Goal: Task Accomplishment & Management: Complete application form

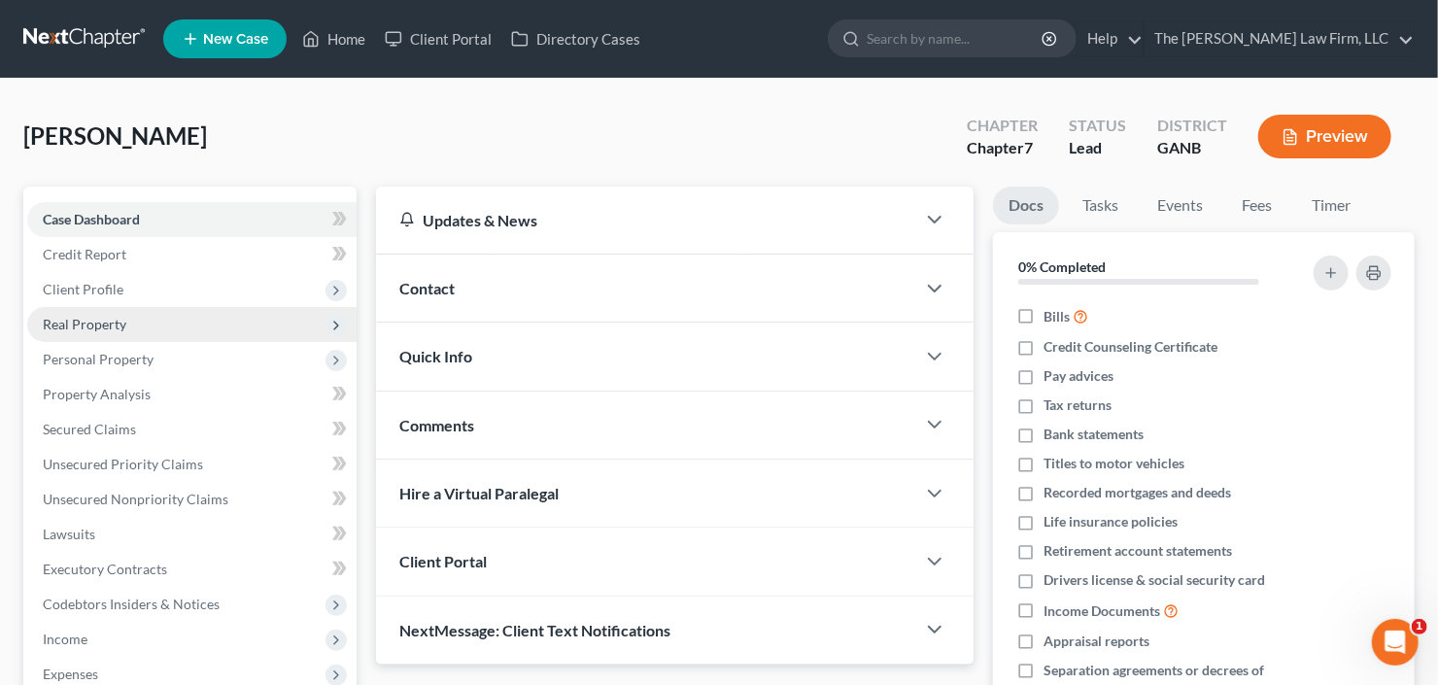
click at [103, 316] on span "Real Property" at bounding box center [85, 324] width 84 height 17
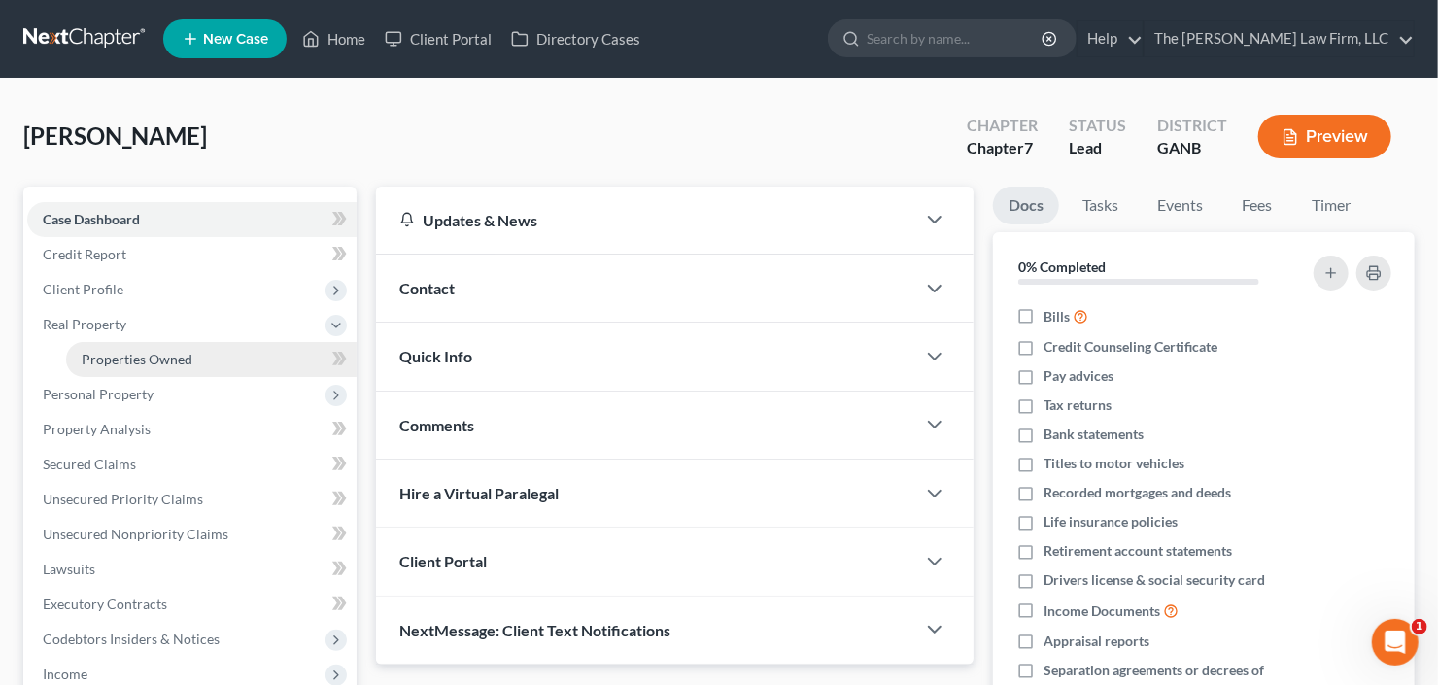
drag, startPoint x: 139, startPoint y: 359, endPoint x: 222, endPoint y: 365, distance: 82.9
click at [138, 359] on span "Properties Owned" at bounding box center [137, 359] width 111 height 17
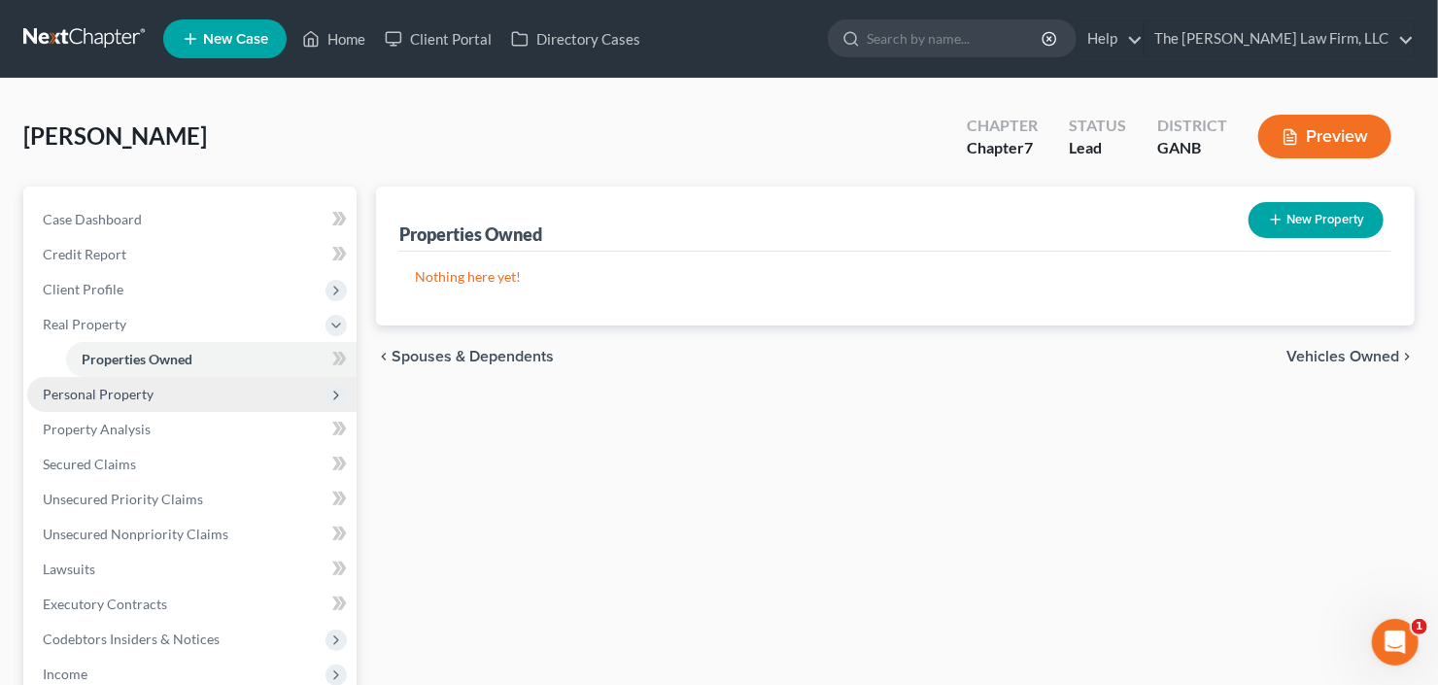
click at [131, 393] on span "Personal Property" at bounding box center [98, 394] width 111 height 17
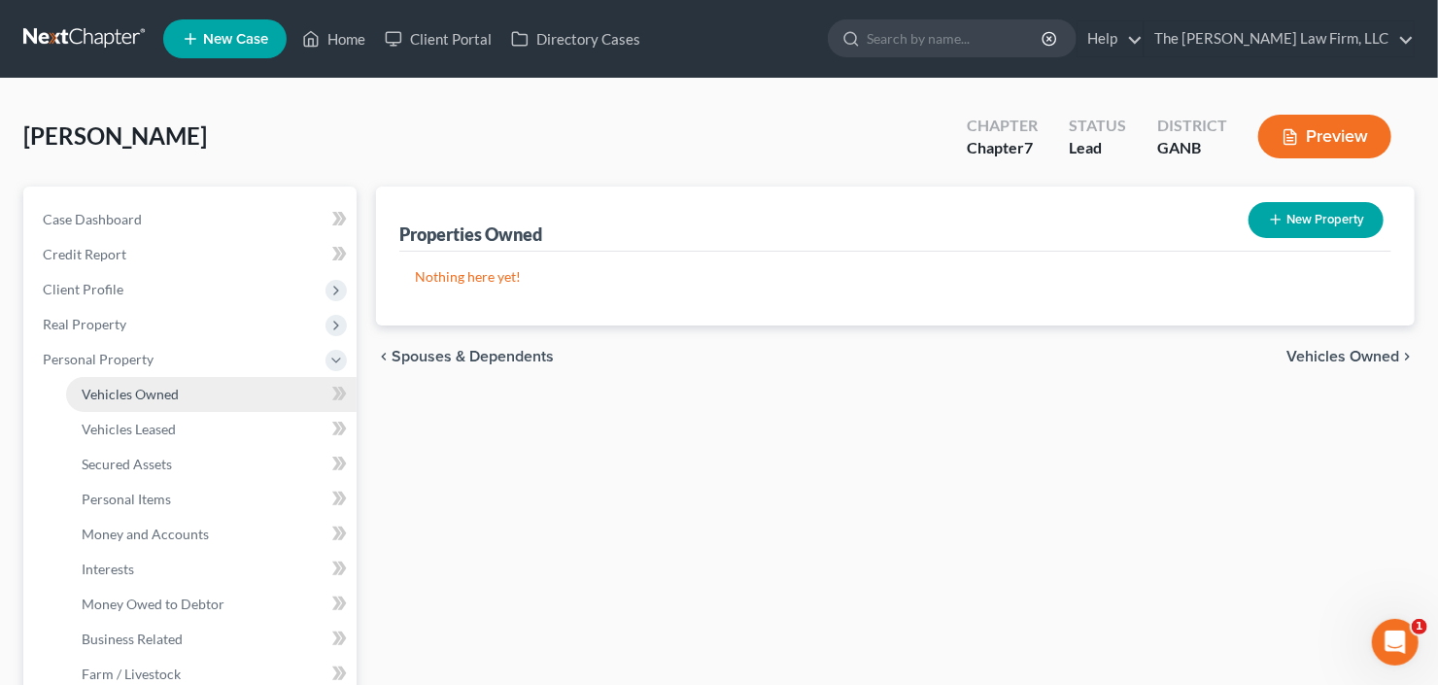
click at [182, 391] on link "Vehicles Owned" at bounding box center [211, 394] width 291 height 35
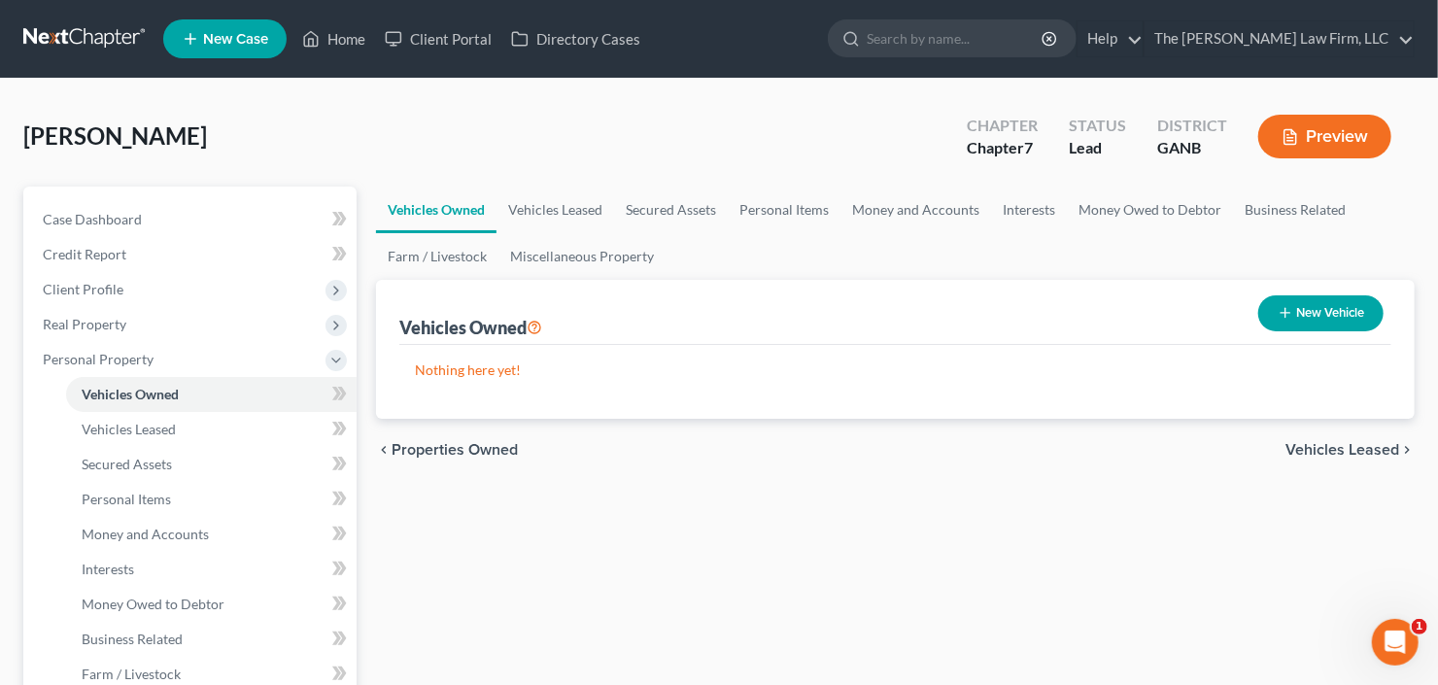
click at [1298, 324] on button "New Vehicle" at bounding box center [1320, 313] width 125 height 36
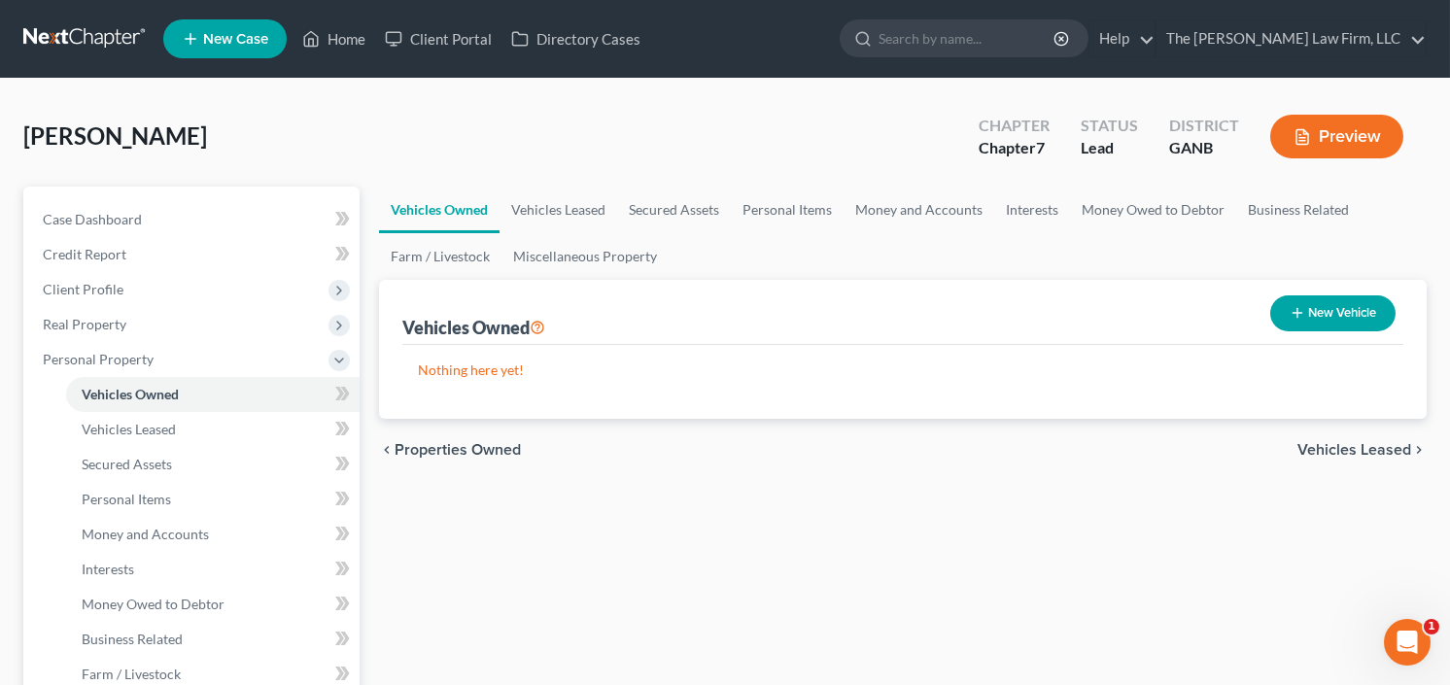
select select "0"
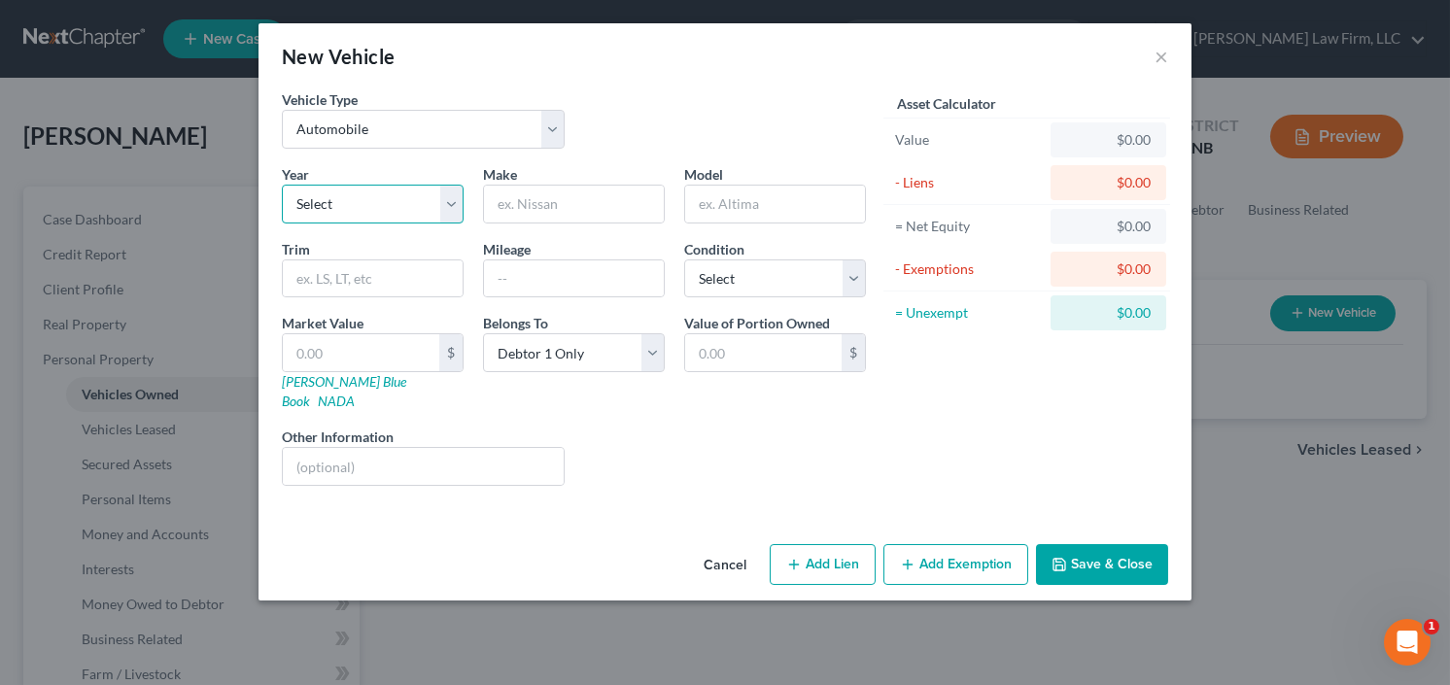
click at [323, 197] on select "Select 2026 2025 2024 2023 2022 2021 2020 2019 2018 2017 2016 2015 2014 2013 20…" at bounding box center [373, 204] width 182 height 39
select select "7"
click at [282, 185] on select "Select 2026 2025 2024 2023 2022 2021 2020 2019 2018 2017 2016 2015 2014 2013 20…" at bounding box center [373, 204] width 182 height 39
click at [610, 190] on input "text" at bounding box center [574, 204] width 180 height 37
type input "Honda"
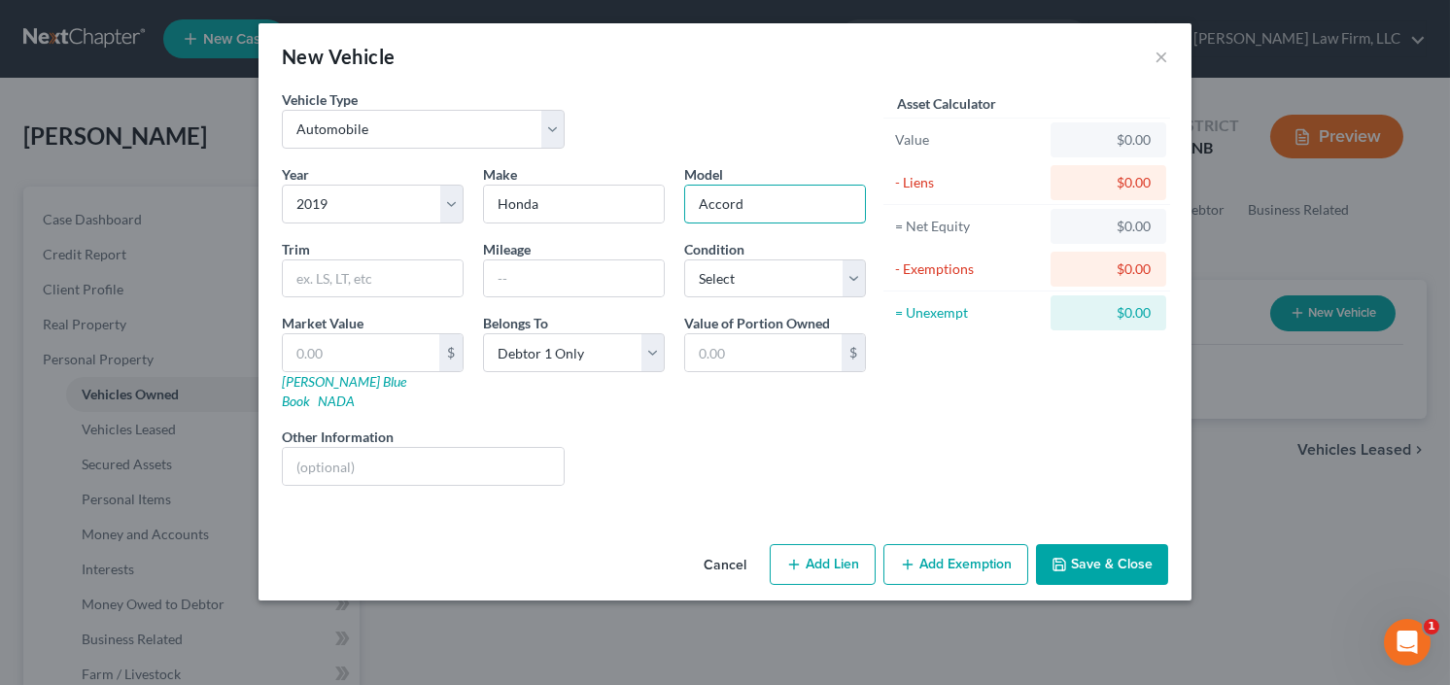
type input "Accord"
click at [1121, 544] on button "Save & Close" at bounding box center [1102, 564] width 132 height 41
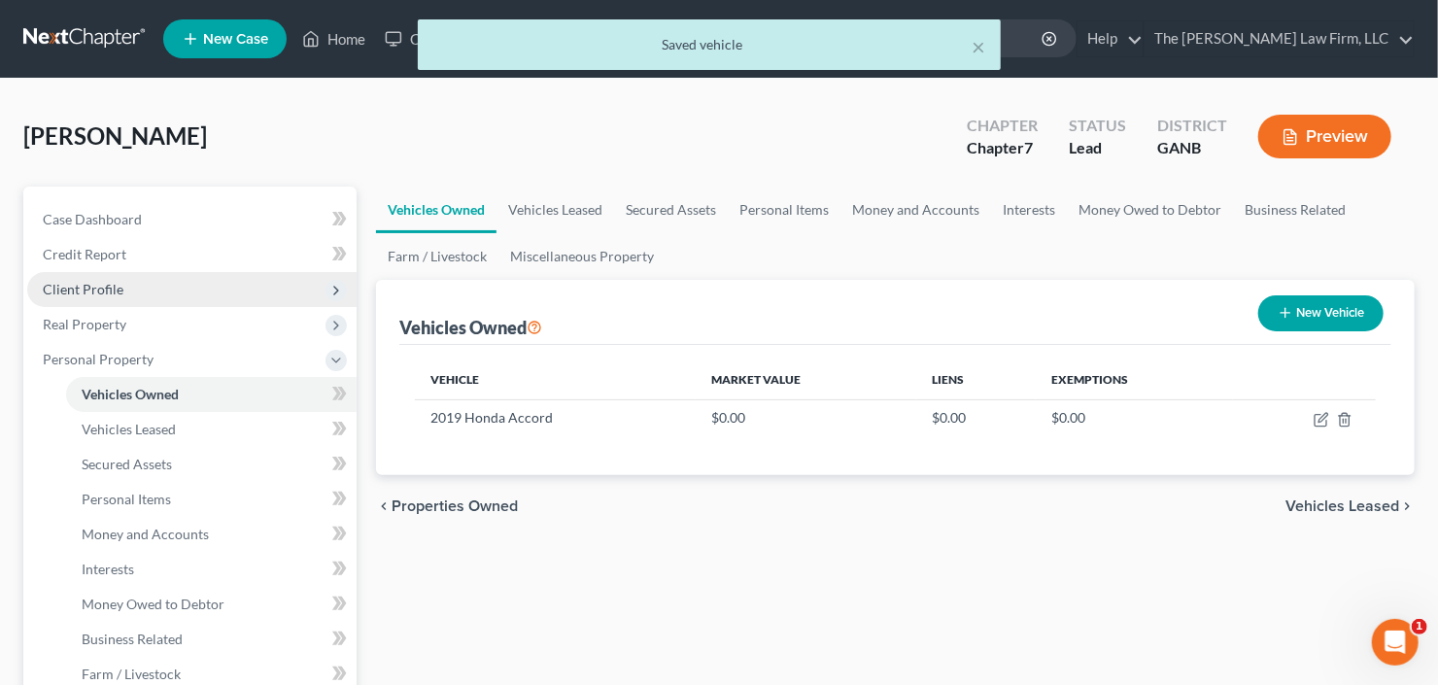
drag, startPoint x: 105, startPoint y: 282, endPoint x: 120, endPoint y: 303, distance: 25.9
click at [104, 281] on span "Client Profile" at bounding box center [83, 289] width 81 height 17
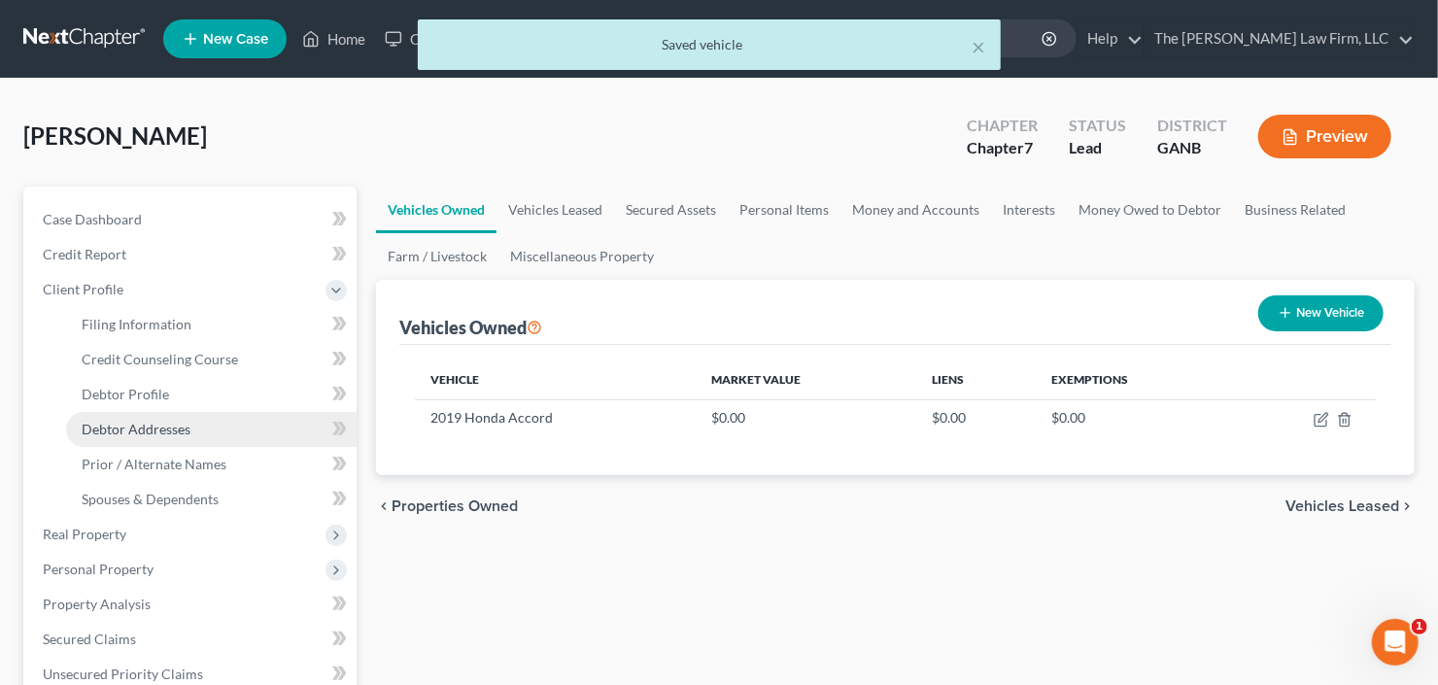
click at [142, 427] on span "Debtor Addresses" at bounding box center [136, 429] width 109 height 17
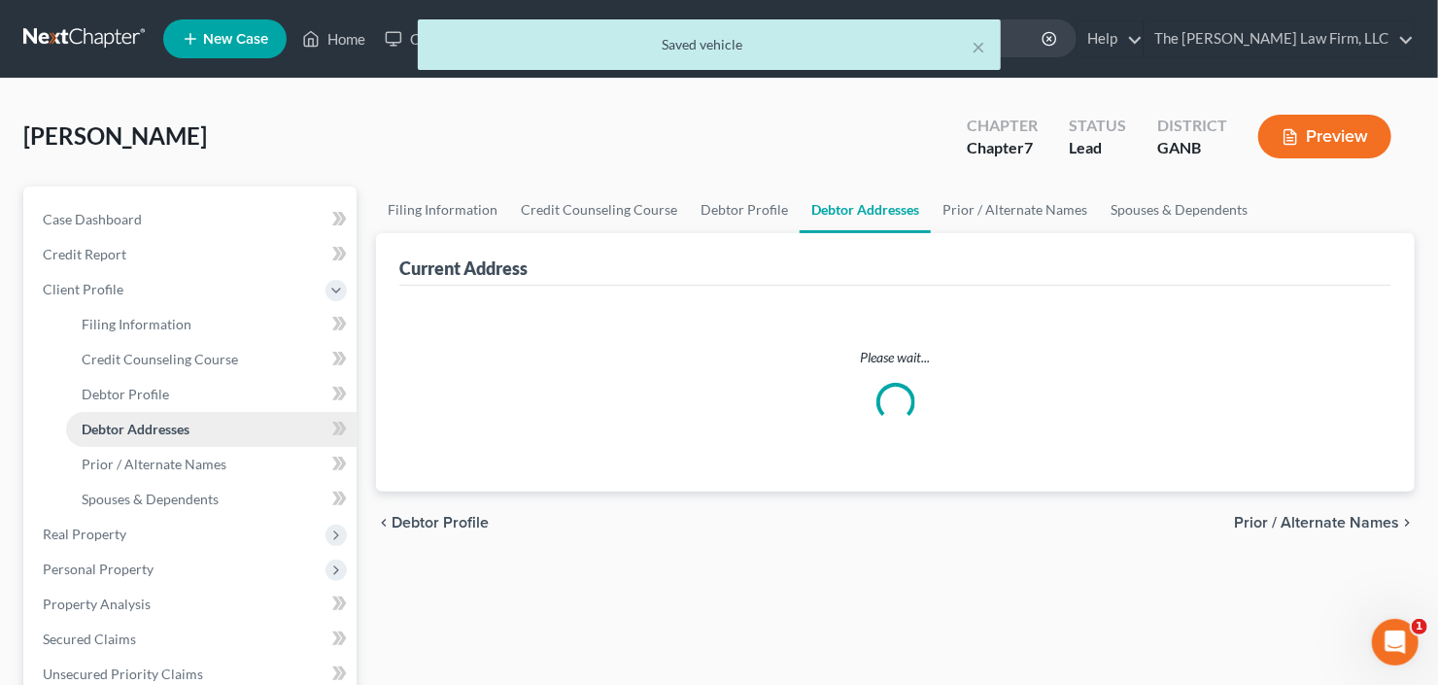
select select "0"
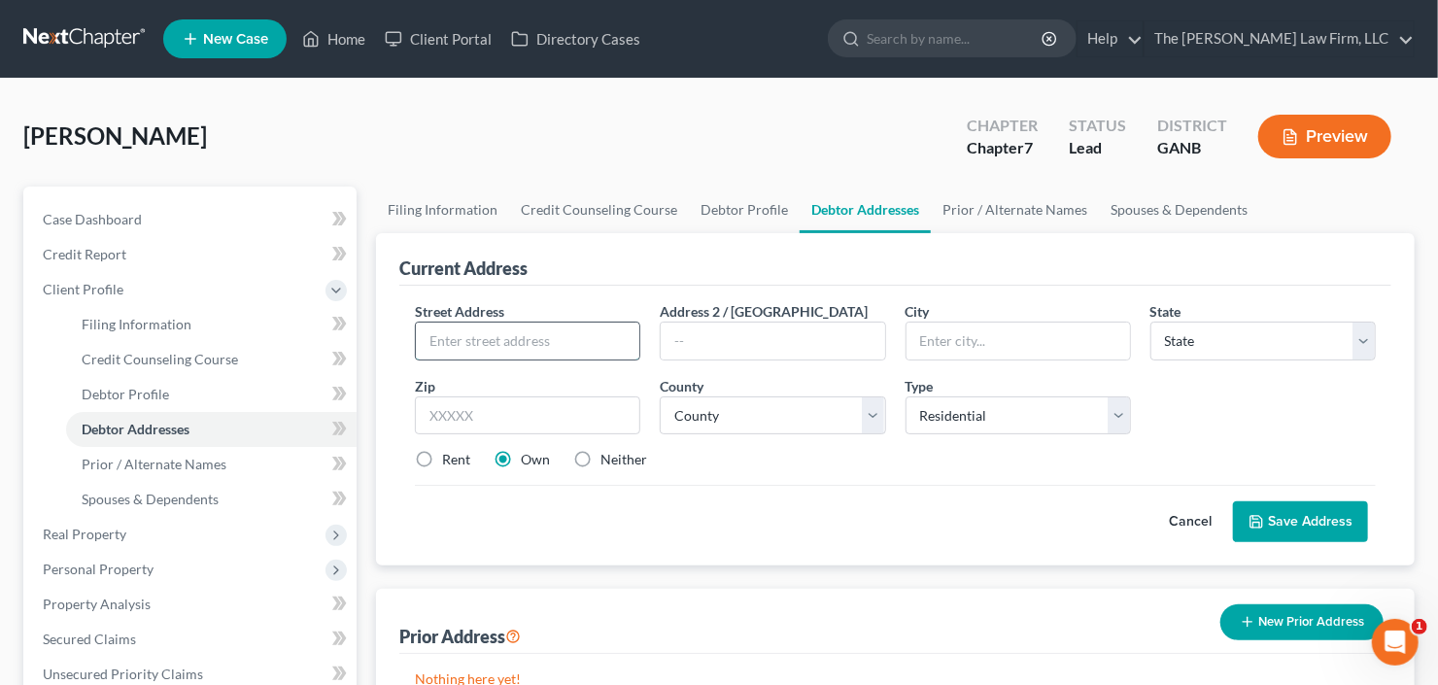
click at [531, 339] on input "text" at bounding box center [528, 341] width 224 height 37
type input "35 Austin Ter"
type input "30014"
type input "Covington"
select select "10"
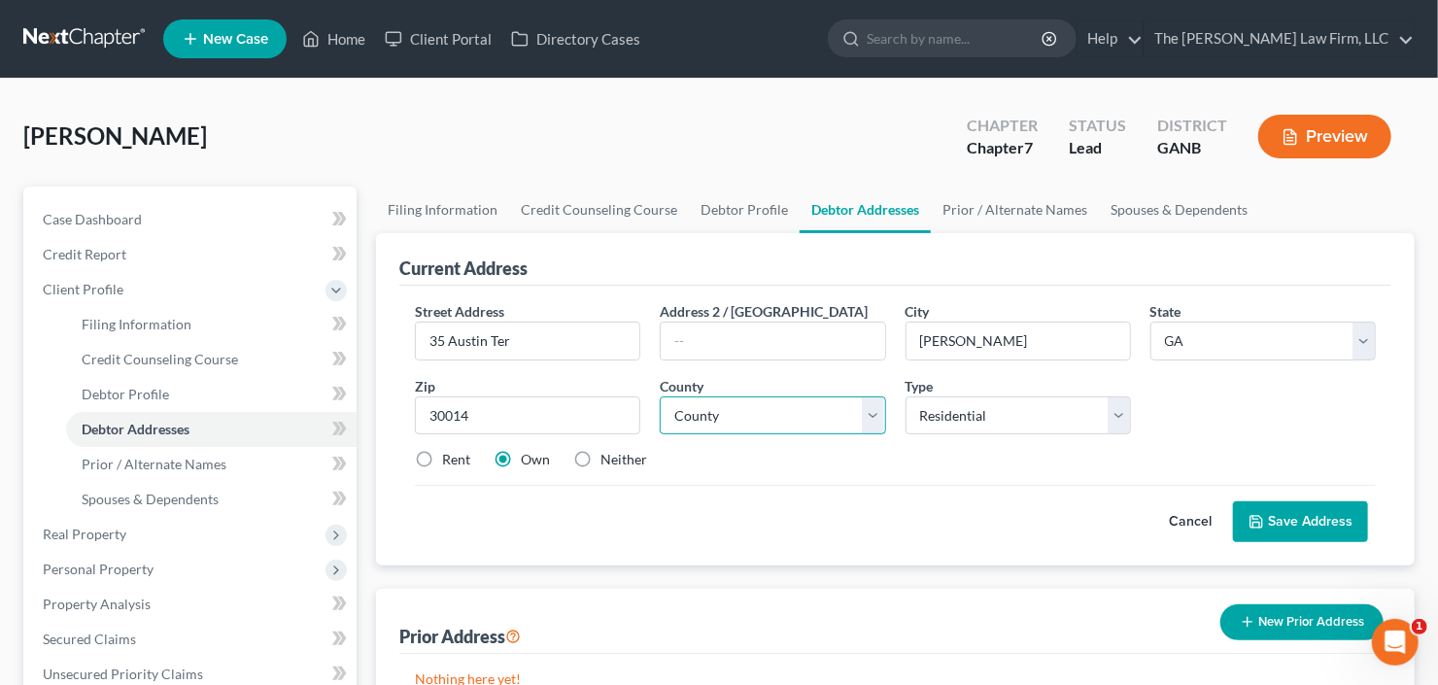
click at [794, 405] on select "County Appling County Atkinson County Bacon County Baker County Baldwin County …" at bounding box center [772, 415] width 225 height 39
select select "106"
click at [660, 396] on select "County Appling County Atkinson County Bacon County Baker County Baldwin County …" at bounding box center [772, 415] width 225 height 39
click at [1297, 513] on button "Save Address" at bounding box center [1300, 521] width 135 height 41
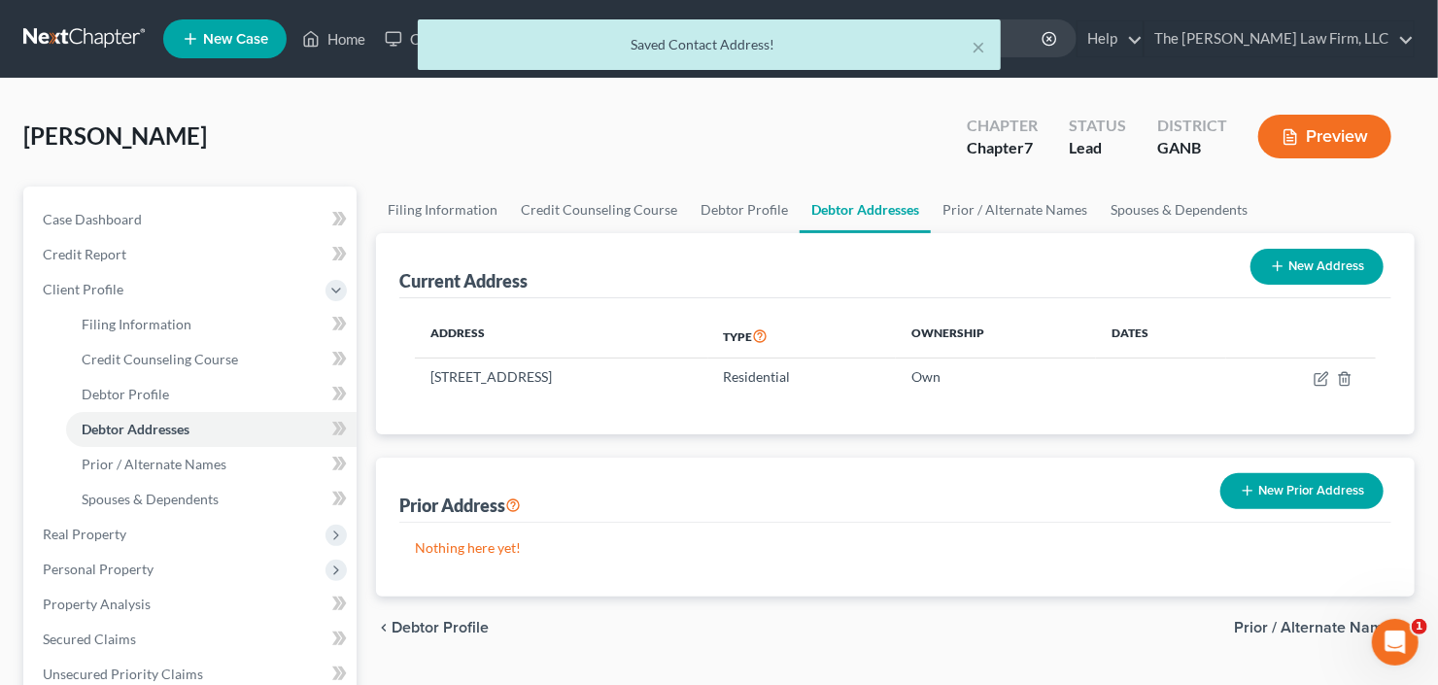
drag, startPoint x: 574, startPoint y: 381, endPoint x: 392, endPoint y: 385, distance: 182.7
click at [392, 385] on div "Current Address New Address Address Type Ownership Dates 35 Austin Ter, Covingt…" at bounding box center [895, 333] width 1039 height 201
copy table "Address Type Ownership Dates 35 Austin Ter, Covington, GA 30014"
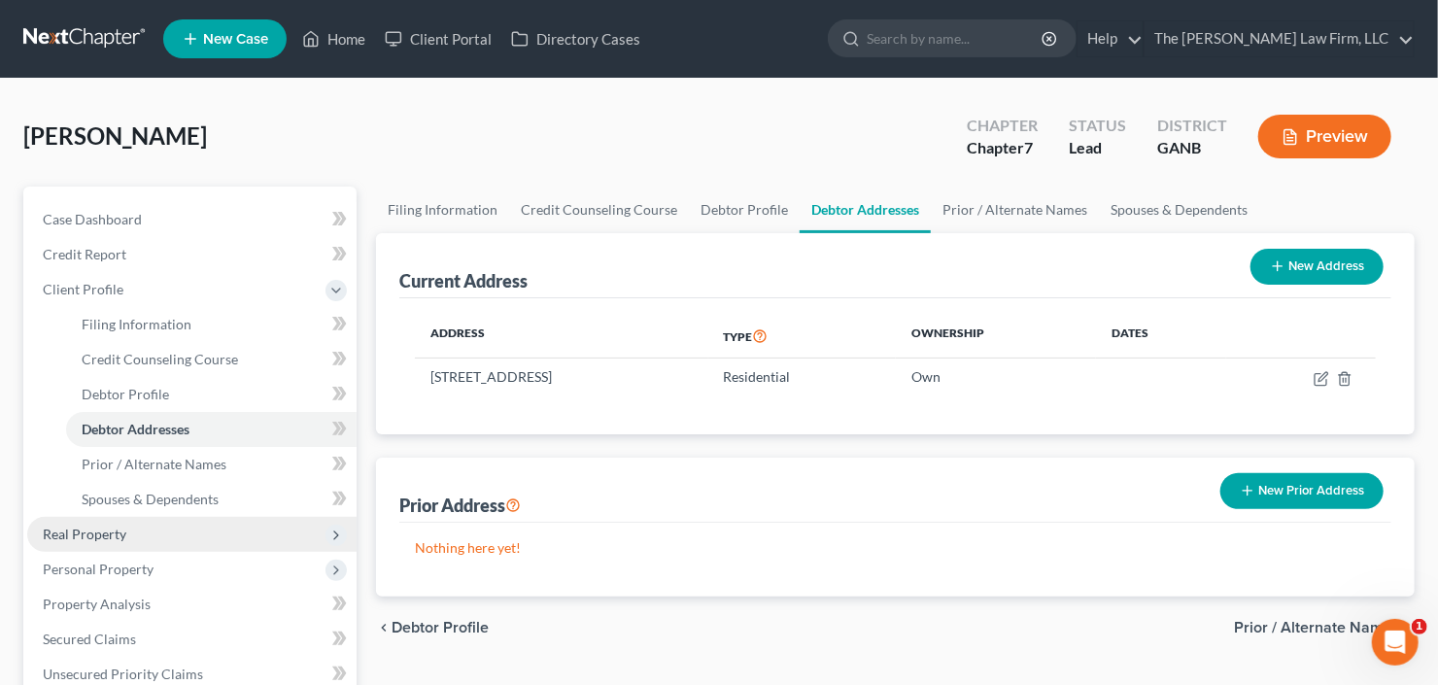
click at [113, 533] on span "Real Property" at bounding box center [85, 534] width 84 height 17
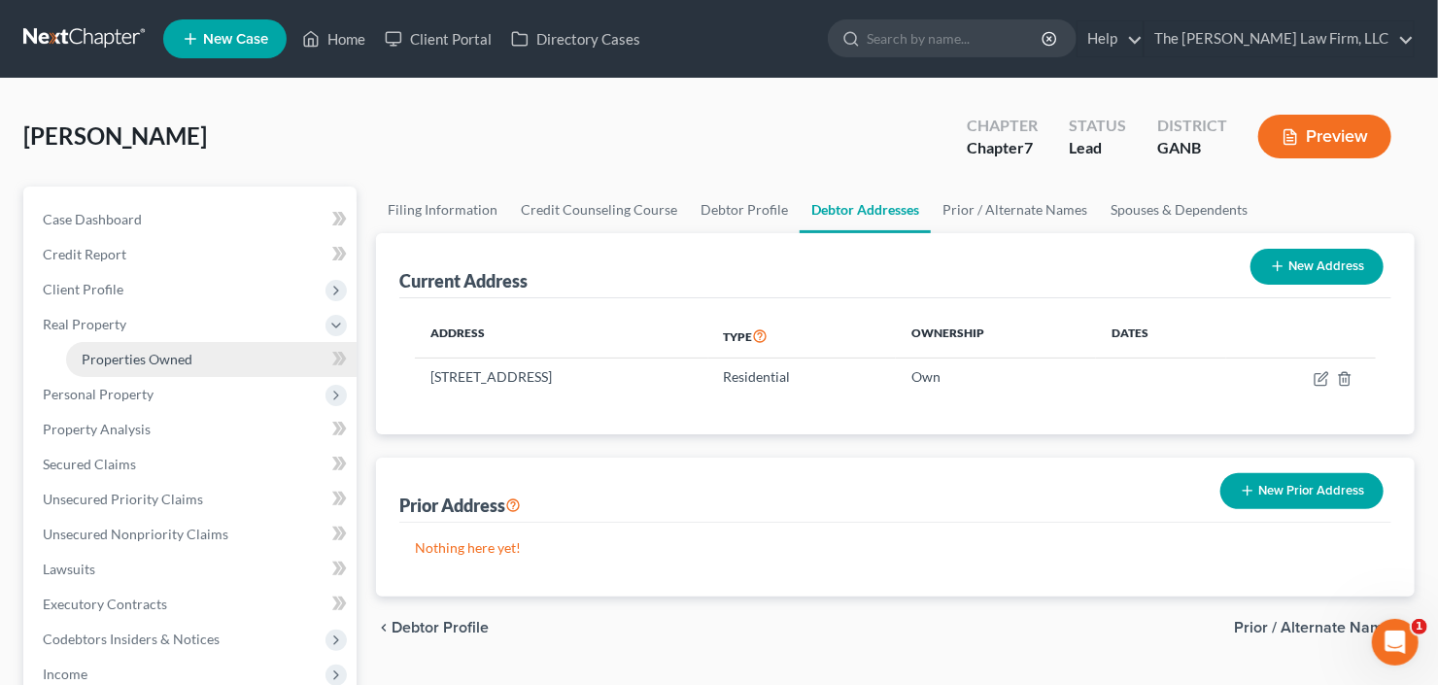
click at [201, 349] on link "Properties Owned" at bounding box center [211, 359] width 291 height 35
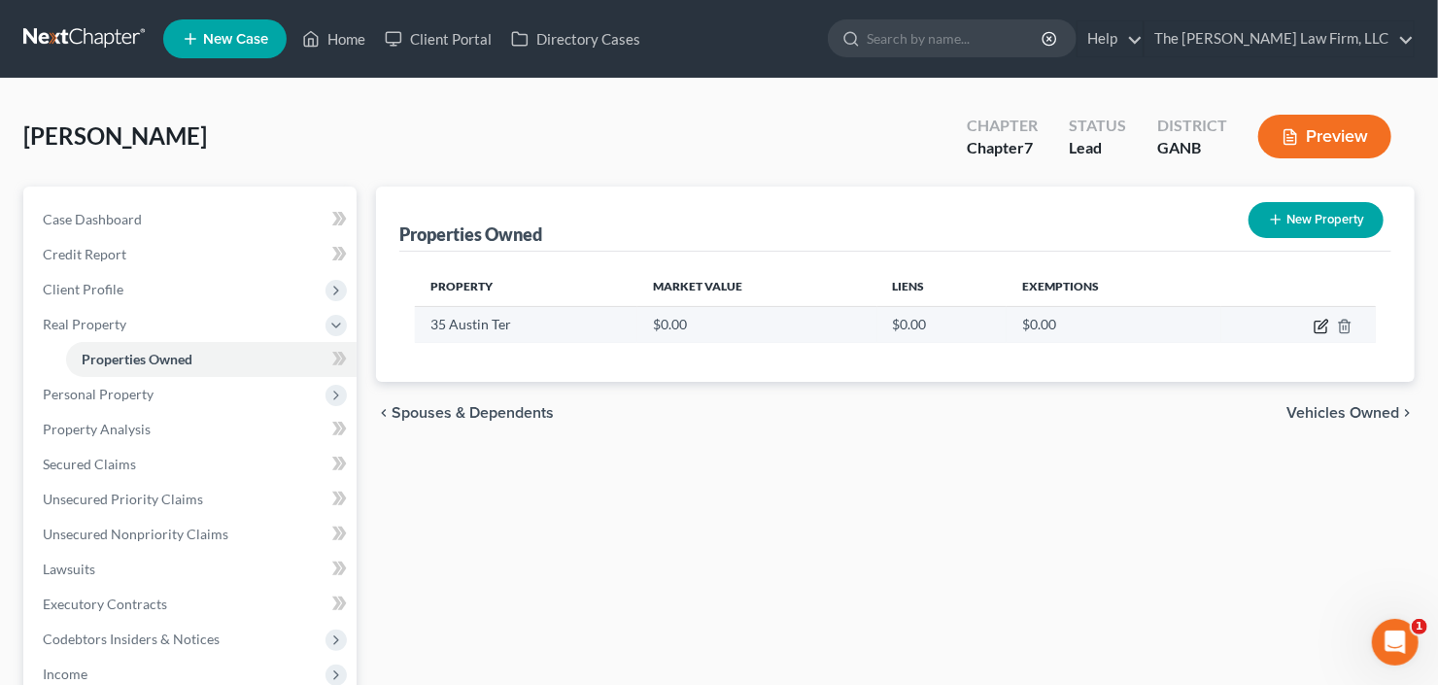
click at [1320, 327] on icon "button" at bounding box center [1323, 324] width 9 height 9
select select "10"
select select "106"
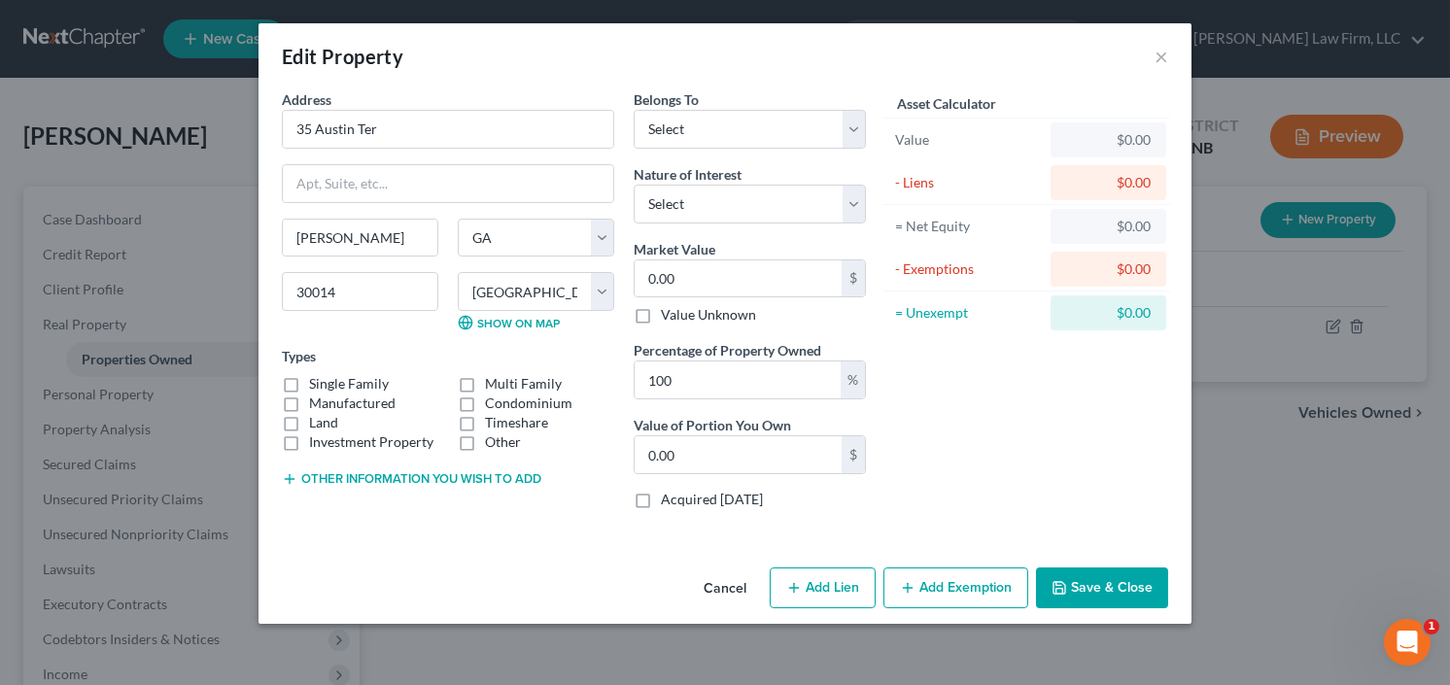
click at [309, 376] on label "Single Family" at bounding box center [349, 383] width 80 height 19
click at [317, 376] on input "Single Family" at bounding box center [323, 380] width 13 height 13
checkbox input "true"
click at [760, 101] on div "Belongs To * Select Debtor 1 Only Debtor 2 Only Debtor 1 And Debtor 2 Only At L…" at bounding box center [750, 118] width 232 height 59
click at [737, 123] on select "Select Debtor 1 Only Debtor 2 Only Debtor 1 And Debtor 2 Only At Least One Of T…" at bounding box center [750, 129] width 232 height 39
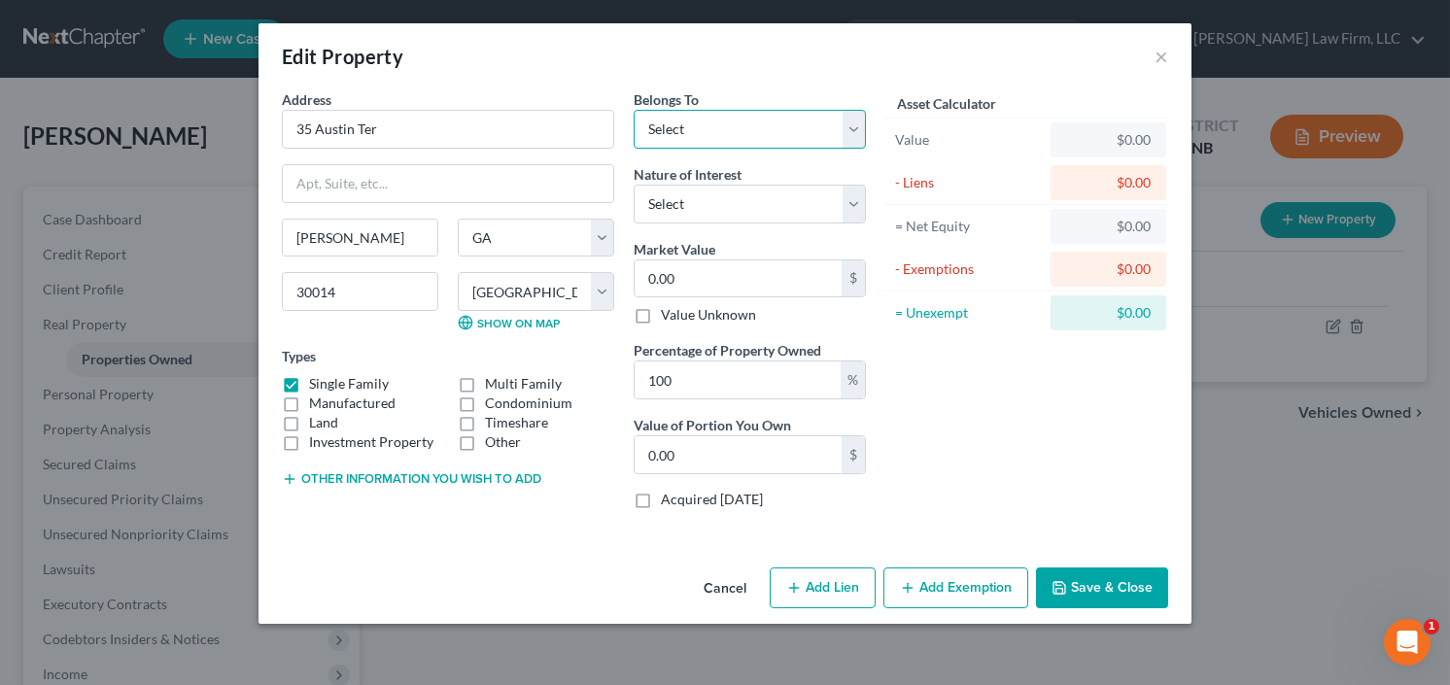
select select "0"
click at [634, 110] on select "Select Debtor 1 Only Debtor 2 Only Debtor 1 And Debtor 2 Only At Least One Of T…" at bounding box center [750, 129] width 232 height 39
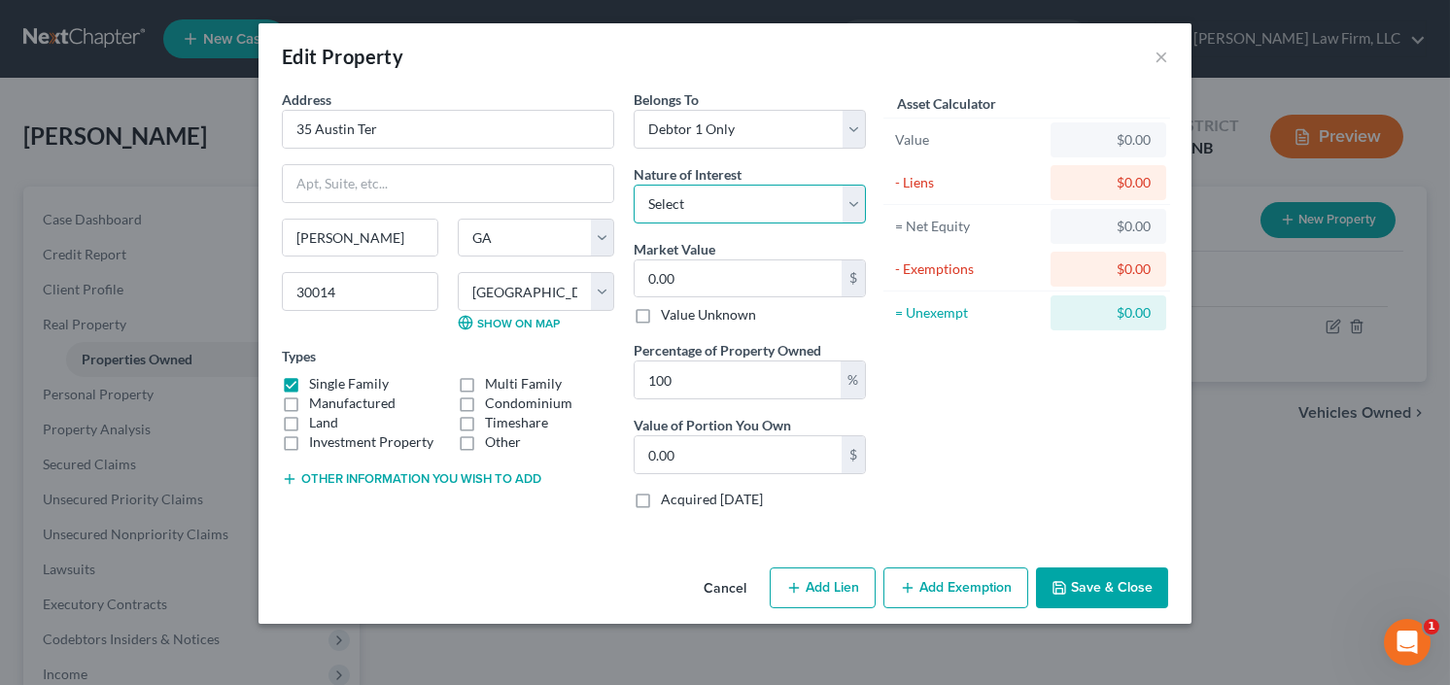
click at [726, 200] on select "Select Fee Simple Joint Tenant Life Estate Equitable Interest Future Interest T…" at bounding box center [750, 204] width 232 height 39
select select "0"
click at [634, 185] on select "Select Fee Simple Joint Tenant Life Estate Equitable Interest Future Interest T…" at bounding box center [750, 204] width 232 height 39
click at [730, 268] on input "0.00" at bounding box center [738, 278] width 207 height 37
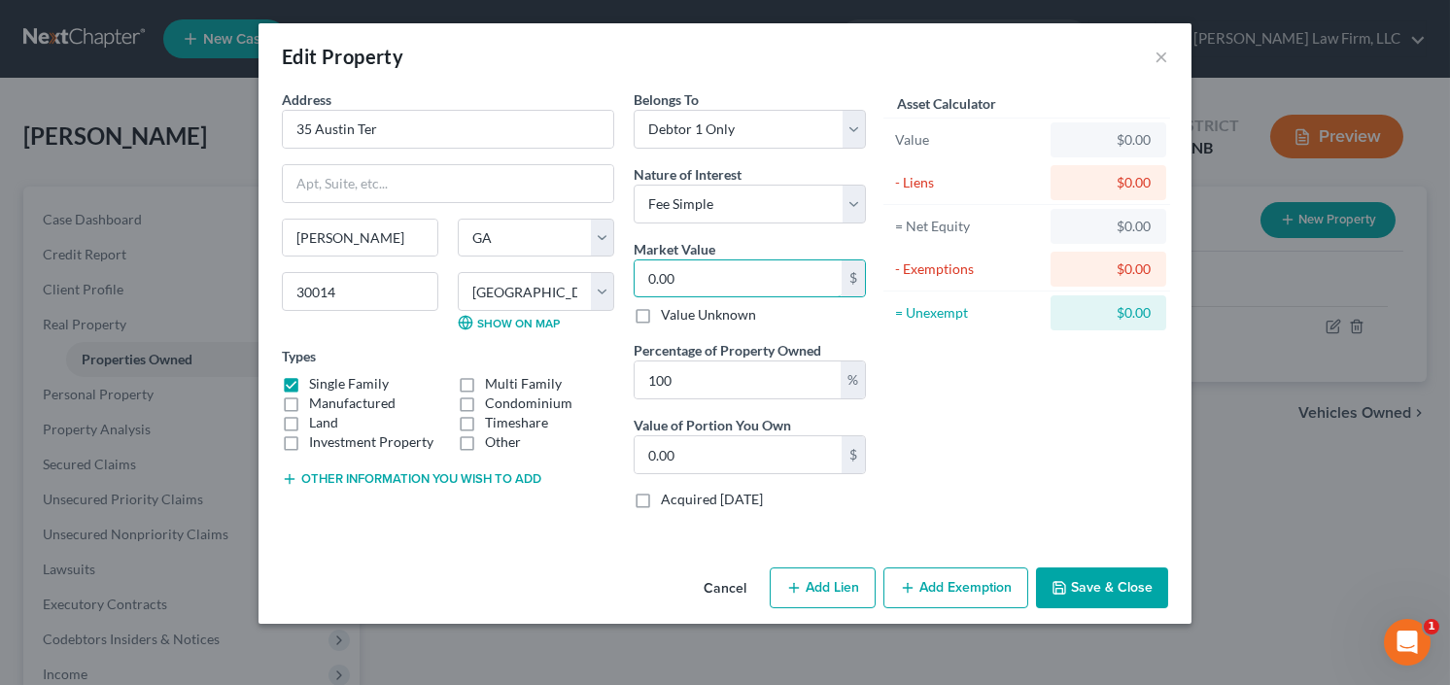
type input "3"
type input "3.00"
type input "30"
type input "30.00"
type input "301"
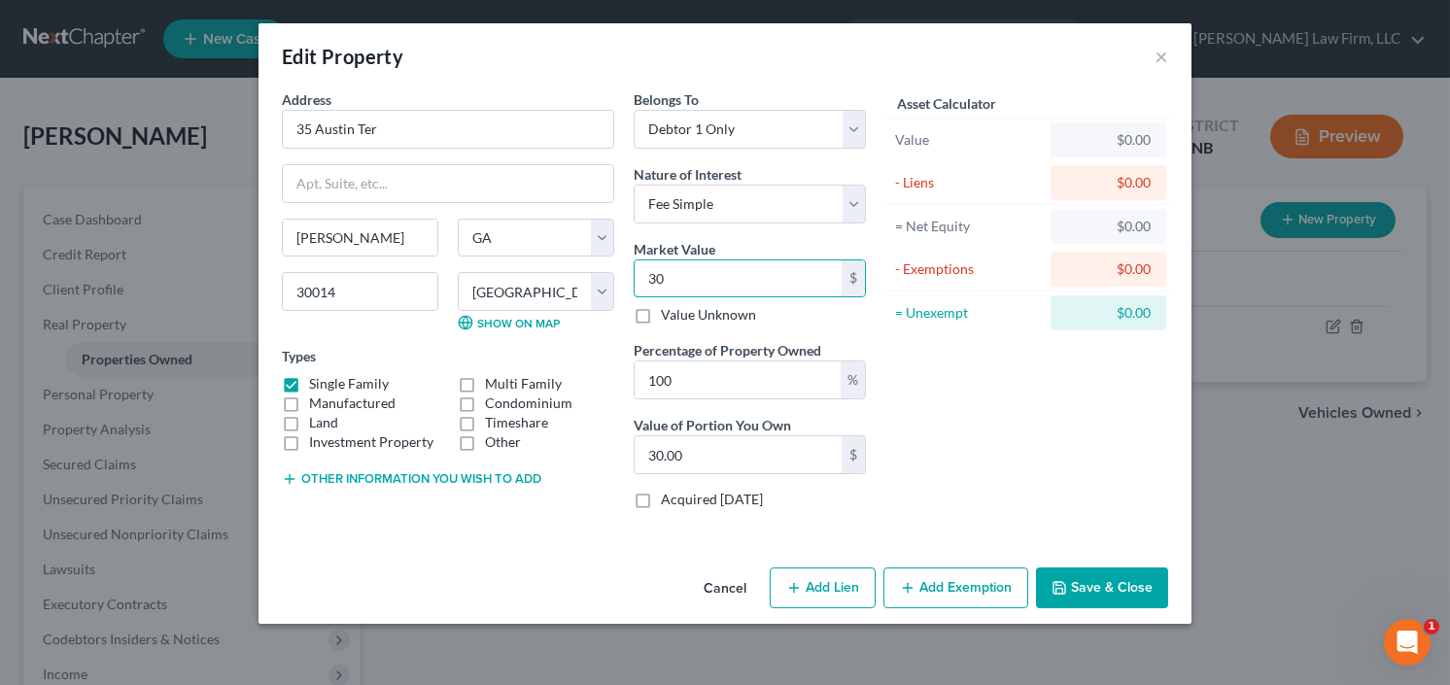
type input "301.00"
type input "3010"
type input "3,010.00"
type input "3,0100"
type input "30,100.00"
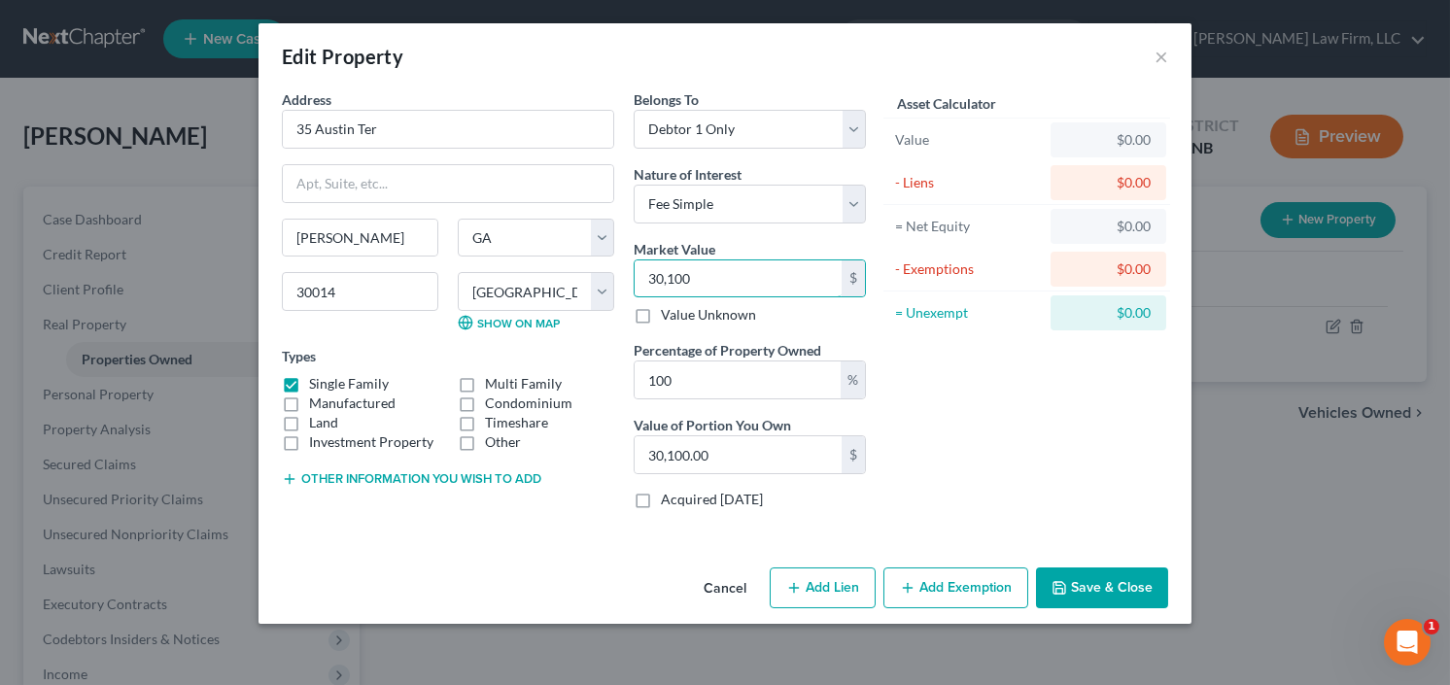
type input "30,1000"
type input "301,000.00"
type input "301,000"
click at [1100, 589] on button "Save & Close" at bounding box center [1102, 588] width 132 height 41
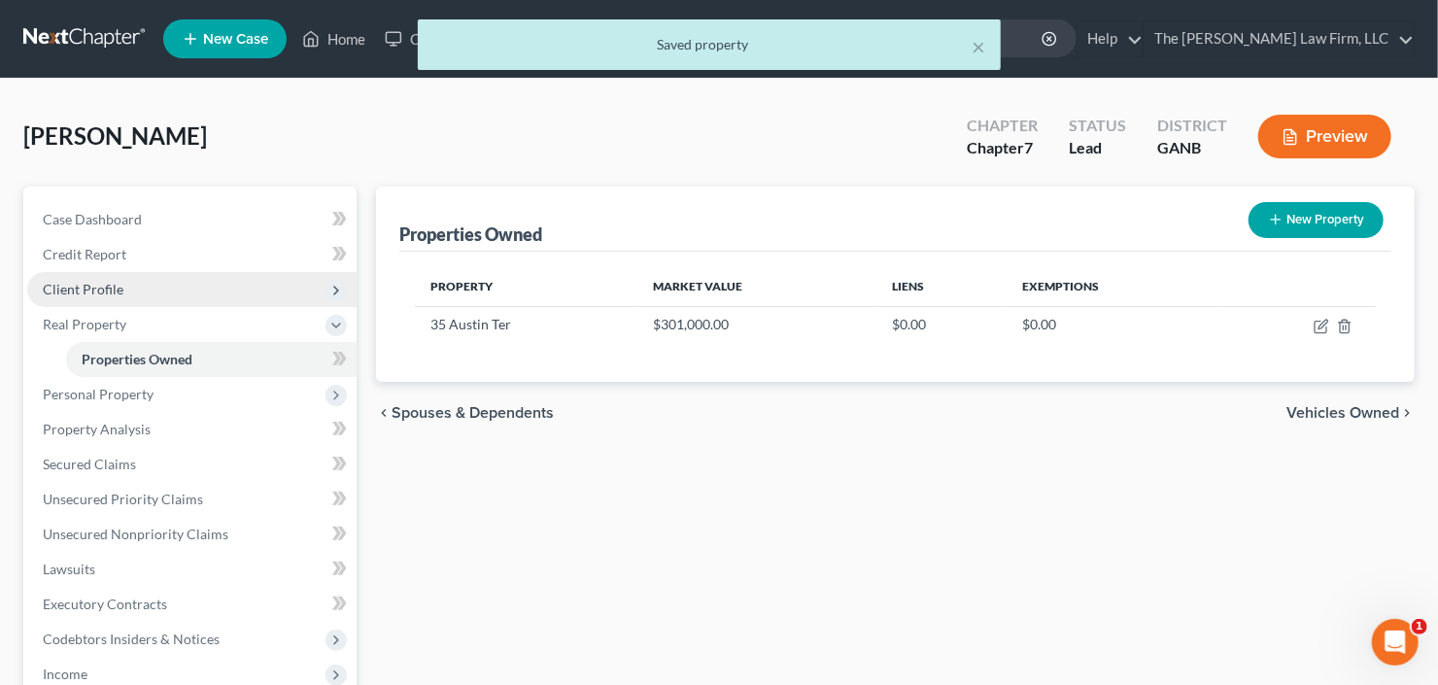
click at [116, 291] on span "Client Profile" at bounding box center [83, 289] width 81 height 17
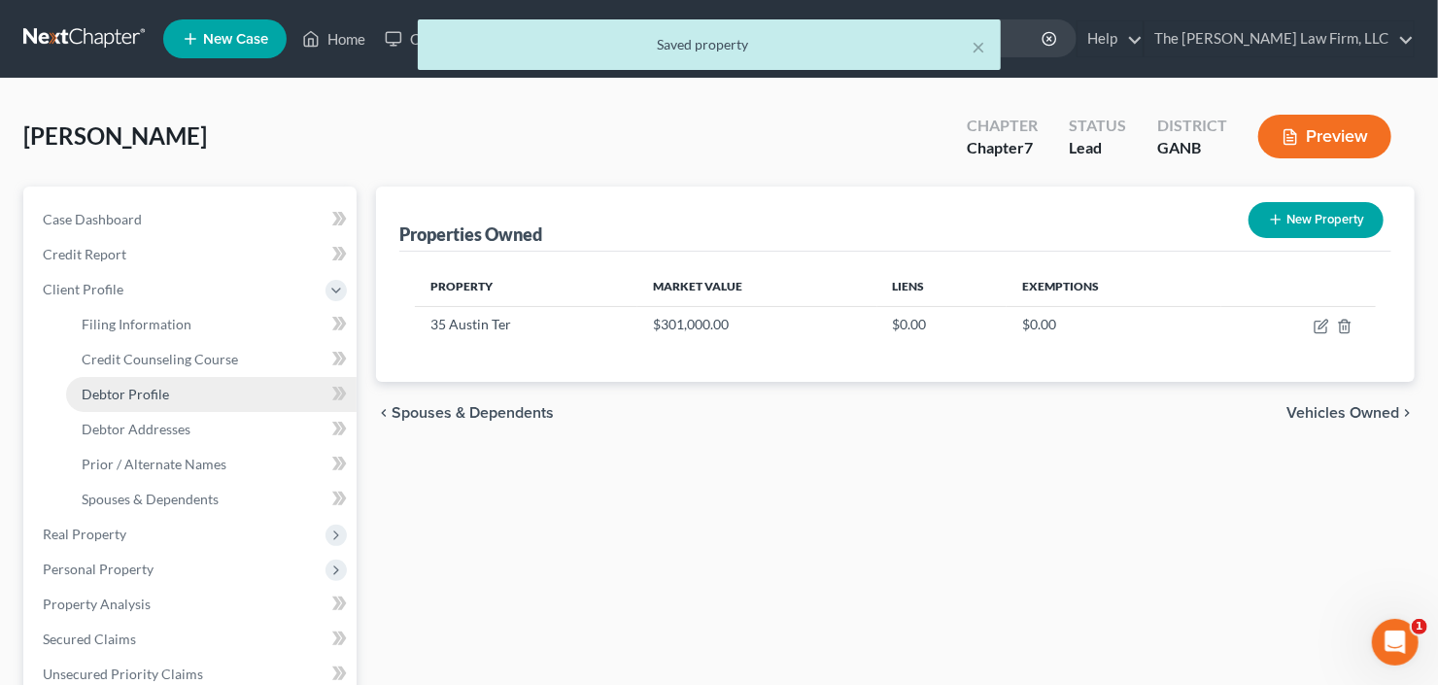
click at [138, 399] on span "Debtor Profile" at bounding box center [125, 394] width 87 height 17
select select "0"
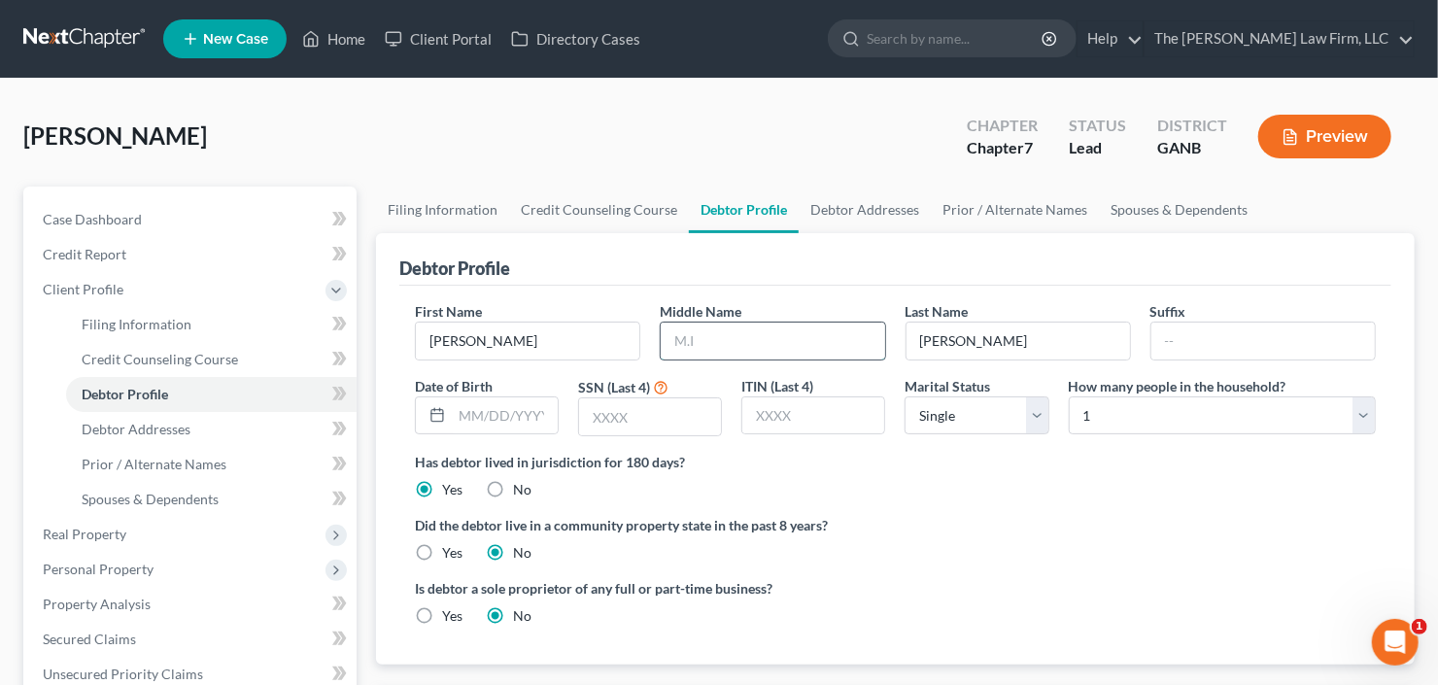
click at [723, 332] on input "text" at bounding box center [773, 341] width 224 height 37
type input "Dvonne"
click at [662, 407] on input "text" at bounding box center [650, 416] width 142 height 37
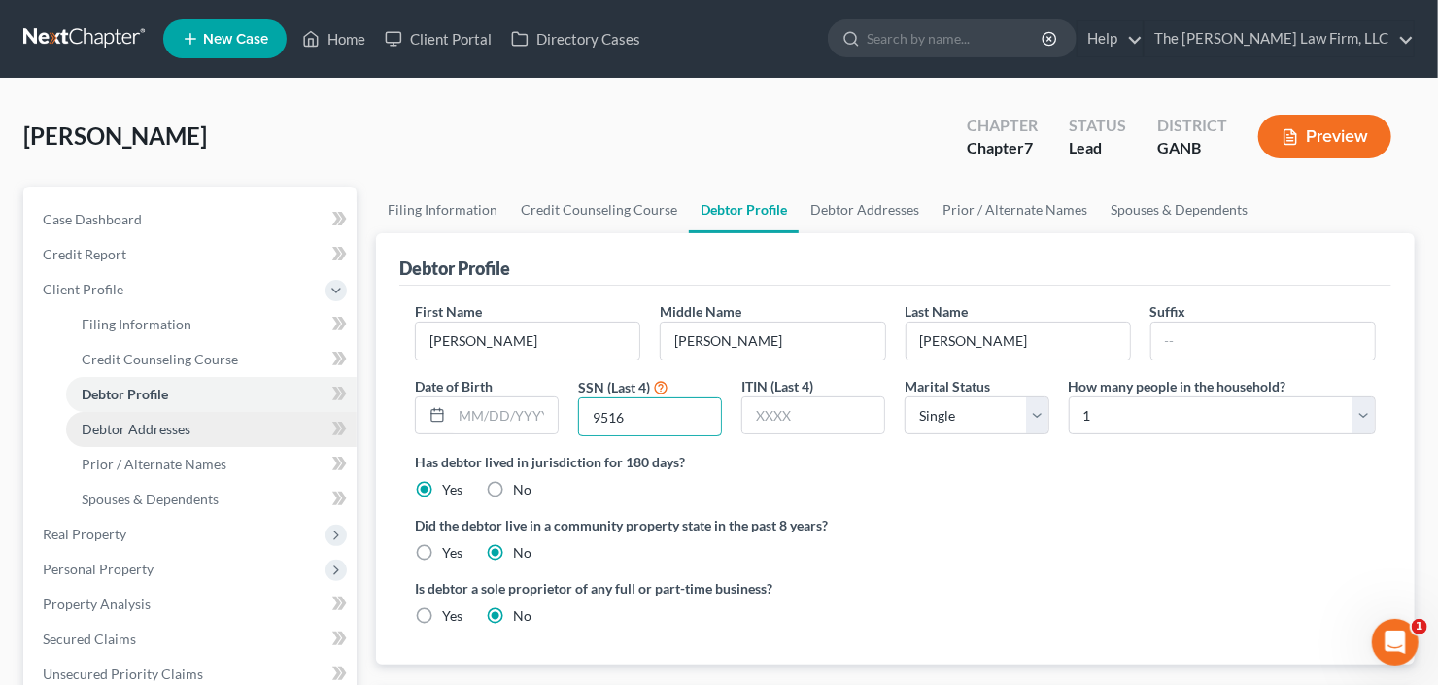
type input "9516"
click at [157, 422] on span "Debtor Addresses" at bounding box center [136, 429] width 109 height 17
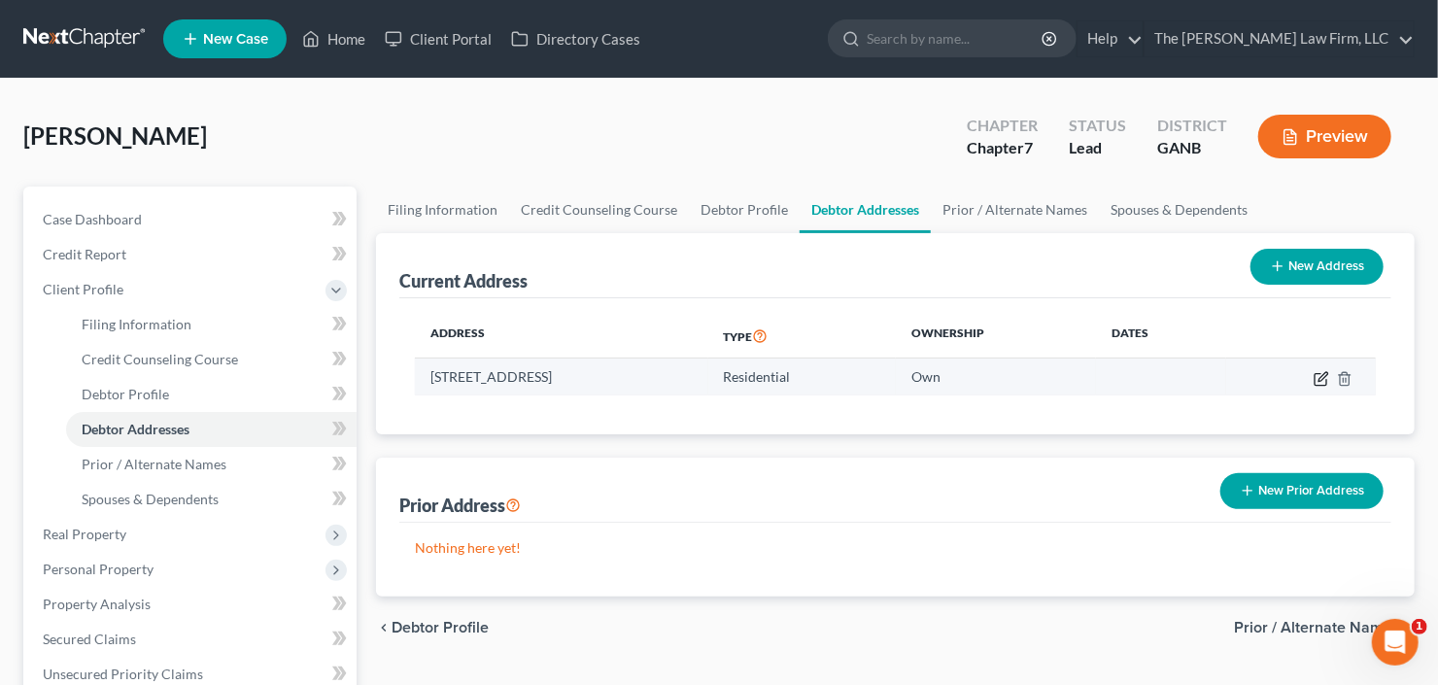
click at [1315, 376] on icon "button" at bounding box center [1322, 379] width 16 height 16
select select "10"
select select "106"
select select "0"
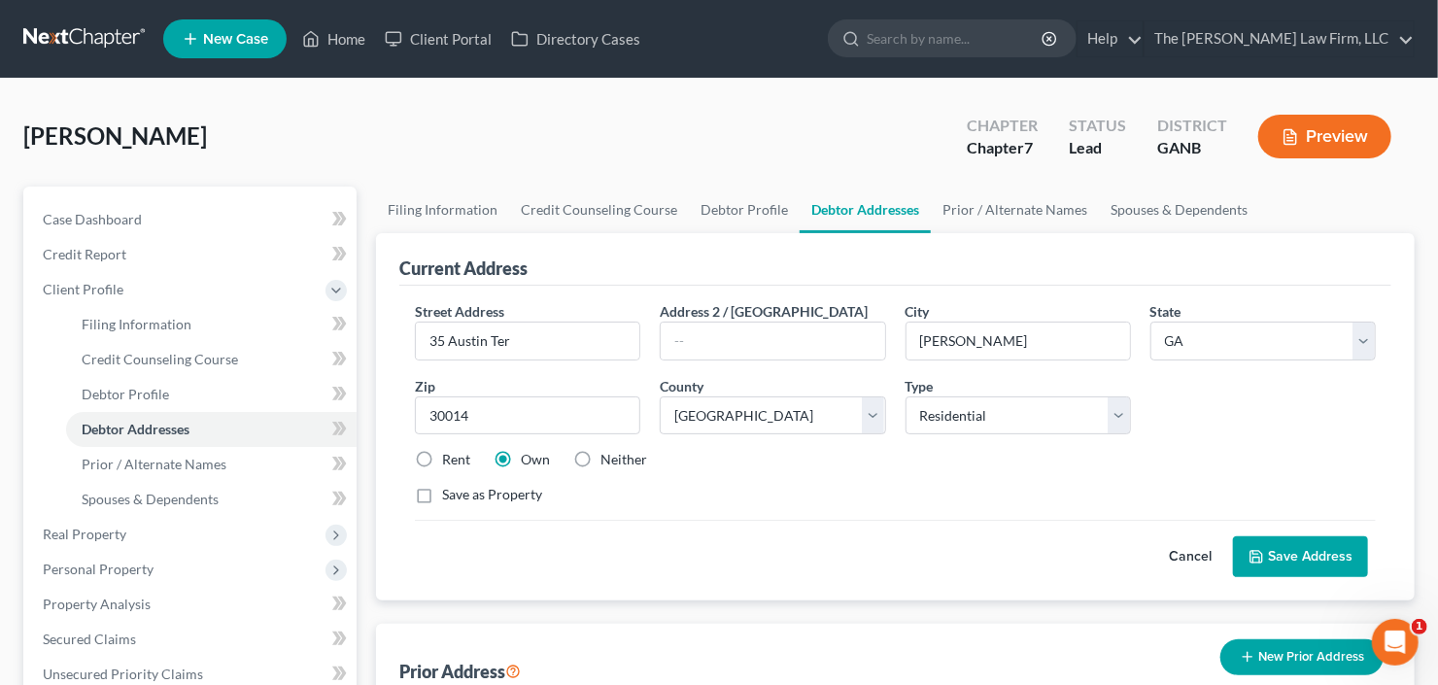
click at [601, 450] on label "Neither" at bounding box center [624, 459] width 47 height 19
click at [608, 450] on input "Neither" at bounding box center [614, 456] width 13 height 13
radio input "true"
click at [1317, 552] on button "Save Address" at bounding box center [1300, 556] width 135 height 41
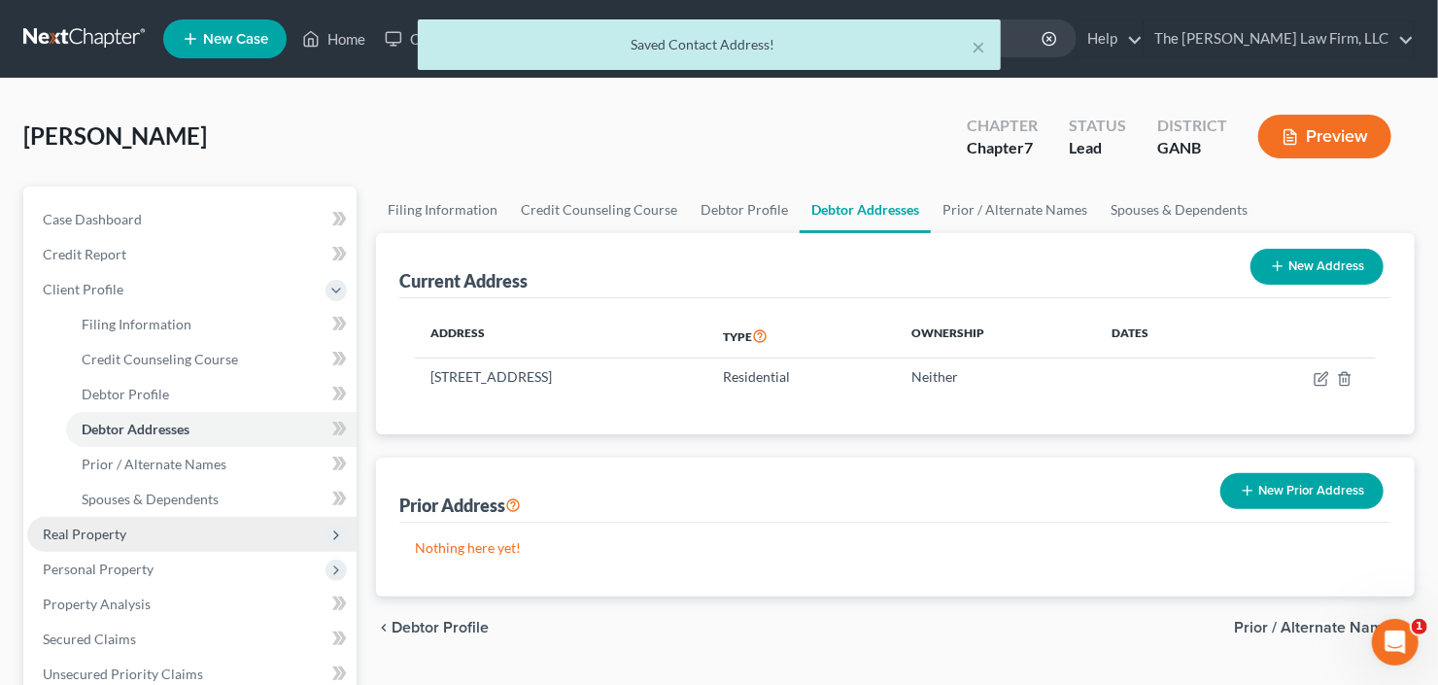
click at [127, 533] on span "Real Property" at bounding box center [191, 534] width 329 height 35
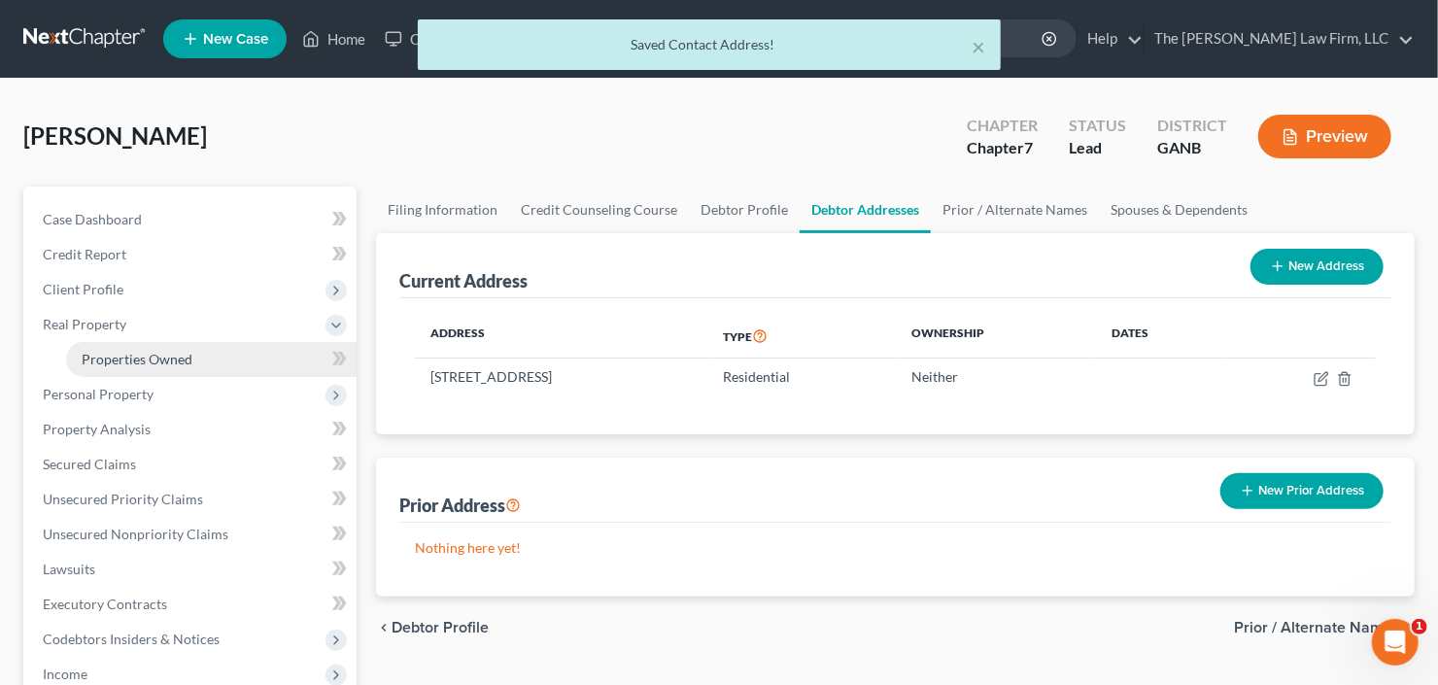
click at [157, 361] on span "Properties Owned" at bounding box center [137, 359] width 111 height 17
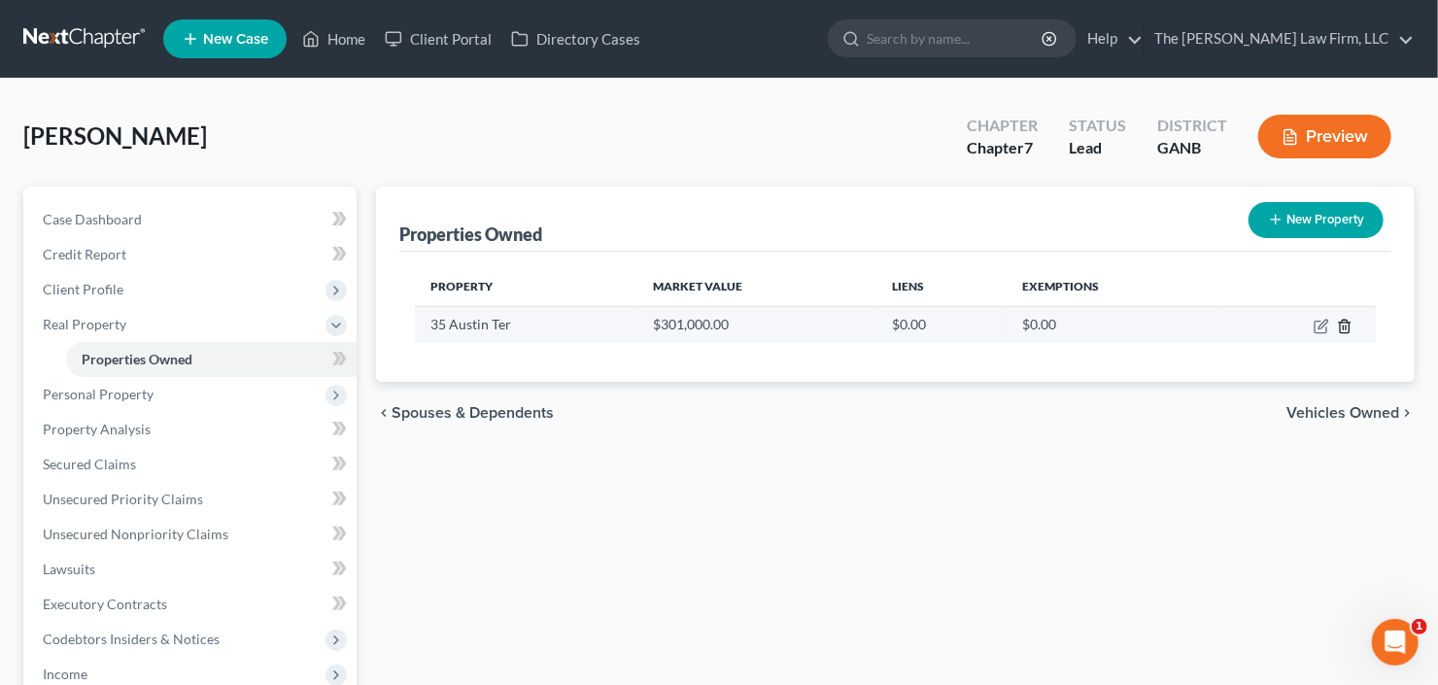
click at [1342, 326] on icon "button" at bounding box center [1345, 327] width 16 height 16
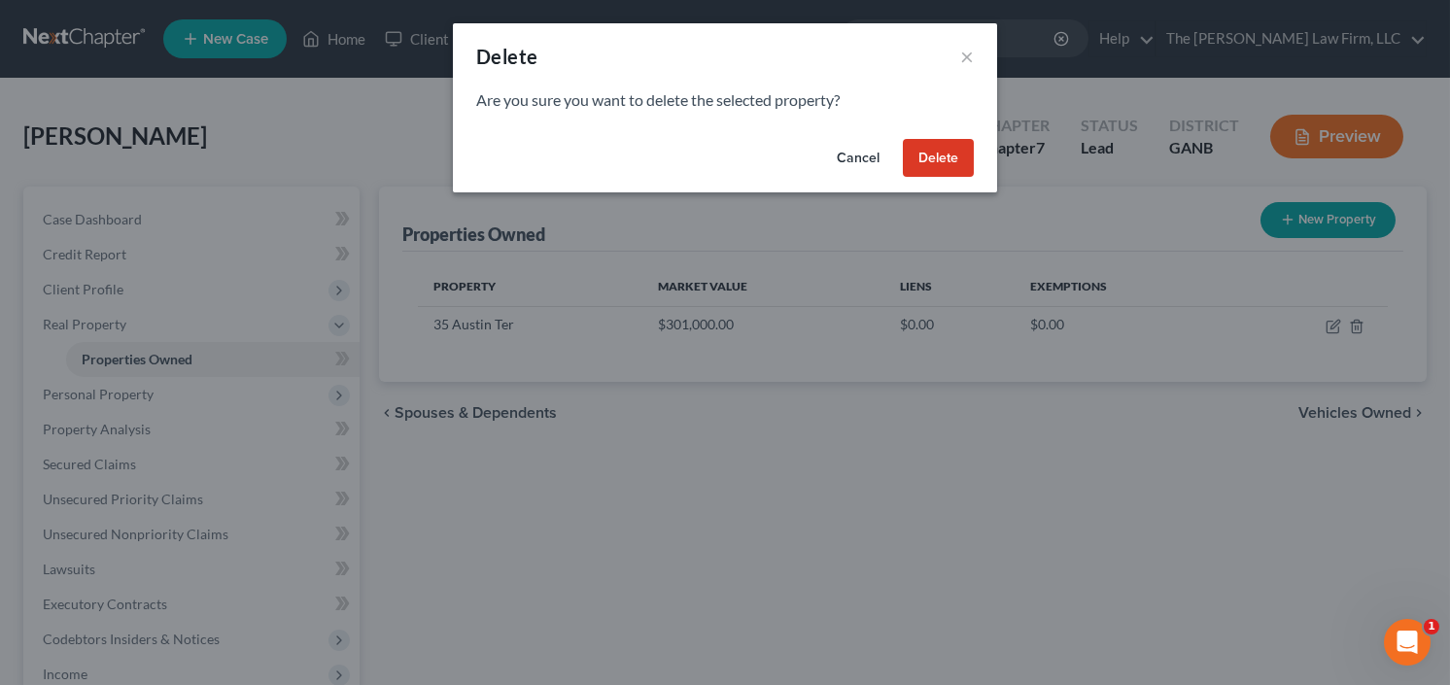
click at [926, 173] on button "Delete" at bounding box center [938, 158] width 71 height 39
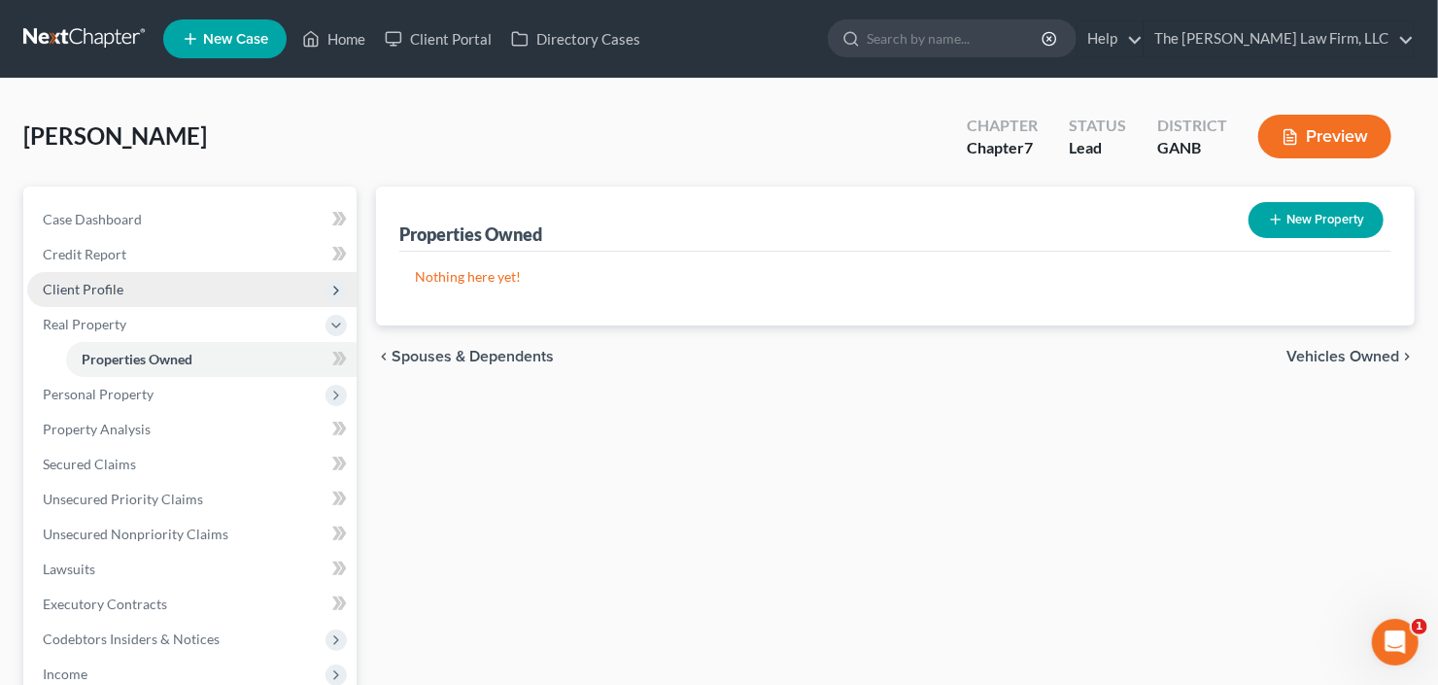
click at [187, 301] on span "Client Profile" at bounding box center [191, 289] width 329 height 35
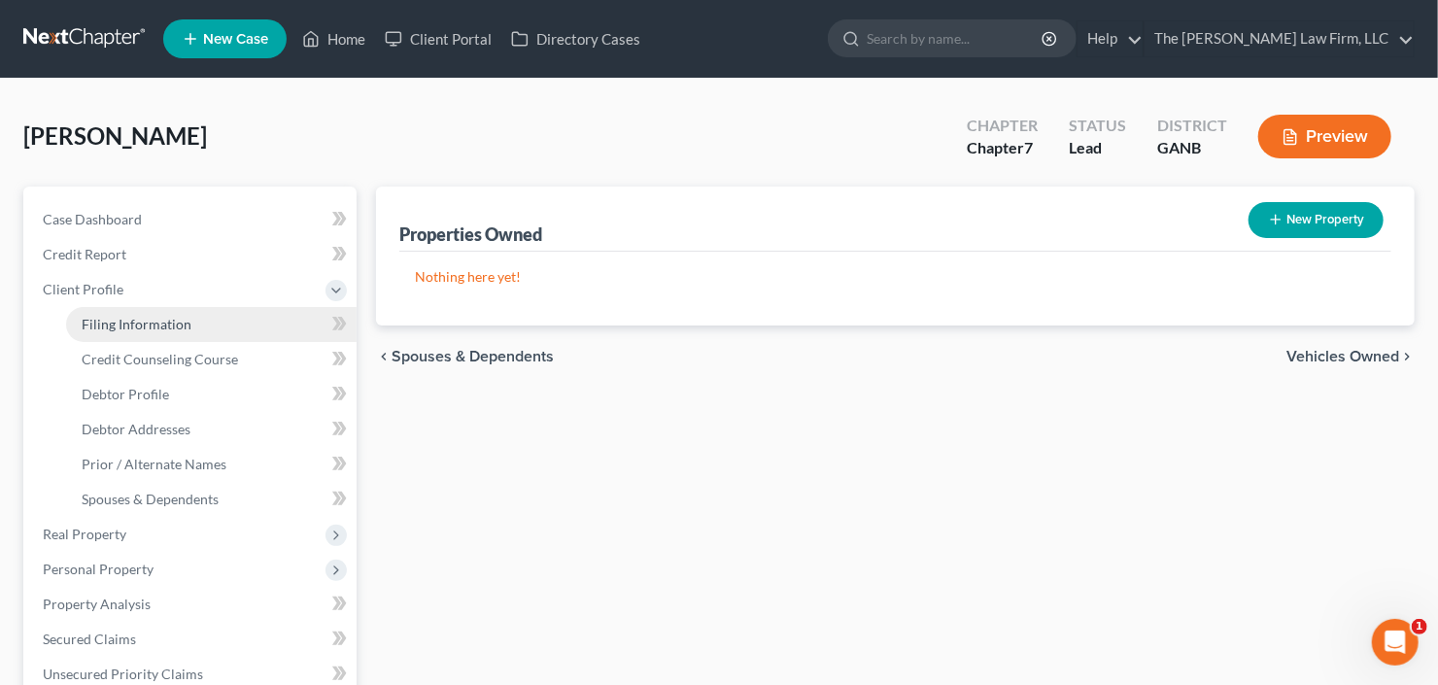
click at [182, 322] on span "Filing Information" at bounding box center [137, 324] width 110 height 17
select select "1"
select select "0"
select select "19"
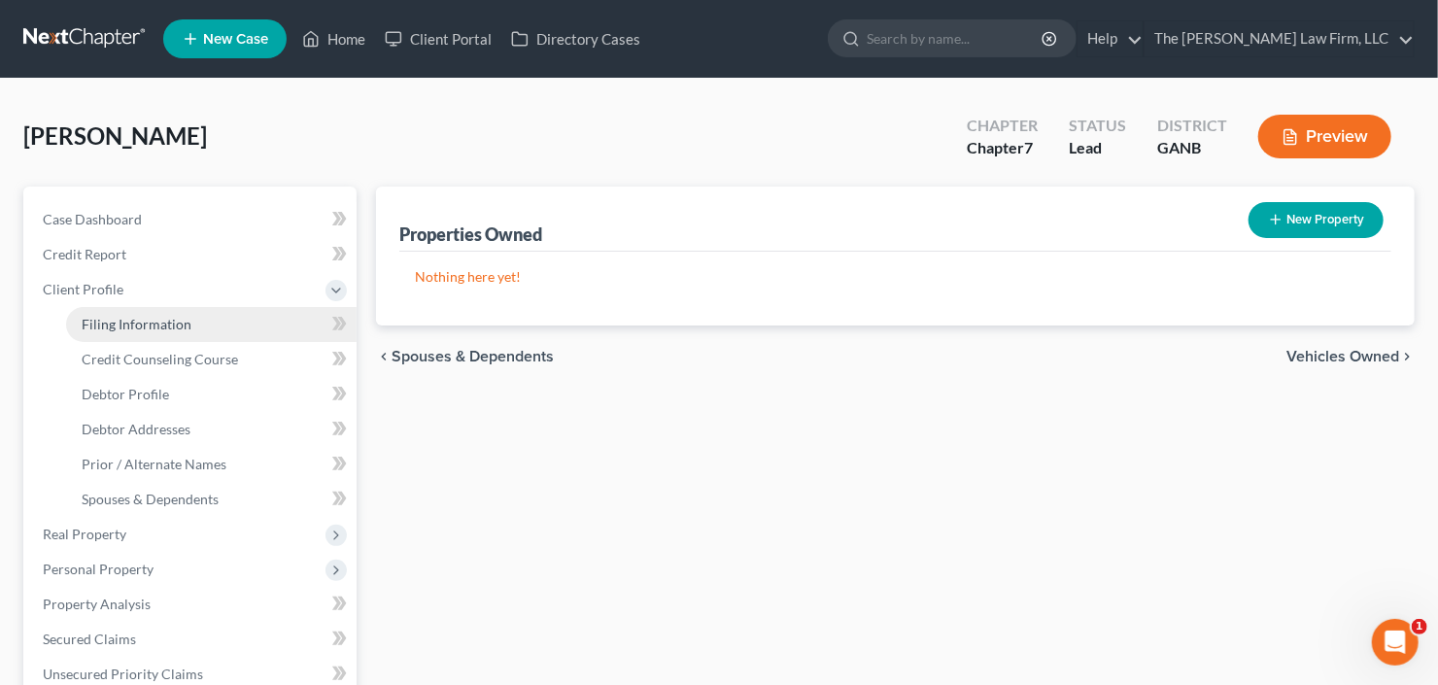
select select "10"
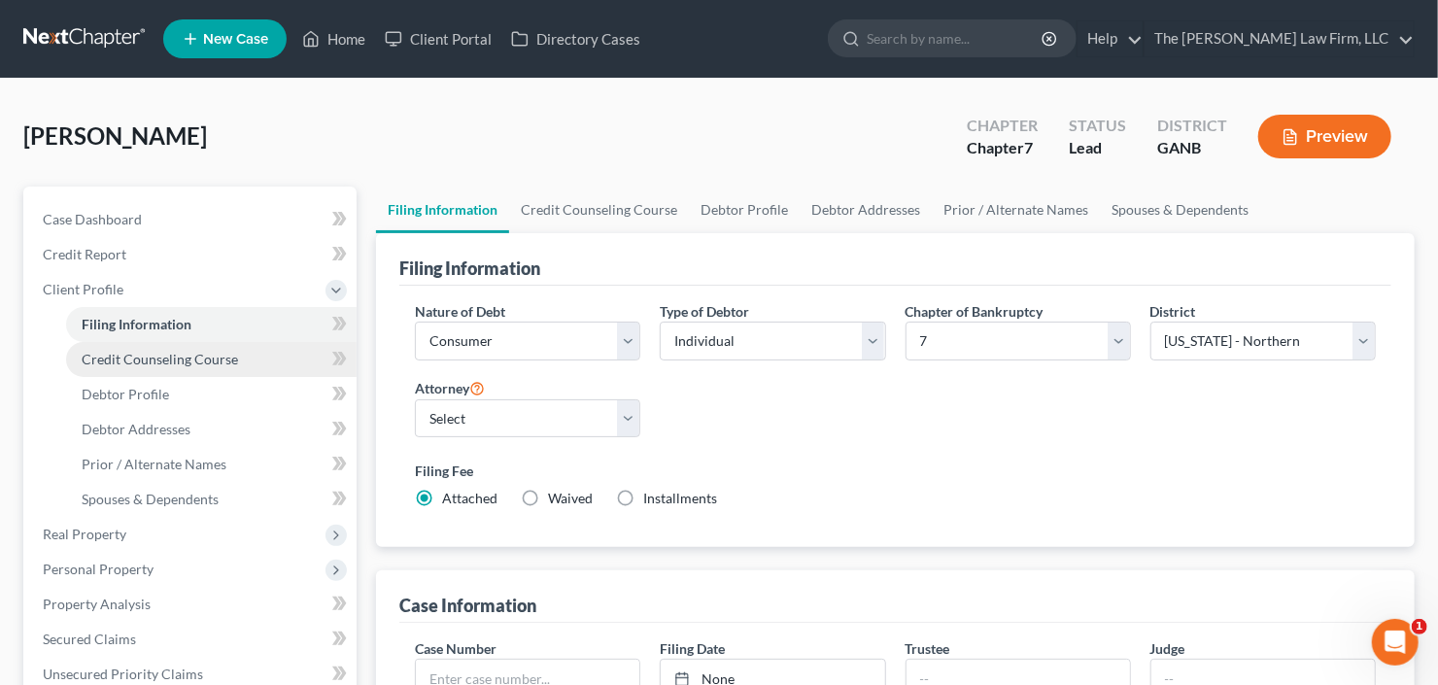
click at [196, 361] on span "Credit Counseling Course" at bounding box center [160, 359] width 156 height 17
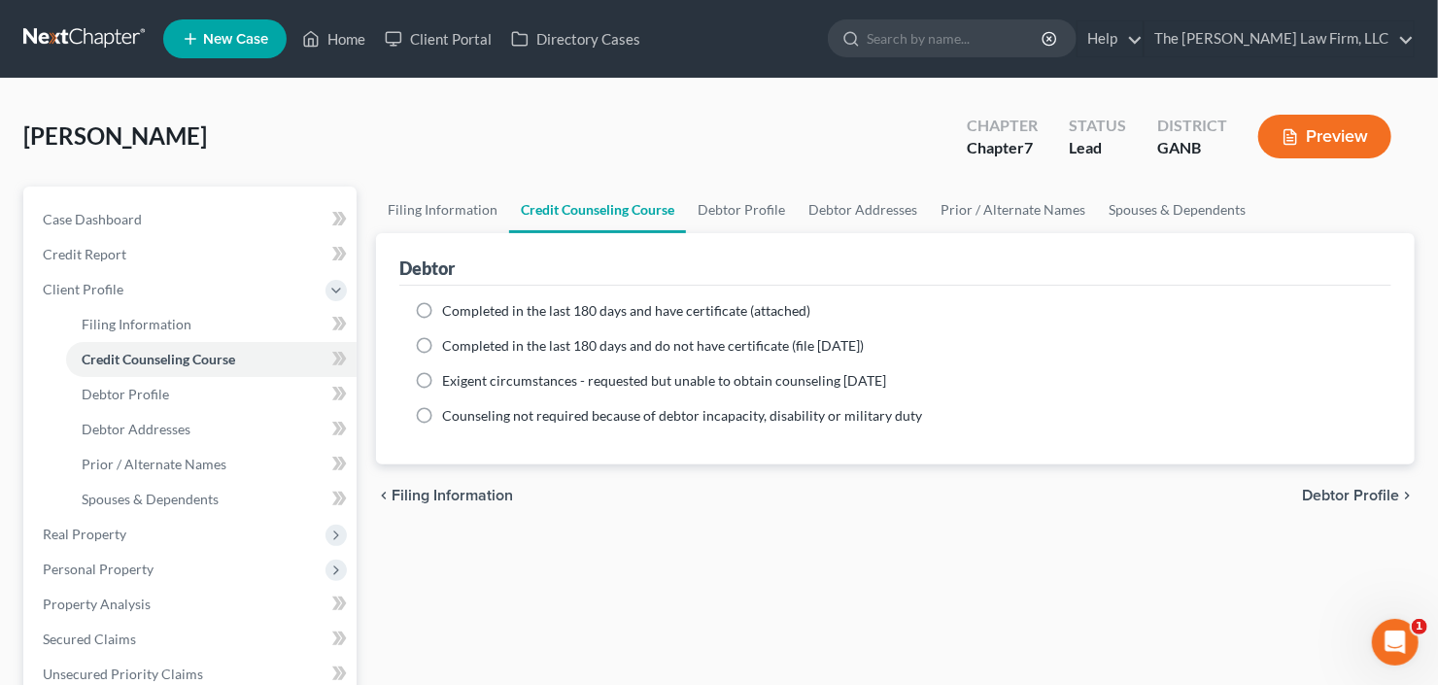
click at [446, 307] on span "Completed in the last 180 days and have certificate (attached)" at bounding box center [626, 310] width 368 height 17
click at [450, 307] on input "Completed in the last 180 days and have certificate (attached)" at bounding box center [456, 307] width 13 height 13
radio input "true"
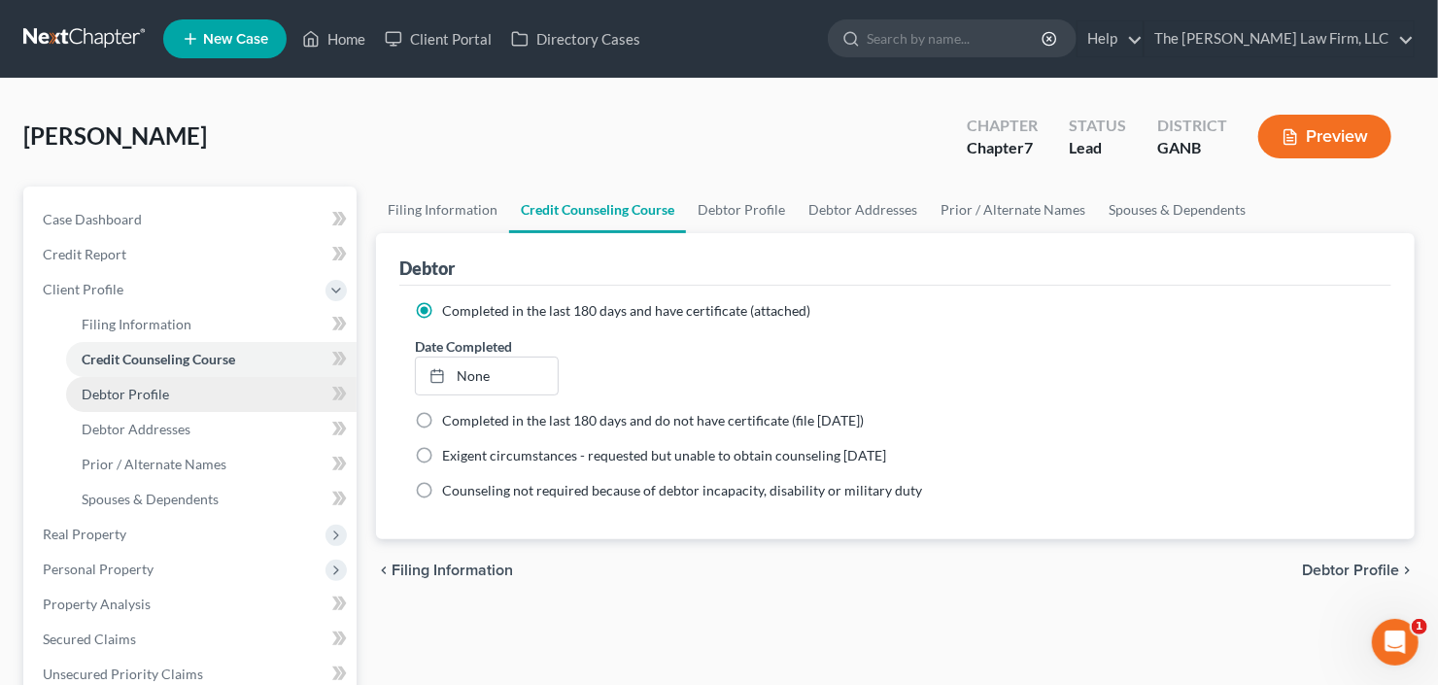
click at [106, 393] on span "Debtor Profile" at bounding box center [125, 394] width 87 height 17
select select "0"
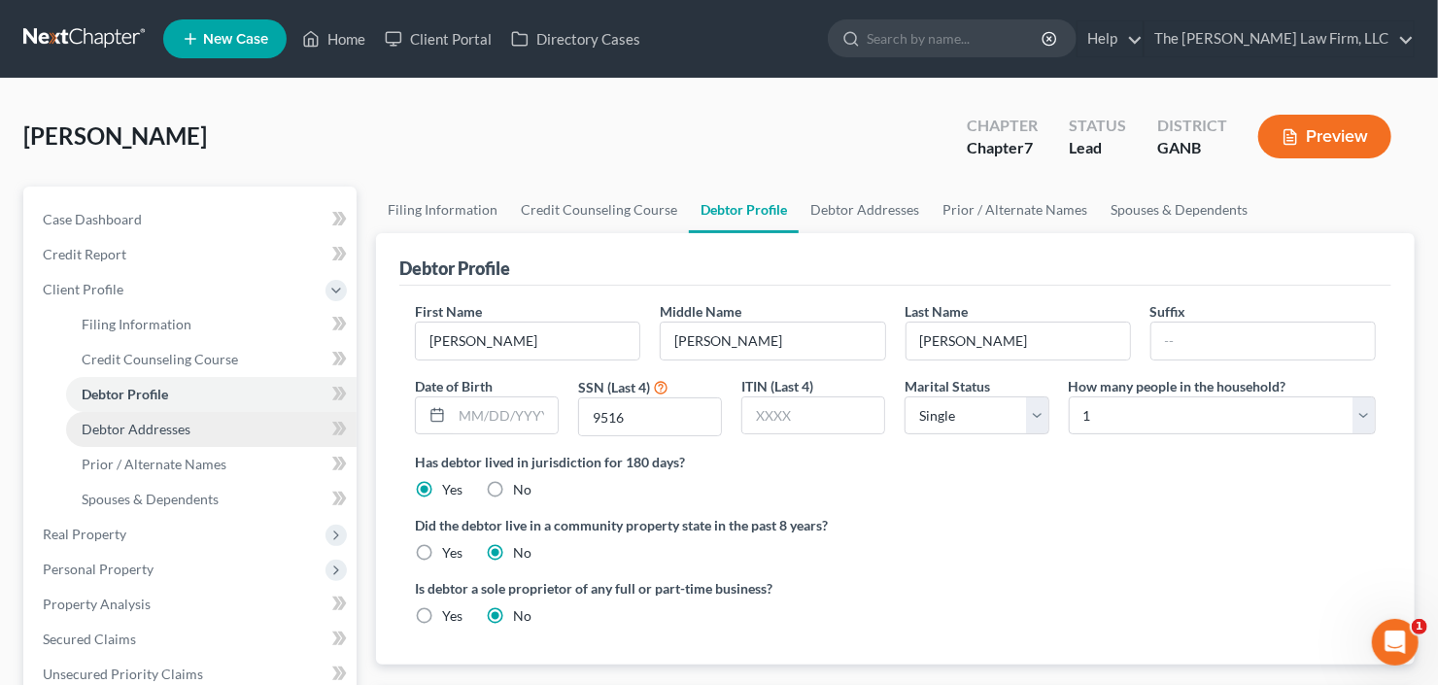
click at [135, 429] on span "Debtor Addresses" at bounding box center [136, 429] width 109 height 17
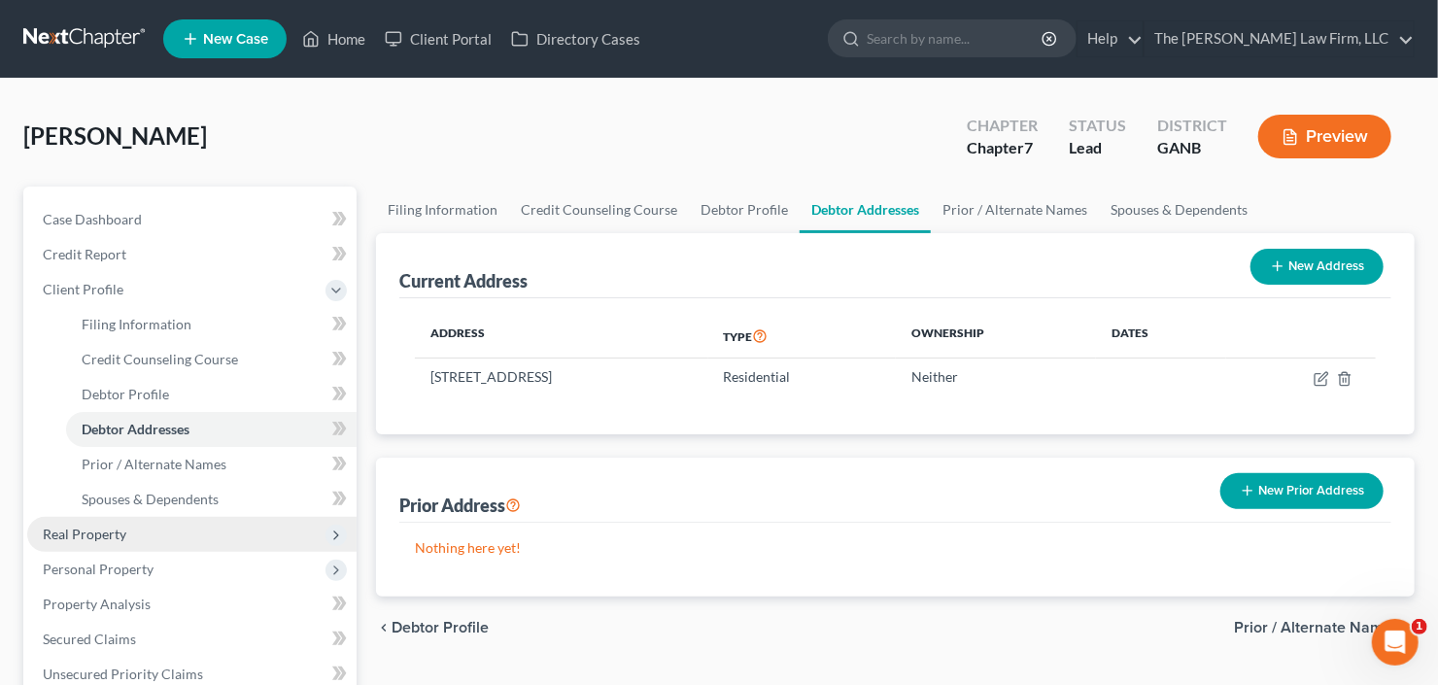
click at [120, 541] on span "Real Property" at bounding box center [191, 534] width 329 height 35
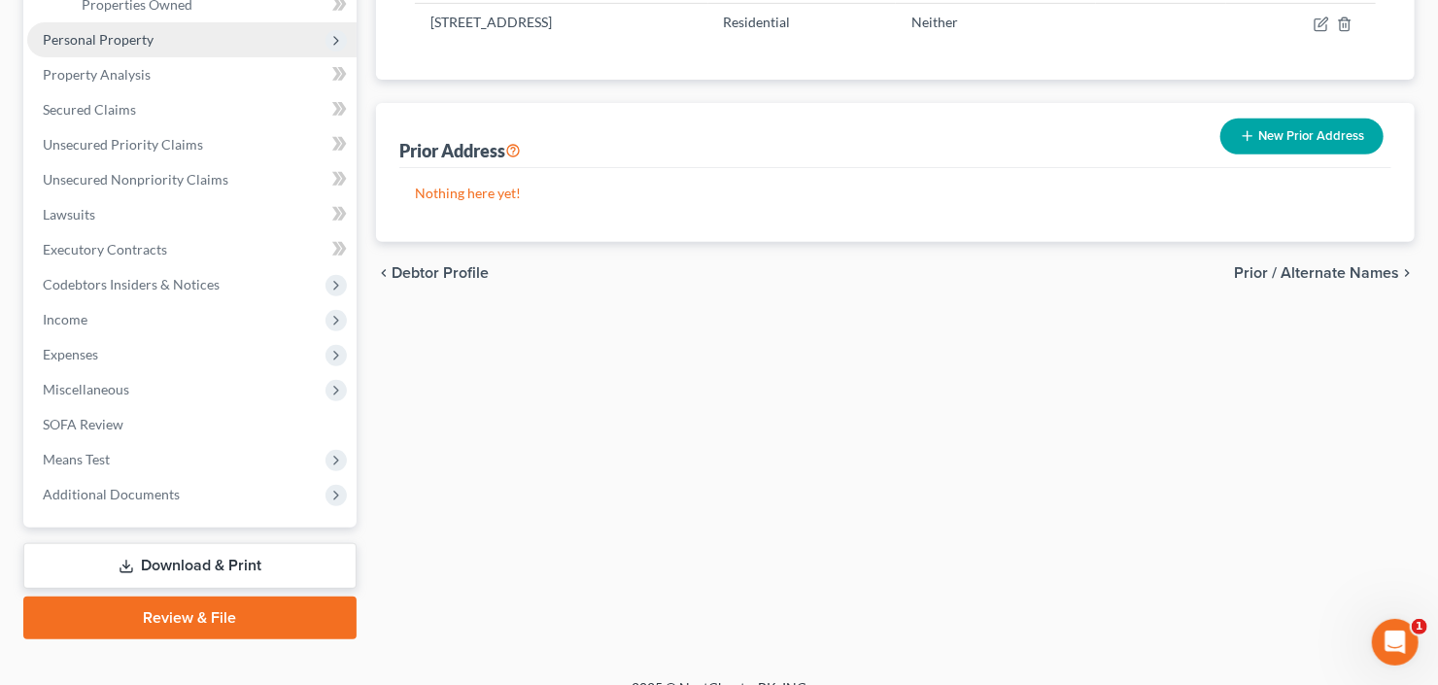
scroll to position [379, 0]
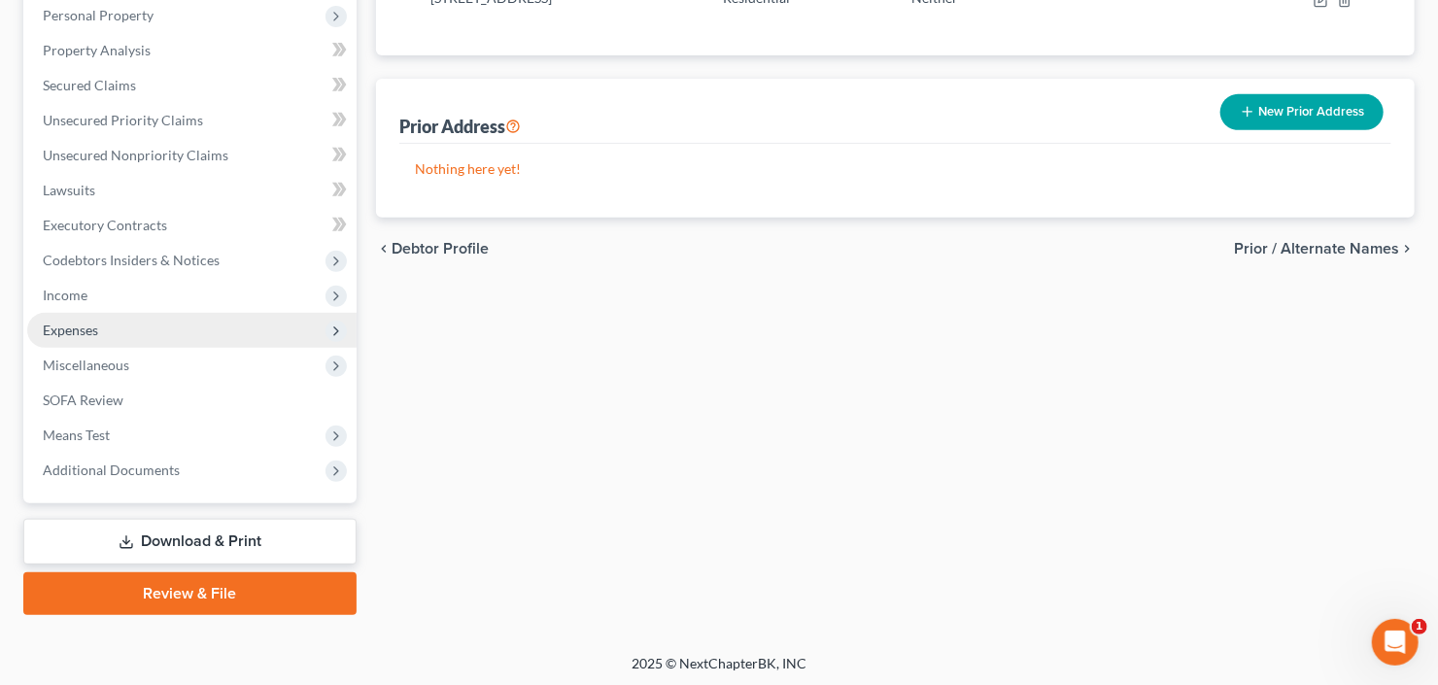
click at [130, 327] on span "Expenses" at bounding box center [191, 330] width 329 height 35
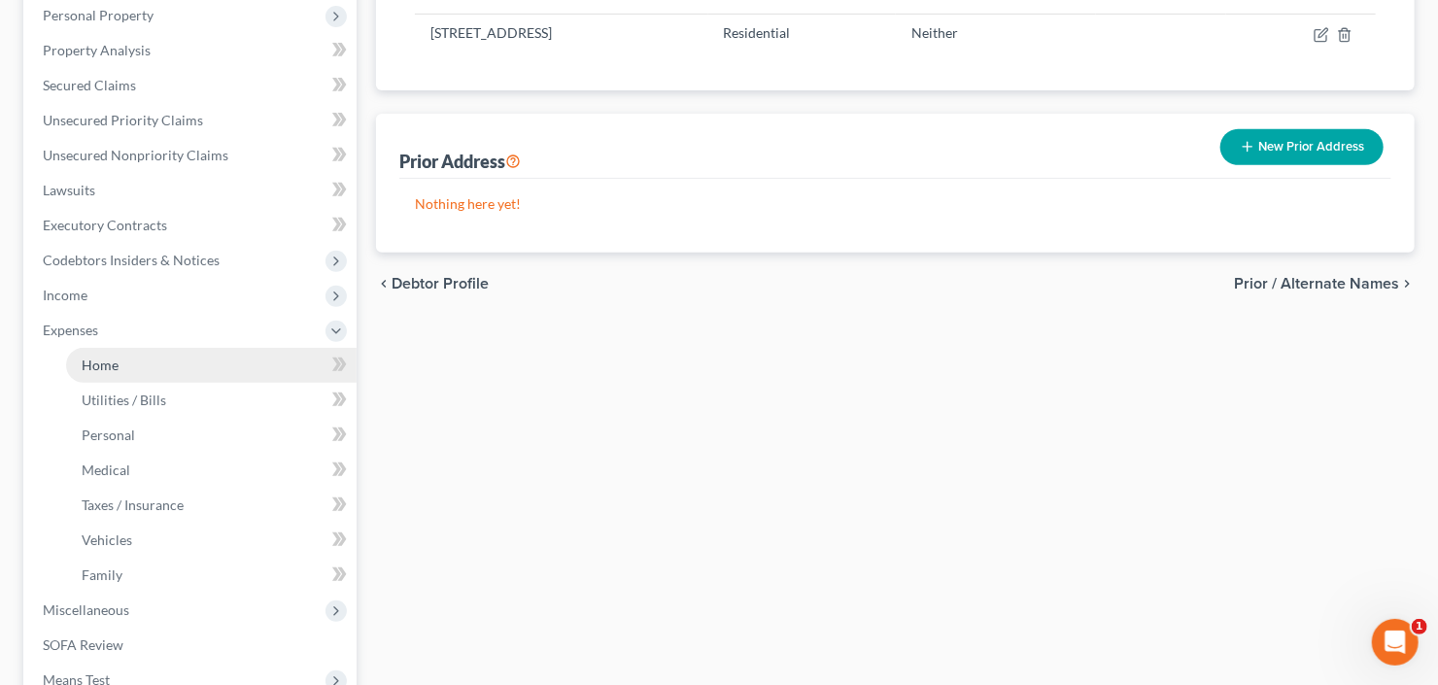
click at [142, 359] on link "Home" at bounding box center [211, 365] width 291 height 35
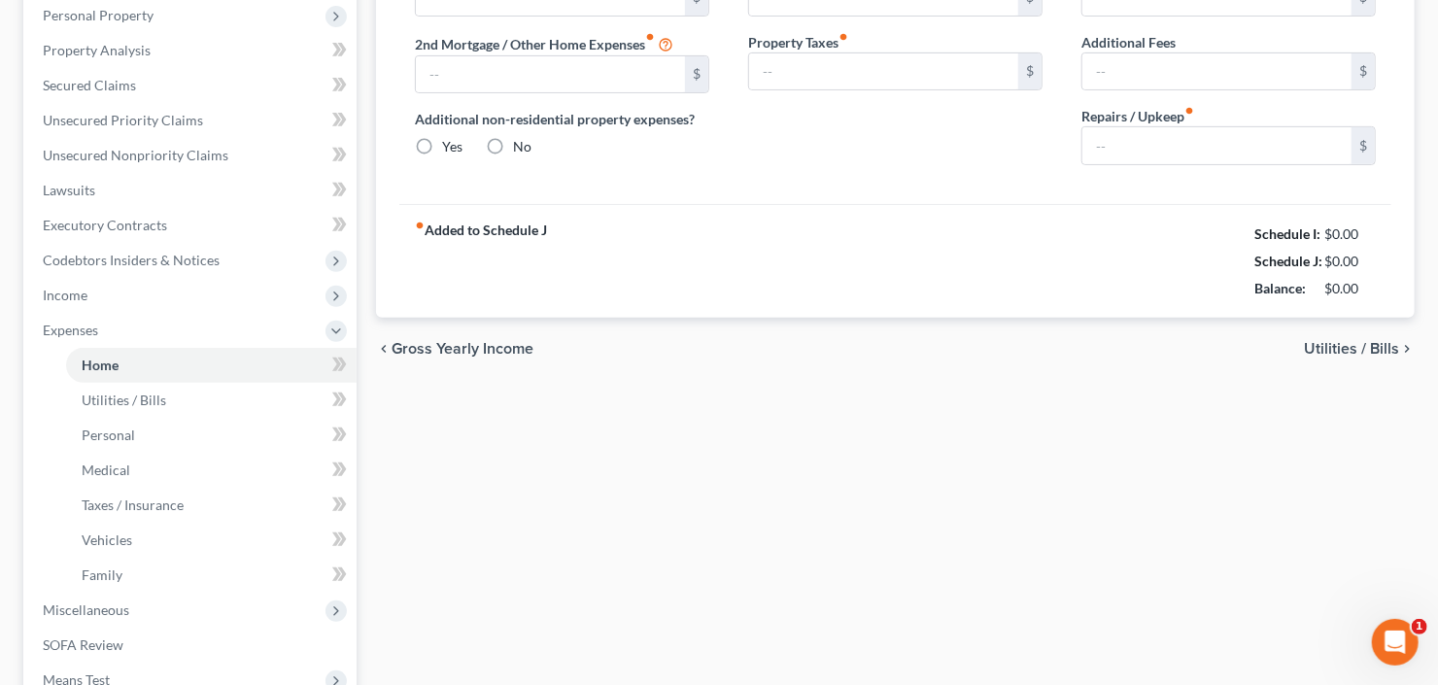
scroll to position [123, 0]
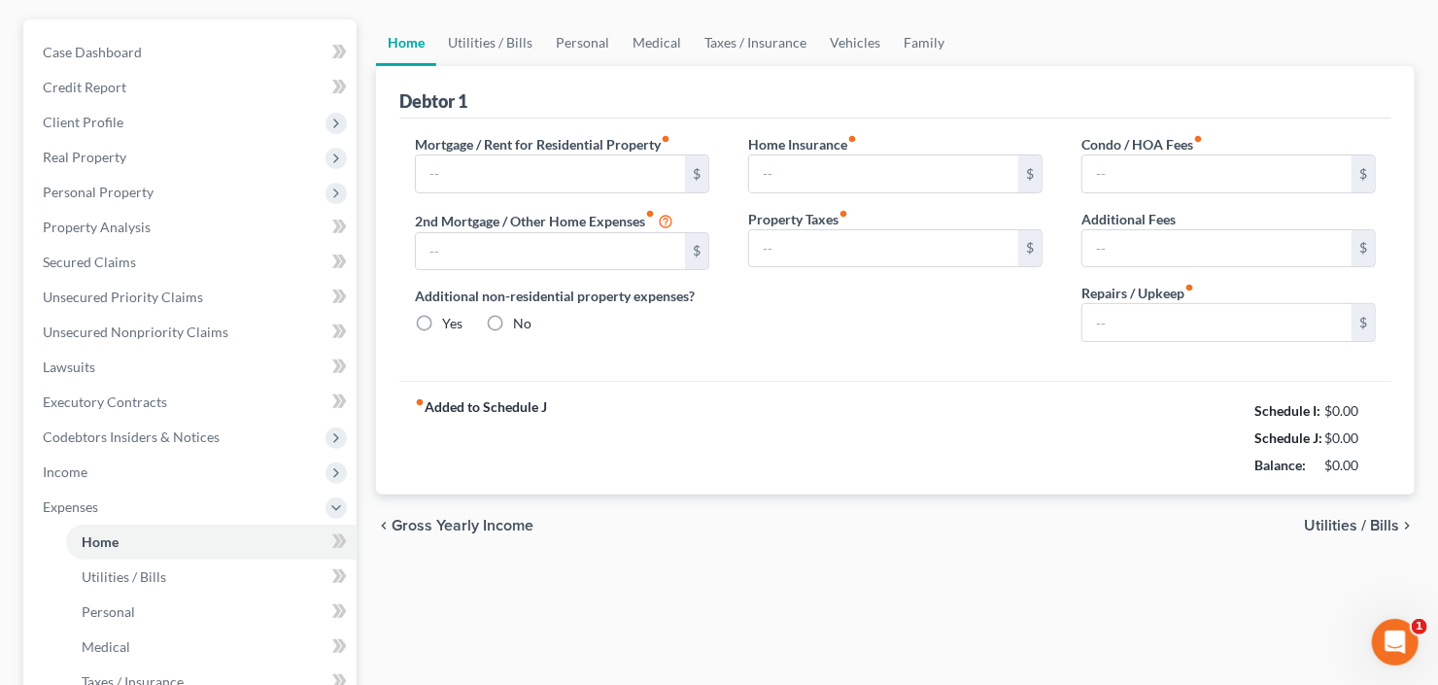
type input "0.00"
radio input "true"
type input "0.00"
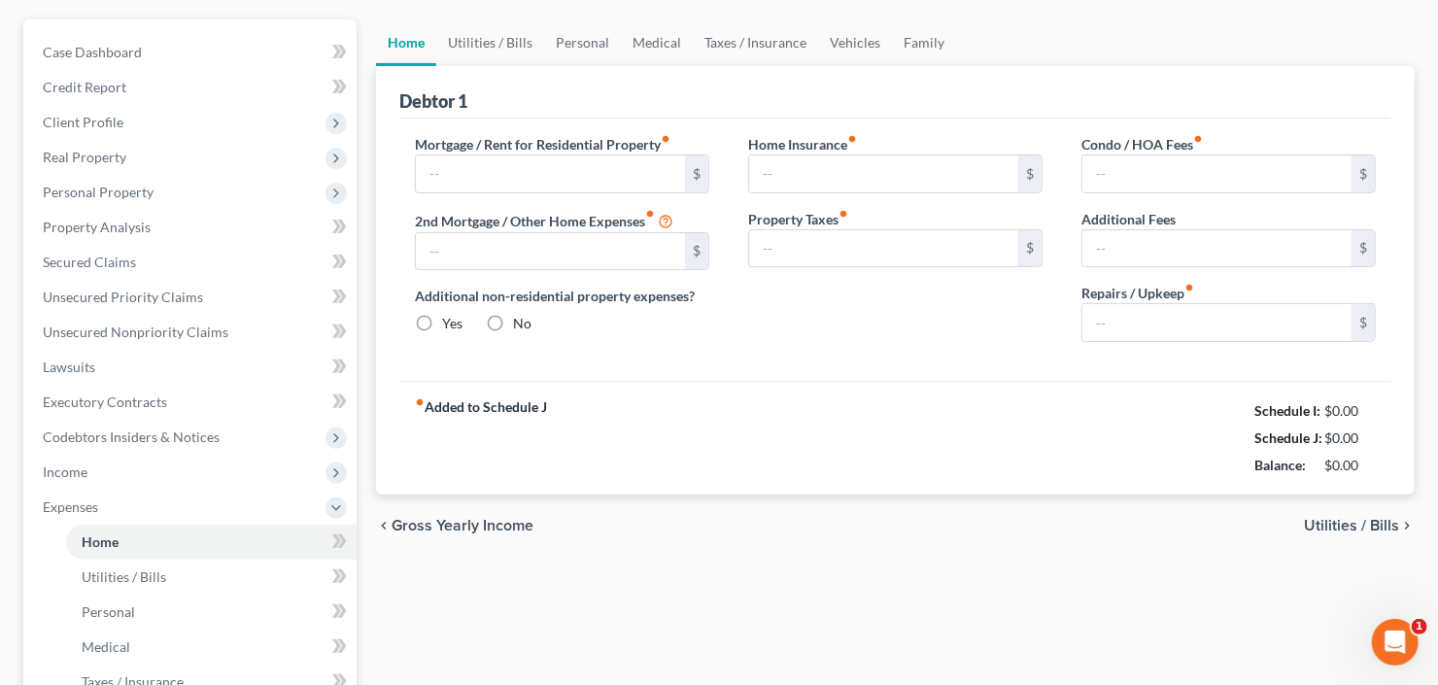
type input "0.00"
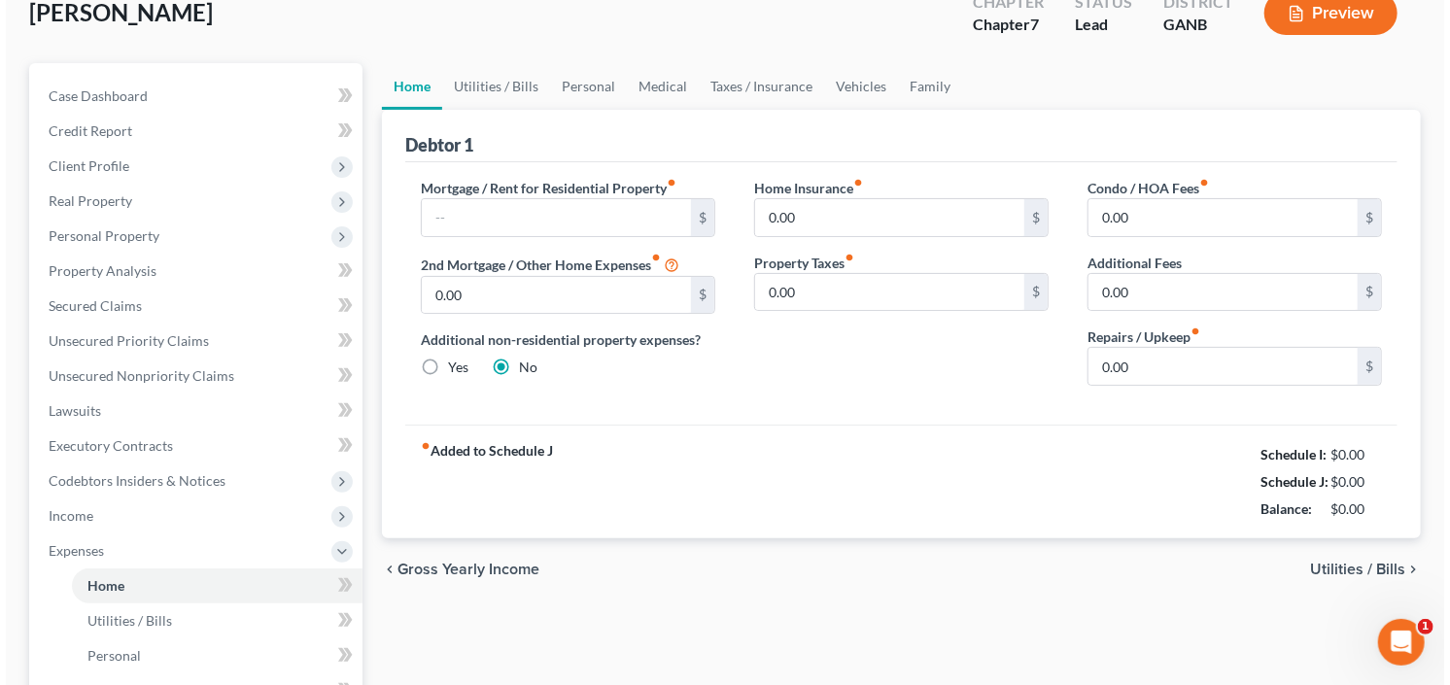
scroll to position [0, 0]
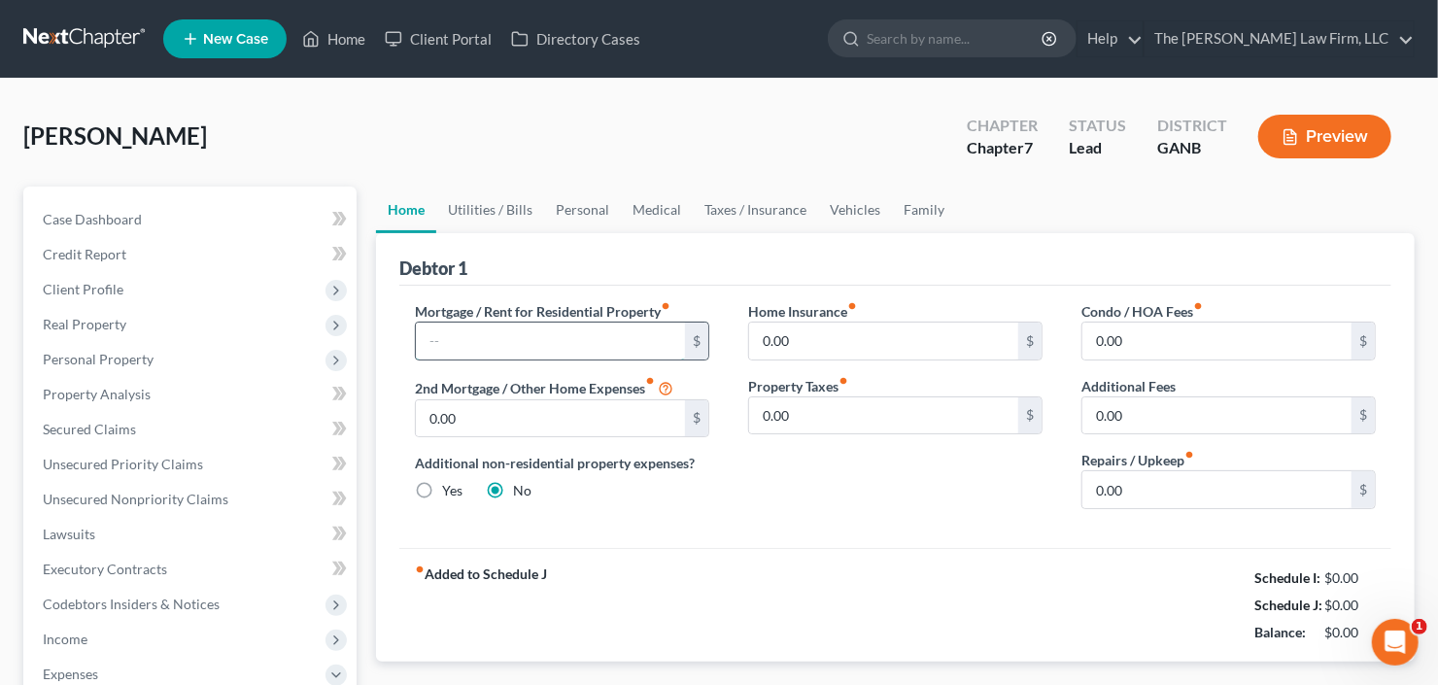
click at [562, 332] on input "text" at bounding box center [550, 341] width 269 height 37
type input "900.00"
click at [503, 209] on link "Utilities / Bills" at bounding box center [490, 210] width 108 height 47
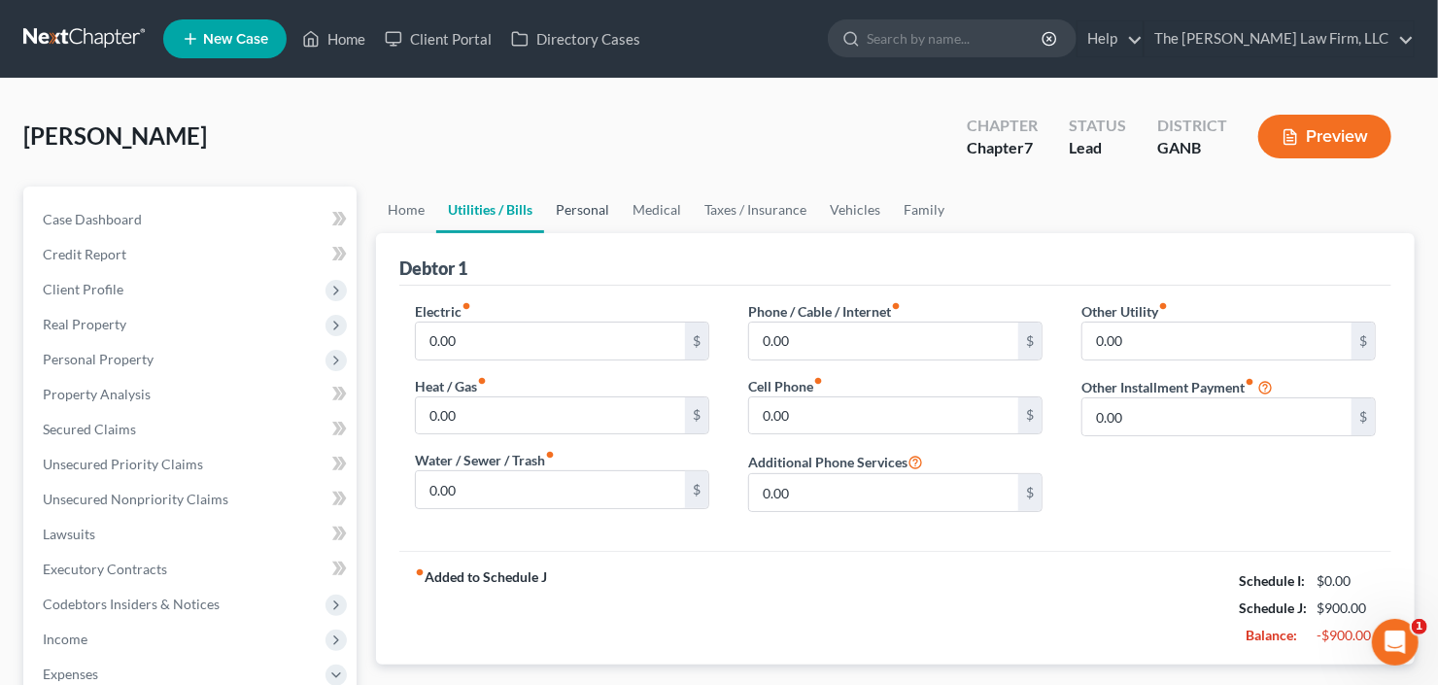
click at [592, 211] on link "Personal" at bounding box center [582, 210] width 77 height 47
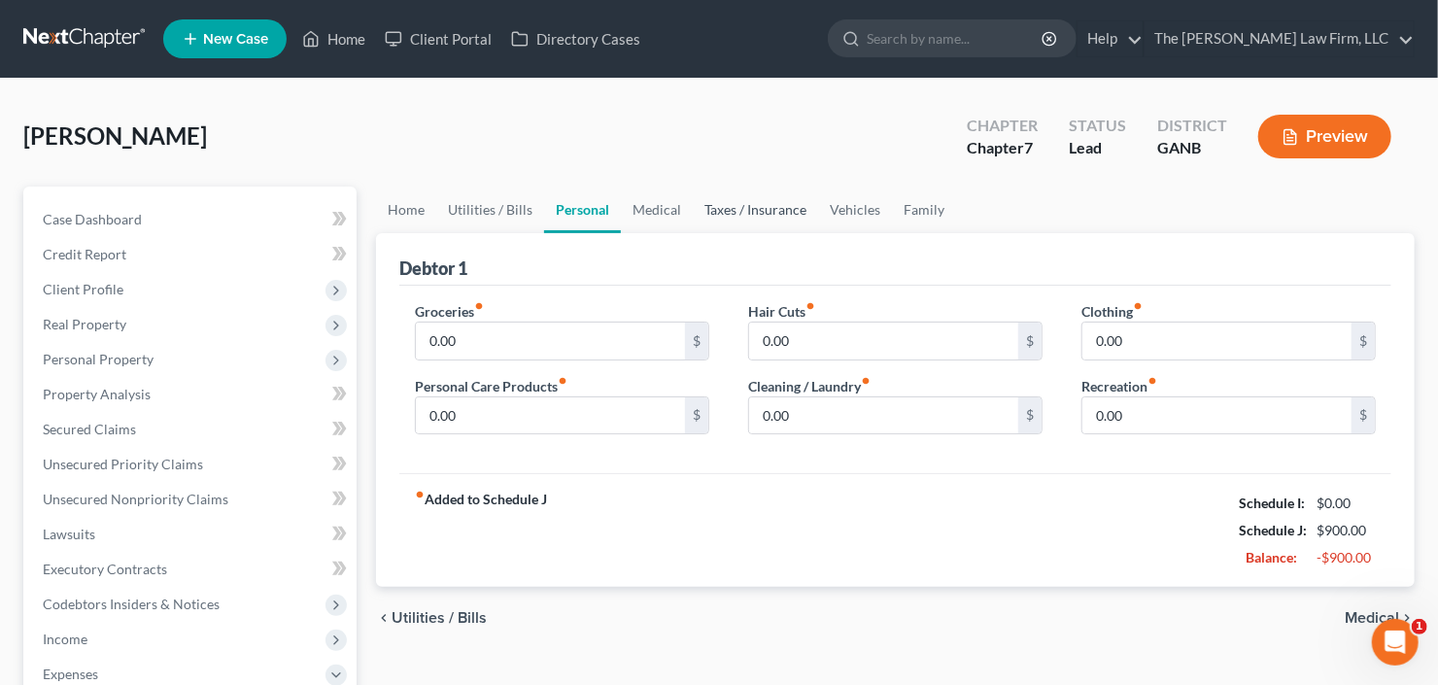
drag, startPoint x: 699, startPoint y: 210, endPoint x: 710, endPoint y: 210, distance: 11.7
click at [699, 209] on link "Taxes / Insurance" at bounding box center [755, 210] width 125 height 47
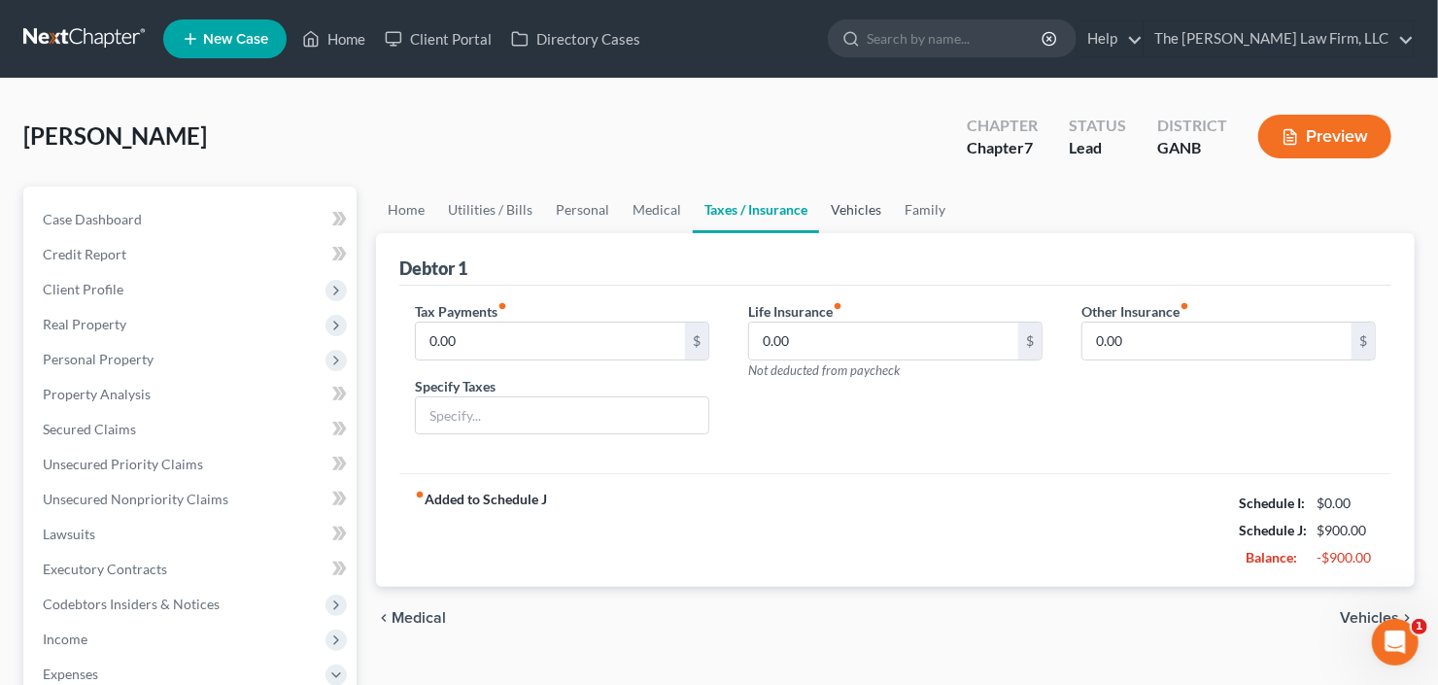
click at [819, 210] on link "Vehicles" at bounding box center [856, 210] width 74 height 47
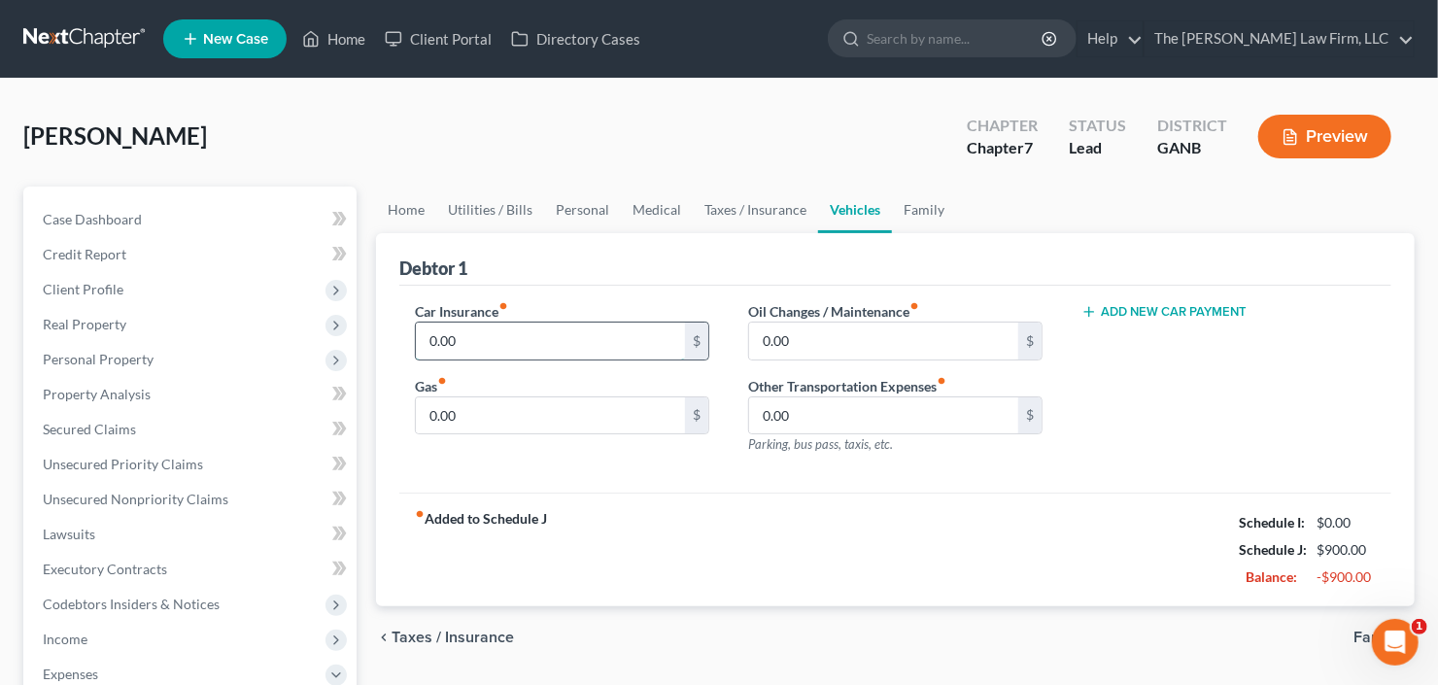
click at [545, 338] on input "0.00" at bounding box center [550, 341] width 269 height 37
click at [469, 342] on input "0.00" at bounding box center [550, 341] width 269 height 37
drag, startPoint x: 470, startPoint y: 342, endPoint x: 359, endPoint y: 359, distance: 113.0
click at [359, 359] on div "Petition Navigation Case Dashboard Payments Invoices Payments Payments Credit R…" at bounding box center [719, 695] width 1411 height 1017
type input "126.00"
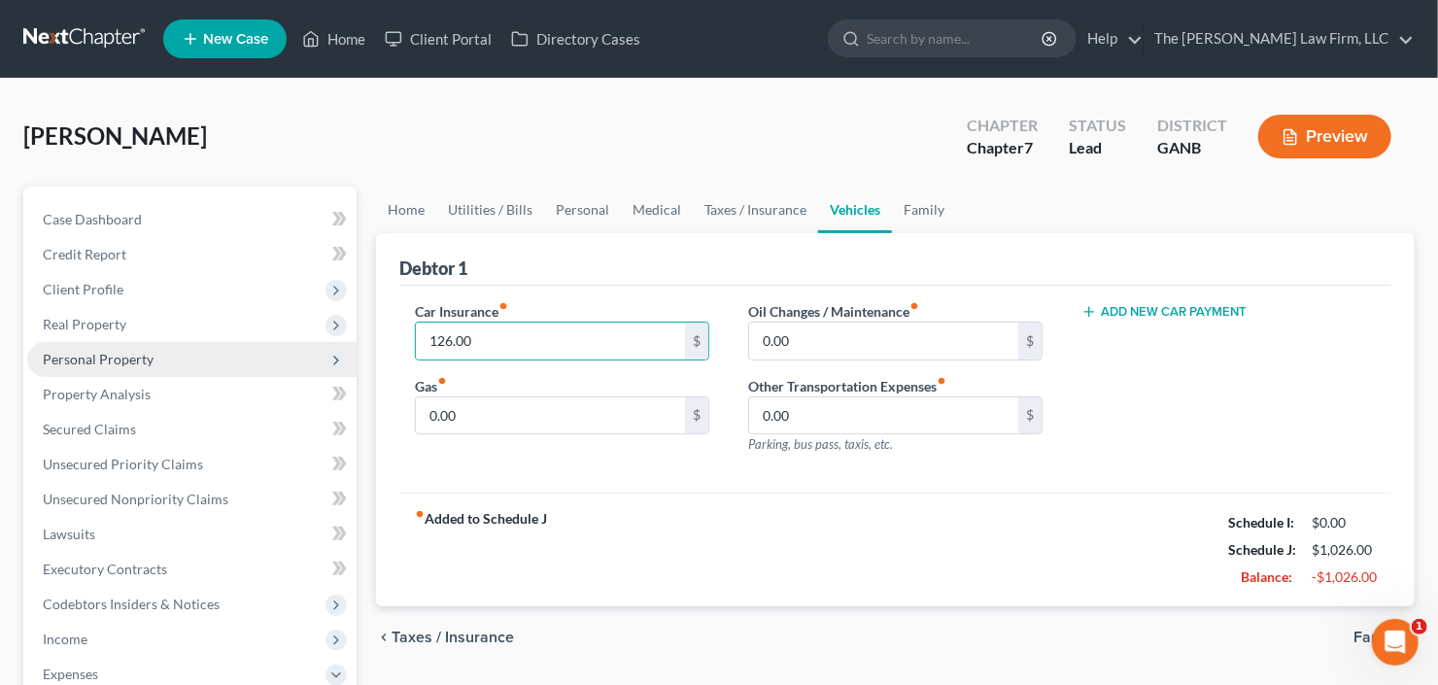
click at [145, 361] on span "Personal Property" at bounding box center [98, 359] width 111 height 17
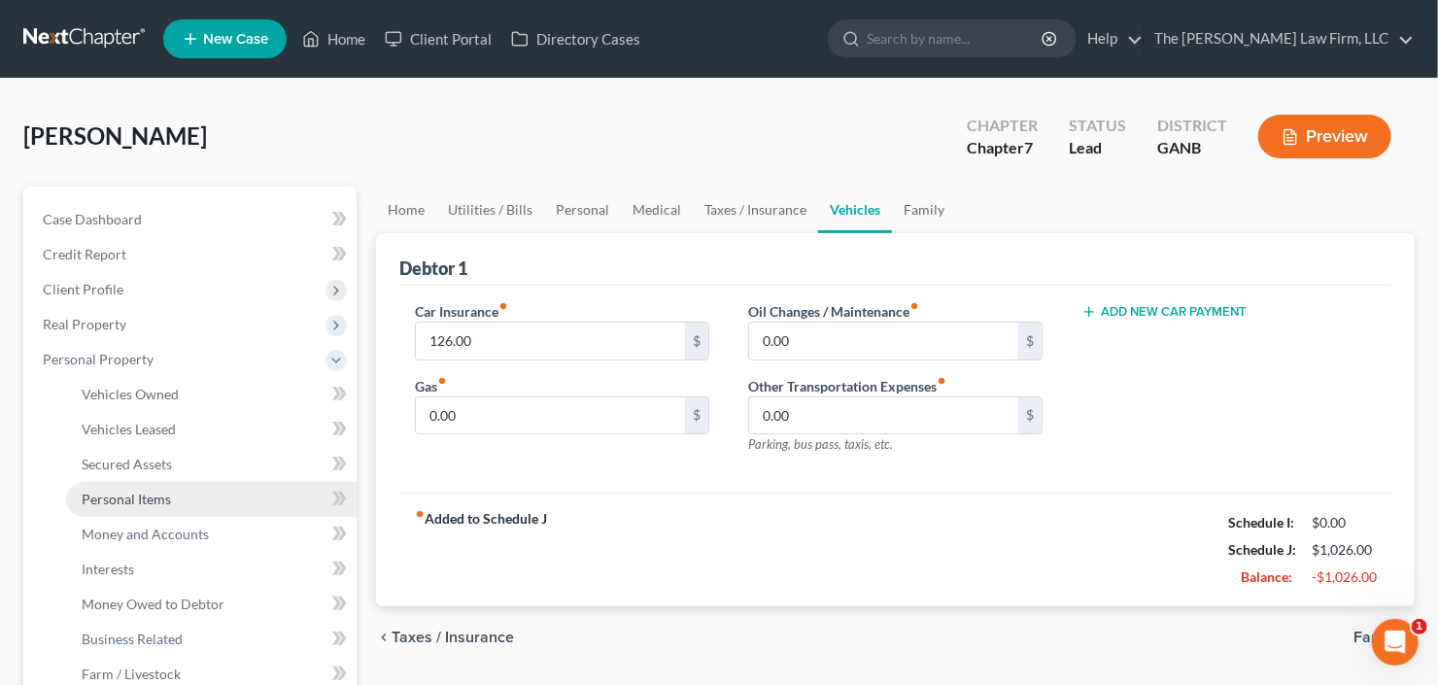
click at [149, 499] on span "Personal Items" at bounding box center [126, 499] width 89 height 17
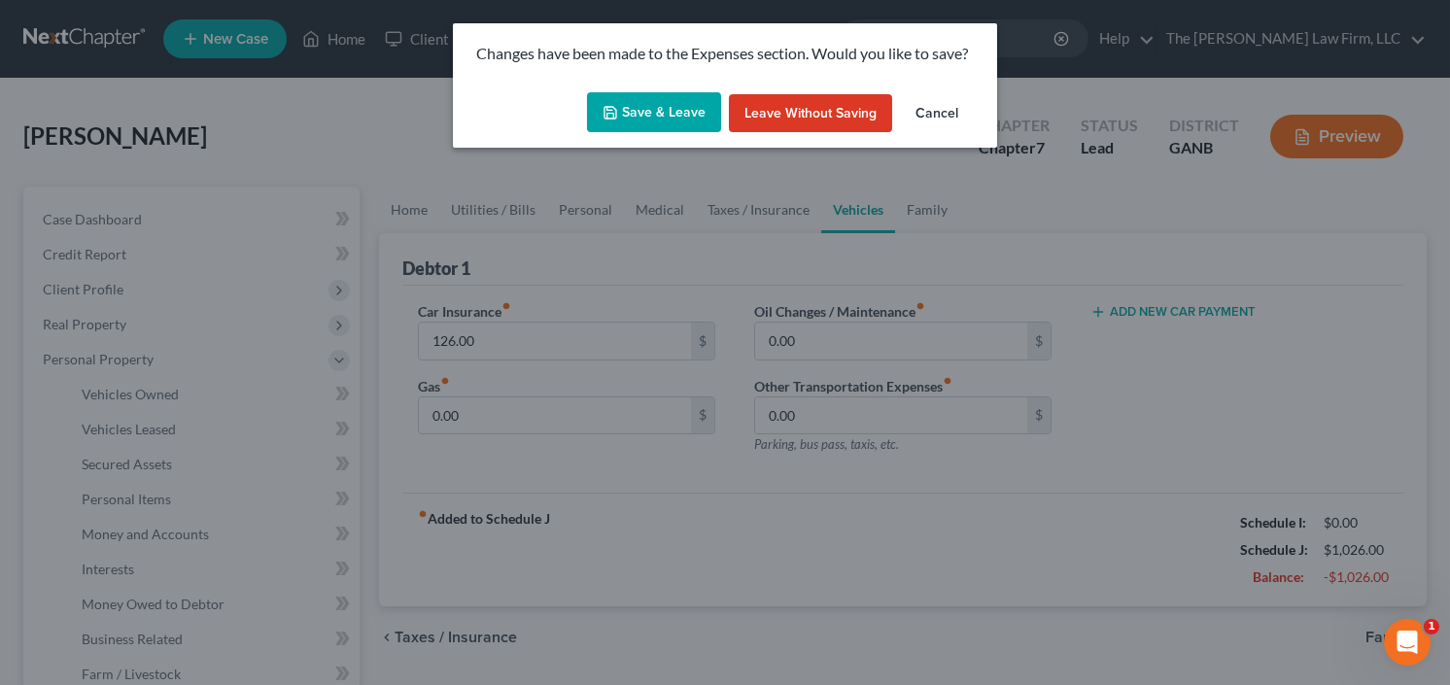
click at [676, 112] on button "Save & Leave" at bounding box center [654, 112] width 134 height 41
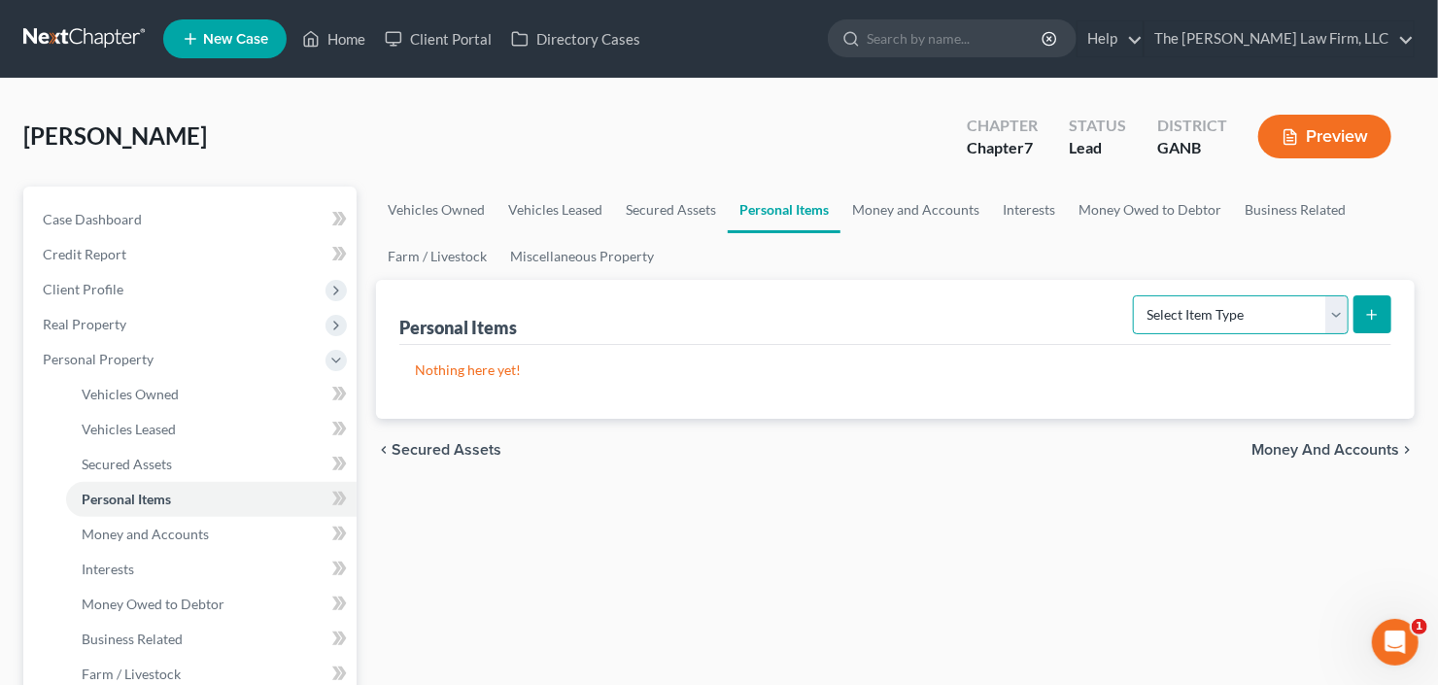
click at [1260, 309] on select "Select Item Type Clothing Collectibles Of Value Electronics Firearms Household …" at bounding box center [1241, 314] width 216 height 39
select select "clothing"
click at [1136, 295] on select "Select Item Type Clothing Collectibles Of Value Electronics Firearms Household …" at bounding box center [1241, 314] width 216 height 39
click at [1368, 319] on icon "submit" at bounding box center [1372, 315] width 16 height 16
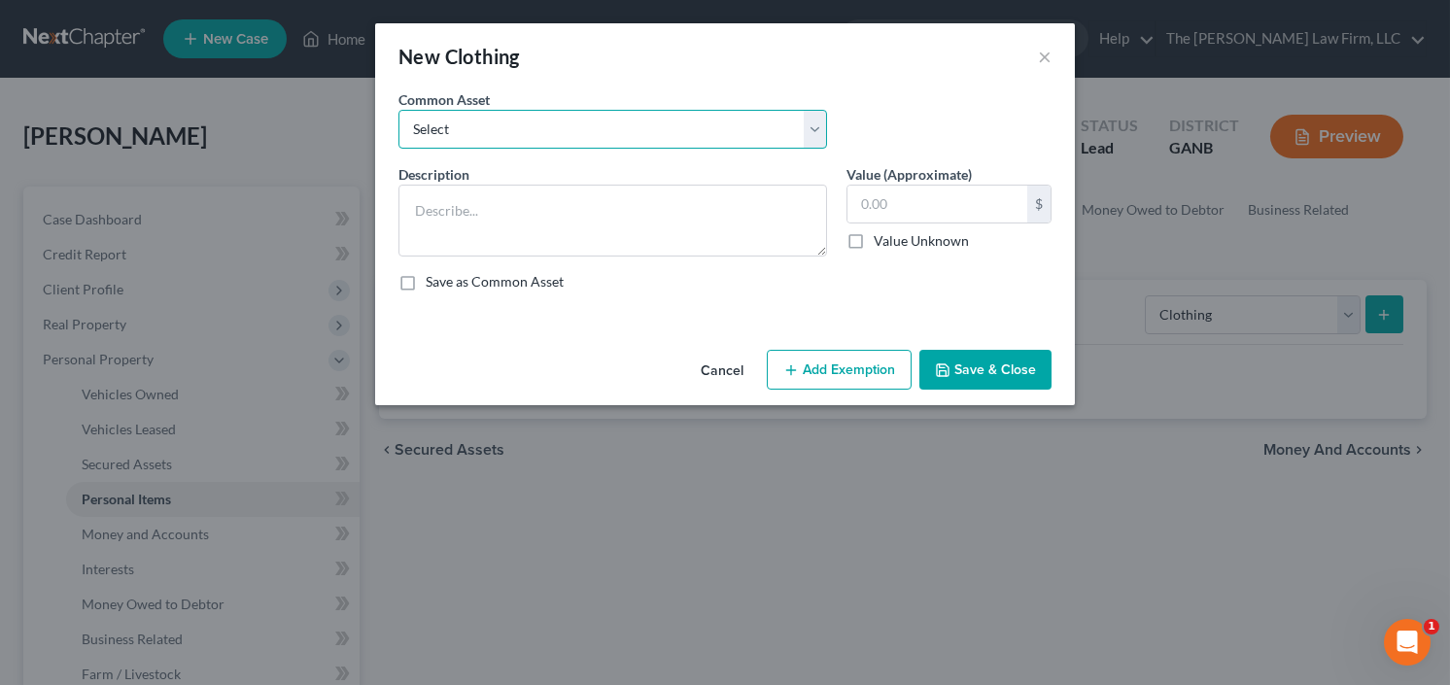
click at [599, 116] on select "Select All clothing and shoes All clothing and shoes All clothing and shoes" at bounding box center [612, 129] width 429 height 39
select select "0"
click at [398, 110] on select "Select All clothing and shoes All clothing and shoes All clothing and shoes" at bounding box center [612, 129] width 429 height 39
type textarea "All clothing and shoes"
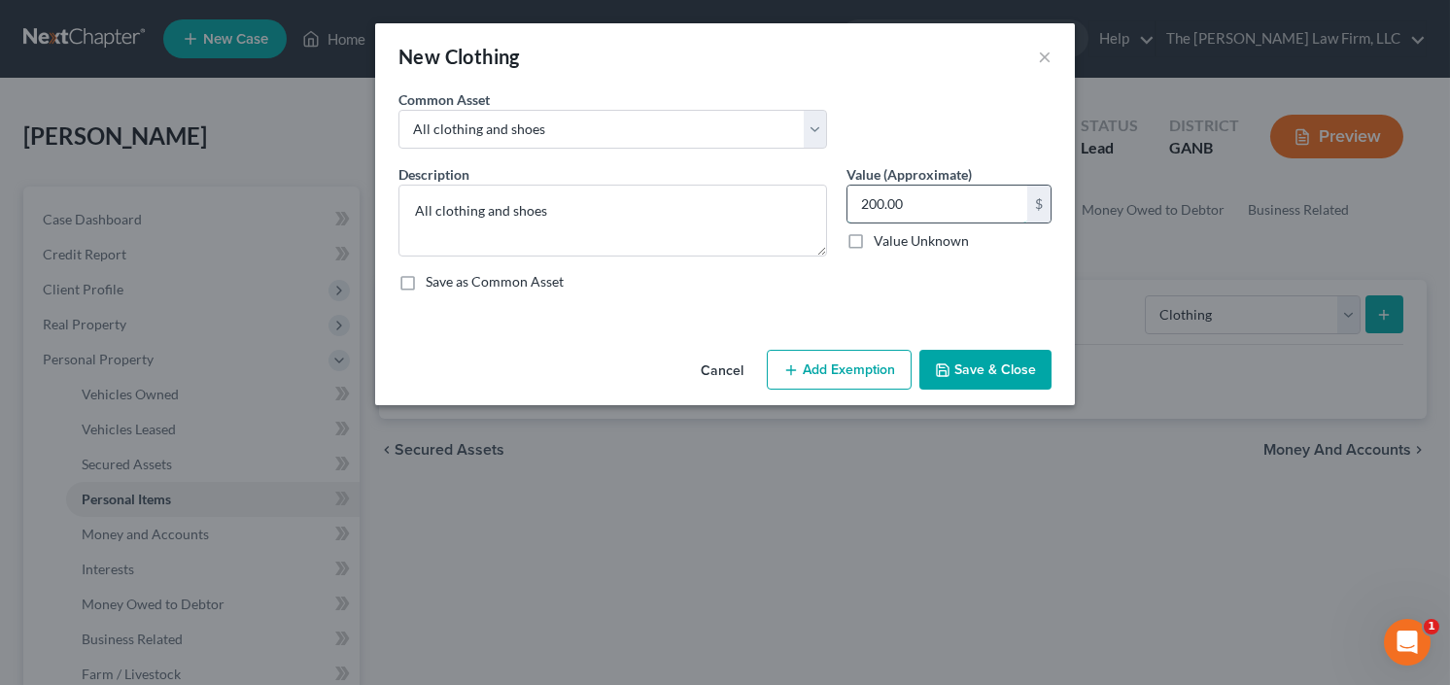
click at [936, 207] on input "200.00" at bounding box center [937, 204] width 180 height 37
type input "500"
click at [816, 385] on div "Cancel Add Exemption Save & Close" at bounding box center [725, 374] width 700 height 64
click at [836, 374] on button "Add Exemption" at bounding box center [839, 370] width 145 height 41
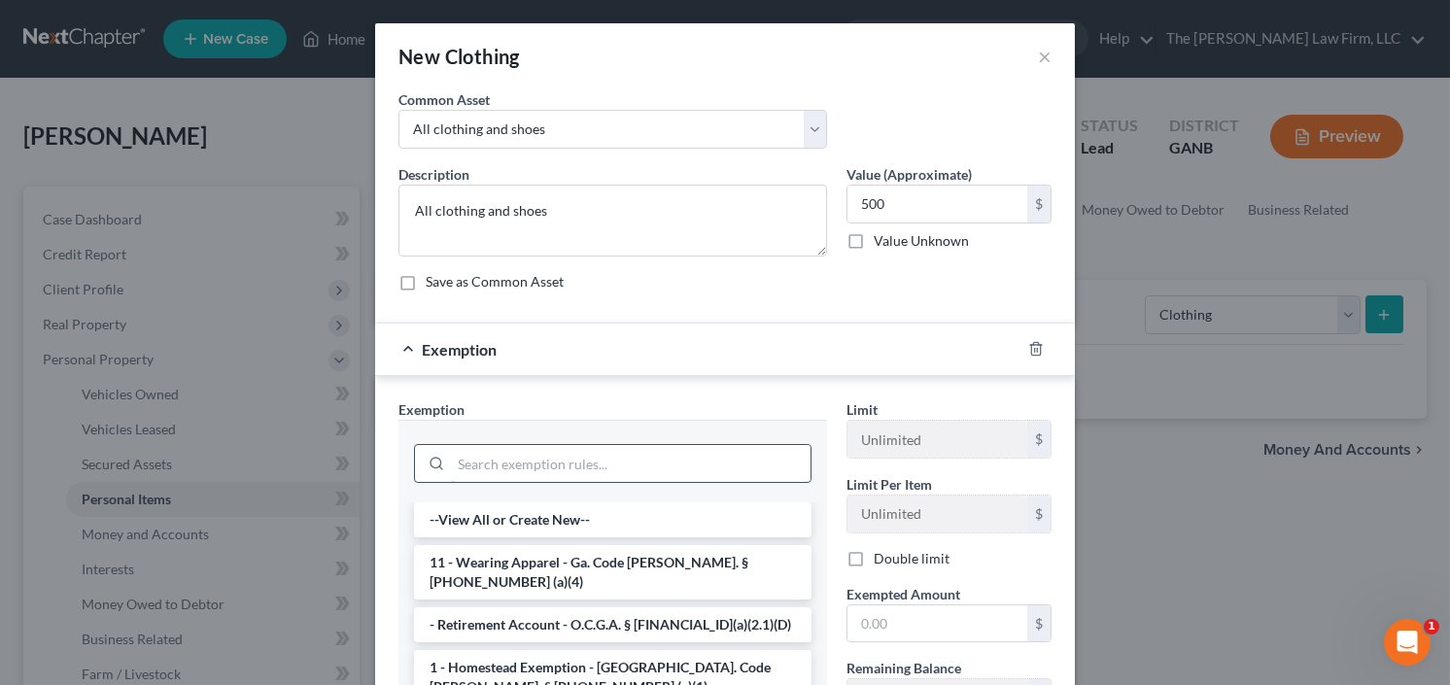
click at [567, 475] on input "search" at bounding box center [631, 463] width 360 height 37
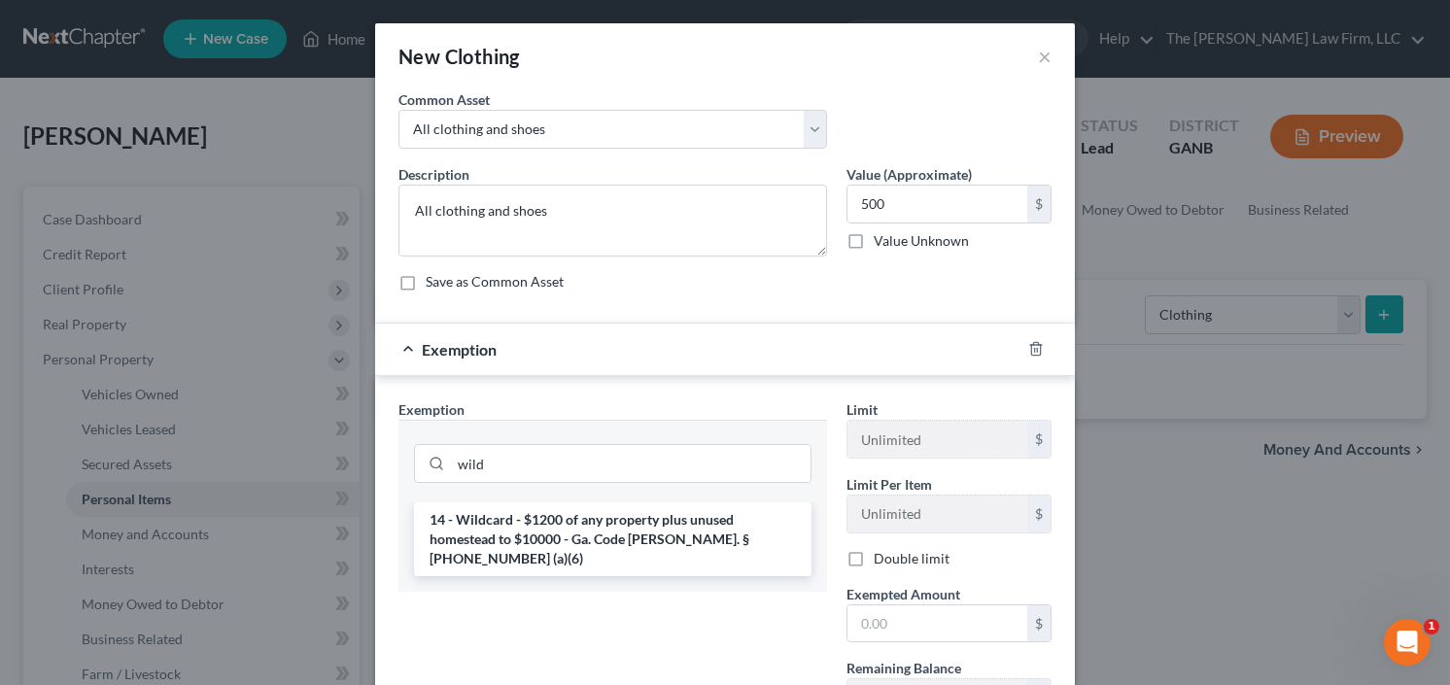
click at [525, 556] on div "14 - Wildcard - $1200 of any property plus unused homestead to $10000 - Ga. Cod…" at bounding box center [612, 546] width 429 height 89
click at [595, 457] on input "wild" at bounding box center [631, 463] width 360 height 37
click at [398, 467] on div "wild" at bounding box center [612, 461] width 429 height 83
click at [422, 471] on div "wild" at bounding box center [612, 463] width 397 height 39
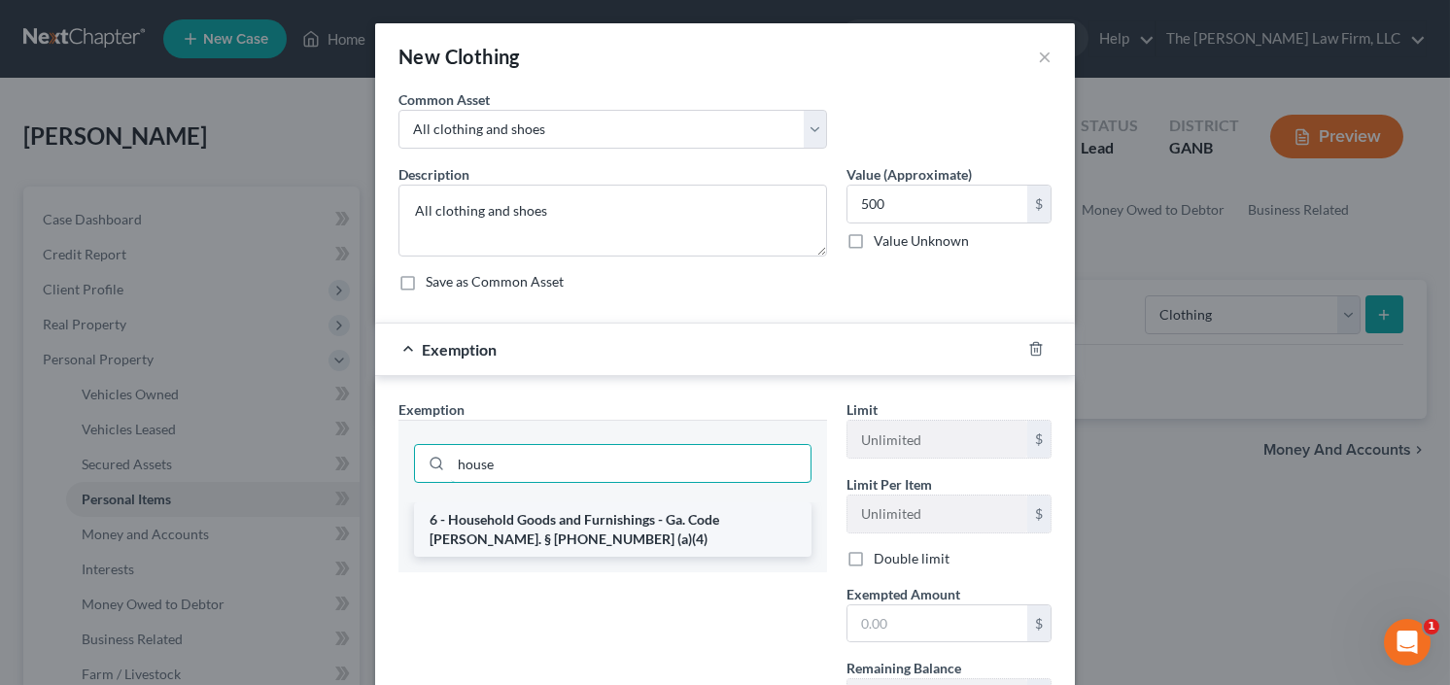
type input "house"
click at [488, 502] on li "6 - Household Goods and Furnishings - Ga. Code Ann. § 44-13-100 (a)(4)" at bounding box center [612, 529] width 397 height 54
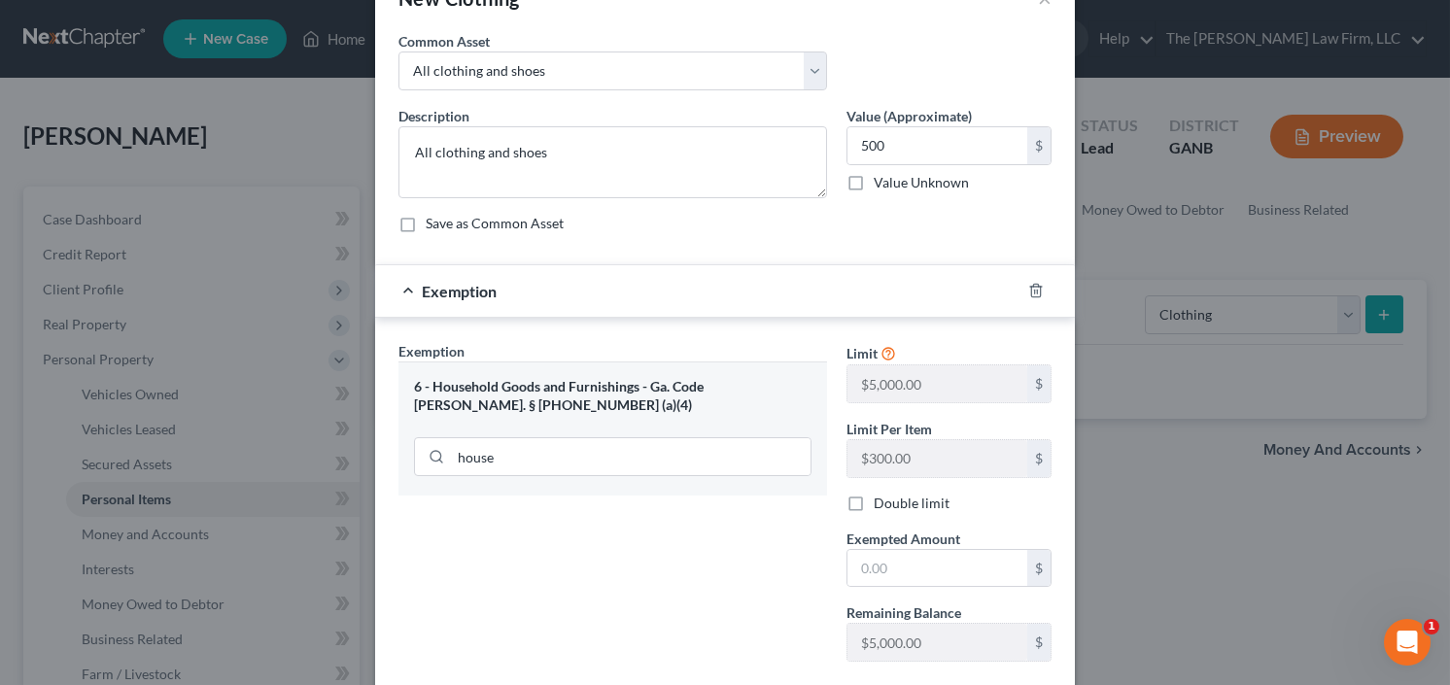
scroll to position [155, 0]
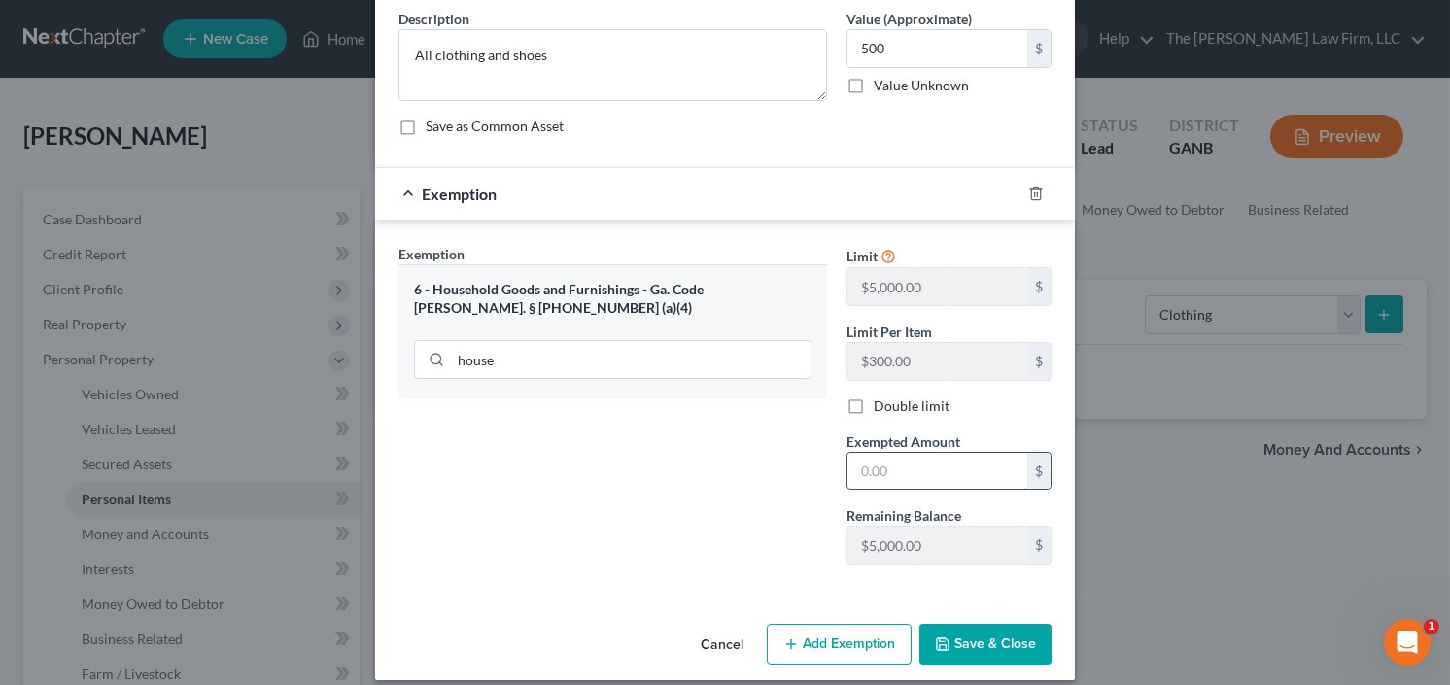
click at [889, 469] on input "text" at bounding box center [937, 471] width 180 height 37
type input "500.00"
click at [982, 636] on button "Save & Close" at bounding box center [985, 644] width 132 height 41
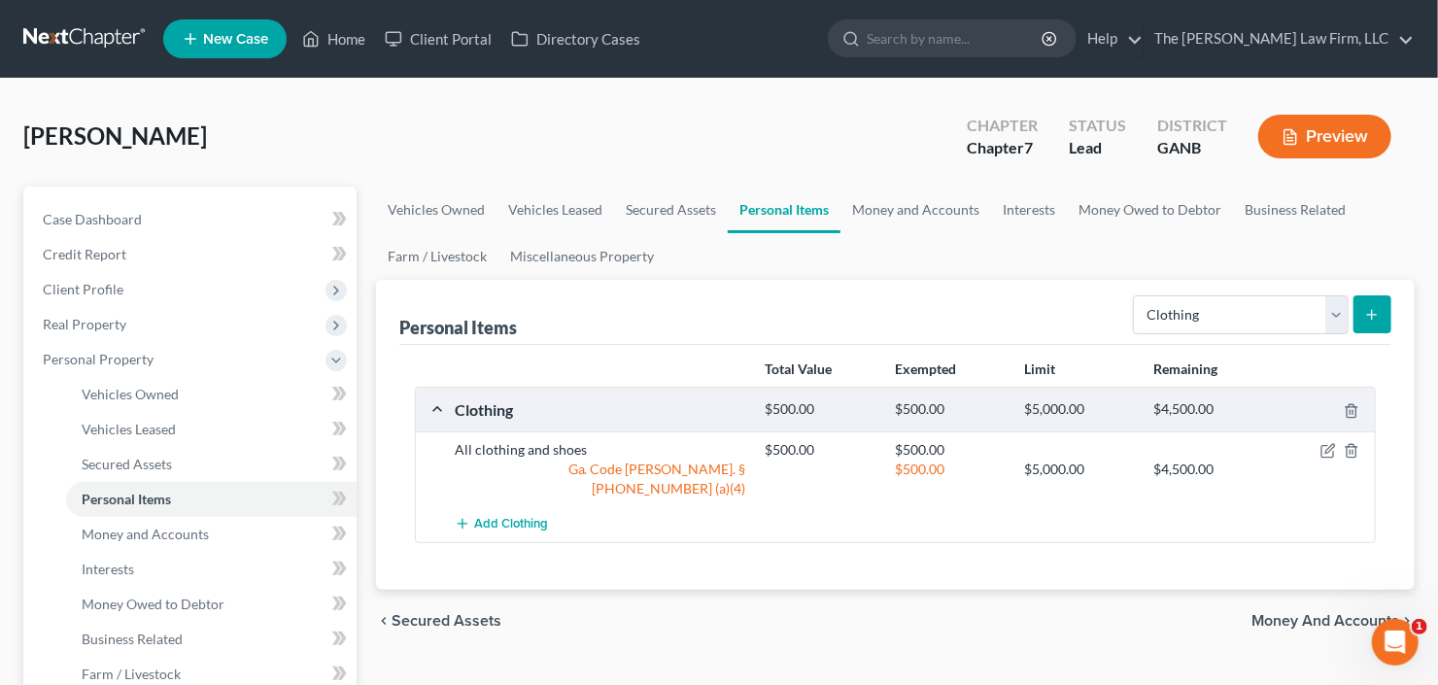
click at [1253, 291] on div "Select Item Type Clothing Collectibles Of Value Electronics Firearms Household …" at bounding box center [1258, 314] width 266 height 52
click at [1254, 304] on select "Select Item Type Clothing Collectibles Of Value Electronics Firearms Household …" at bounding box center [1241, 314] width 216 height 39
select select "household_goods"
click at [1136, 295] on select "Select Item Type Clothing Collectibles Of Value Electronics Firearms Household …" at bounding box center [1241, 314] width 216 height 39
click at [1368, 320] on icon "submit" at bounding box center [1372, 315] width 16 height 16
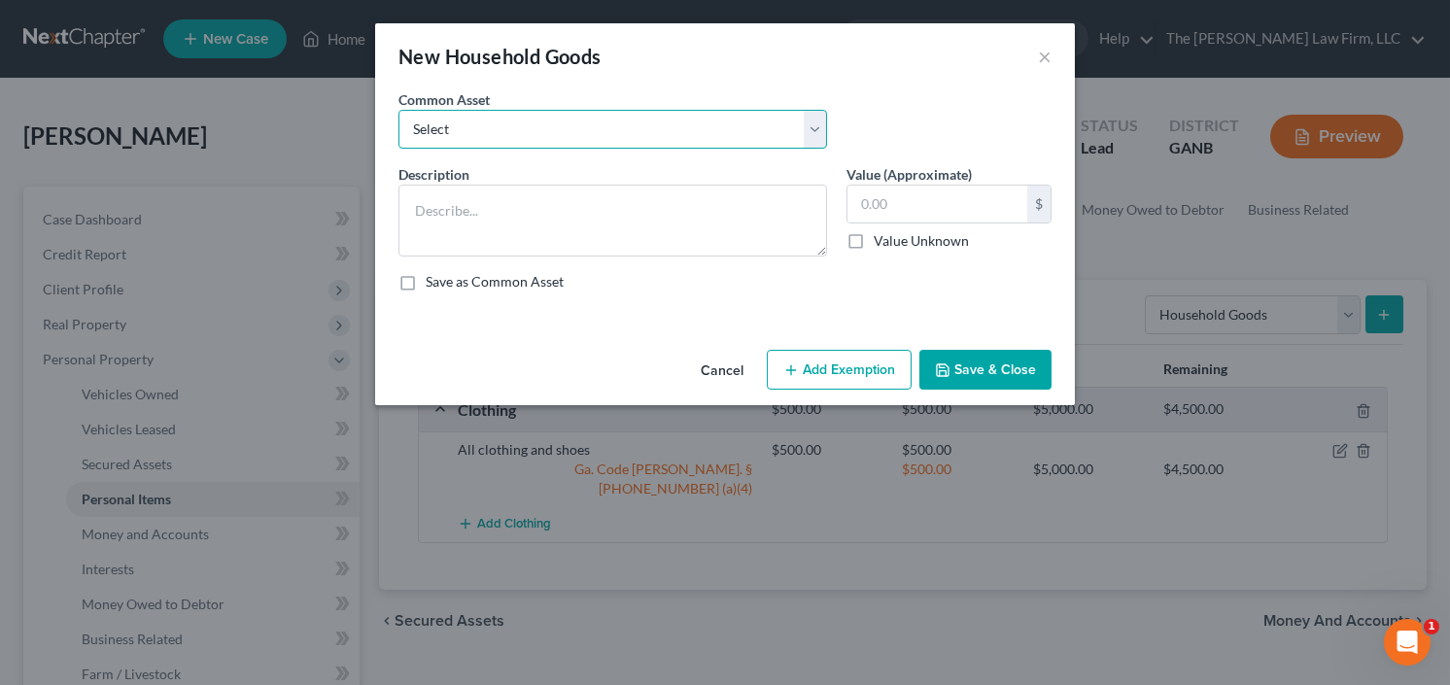
click at [568, 116] on select "Select All household goods and furniture All household goods and furniture All …" at bounding box center [612, 129] width 429 height 39
select select "0"
click at [398, 110] on select "Select All household goods and furniture All household goods and furniture All …" at bounding box center [612, 129] width 429 height 39
type textarea "All household goods and furniture"
type input "1,000.00"
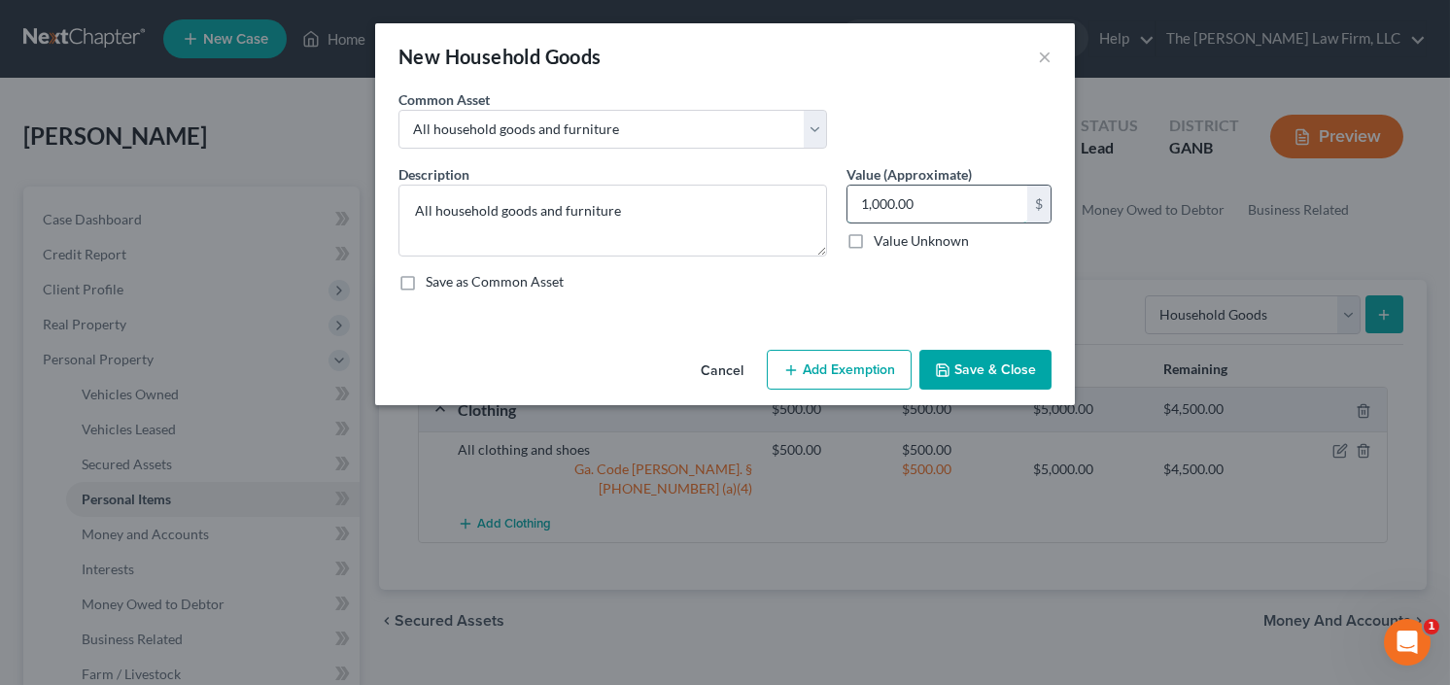
click at [986, 209] on input "1,000.00" at bounding box center [937, 204] width 180 height 37
click at [816, 365] on button "Add Exemption" at bounding box center [839, 370] width 145 height 41
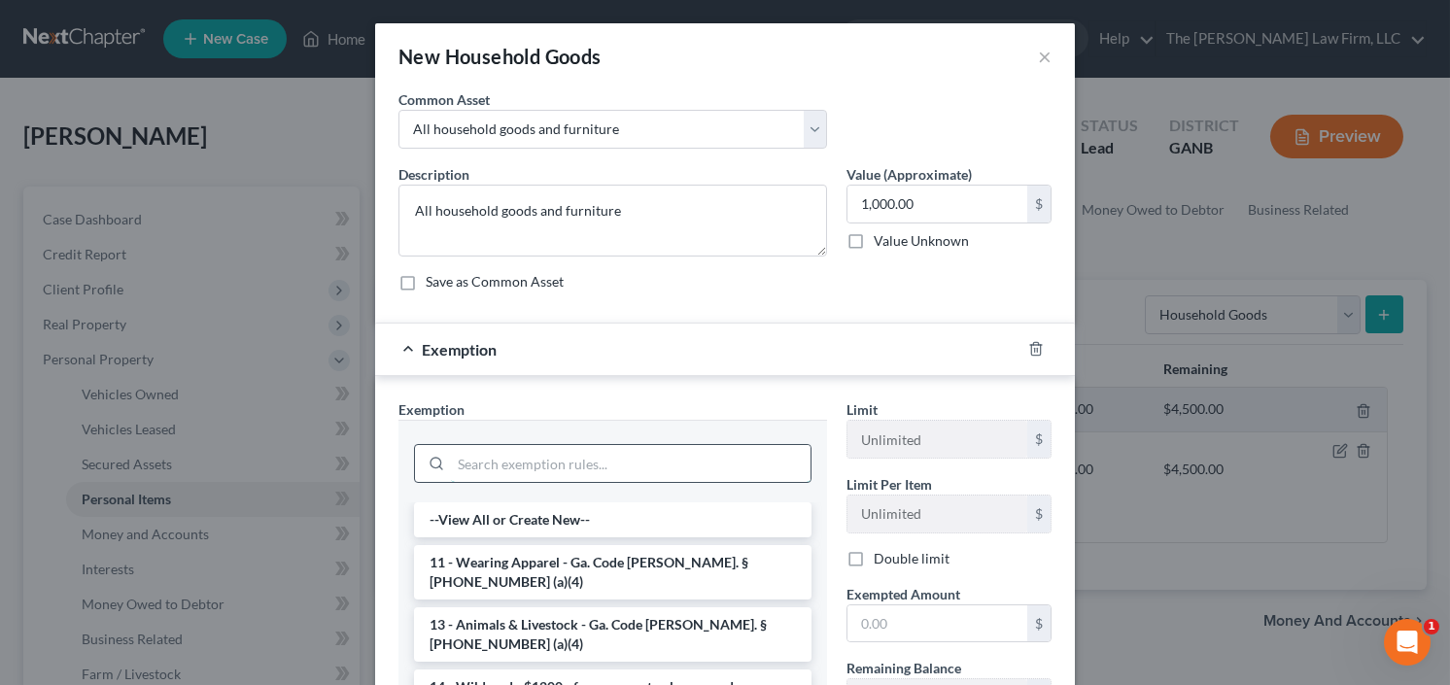
click at [469, 454] on input "search" at bounding box center [631, 463] width 360 height 37
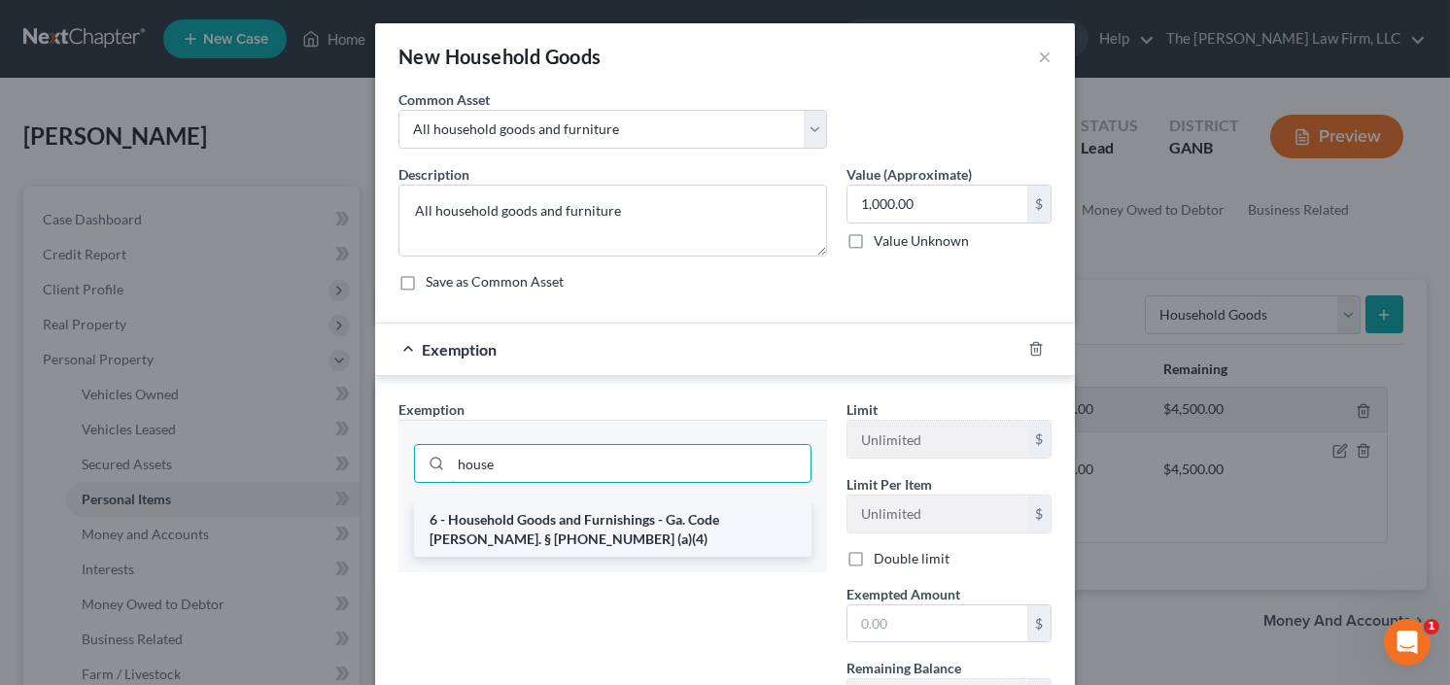
type input "house"
click at [515, 525] on li "6 - Household Goods and Furnishings - Ga. Code Ann. § 44-13-100 (a)(4)" at bounding box center [612, 529] width 397 height 54
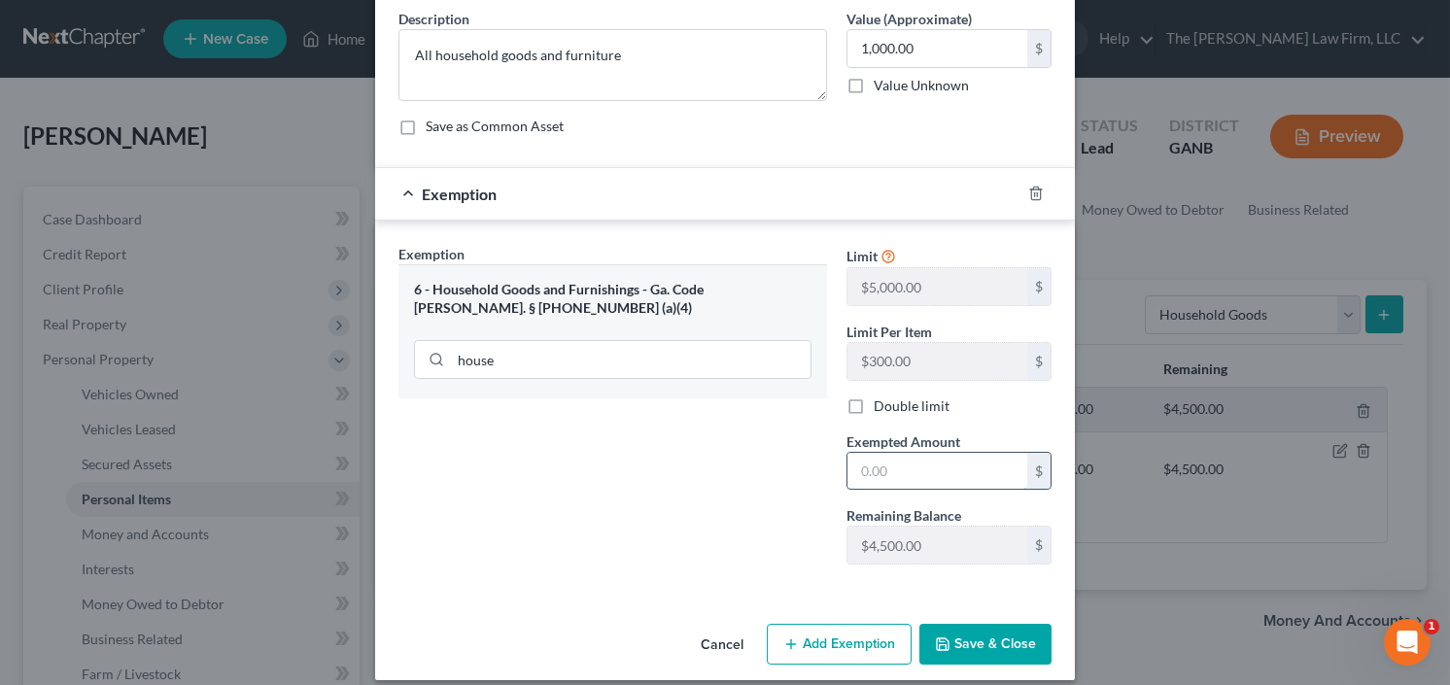
click at [918, 453] on input "text" at bounding box center [937, 471] width 180 height 37
type input "1,000.00"
click at [946, 630] on button "Save & Close" at bounding box center [985, 644] width 132 height 41
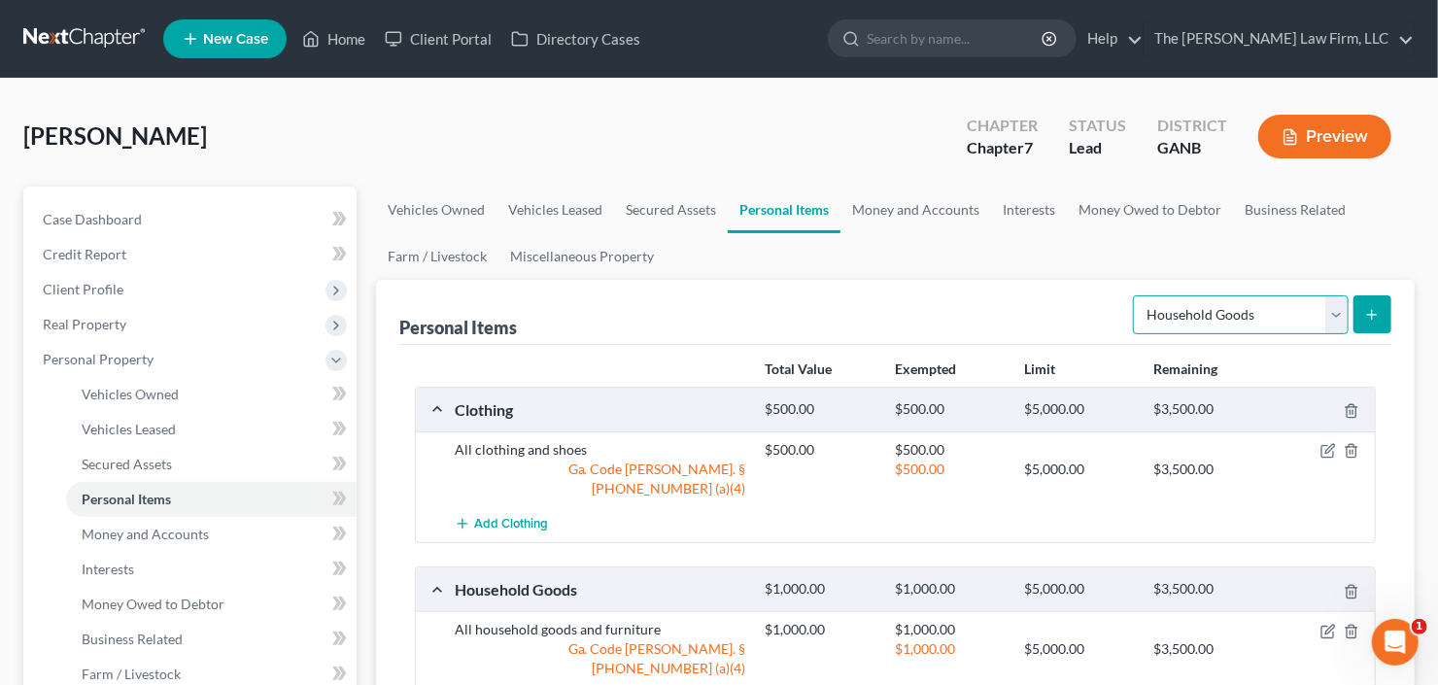
click at [1261, 309] on select "Select Item Type Clothing Collectibles Of Value Electronics Firearms Household …" at bounding box center [1241, 314] width 216 height 39
select select "electronics"
click at [1136, 295] on select "Select Item Type Clothing Collectibles Of Value Electronics Firearms Household …" at bounding box center [1241, 314] width 216 height 39
click at [1384, 309] on button "submit" at bounding box center [1373, 314] width 38 height 38
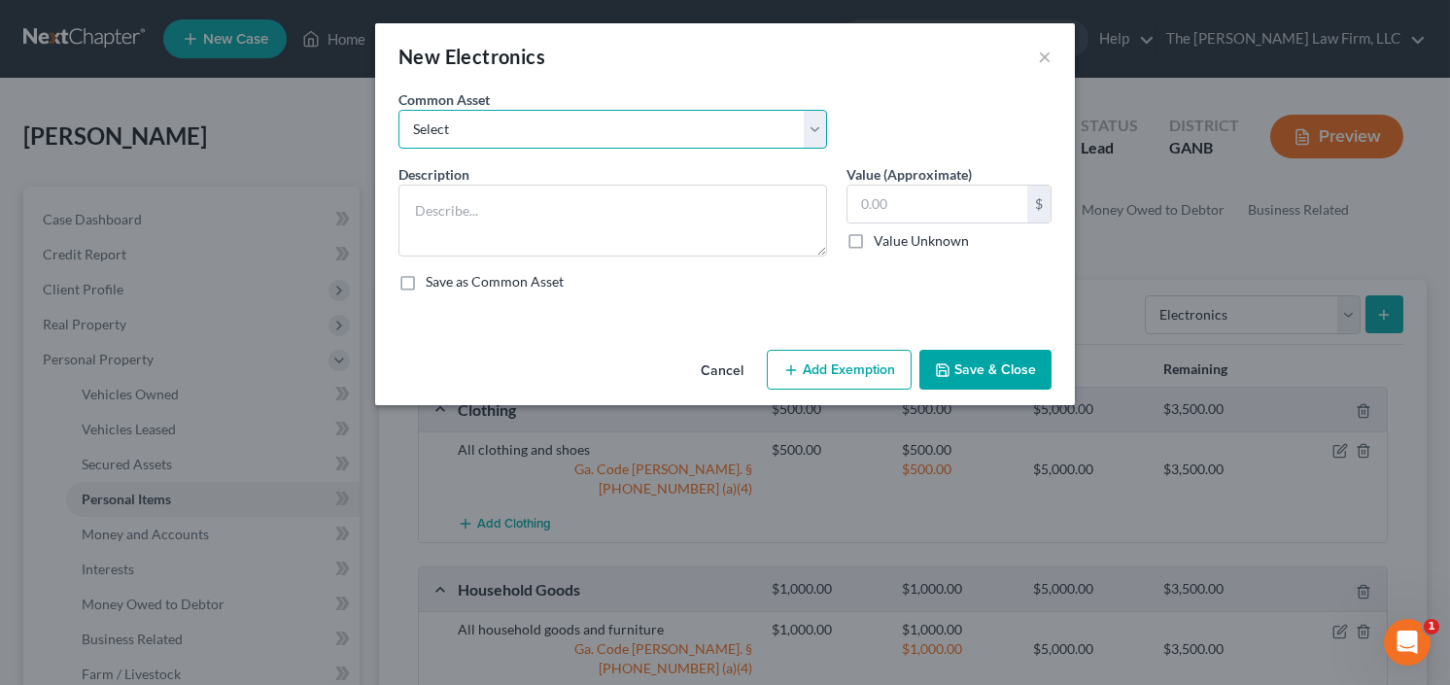
click at [499, 127] on select "Select All Electronics" at bounding box center [612, 129] width 429 height 39
select select "0"
click at [398, 110] on select "Select All Electronics" at bounding box center [612, 129] width 429 height 39
type textarea "All Electronics"
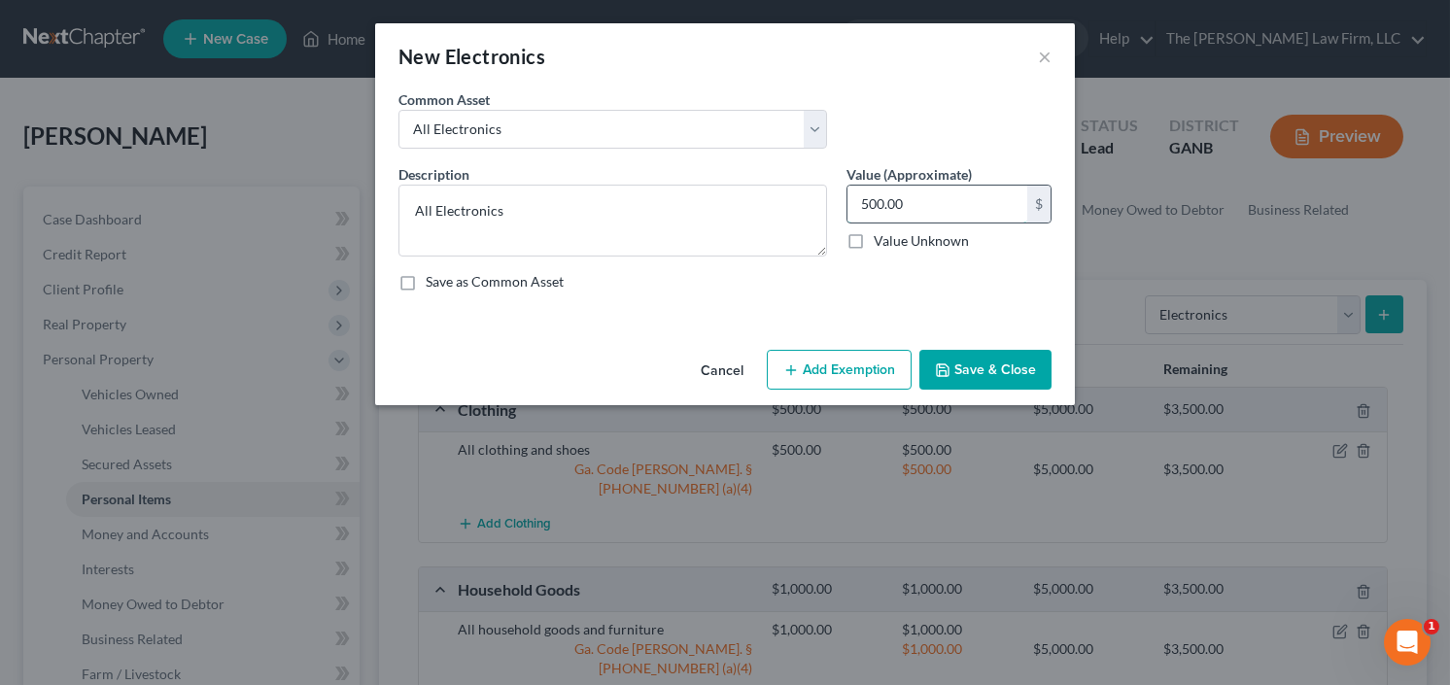
click at [974, 205] on input "500.00" at bounding box center [937, 204] width 180 height 37
type input "1,000"
click at [853, 361] on button "Add Exemption" at bounding box center [839, 370] width 145 height 41
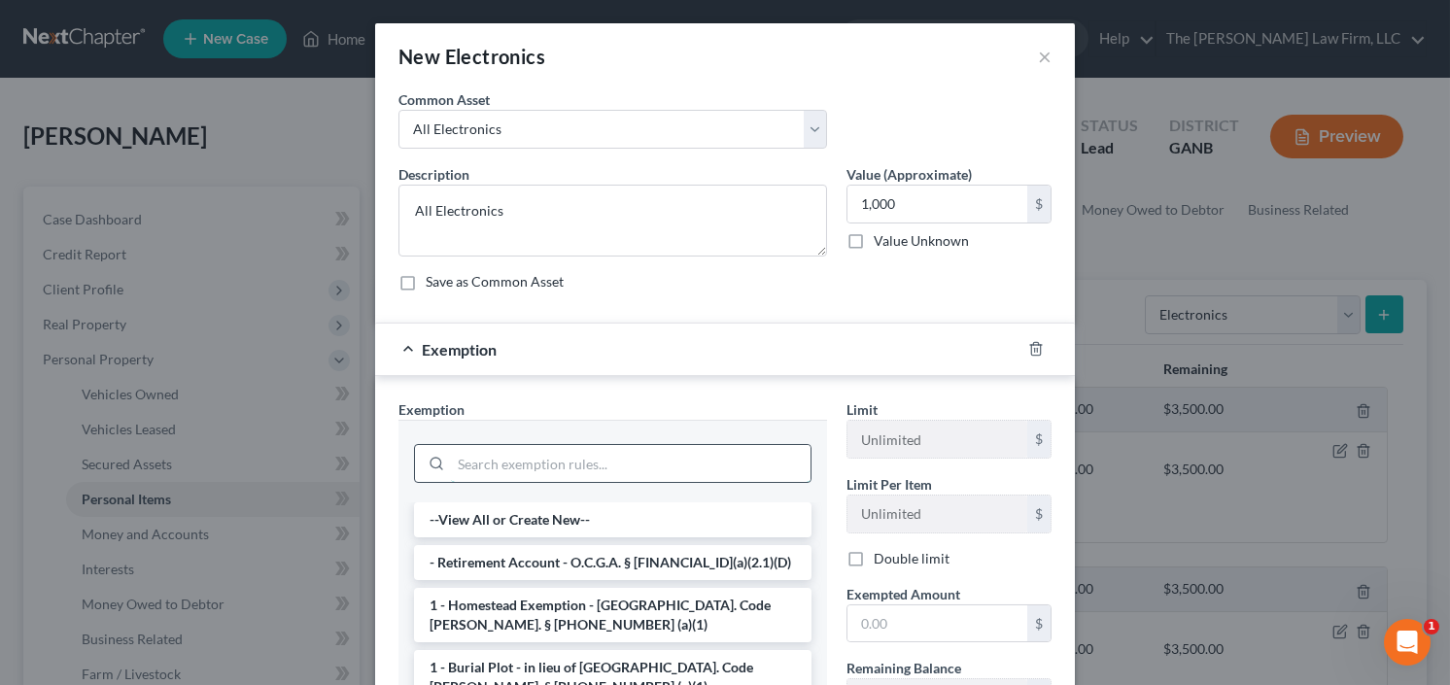
click at [578, 464] on input "search" at bounding box center [631, 463] width 360 height 37
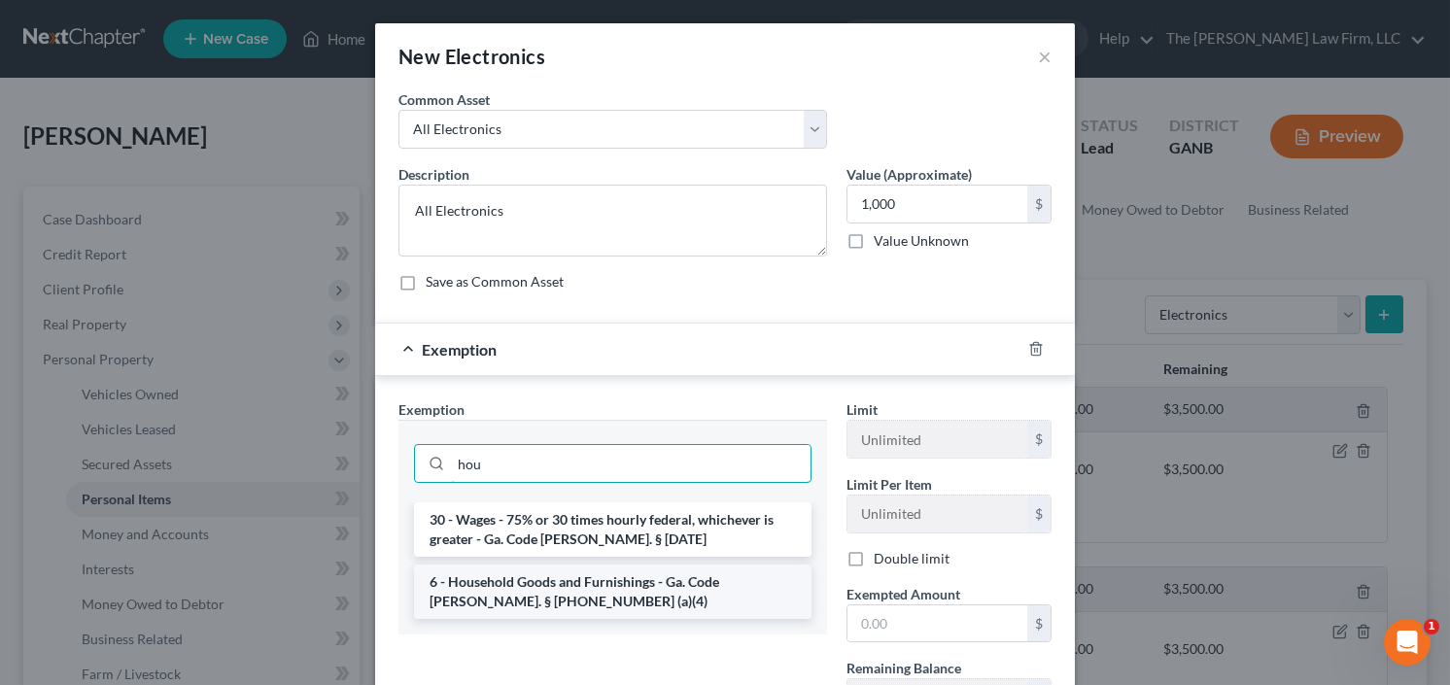
type input "hou"
click at [510, 583] on li "6 - Household Goods and Furnishings - Ga. Code Ann. § 44-13-100 (a)(4)" at bounding box center [612, 592] width 397 height 54
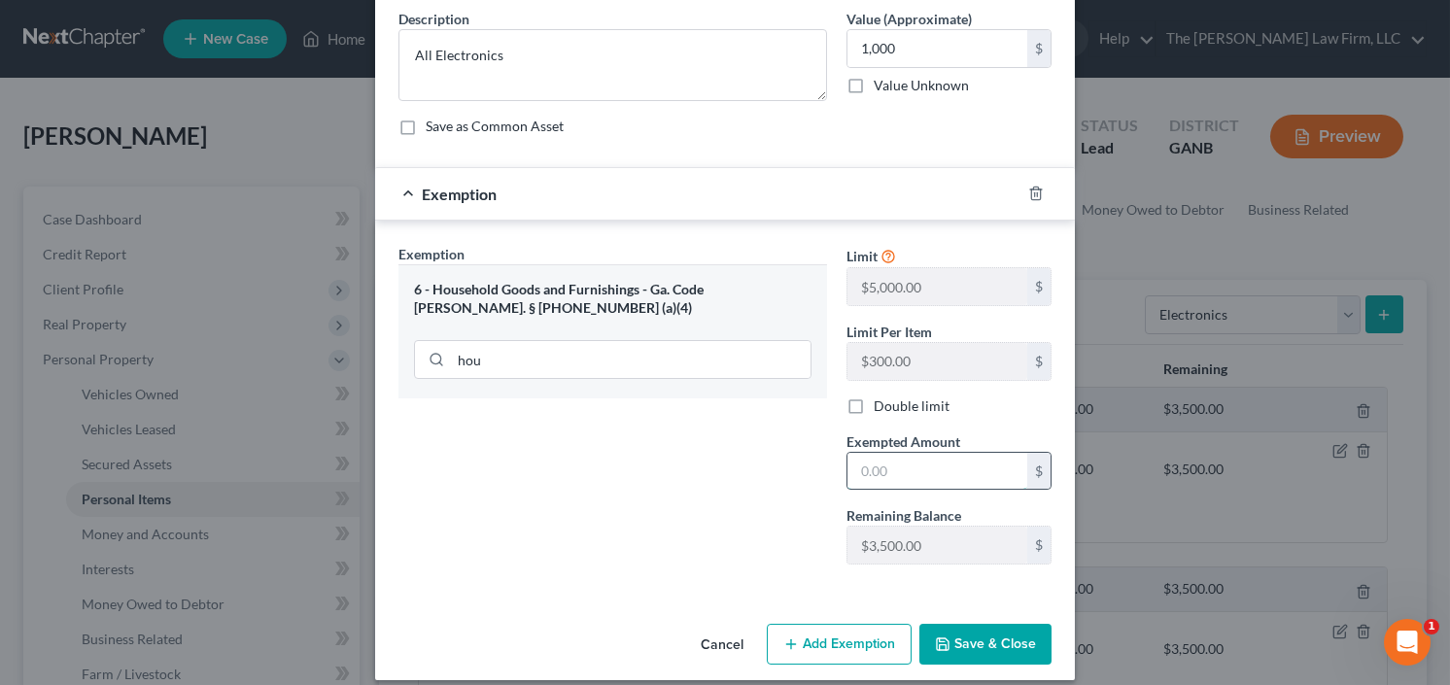
click at [912, 459] on input "text" at bounding box center [937, 471] width 180 height 37
type input "1,000.00"
click at [1001, 653] on button "Save & Close" at bounding box center [985, 644] width 132 height 41
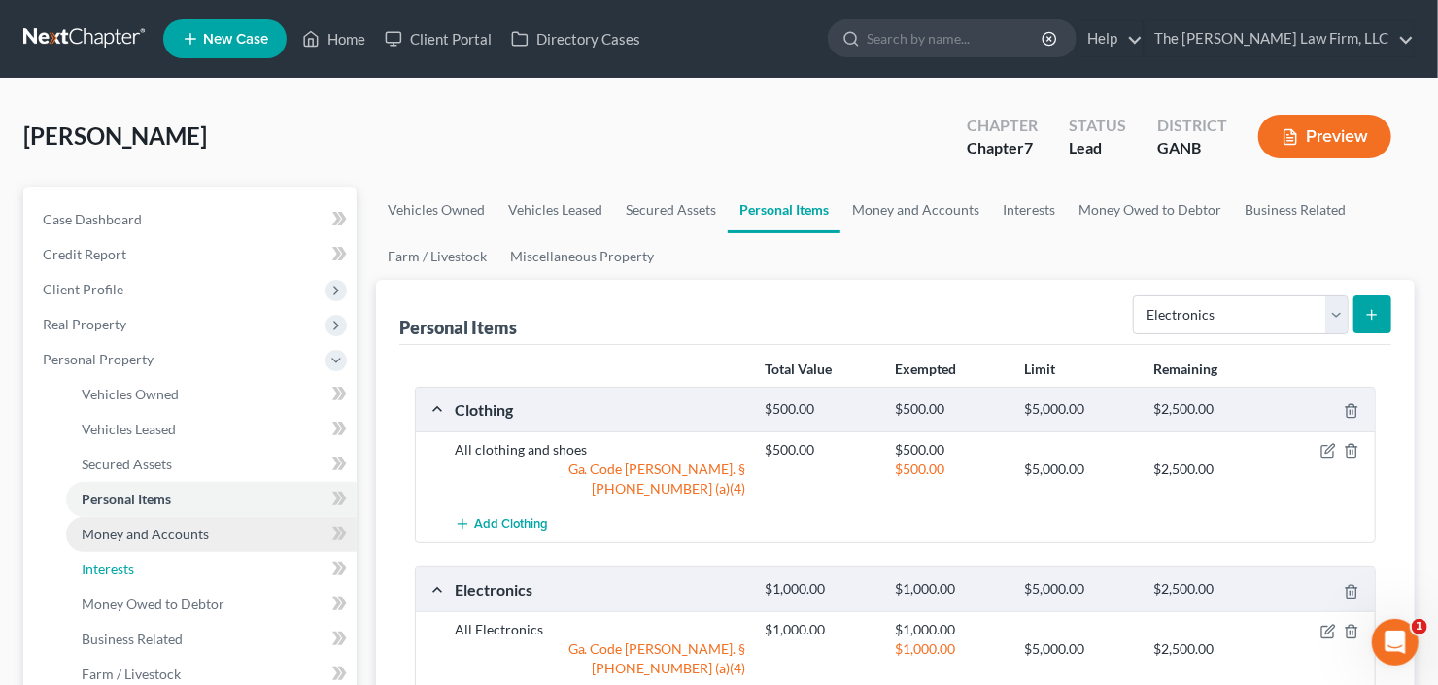
click at [124, 548] on ul "Vehicles Owned Vehicles Leased Machinery and Vehicles Office Related" at bounding box center [191, 552] width 329 height 350
click at [135, 545] on link "Money and Accounts" at bounding box center [211, 534] width 291 height 35
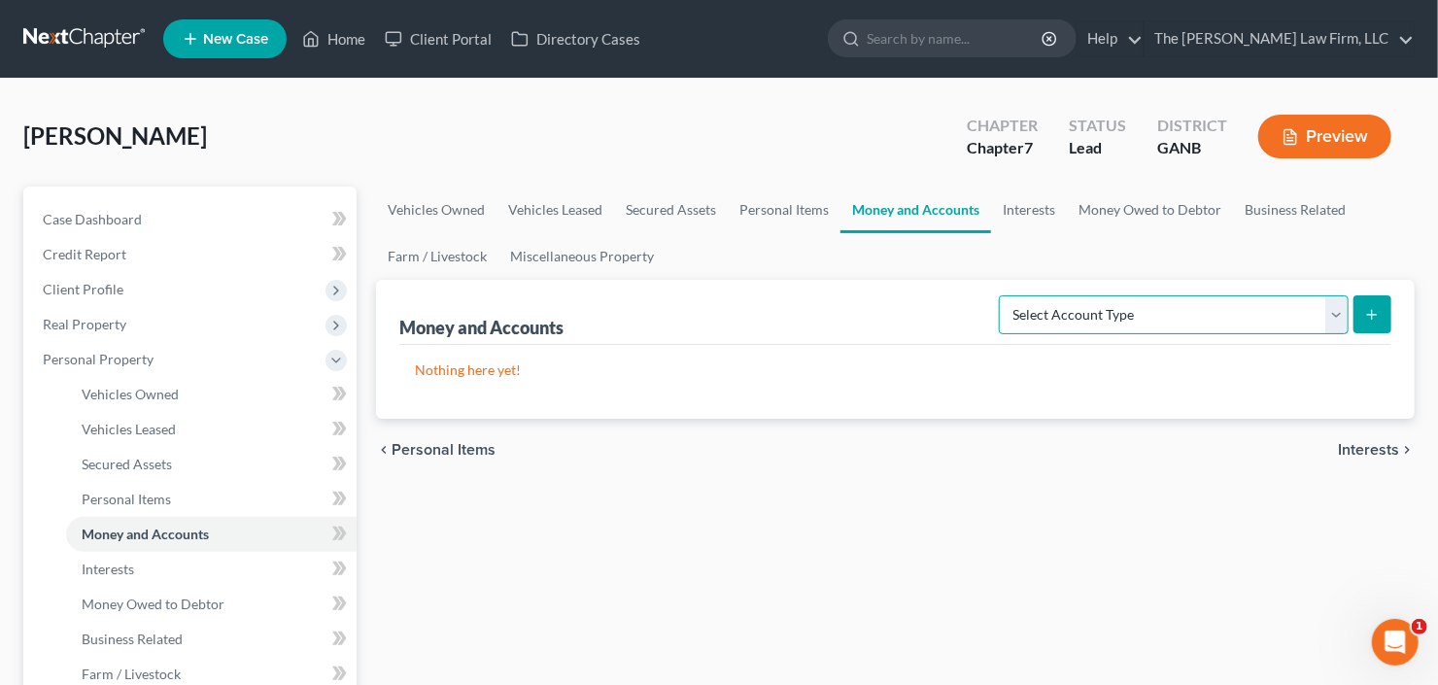
click at [1126, 324] on select "Select Account Type Brokerage Cash on Hand Certificates of Deposit Checking Acc…" at bounding box center [1174, 314] width 350 height 39
select select "checking"
click at [1004, 295] on select "Select Account Type Brokerage Cash on Hand Certificates of Deposit Checking Acc…" at bounding box center [1174, 314] width 350 height 39
click at [1374, 319] on icon "submit" at bounding box center [1372, 315] width 16 height 16
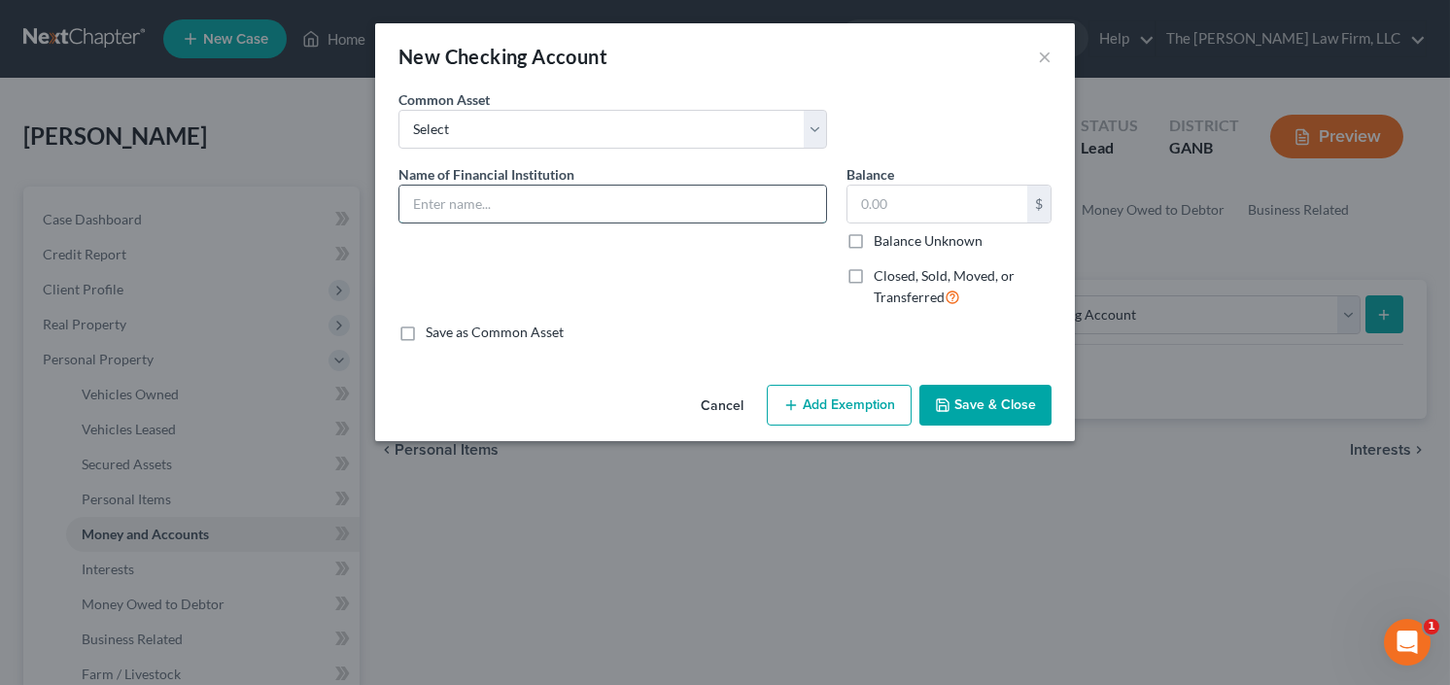
drag, startPoint x: 576, startPoint y: 216, endPoint x: 569, endPoint y: 207, distance: 11.1
click at [576, 216] on input "text" at bounding box center [612, 204] width 427 height 37
type input "Digital Federal Credit Union"
type input "700"
click at [817, 395] on button "Add Exemption" at bounding box center [839, 405] width 145 height 41
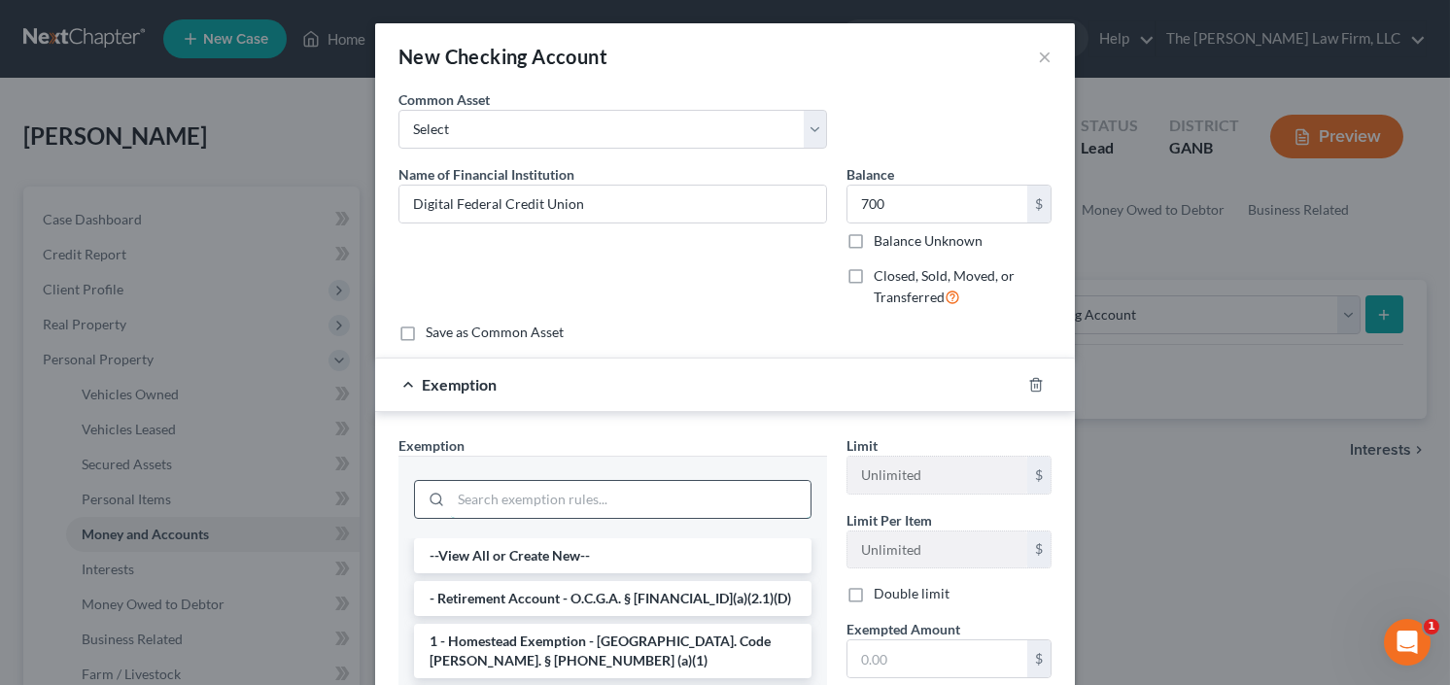
click at [574, 487] on input "search" at bounding box center [631, 499] width 360 height 37
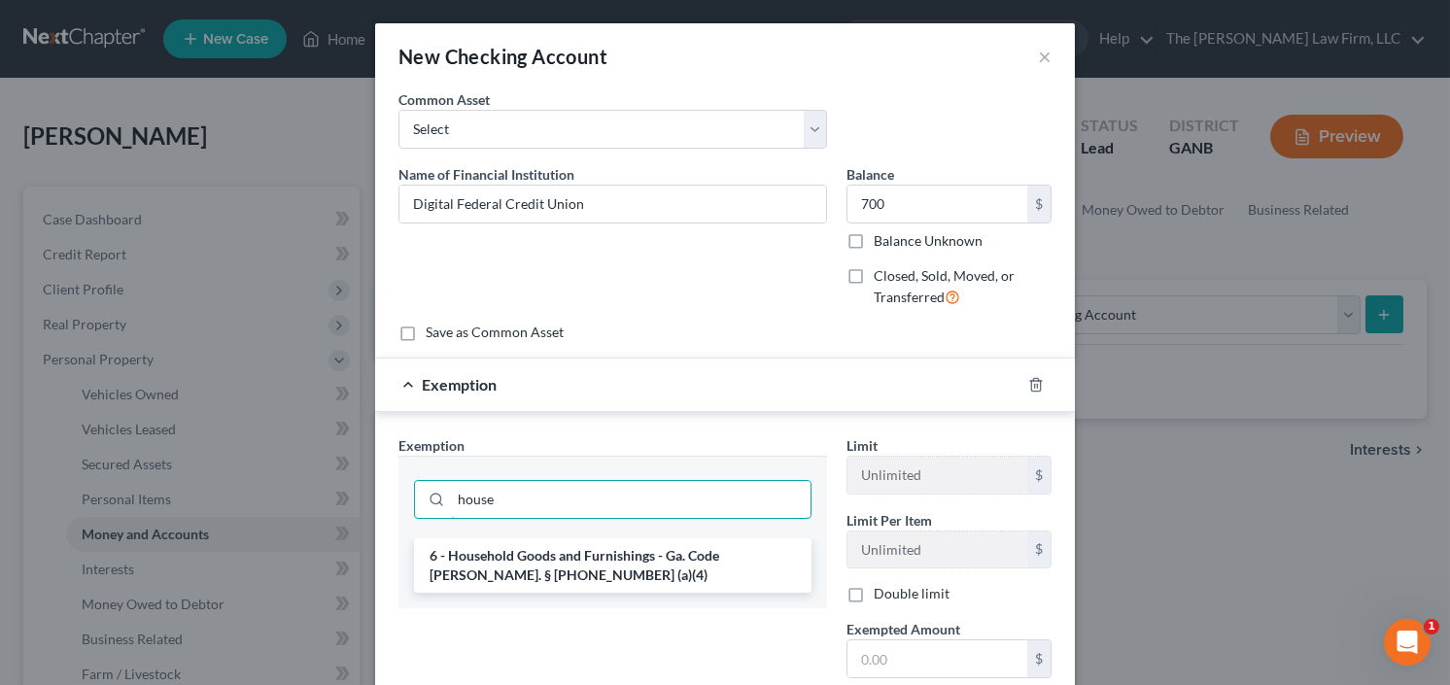
click at [376, 503] on div "Exemption Set must be selected for CA. Exemption * house 6 - Household Goods an…" at bounding box center [725, 598] width 700 height 373
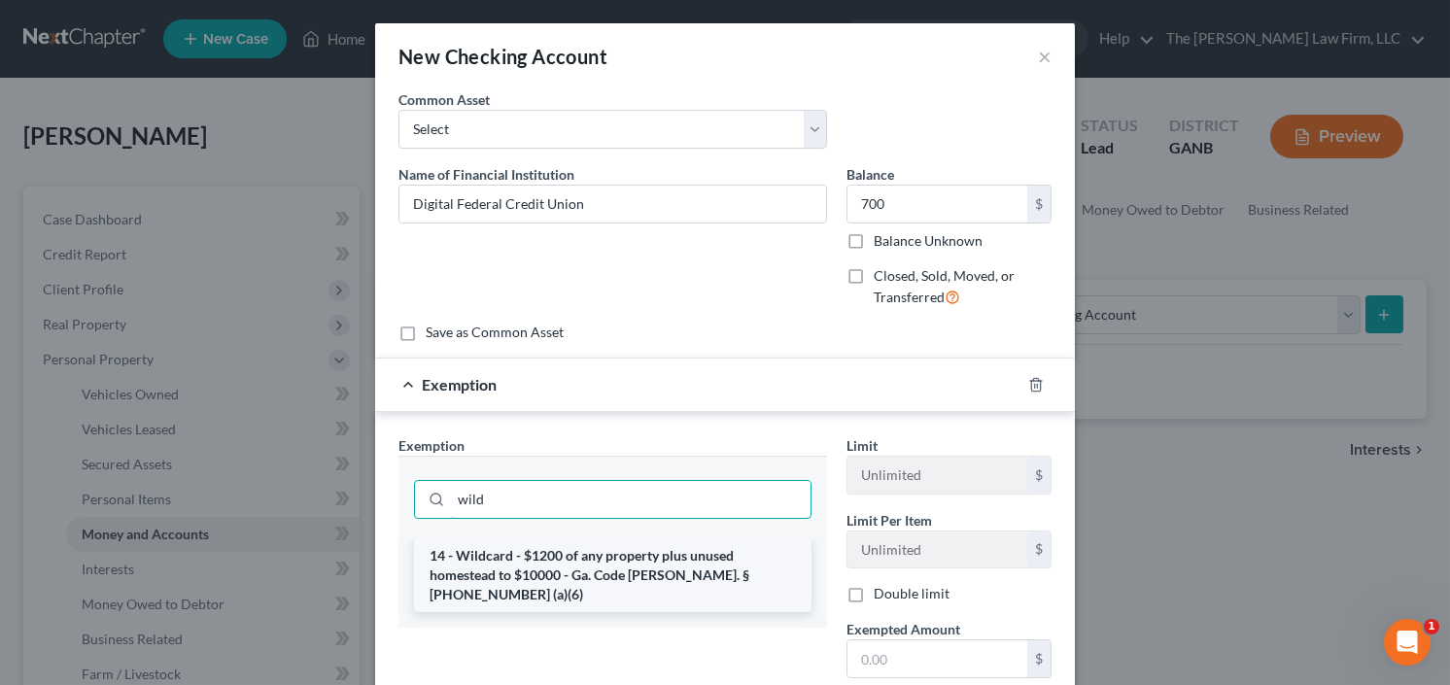
type input "wild"
click at [561, 570] on li "14 - Wildcard - $1200 of any property plus unused homestead to $10000 - Ga. Cod…" at bounding box center [612, 575] width 397 height 74
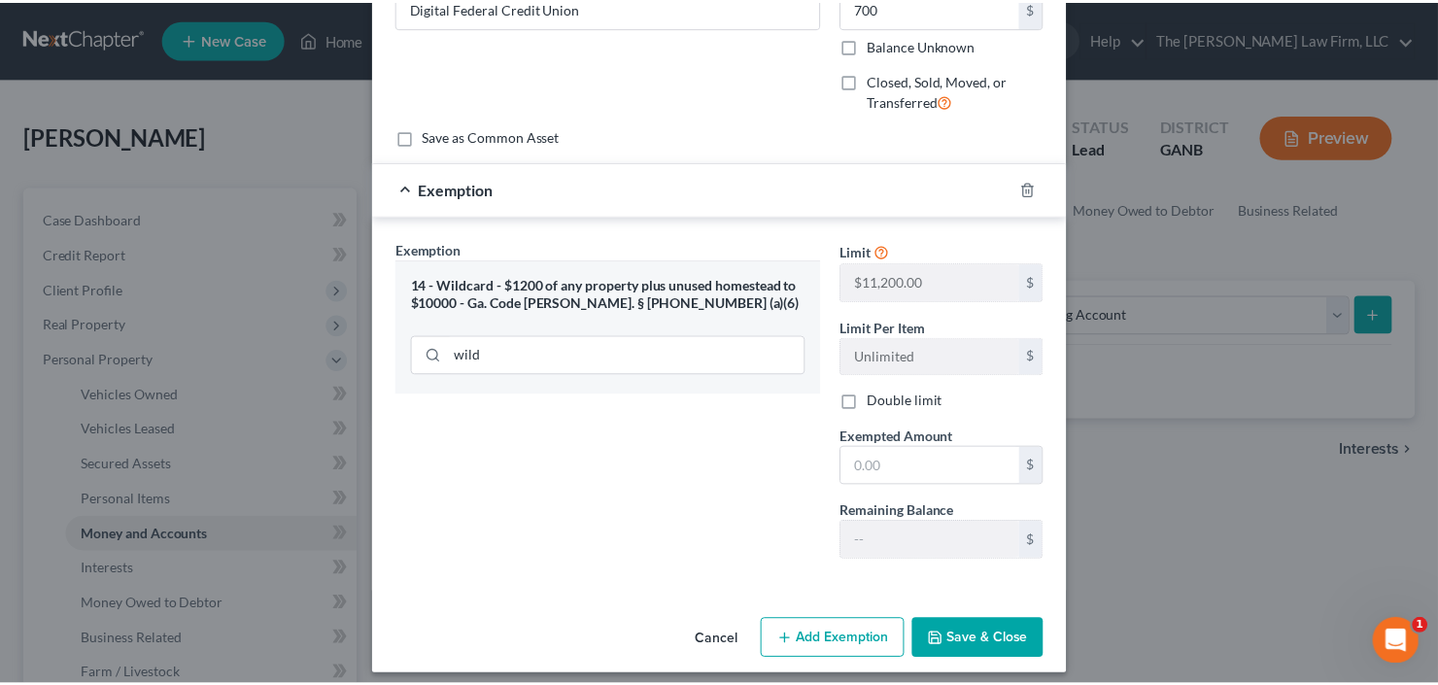
scroll to position [206, 0]
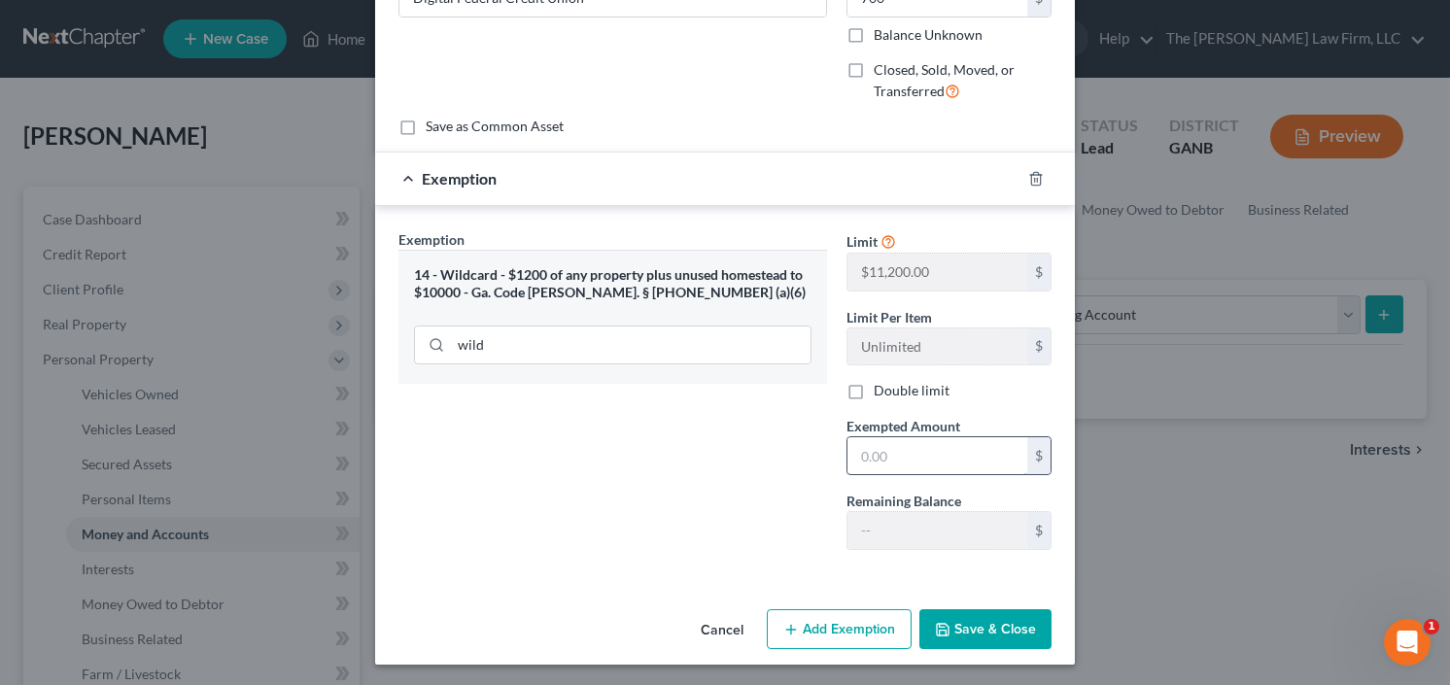
click at [896, 455] on input "text" at bounding box center [937, 455] width 180 height 37
type input "700.00"
click at [997, 624] on button "Save & Close" at bounding box center [985, 629] width 132 height 41
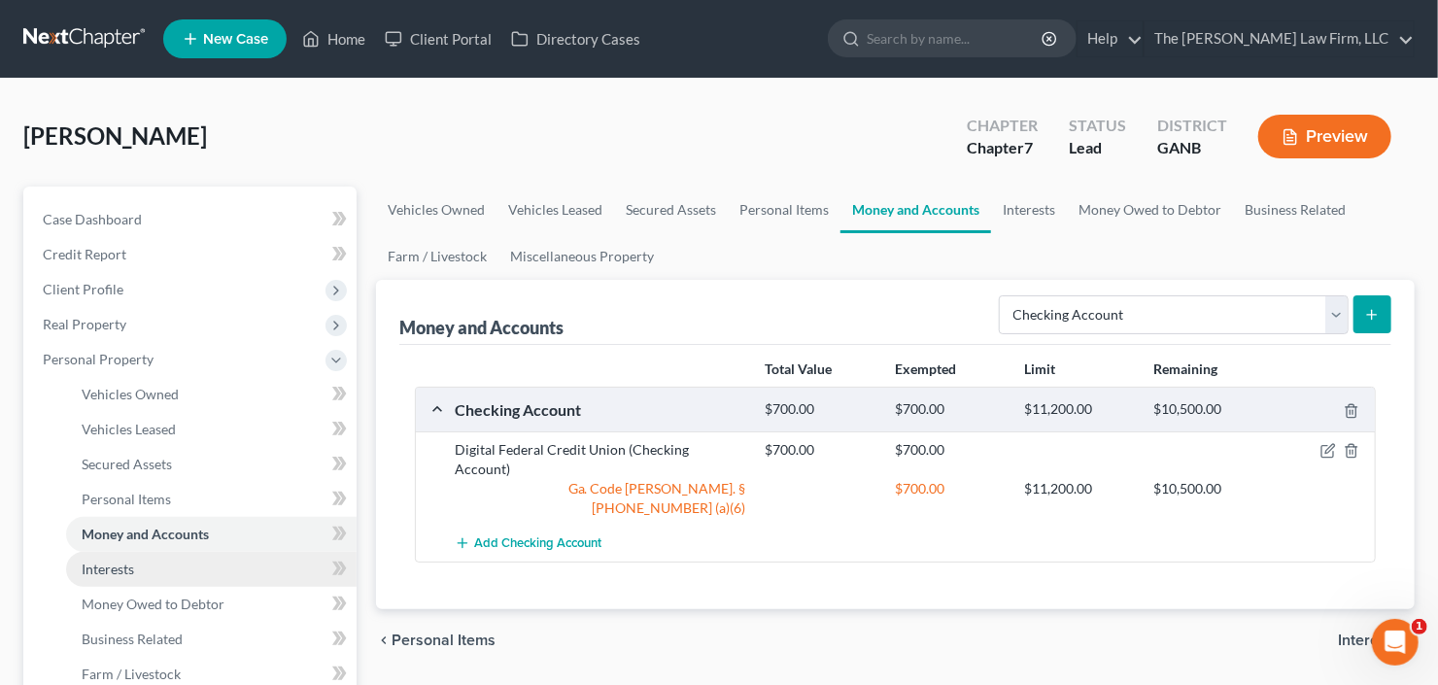
scroll to position [233, 0]
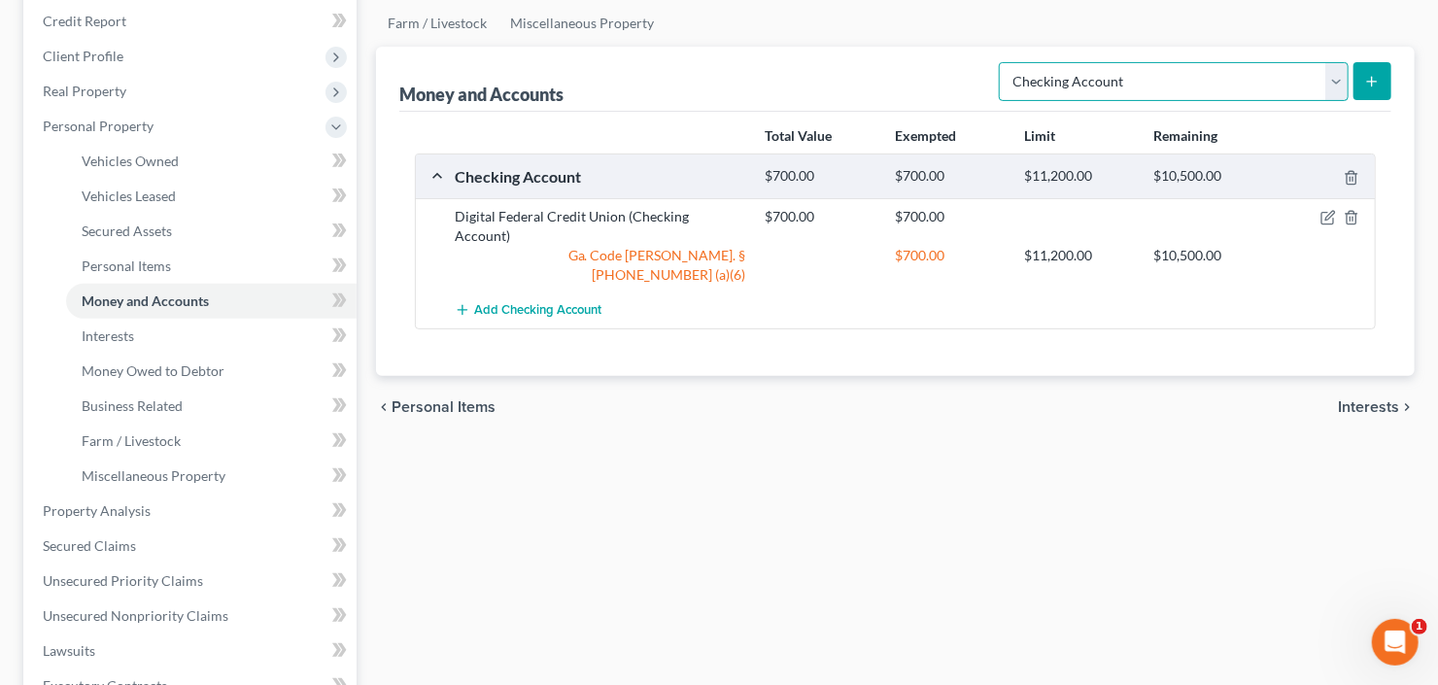
click at [1208, 77] on select "Select Account Type Brokerage Cash on Hand Certificates of Deposit Checking Acc…" at bounding box center [1174, 81] width 350 height 39
click at [1004, 62] on select "Select Account Type Brokerage Cash on Hand Certificates of Deposit Checking Acc…" at bounding box center [1174, 81] width 350 height 39
click at [1359, 74] on button "submit" at bounding box center [1373, 81] width 38 height 38
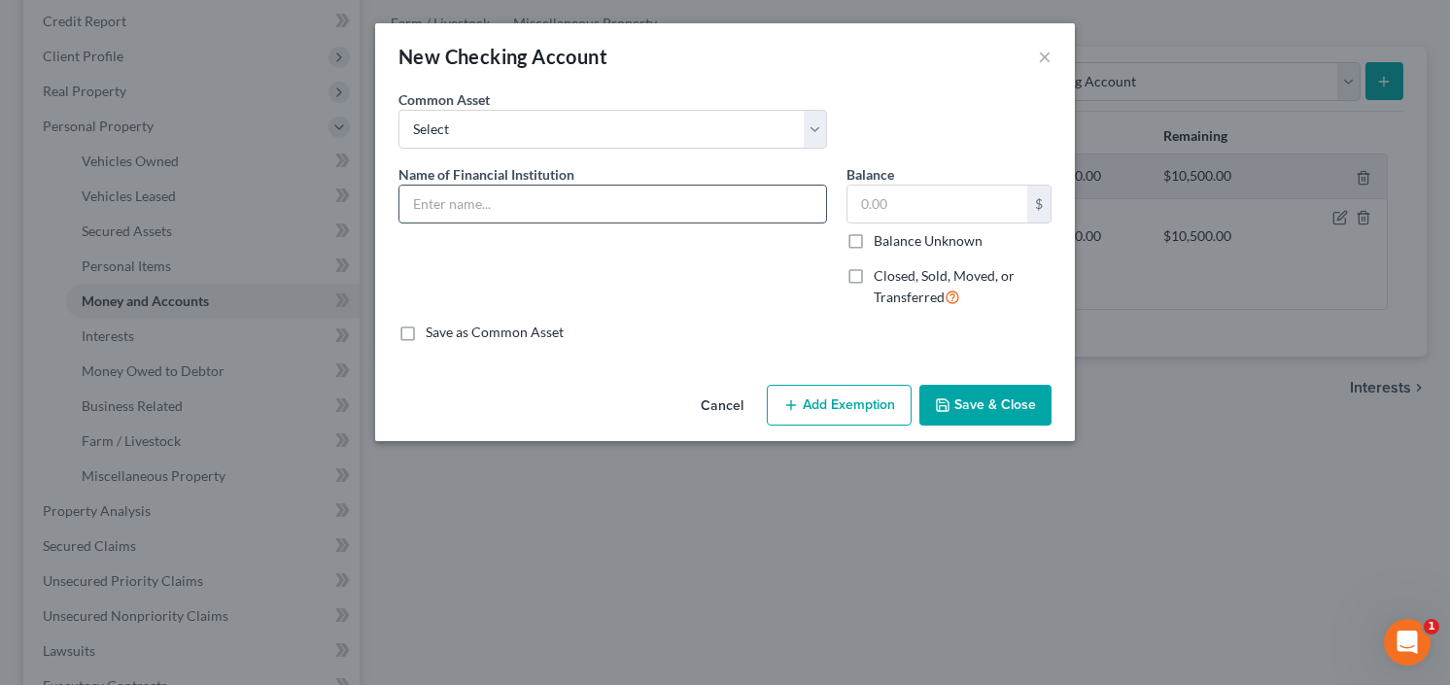
click at [531, 200] on input "text" at bounding box center [612, 204] width 427 height 37
type input "Mississippi Fed Credit Union"
type input "10"
click at [976, 390] on button "Save & Close" at bounding box center [985, 405] width 132 height 41
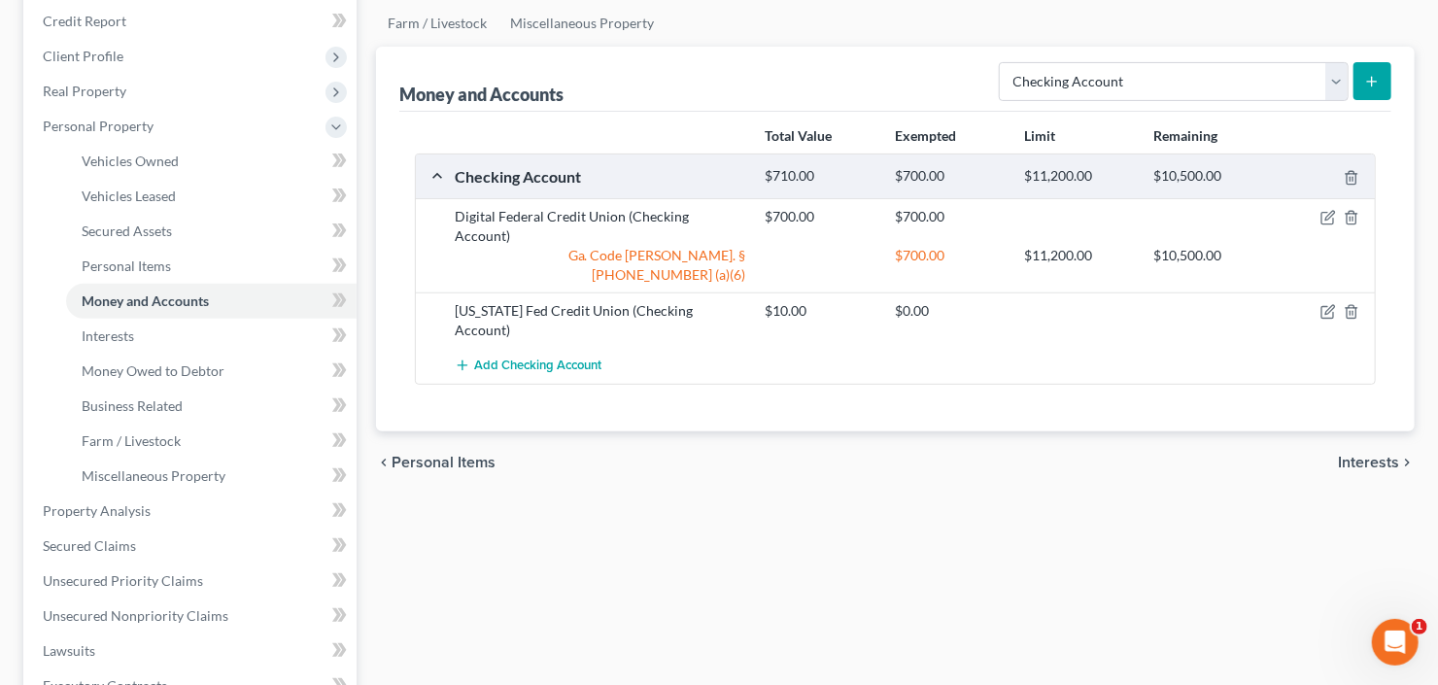
click at [1400, 82] on div "Money and Accounts Select Account Type Brokerage Cash on Hand Certificates of D…" at bounding box center [895, 239] width 1039 height 385
click at [1372, 70] on button "submit" at bounding box center [1373, 81] width 38 height 38
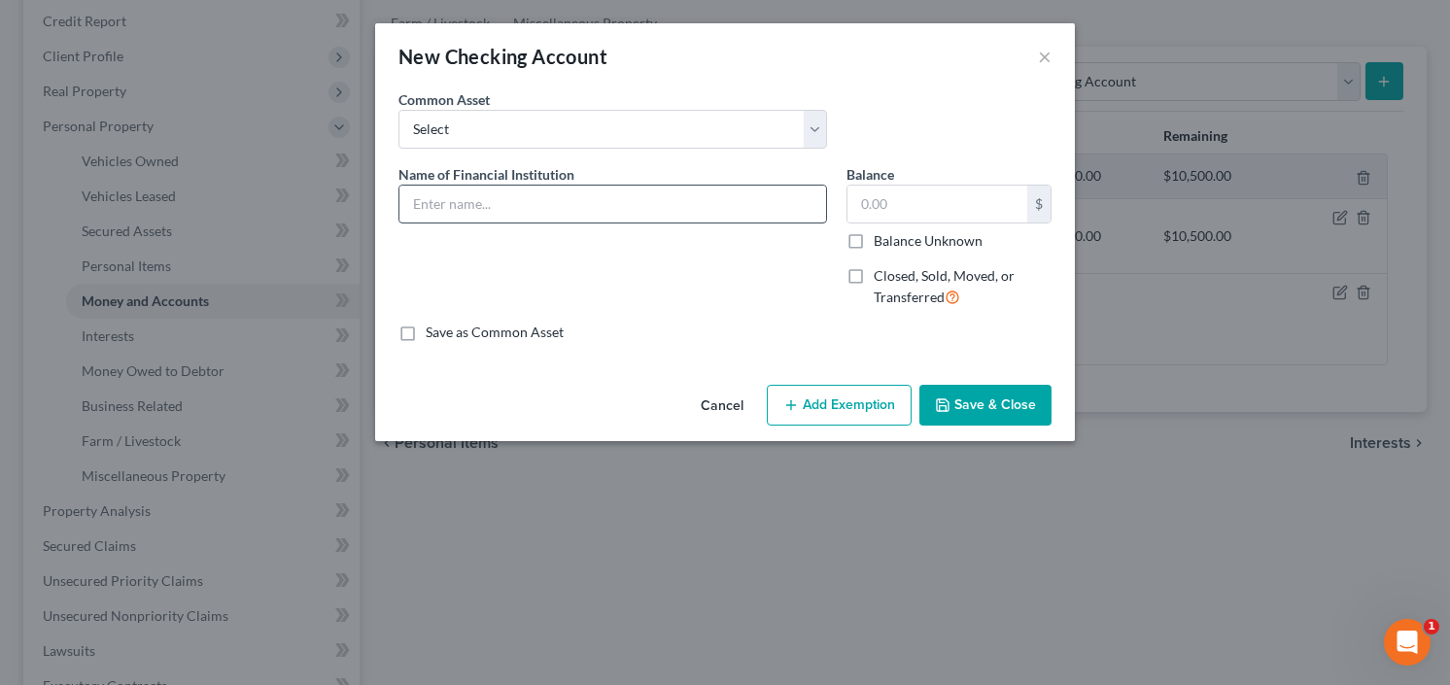
drag, startPoint x: 627, startPoint y: 157, endPoint x: 585, endPoint y: 190, distance: 53.3
click at [625, 158] on div "Common Asset Select PNC Credit Union of Georgia Discover Bank Atlanta Postal Cr…" at bounding box center [725, 126] width 672 height 75
click at [561, 203] on input "text" at bounding box center [612, 204] width 427 height 37
click at [567, 207] on input "Cash" at bounding box center [612, 204] width 427 height 37
type input "Cash App"
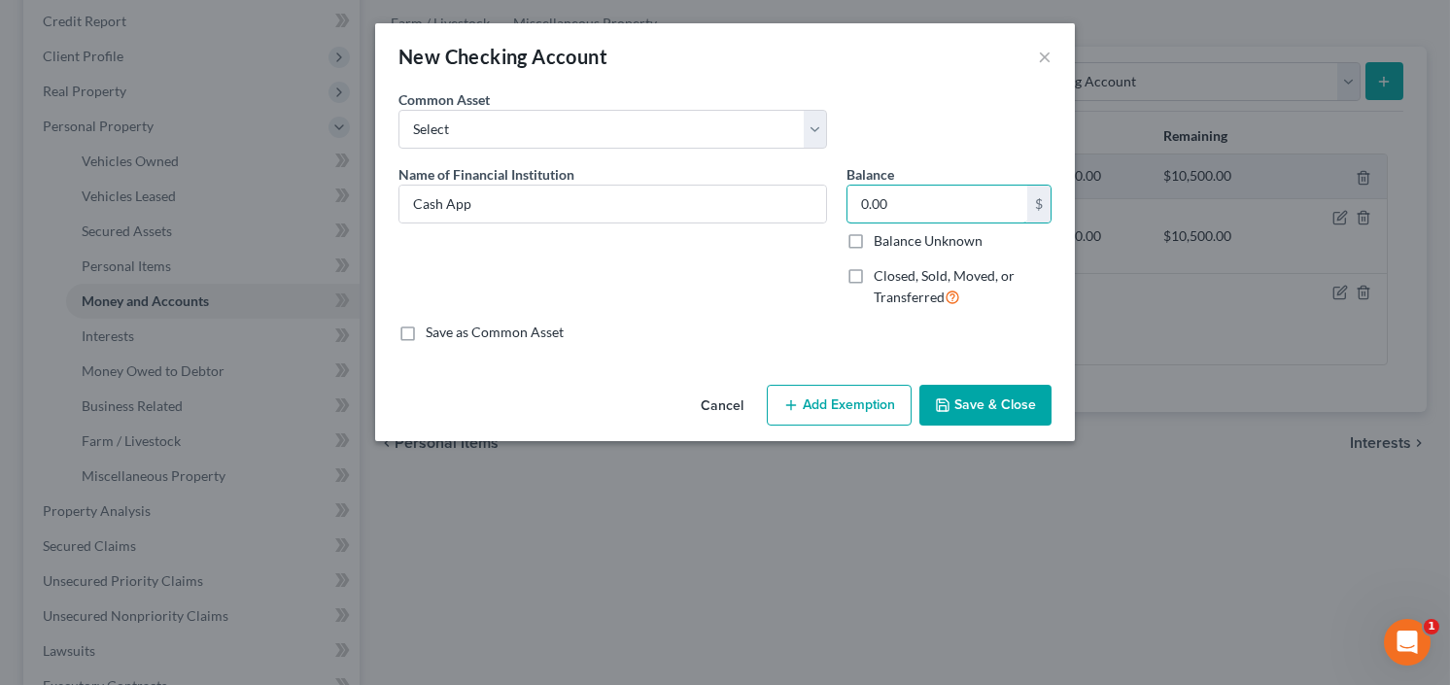
type input "0.00"
click at [994, 400] on button "Save & Close" at bounding box center [985, 405] width 132 height 41
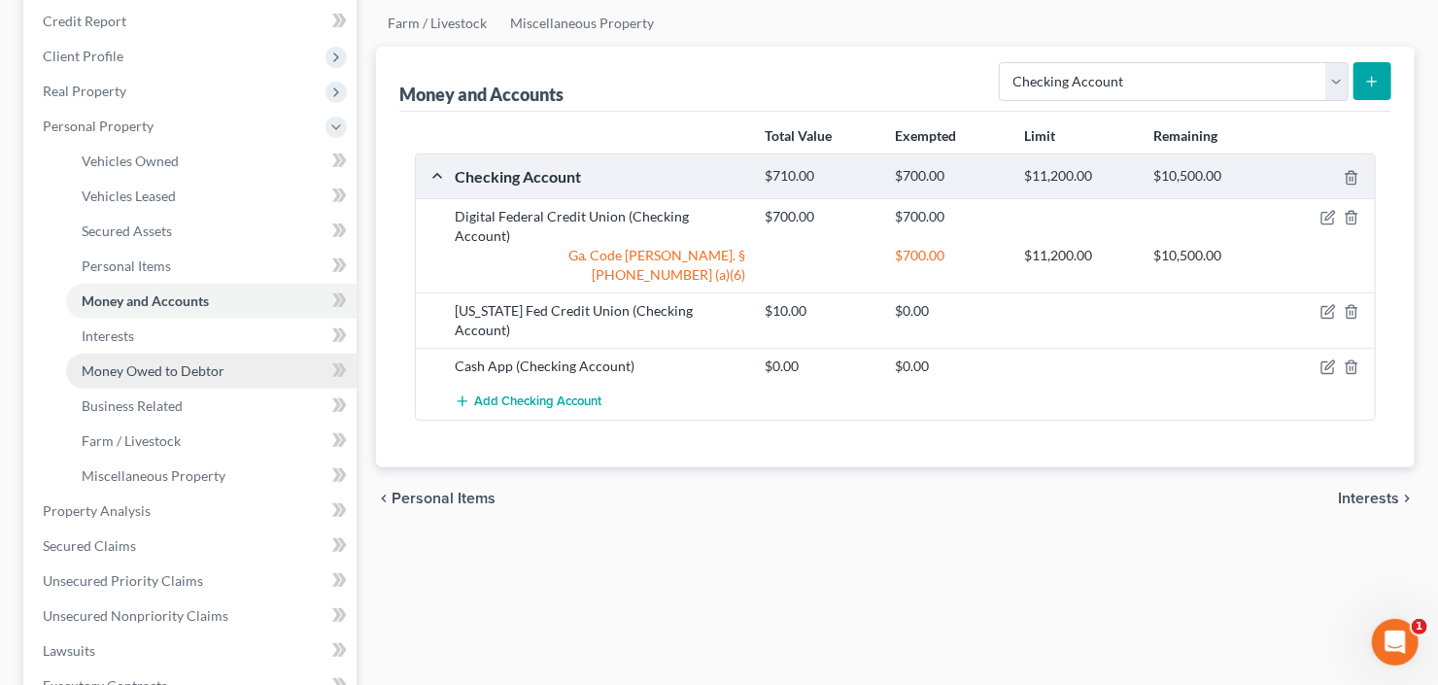
click at [168, 376] on link "Money Owed to Debtor" at bounding box center [211, 371] width 291 height 35
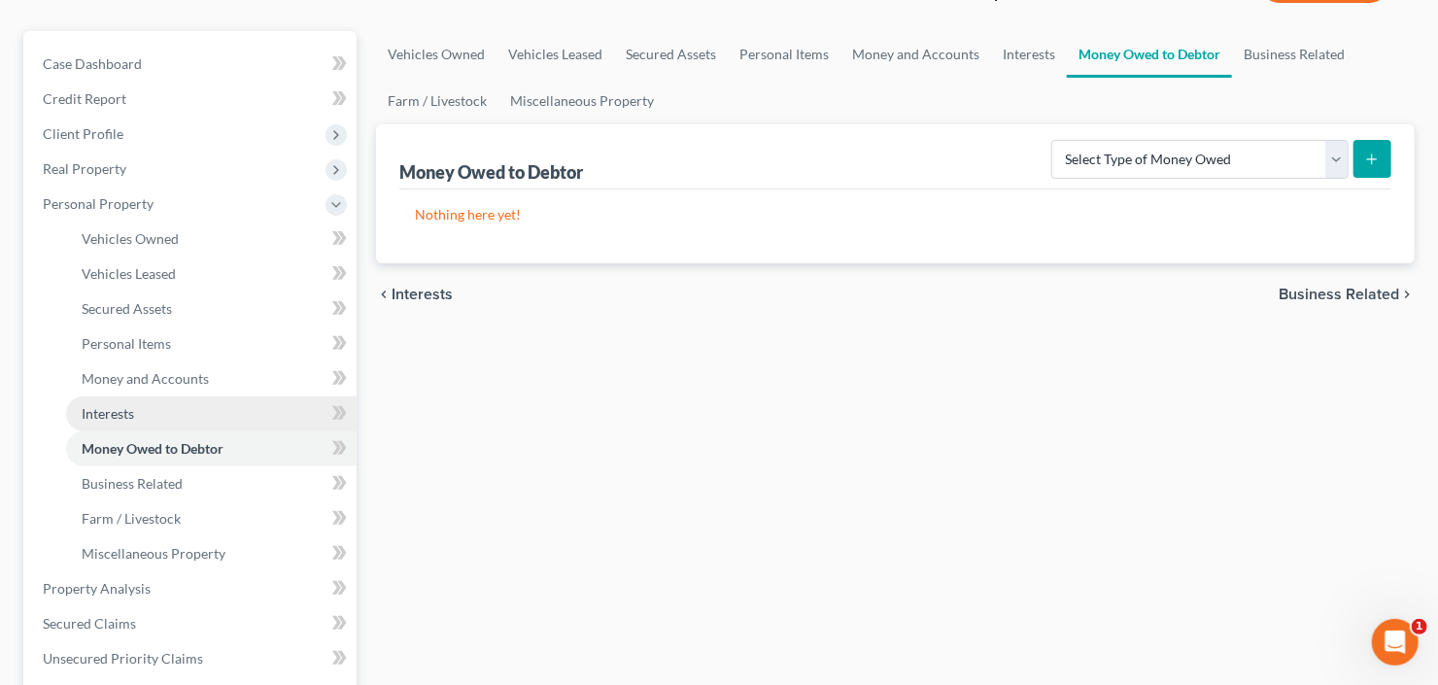
click at [123, 420] on span "Interests" at bounding box center [108, 413] width 52 height 17
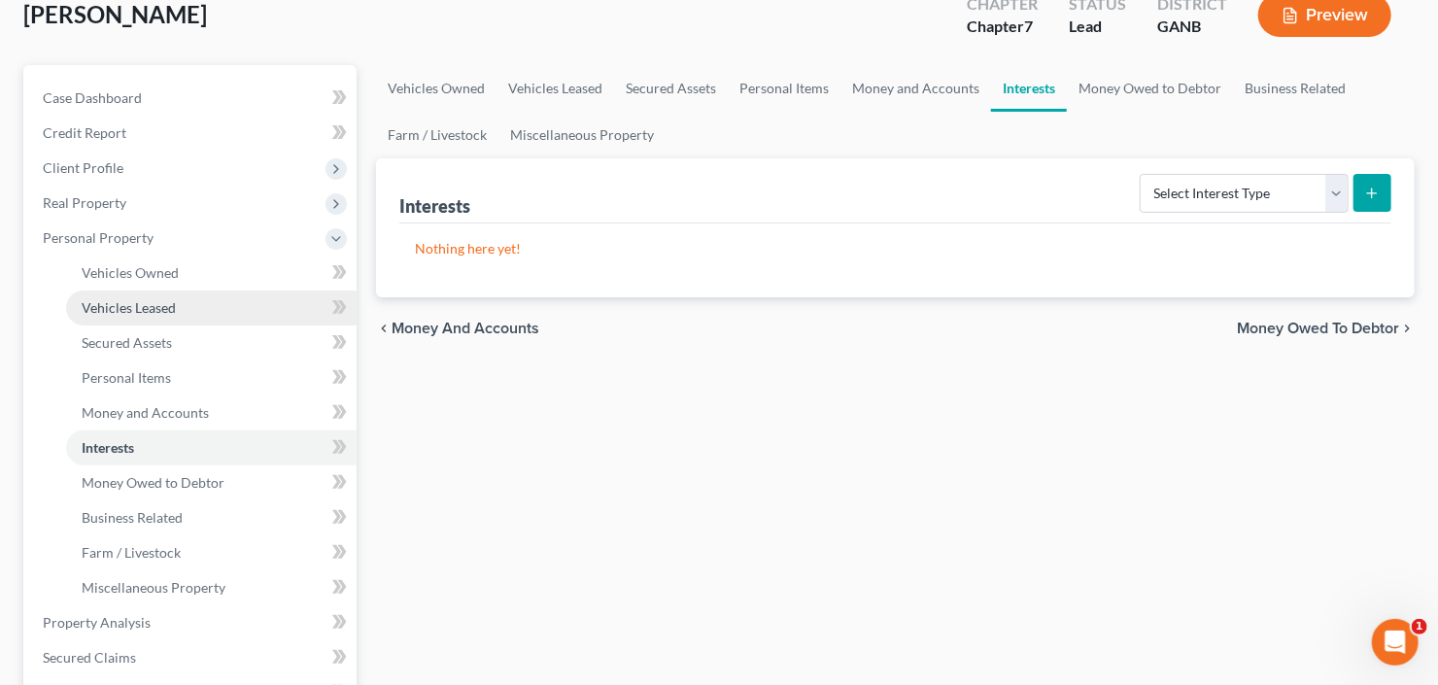
scroll to position [233, 0]
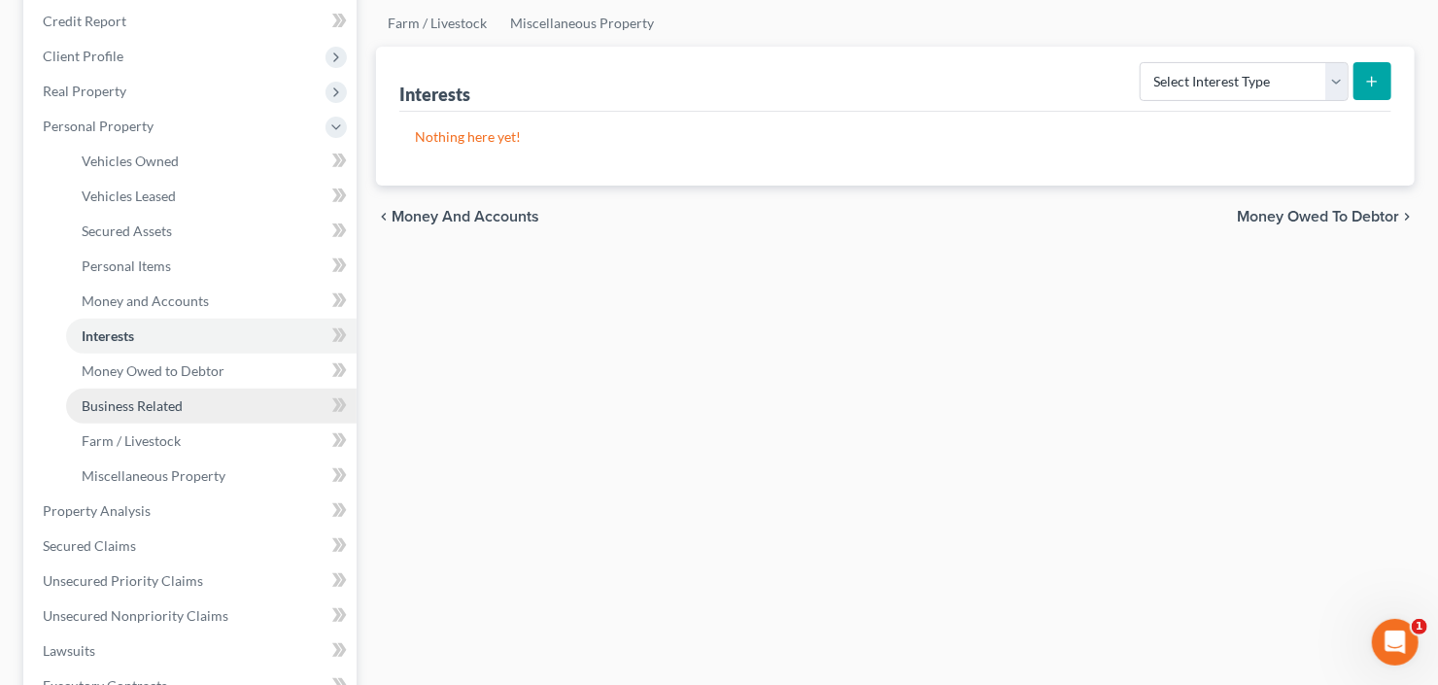
click at [132, 404] on span "Business Related" at bounding box center [132, 405] width 101 height 17
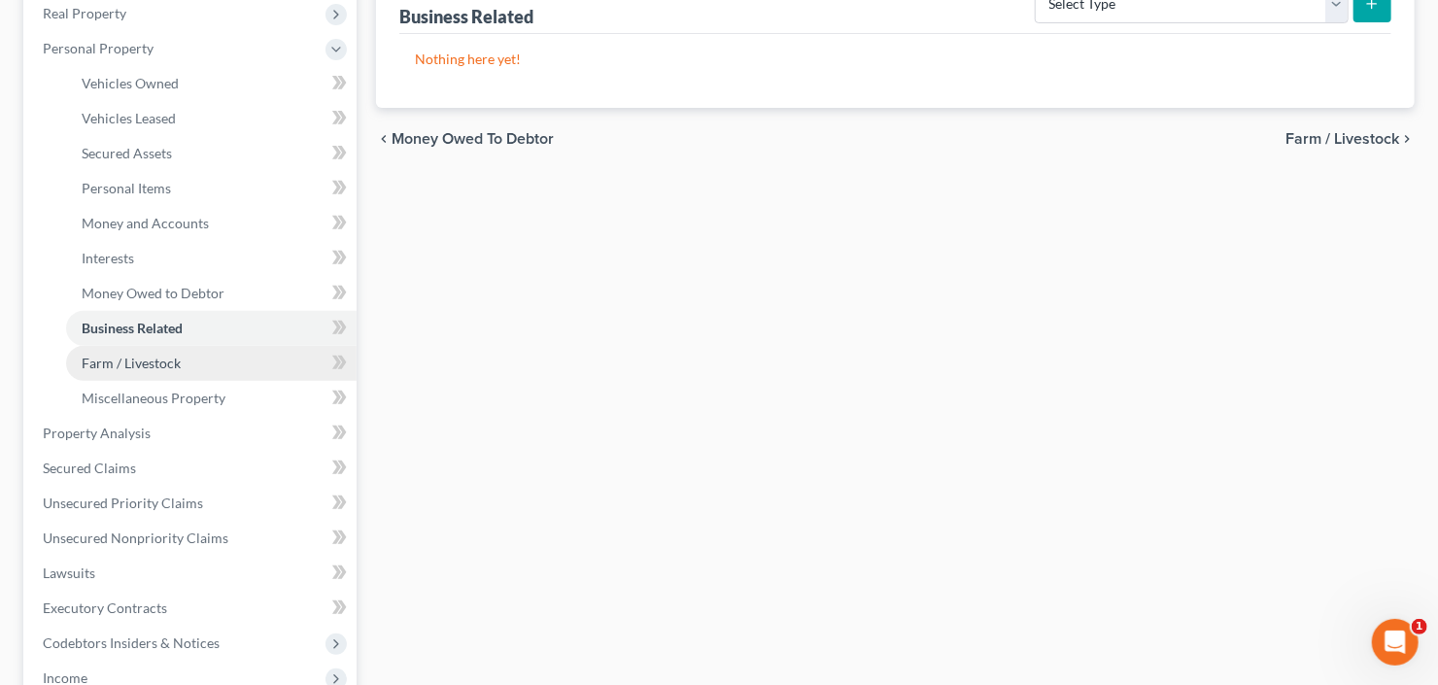
scroll to position [466, 0]
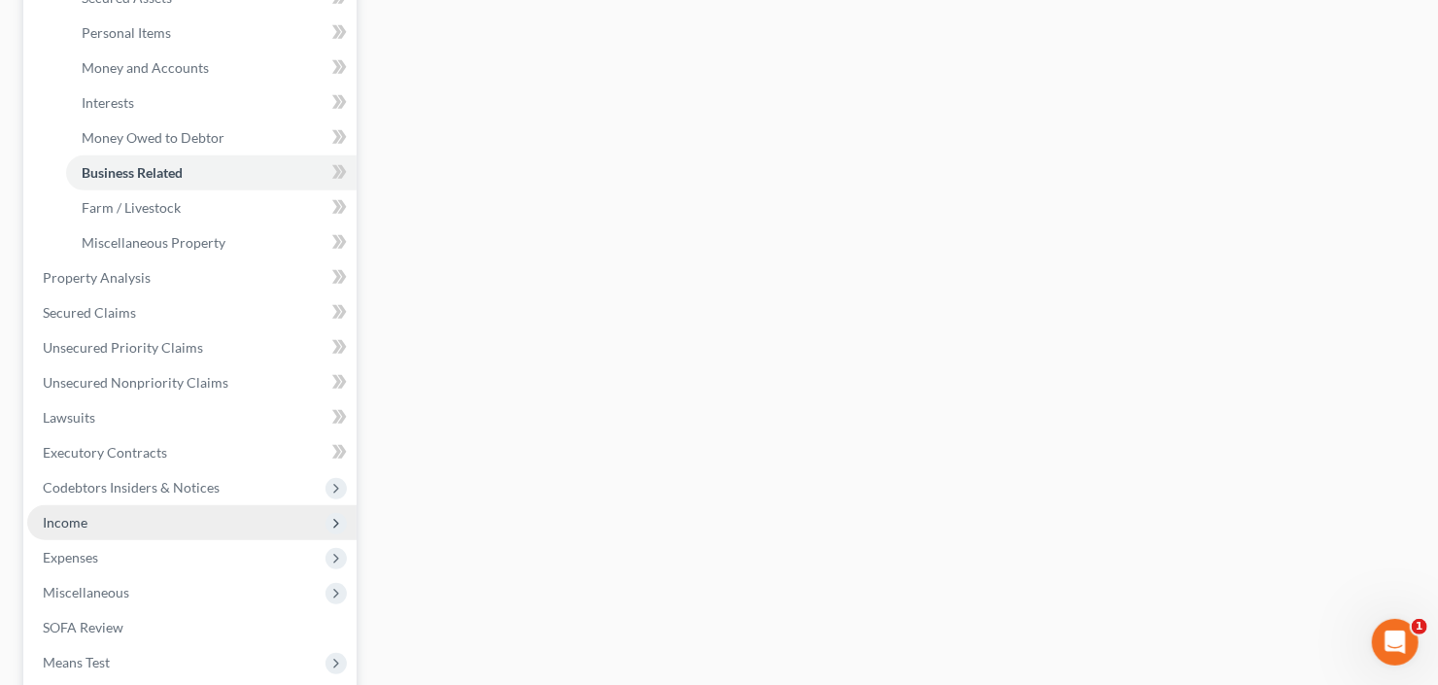
click at [118, 525] on span "Income" at bounding box center [191, 522] width 329 height 35
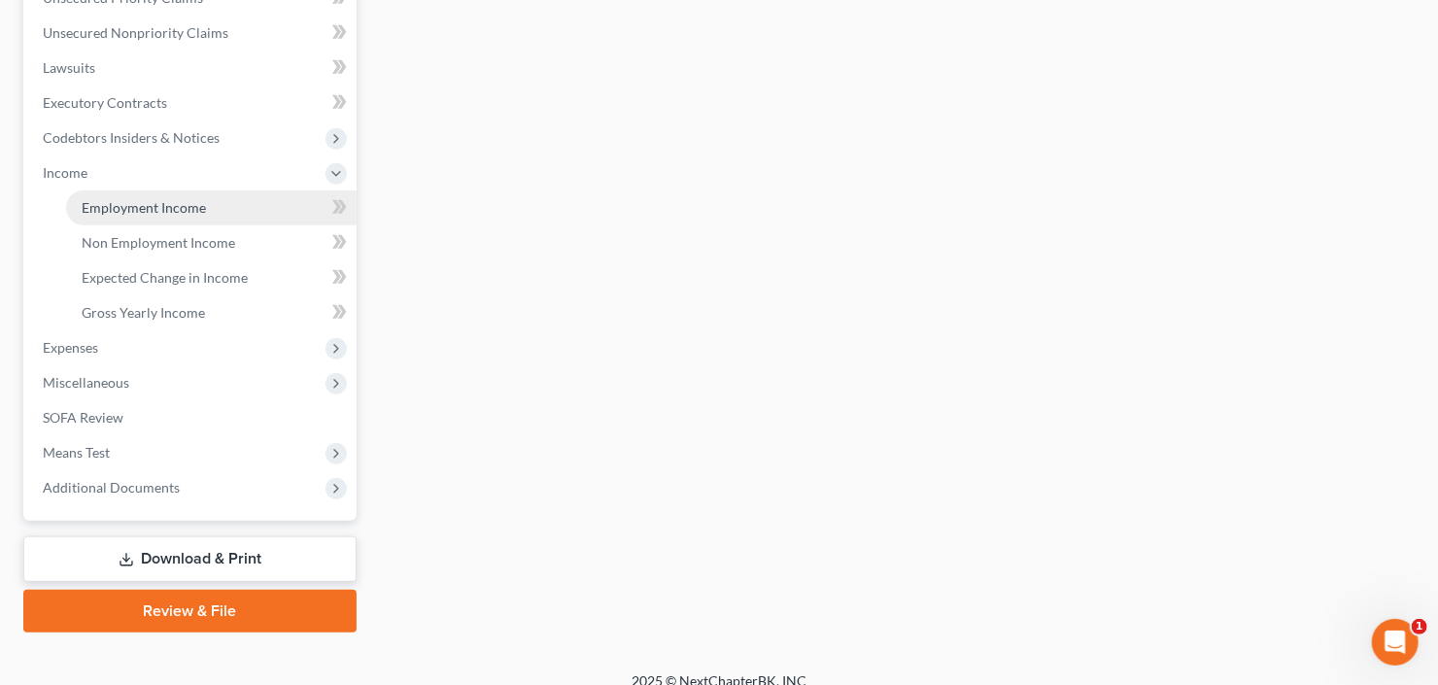
click at [179, 218] on link "Employment Income" at bounding box center [211, 207] width 291 height 35
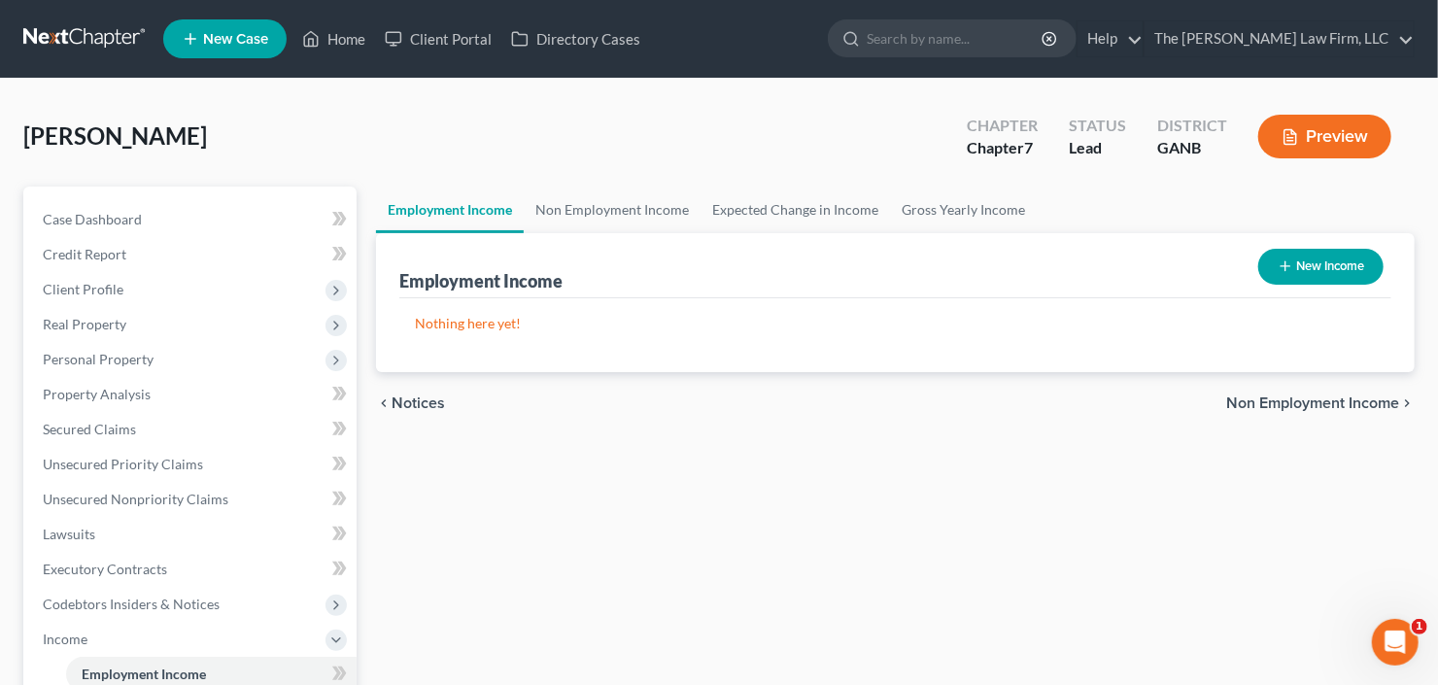
click at [1313, 269] on button "New Income" at bounding box center [1320, 267] width 125 height 36
select select "0"
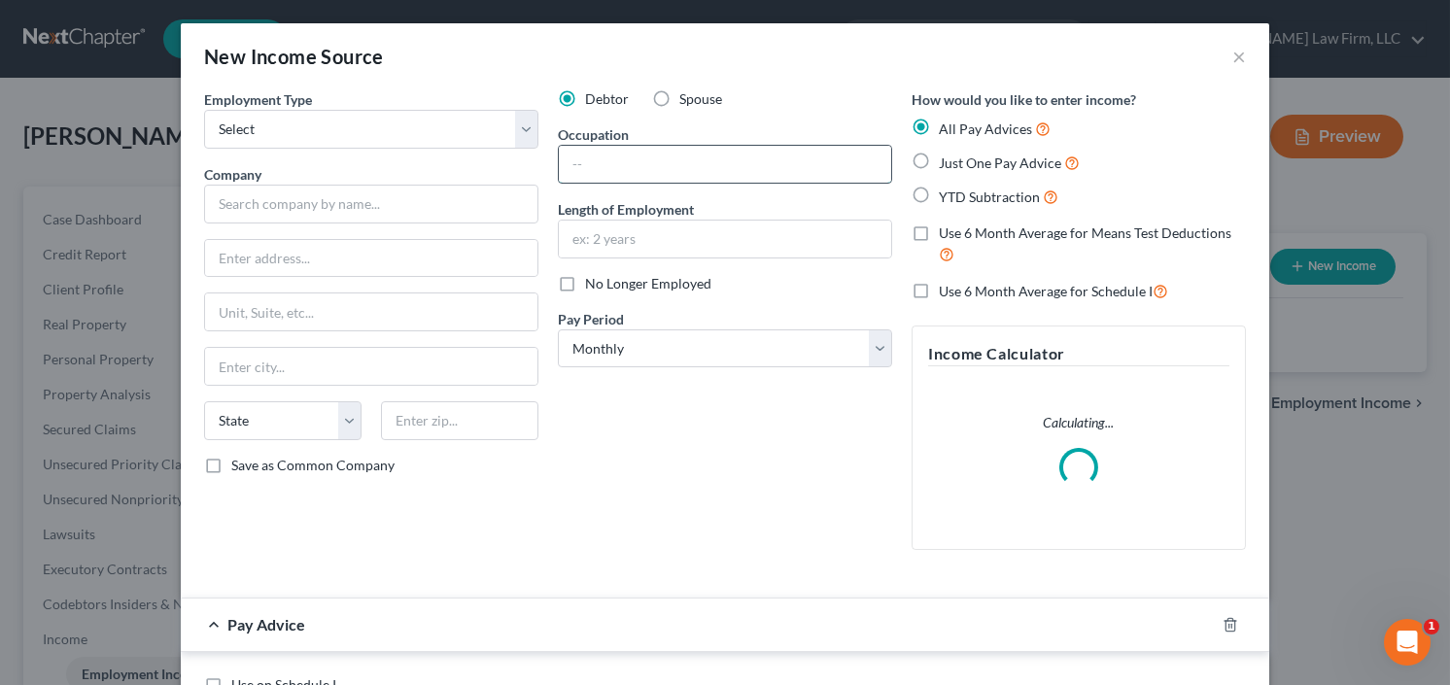
click at [600, 155] on input "text" at bounding box center [725, 164] width 332 height 37
click at [315, 144] on select "Select Full or Part Time Employment Self Employment" at bounding box center [371, 129] width 334 height 39
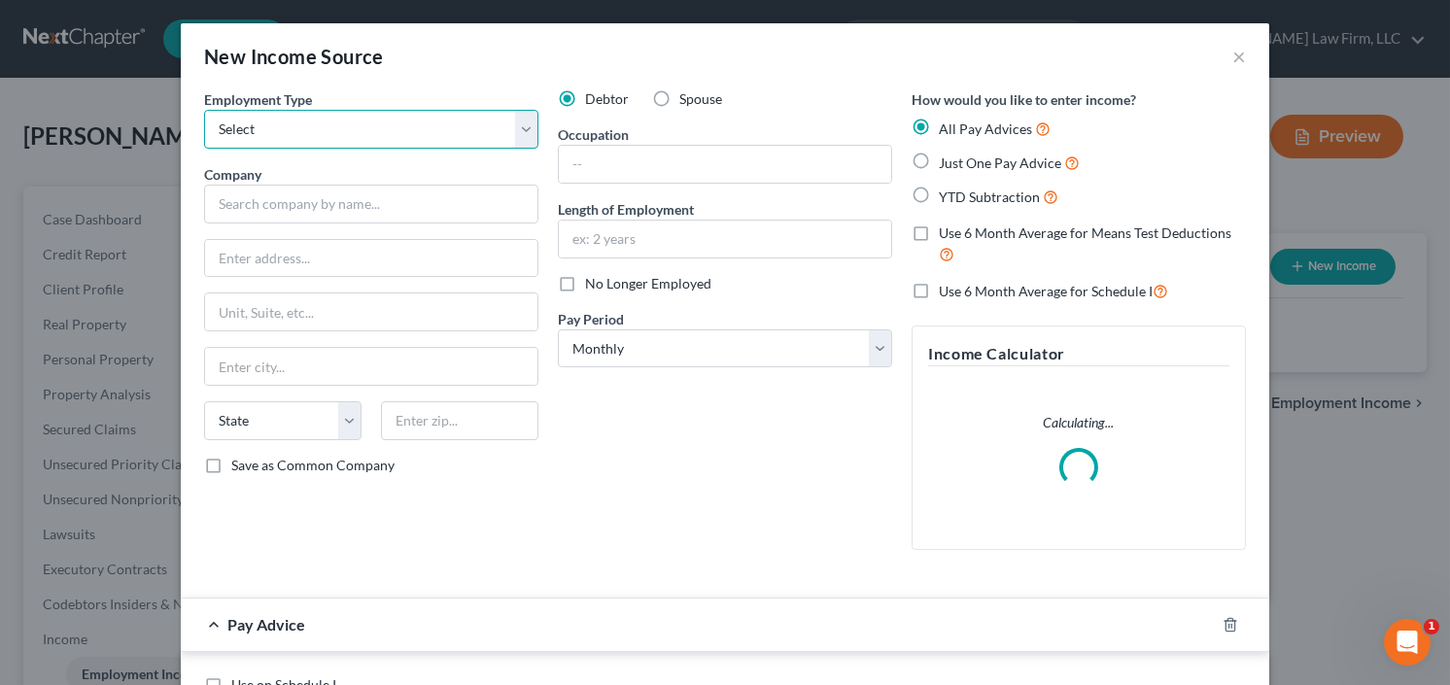
select select "0"
click at [204, 110] on select "Select Full or Part Time Employment Self Employment" at bounding box center [371, 129] width 334 height 39
click at [662, 167] on input "text" at bounding box center [725, 164] width 332 height 37
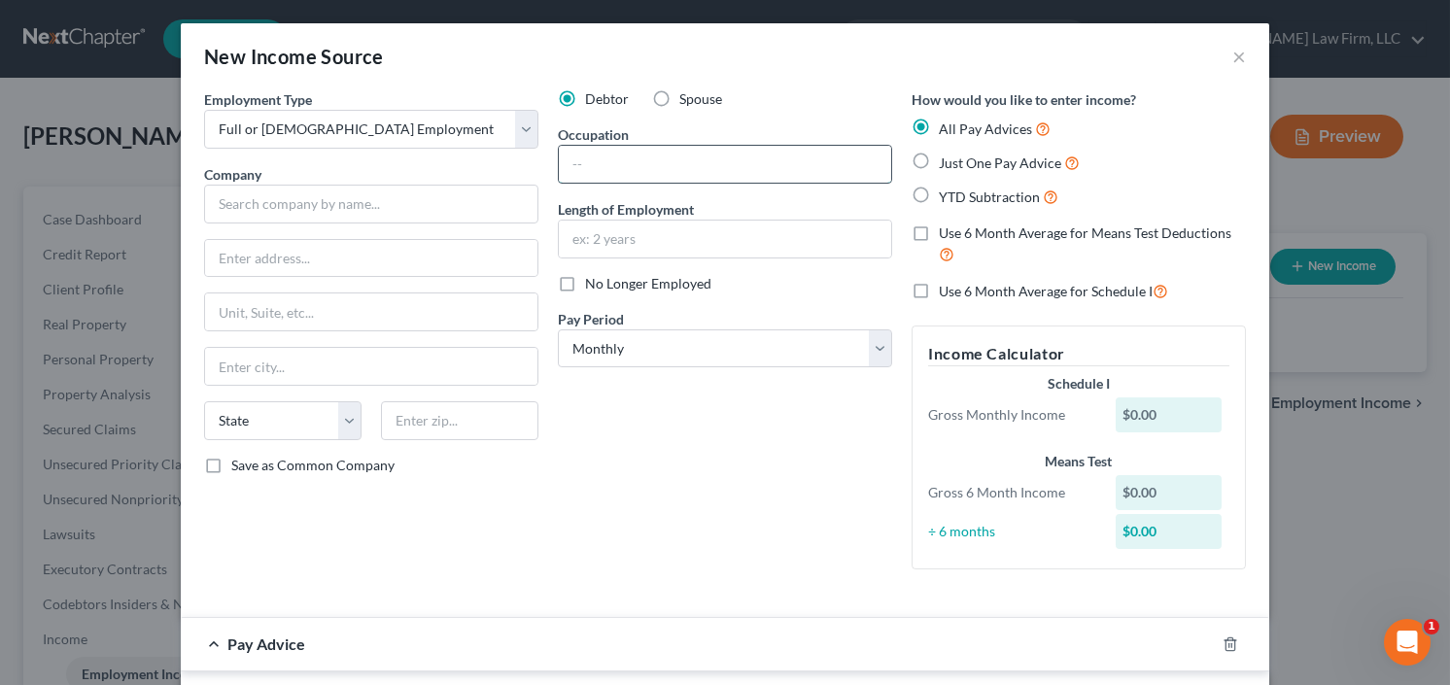
click at [641, 174] on input "text" at bounding box center [725, 164] width 332 height 37
type input "Merchandiser"
drag, startPoint x: 652, startPoint y: 241, endPoint x: 639, endPoint y: 225, distance: 20.0
click at [652, 241] on input "text" at bounding box center [725, 239] width 332 height 37
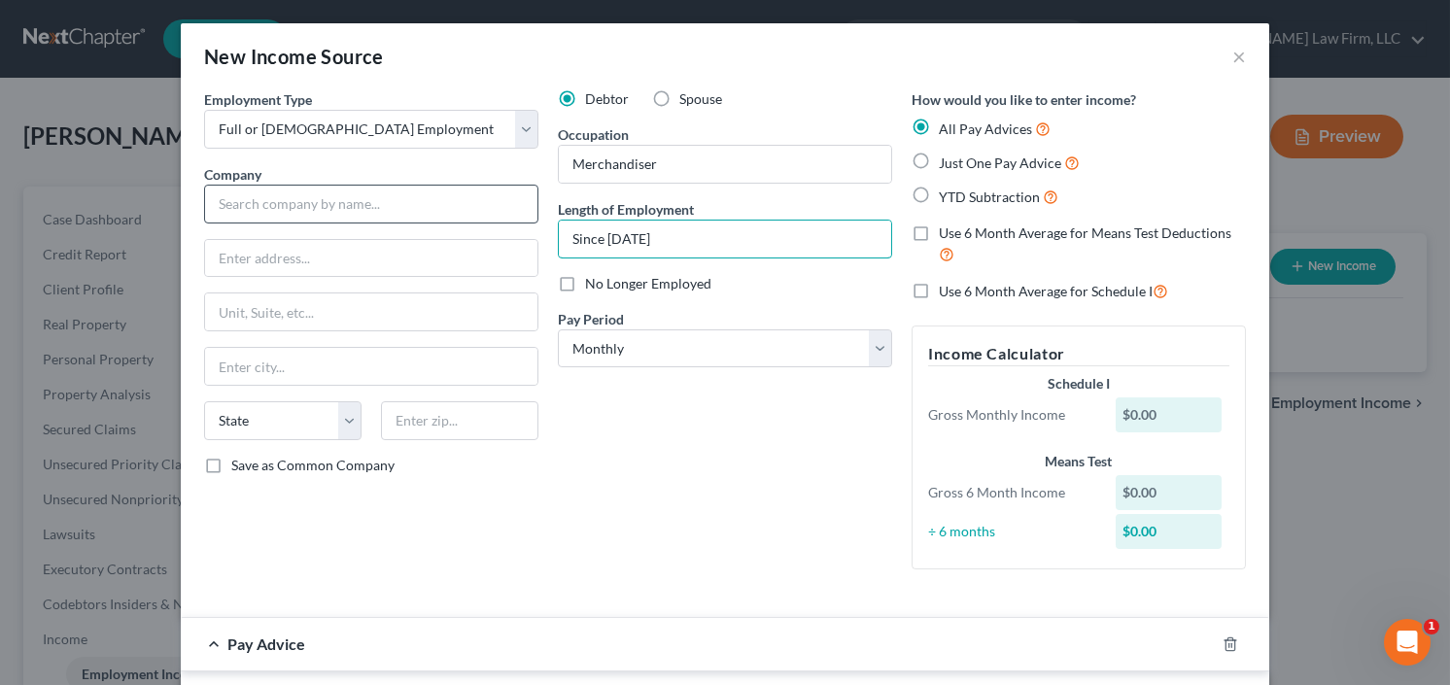
type input "Since July 2025"
click at [283, 187] on div "Company *" at bounding box center [371, 193] width 334 height 59
click at [240, 217] on input "text" at bounding box center [371, 204] width 334 height 39
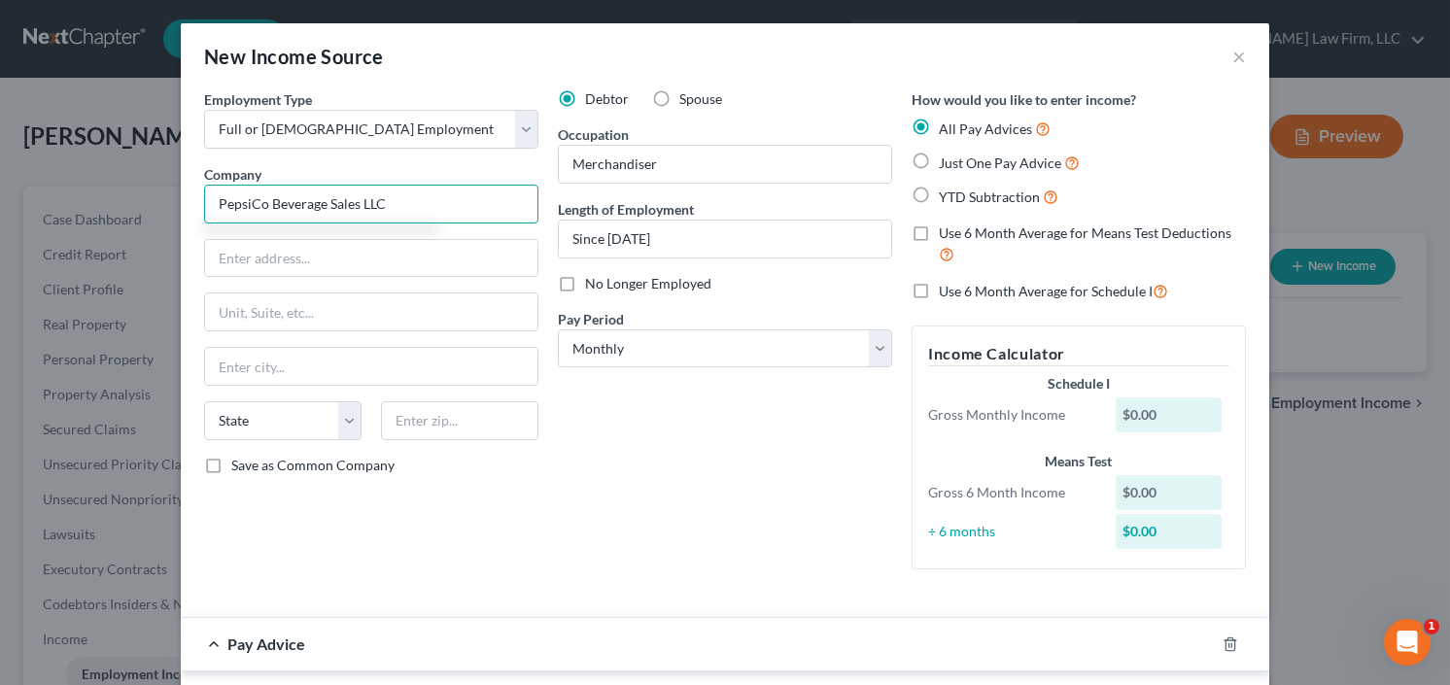
type input "PepsiCo Beverage Sales LLC"
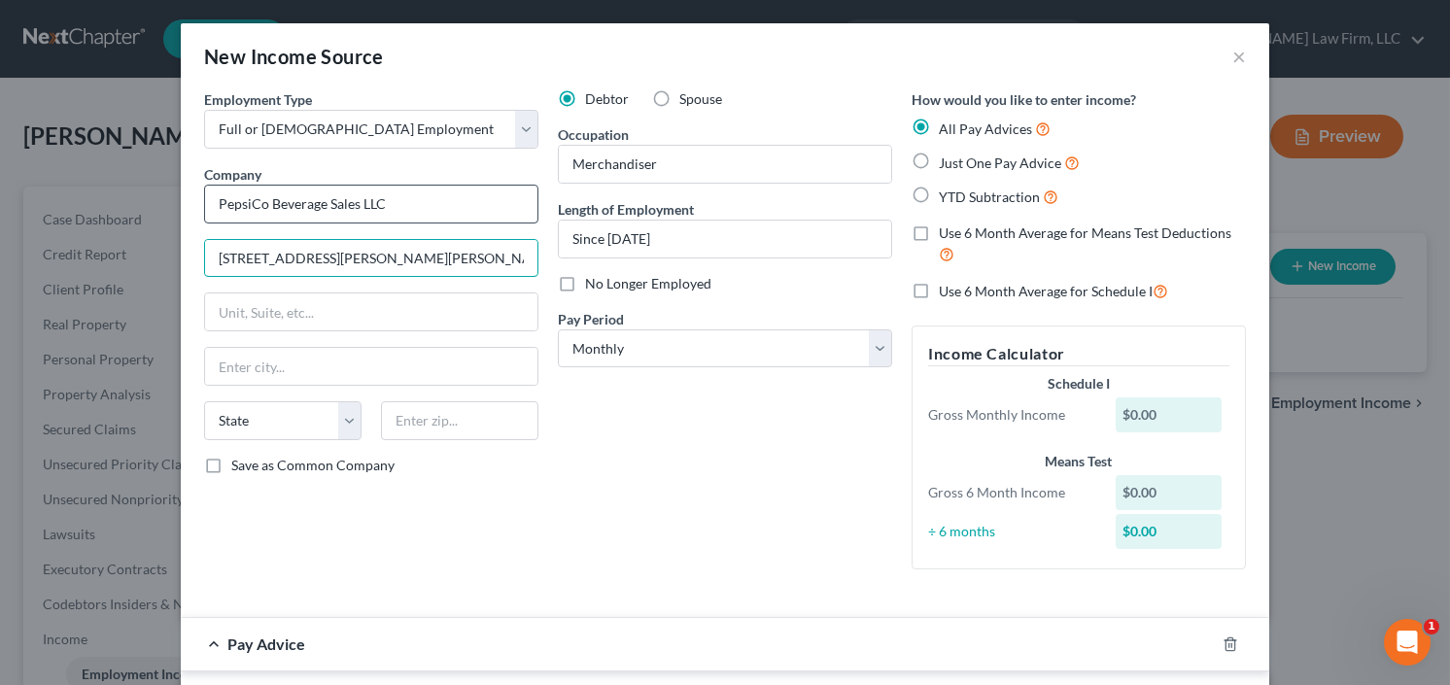
type input "700 Anderson Hill Rd"
type input "10577"
type input "Purchase"
select select "35"
click at [939, 192] on label "YTD Subtraction" at bounding box center [999, 197] width 120 height 22
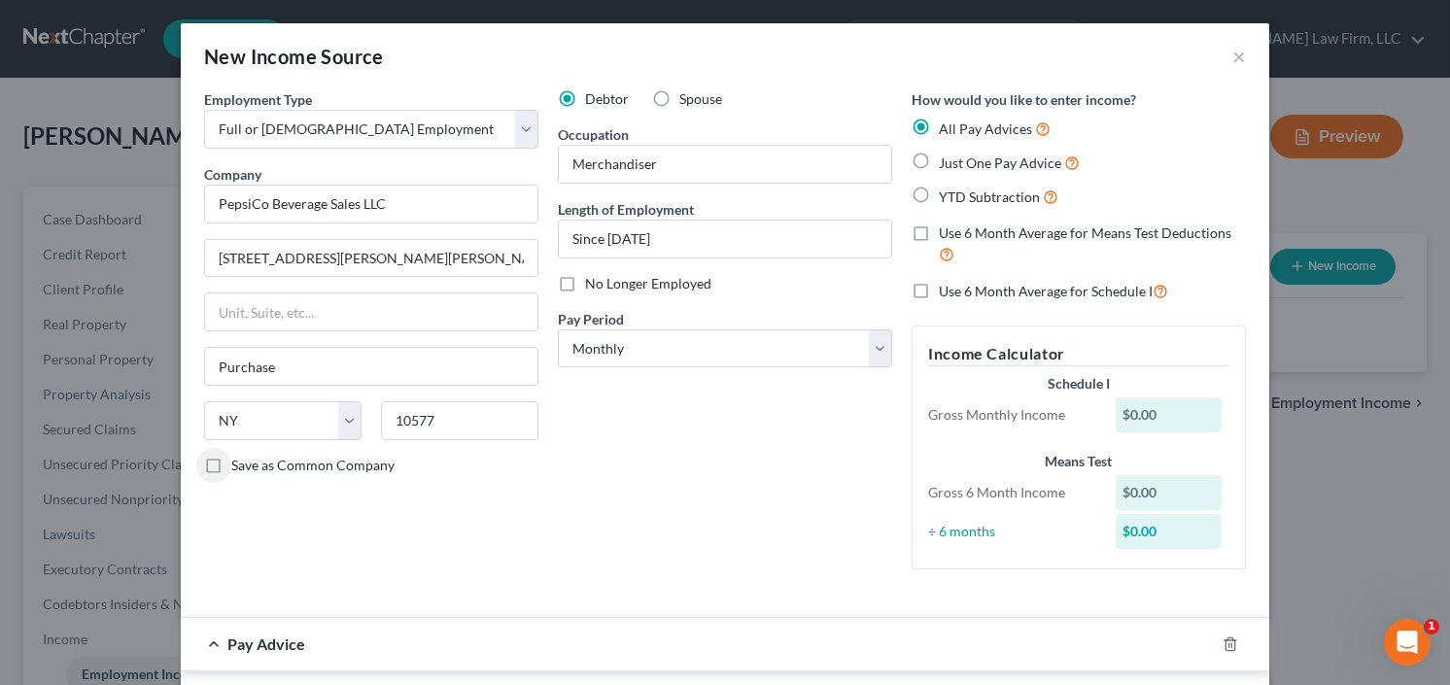
click at [946, 192] on input "YTD Subtraction" at bounding box center [952, 192] width 13 height 13
radio input "true"
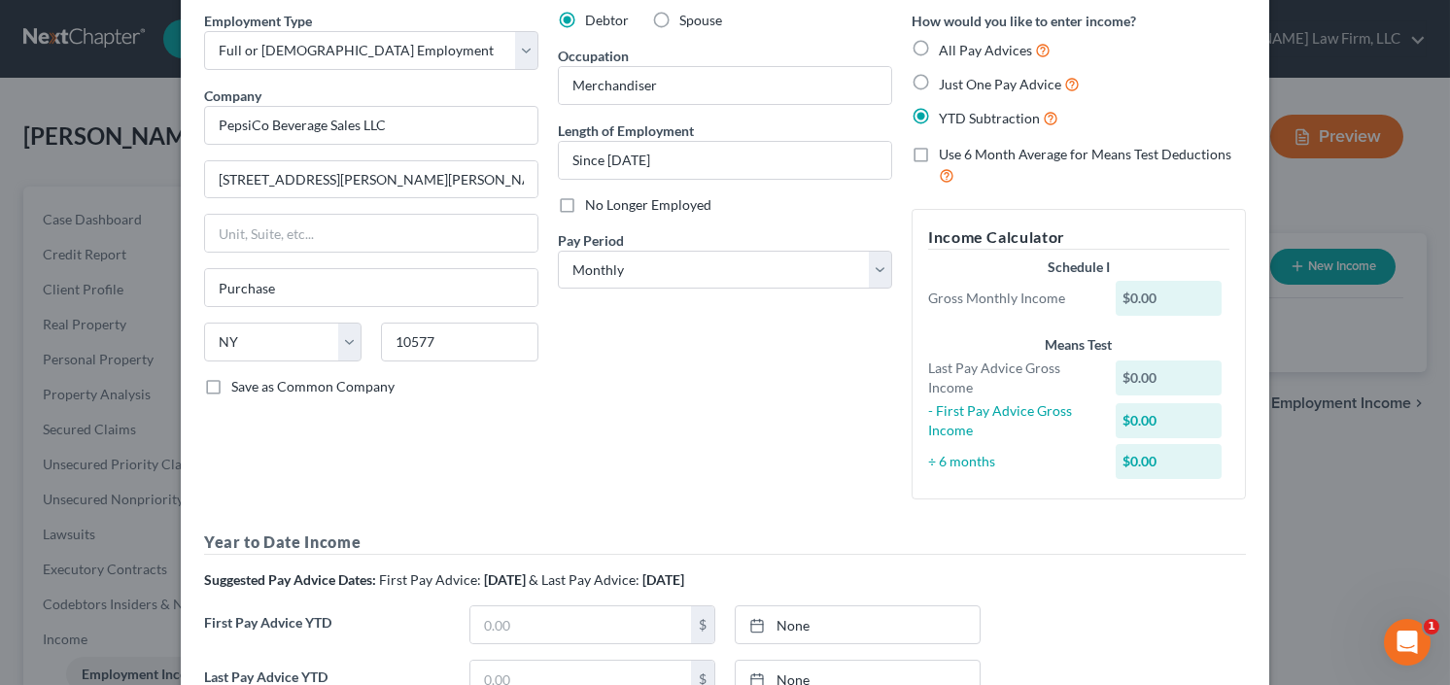
scroll to position [622, 0]
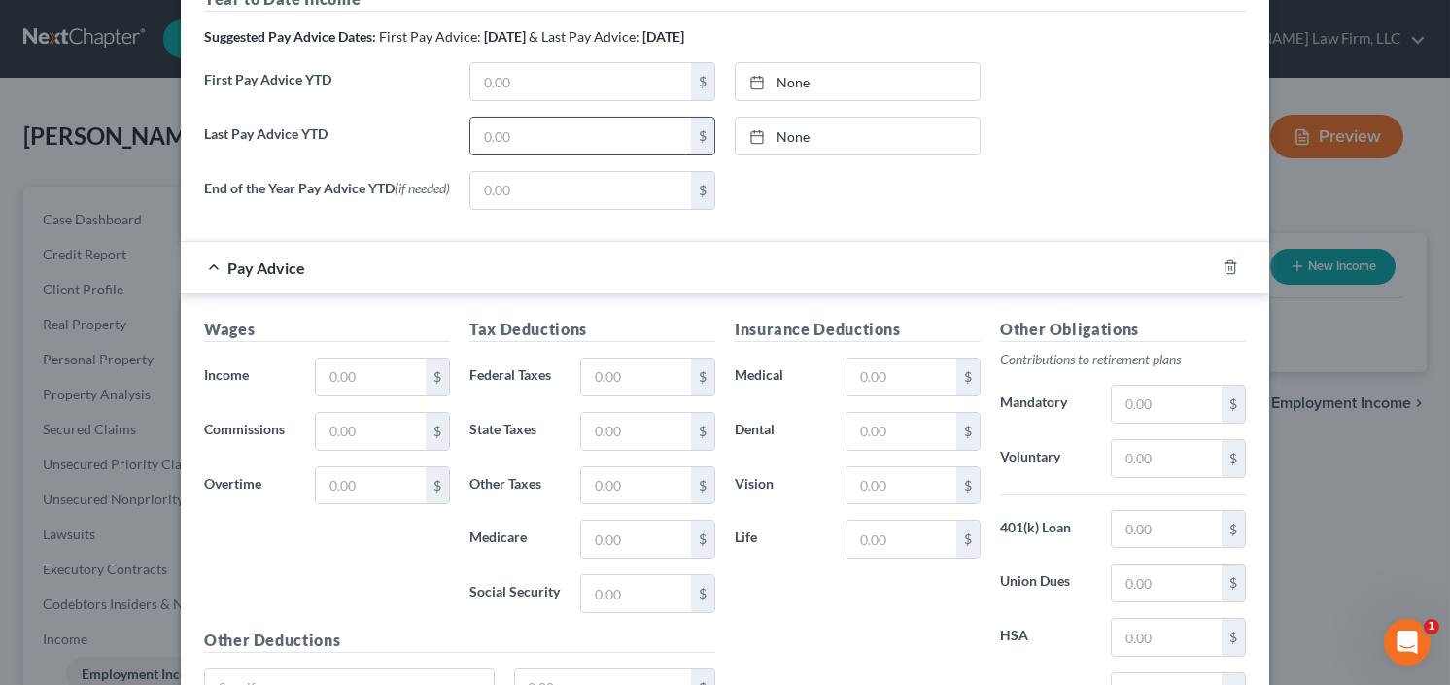
click at [564, 137] on input "text" at bounding box center [580, 136] width 221 height 37
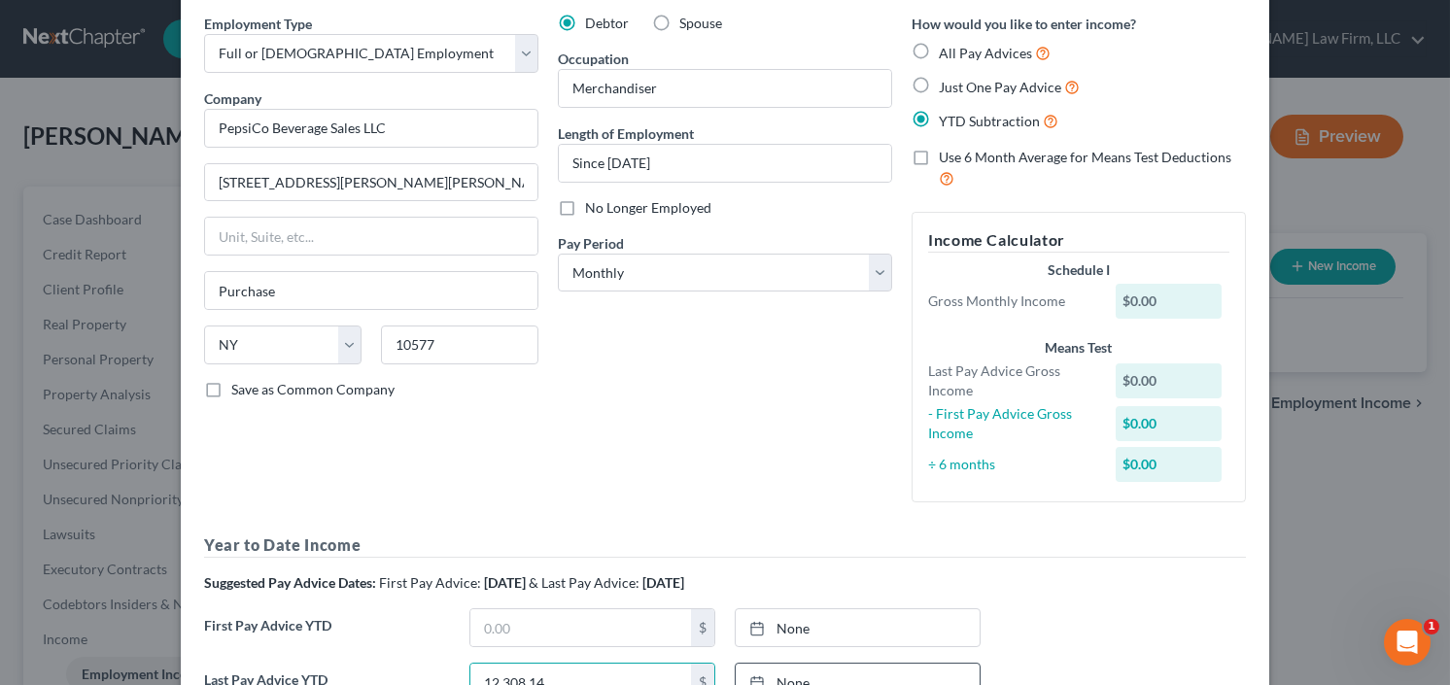
scroll to position [0, 0]
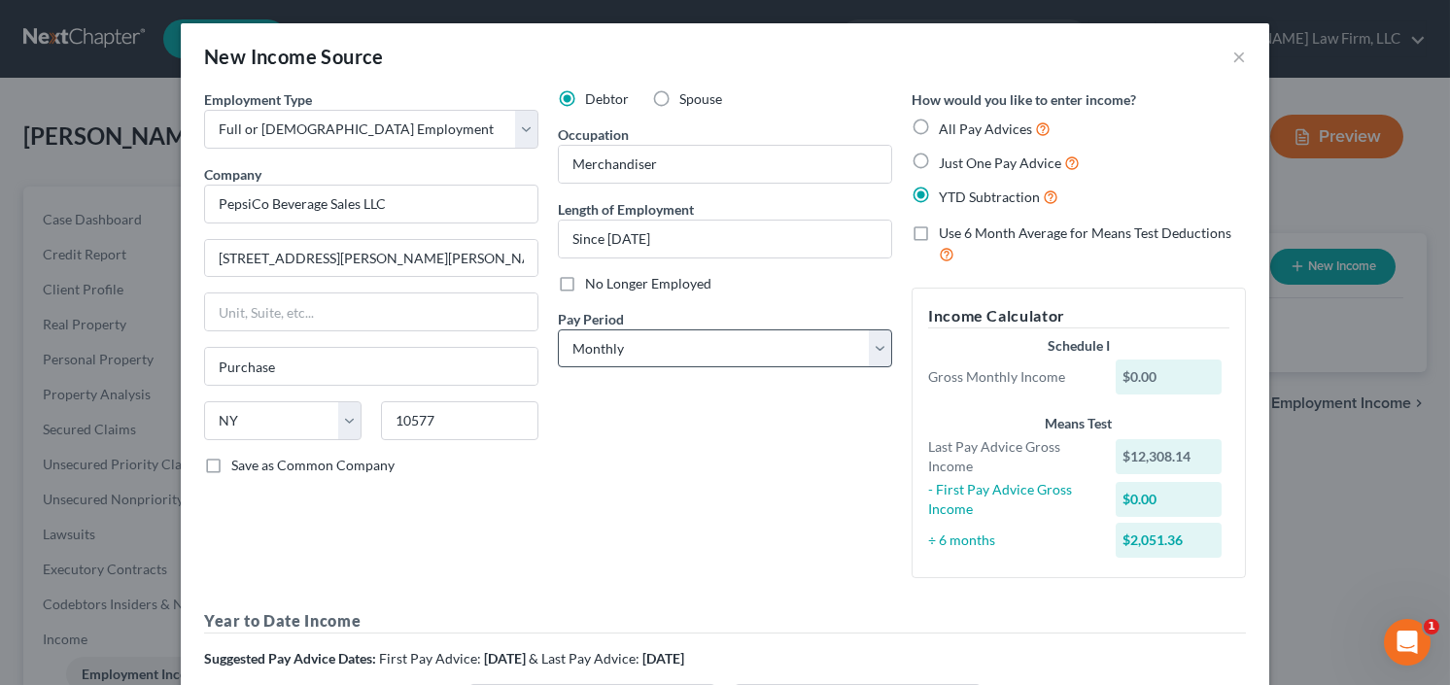
type input "12,308.14"
click at [665, 346] on select "Select Monthly Twice Monthly Every Other Week Weekly" at bounding box center [725, 348] width 334 height 39
select select "3"
click at [558, 329] on select "Select Monthly Twice Monthly Every Other Week Weekly" at bounding box center [725, 348] width 334 height 39
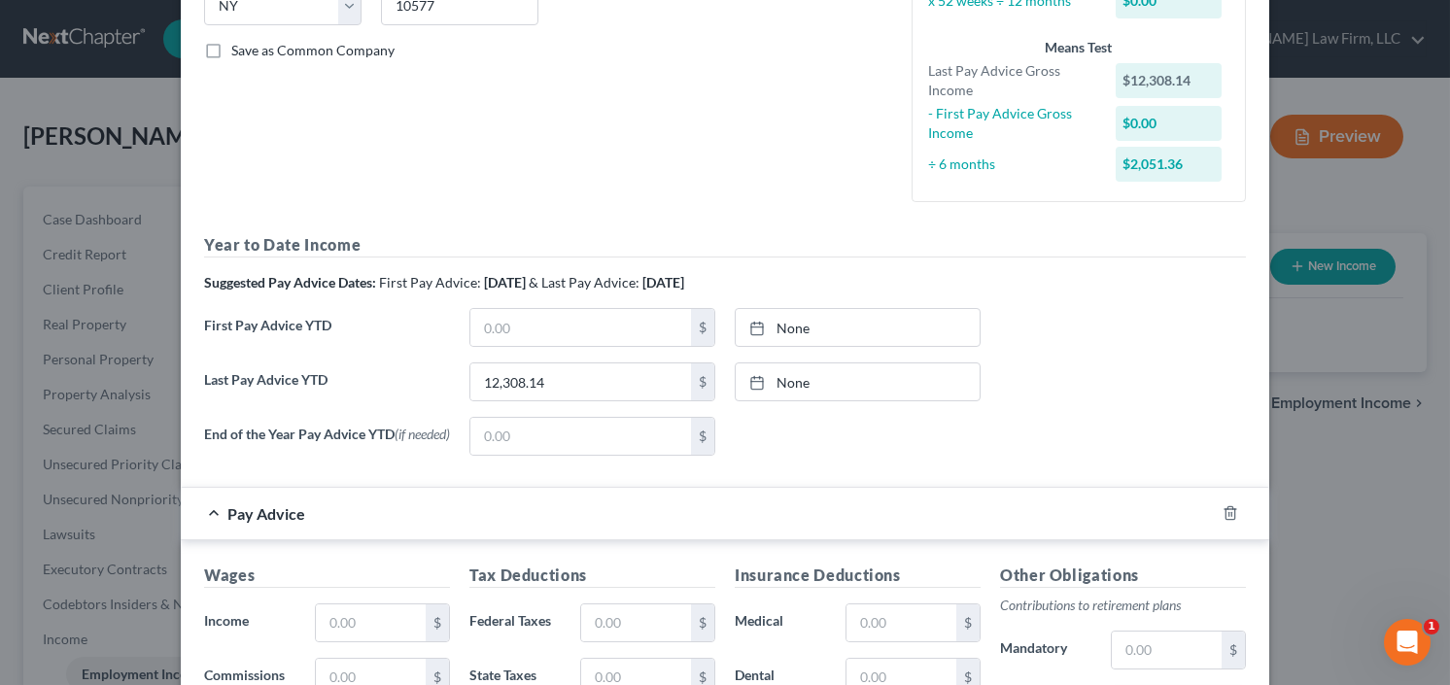
scroll to position [544, 0]
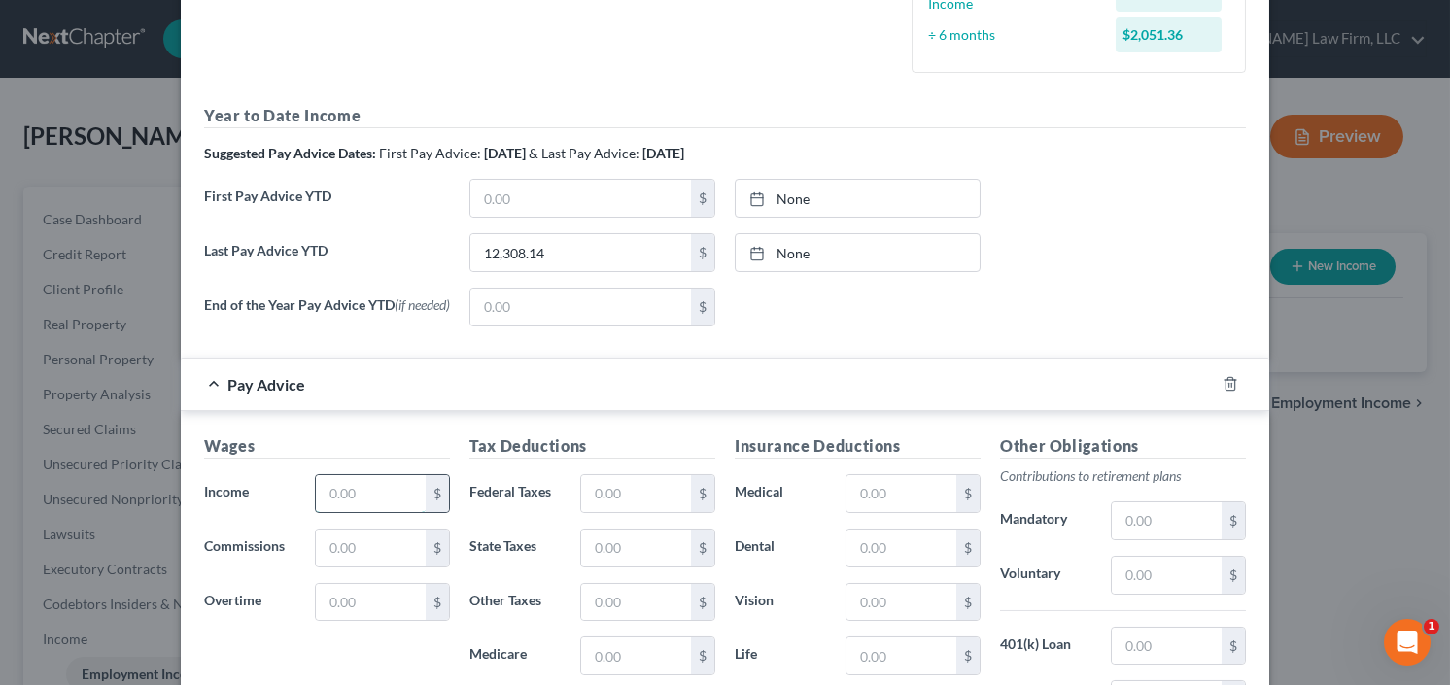
click at [341, 499] on input "text" at bounding box center [371, 493] width 110 height 37
type input "1,608.01"
type input "434.58"
click at [902, 498] on input "text" at bounding box center [901, 493] width 110 height 37
type input "86.88"
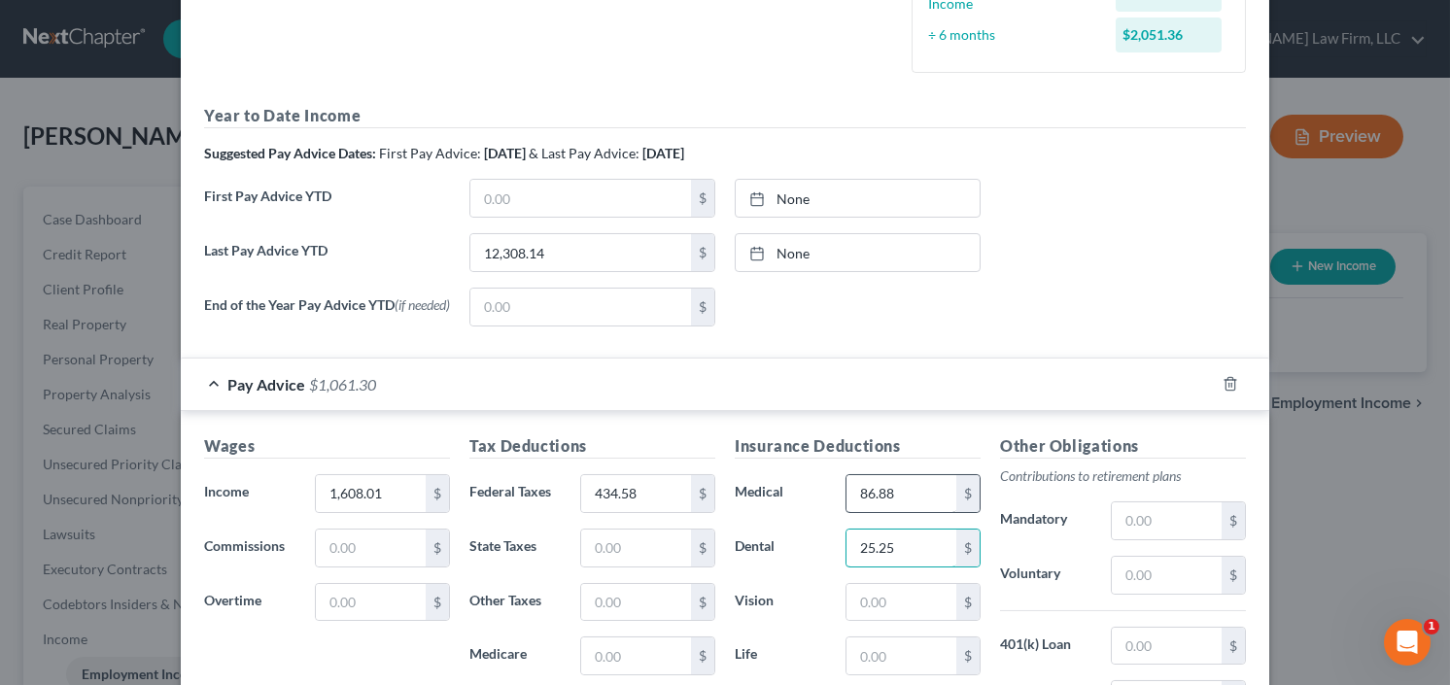
type input "25.25"
type input "2.62"
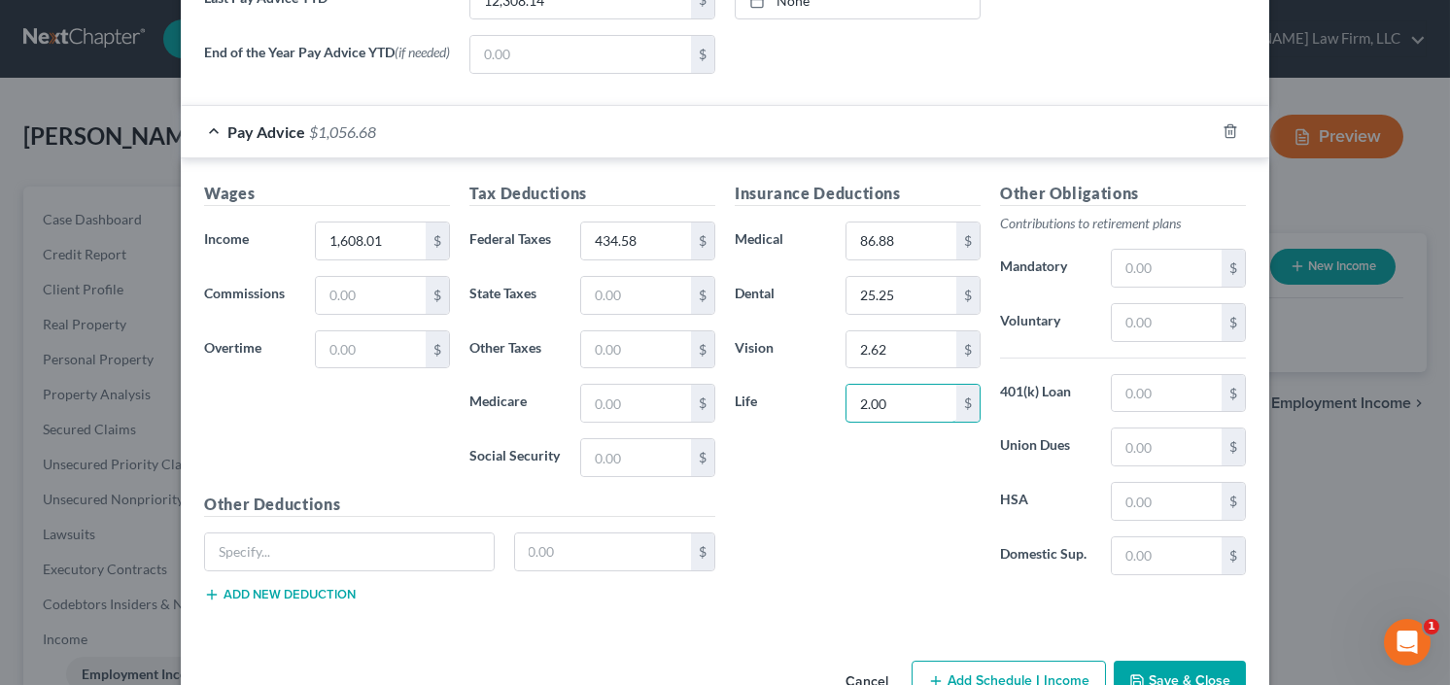
scroll to position [849, 0]
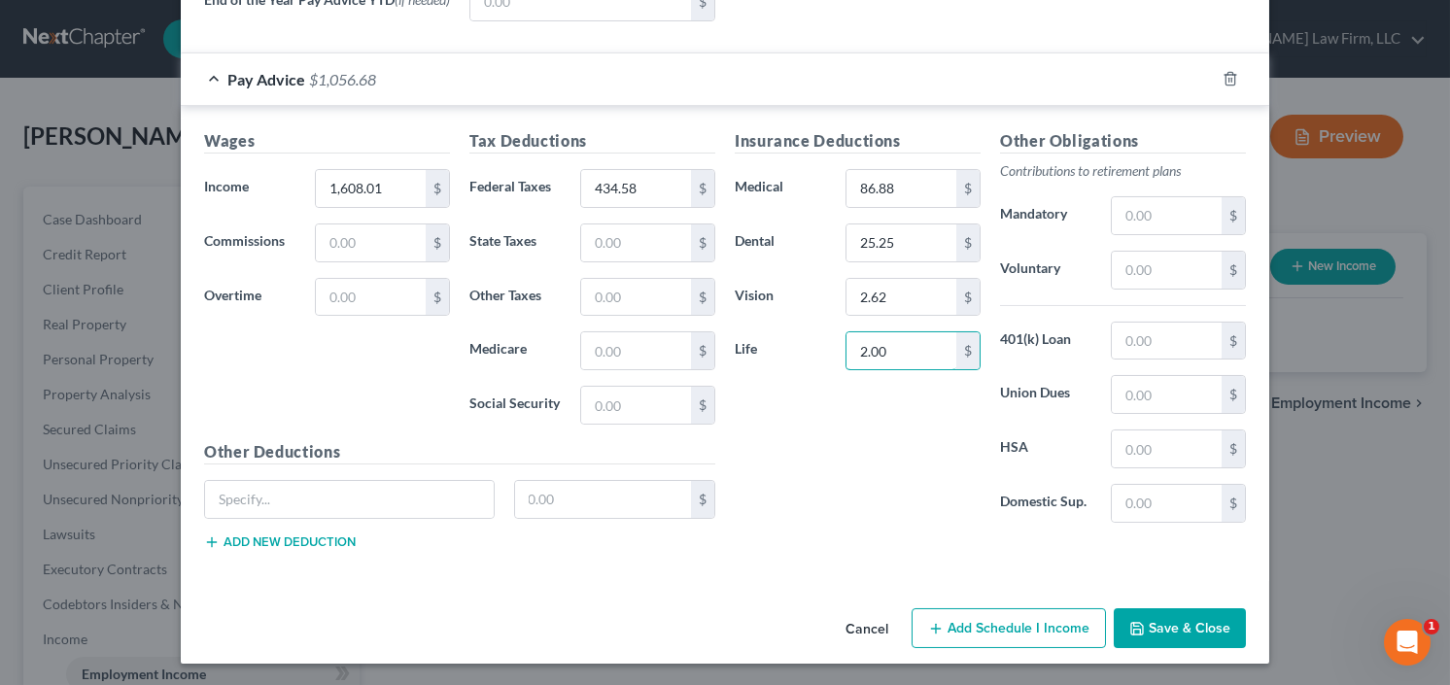
type input "2.00"
click at [1182, 637] on button "Save & Close" at bounding box center [1180, 628] width 132 height 41
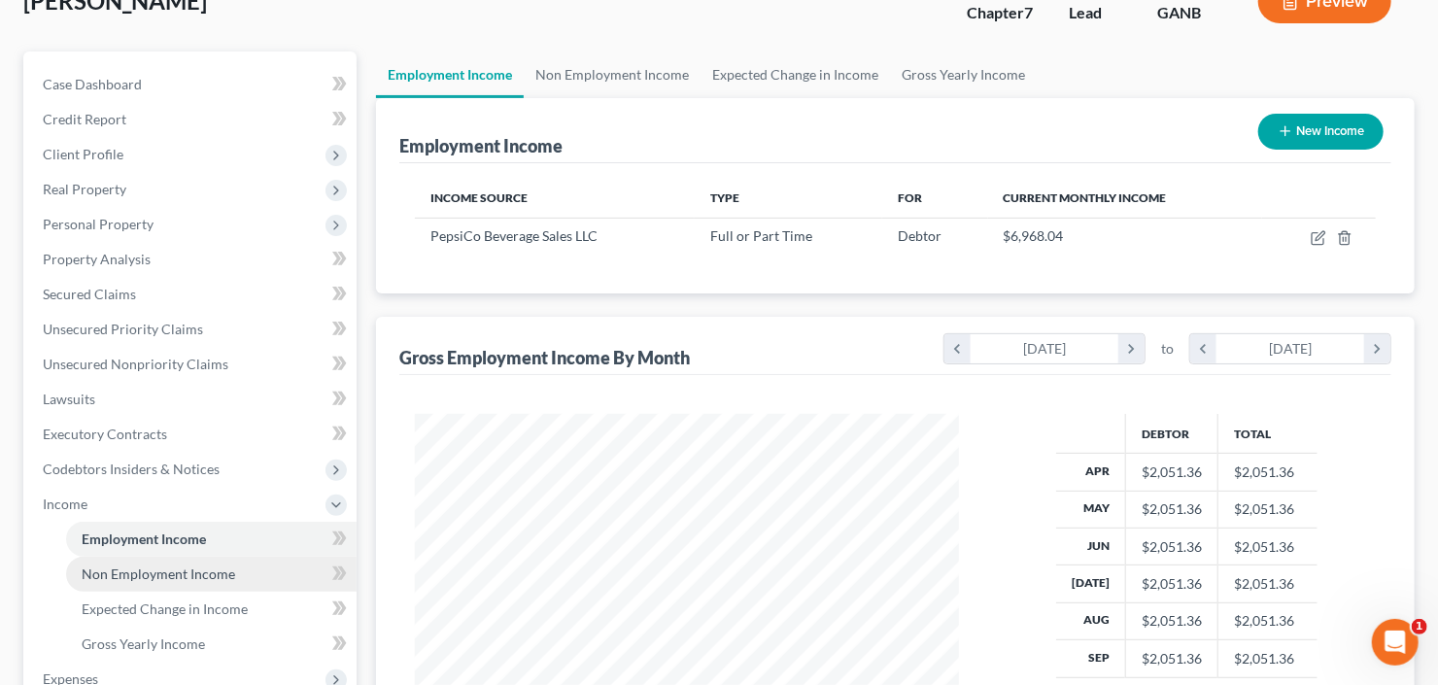
scroll to position [311, 0]
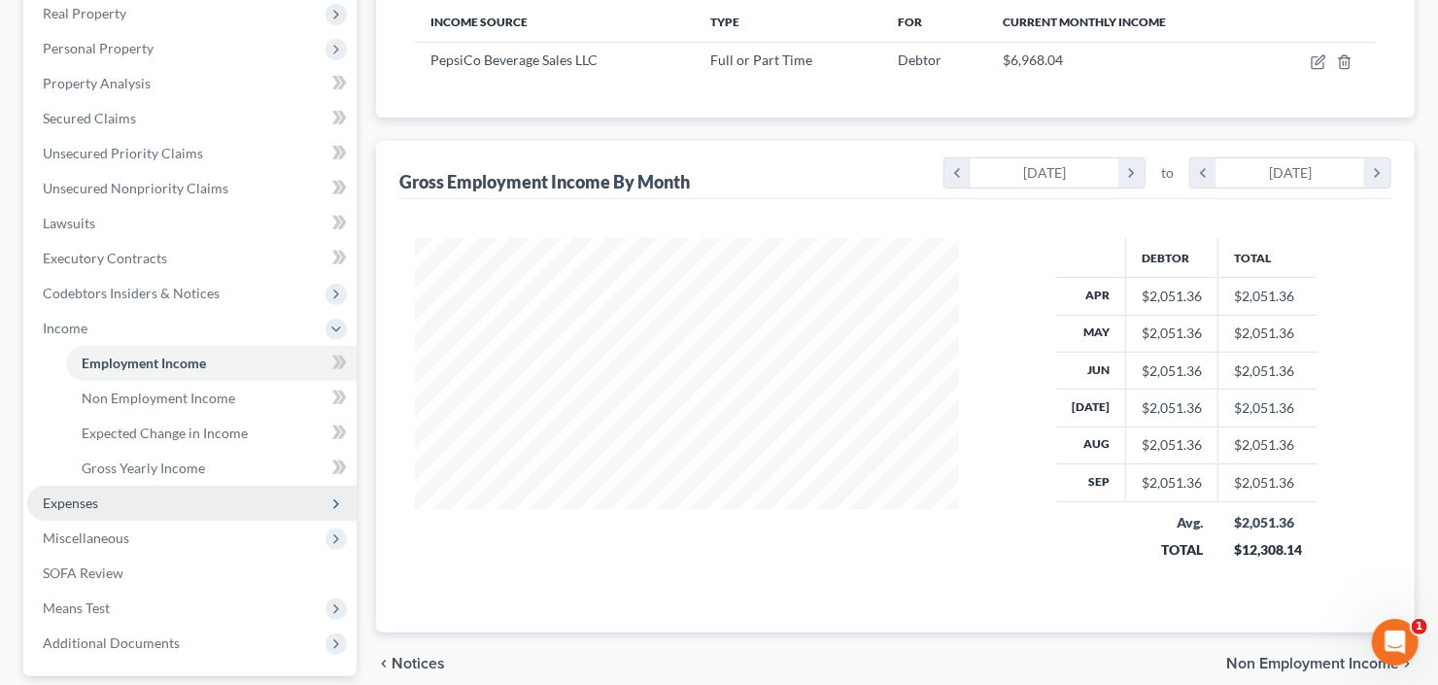
click at [101, 507] on span "Expenses" at bounding box center [191, 503] width 329 height 35
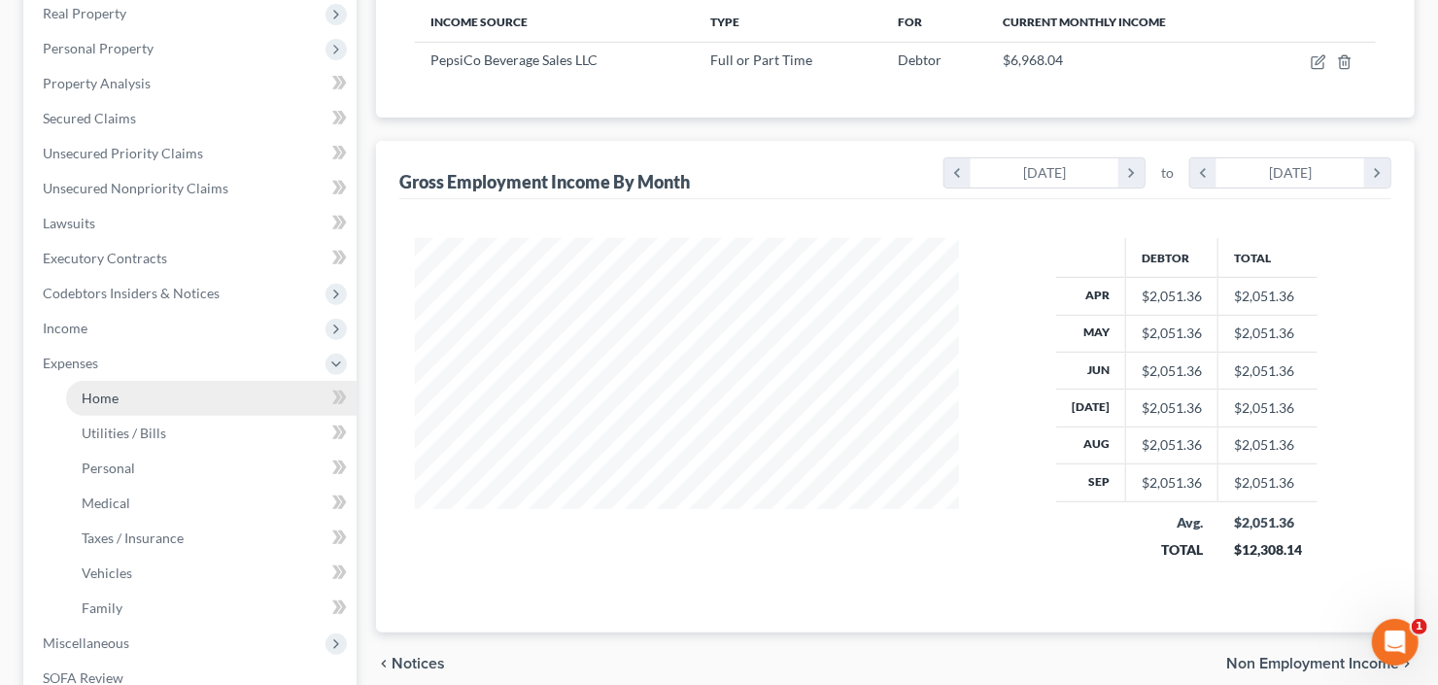
click at [108, 406] on link "Home" at bounding box center [211, 398] width 291 height 35
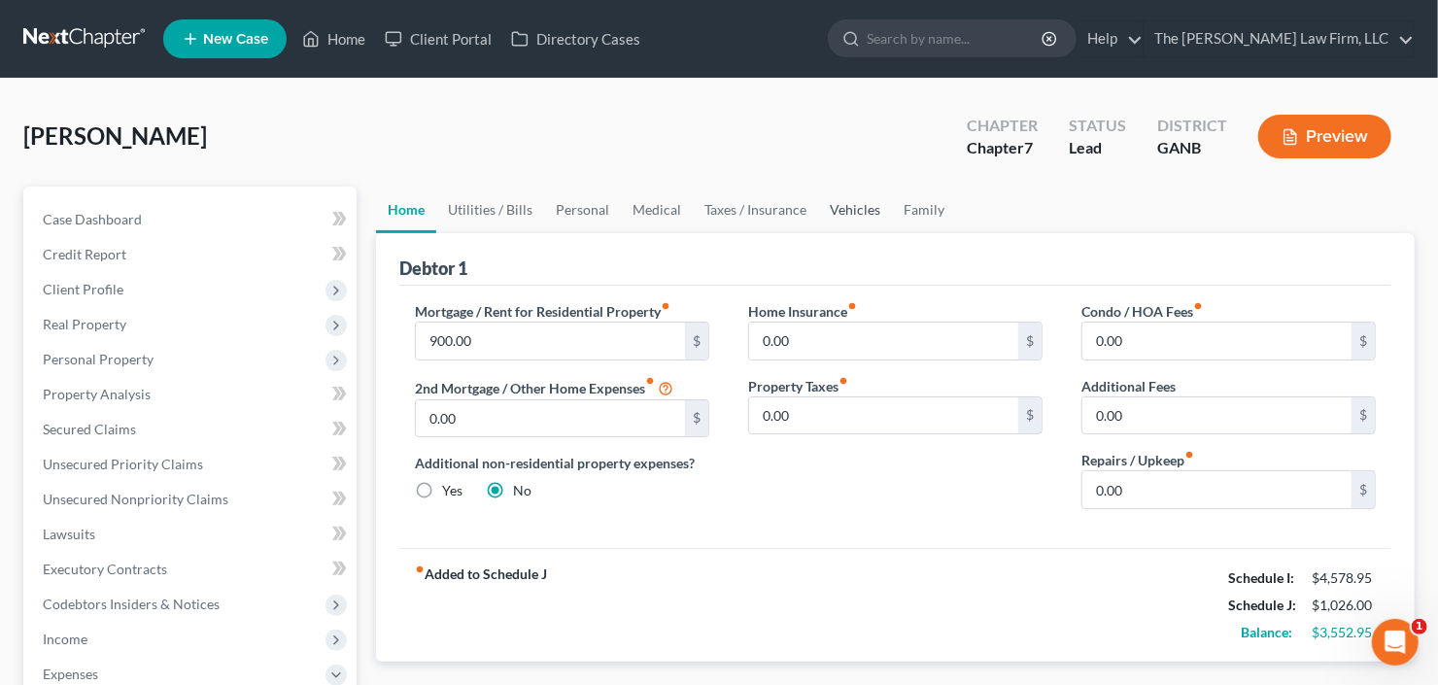
click at [852, 217] on link "Vehicles" at bounding box center [855, 210] width 74 height 47
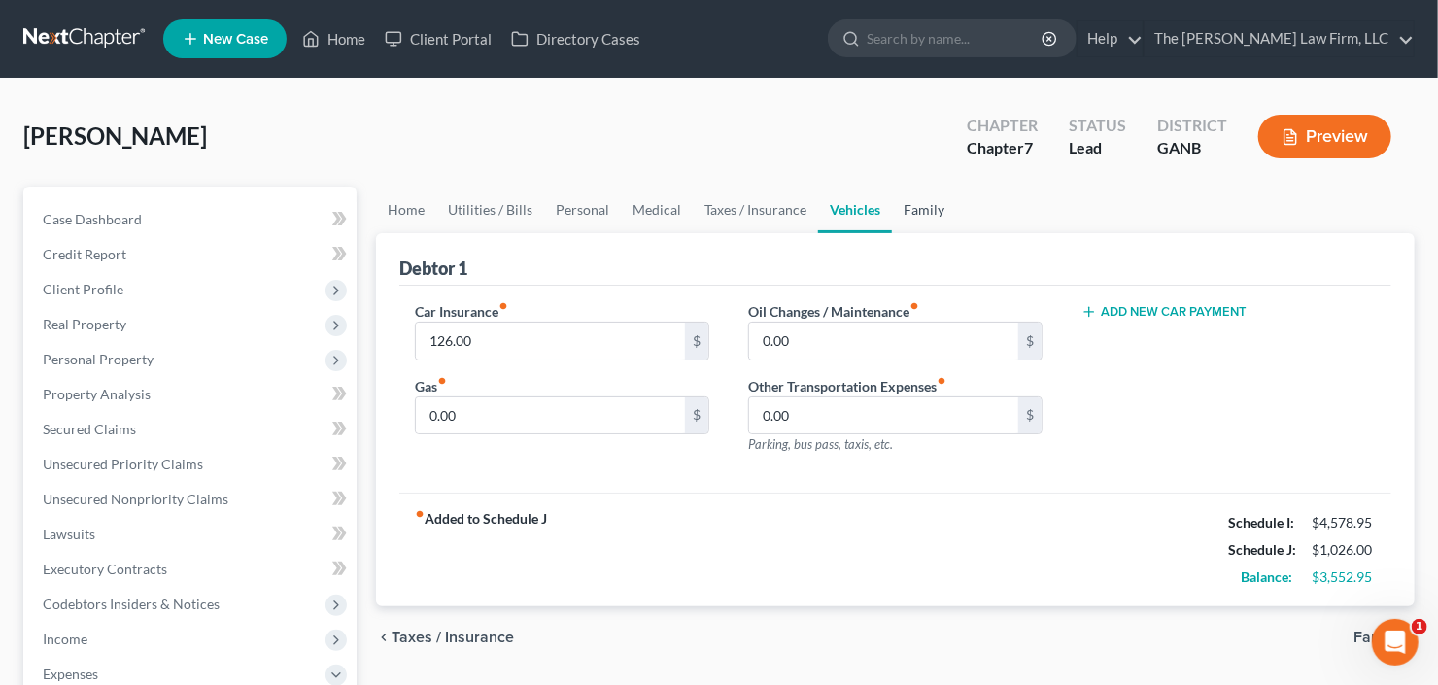
click at [919, 213] on link "Family" at bounding box center [924, 210] width 64 height 47
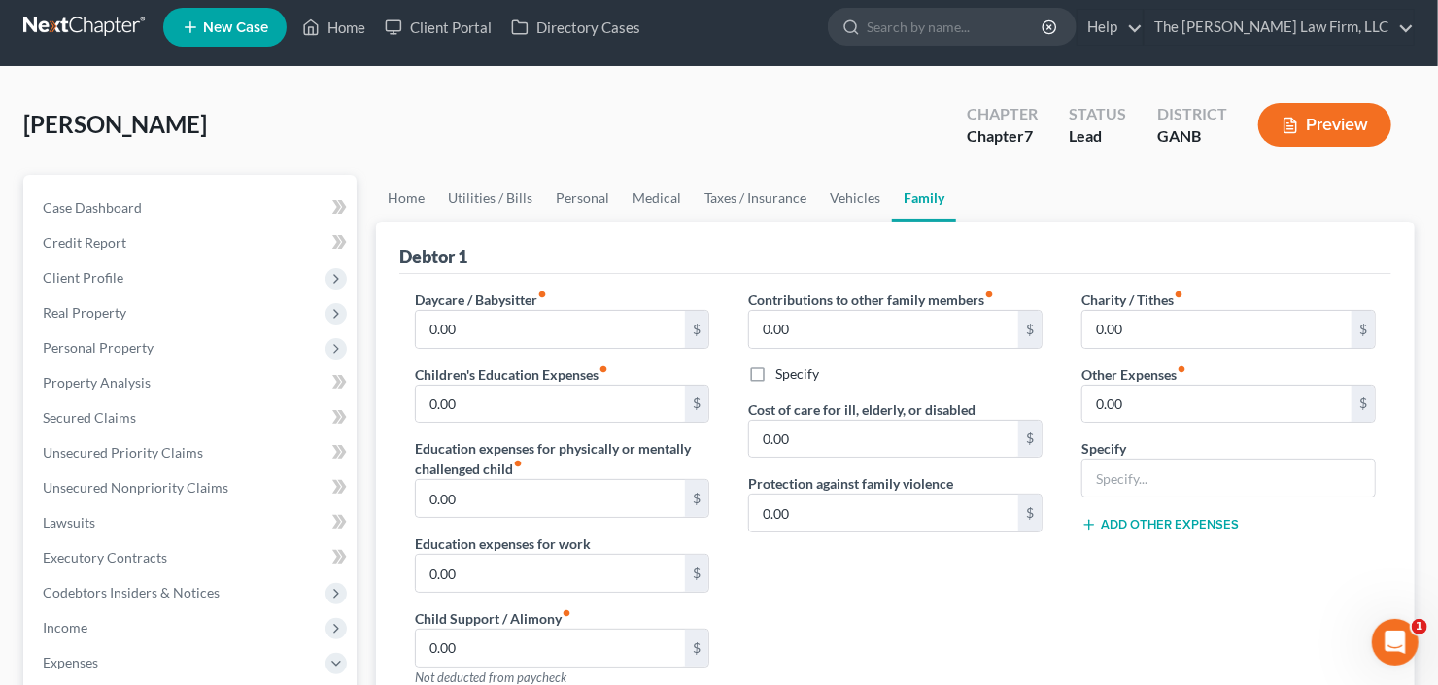
scroll to position [311, 0]
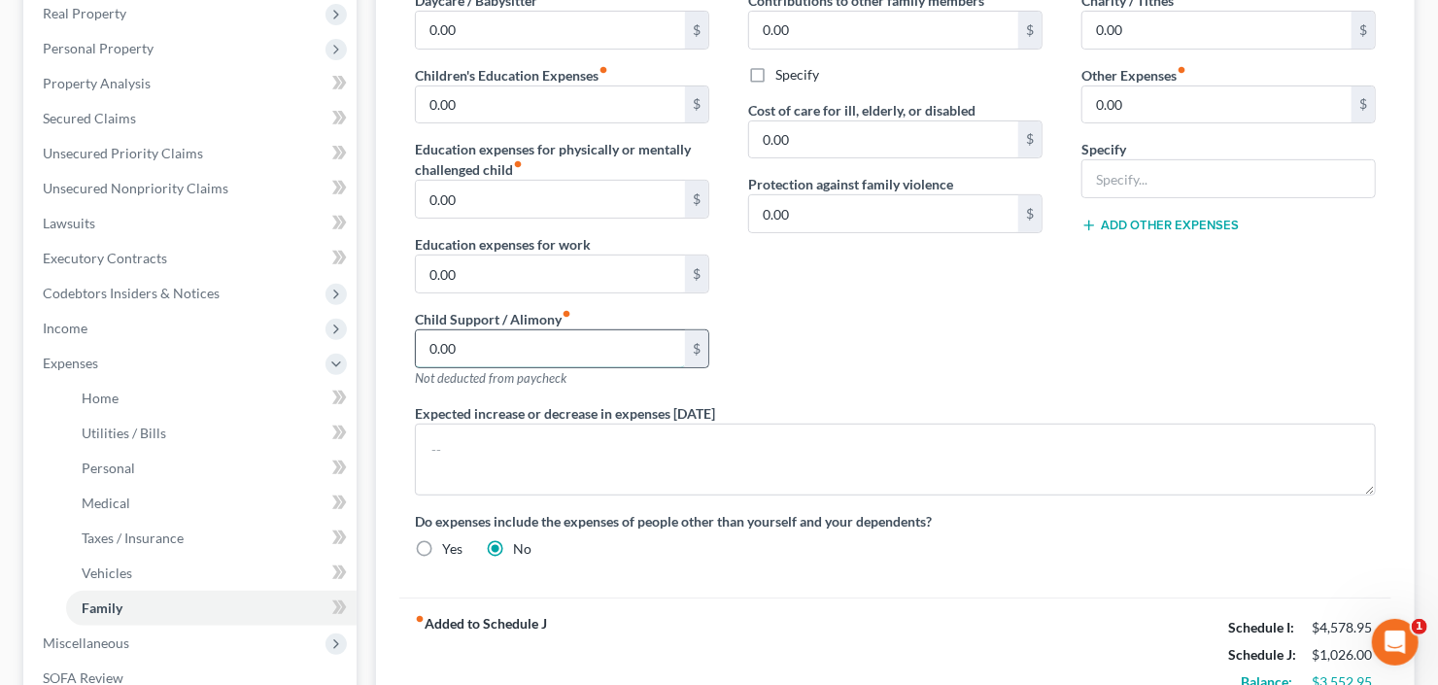
click at [479, 330] on input "0.00" at bounding box center [550, 348] width 269 height 37
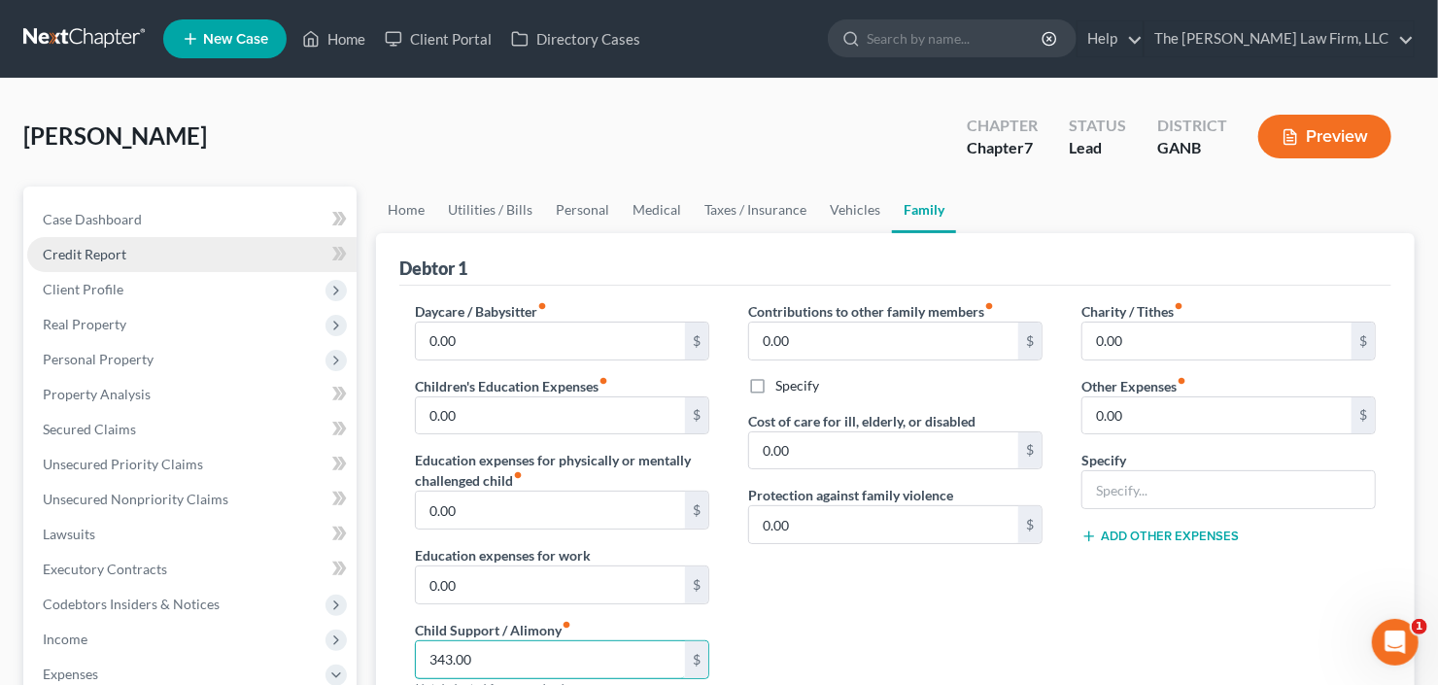
type input "343.00"
click at [146, 262] on link "Credit Report" at bounding box center [191, 254] width 329 height 35
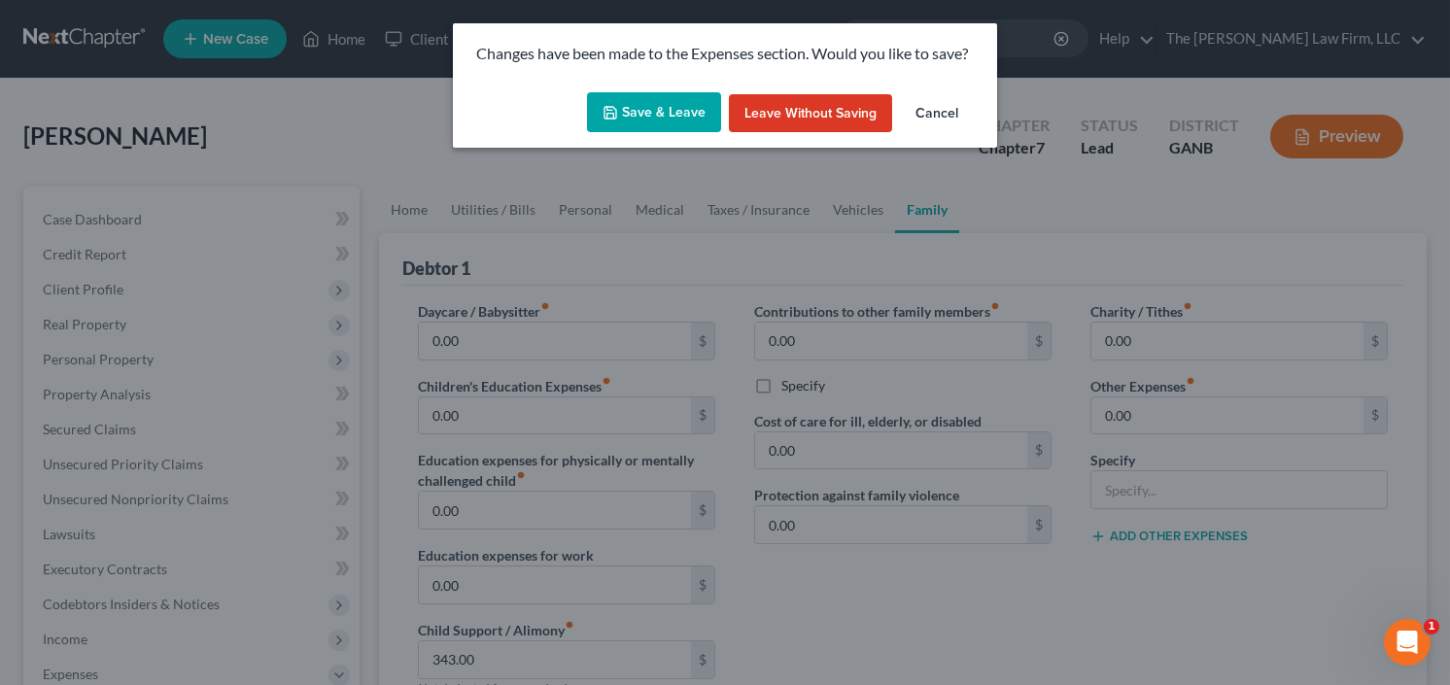
click at [684, 99] on button "Save & Leave" at bounding box center [654, 112] width 134 height 41
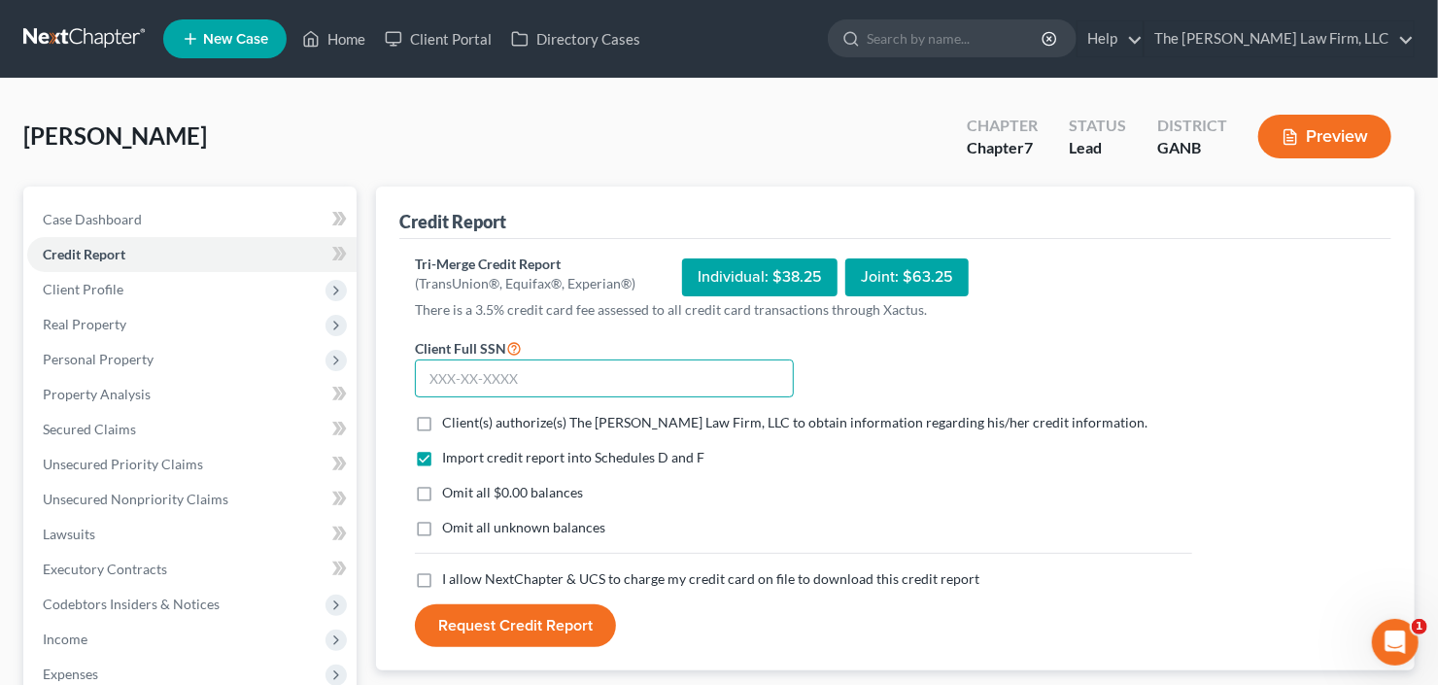
click at [492, 376] on input "text" at bounding box center [604, 379] width 379 height 39
type input "587-45-9516"
click at [442, 427] on label "Client(s) authorize(s) The Craig Black Law Firm, LLC to obtain information rega…" at bounding box center [795, 422] width 706 height 19
click at [450, 426] on input "Client(s) authorize(s) The Craig Black Law Firm, LLC to obtain information rega…" at bounding box center [456, 419] width 13 height 13
checkbox input "true"
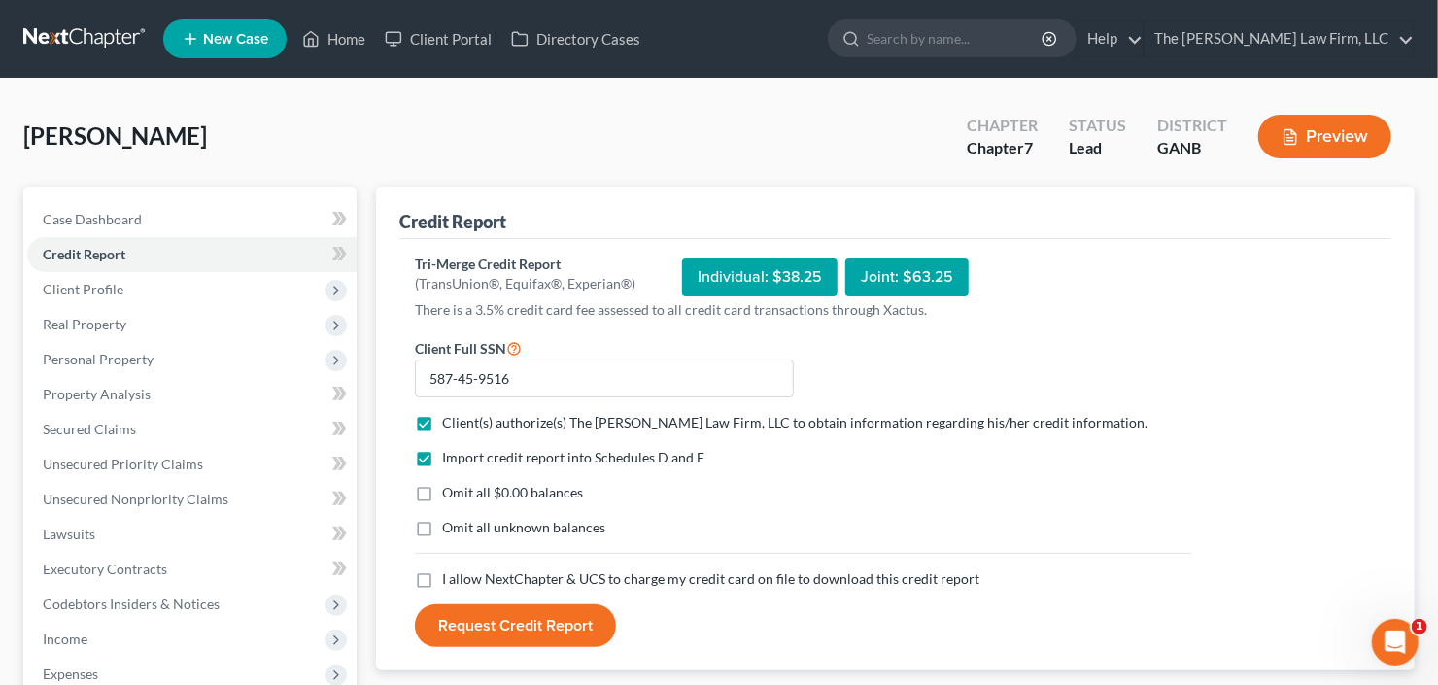
drag, startPoint x: 427, startPoint y: 576, endPoint x: 517, endPoint y: 595, distance: 92.2
click at [442, 575] on label "I allow NextChapter & UCS to charge my credit card on file to download this cre…" at bounding box center [710, 578] width 537 height 19
click at [450, 575] on input "I allow NextChapter & UCS to charge my credit card on file to download this cre…" at bounding box center [456, 575] width 13 height 13
checkbox input "true"
drag, startPoint x: 537, startPoint y: 618, endPoint x: 553, endPoint y: 616, distance: 15.7
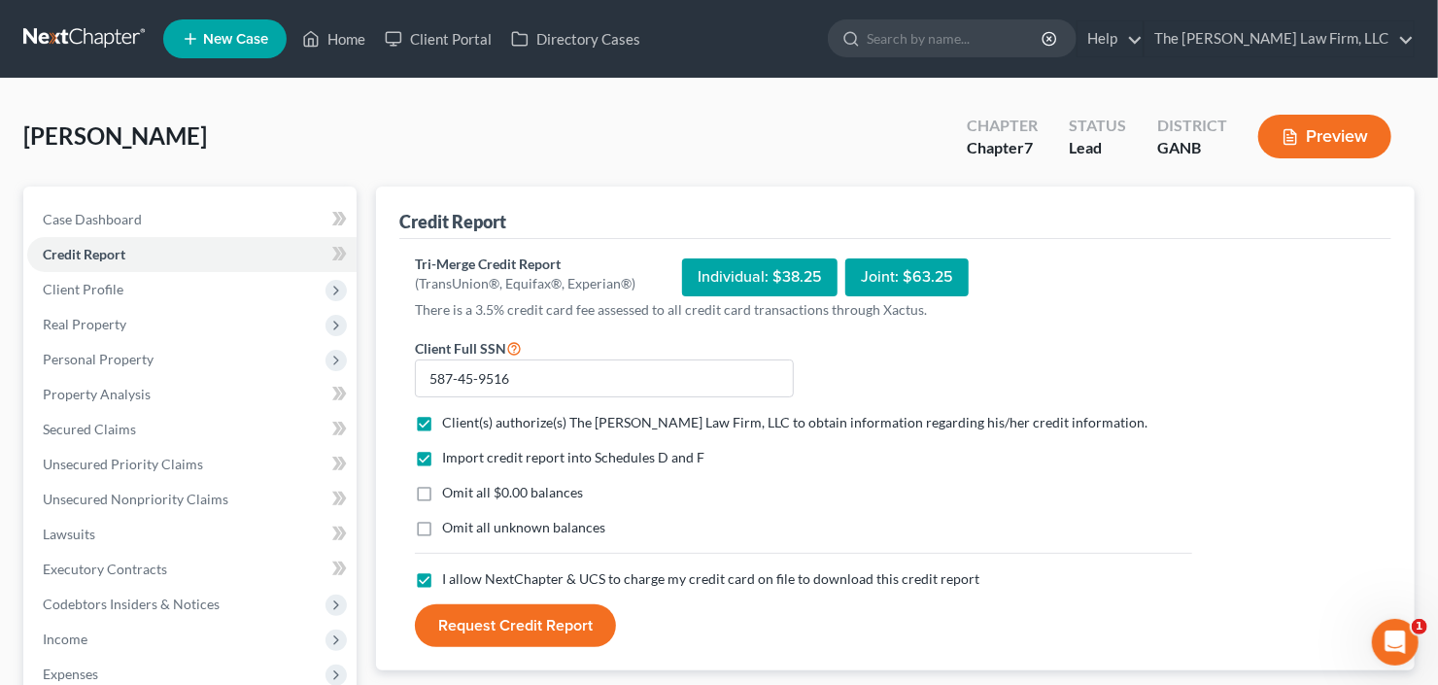
click at [536, 617] on button "Request Credit Report" at bounding box center [515, 625] width 201 height 43
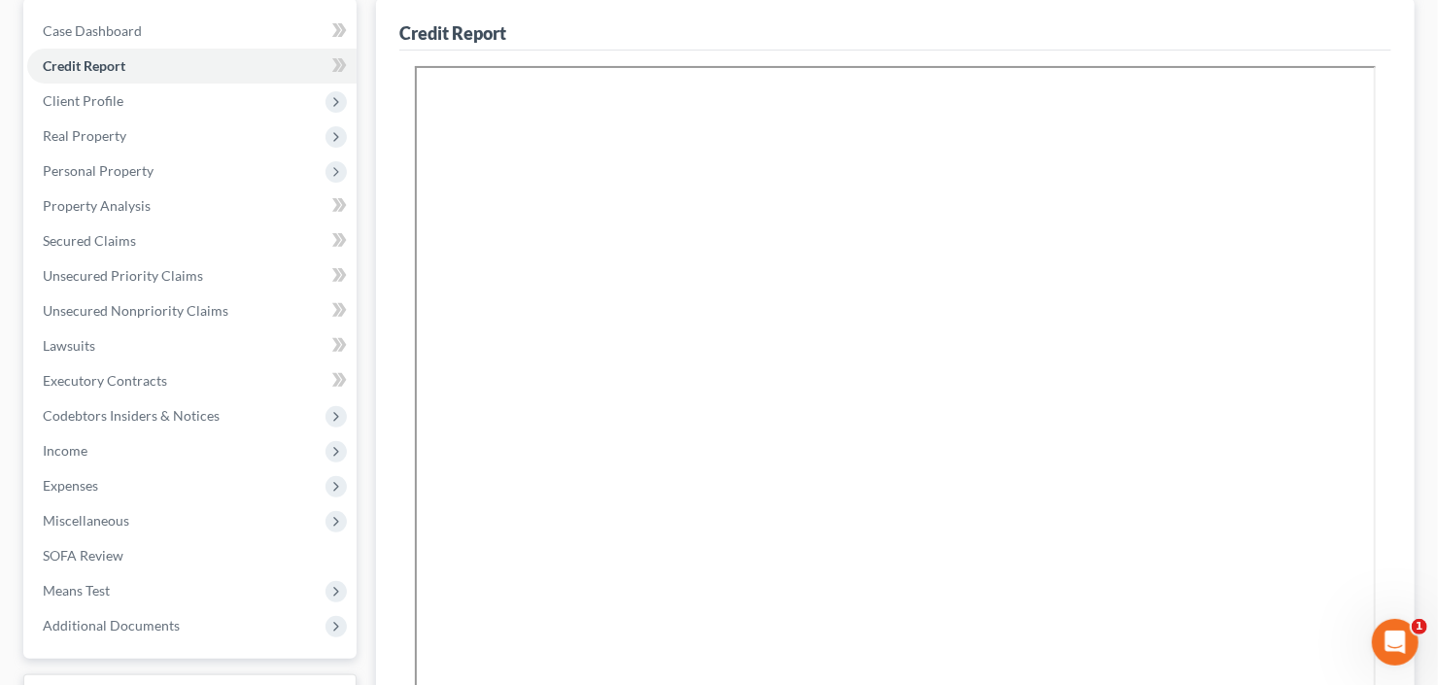
scroll to position [233, 0]
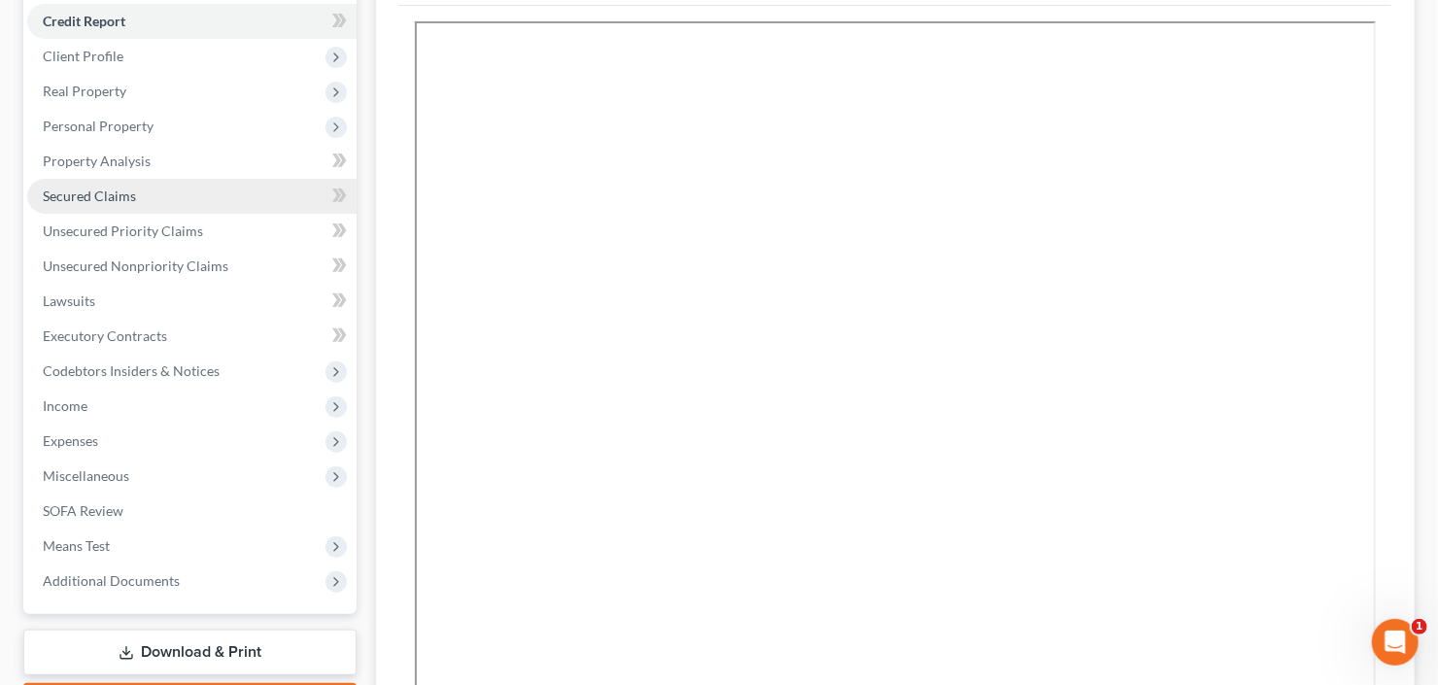
click at [67, 195] on span "Secured Claims" at bounding box center [89, 196] width 93 height 17
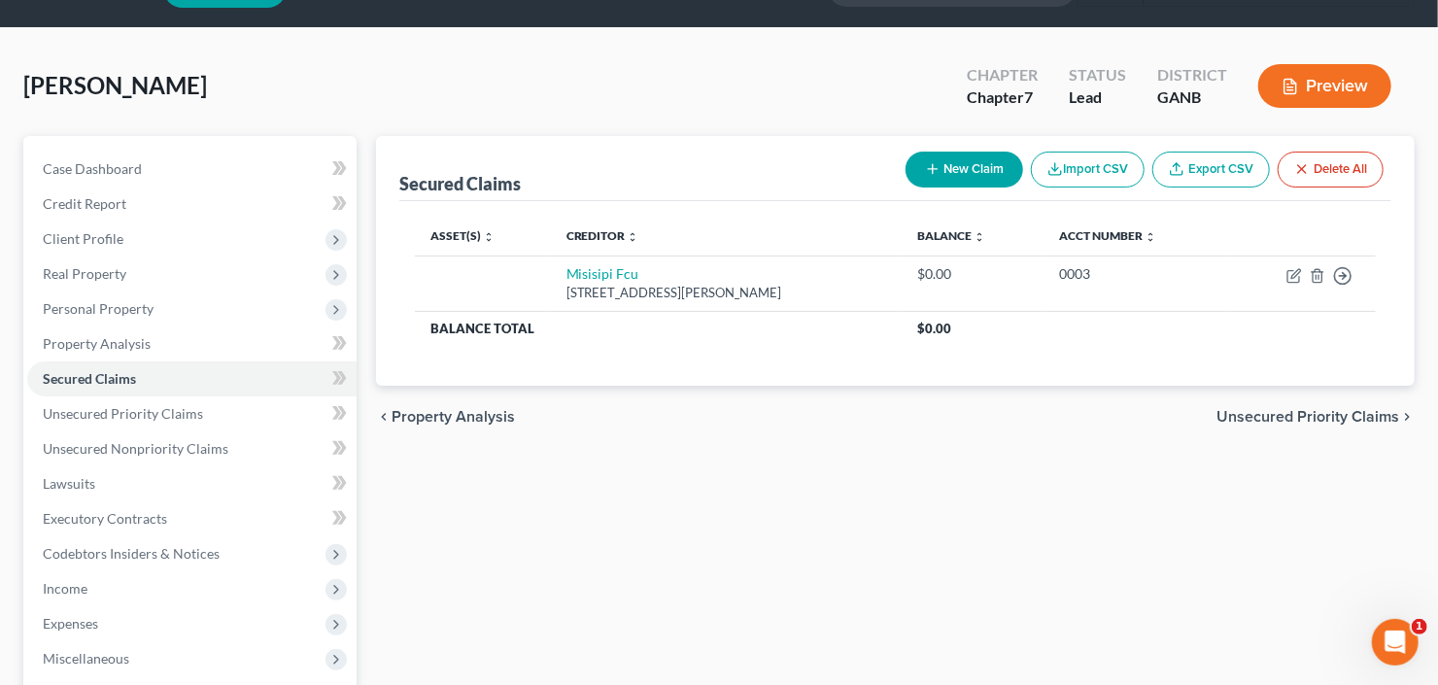
scroll to position [78, 0]
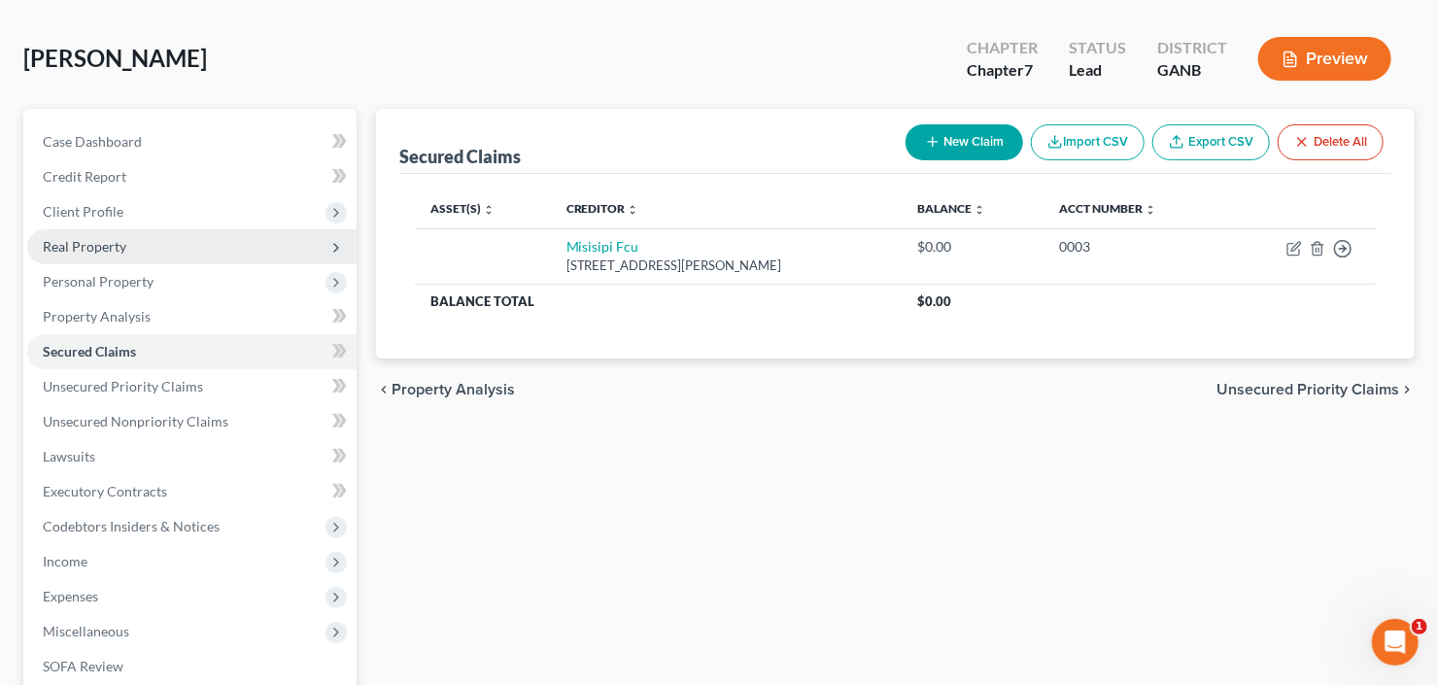
click at [127, 240] on span "Real Property" at bounding box center [191, 246] width 329 height 35
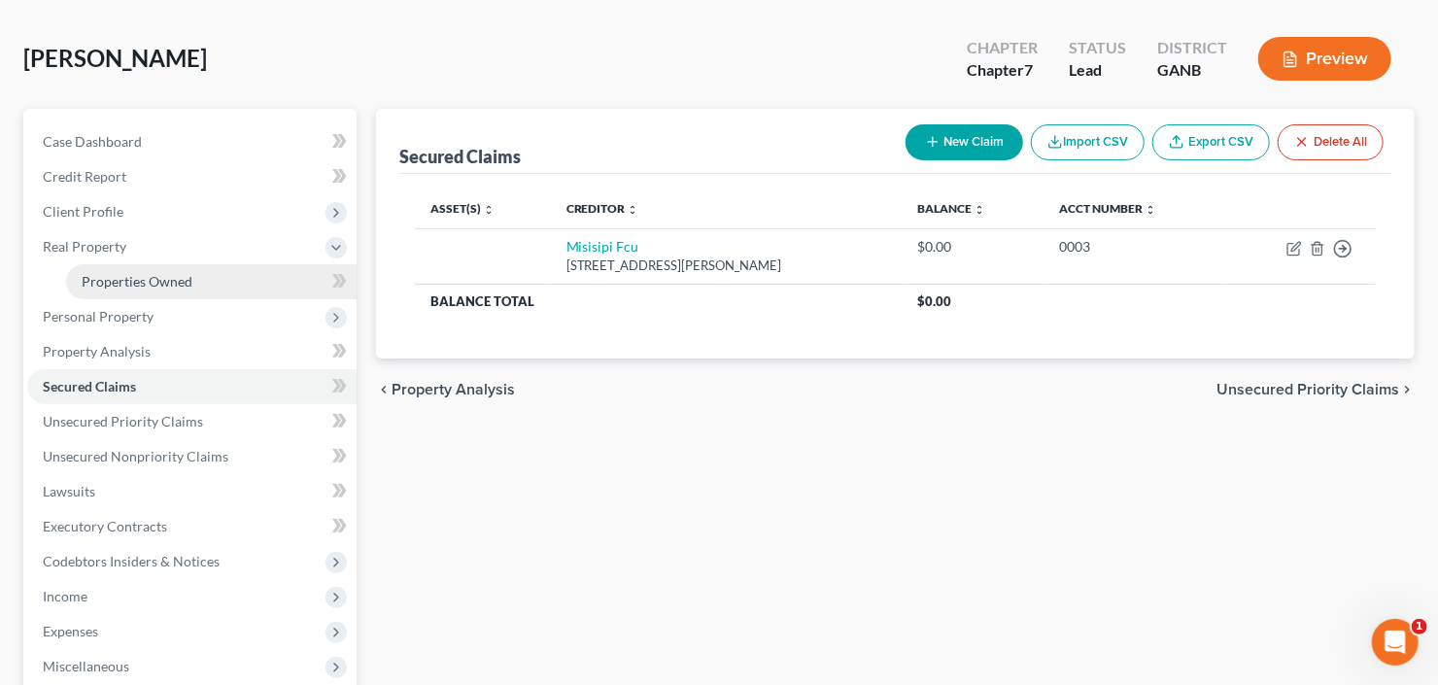
click at [160, 289] on link "Properties Owned" at bounding box center [211, 281] width 291 height 35
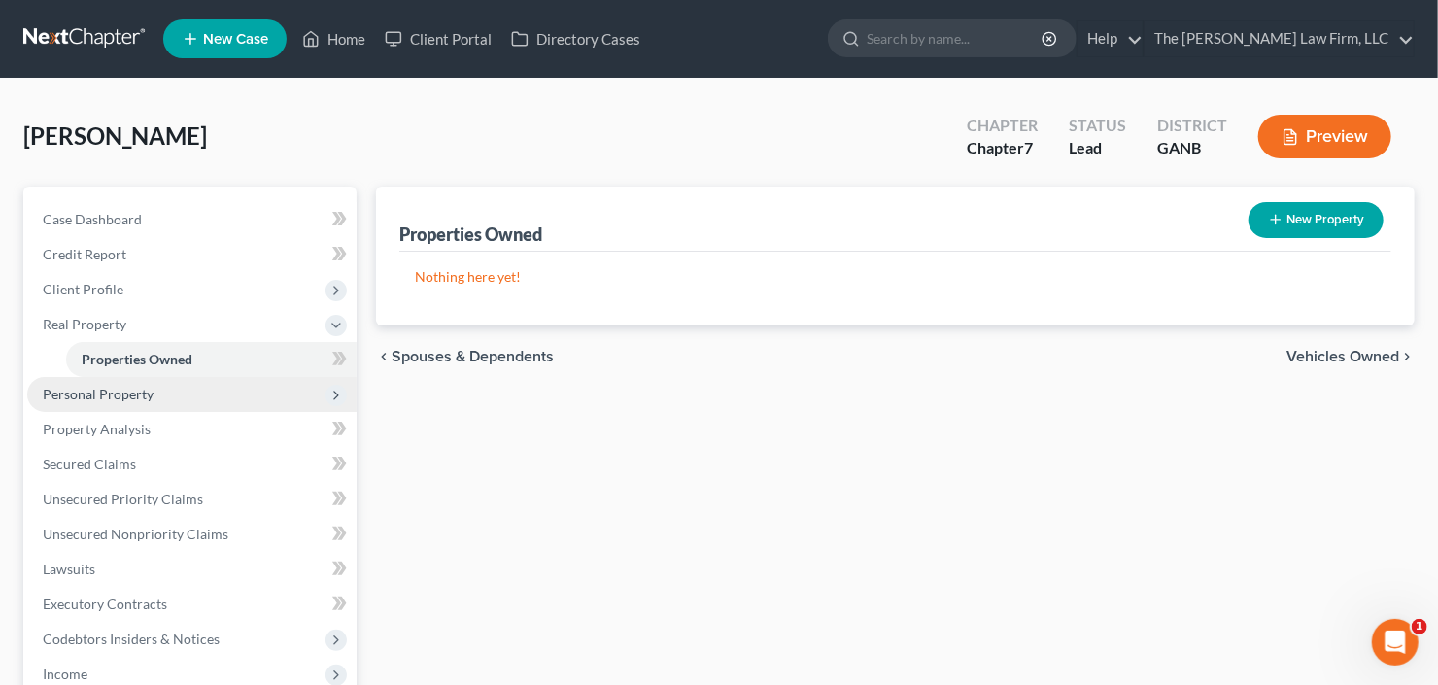
click at [138, 378] on span "Personal Property" at bounding box center [191, 394] width 329 height 35
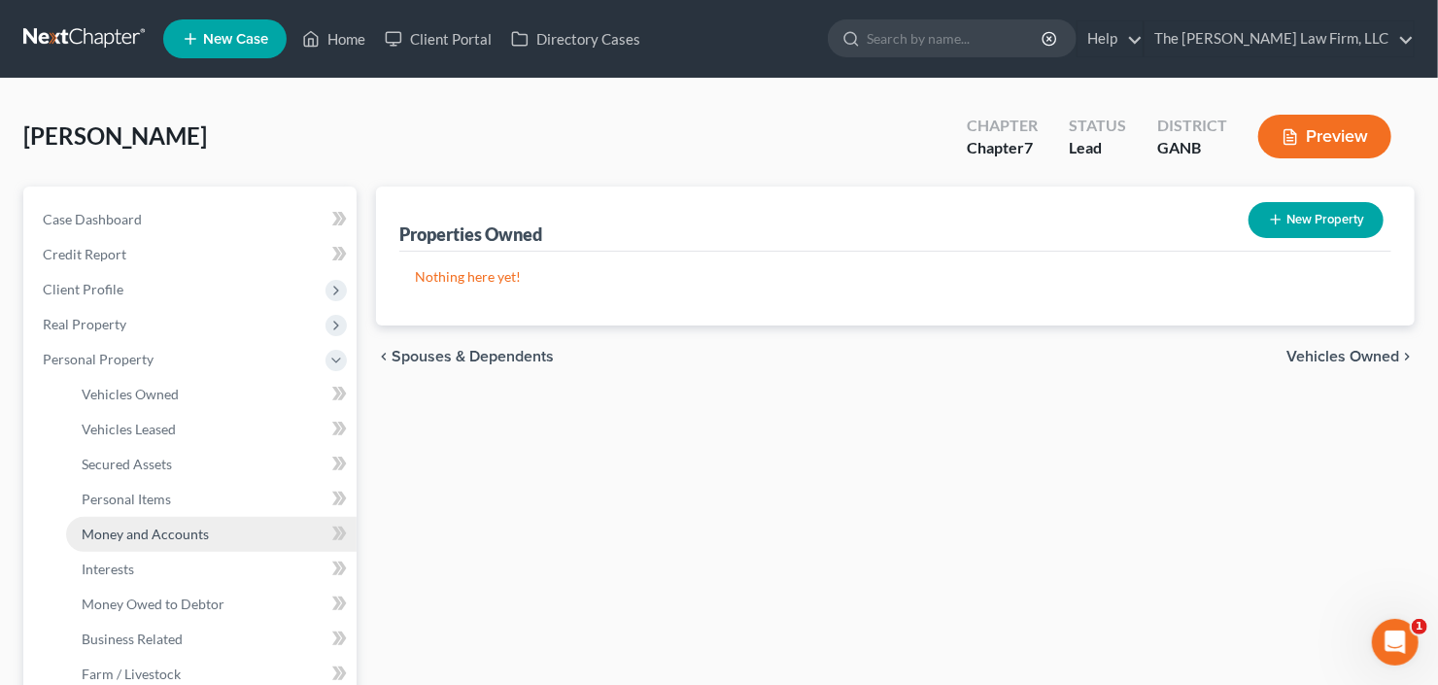
click at [172, 529] on span "Money and Accounts" at bounding box center [145, 534] width 127 height 17
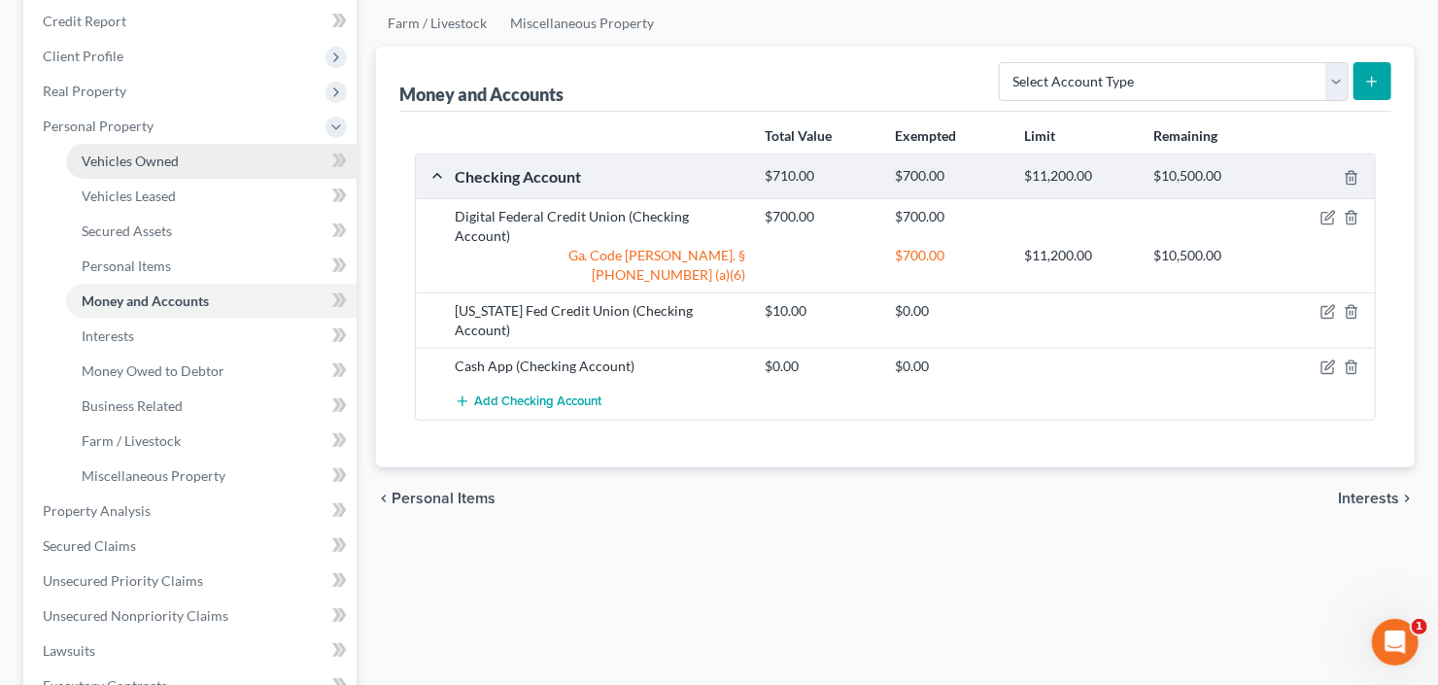
scroll to position [389, 0]
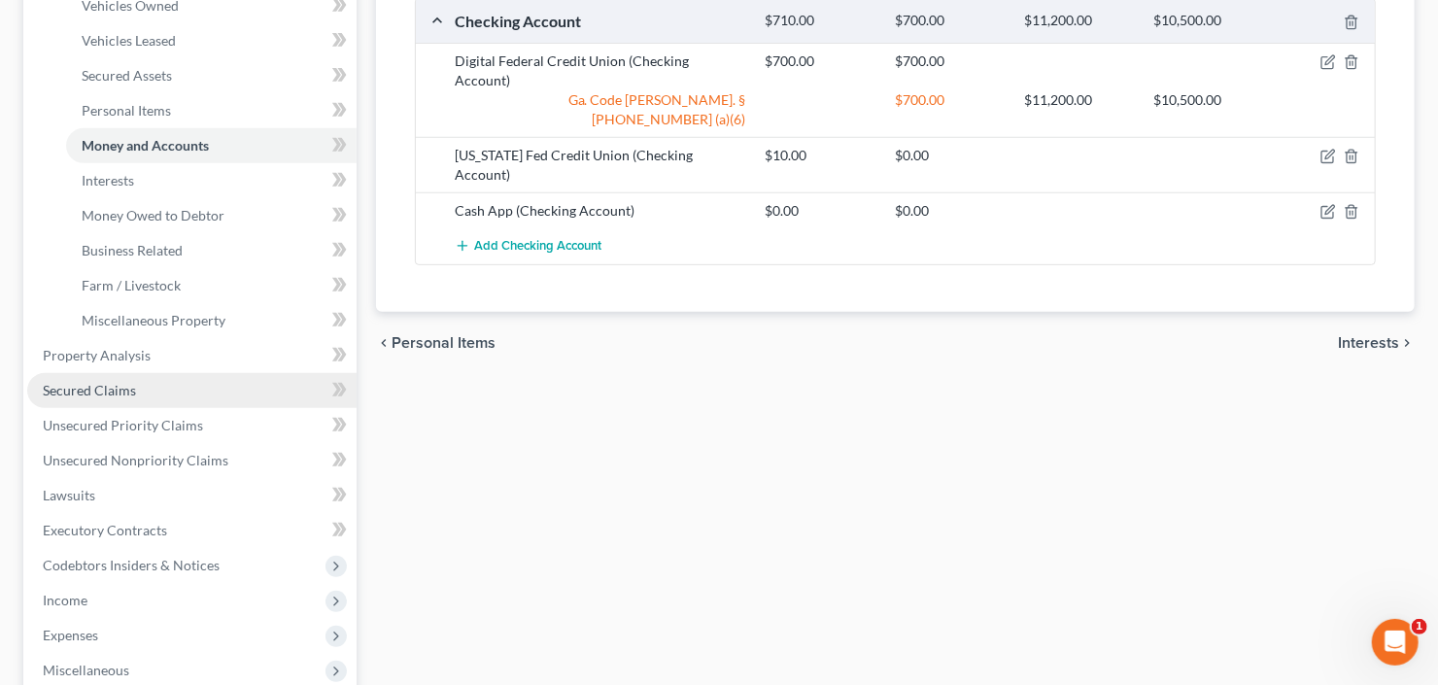
click at [99, 390] on span "Secured Claims" at bounding box center [89, 390] width 93 height 17
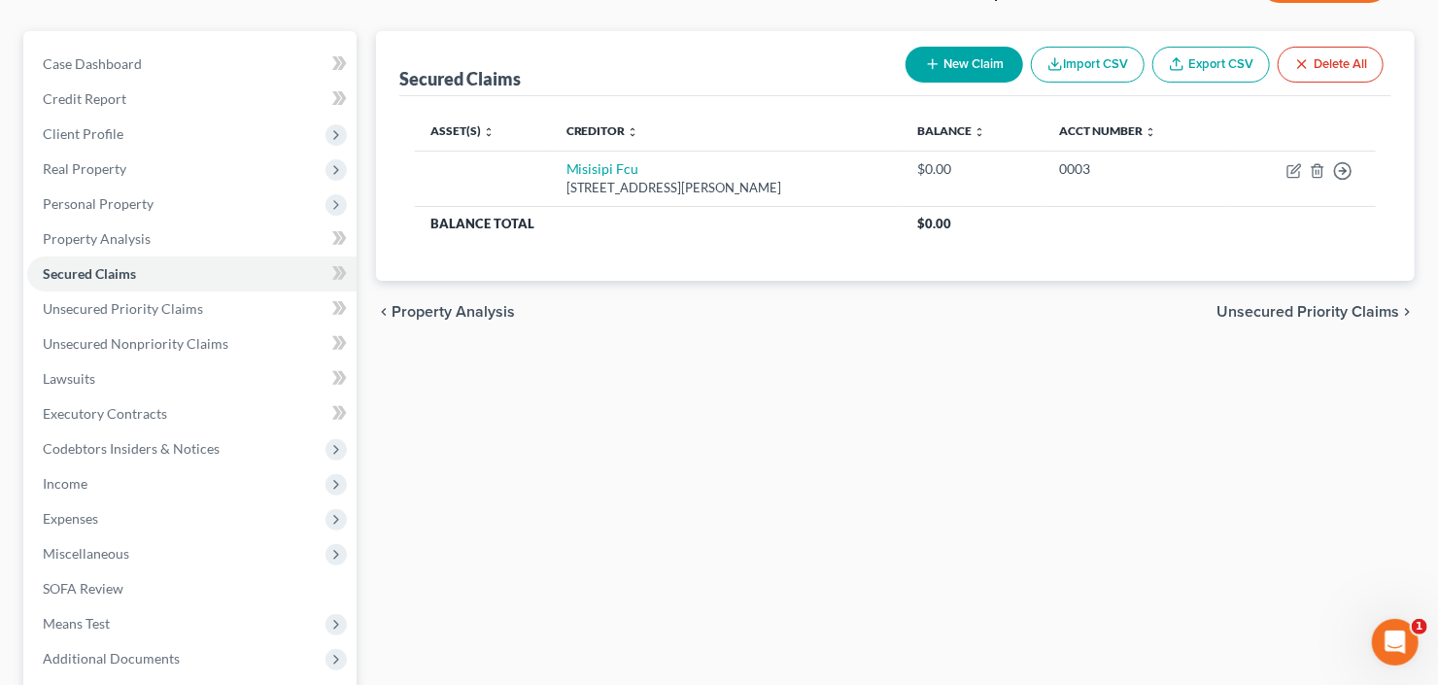
scroll to position [311, 0]
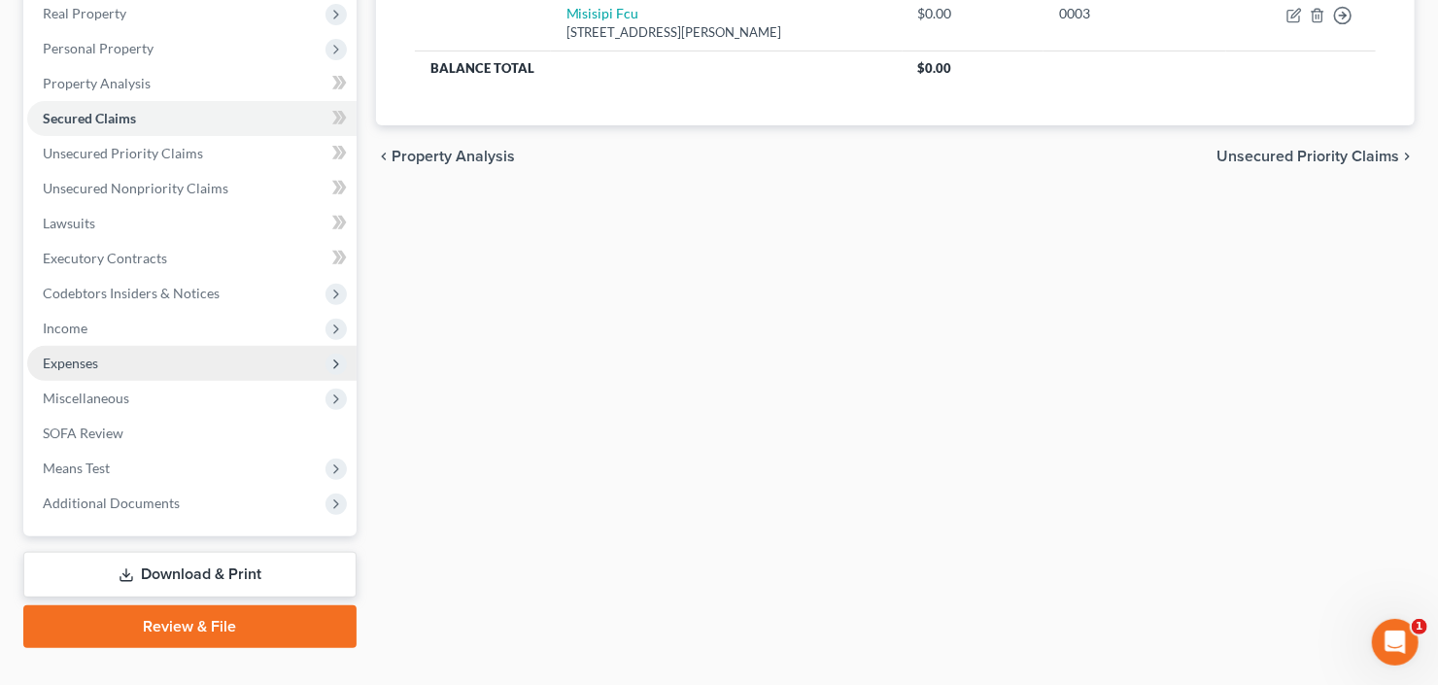
click at [107, 368] on span "Expenses" at bounding box center [191, 363] width 329 height 35
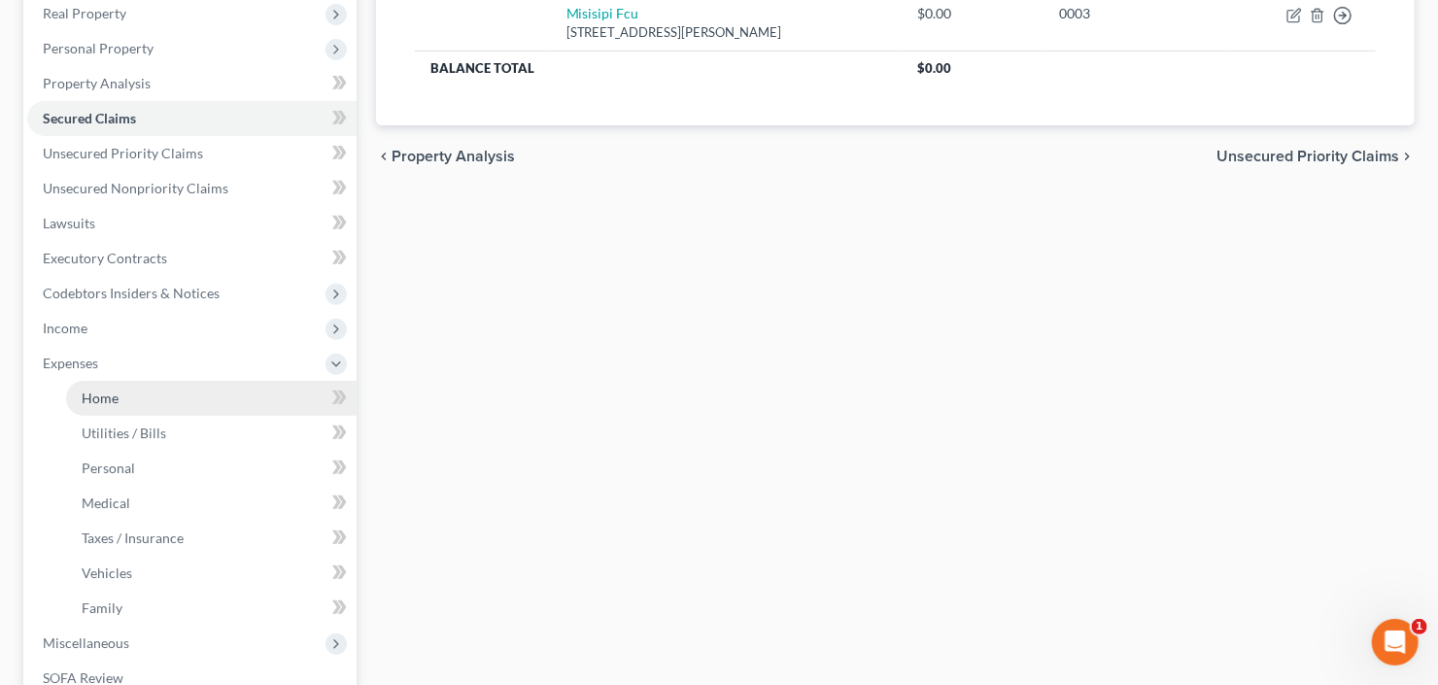
click at [125, 391] on link "Home" at bounding box center [211, 398] width 291 height 35
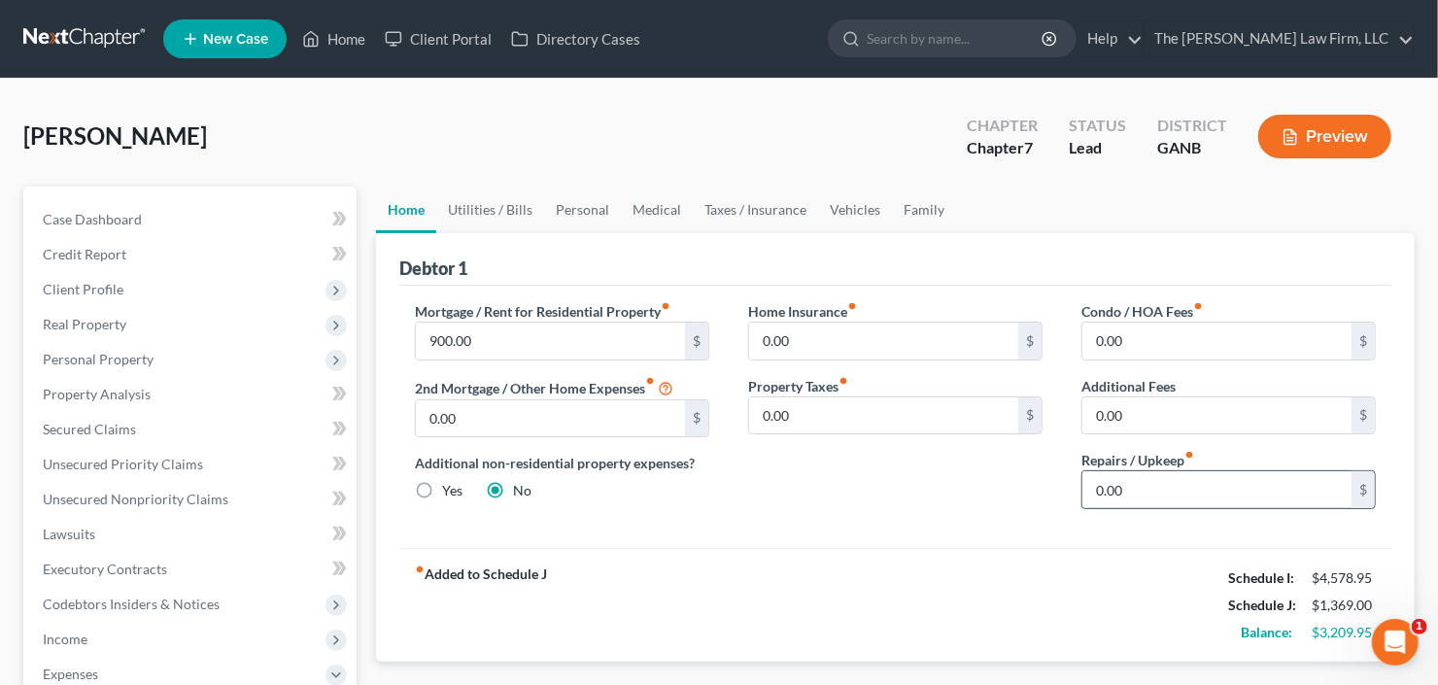
click at [1153, 478] on input "0.00" at bounding box center [1217, 489] width 269 height 37
click at [476, 210] on link "Utilities / Bills" at bounding box center [490, 210] width 108 height 47
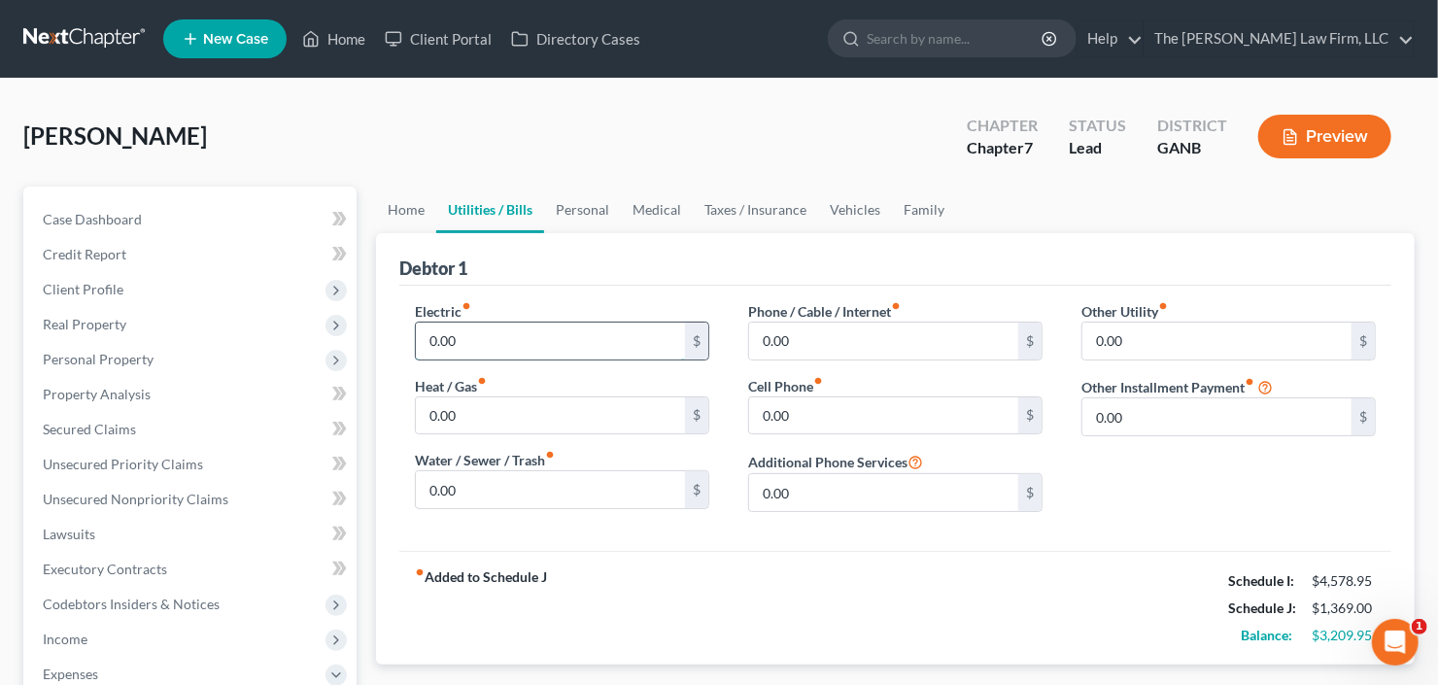
click at [540, 332] on input "0.00" at bounding box center [550, 341] width 269 height 37
type input "350"
type input "100"
type input "350"
click at [602, 200] on link "Personal" at bounding box center [582, 210] width 77 height 47
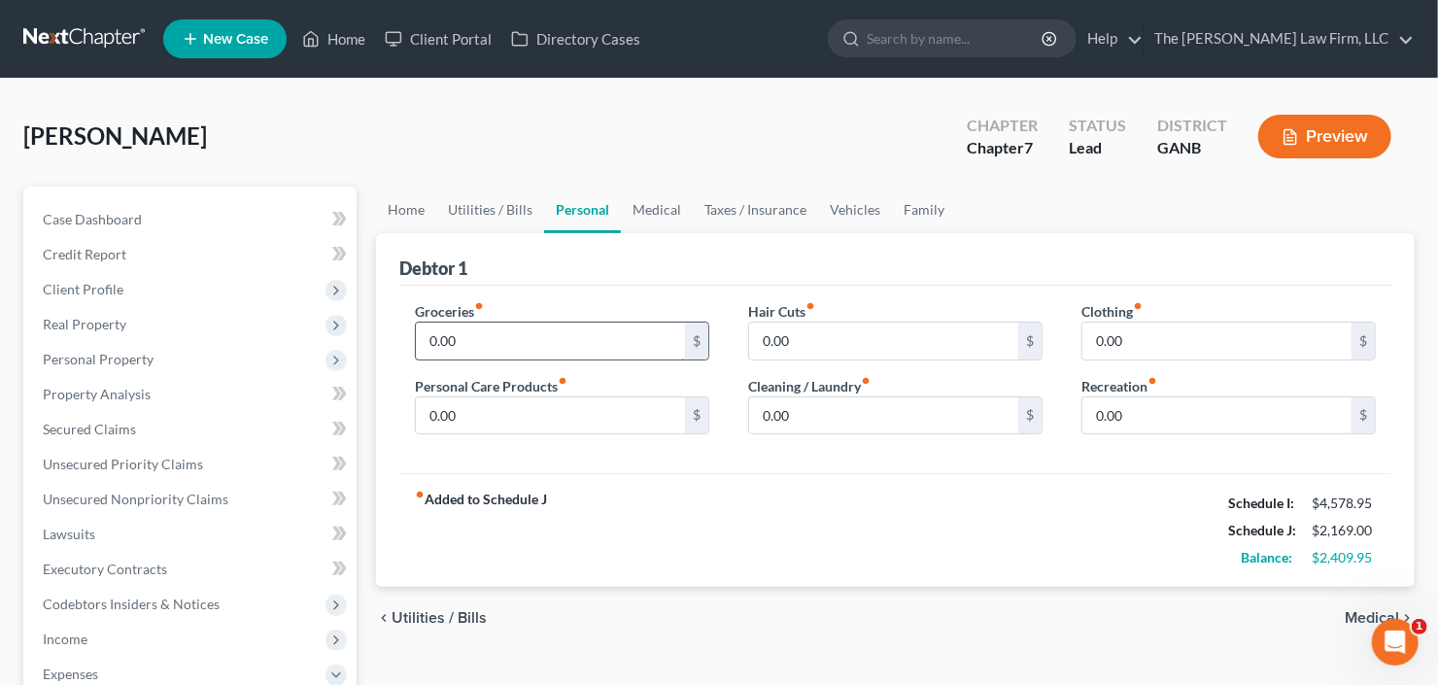
click at [547, 316] on div "Groceries fiber_manual_record 0.00 $" at bounding box center [562, 330] width 294 height 59
click at [544, 330] on input "0.00" at bounding box center [550, 341] width 269 height 37
type input "500"
type input "150"
type input "100"
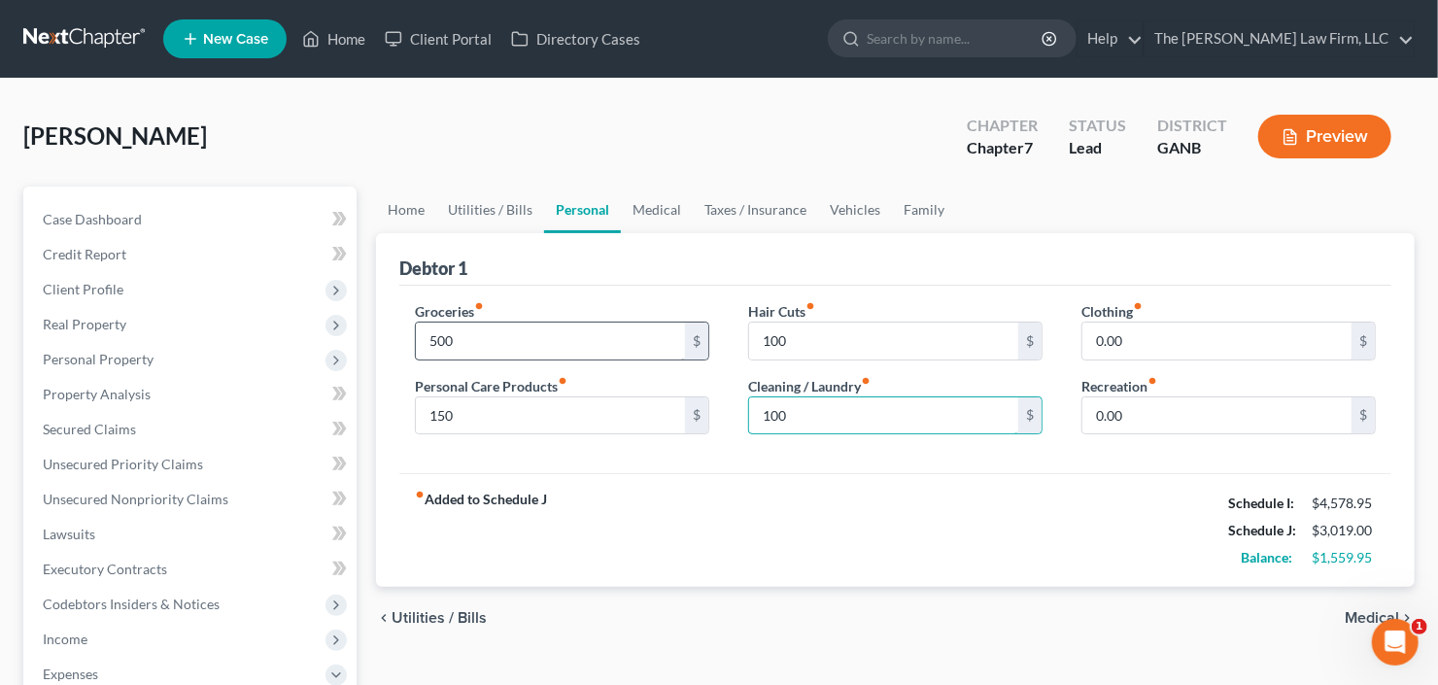
type input "100"
click at [662, 194] on link "Medical" at bounding box center [657, 210] width 72 height 47
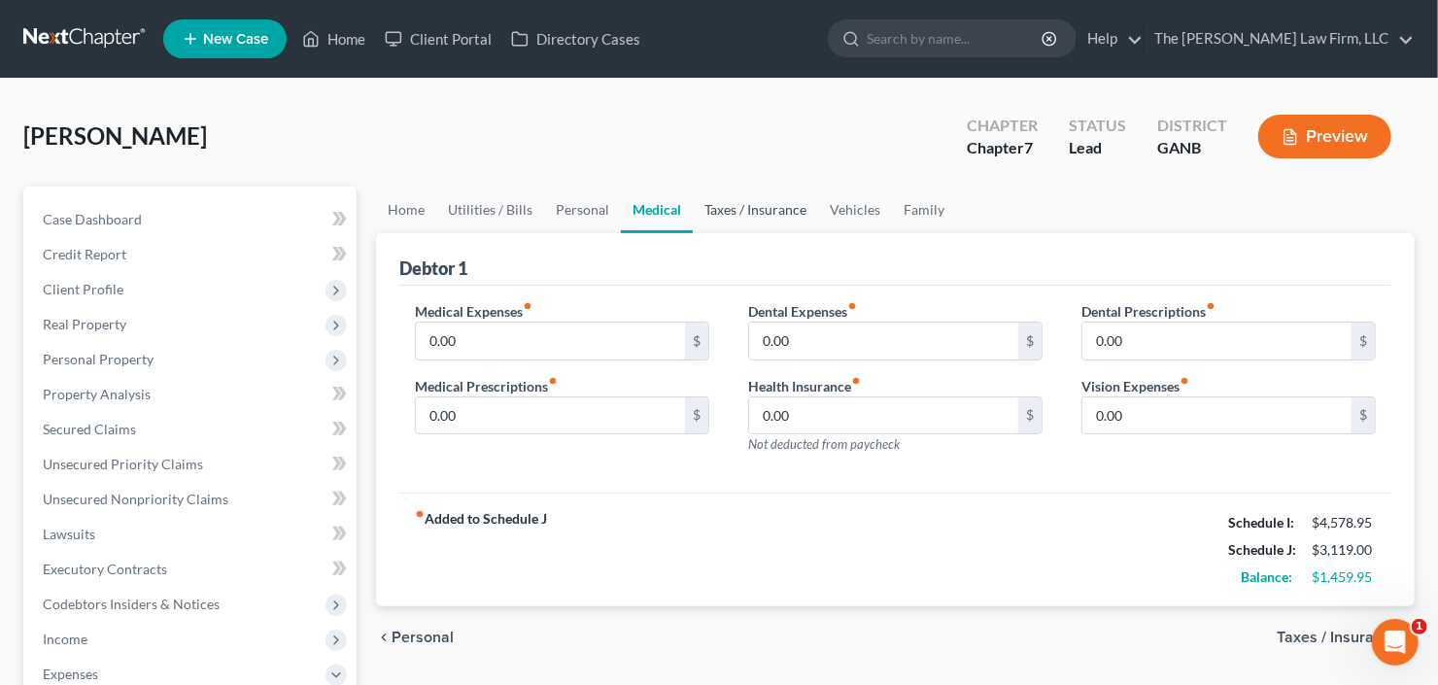
click at [735, 213] on link "Taxes / Insurance" at bounding box center [755, 210] width 125 height 47
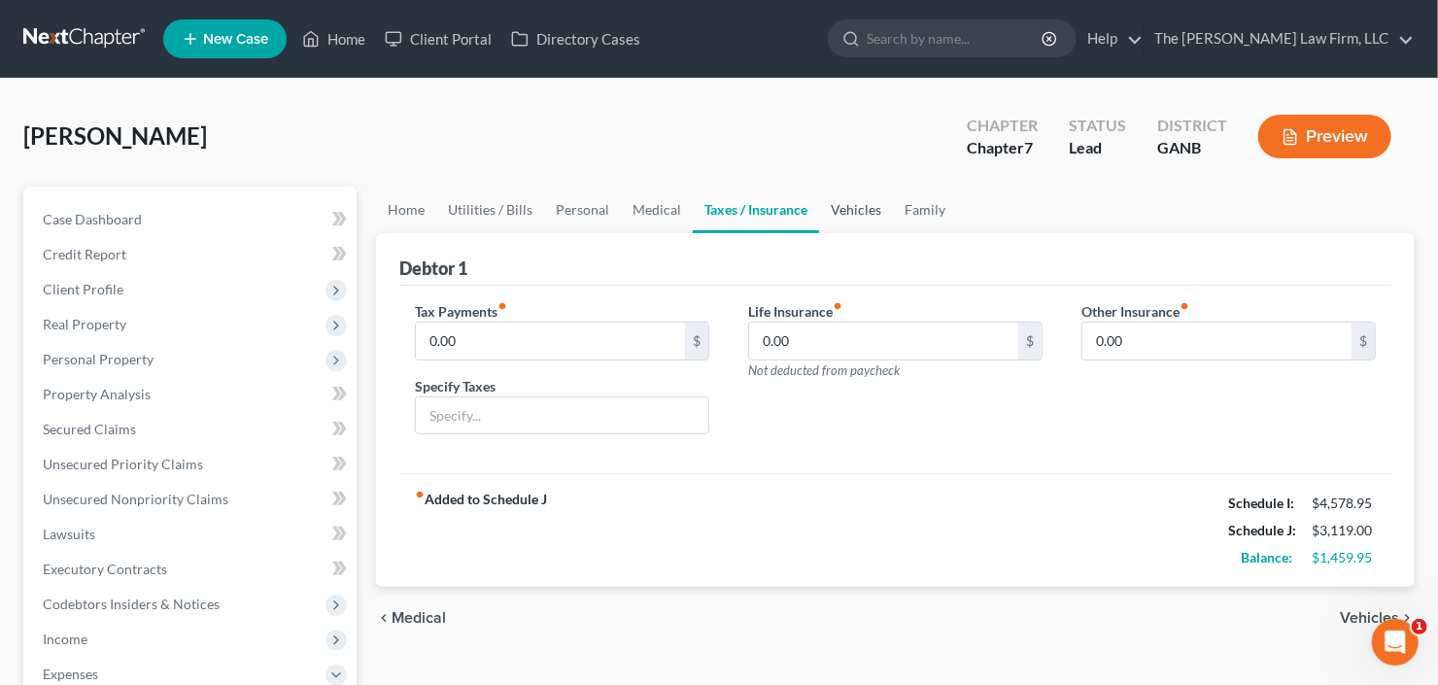
click at [861, 215] on link "Vehicles" at bounding box center [856, 210] width 74 height 47
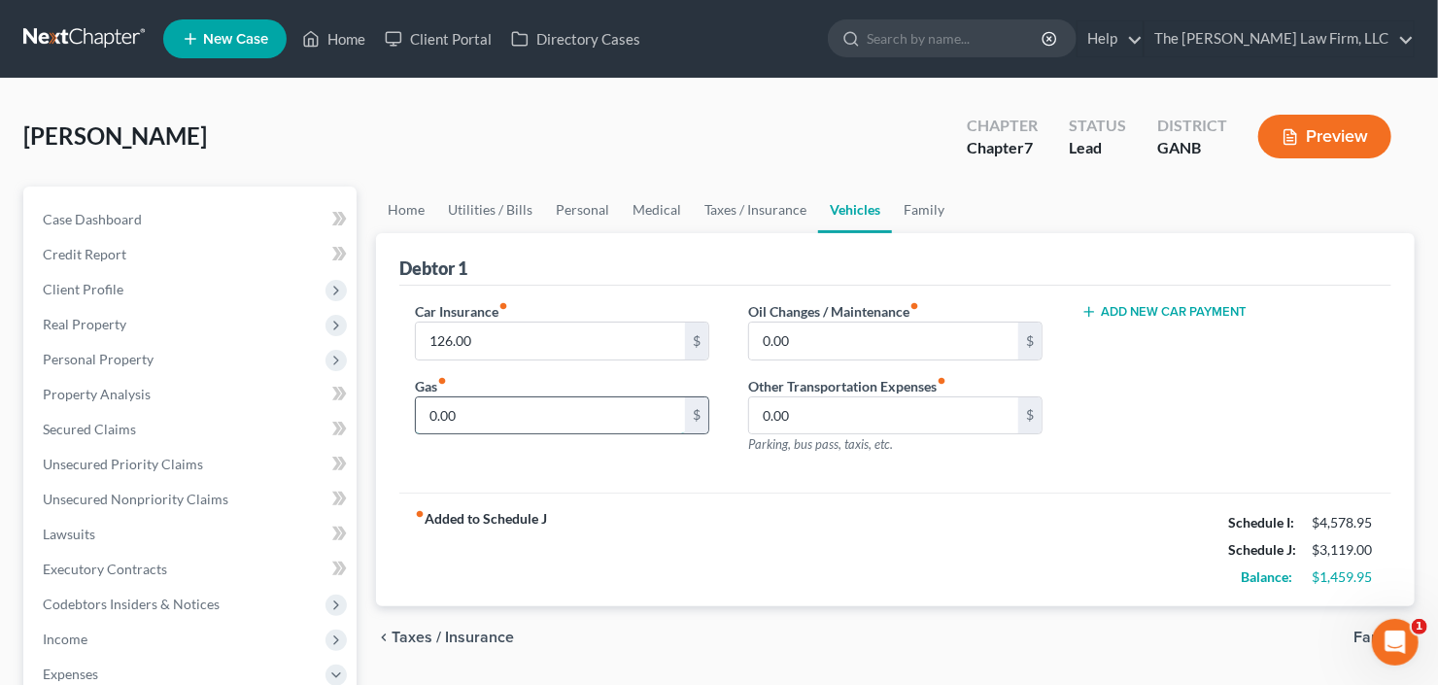
click at [557, 410] on input "0.00" at bounding box center [550, 415] width 269 height 37
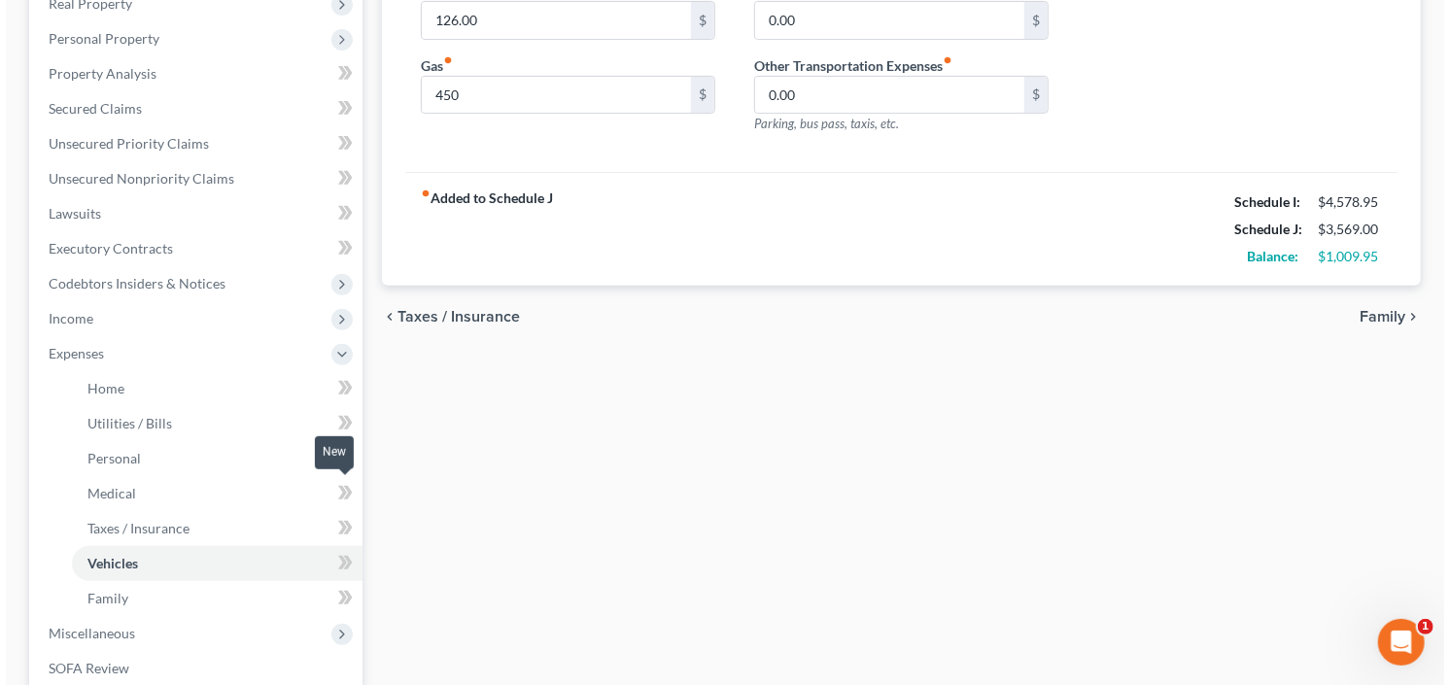
scroll to position [389, 0]
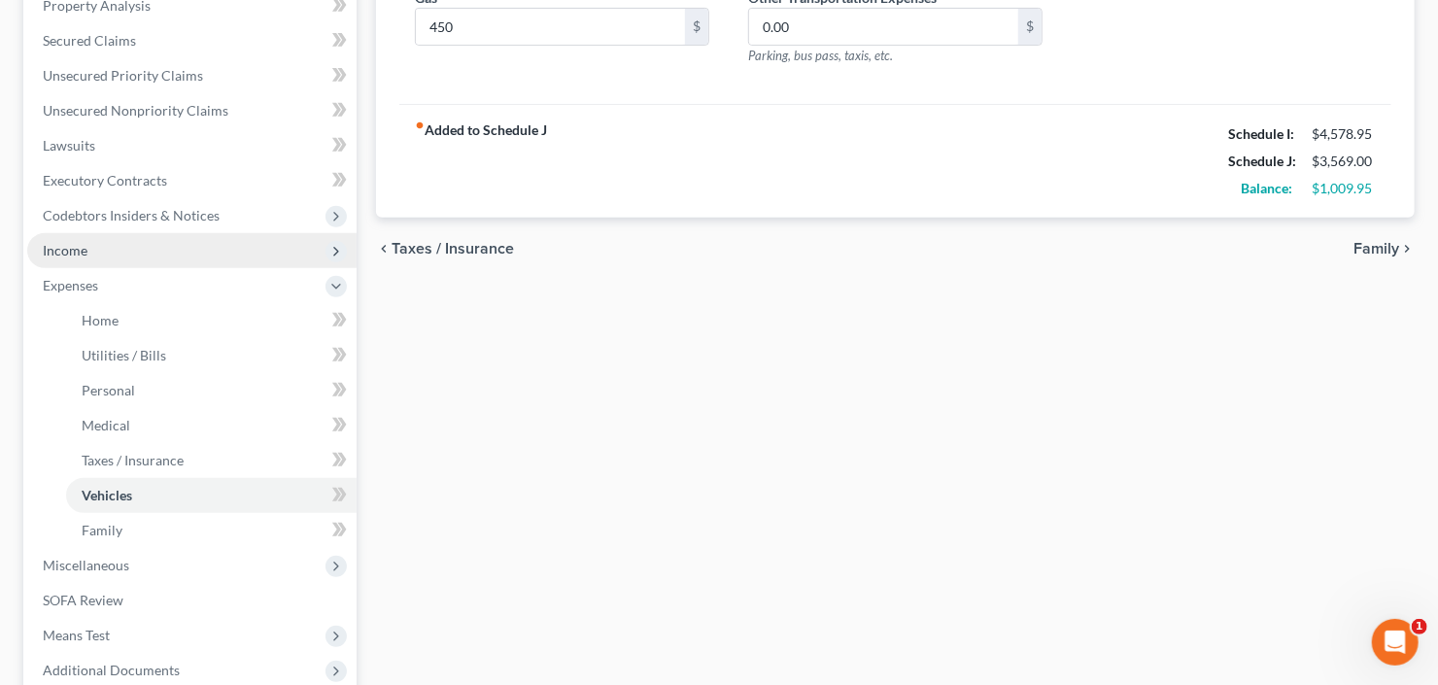
click at [137, 233] on span "Income" at bounding box center [191, 250] width 329 height 35
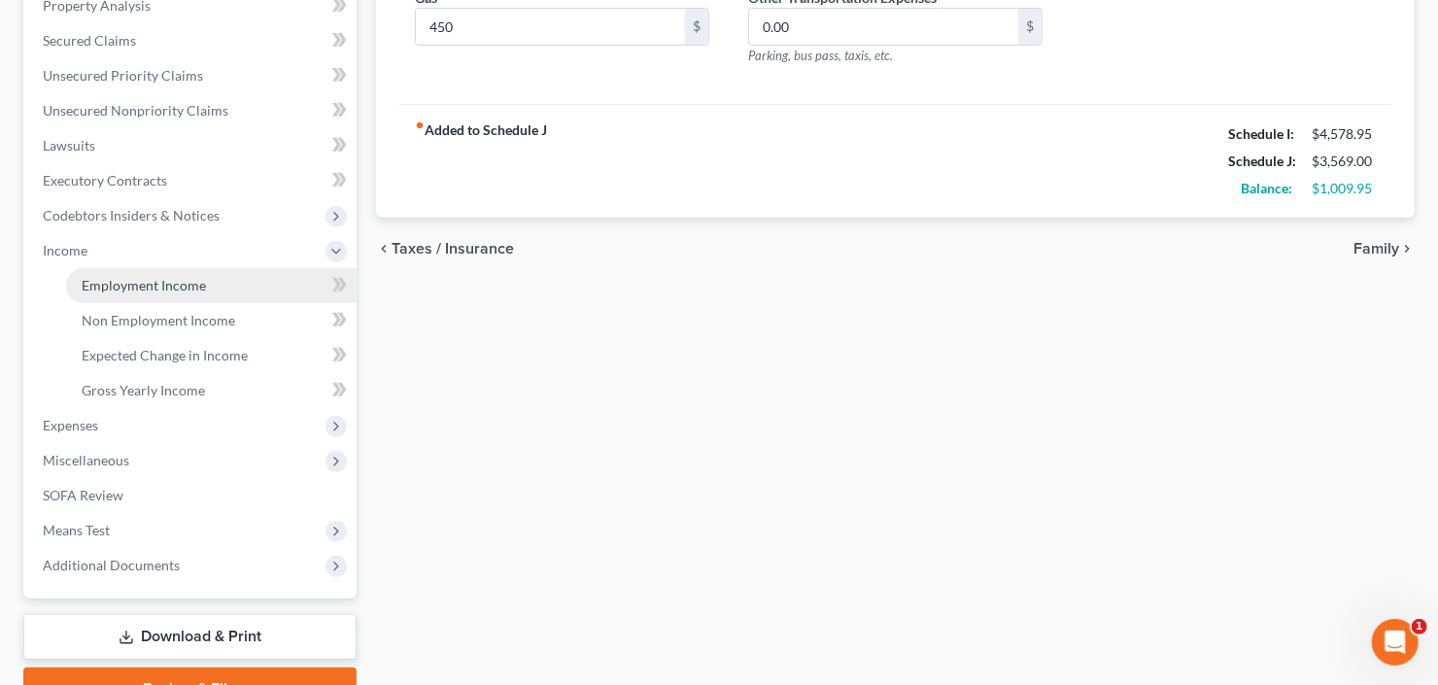
click at [131, 288] on span "Employment Income" at bounding box center [144, 285] width 124 height 17
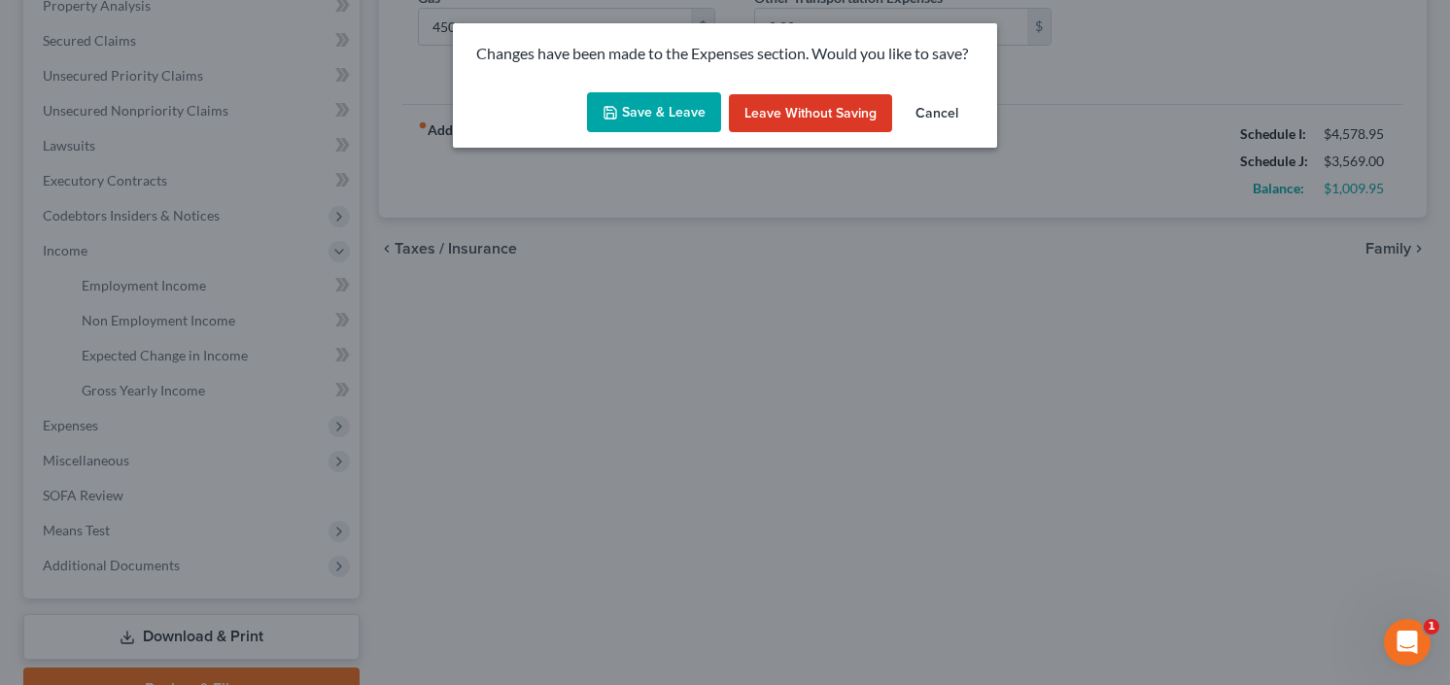
click at [673, 124] on button "Save & Leave" at bounding box center [654, 112] width 134 height 41
type input "450.00"
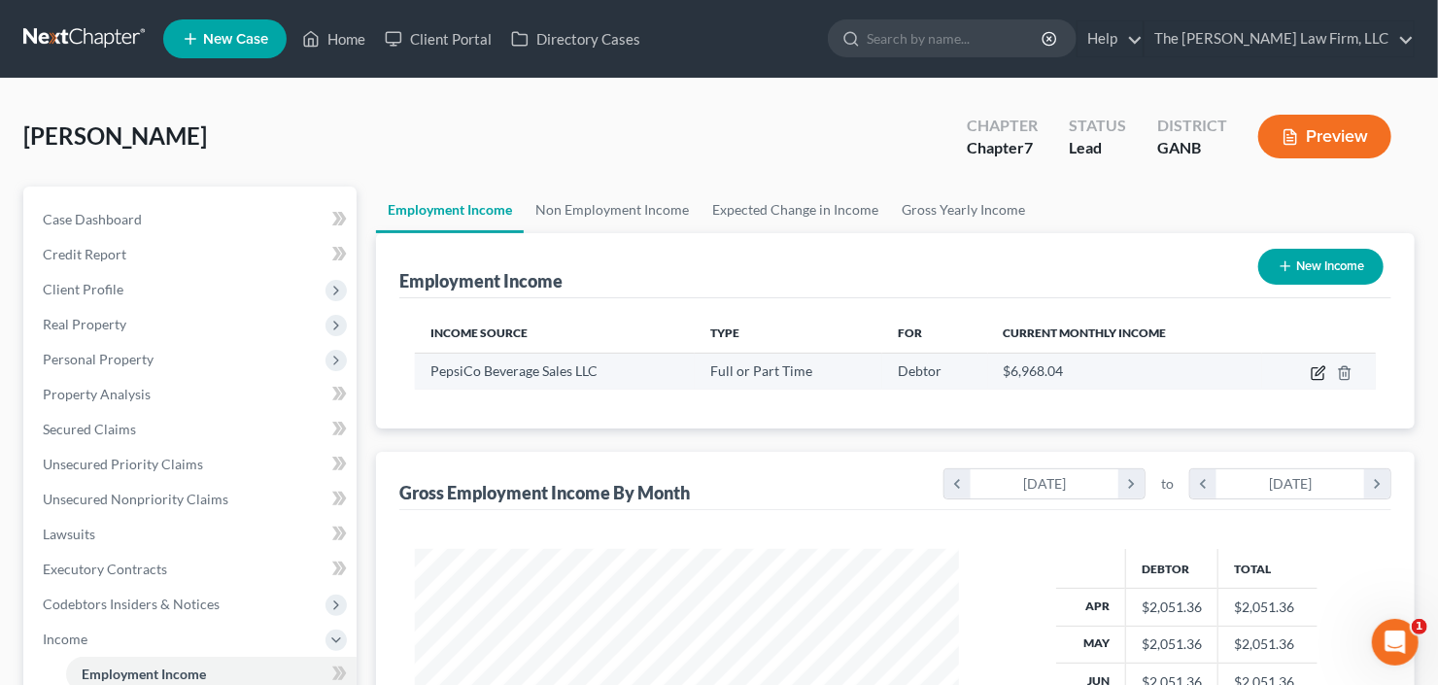
click at [1313, 371] on icon "button" at bounding box center [1319, 373] width 16 height 16
select select "0"
select select "35"
select select "3"
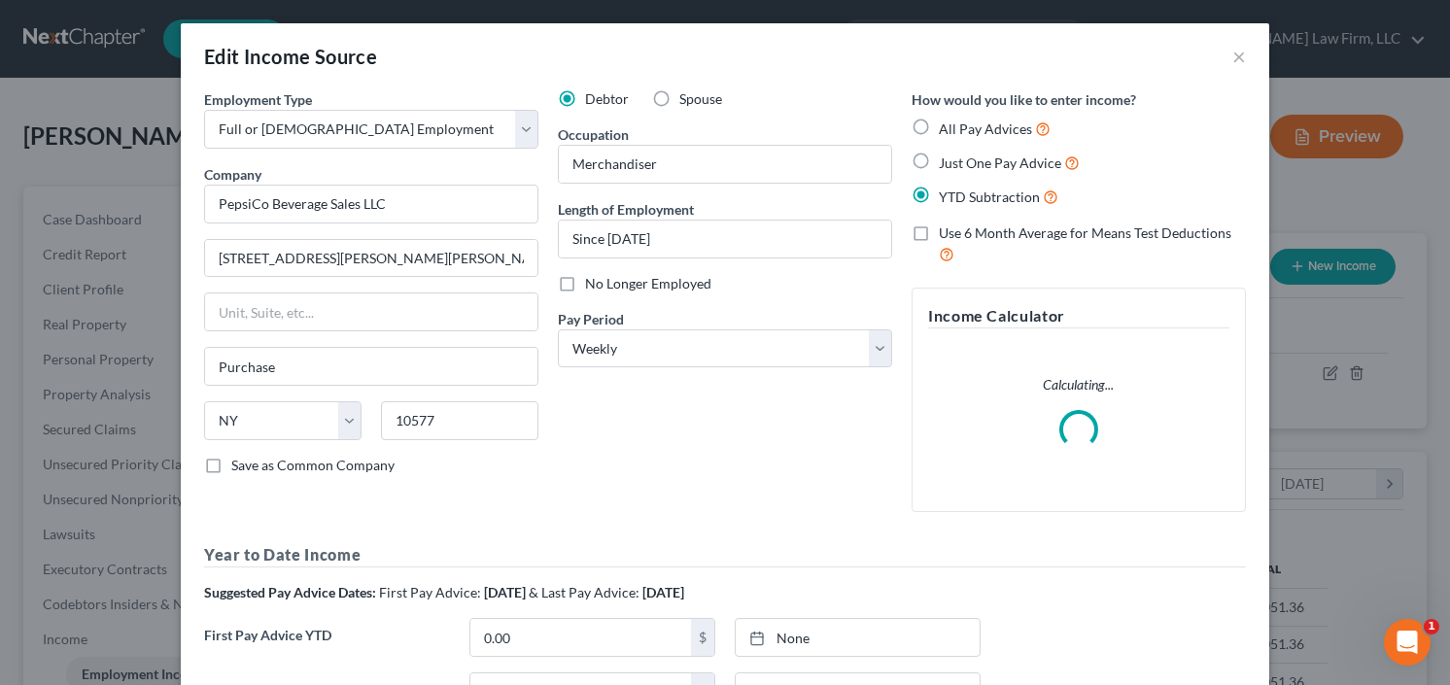
scroll to position [273, 0]
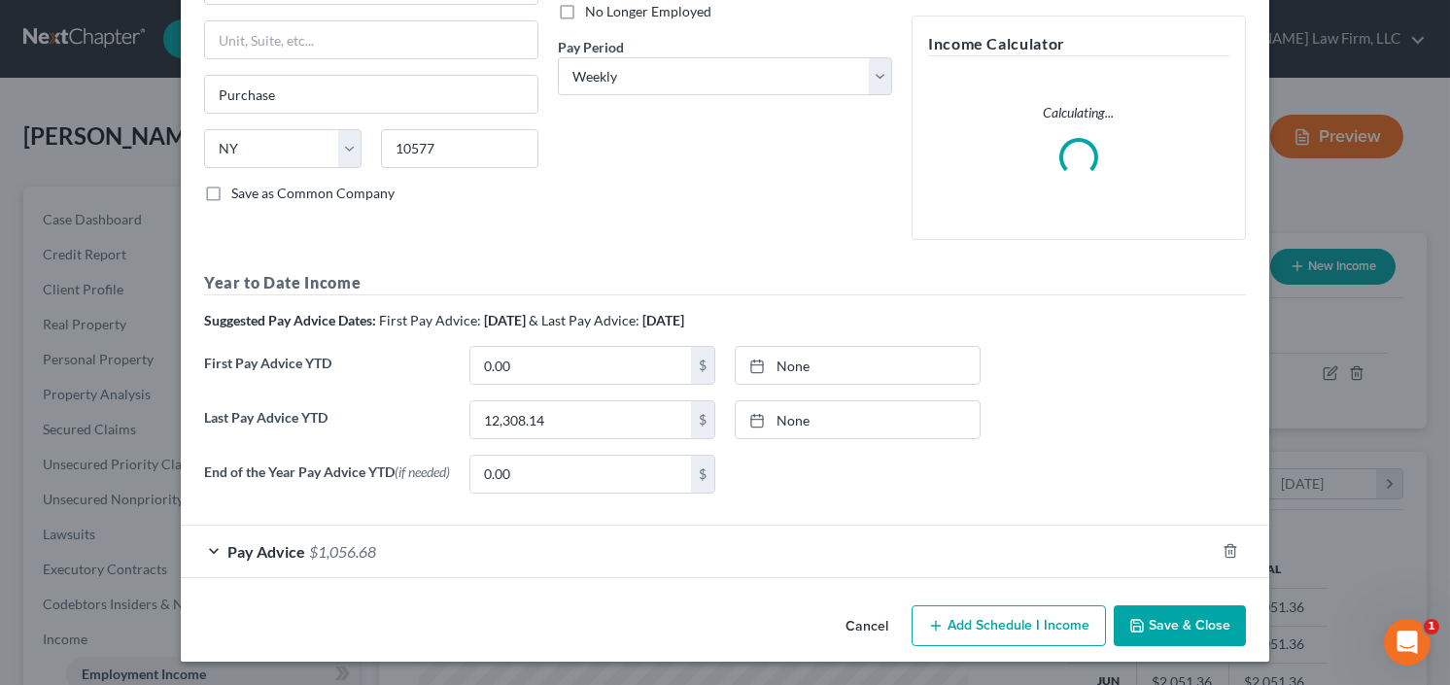
click at [309, 559] on span "$1,056.68" at bounding box center [342, 551] width 67 height 18
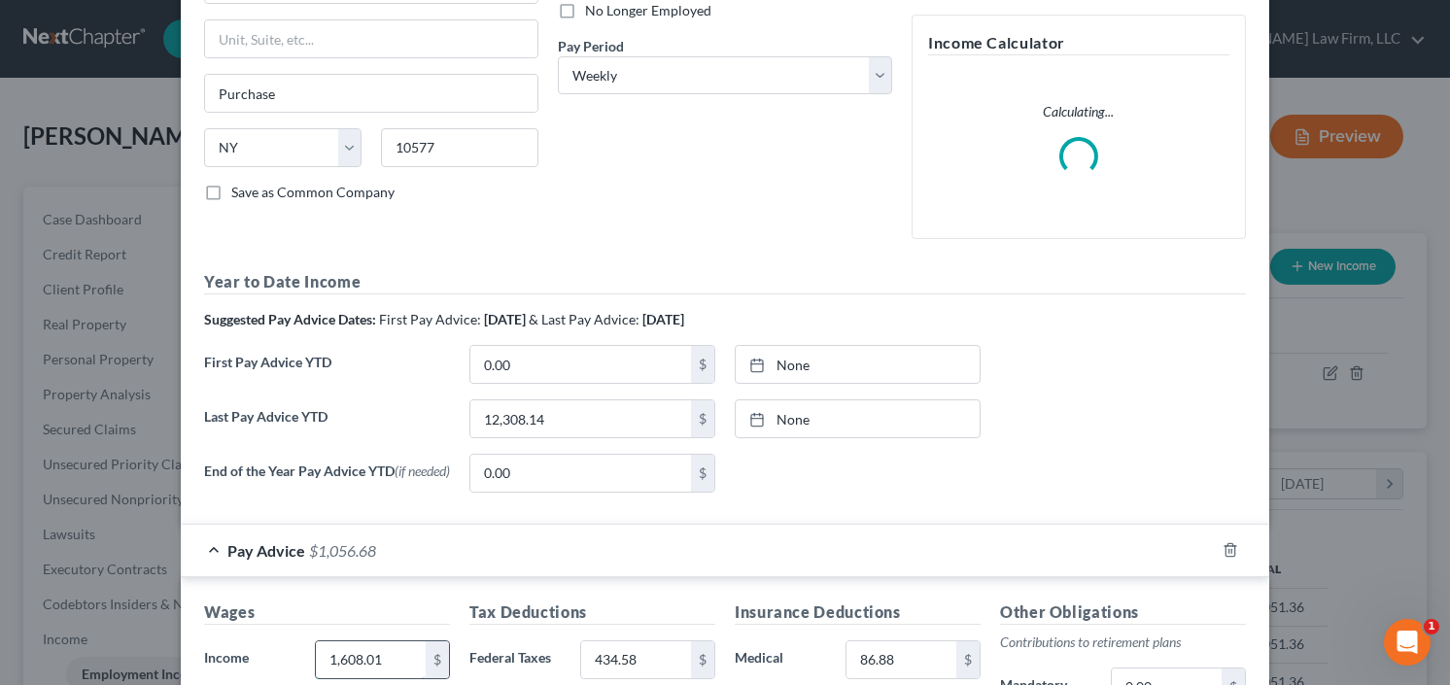
click at [395, 646] on input "1,608.01" at bounding box center [371, 659] width 110 height 37
type input "1,498.52"
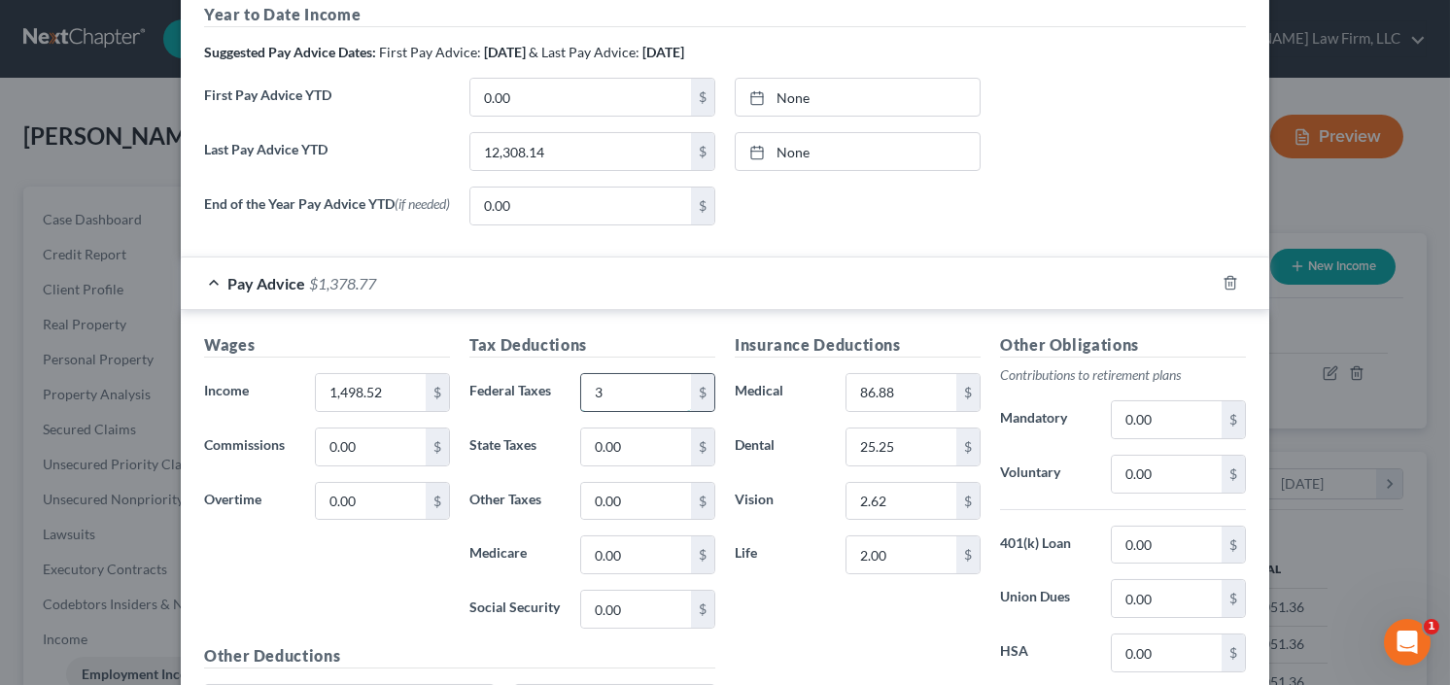
scroll to position [750, 0]
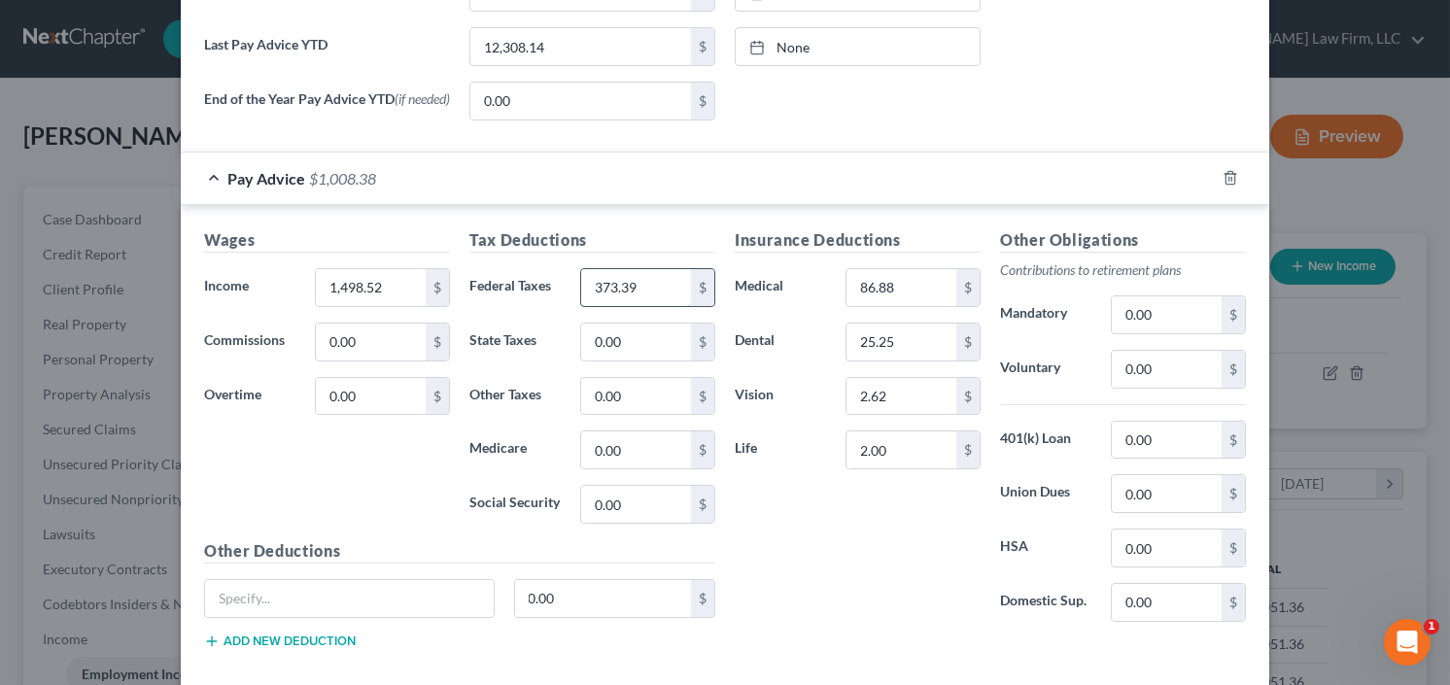
type input "373.39"
click at [876, 452] on input "2.00" at bounding box center [901, 449] width 110 height 37
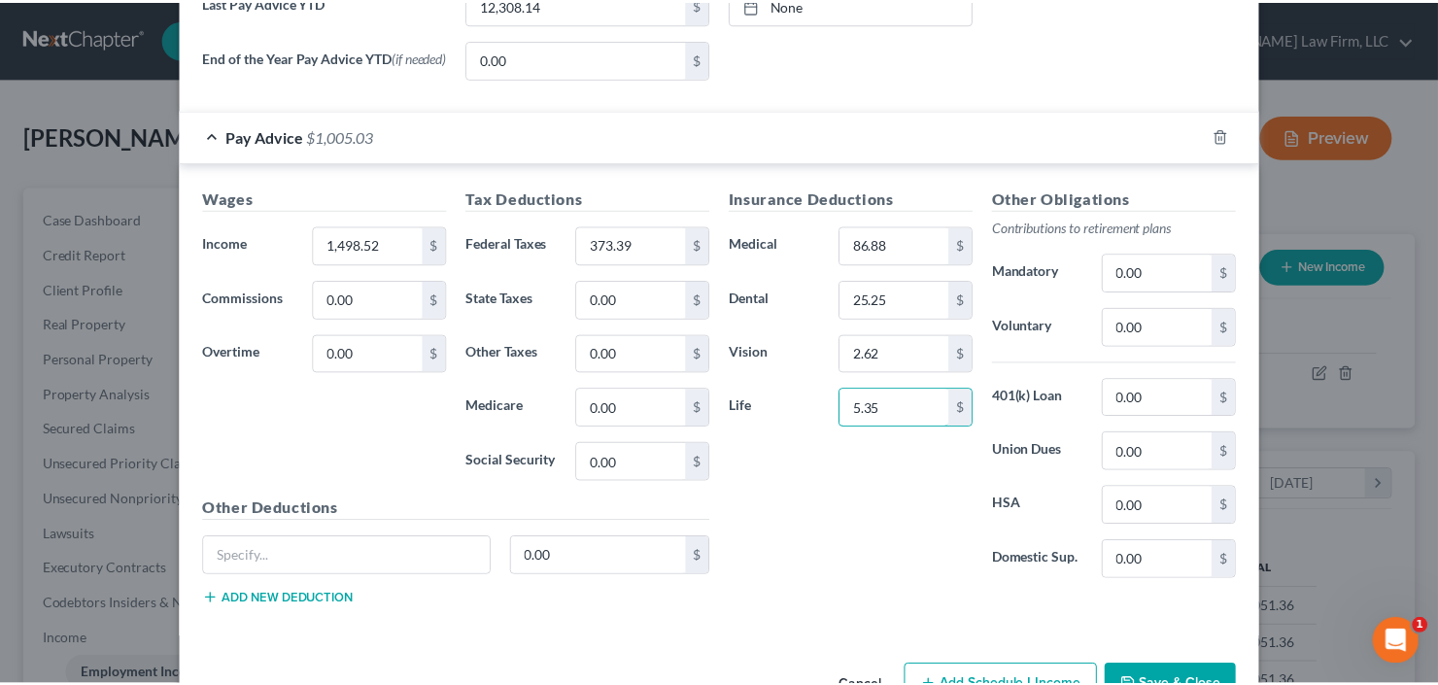
scroll to position [849, 0]
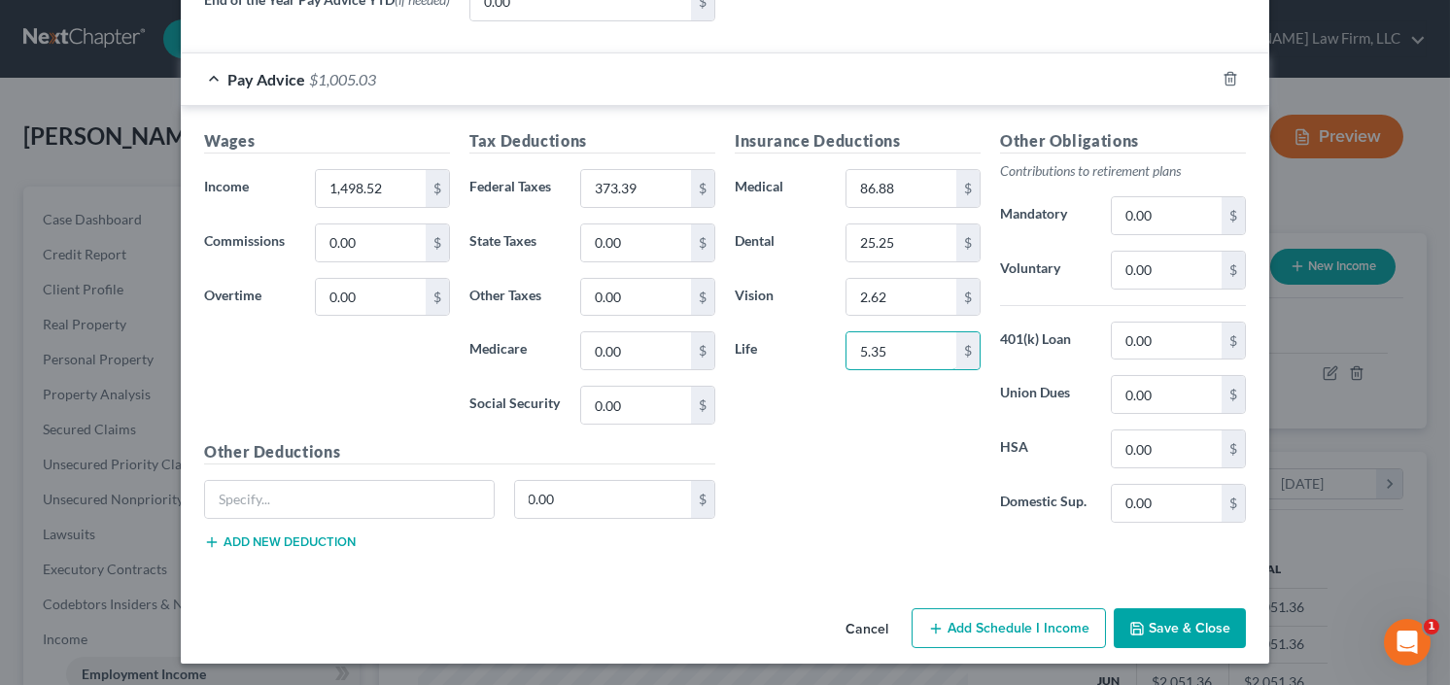
type input "5.35"
click at [1183, 619] on button "Save & Close" at bounding box center [1180, 628] width 132 height 41
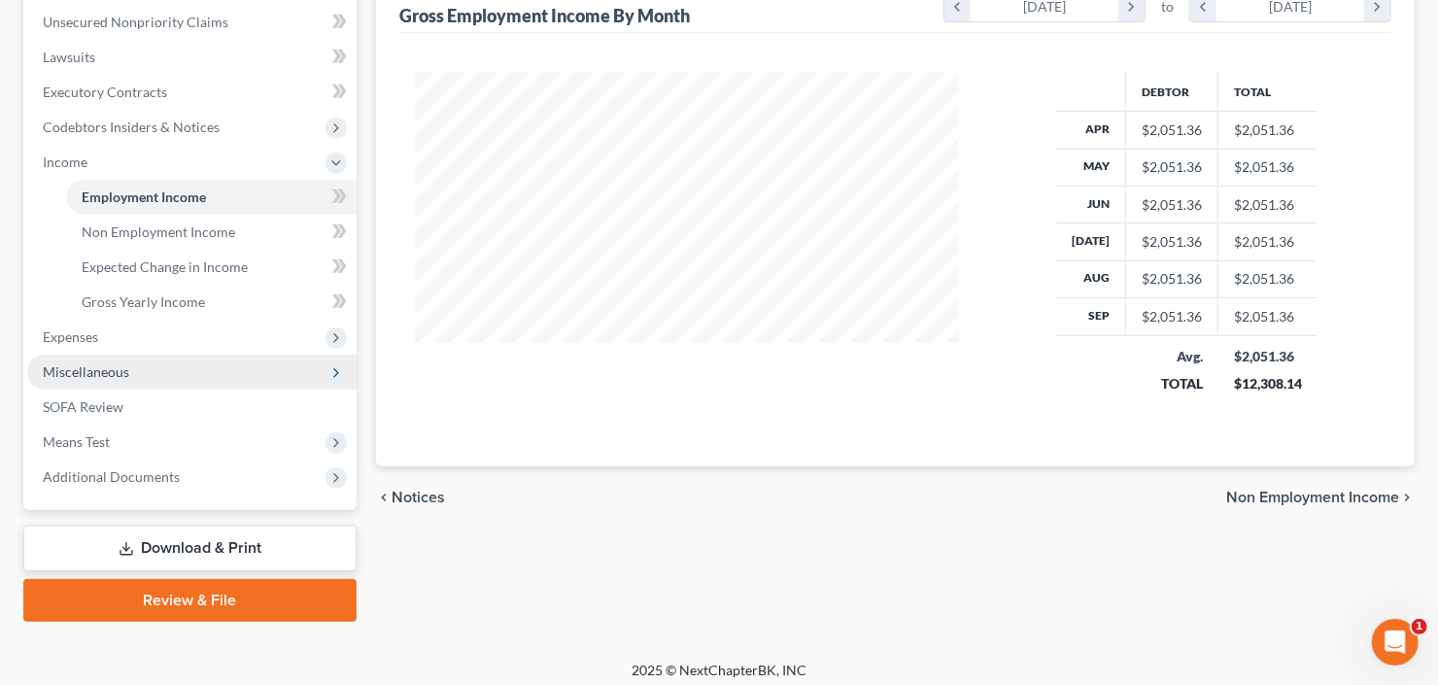
scroll to position [484, 0]
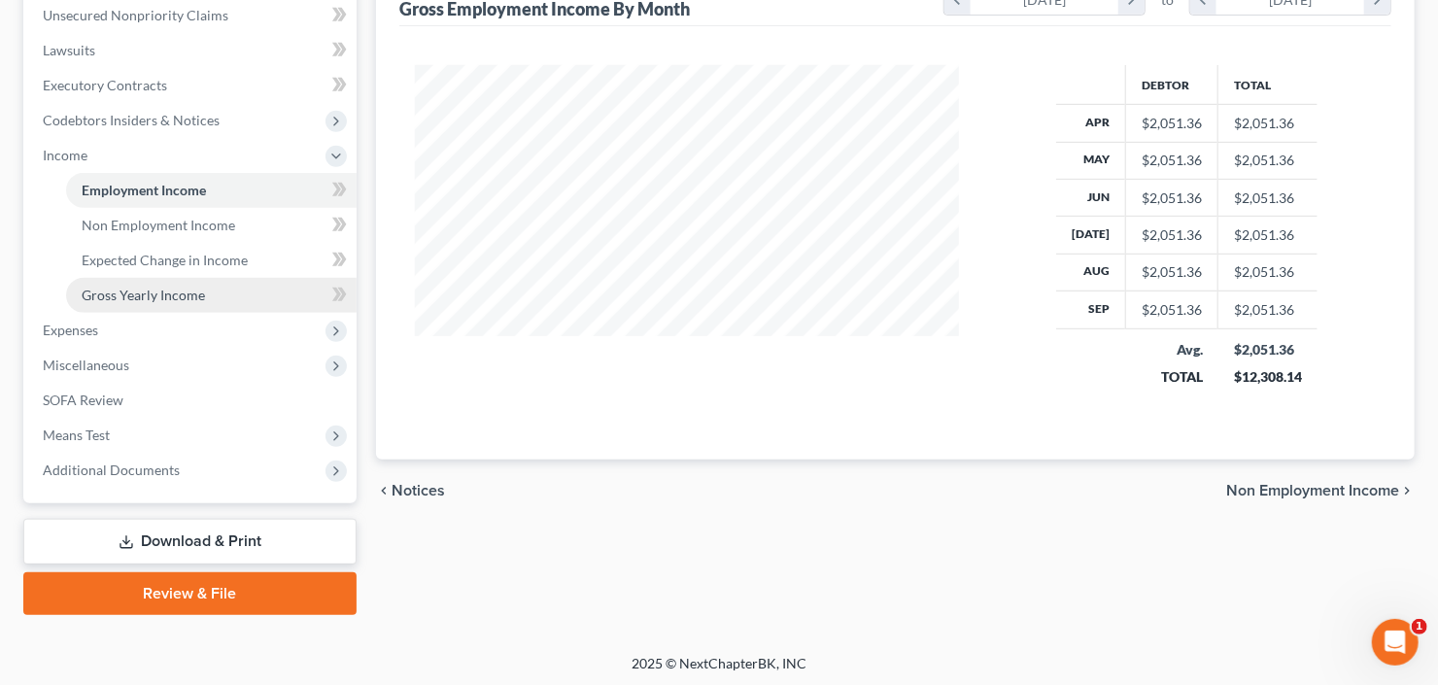
click at [138, 313] on span "Expenses" at bounding box center [191, 330] width 329 height 35
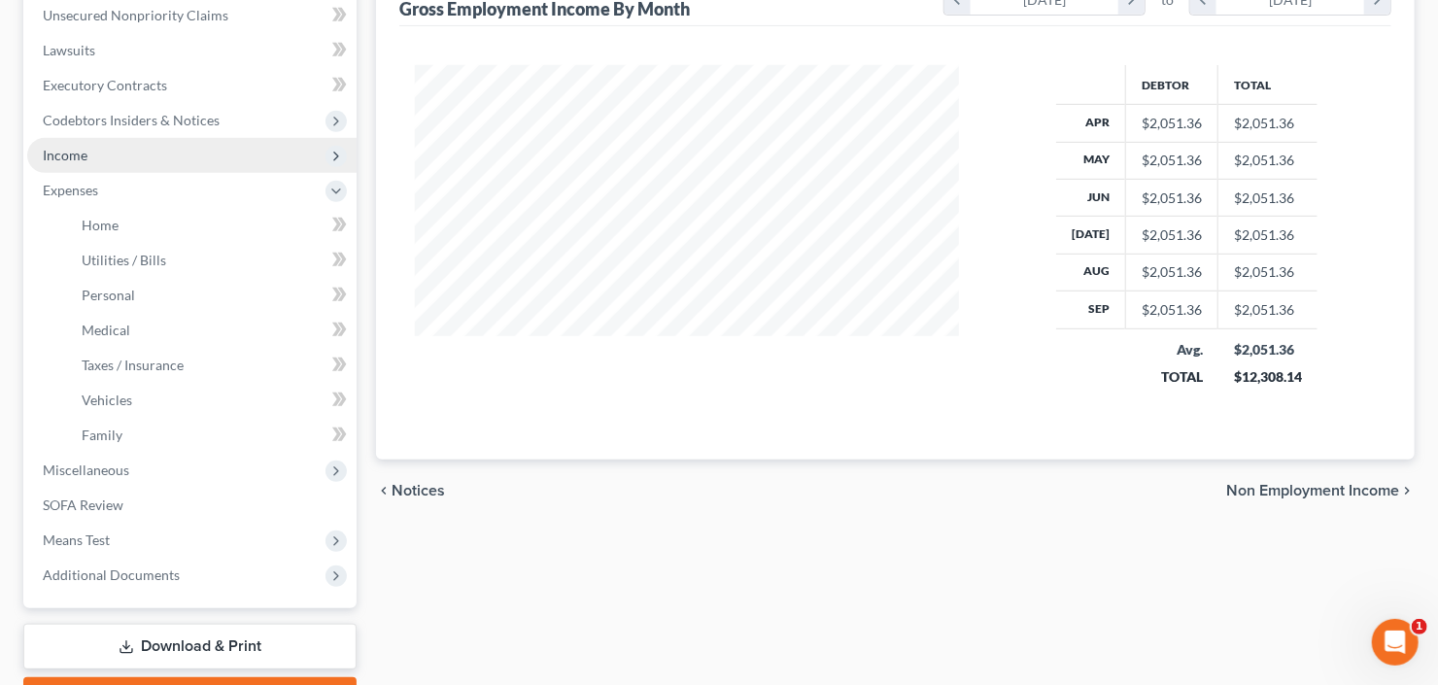
click at [143, 146] on span "Income" at bounding box center [191, 155] width 329 height 35
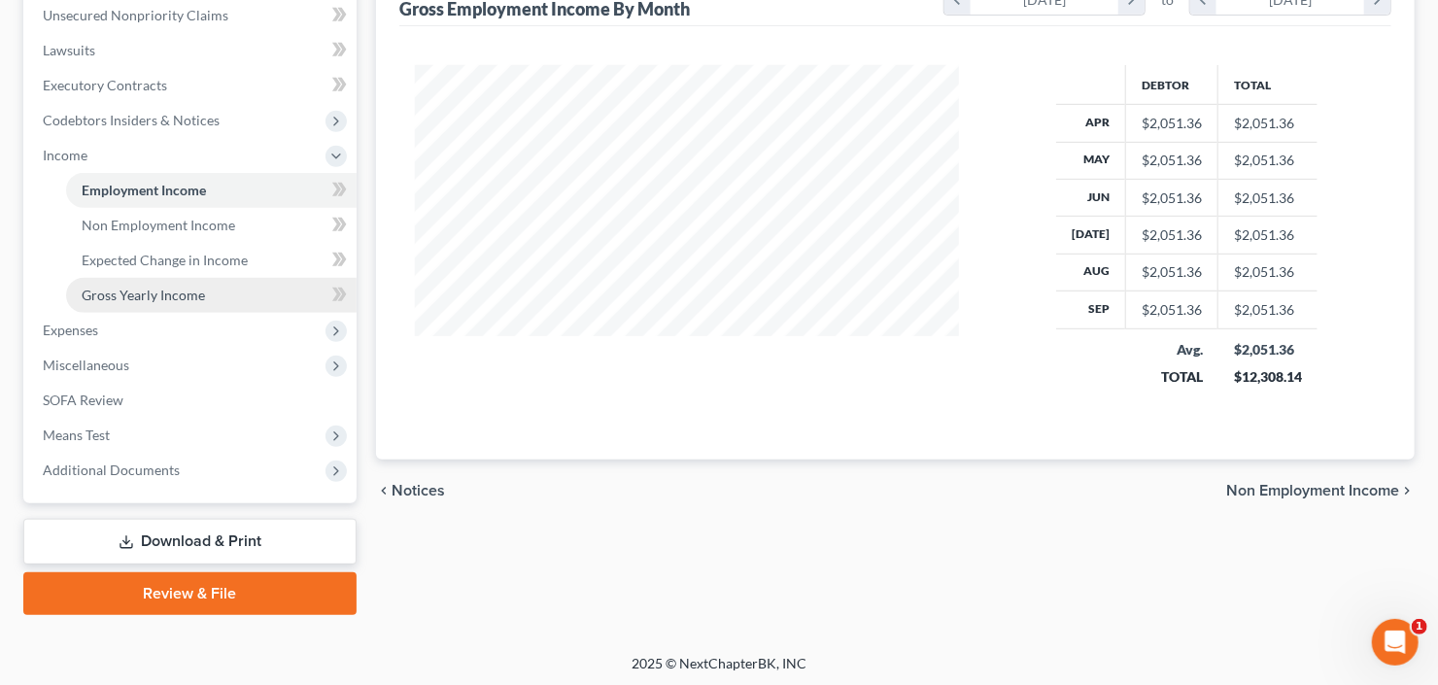
click at [144, 288] on span "Gross Yearly Income" at bounding box center [143, 295] width 123 height 17
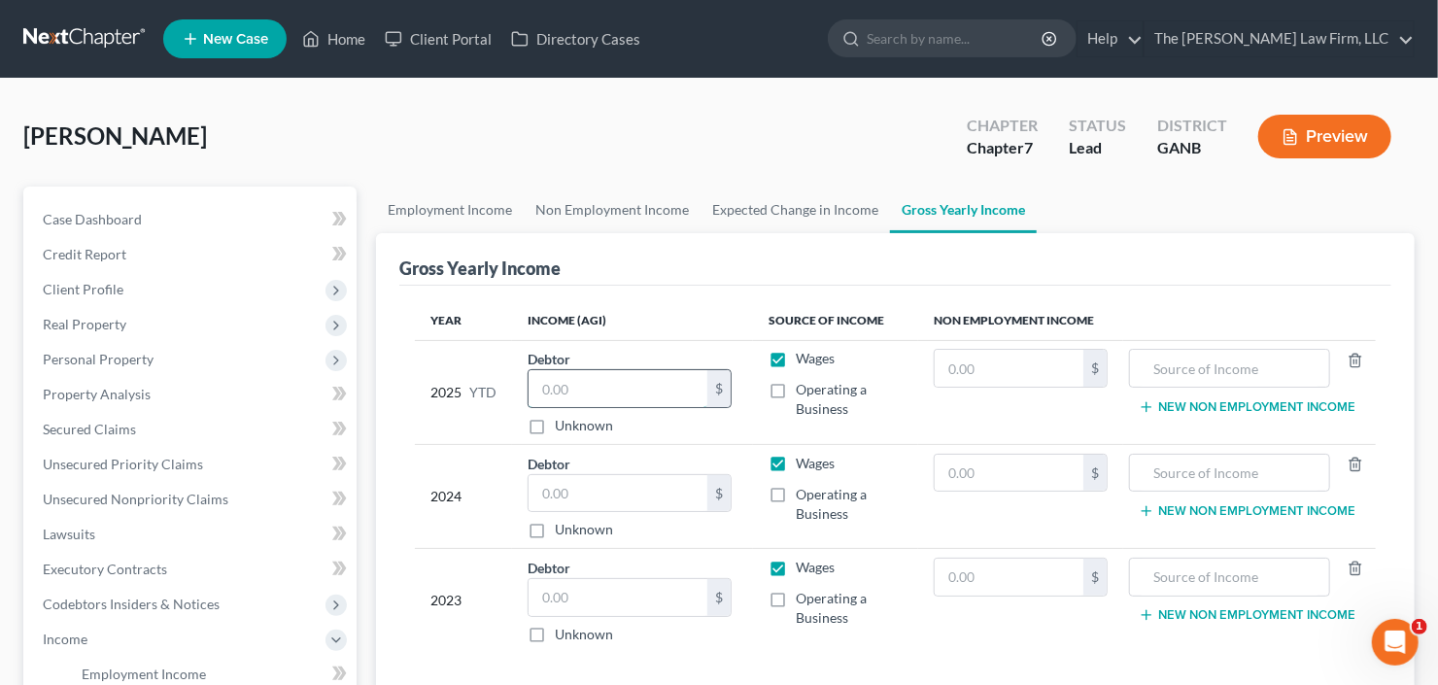
click at [584, 373] on input "text" at bounding box center [618, 388] width 179 height 37
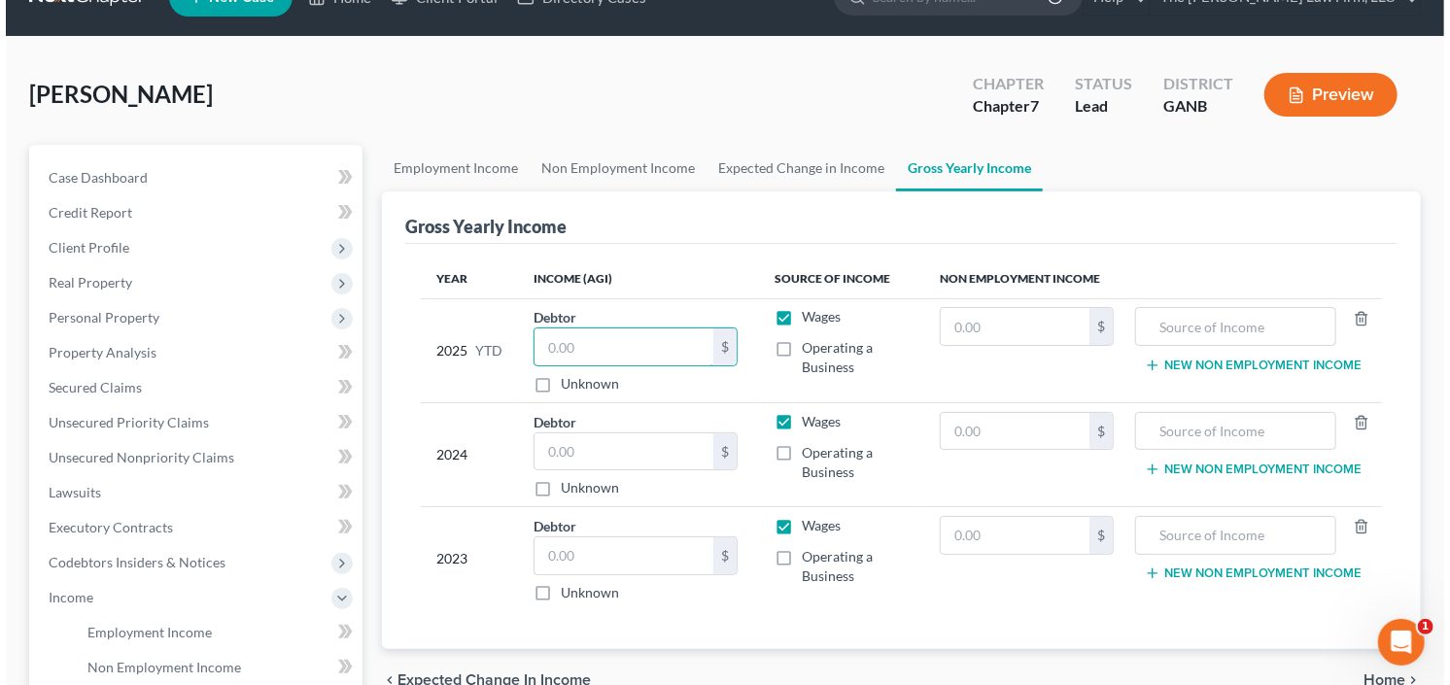
scroll to position [155, 0]
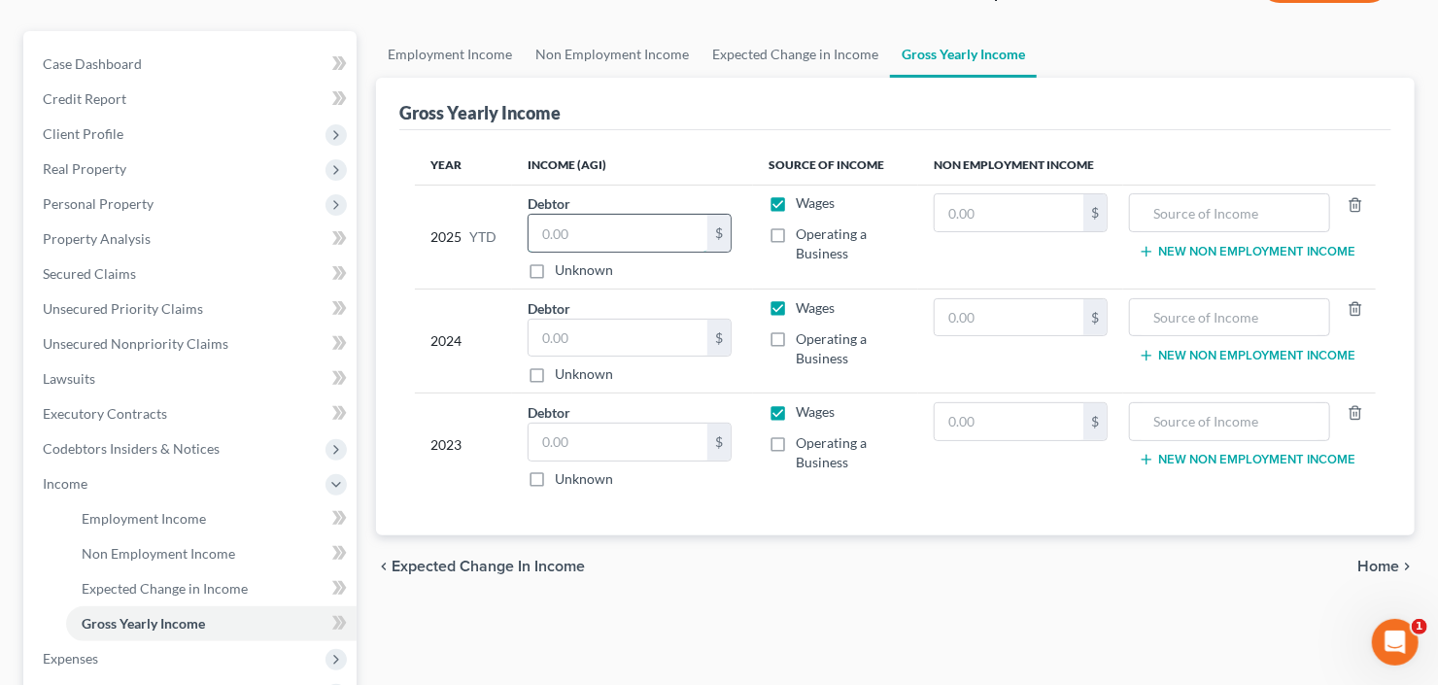
click at [548, 240] on input "text" at bounding box center [618, 233] width 179 height 37
type input "14,906.52"
click at [111, 526] on link "Employment Income" at bounding box center [211, 518] width 291 height 35
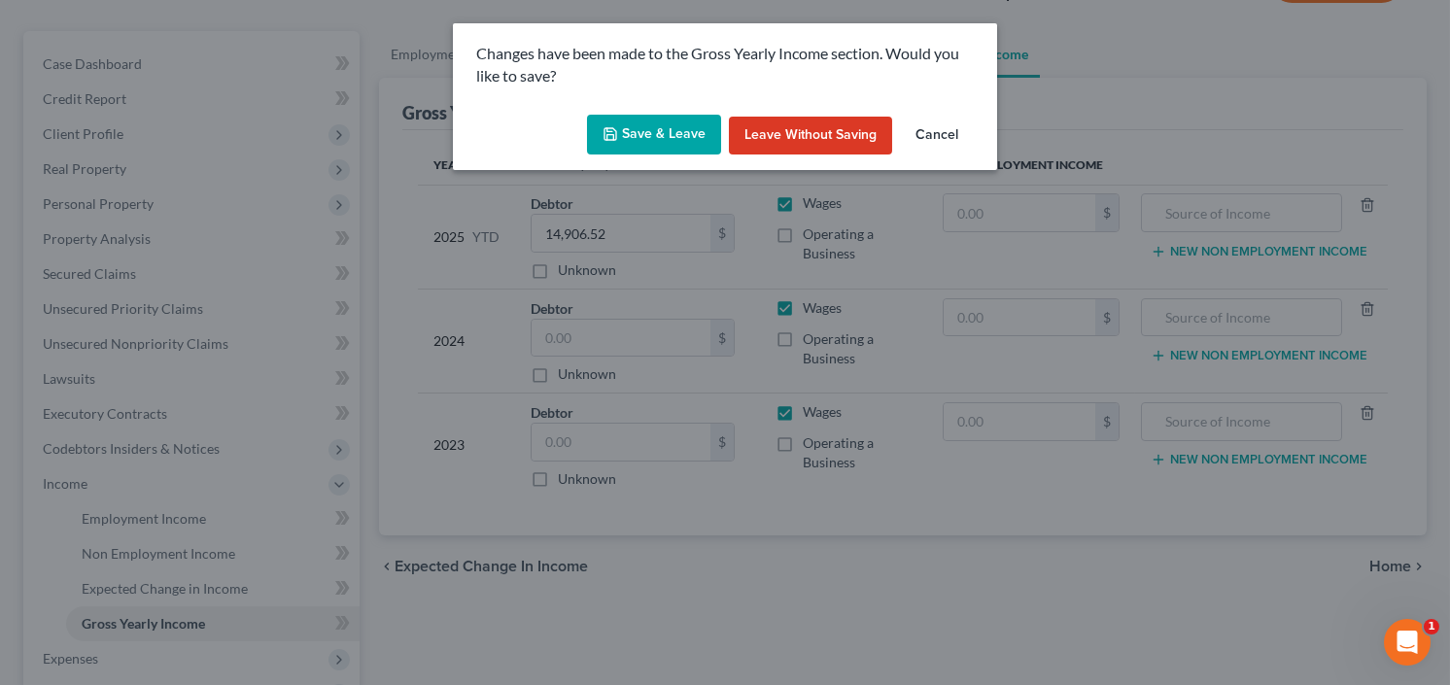
click at [656, 132] on button "Save & Leave" at bounding box center [654, 135] width 134 height 41
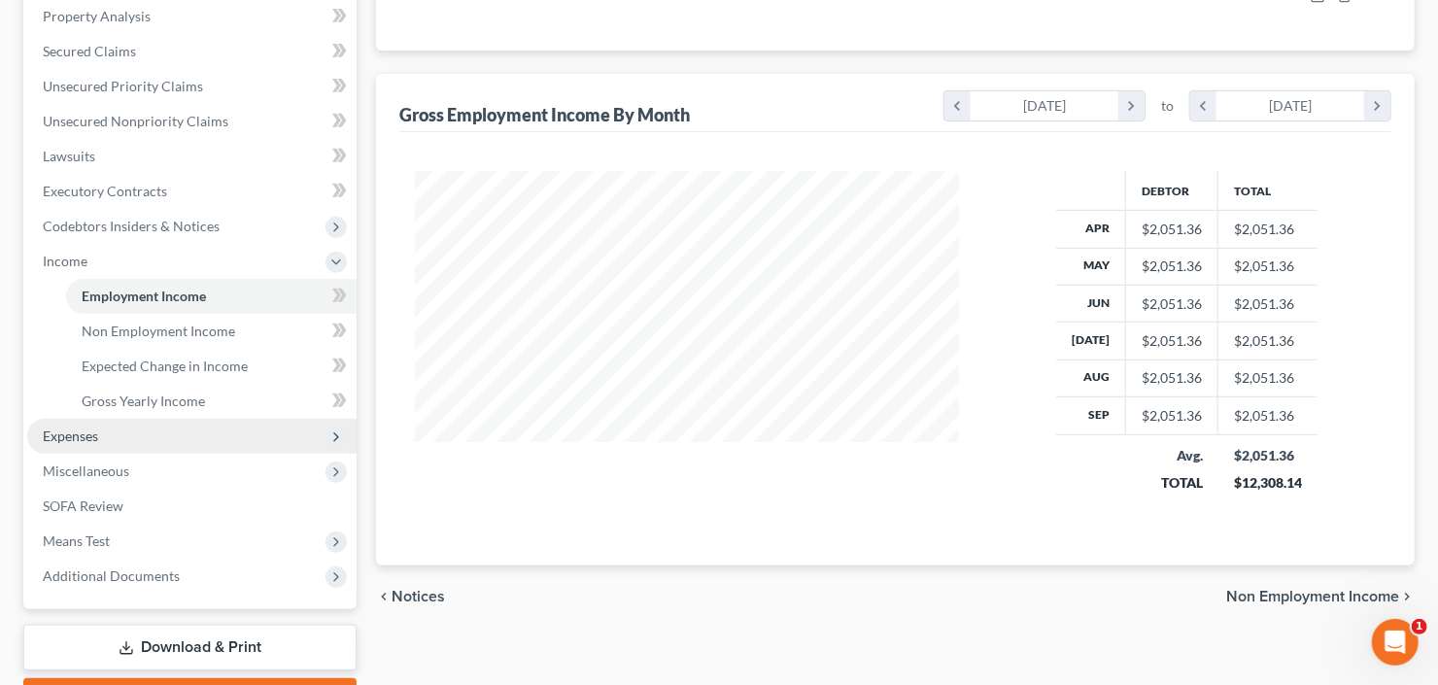
scroll to position [466, 0]
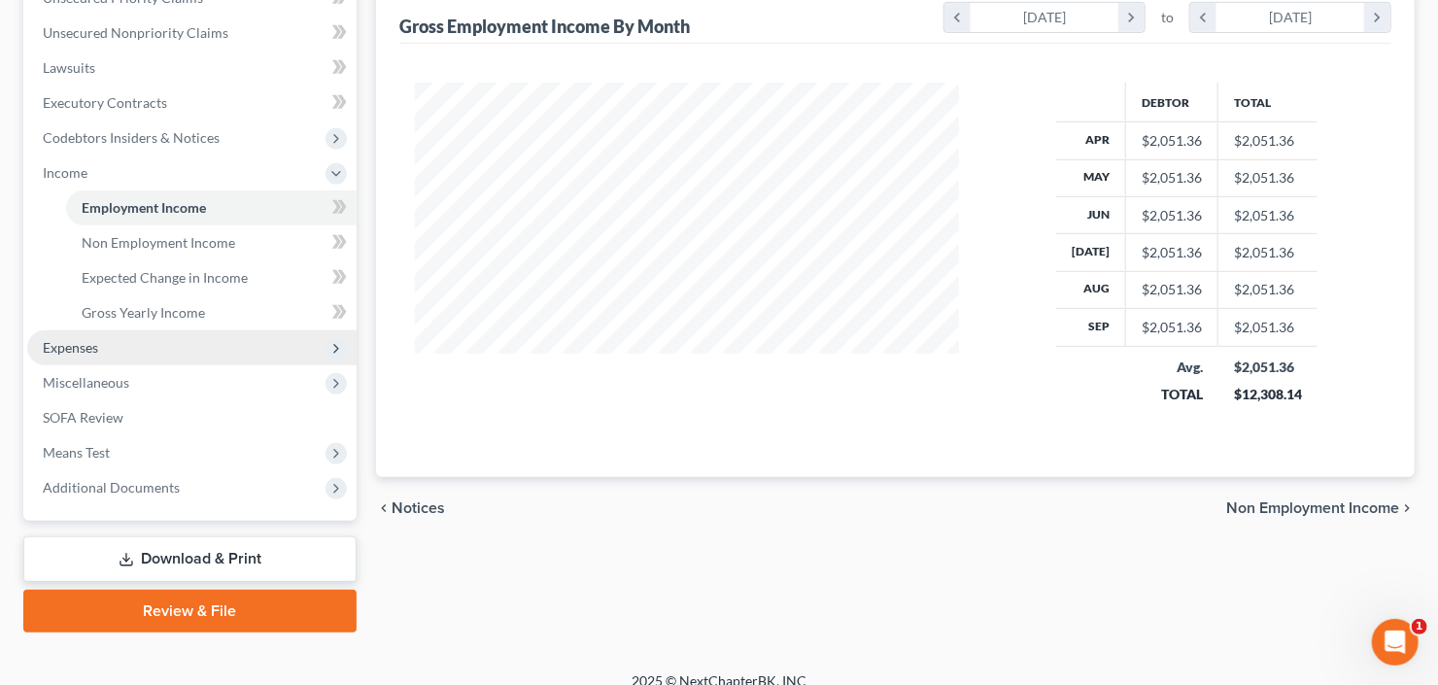
click at [118, 338] on span "Expenses" at bounding box center [191, 347] width 329 height 35
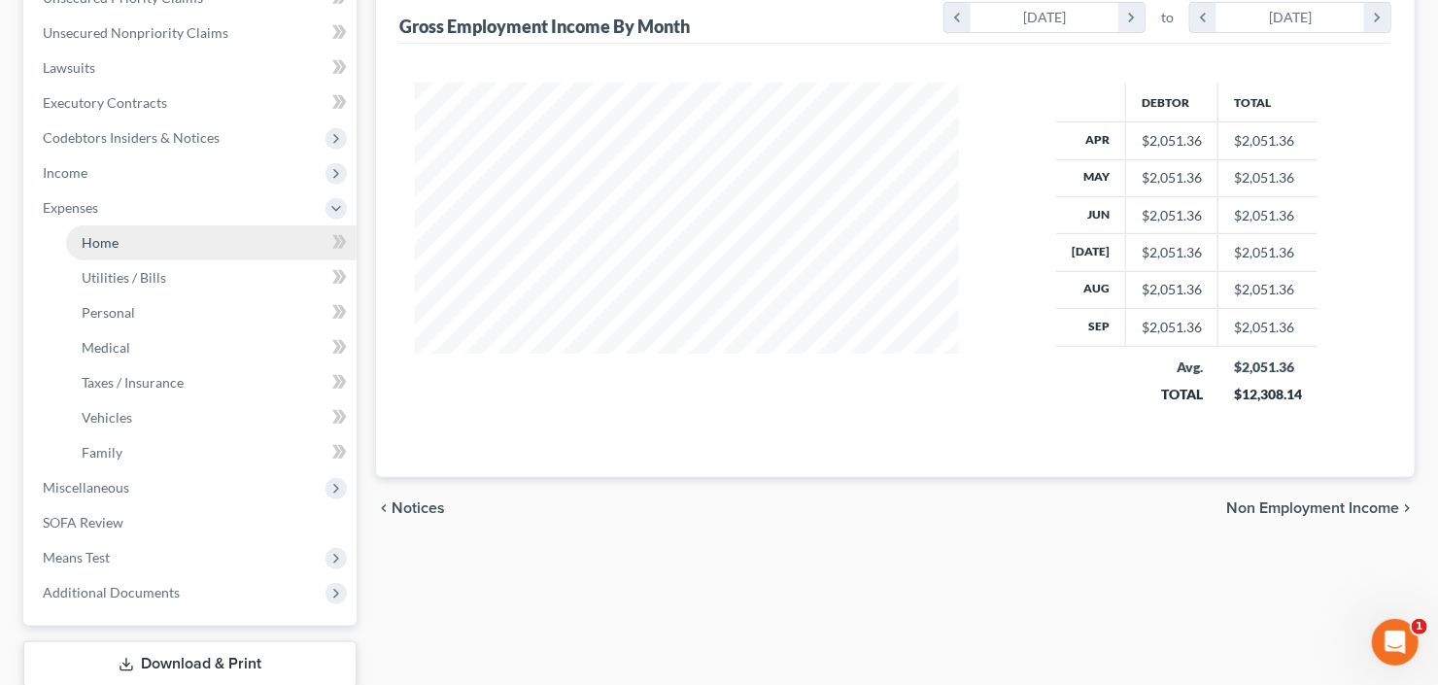
click at [130, 245] on link "Home" at bounding box center [211, 242] width 291 height 35
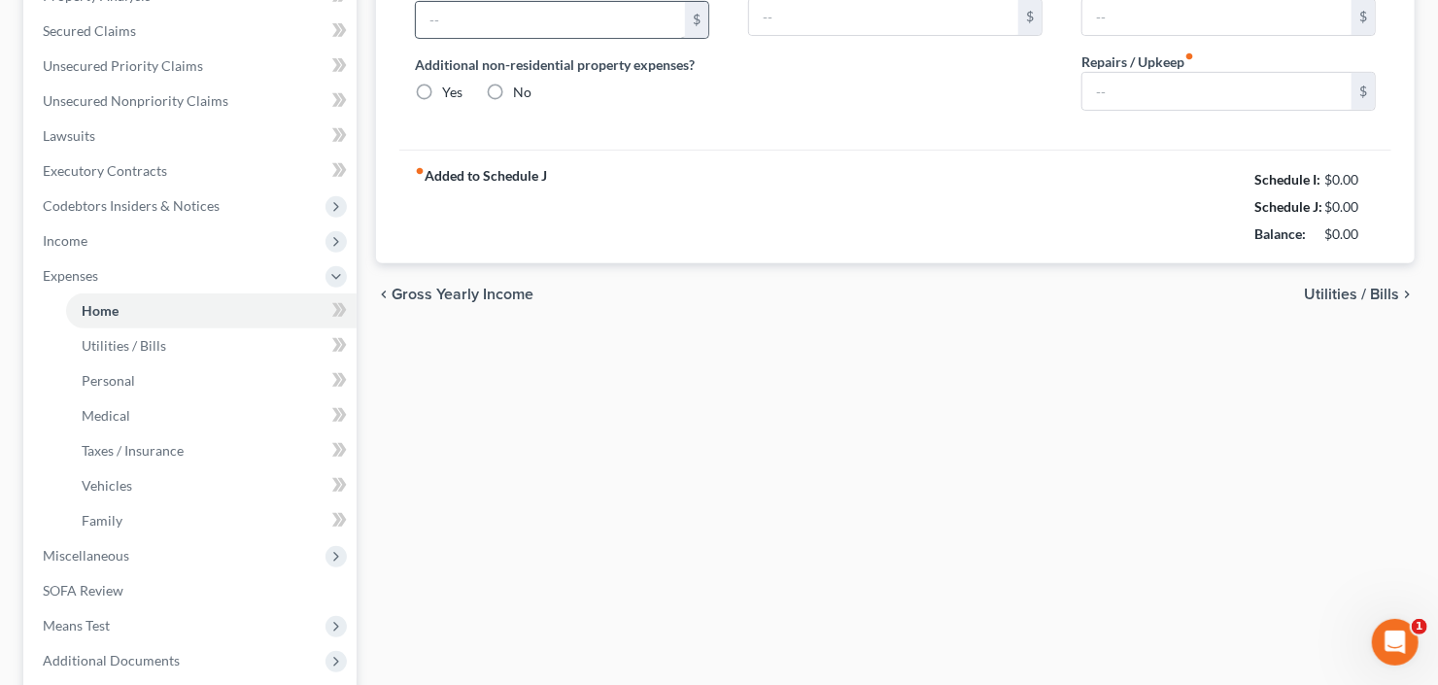
type input "900.00"
type input "0.00"
radio input "true"
type input "0.00"
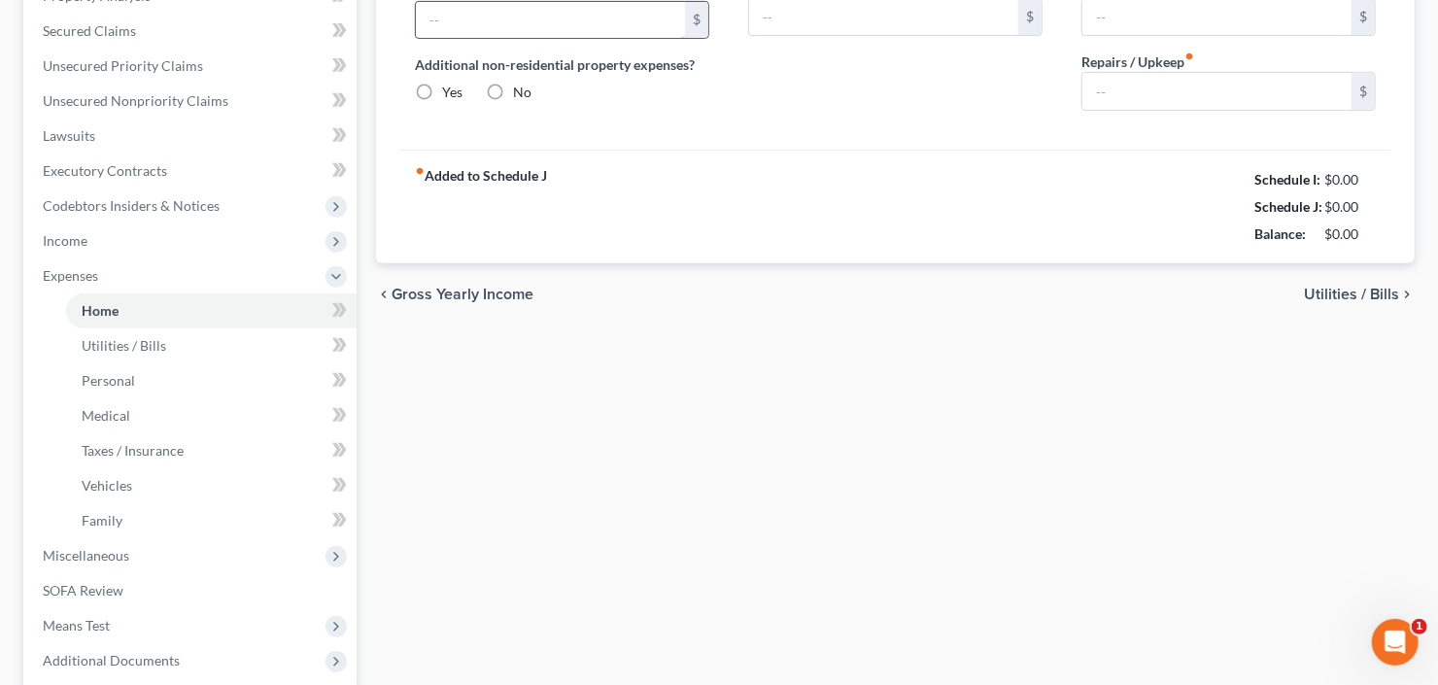
type input "0.00"
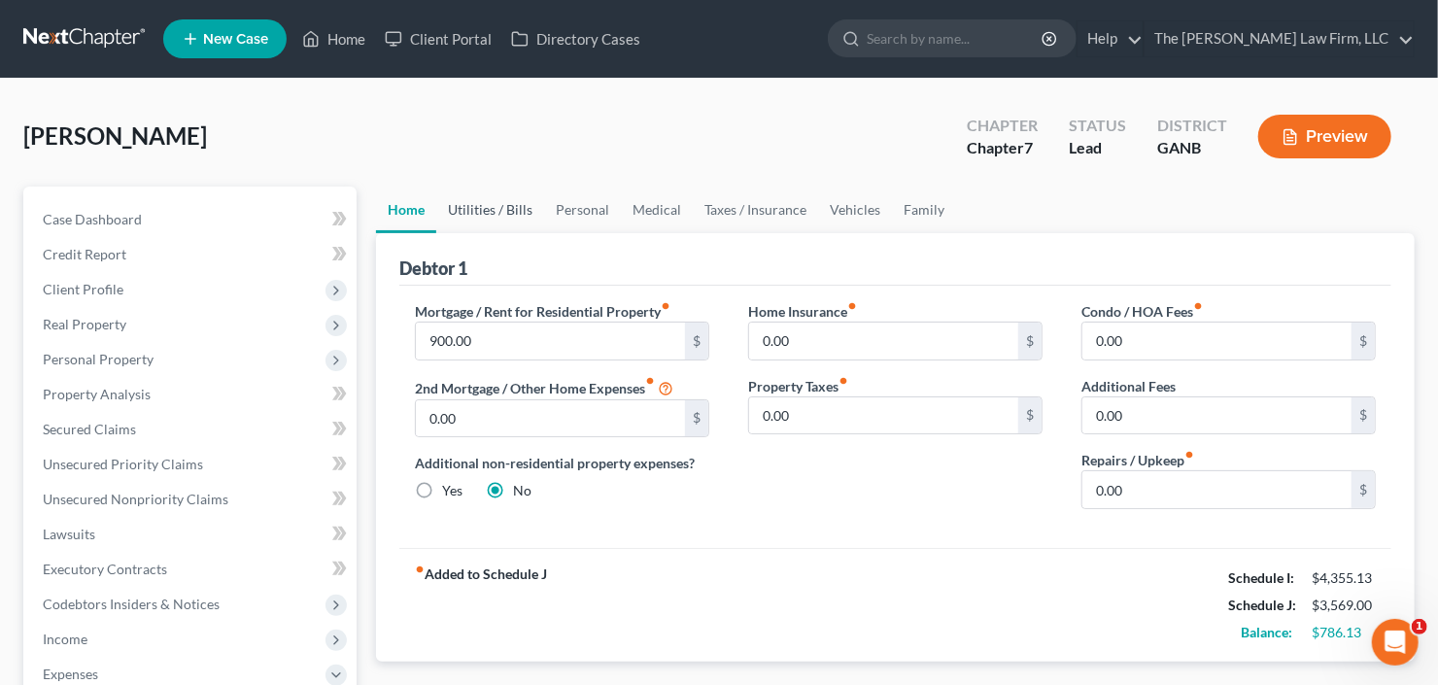
click at [475, 193] on link "Utilities / Bills" at bounding box center [490, 210] width 108 height 47
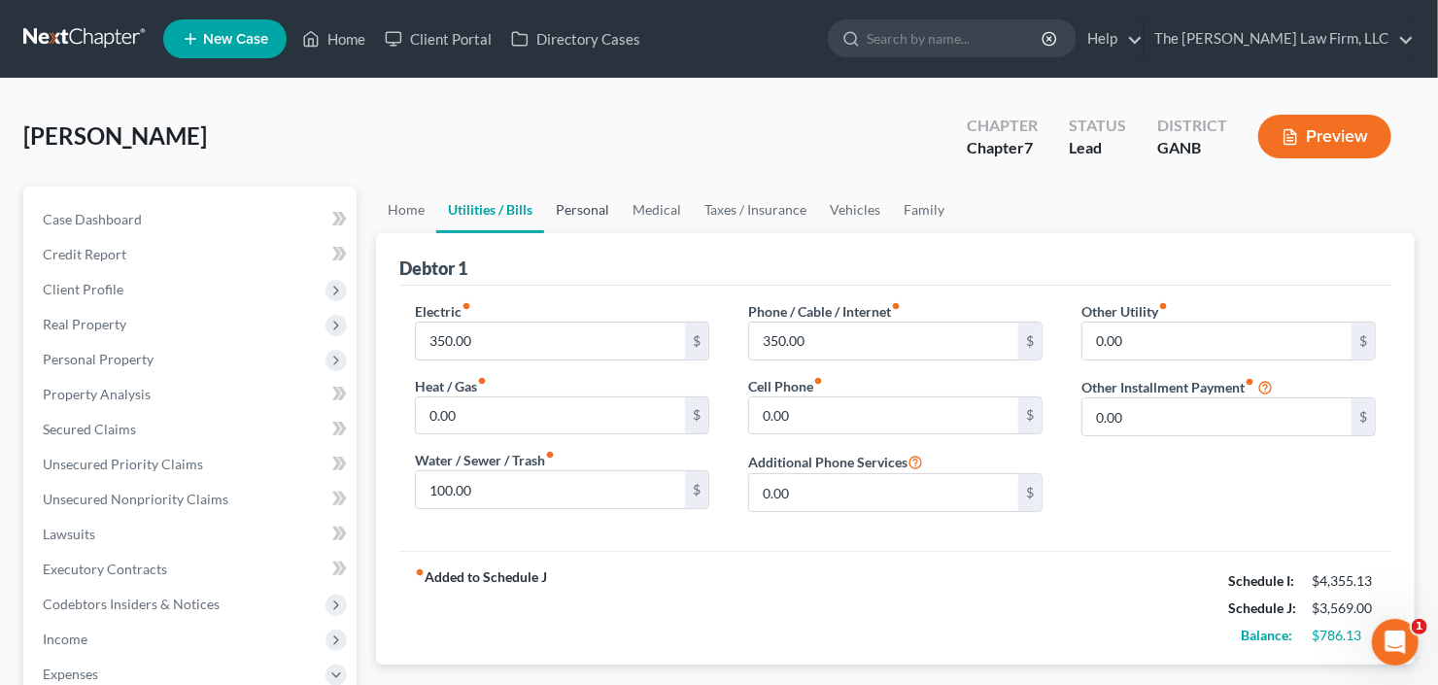
click at [577, 210] on link "Personal" at bounding box center [582, 210] width 77 height 47
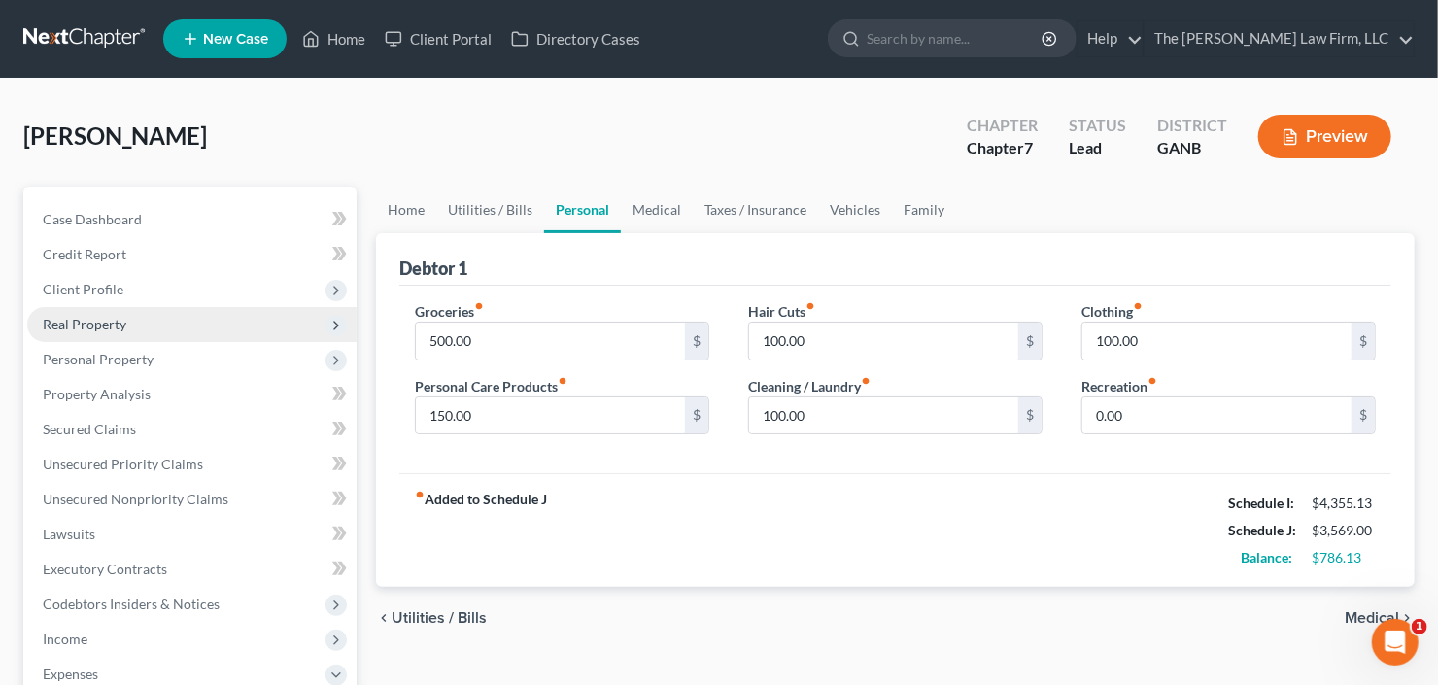
click at [142, 333] on span "Real Property" at bounding box center [191, 324] width 329 height 35
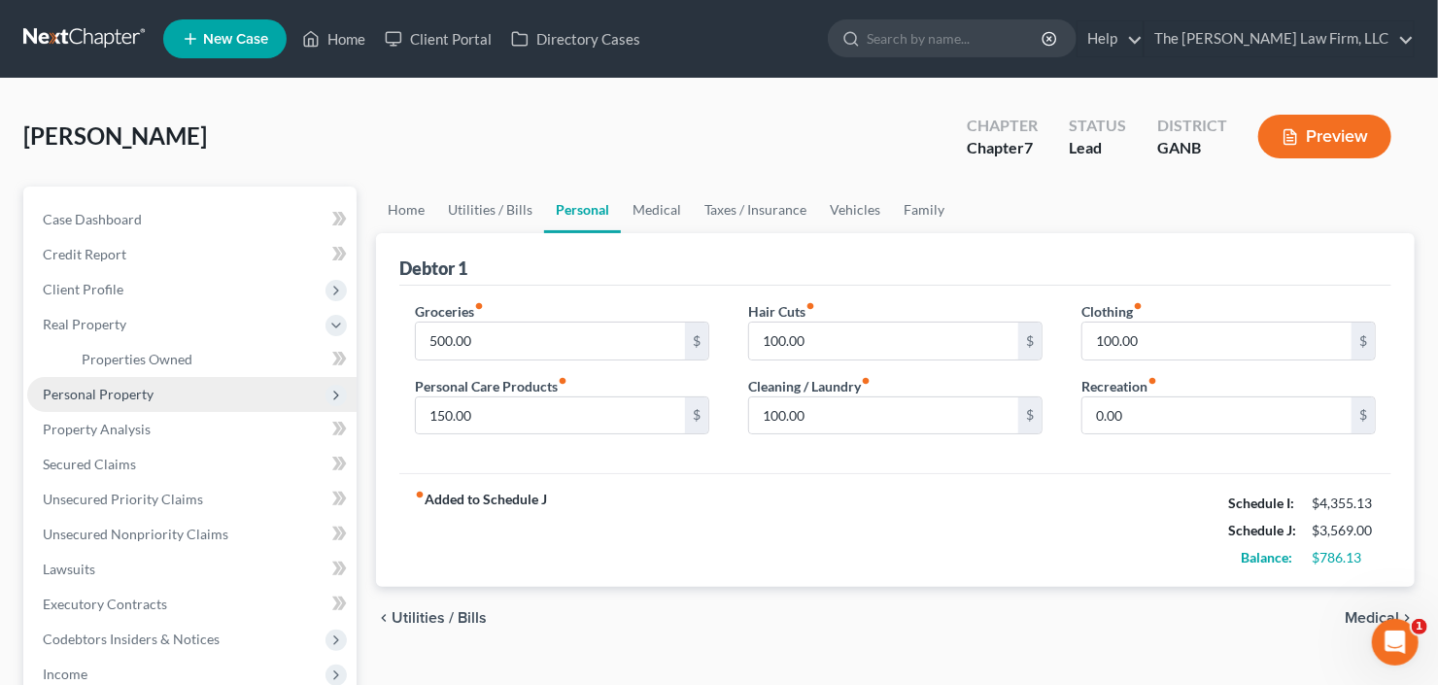
click at [152, 389] on span "Personal Property" at bounding box center [191, 394] width 329 height 35
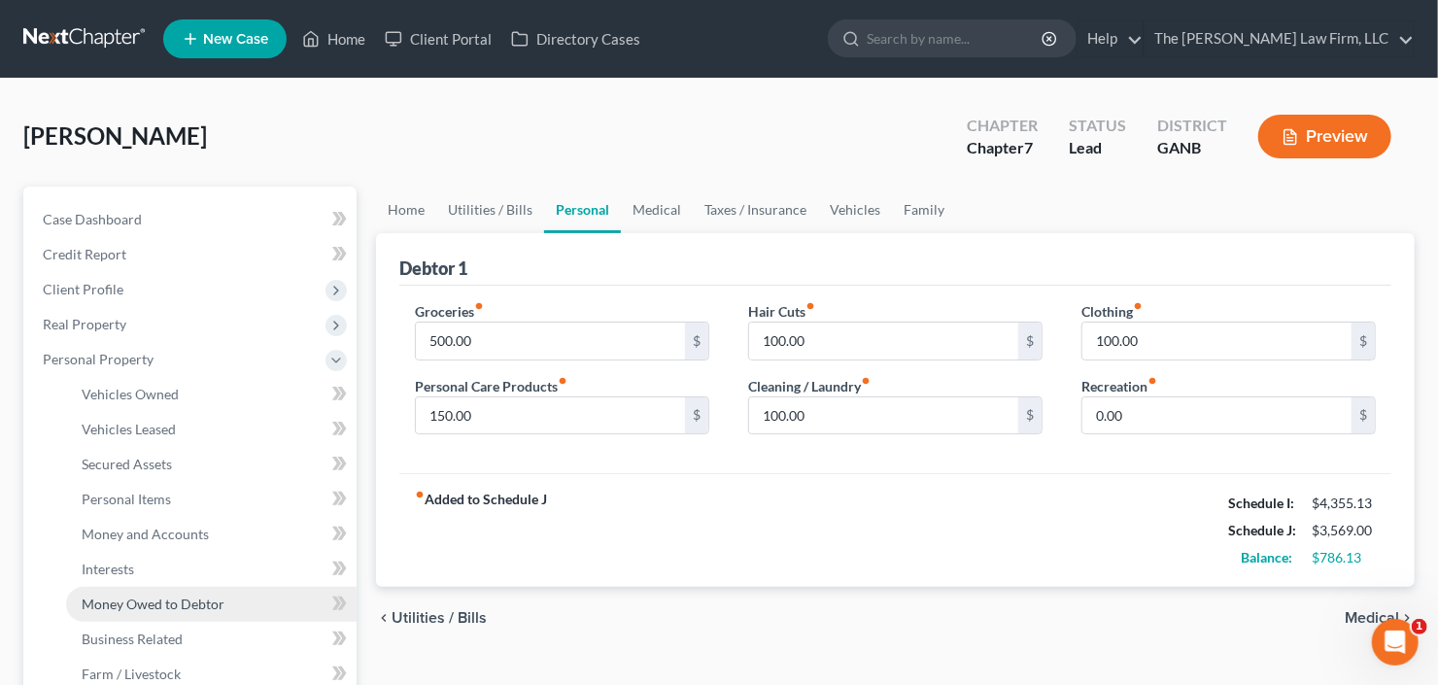
click at [167, 599] on span "Money Owed to Debtor" at bounding box center [153, 604] width 143 height 17
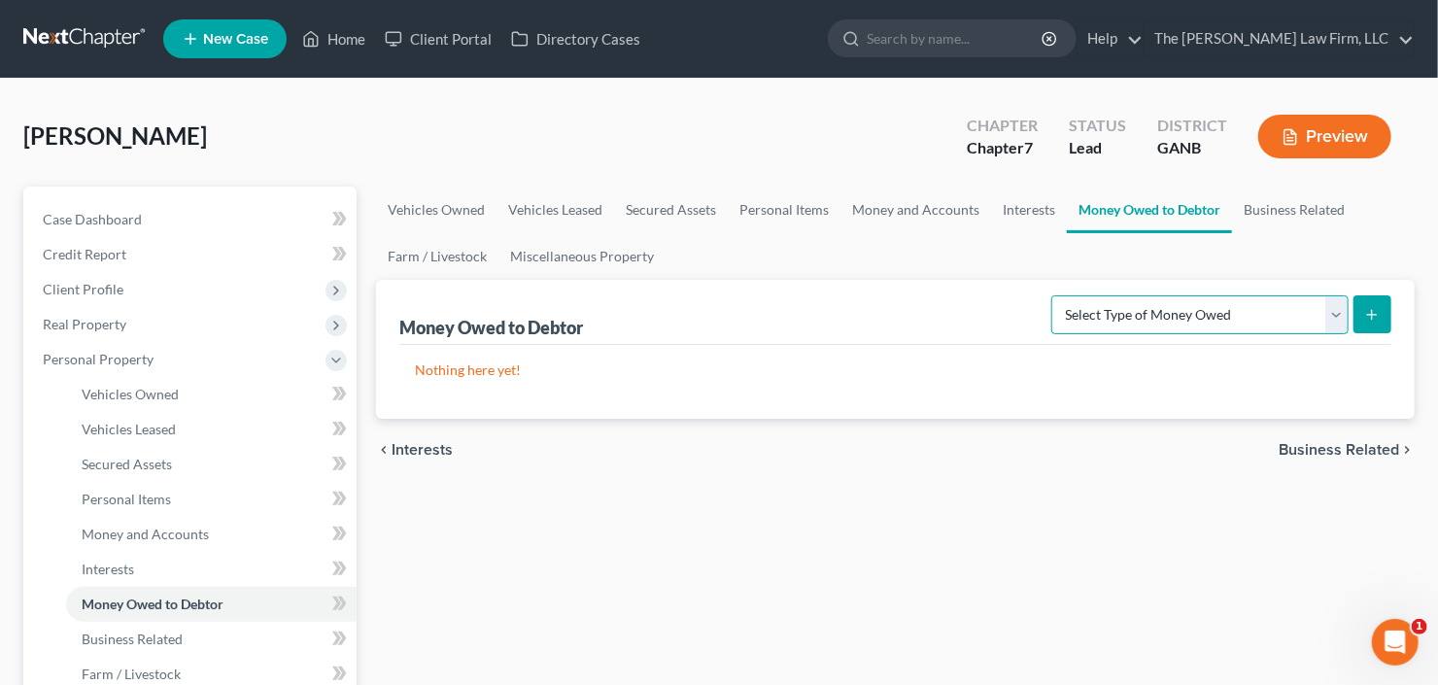
click at [1156, 314] on select "Select Type of Money Owed Accounts Receivable Alimony Child Support Claims Agai…" at bounding box center [1199, 314] width 297 height 39
select select "claims_against_third_parties"
click at [1056, 295] on select "Select Type of Money Owed Accounts Receivable Alimony Child Support Claims Agai…" at bounding box center [1199, 314] width 297 height 39
click at [1380, 316] on icon "submit" at bounding box center [1372, 315] width 16 height 16
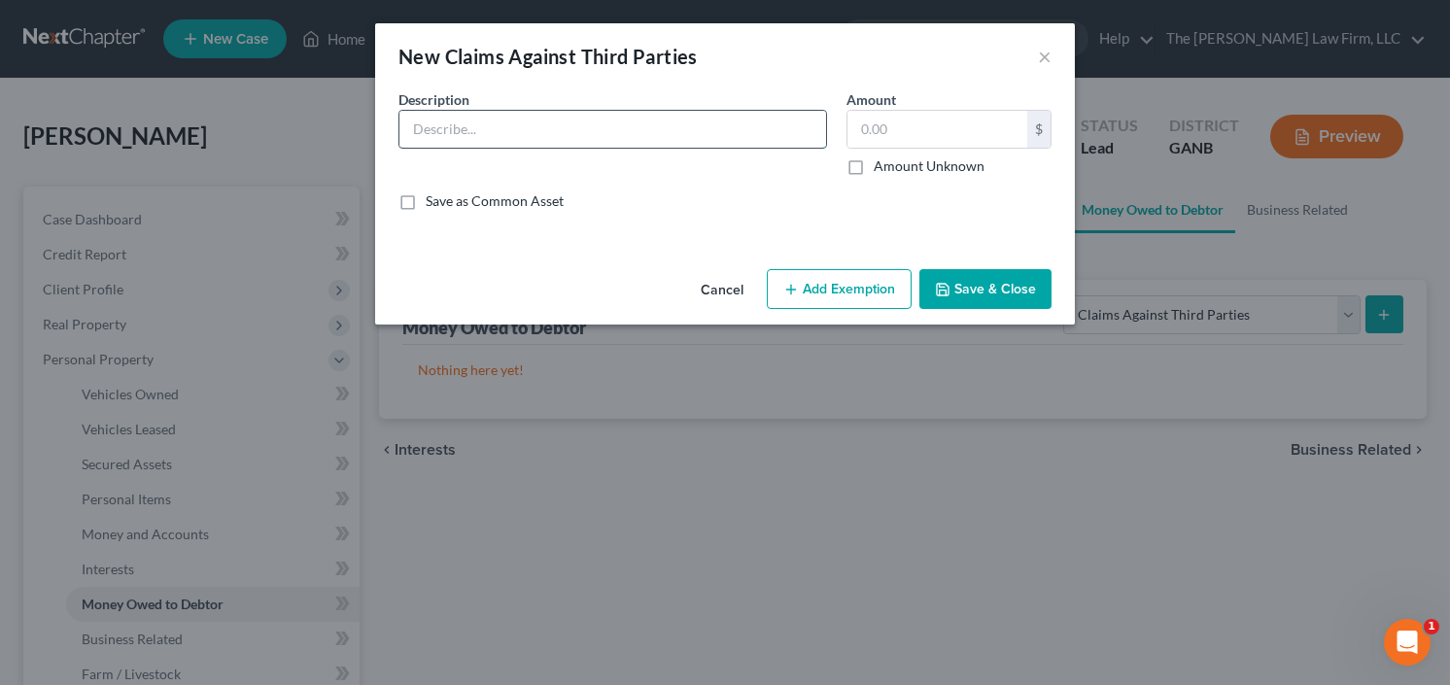
click at [632, 114] on input "text" at bounding box center [612, 129] width 427 height 37
type input "Claim for Civil Rights Violation"
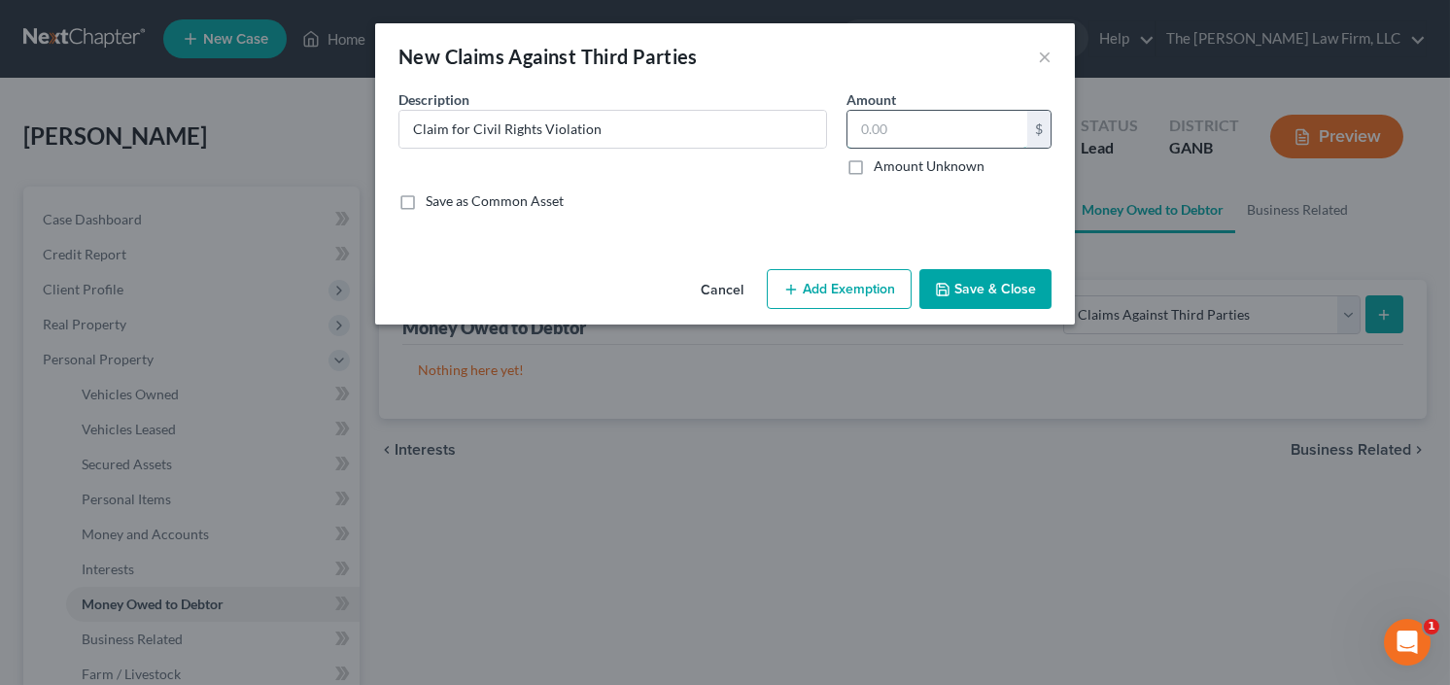
click at [878, 111] on input "text" at bounding box center [937, 129] width 180 height 37
type input "0.00"
click at [973, 275] on button "Save & Close" at bounding box center [985, 289] width 132 height 41
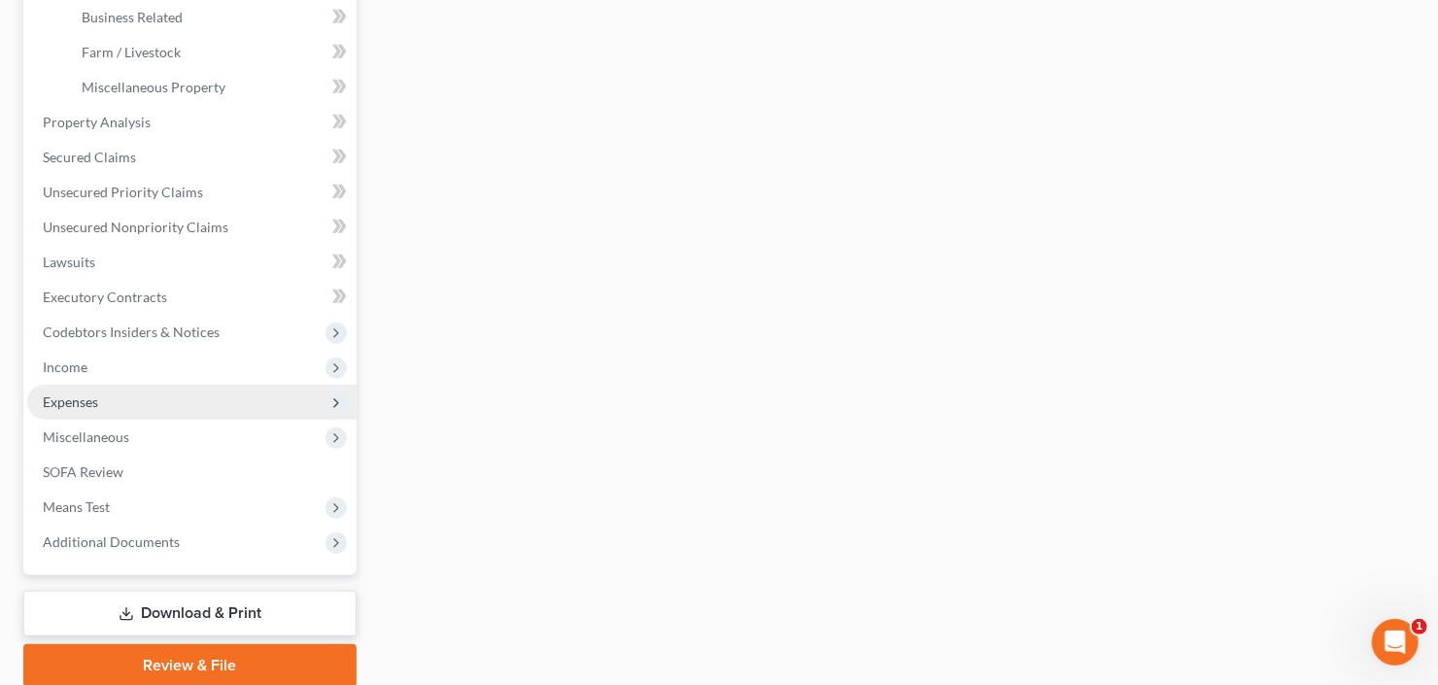
click at [112, 386] on span "Expenses" at bounding box center [191, 402] width 329 height 35
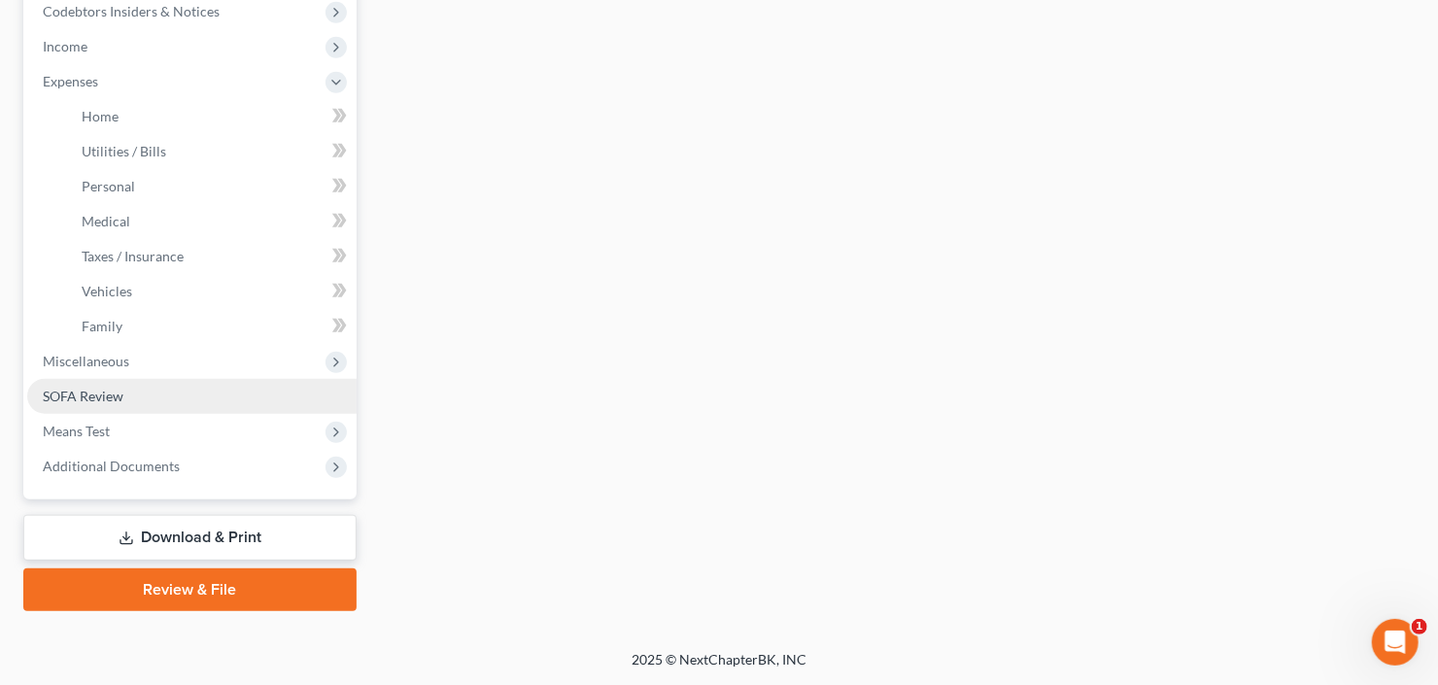
scroll to position [589, 0]
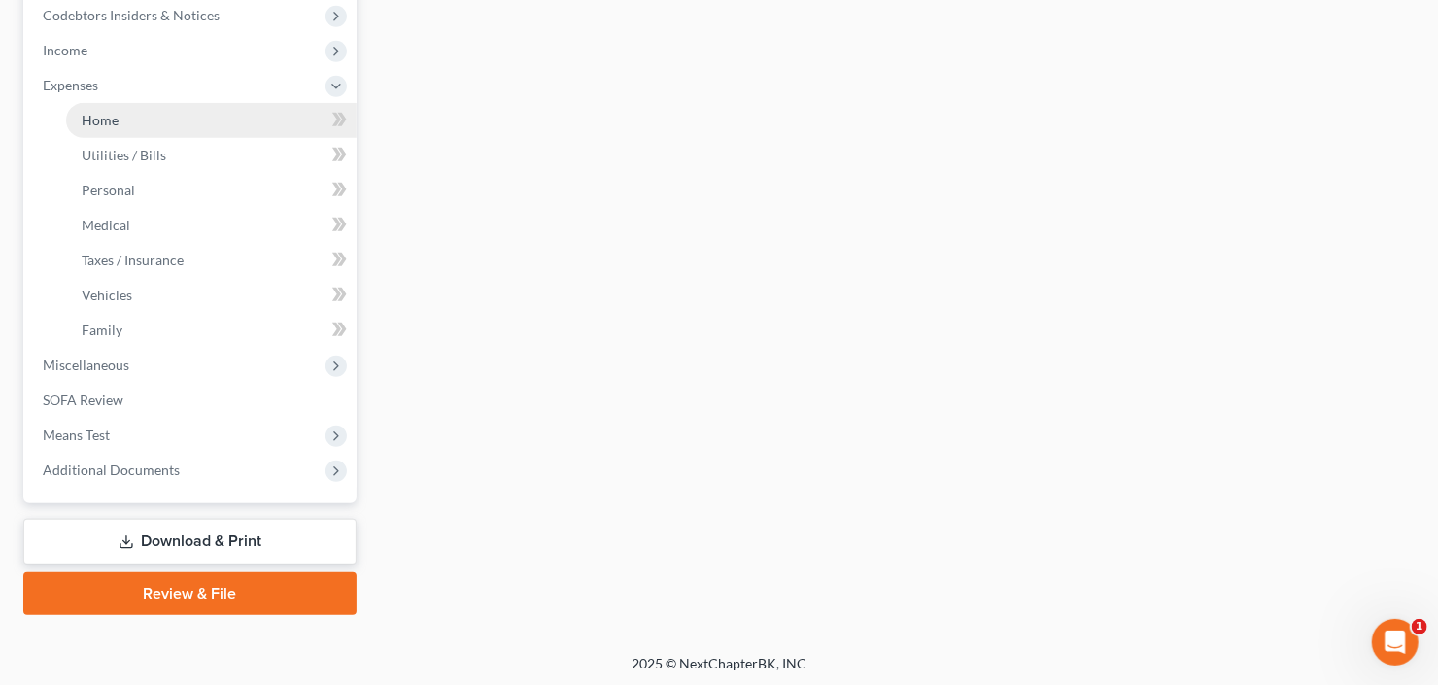
click at [133, 120] on link "Home" at bounding box center [211, 120] width 291 height 35
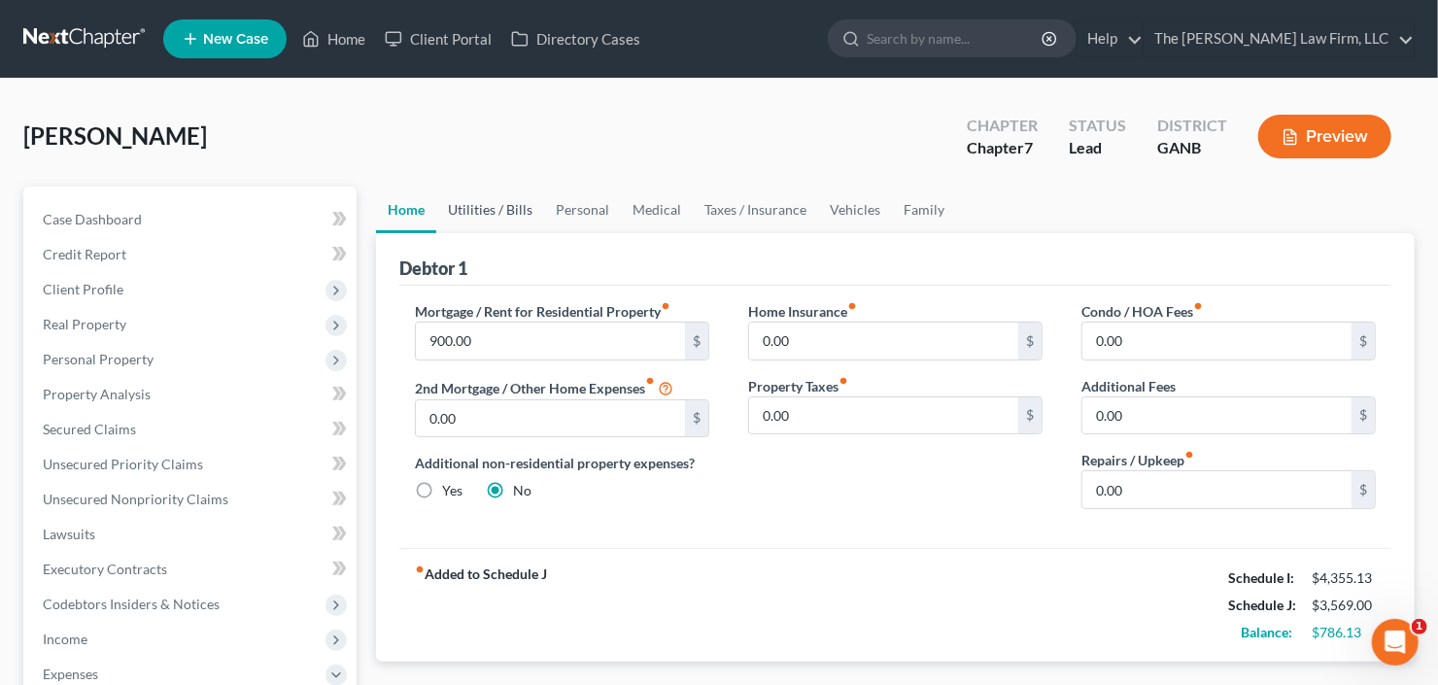
click at [497, 207] on link "Utilities / Bills" at bounding box center [490, 210] width 108 height 47
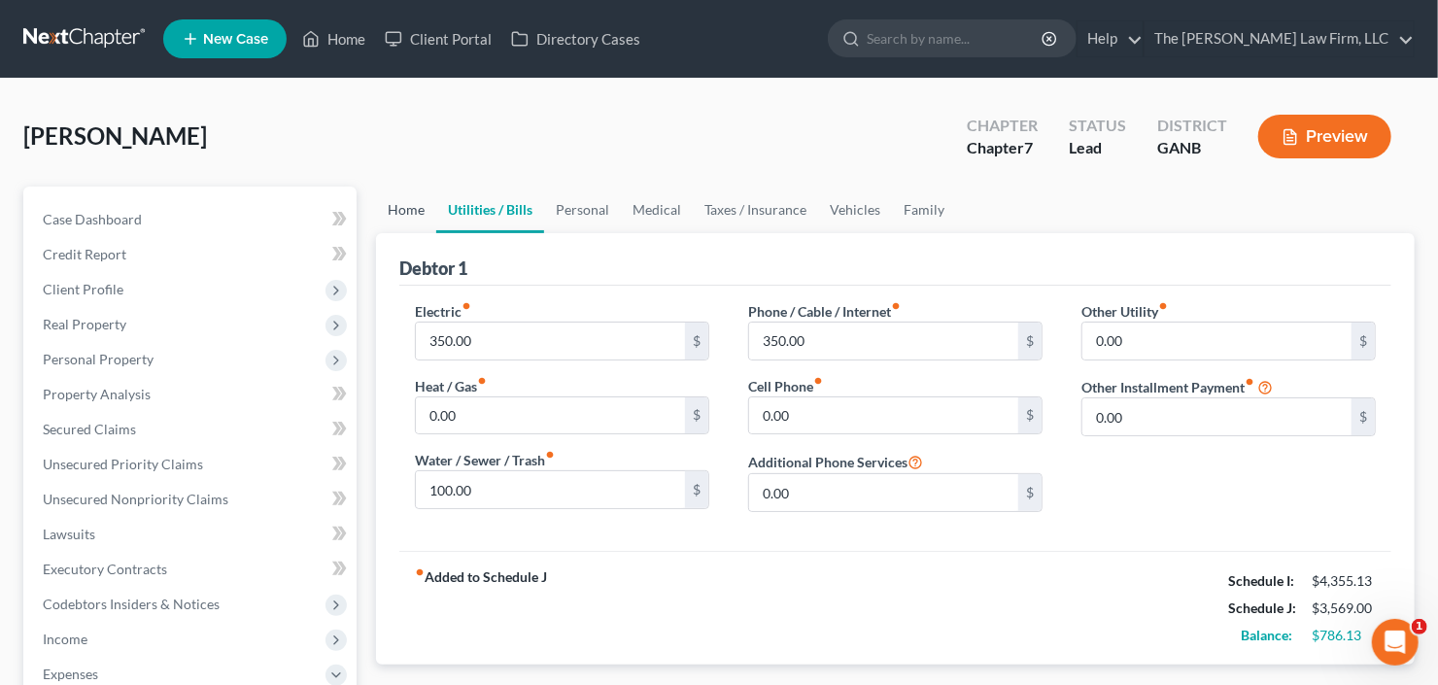
click at [415, 198] on link "Home" at bounding box center [406, 210] width 60 height 47
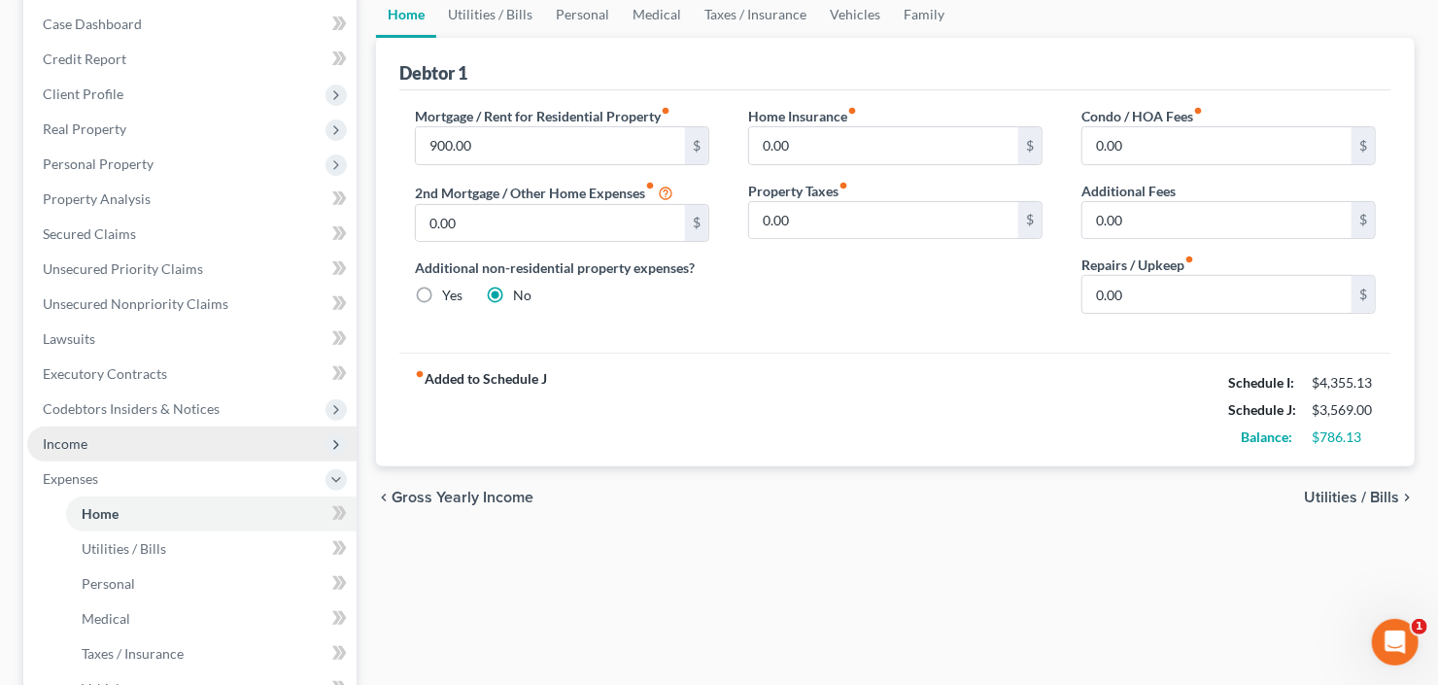
scroll to position [311, 0]
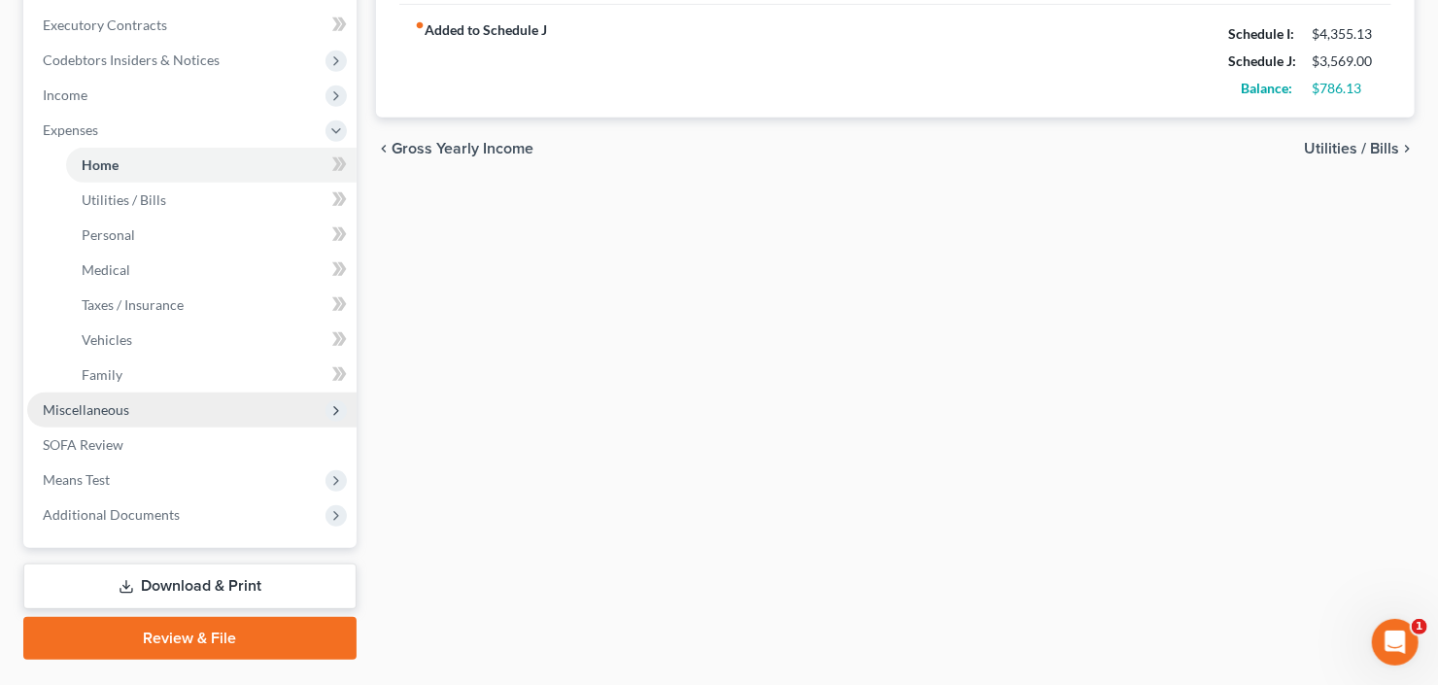
click at [135, 410] on span "Miscellaneous" at bounding box center [191, 410] width 329 height 35
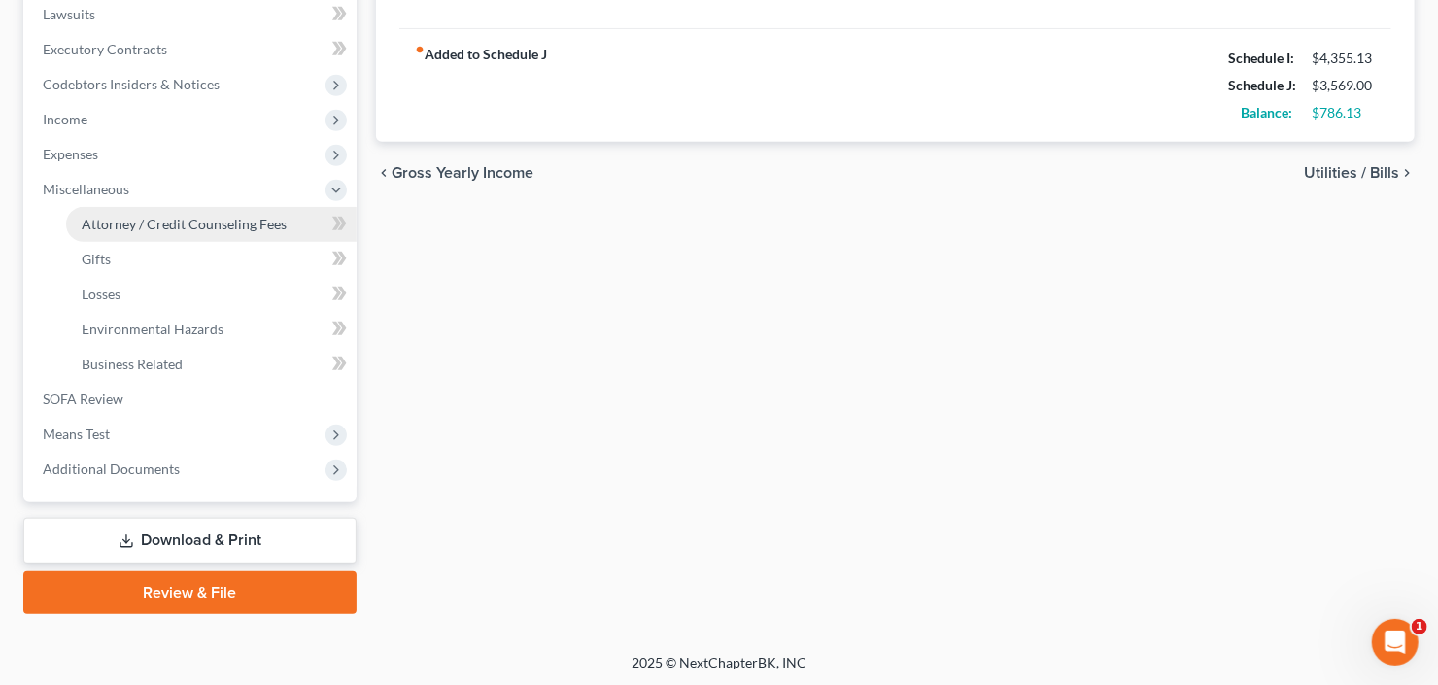
click at [199, 226] on span "Attorney / Credit Counseling Fees" at bounding box center [184, 224] width 205 height 17
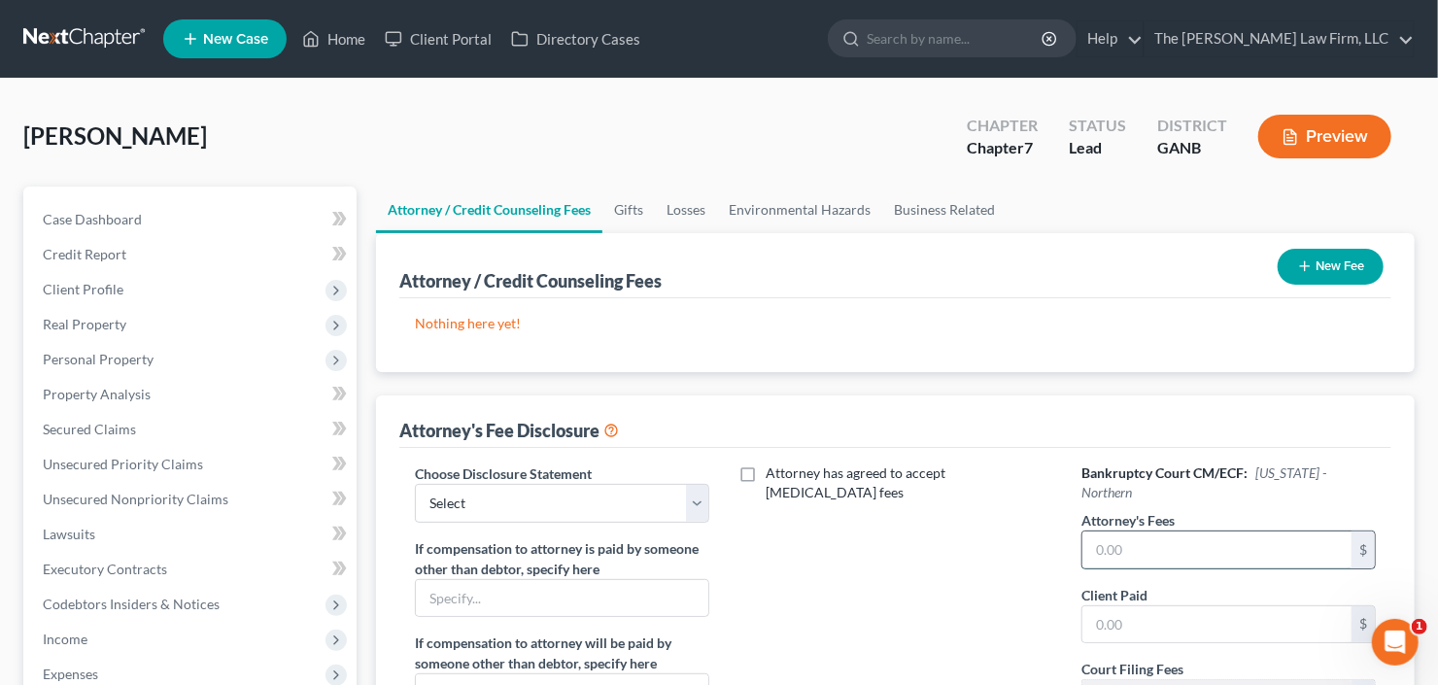
click at [1173, 532] on input "text" at bounding box center [1217, 550] width 269 height 37
type input "2,200"
type input "400"
click at [540, 490] on select "Select Advanced Fee 13 Joint Hourly fee agreement Chapter 13 Advance Fee Ch 7 S…" at bounding box center [562, 503] width 294 height 39
select select "3"
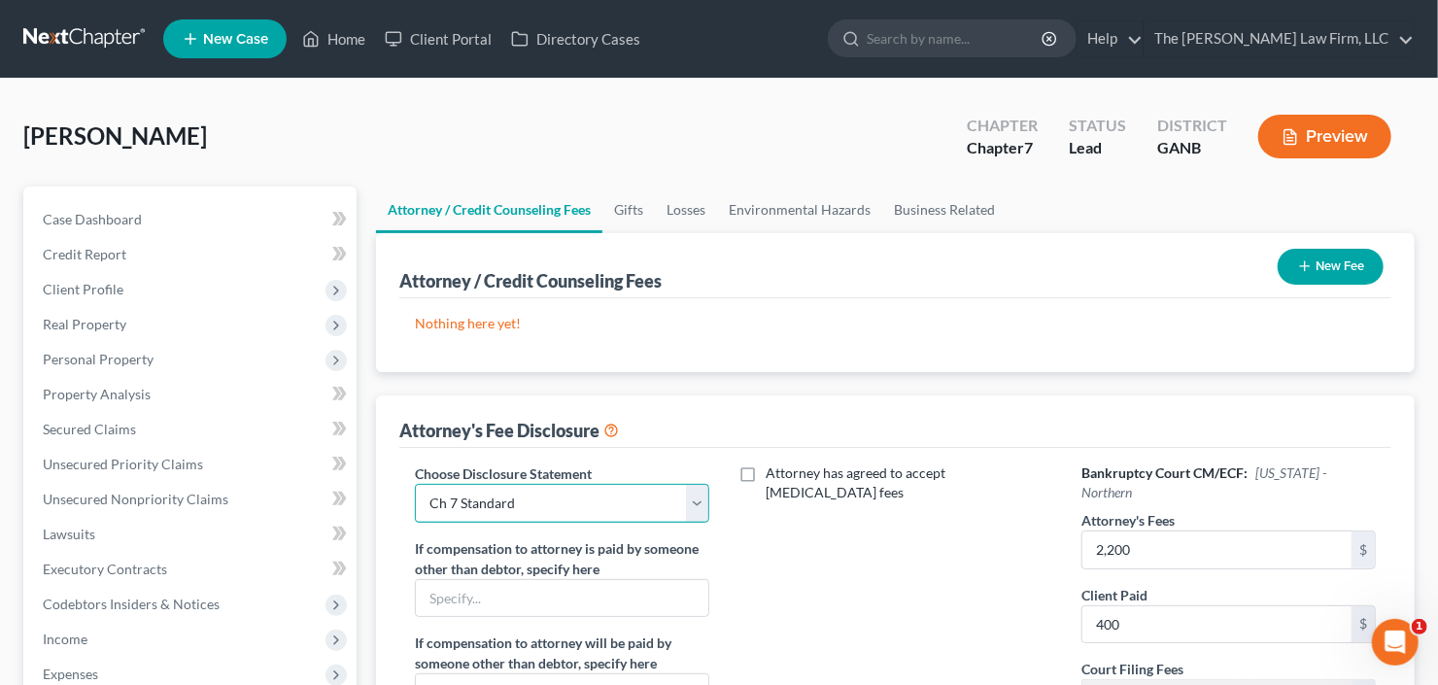
click at [415, 484] on select "Select Advanced Fee 13 Joint Hourly fee agreement Chapter 13 Advance Fee Ch 7 S…" at bounding box center [562, 503] width 294 height 39
click at [1334, 270] on button "New Fee" at bounding box center [1331, 267] width 106 height 36
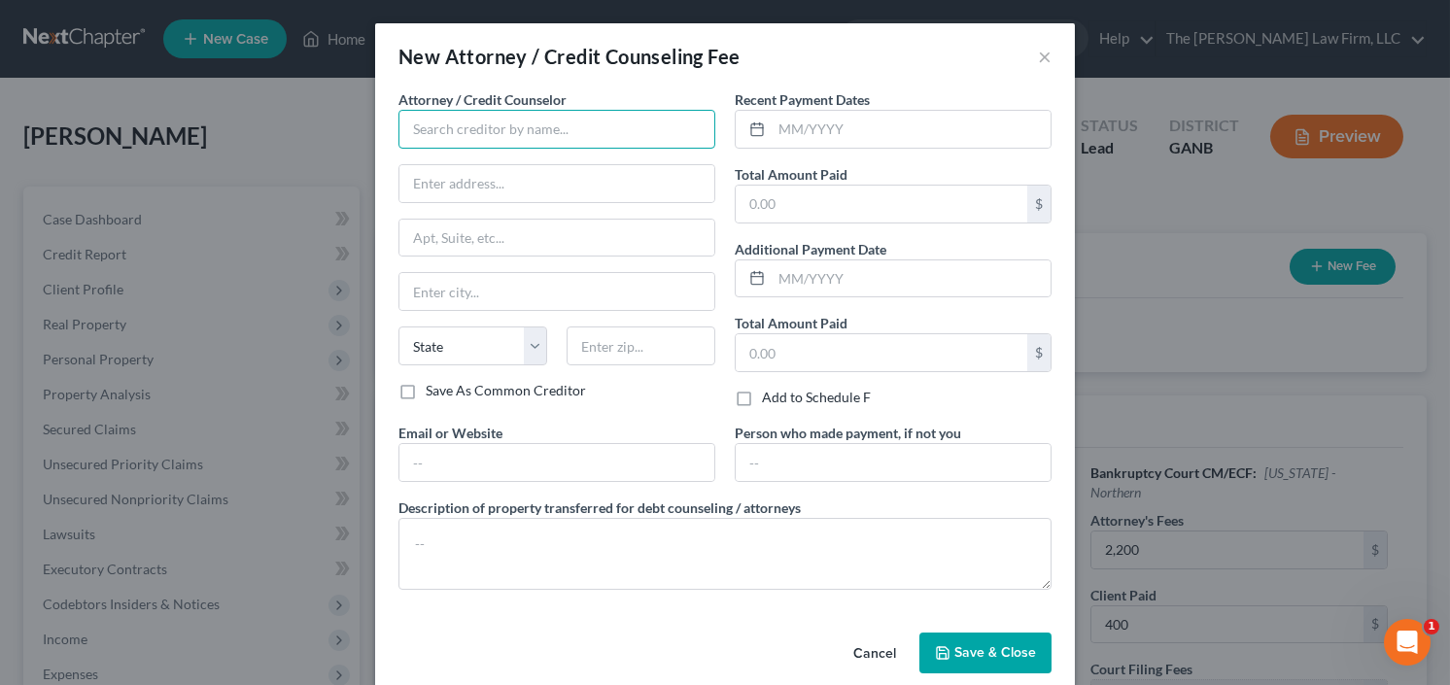
click at [544, 126] on input "text" at bounding box center [556, 129] width 317 height 39
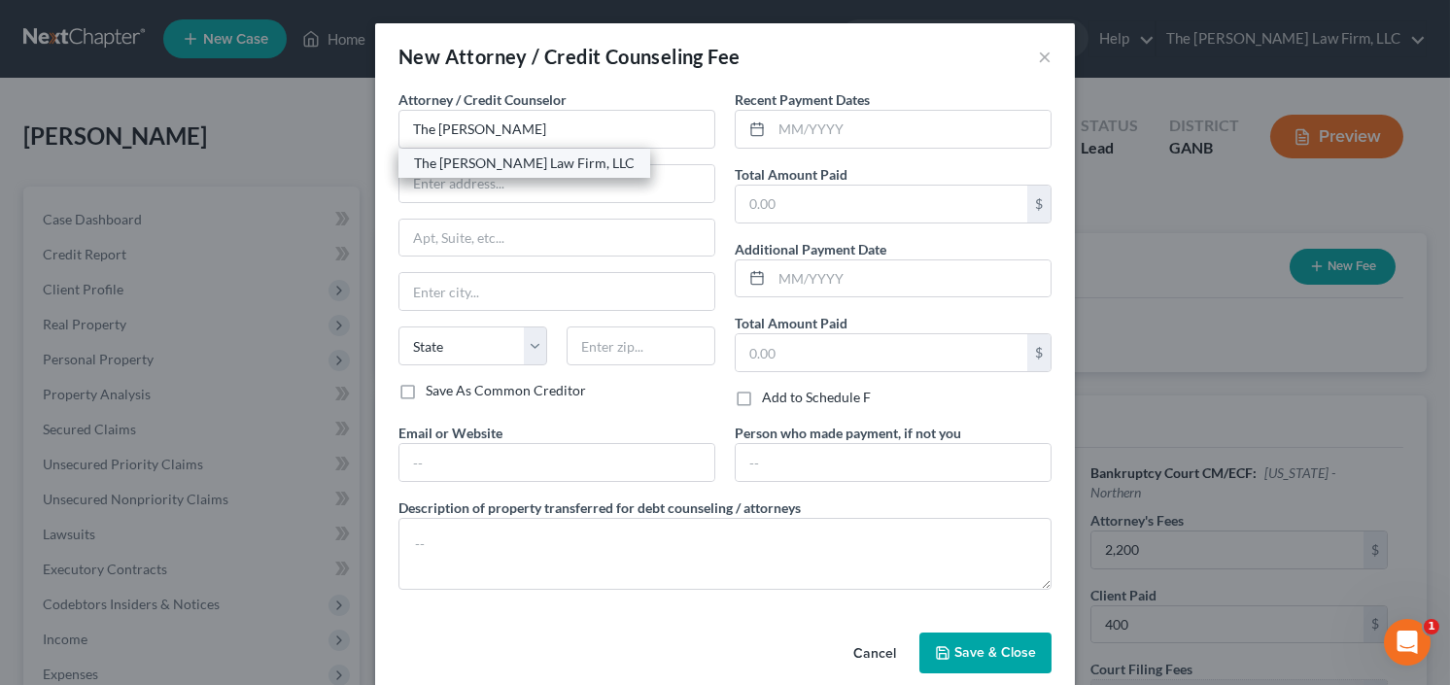
click at [536, 154] on div "The [PERSON_NAME] Law Firm, LLC" at bounding box center [524, 163] width 221 height 19
type input "The [PERSON_NAME] Law Firm, LLC"
type input "5555 Glenridge Connector Suite 200"
type input "[GEOGRAPHIC_DATA]"
select select "10"
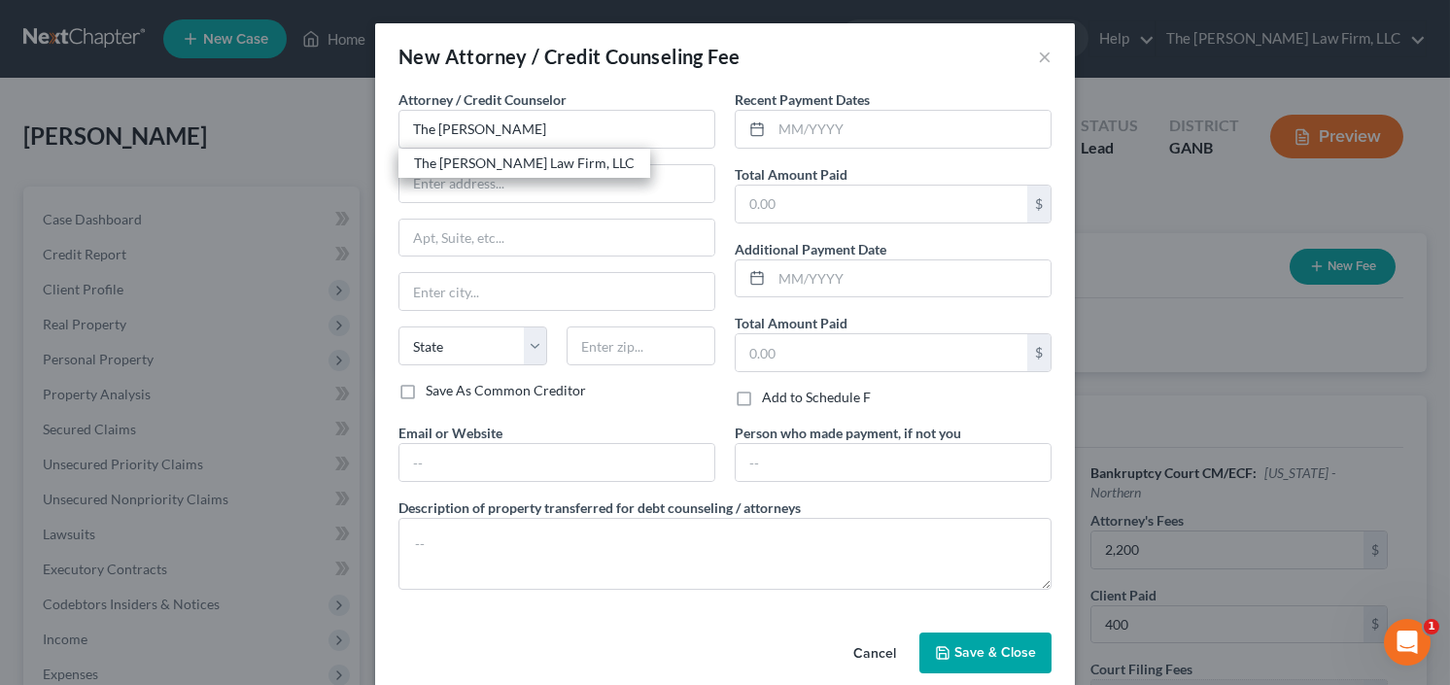
type input "30342"
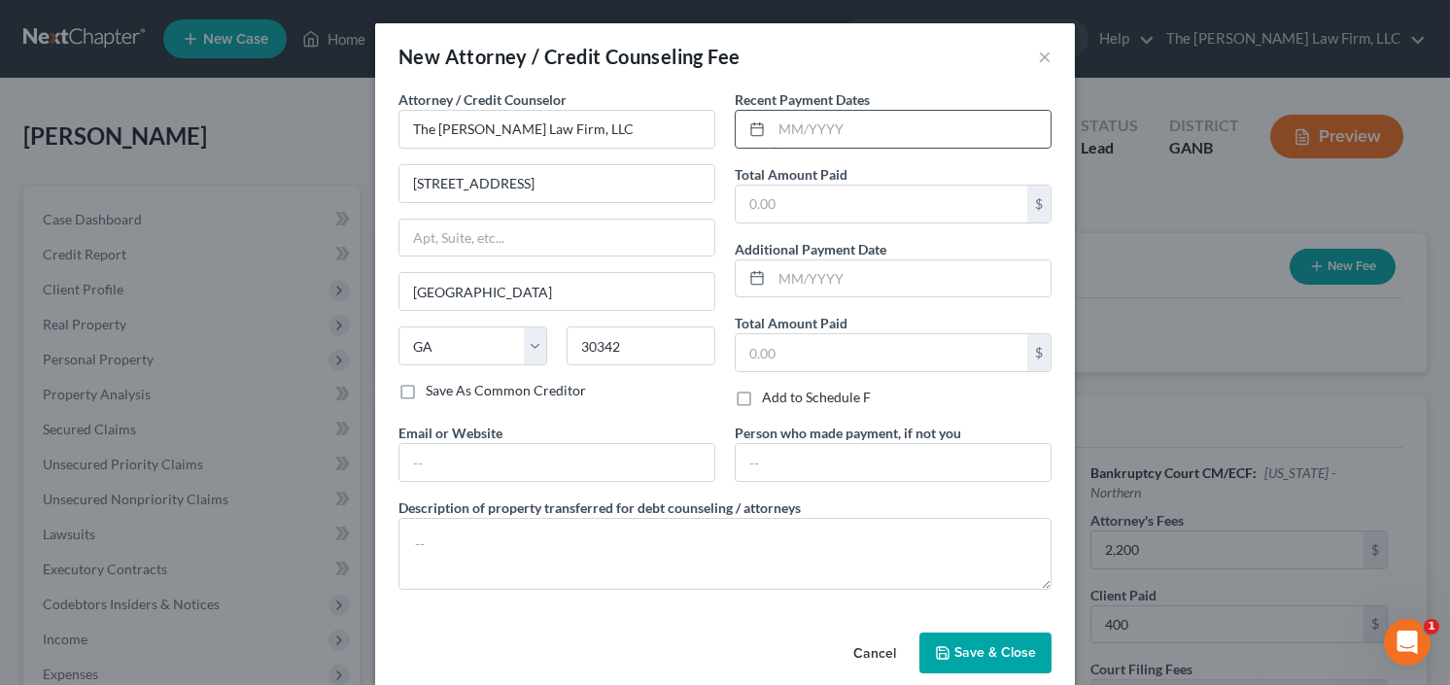
click at [885, 125] on input "text" at bounding box center [911, 129] width 279 height 37
type input "9/25"
drag, startPoint x: 774, startPoint y: 214, endPoint x: 737, endPoint y: 217, distance: 37.0
click at [736, 218] on input "7,400" at bounding box center [882, 204] width 292 height 37
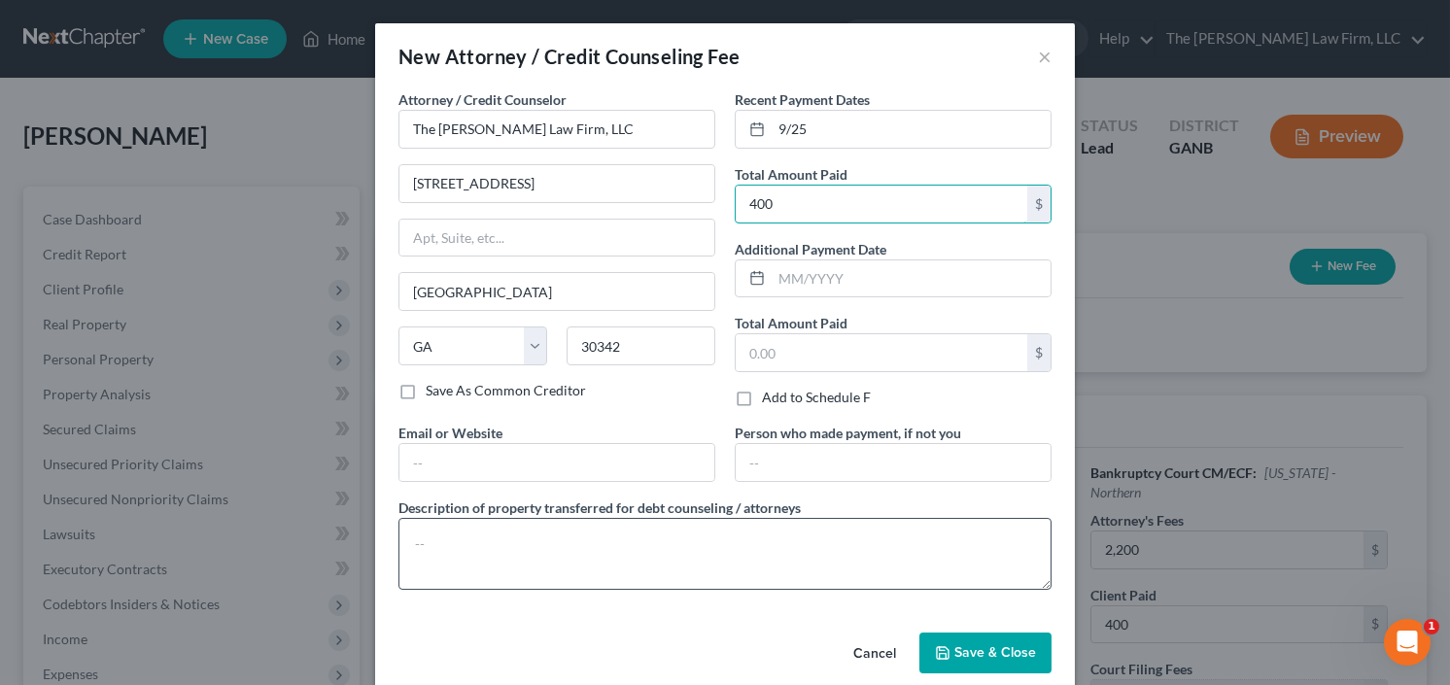
type input "400"
click at [462, 532] on textarea at bounding box center [724, 554] width 653 height 72
type textarea "retainer"
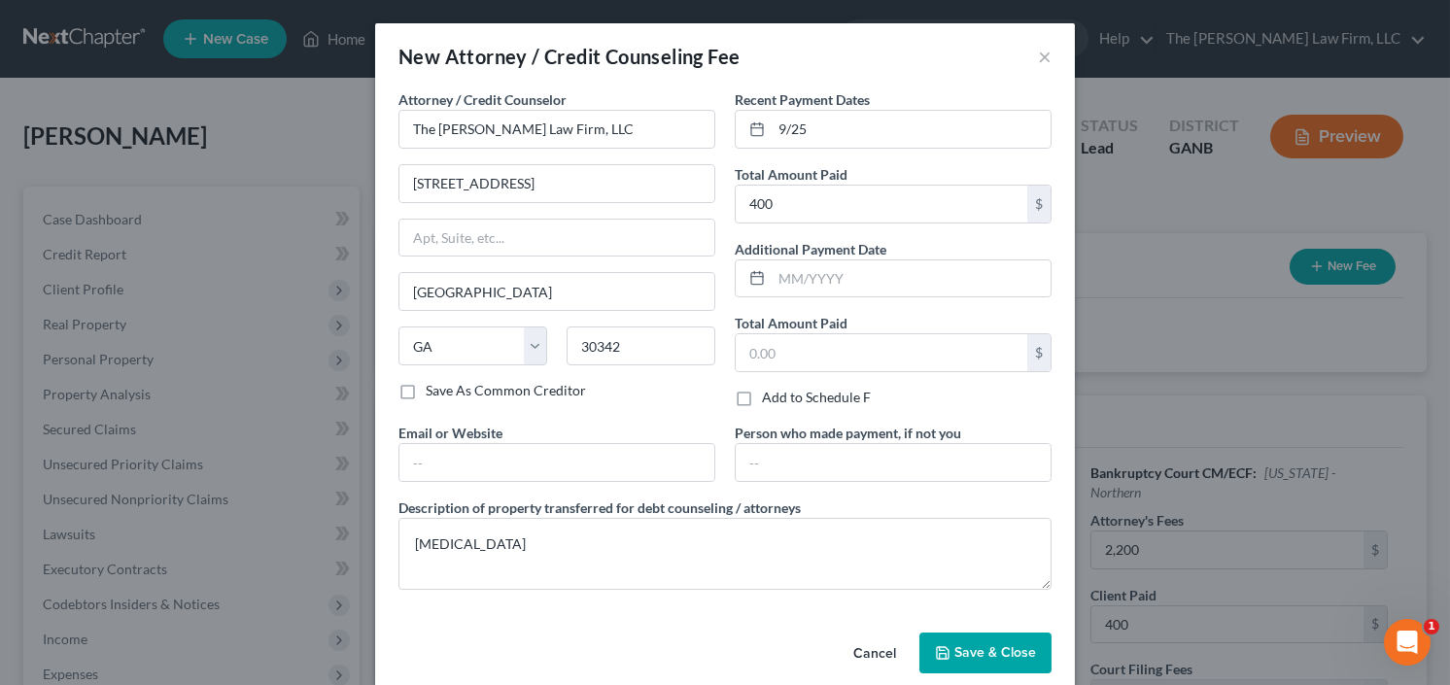
click at [1018, 637] on button "Save & Close" at bounding box center [985, 653] width 132 height 41
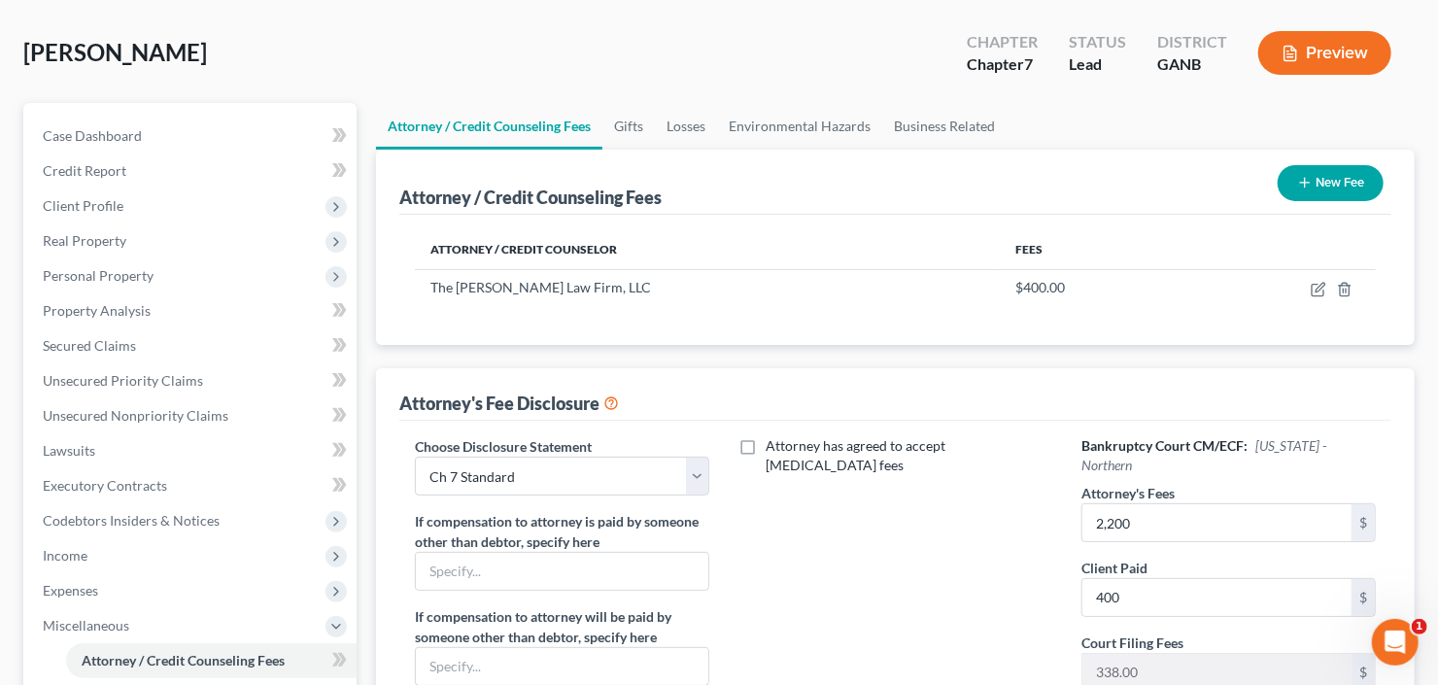
scroll to position [78, 0]
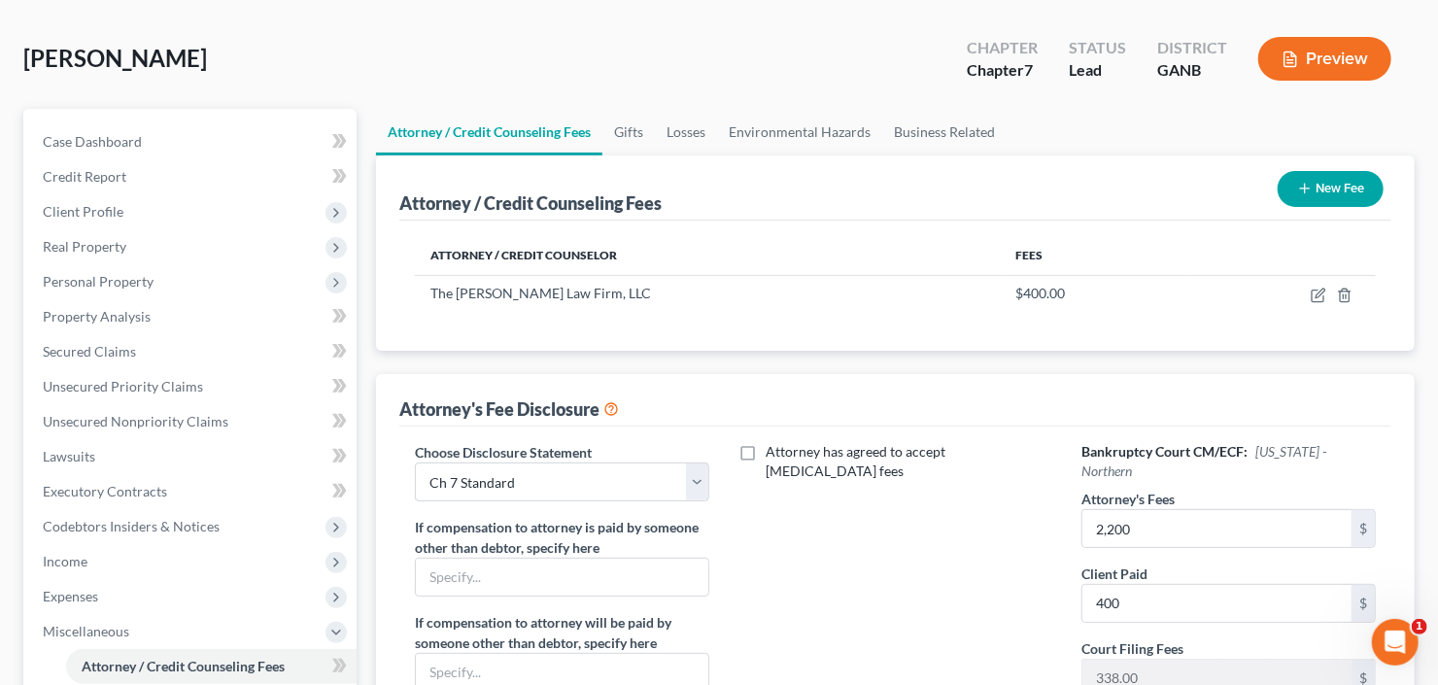
click at [1367, 186] on button "New Fee" at bounding box center [1331, 189] width 106 height 36
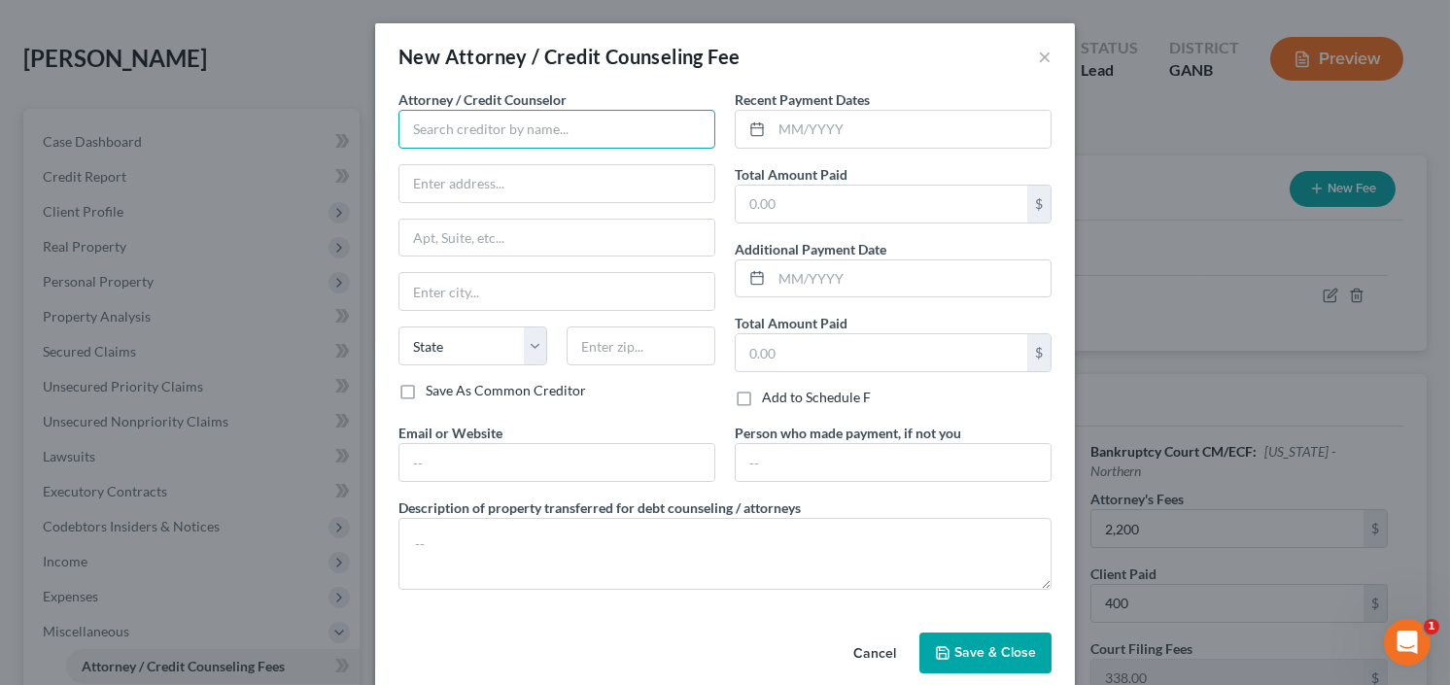
click at [489, 136] on input "text" at bounding box center [556, 129] width 317 height 39
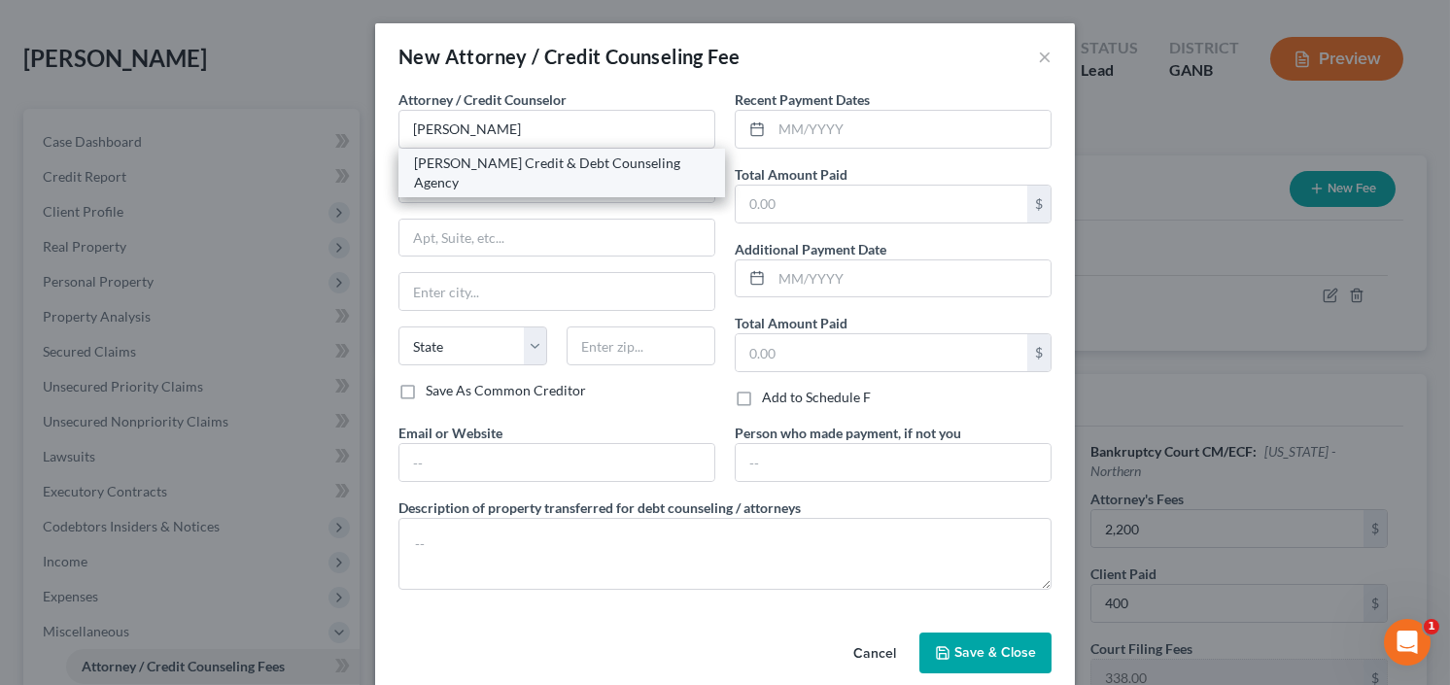
click at [463, 158] on div "Allen Credit & Debt Counseling Agency" at bounding box center [561, 173] width 295 height 39
type input "Allen Credit & Debt Counseling Agency"
type input "20003 387th Ave"
type input "Wolsey"
select select "43"
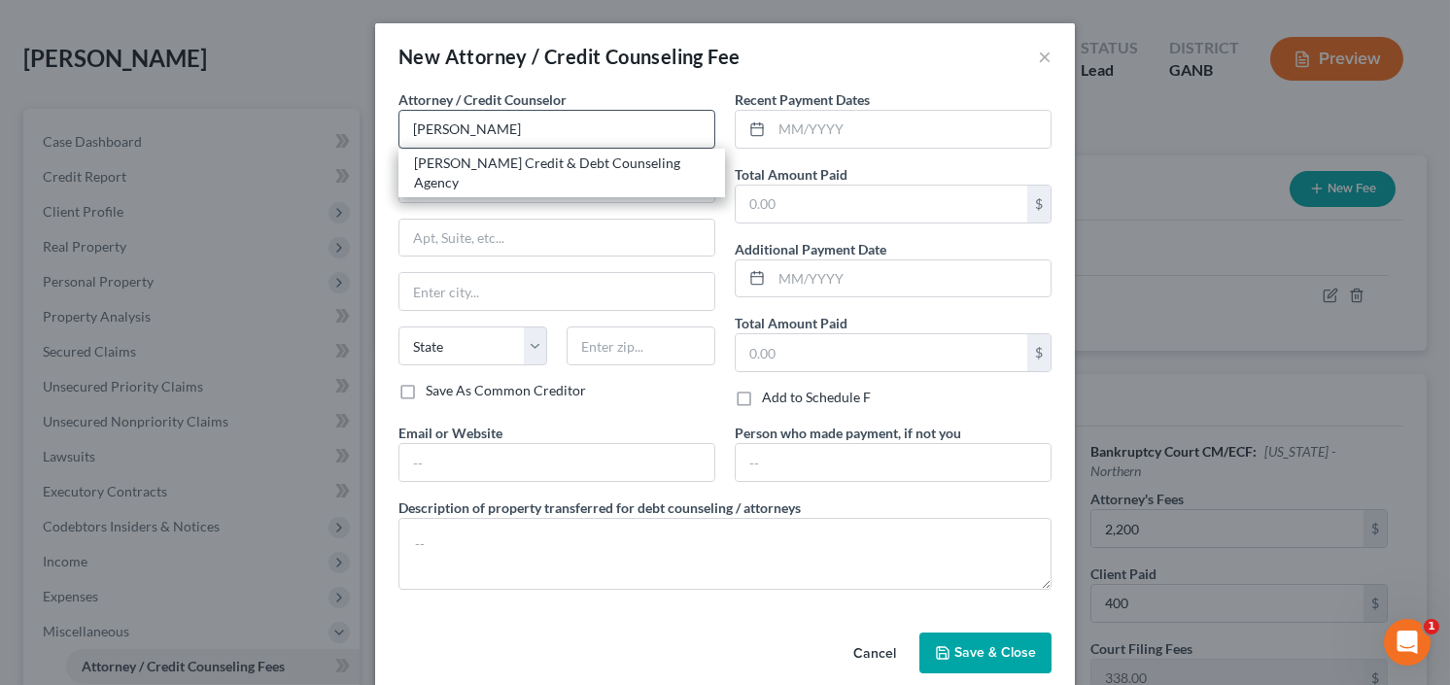
type input "57384"
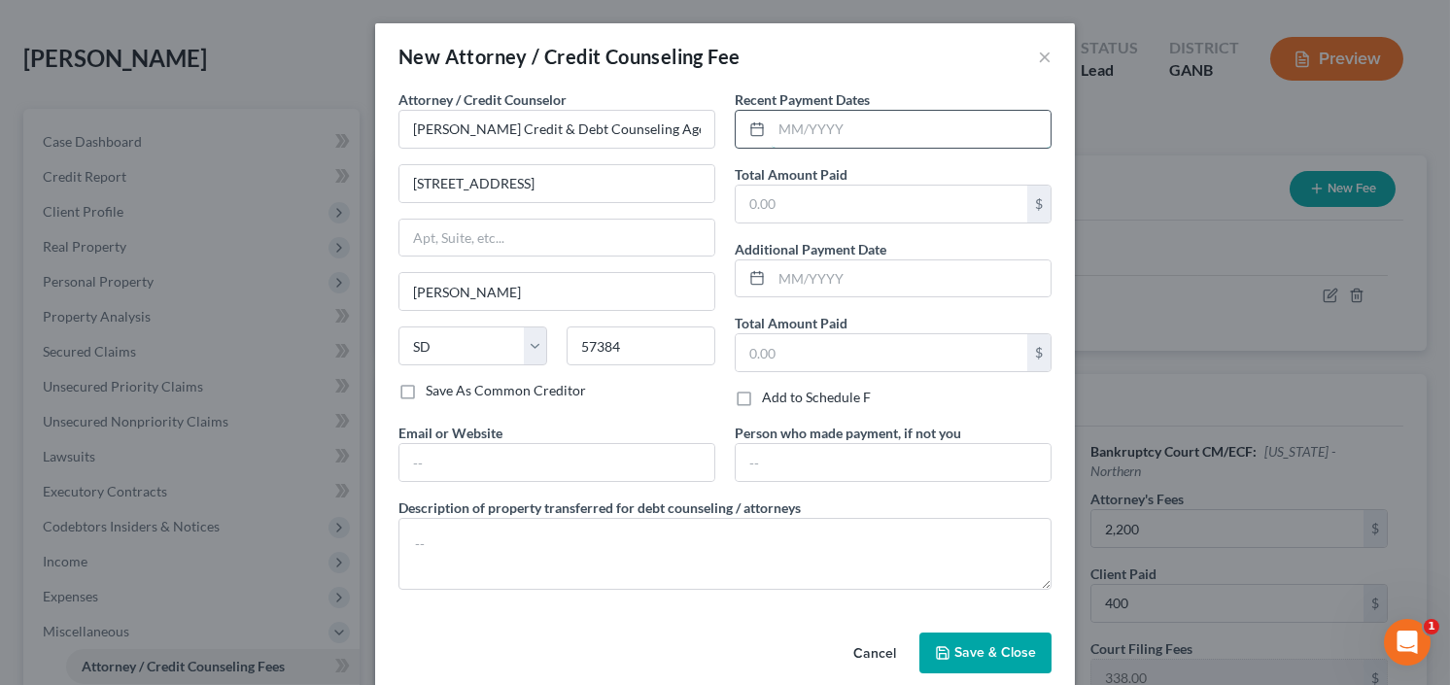
click at [827, 129] on input "text" at bounding box center [911, 129] width 279 height 37
click at [819, 199] on input "text" at bounding box center [882, 204] width 292 height 37
click at [823, 120] on input "9/25" at bounding box center [911, 129] width 279 height 37
drag, startPoint x: 810, startPoint y: 127, endPoint x: 742, endPoint y: 149, distance: 71.3
click at [739, 149] on div "Recent Payment Dates 9/25 Total Amount Paid $ Additional Payment Date Total Amo…" at bounding box center [893, 255] width 336 height 333
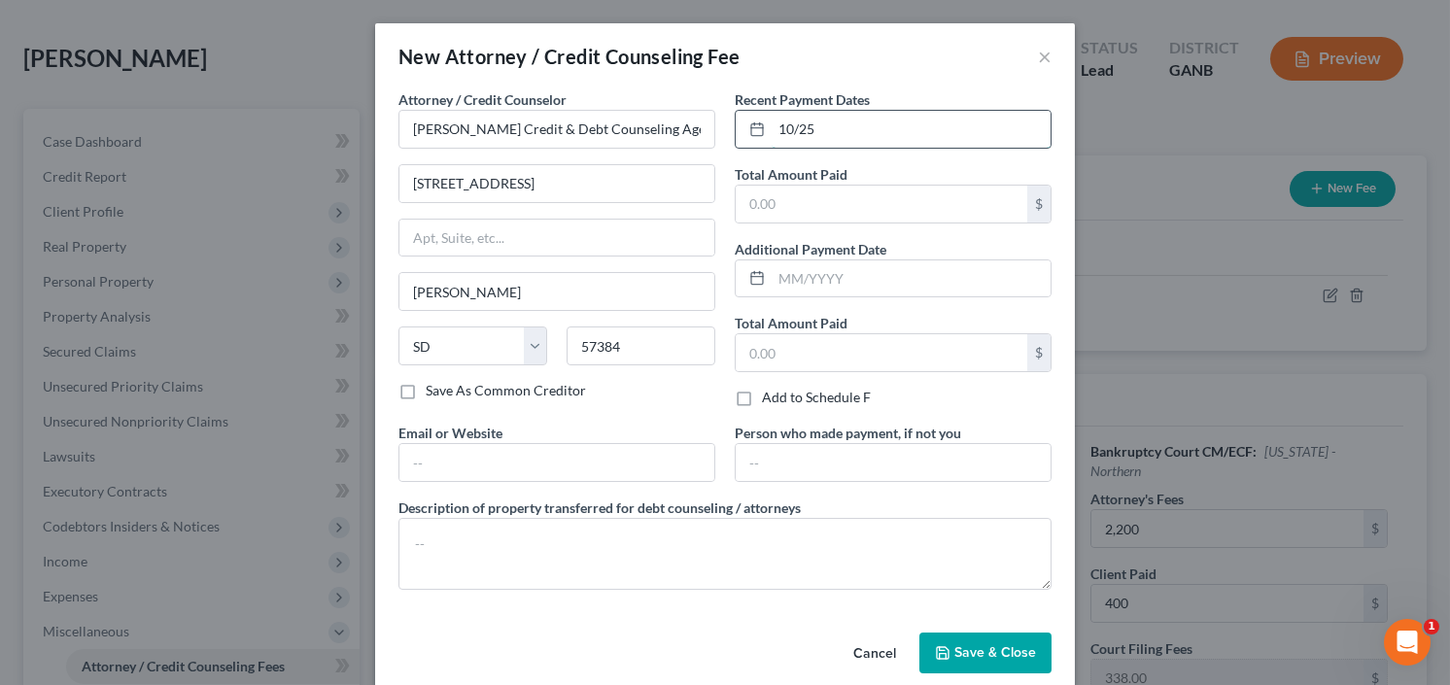
type input "10/25"
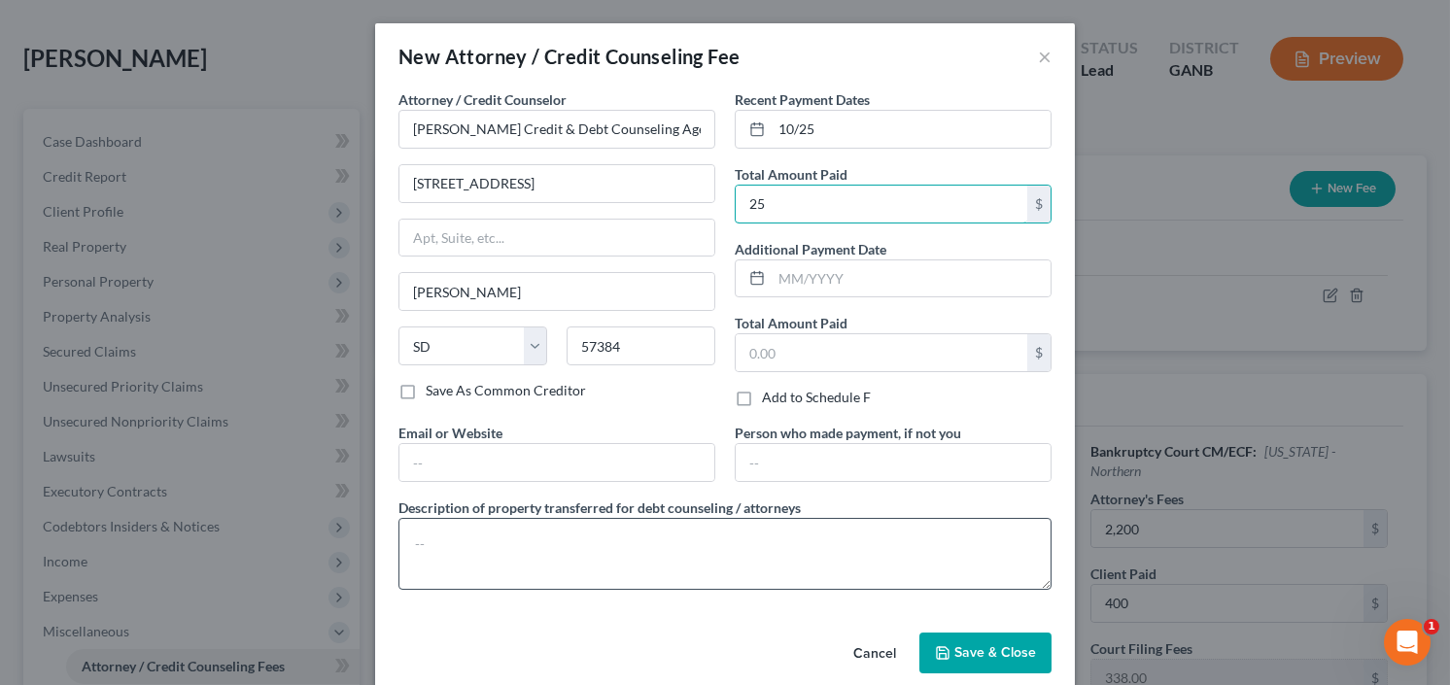
type input "25"
click at [653, 530] on textarea at bounding box center [724, 554] width 653 height 72
type textarea "retainer"
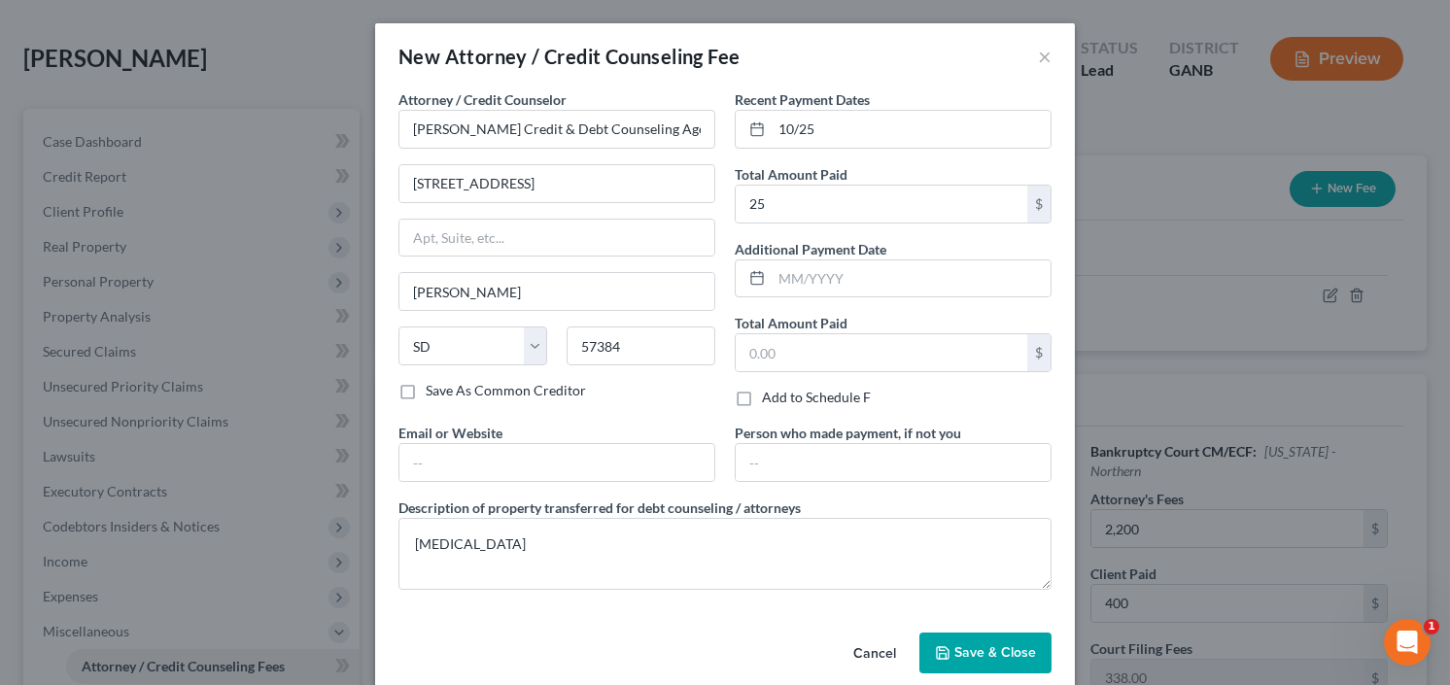
click at [1010, 635] on button "Save & Close" at bounding box center [985, 653] width 132 height 41
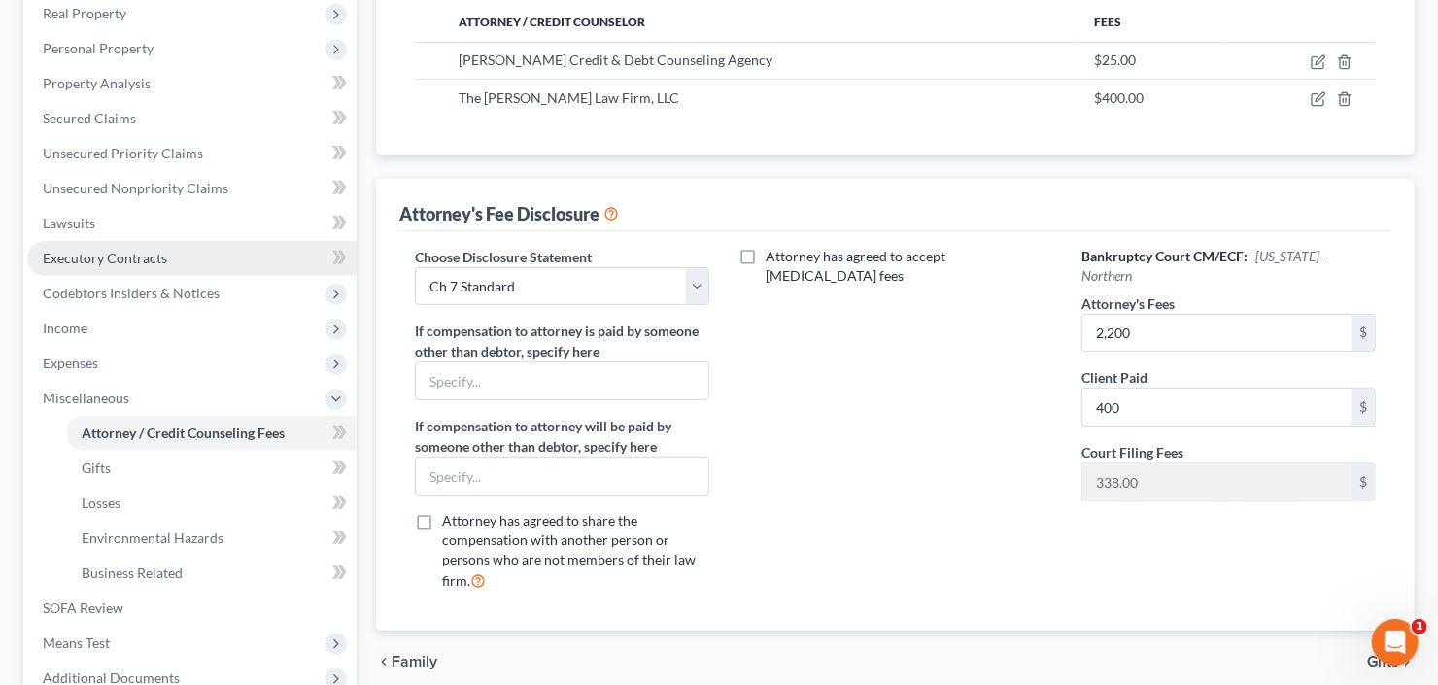
scroll to position [520, 0]
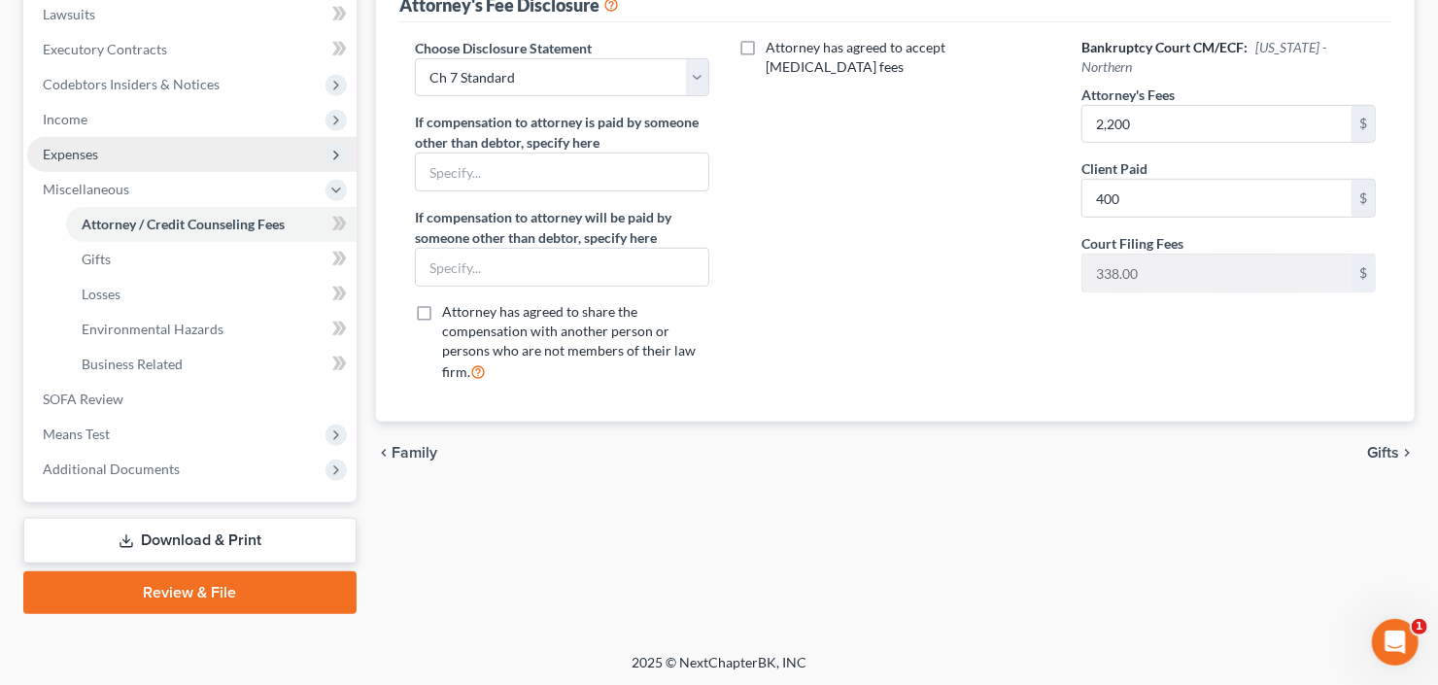
click at [87, 142] on span "Expenses" at bounding box center [191, 154] width 329 height 35
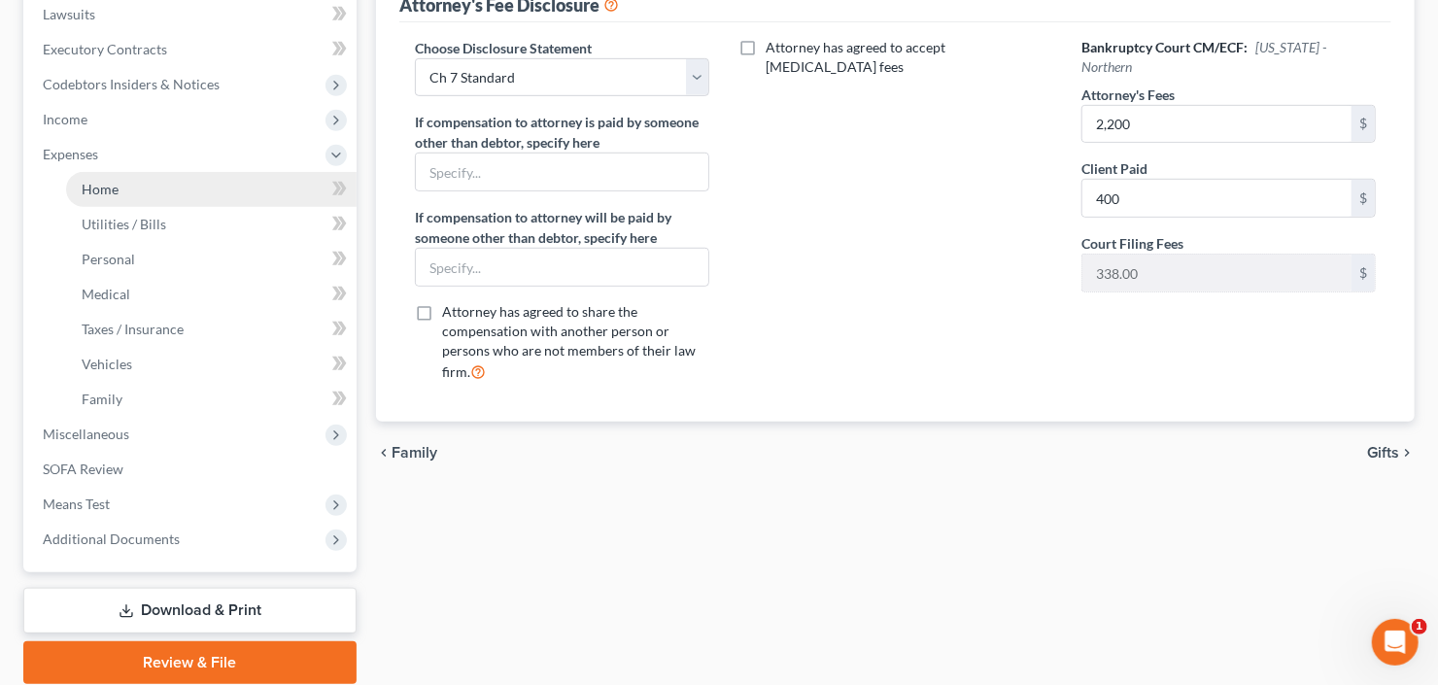
click at [104, 191] on span "Home" at bounding box center [100, 189] width 37 height 17
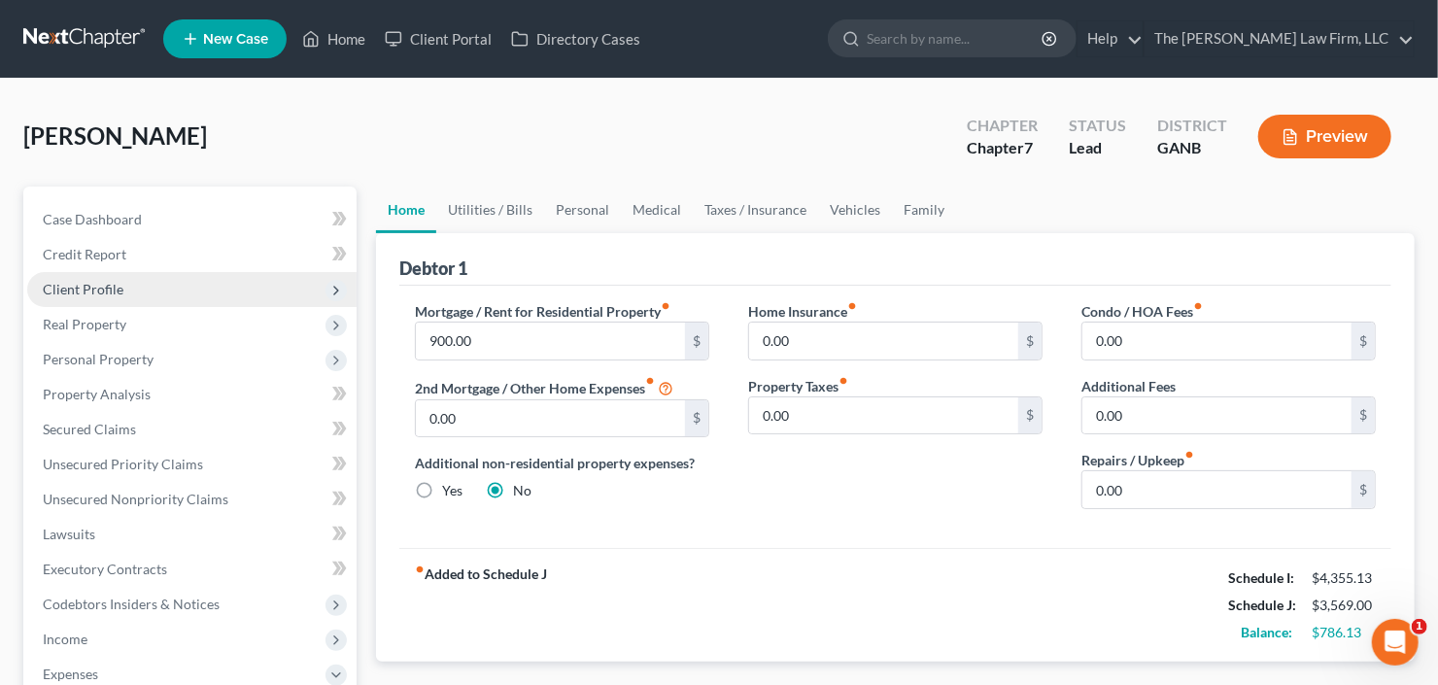
click at [56, 297] on span "Client Profile" at bounding box center [191, 289] width 329 height 35
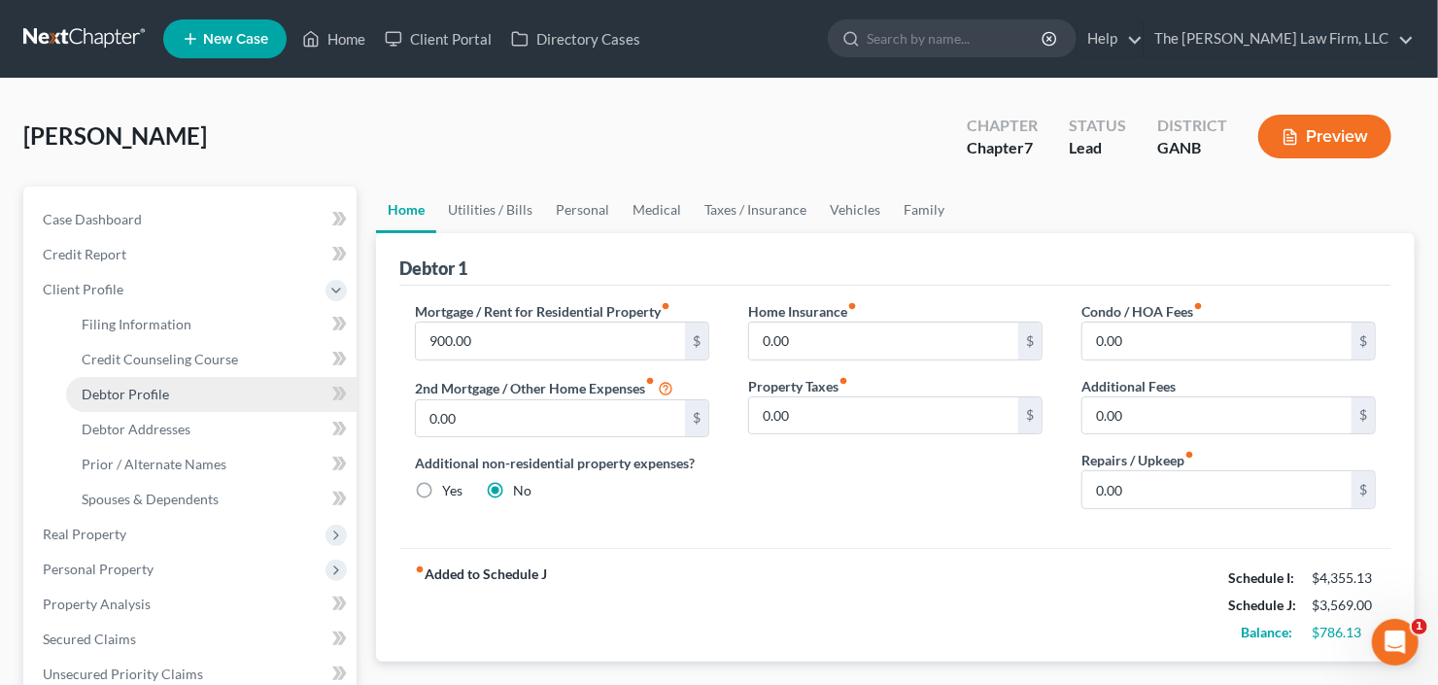
click at [134, 389] on span "Debtor Profile" at bounding box center [125, 394] width 87 height 17
select select "0"
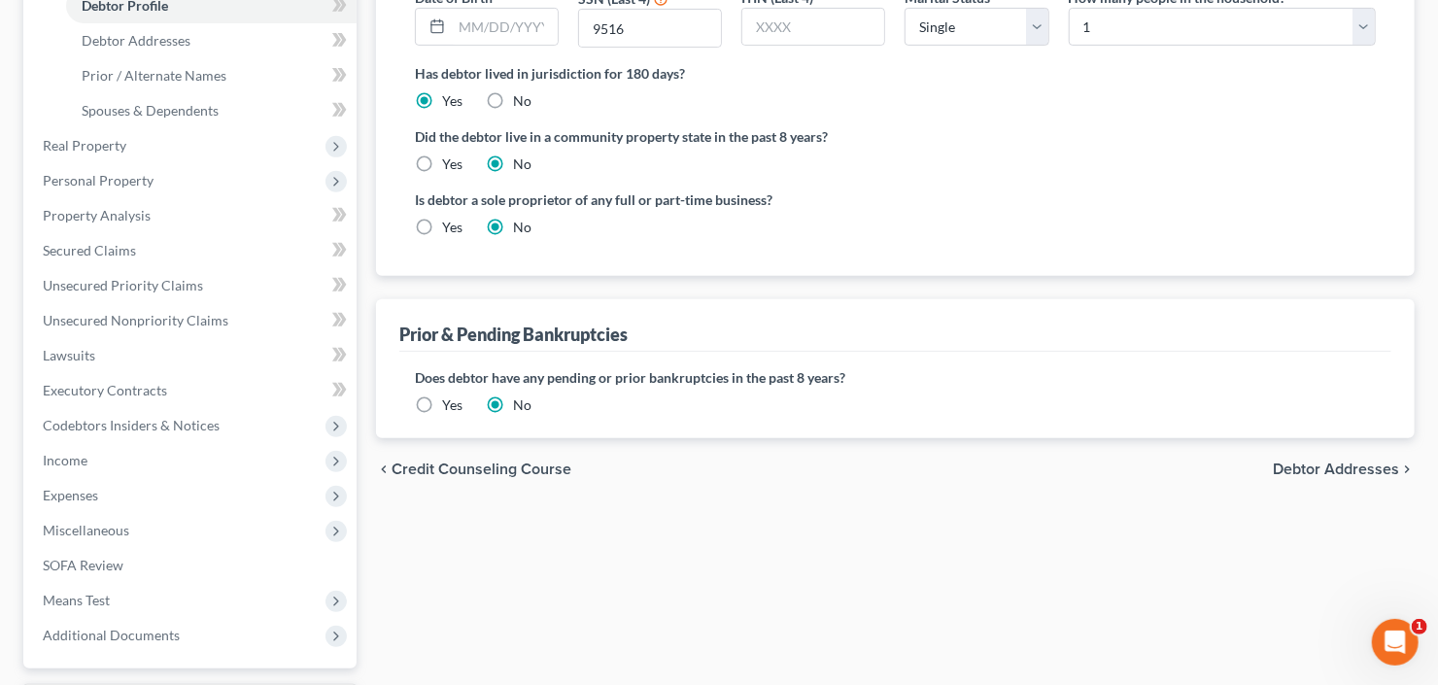
scroll to position [78, 0]
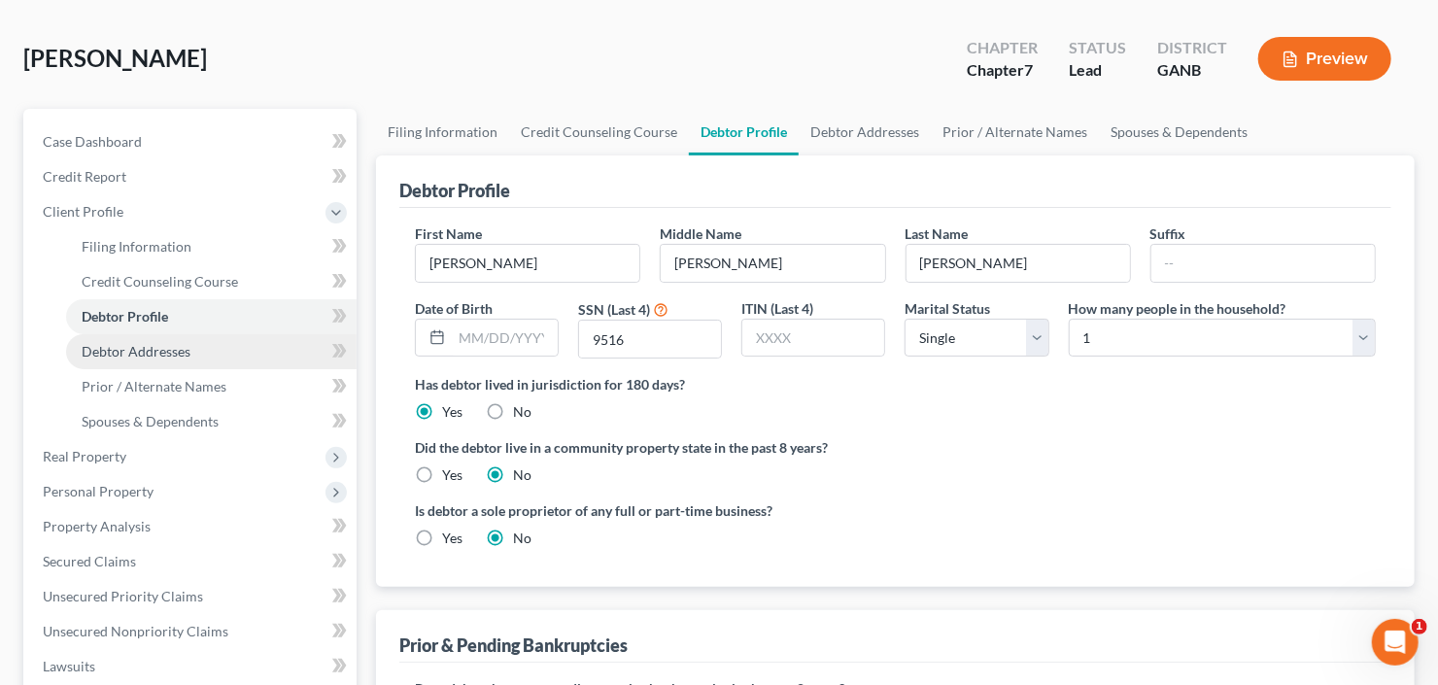
click at [169, 344] on span "Debtor Addresses" at bounding box center [136, 351] width 109 height 17
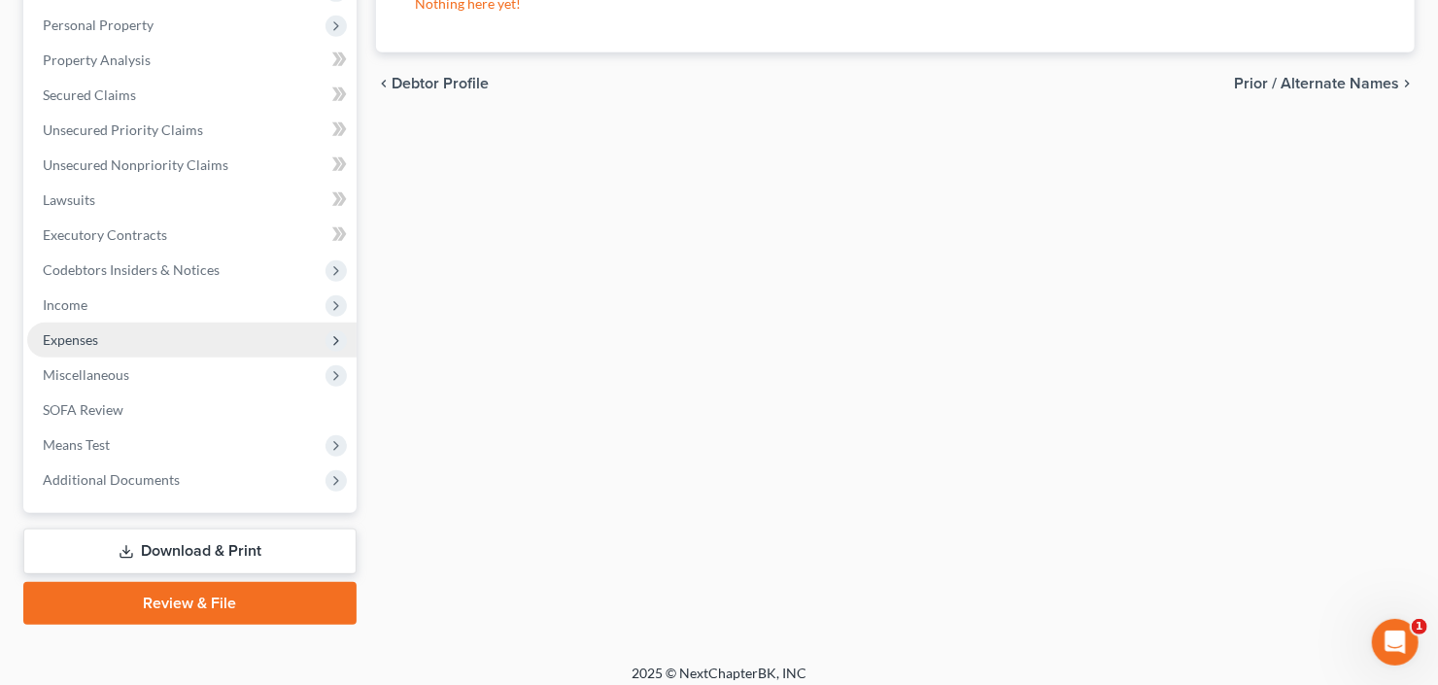
click at [107, 346] on span "Expenses" at bounding box center [191, 340] width 329 height 35
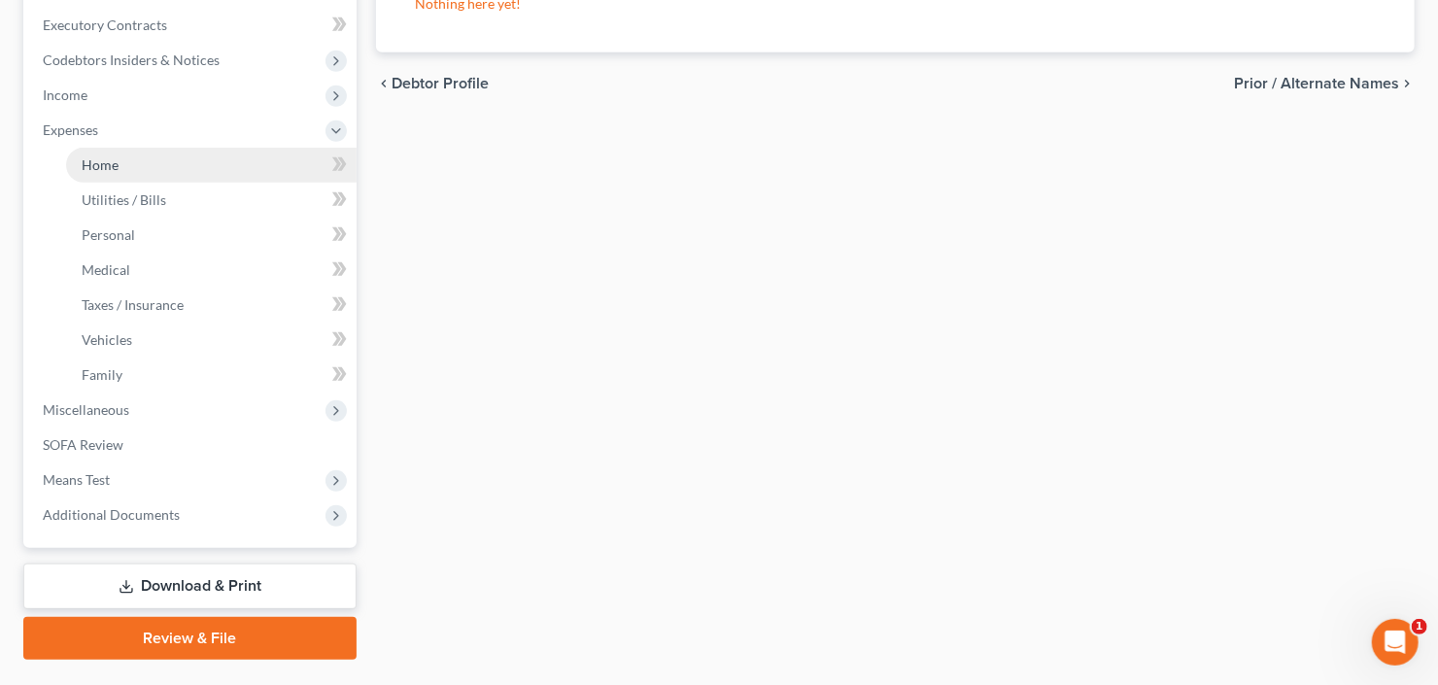
scroll to position [334, 0]
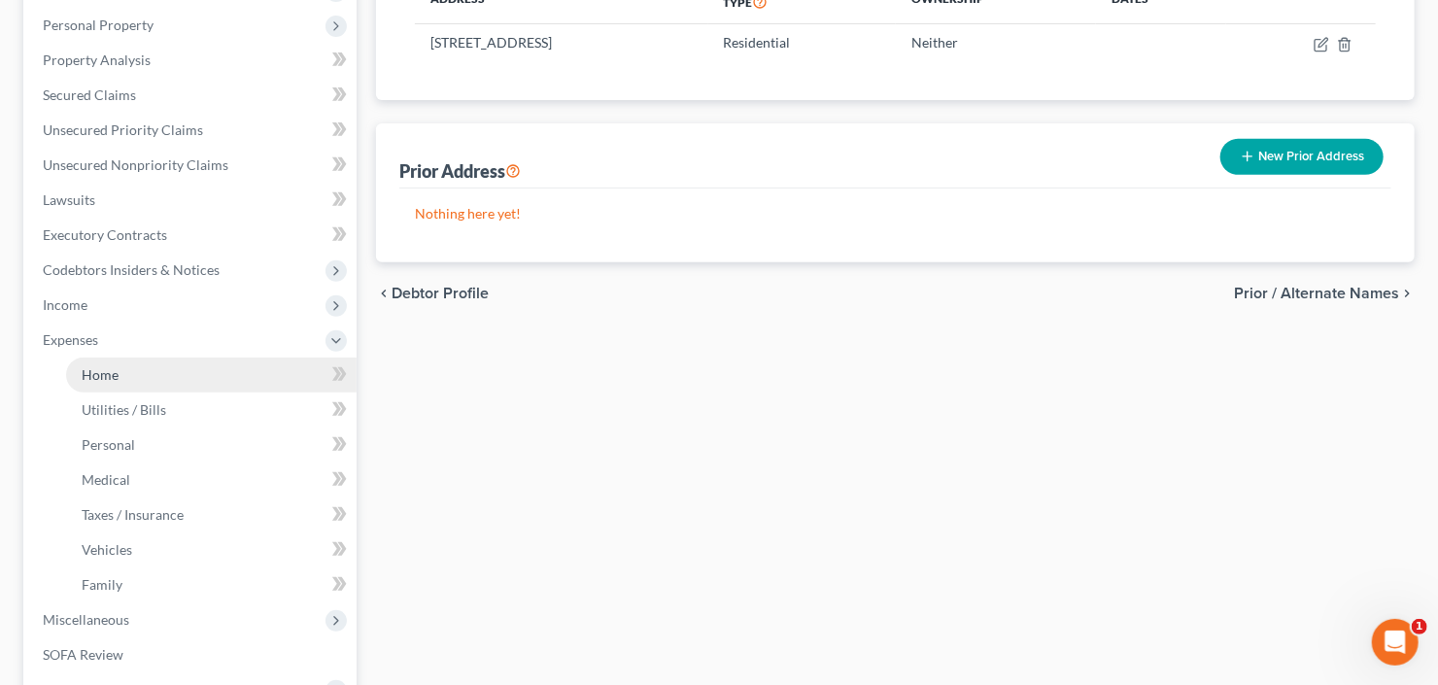
click at [120, 371] on link "Home" at bounding box center [211, 375] width 291 height 35
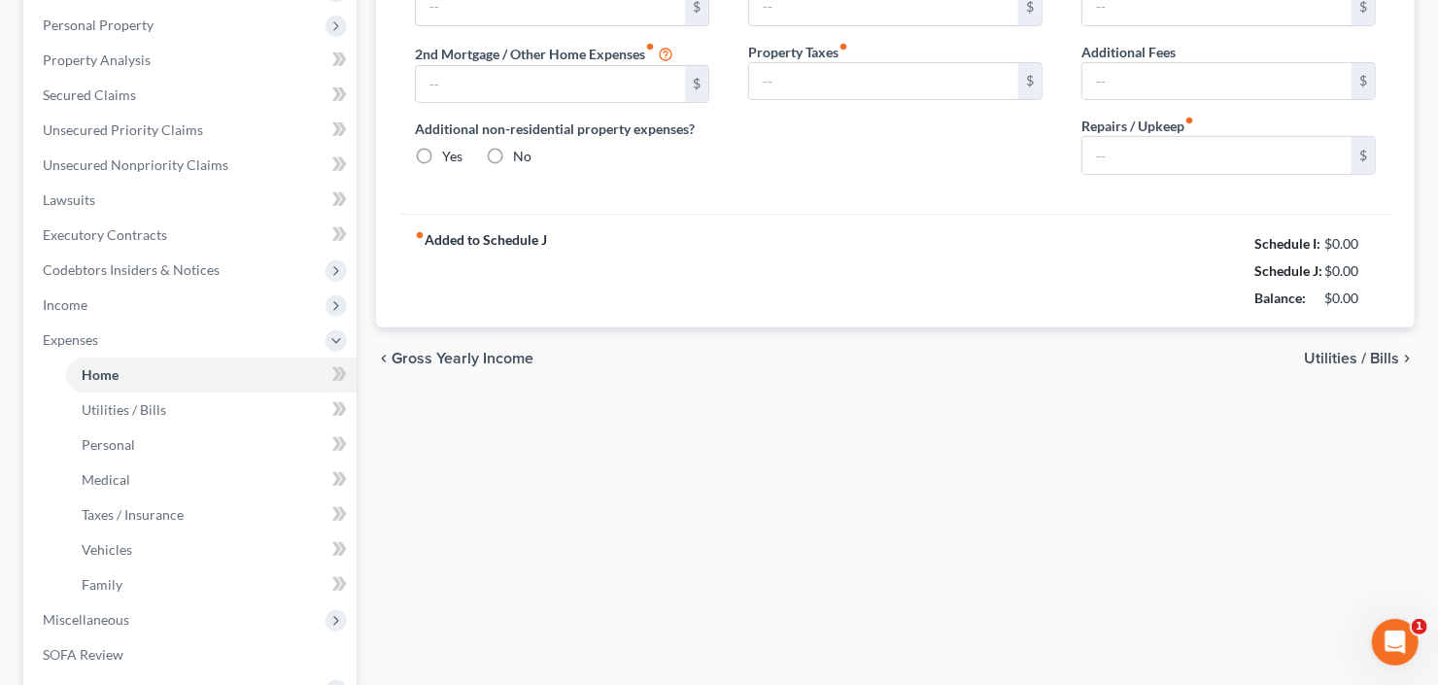
type input "900.00"
type input "0.00"
radio input "true"
type input "0.00"
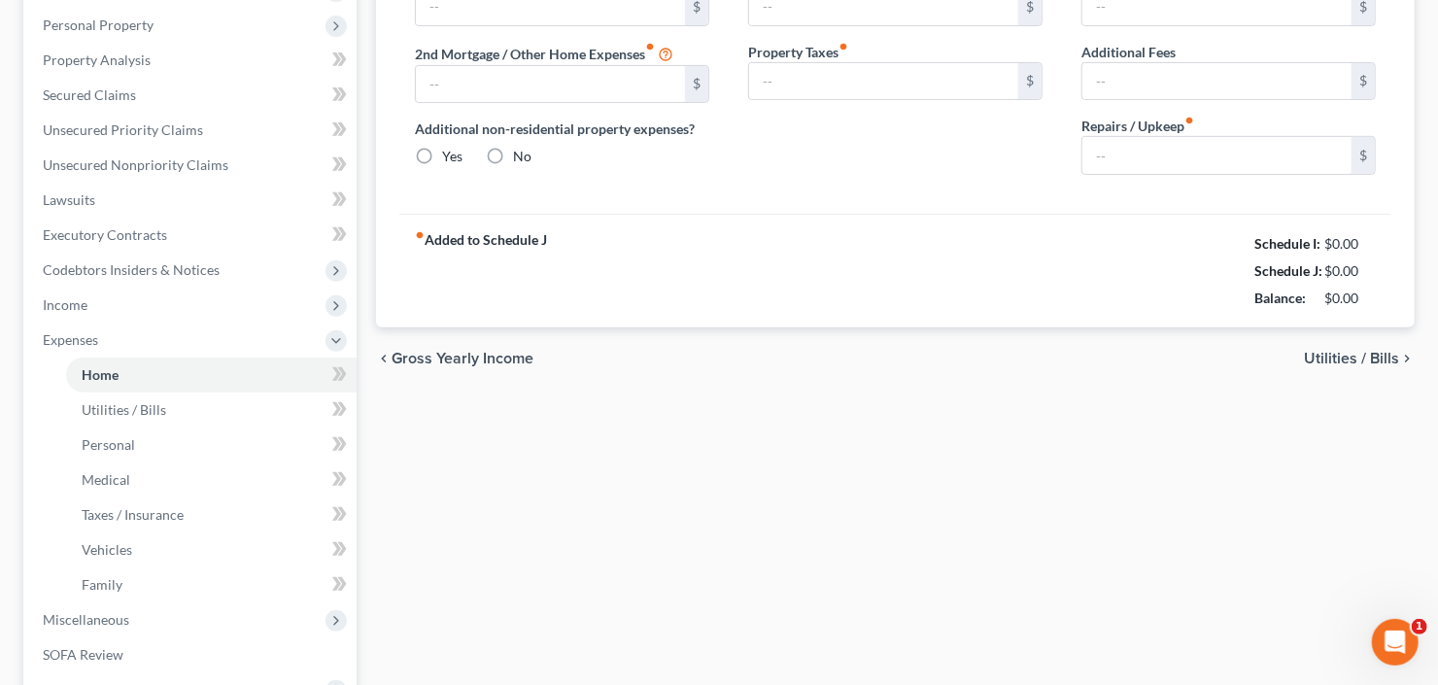
type input "0.00"
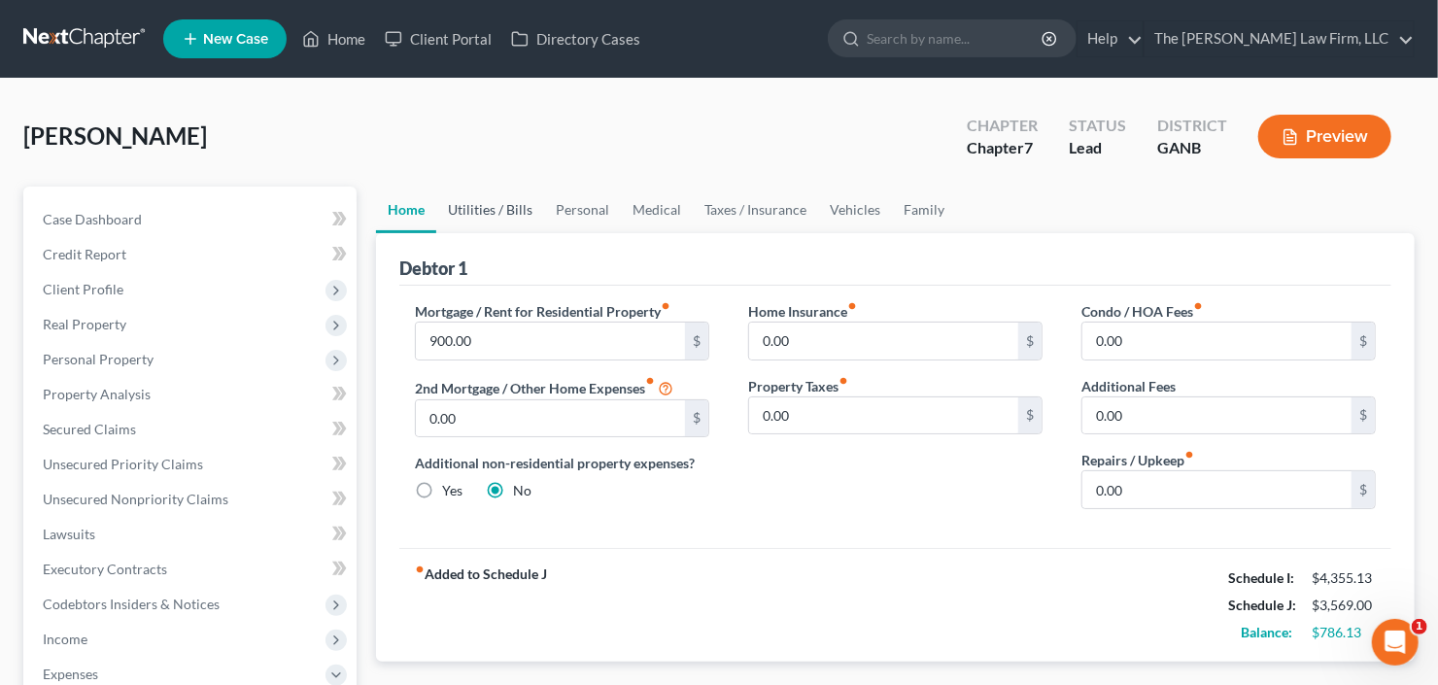
click at [482, 208] on link "Utilities / Bills" at bounding box center [490, 210] width 108 height 47
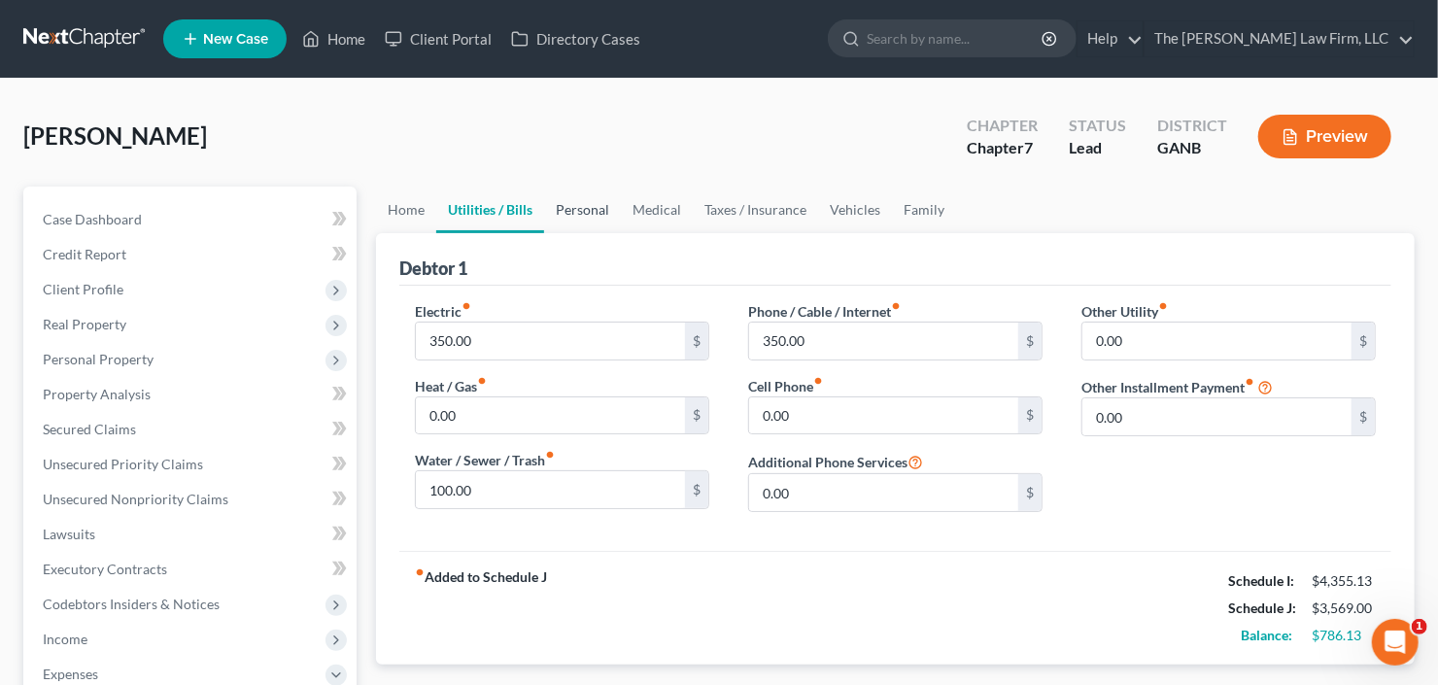
click at [590, 222] on link "Personal" at bounding box center [582, 210] width 77 height 47
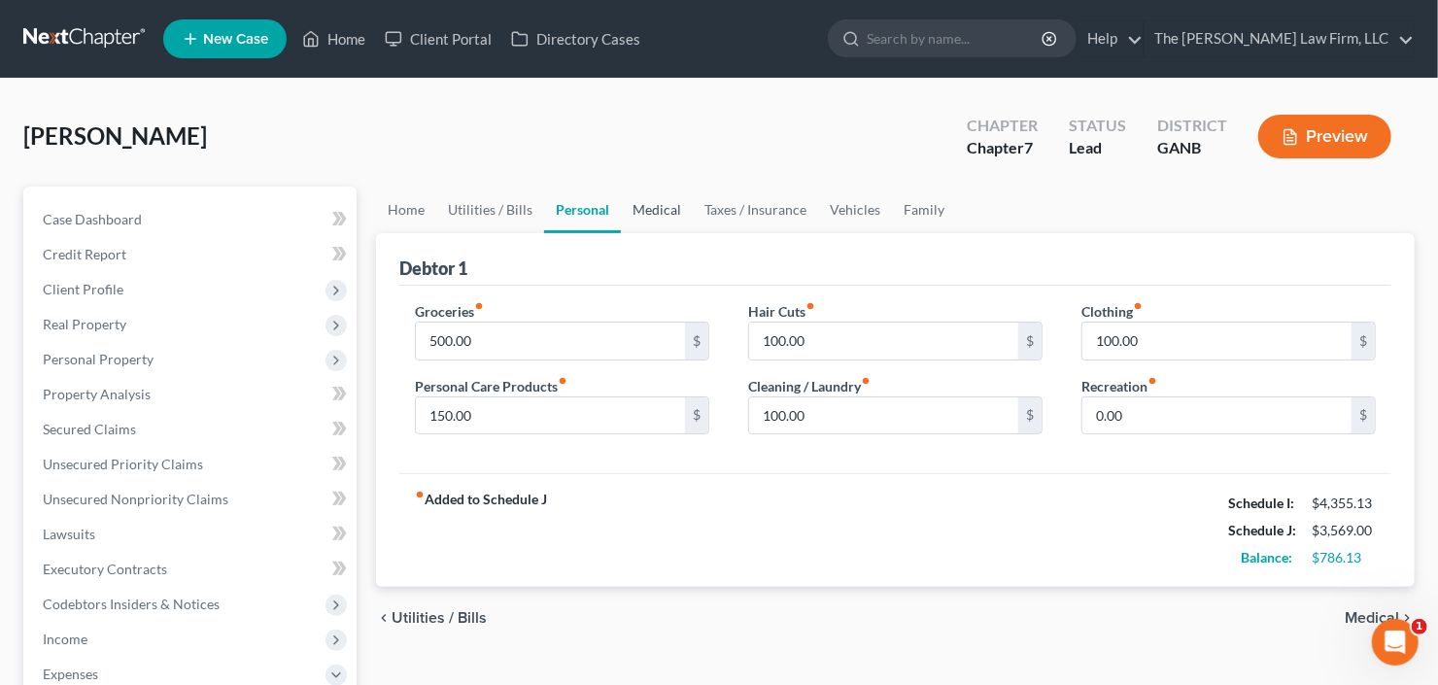
click at [666, 222] on link "Medical" at bounding box center [657, 210] width 72 height 47
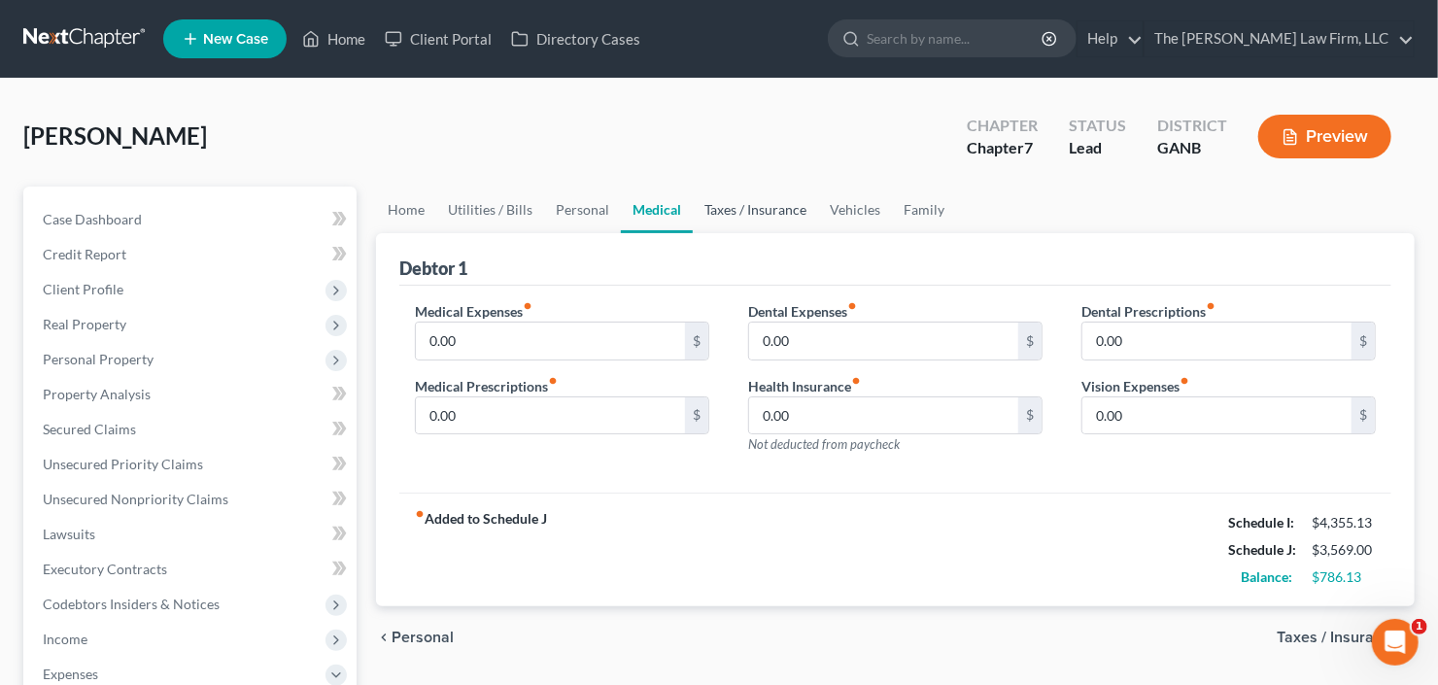
click at [744, 214] on link "Taxes / Insurance" at bounding box center [755, 210] width 125 height 47
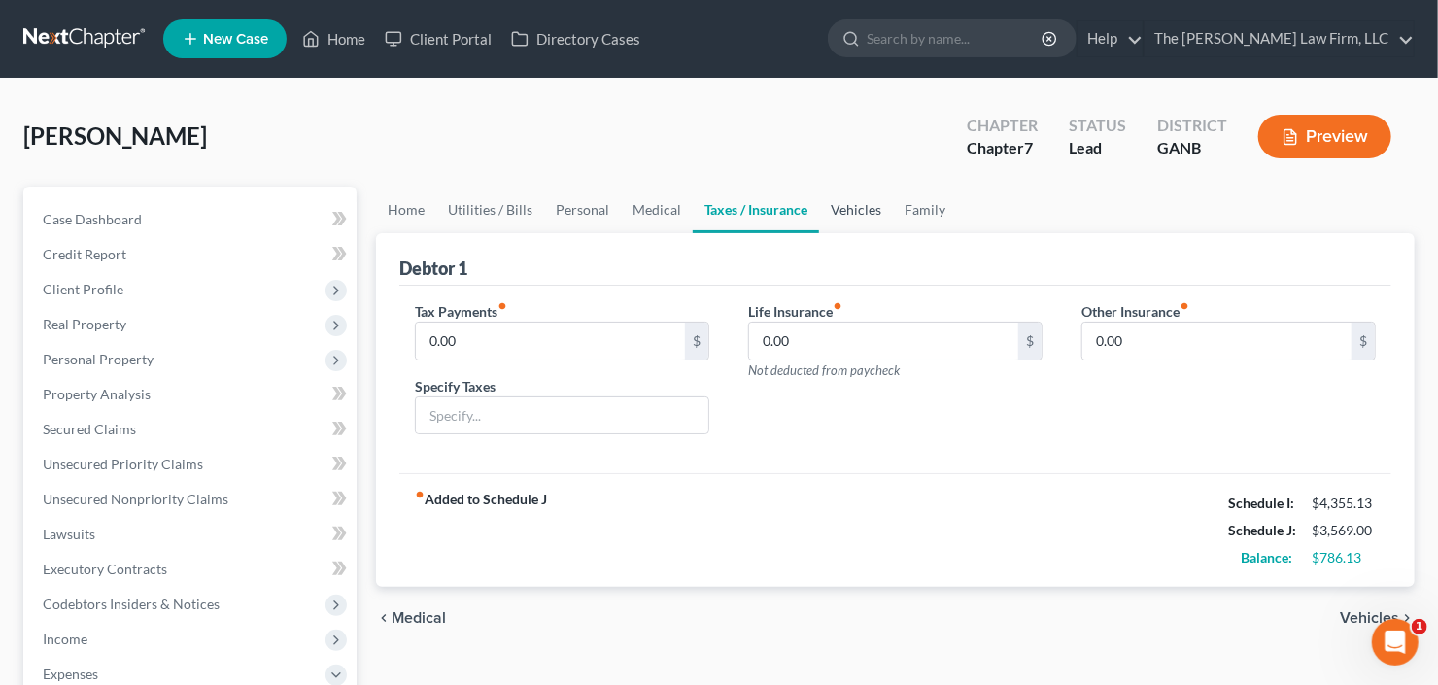
click at [857, 212] on link "Vehicles" at bounding box center [856, 210] width 74 height 47
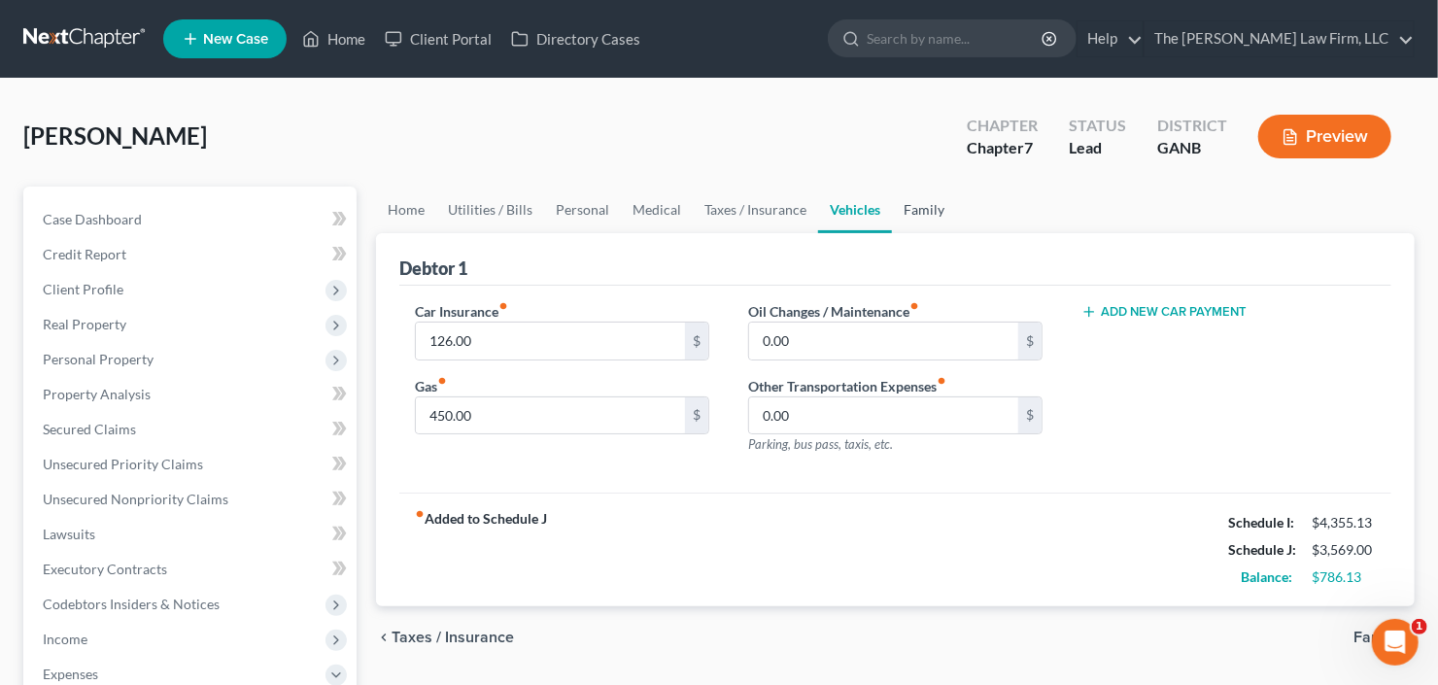
click at [899, 210] on link "Family" at bounding box center [924, 210] width 64 height 47
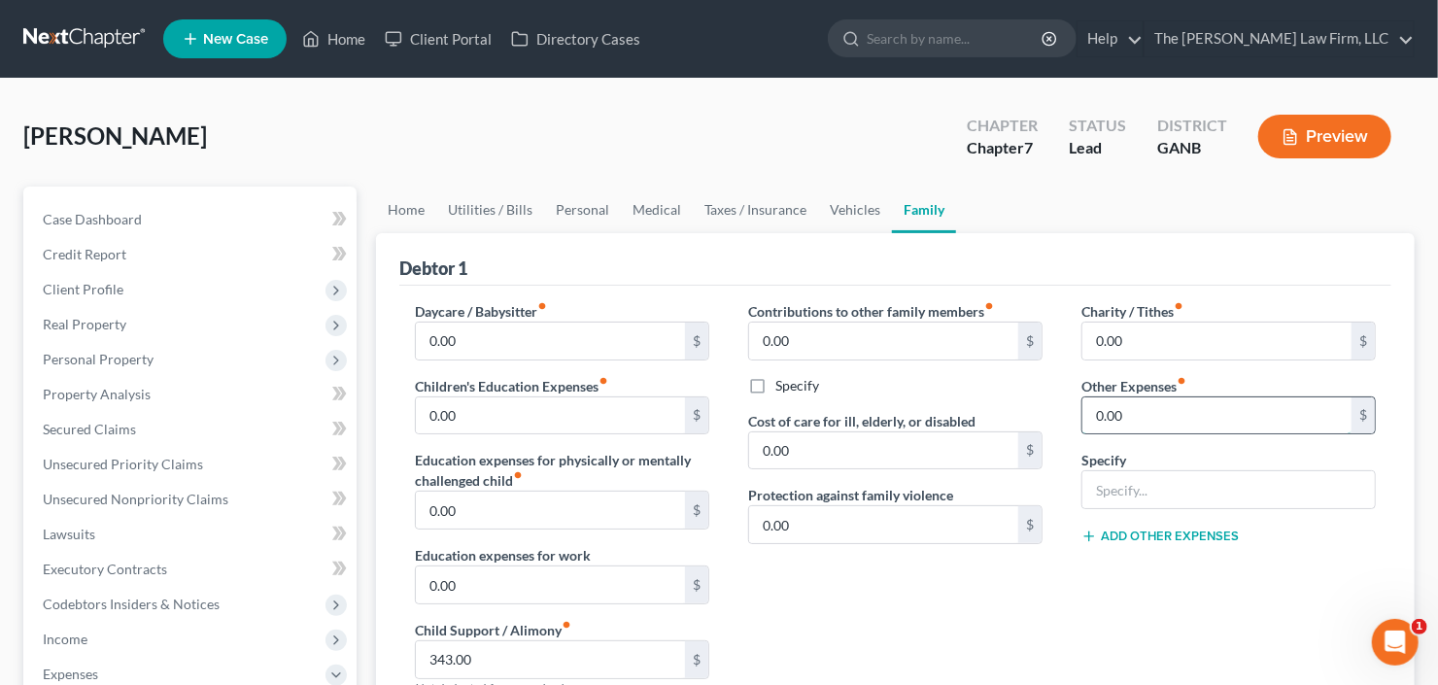
click at [1157, 421] on input "0.00" at bounding box center [1217, 415] width 269 height 37
click at [1160, 413] on input "0.00" at bounding box center [1217, 415] width 269 height 37
drag, startPoint x: 1162, startPoint y: 417, endPoint x: 1065, endPoint y: 429, distance: 97.9
click at [1064, 429] on div "Charity / Tithes fiber_manual_record 0.00 $ Other Expenses fiber_manual_record …" at bounding box center [1228, 507] width 333 height 413
type input "300"
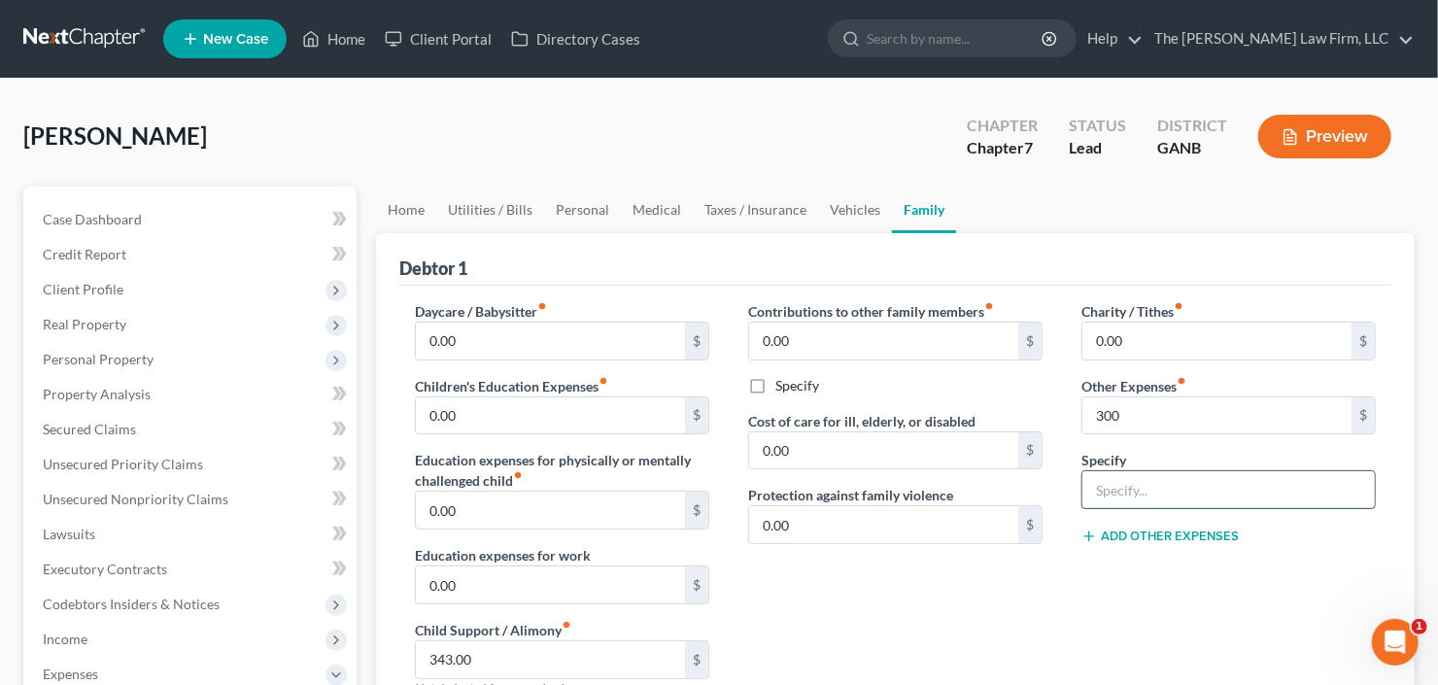
click at [1201, 481] on input "text" at bounding box center [1229, 489] width 293 height 37
drag, startPoint x: 1132, startPoint y: 490, endPoint x: 1146, endPoint y: 496, distance: 14.8
click at [1132, 490] on input "Ankle Bracelet" at bounding box center [1229, 489] width 293 height 37
type input "Ankle Monitoring Bracelet"
click at [648, 200] on link "Medical" at bounding box center [657, 210] width 72 height 47
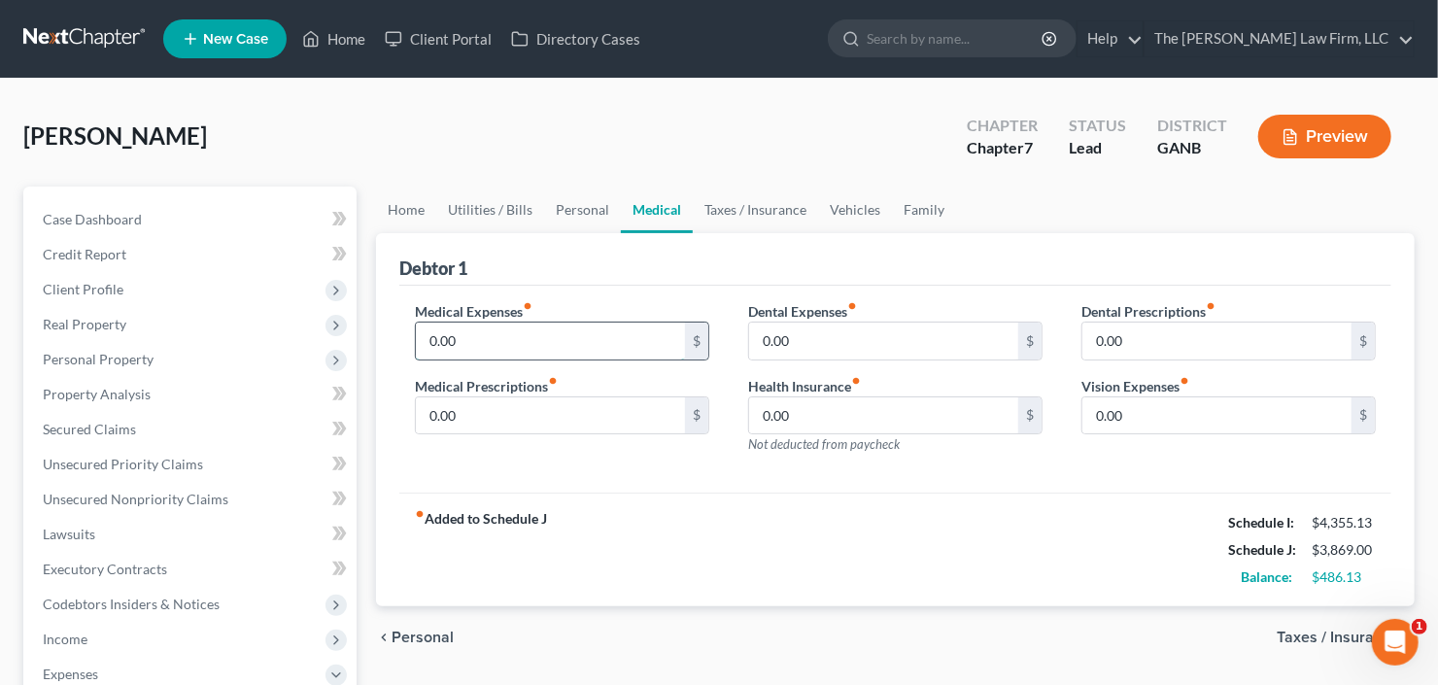
click at [474, 346] on input "0.00" at bounding box center [550, 341] width 269 height 37
click at [499, 205] on link "Utilities / Bills" at bounding box center [490, 210] width 108 height 47
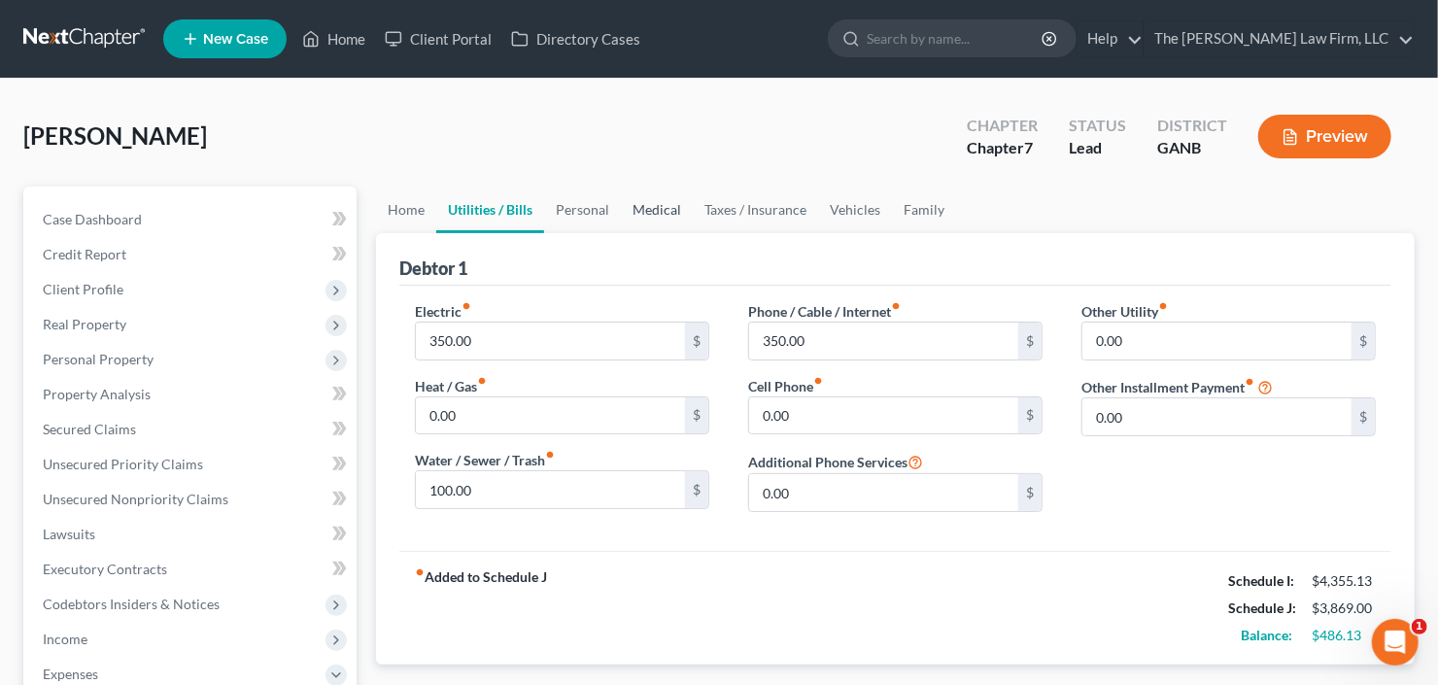
click at [669, 208] on link "Medical" at bounding box center [657, 210] width 72 height 47
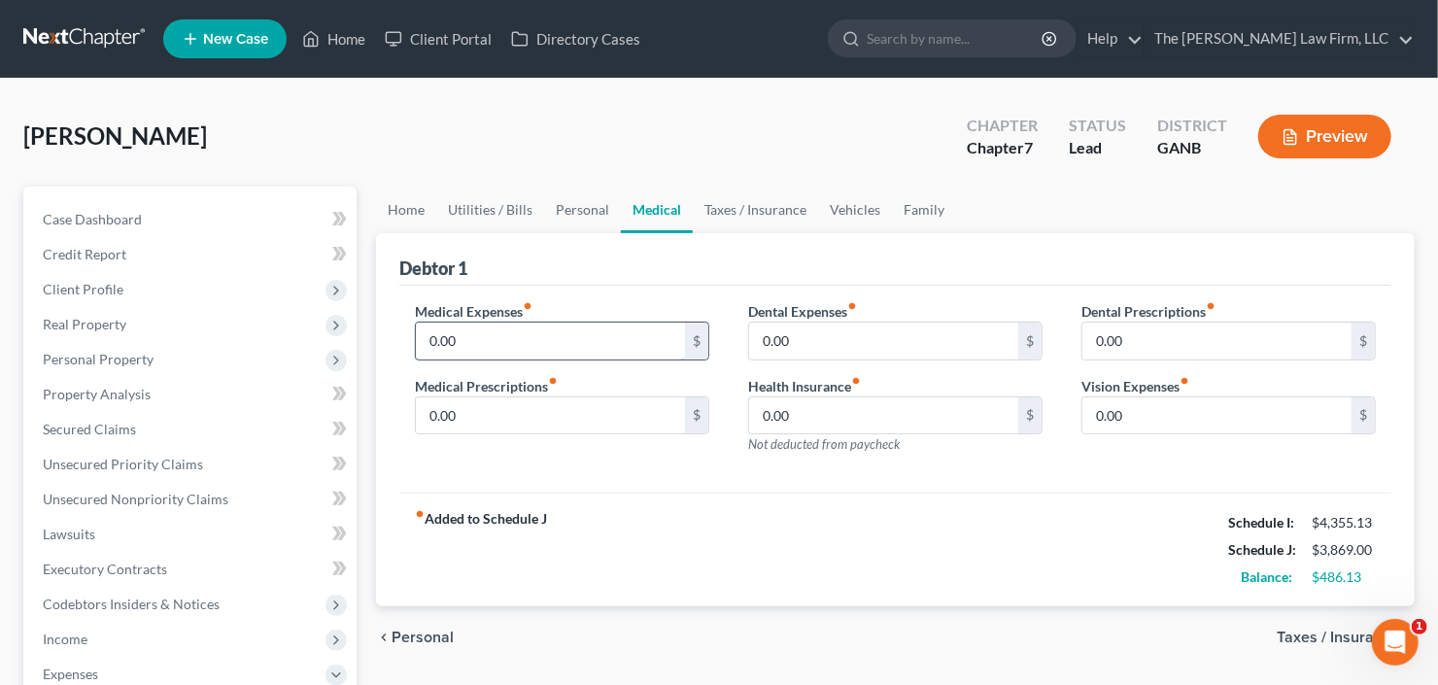
click at [575, 349] on input "0.00" at bounding box center [550, 341] width 269 height 37
click at [573, 344] on input "0.00" at bounding box center [550, 341] width 269 height 37
drag, startPoint x: 570, startPoint y: 343, endPoint x: 410, endPoint y: 346, distance: 160.4
click at [409, 346] on div "Medical Expenses fiber_manual_record 0.00 $ Medical Prescriptions fiber_manual_…" at bounding box center [562, 385] width 333 height 169
type input "150.00"
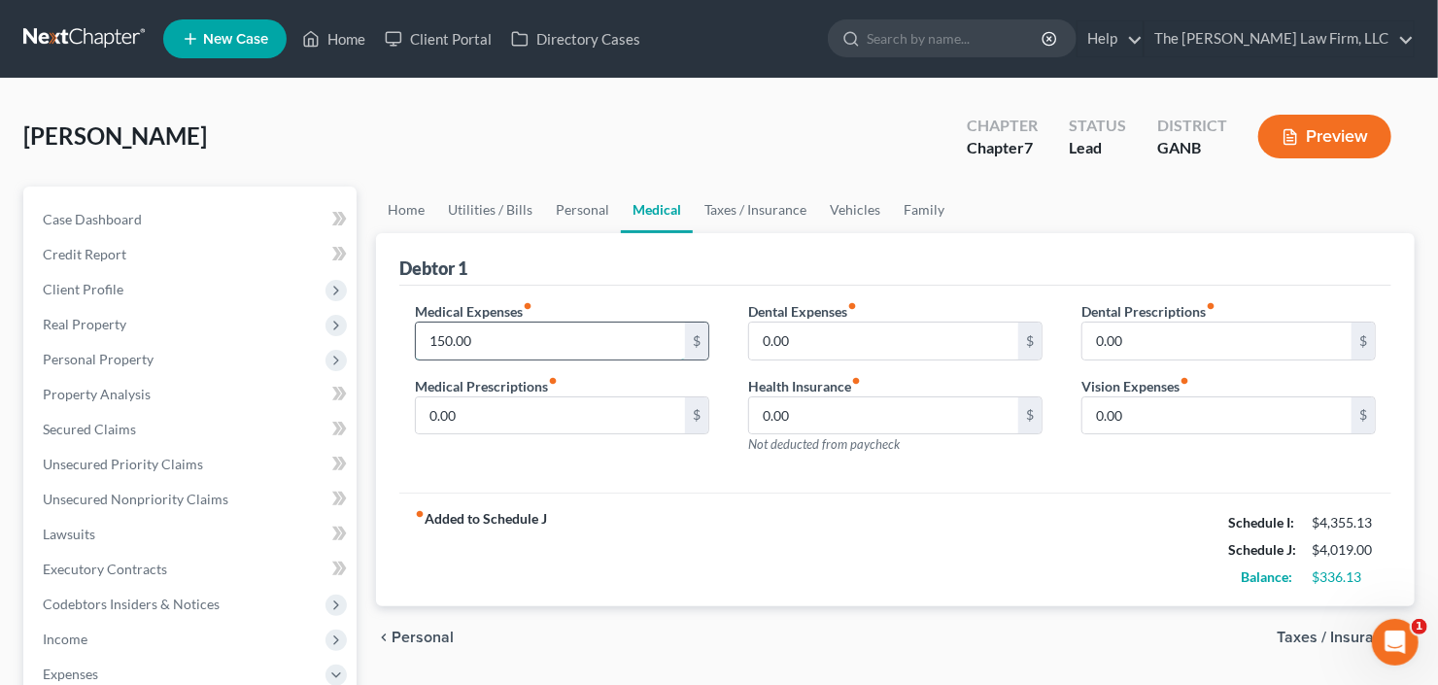
drag, startPoint x: 527, startPoint y: 341, endPoint x: 427, endPoint y: 345, distance: 100.2
click at [418, 347] on input "150.00" at bounding box center [550, 341] width 269 height 37
type input "150.00"
click at [559, 191] on link "Personal" at bounding box center [582, 210] width 77 height 47
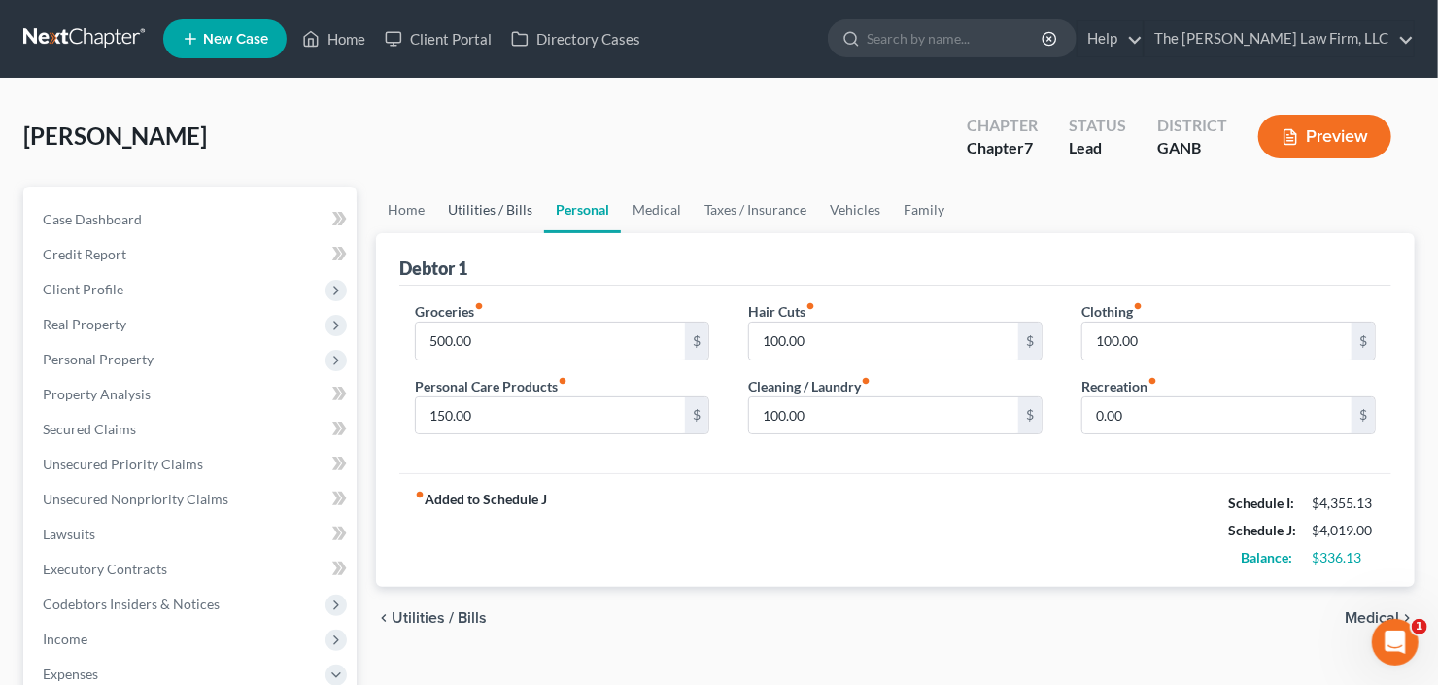
click at [473, 207] on link "Utilities / Bills" at bounding box center [490, 210] width 108 height 47
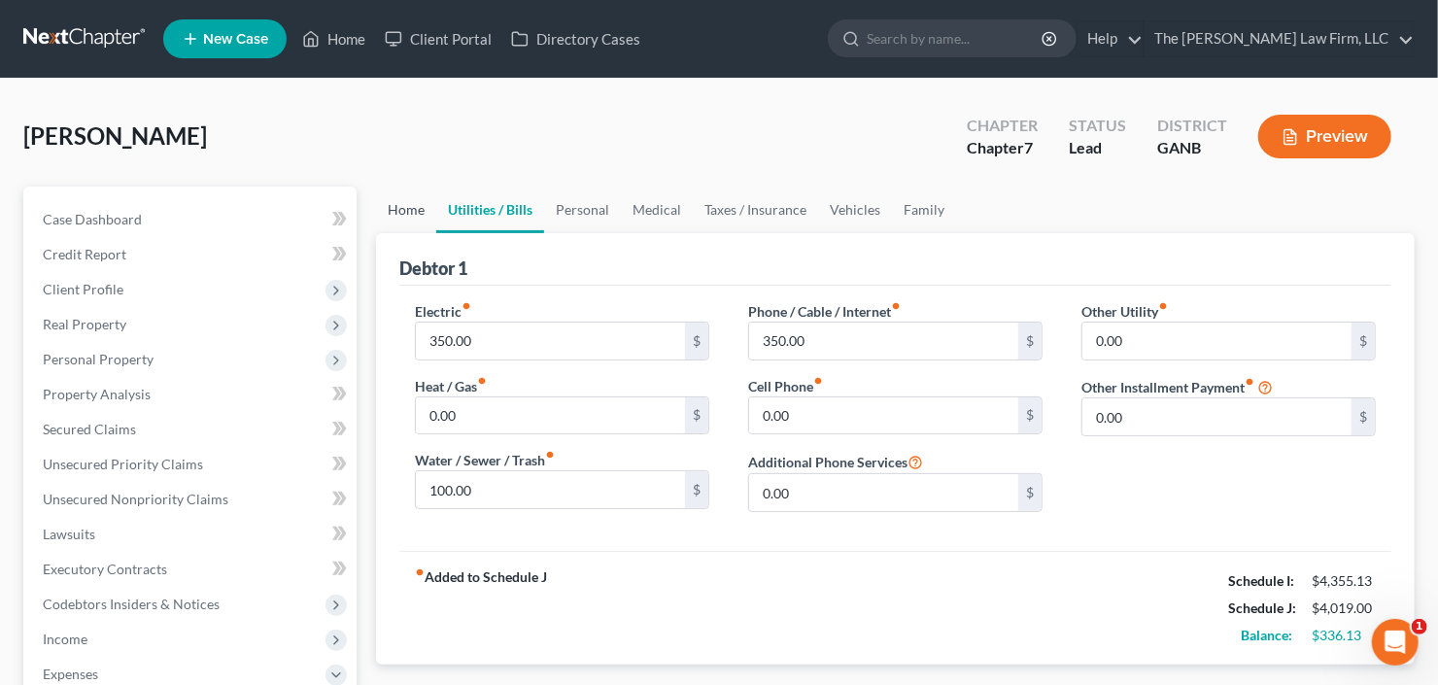
click at [416, 208] on link "Home" at bounding box center [406, 210] width 60 height 47
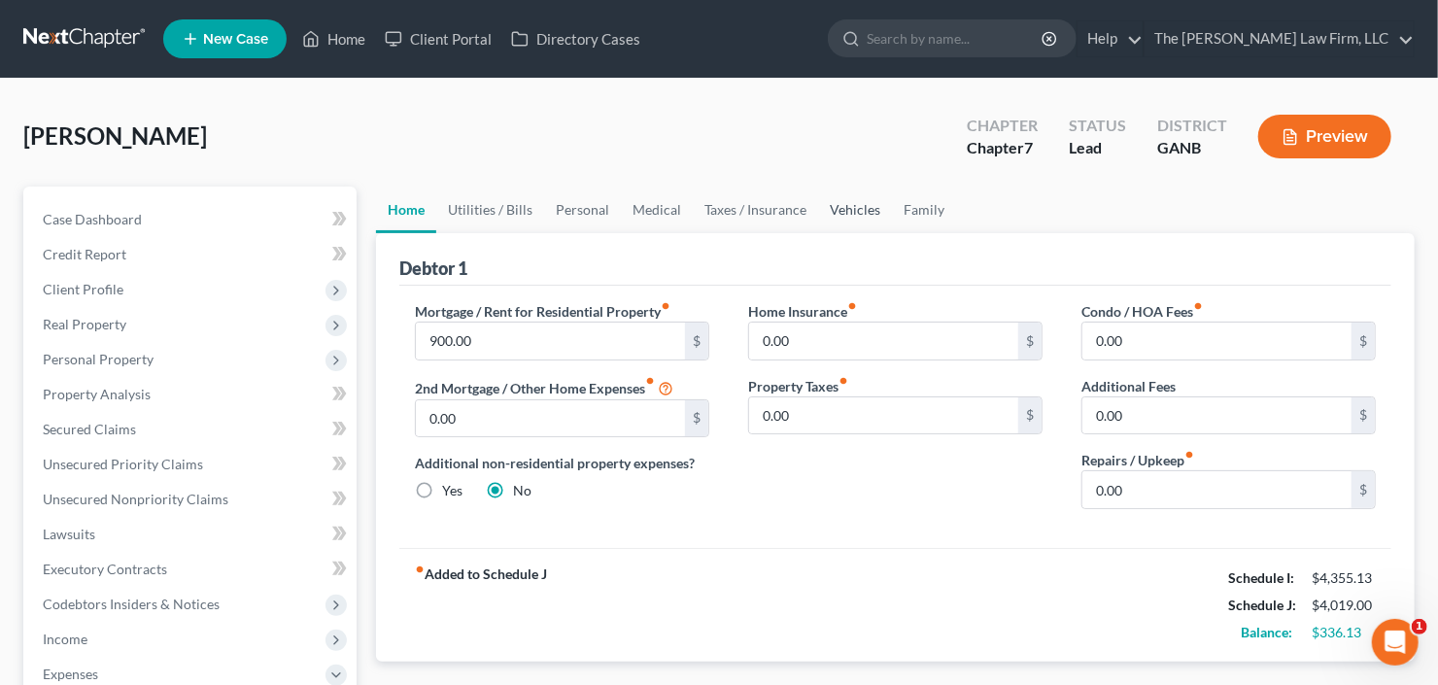
click at [856, 212] on link "Vehicles" at bounding box center [855, 210] width 74 height 47
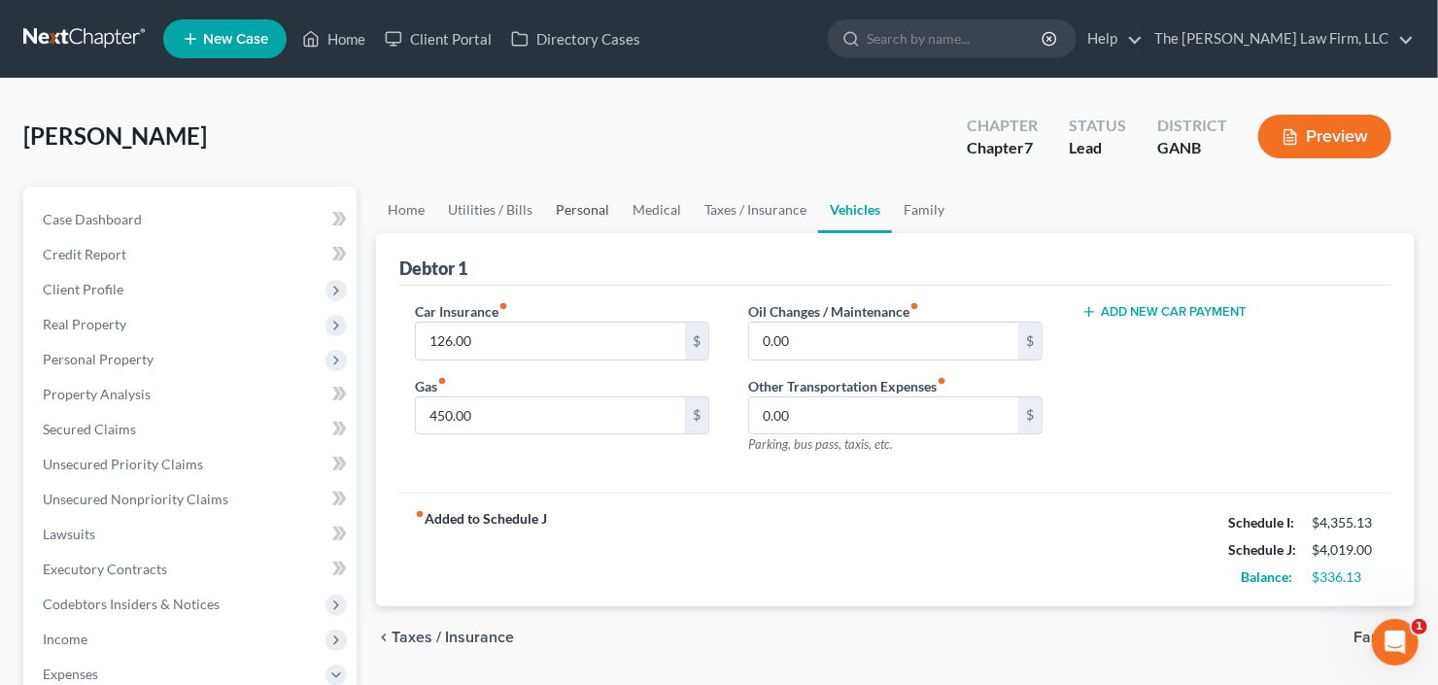
click at [572, 202] on link "Personal" at bounding box center [582, 210] width 77 height 47
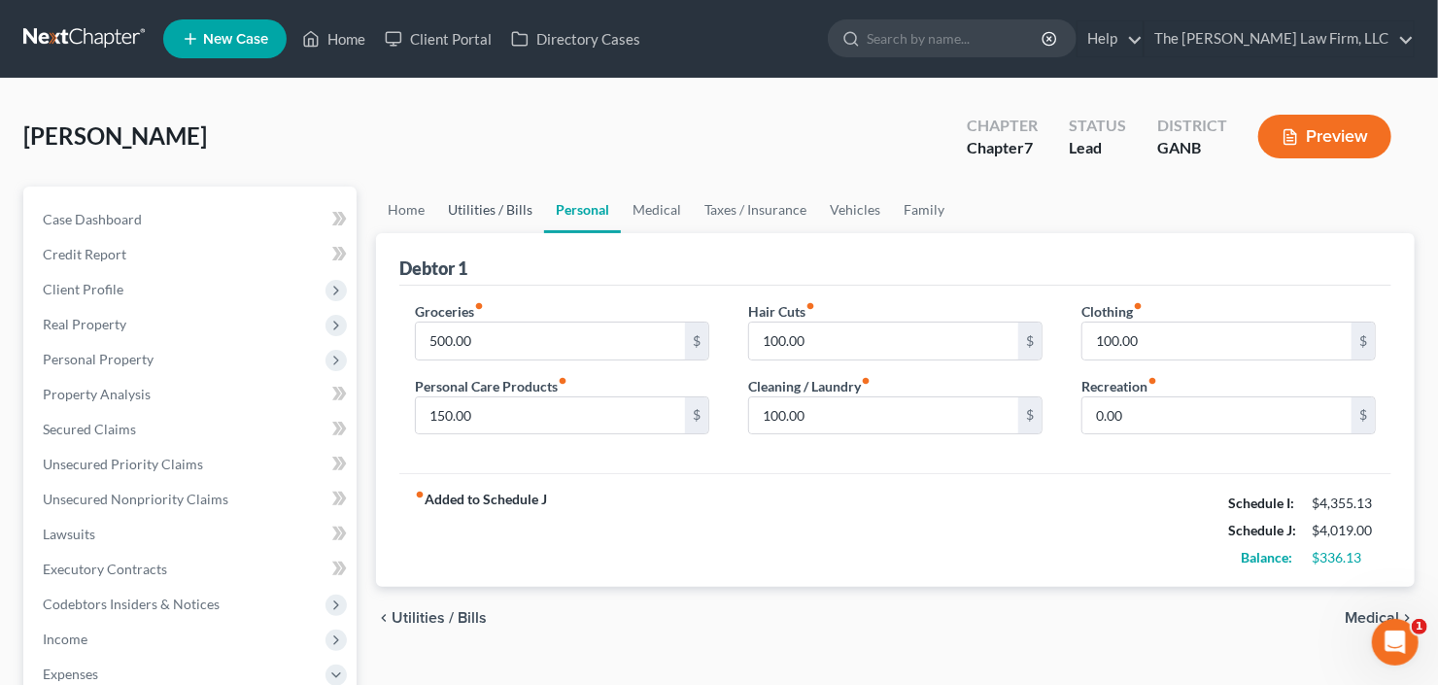
click at [524, 201] on link "Utilities / Bills" at bounding box center [490, 210] width 108 height 47
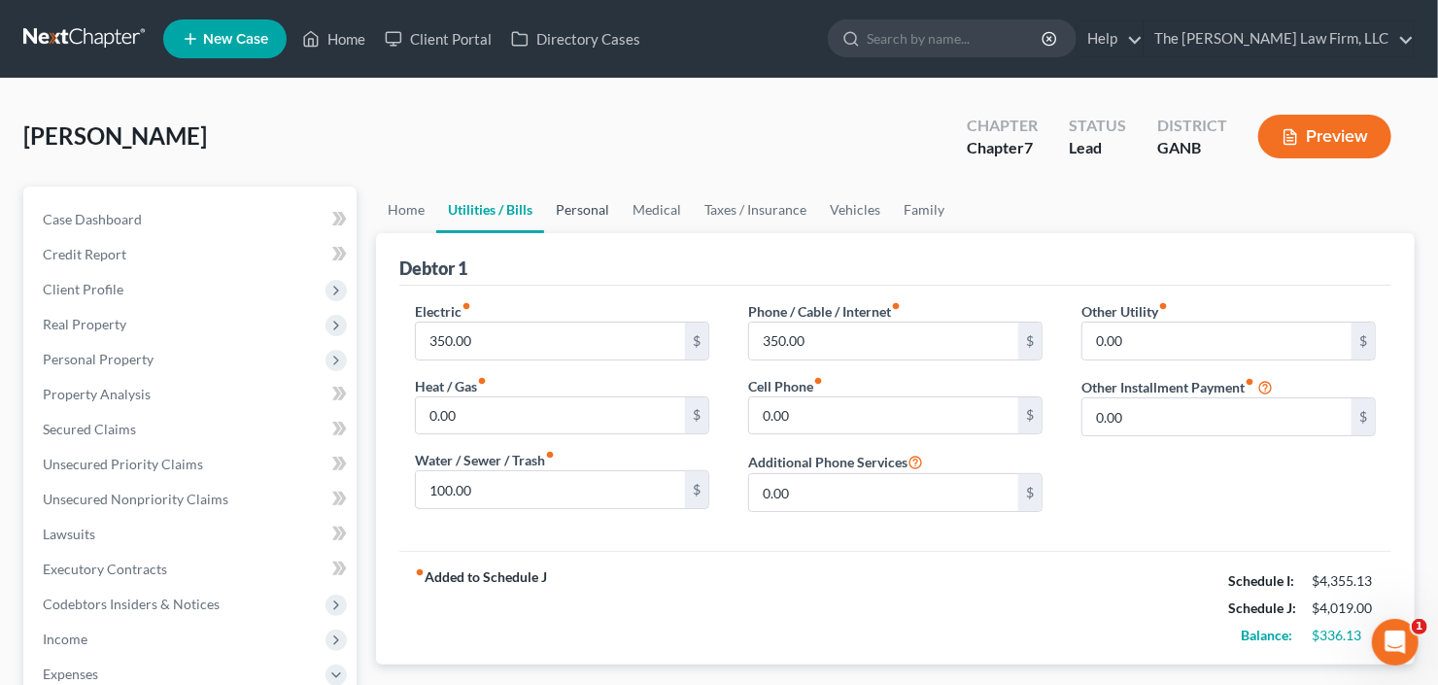
click at [561, 207] on link "Personal" at bounding box center [582, 210] width 77 height 47
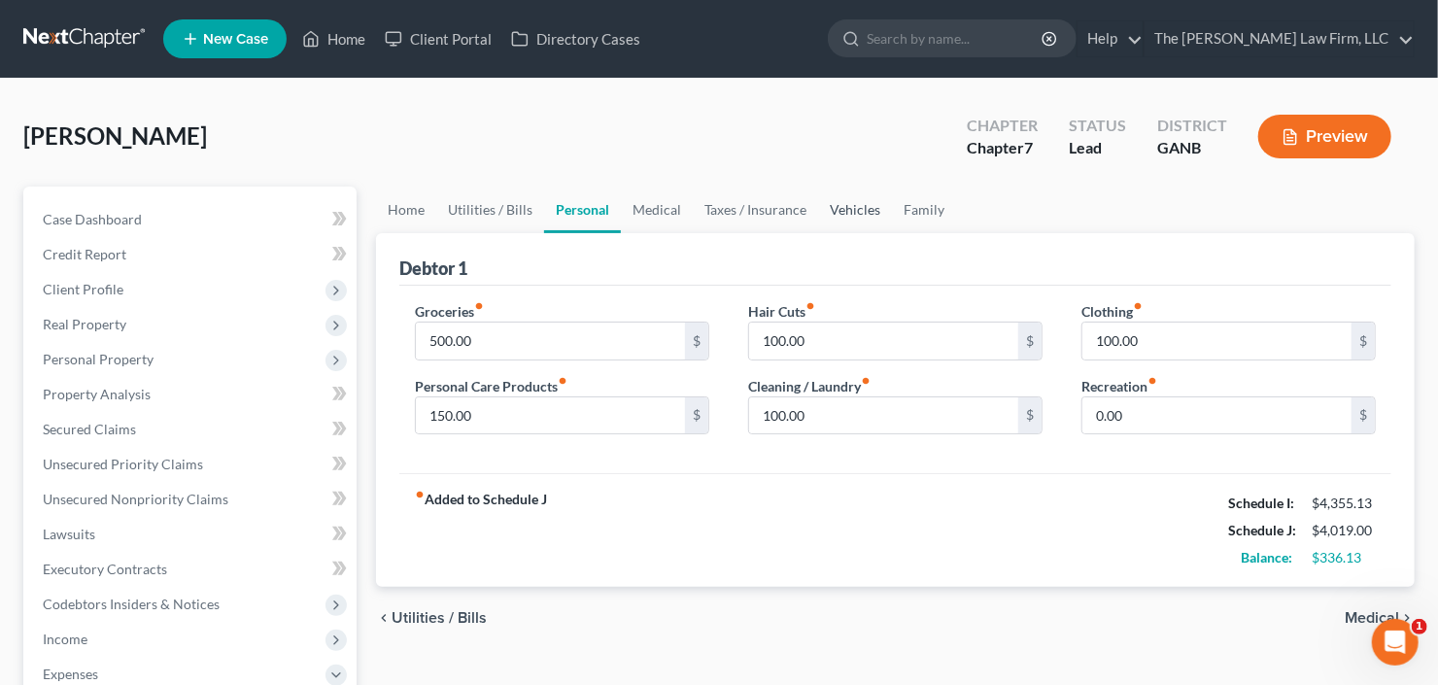
click at [840, 221] on link "Vehicles" at bounding box center [855, 210] width 74 height 47
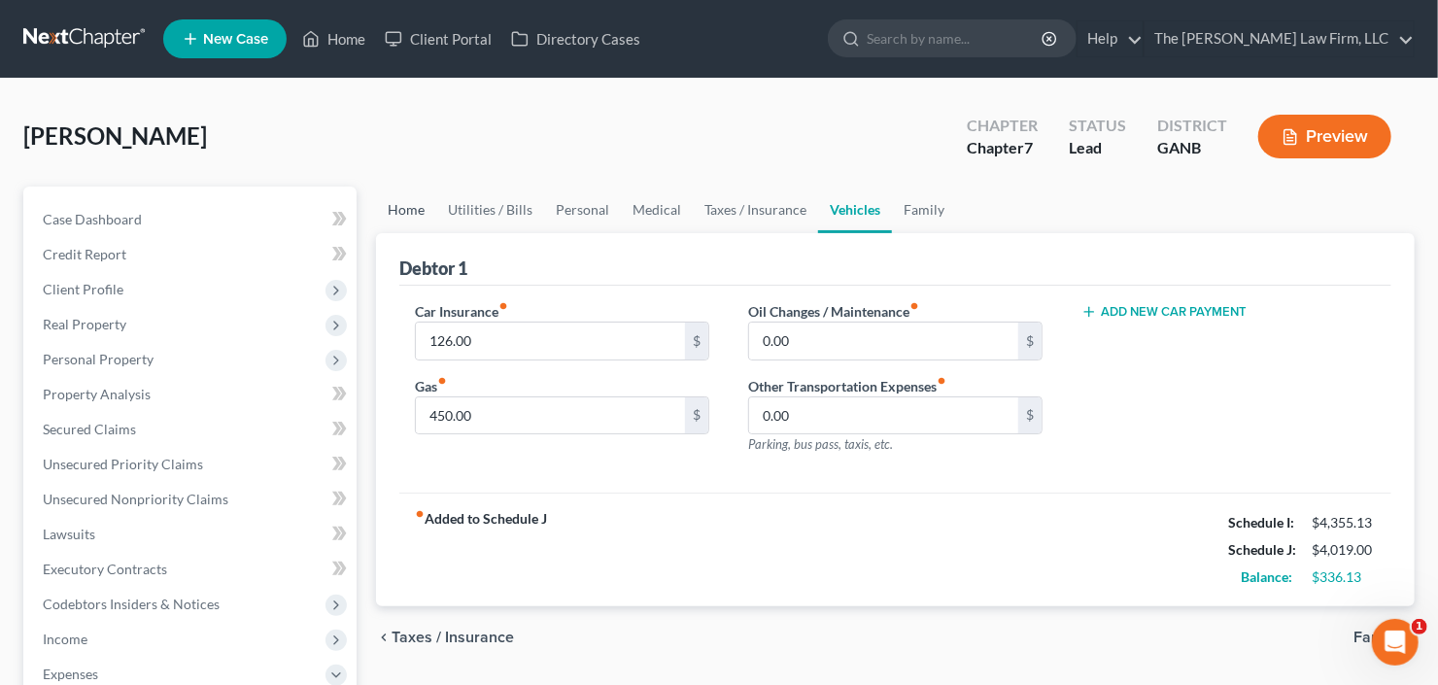
click at [388, 214] on link "Home" at bounding box center [406, 210] width 60 height 47
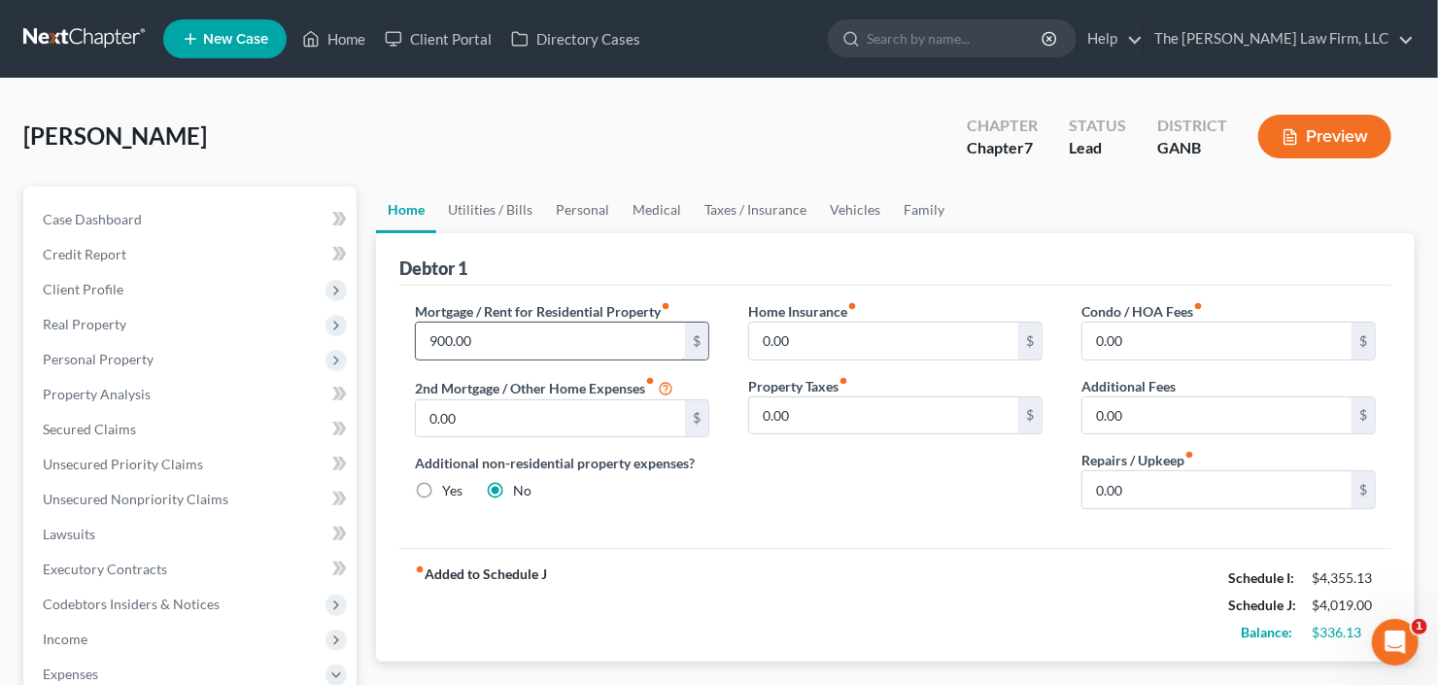
click at [524, 352] on input "900.00" at bounding box center [550, 341] width 269 height 37
type input "1,400"
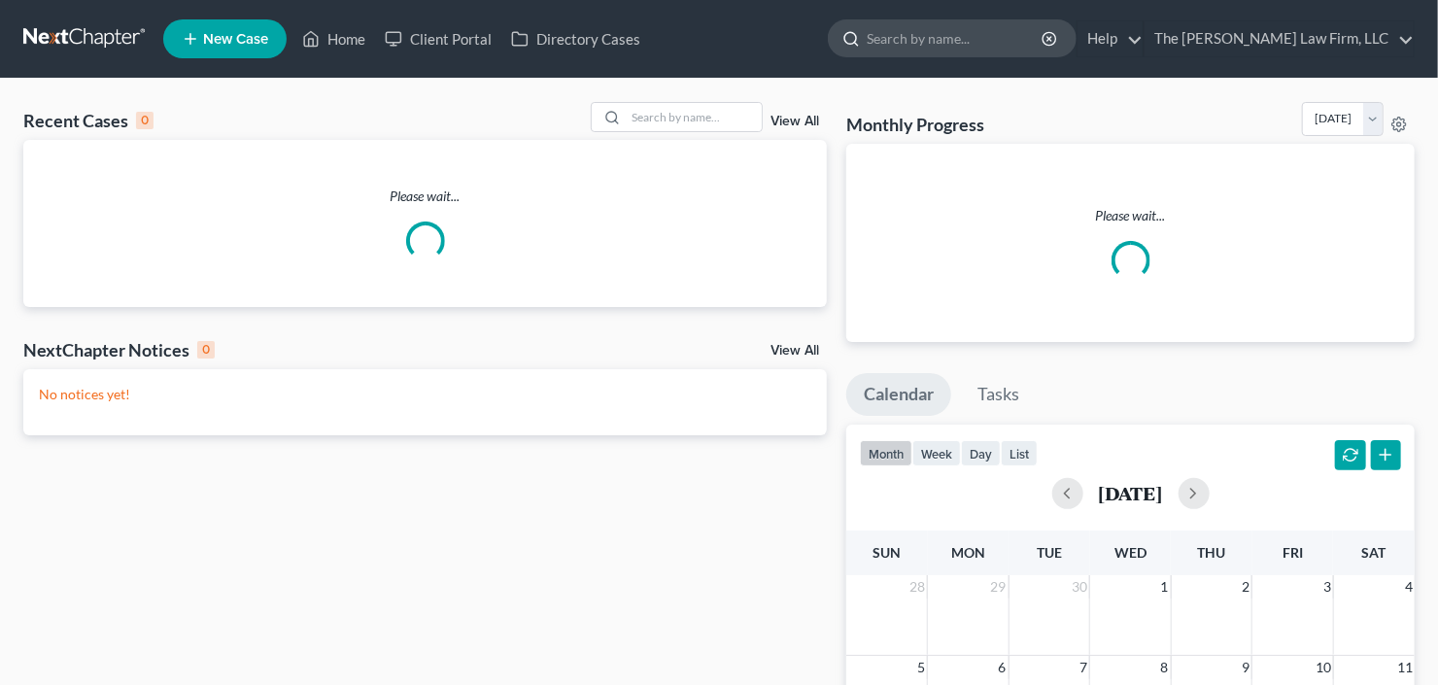
click at [1042, 45] on input "search" at bounding box center [956, 38] width 178 height 36
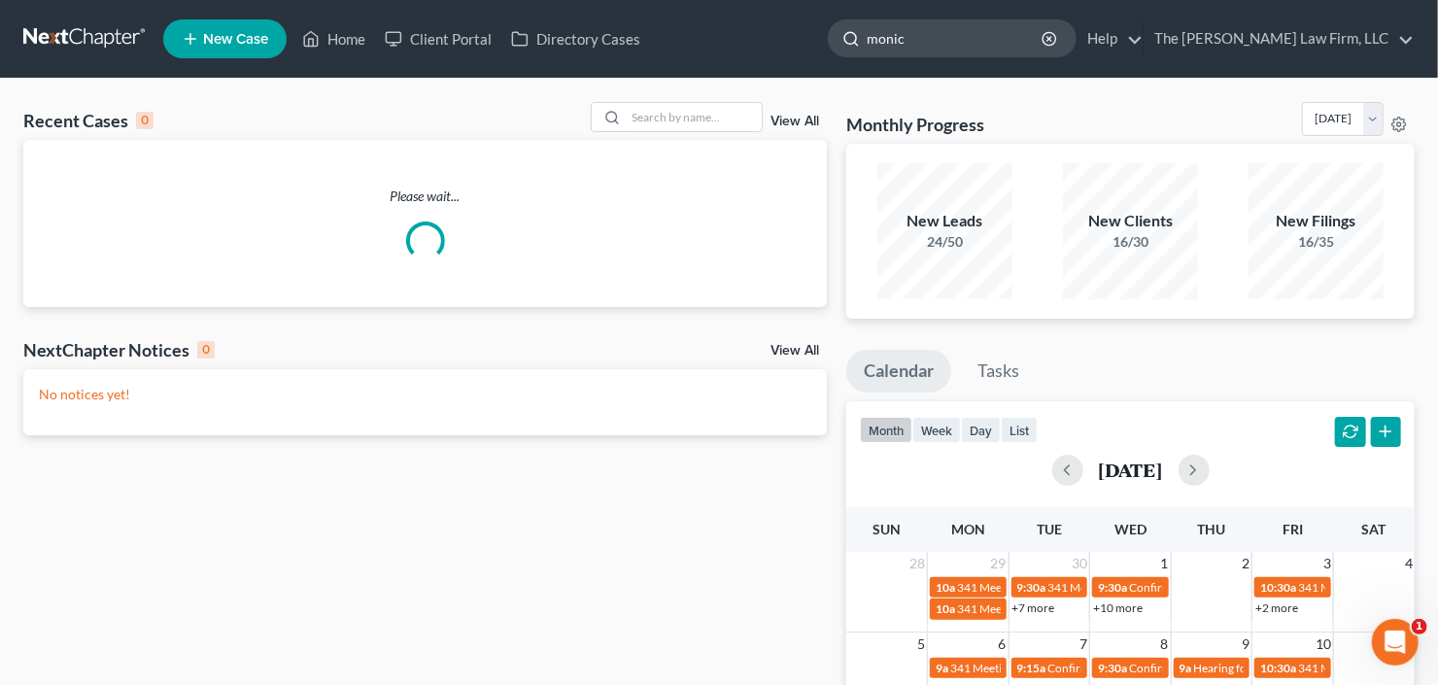
type input "[PERSON_NAME]"
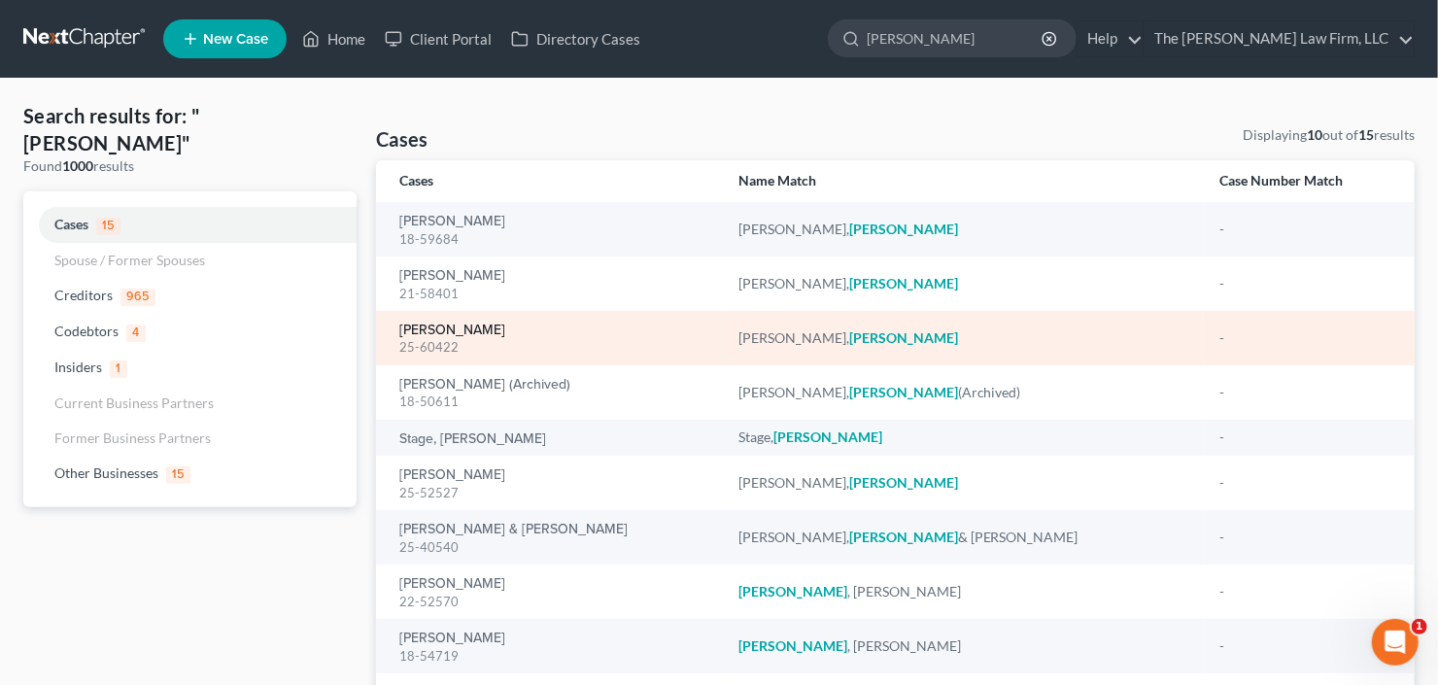
click at [430, 325] on link "[PERSON_NAME]" at bounding box center [452, 331] width 106 height 14
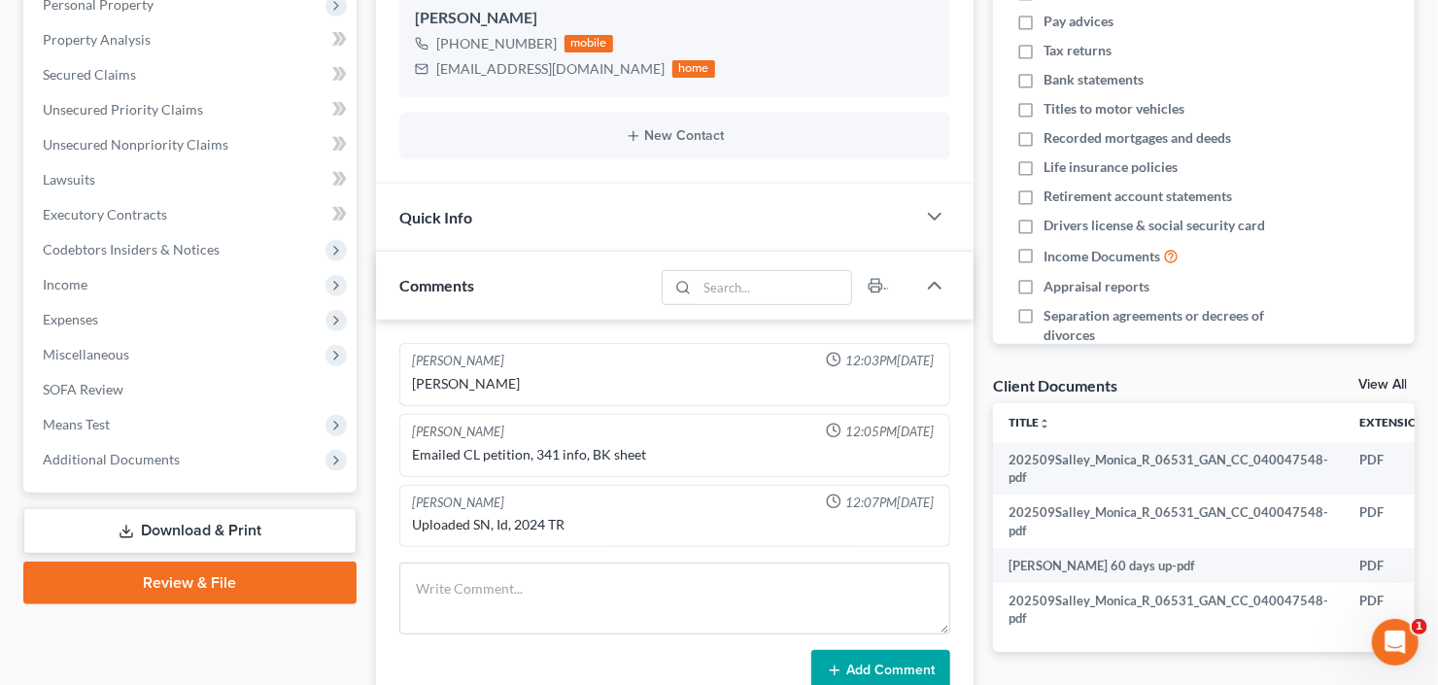
scroll to position [658, 0]
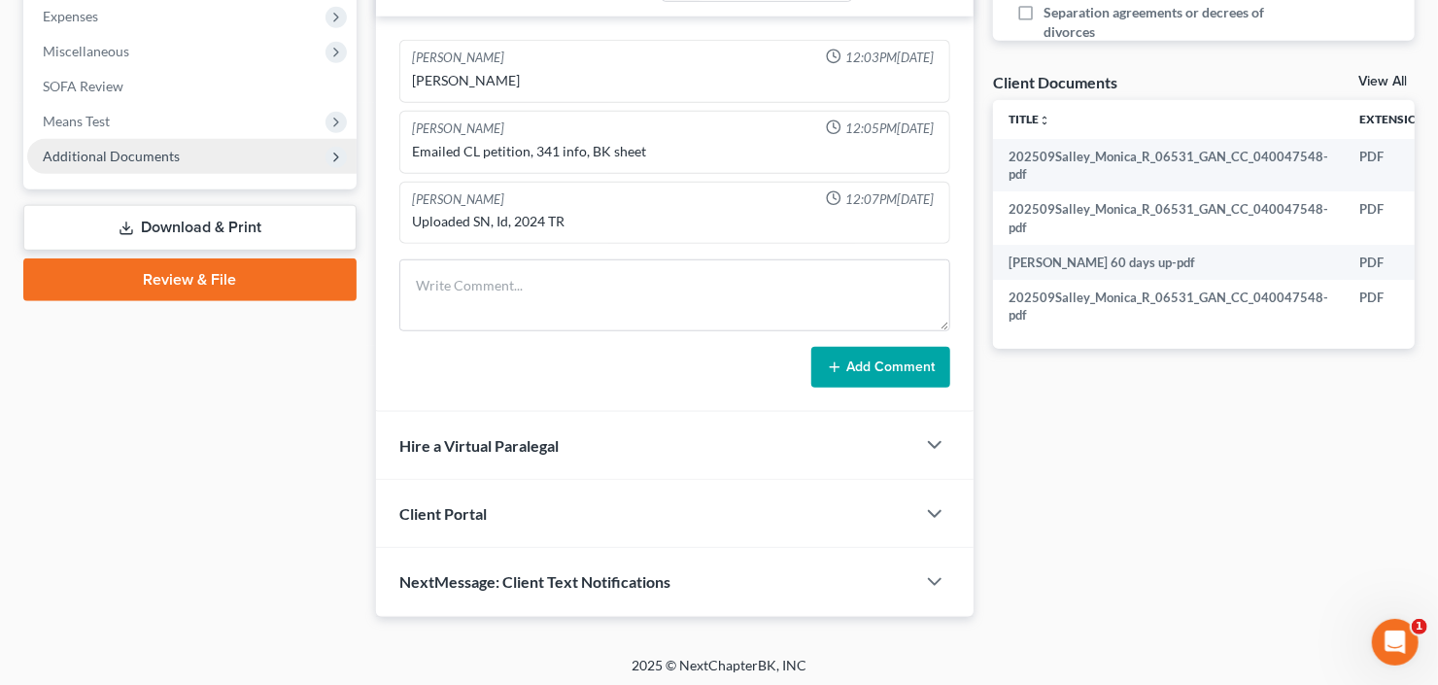
click at [106, 148] on span "Additional Documents" at bounding box center [111, 156] width 137 height 17
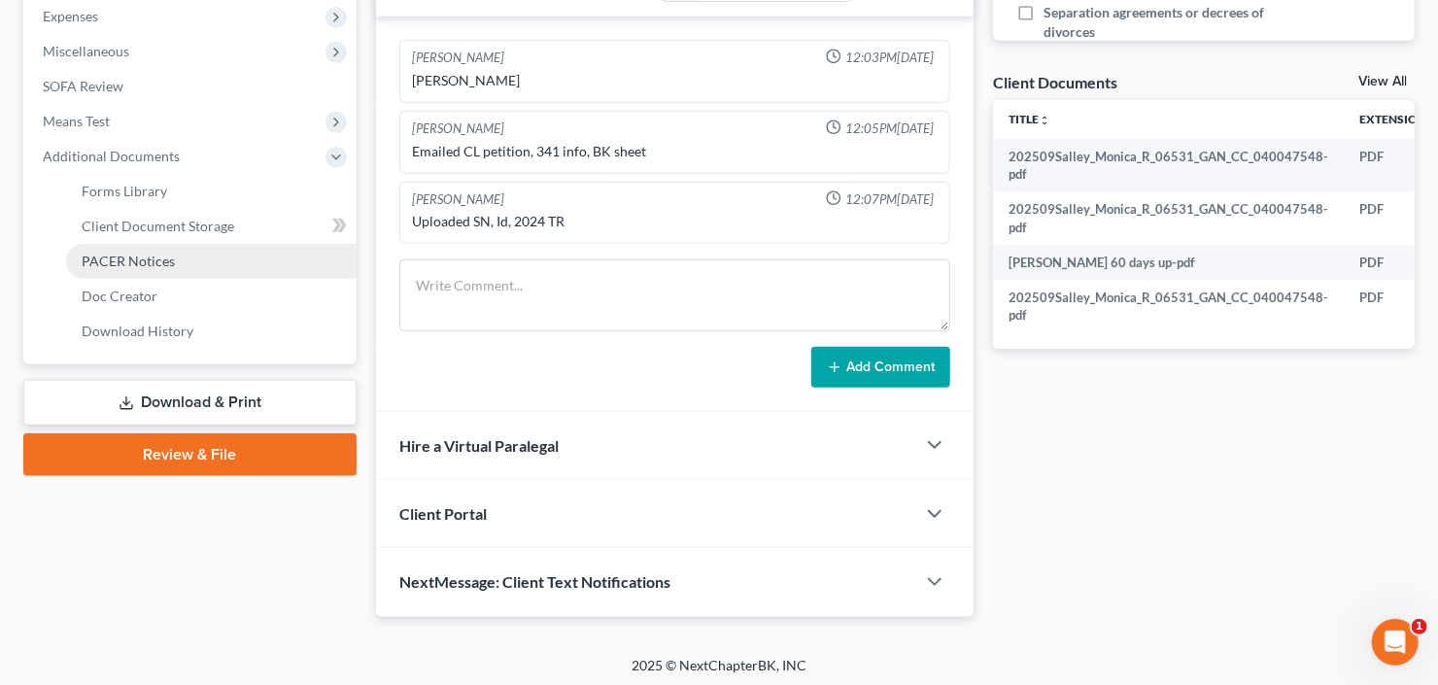
click at [126, 260] on span "PACER Notices" at bounding box center [128, 261] width 93 height 17
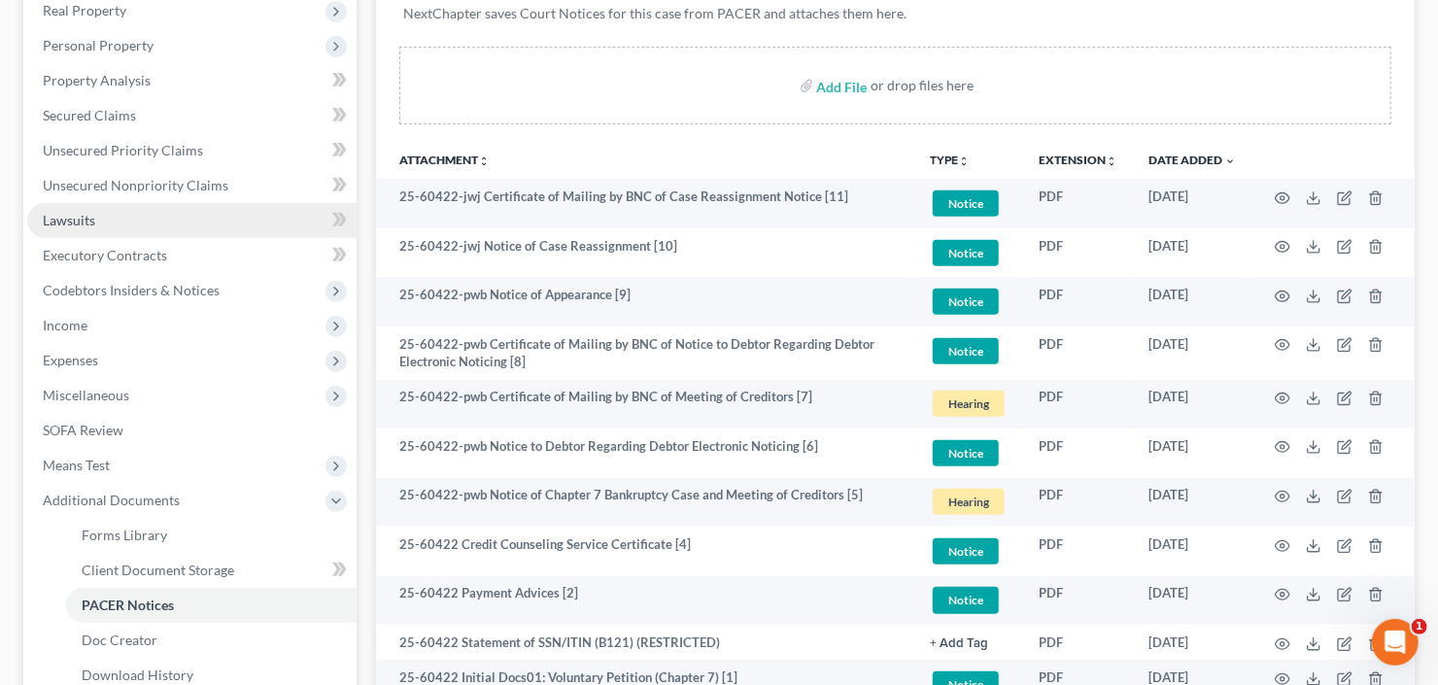
scroll to position [131, 0]
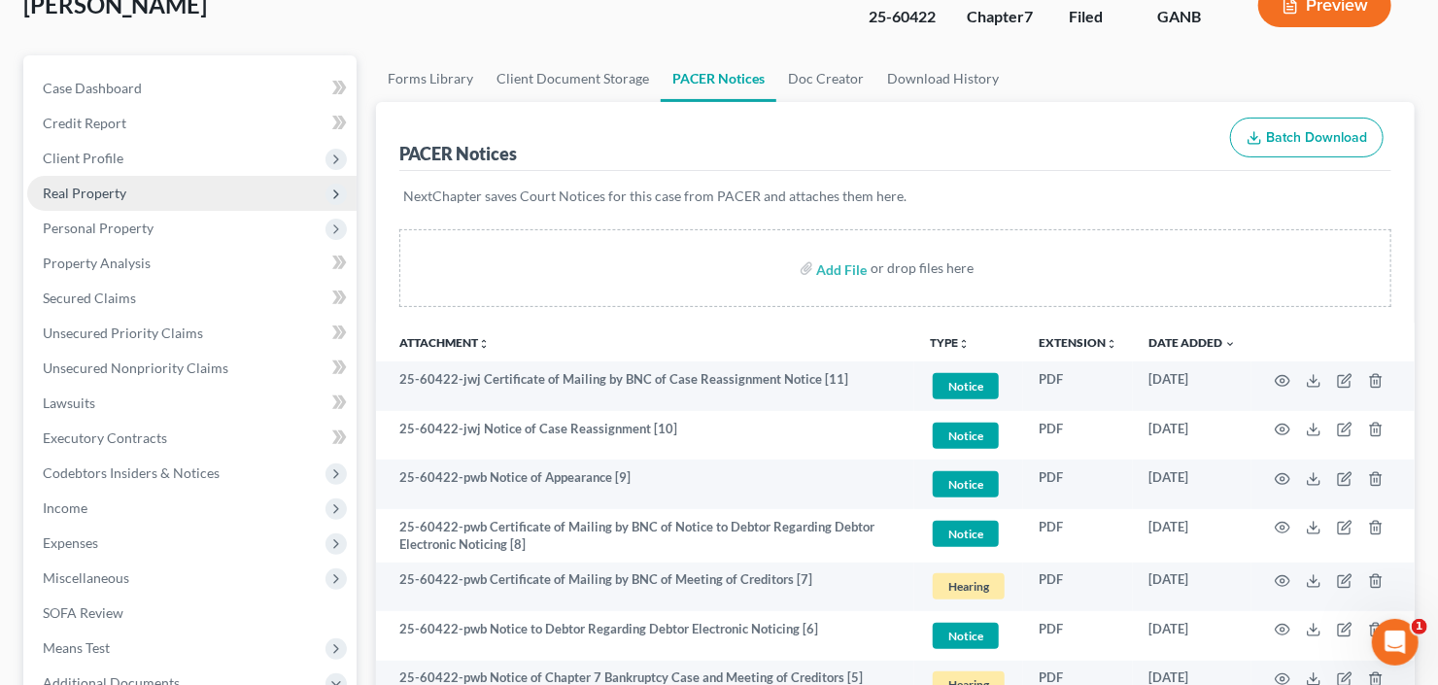
click at [82, 178] on span "Real Property" at bounding box center [191, 193] width 329 height 35
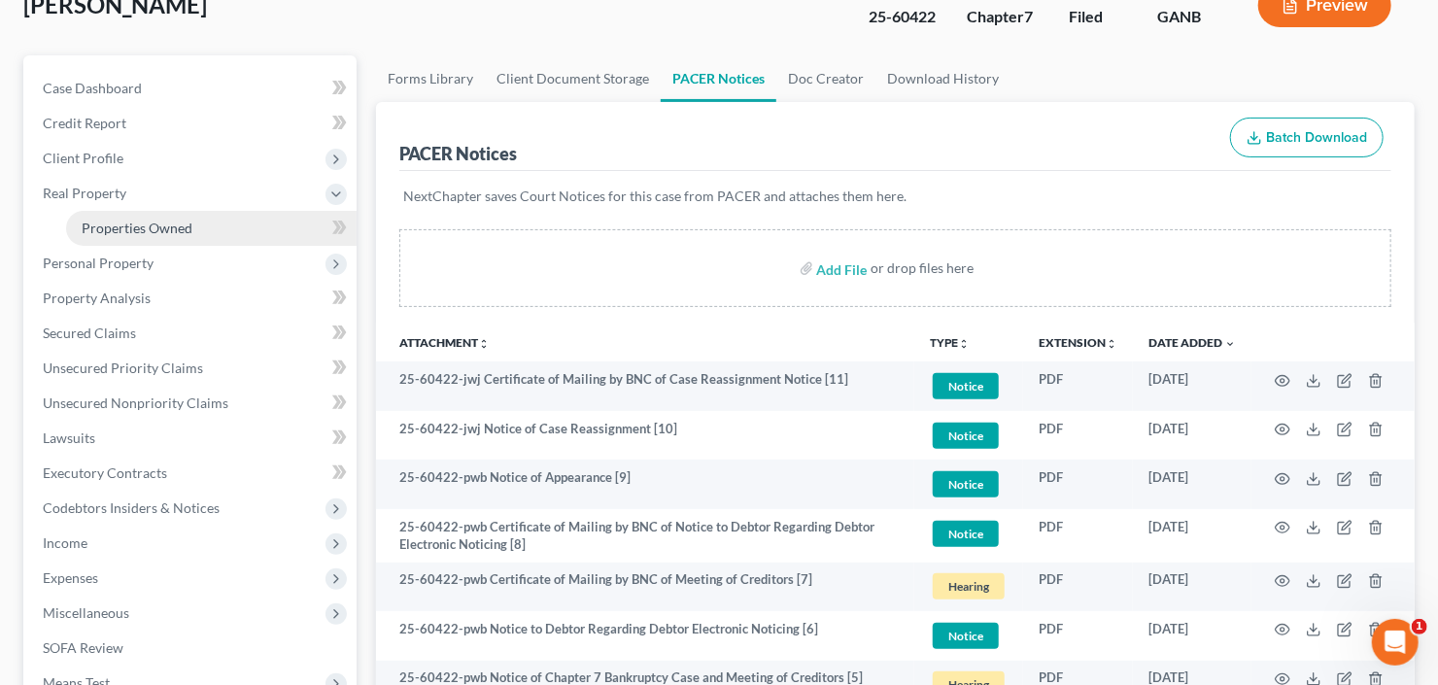
click at [101, 217] on link "Properties Owned" at bounding box center [211, 228] width 291 height 35
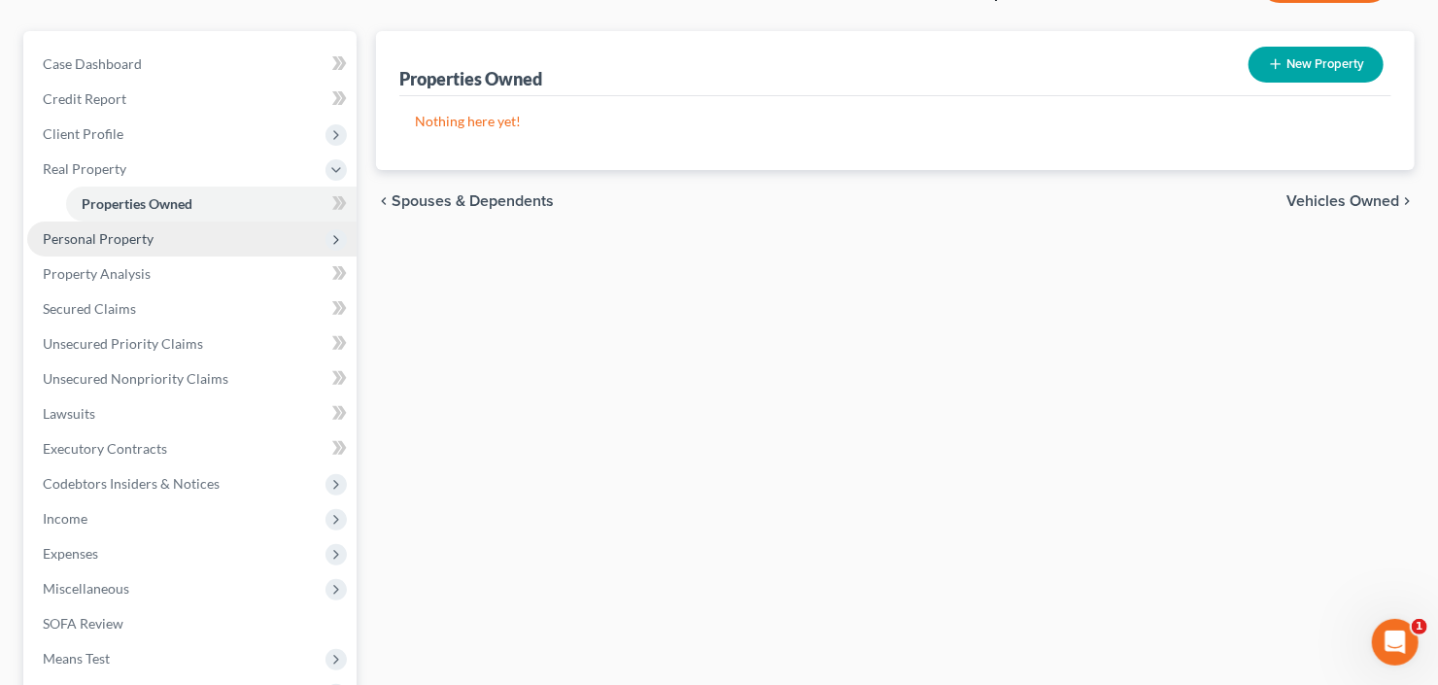
click at [121, 232] on span "Personal Property" at bounding box center [98, 238] width 111 height 17
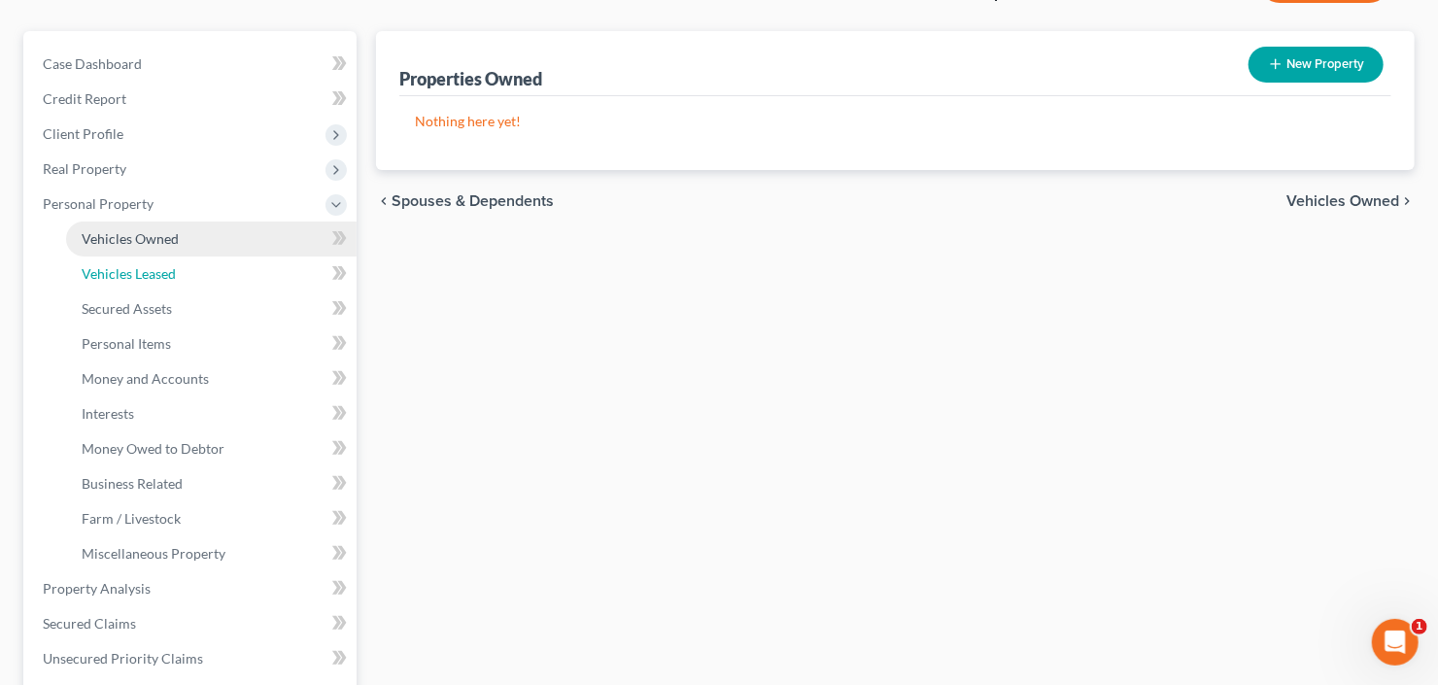
click at [135, 259] on link "Vehicles Leased" at bounding box center [211, 274] width 291 height 35
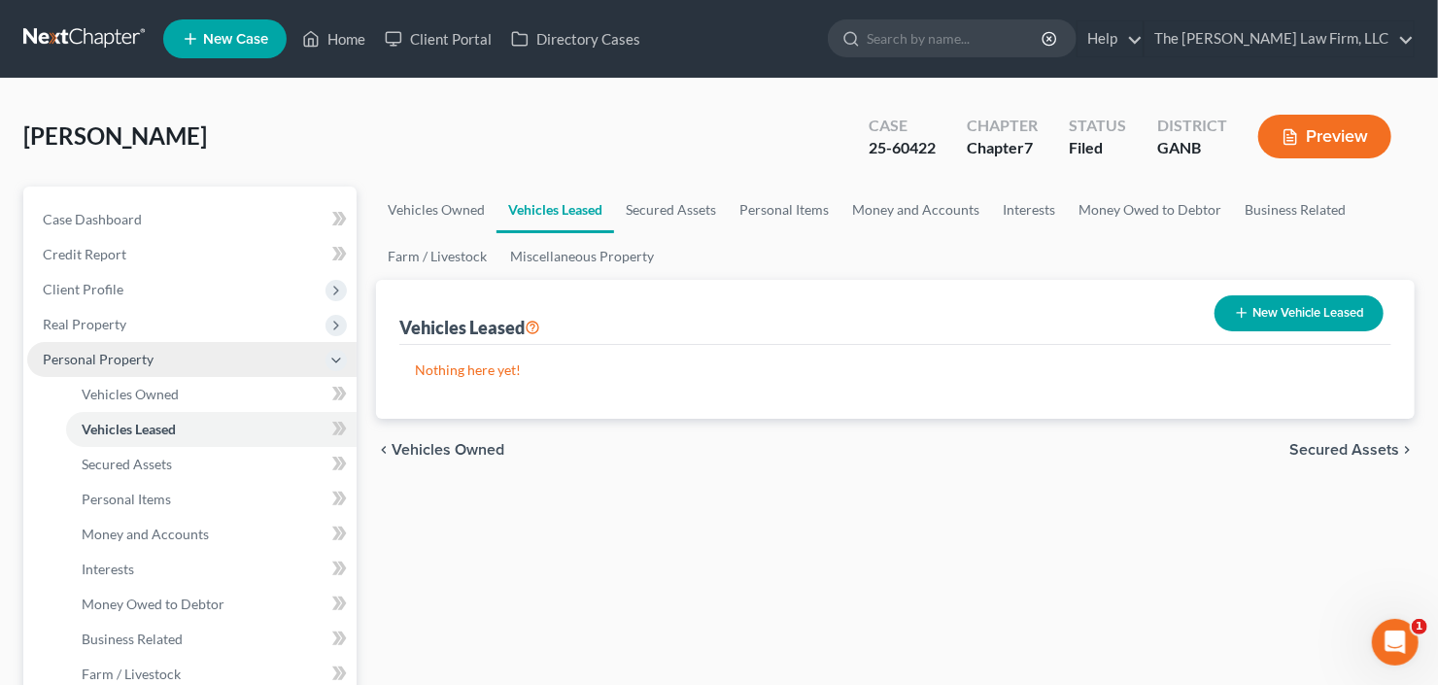
click at [148, 371] on span "Personal Property" at bounding box center [191, 359] width 329 height 35
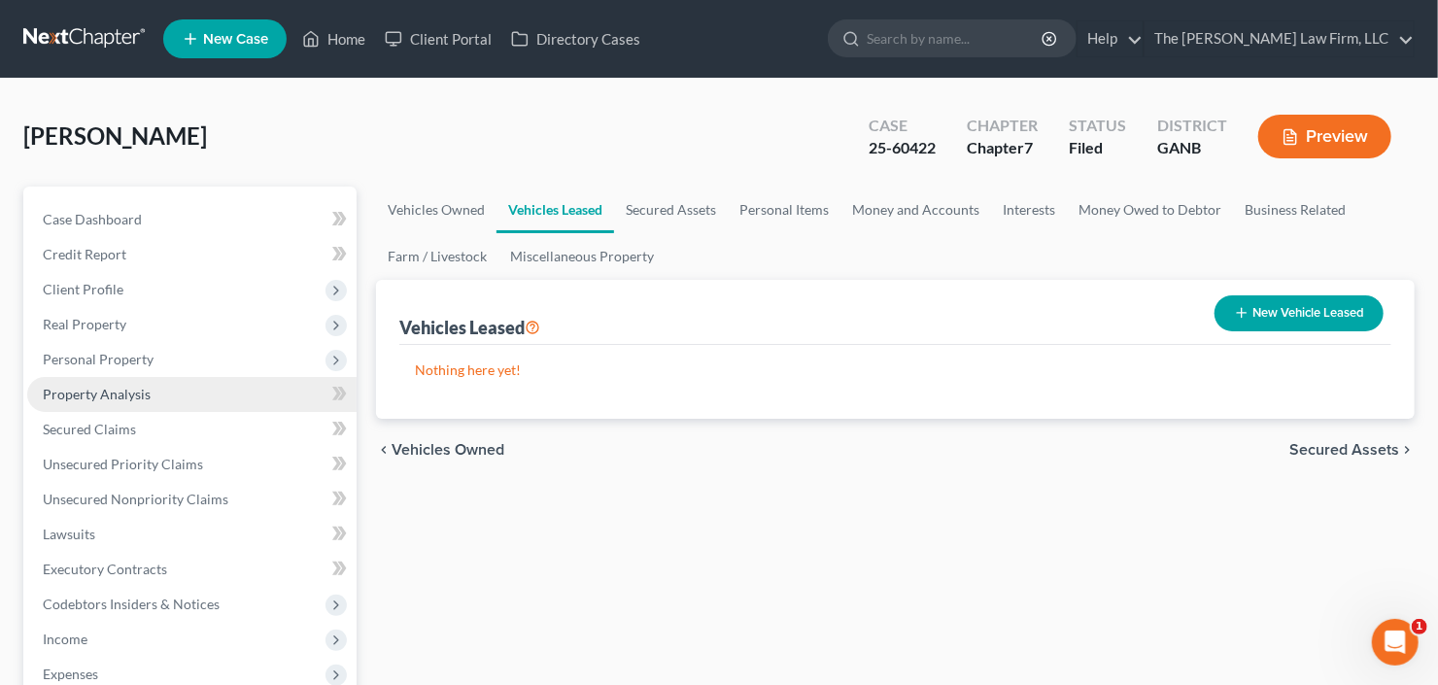
click at [147, 384] on link "Property Analysis" at bounding box center [191, 394] width 329 height 35
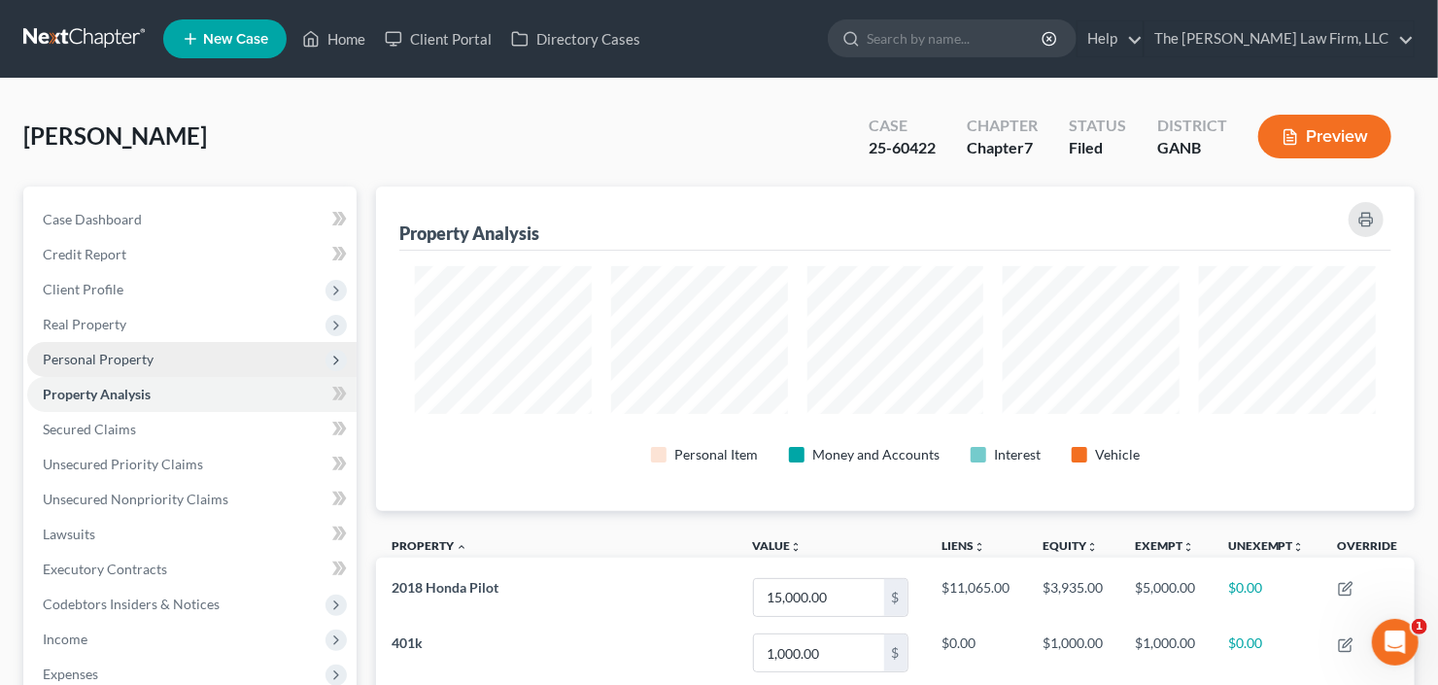
scroll to position [324, 1038]
click at [147, 355] on span "Personal Property" at bounding box center [98, 359] width 111 height 17
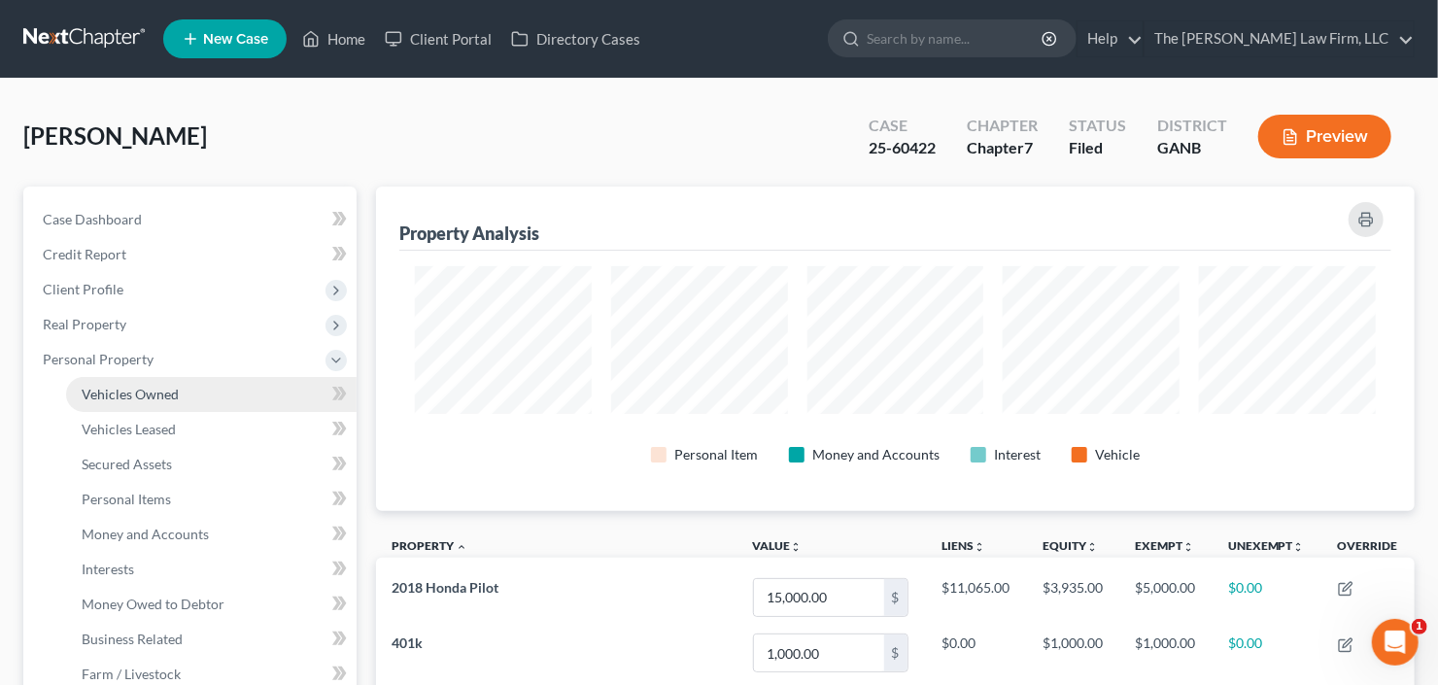
click at [150, 393] on span "Vehicles Owned" at bounding box center [130, 394] width 97 height 17
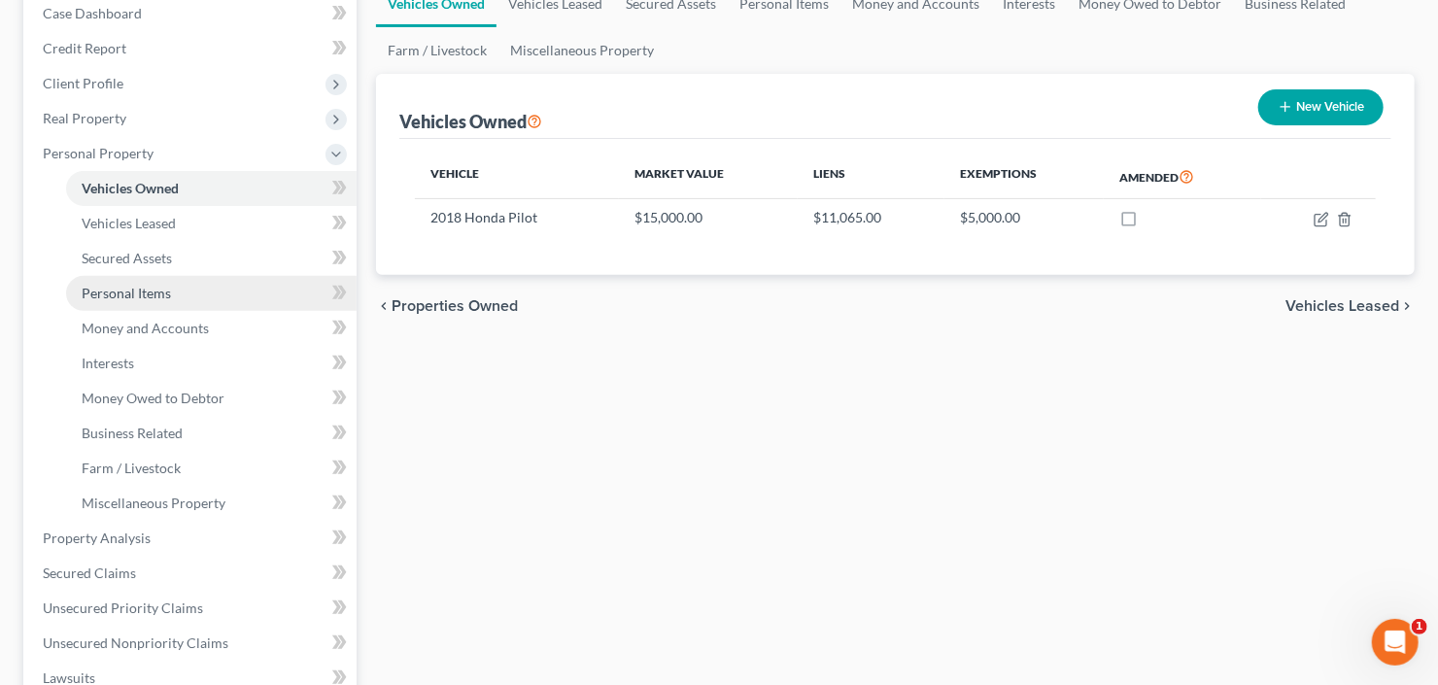
scroll to position [233, 0]
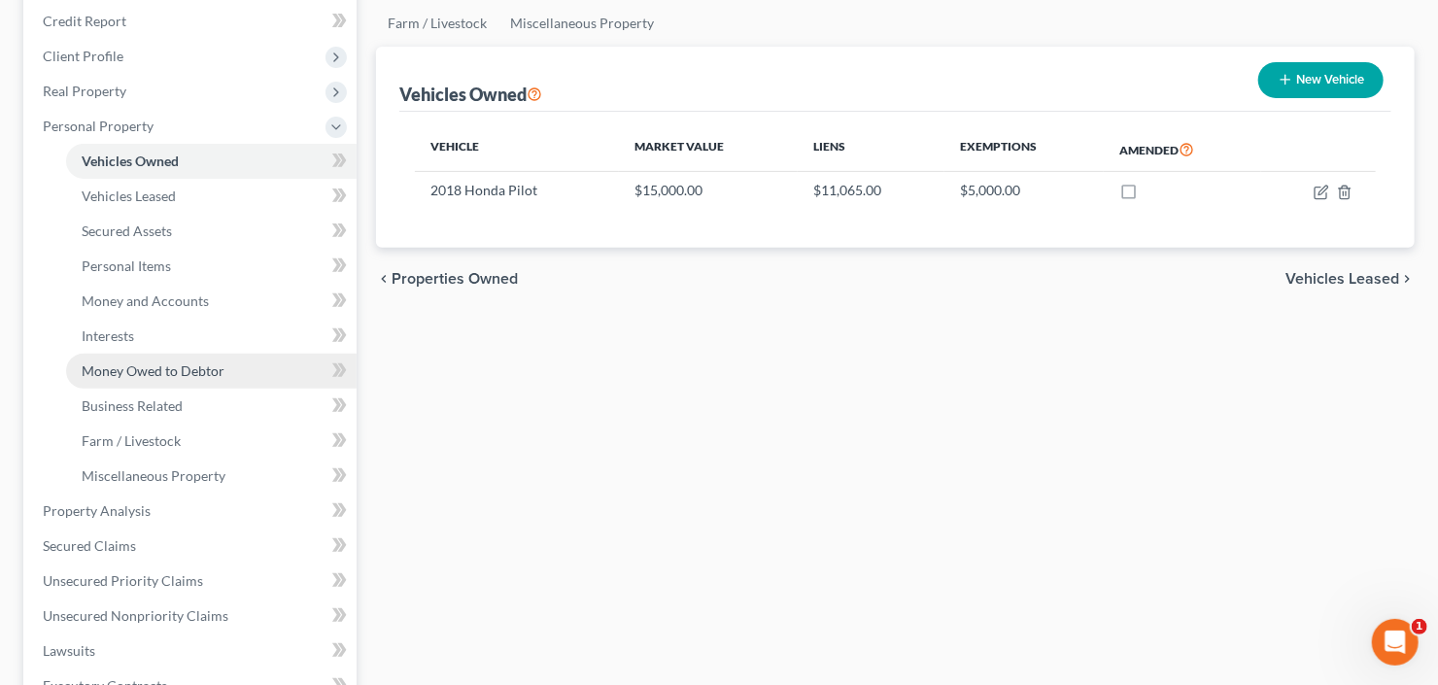
click at [181, 364] on span "Money Owed to Debtor" at bounding box center [153, 370] width 143 height 17
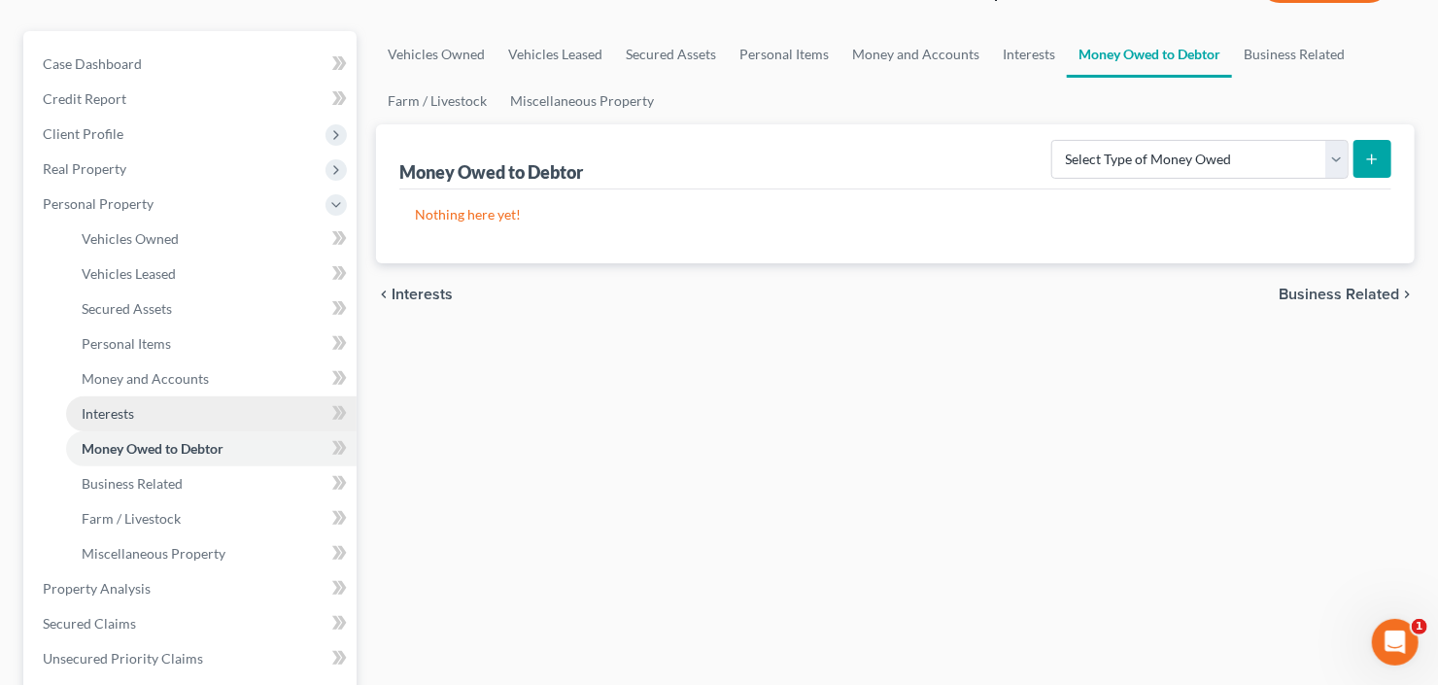
click at [101, 408] on span "Interests" at bounding box center [108, 413] width 52 height 17
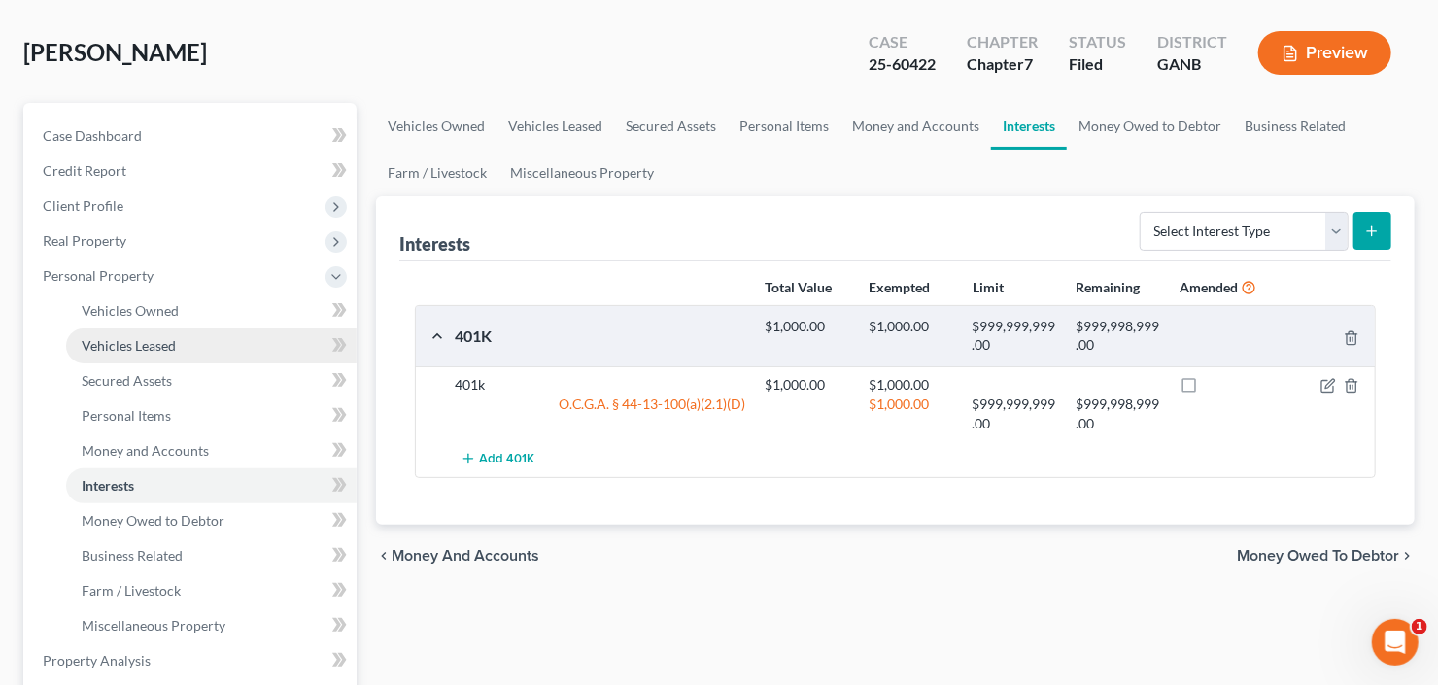
scroll to position [155, 0]
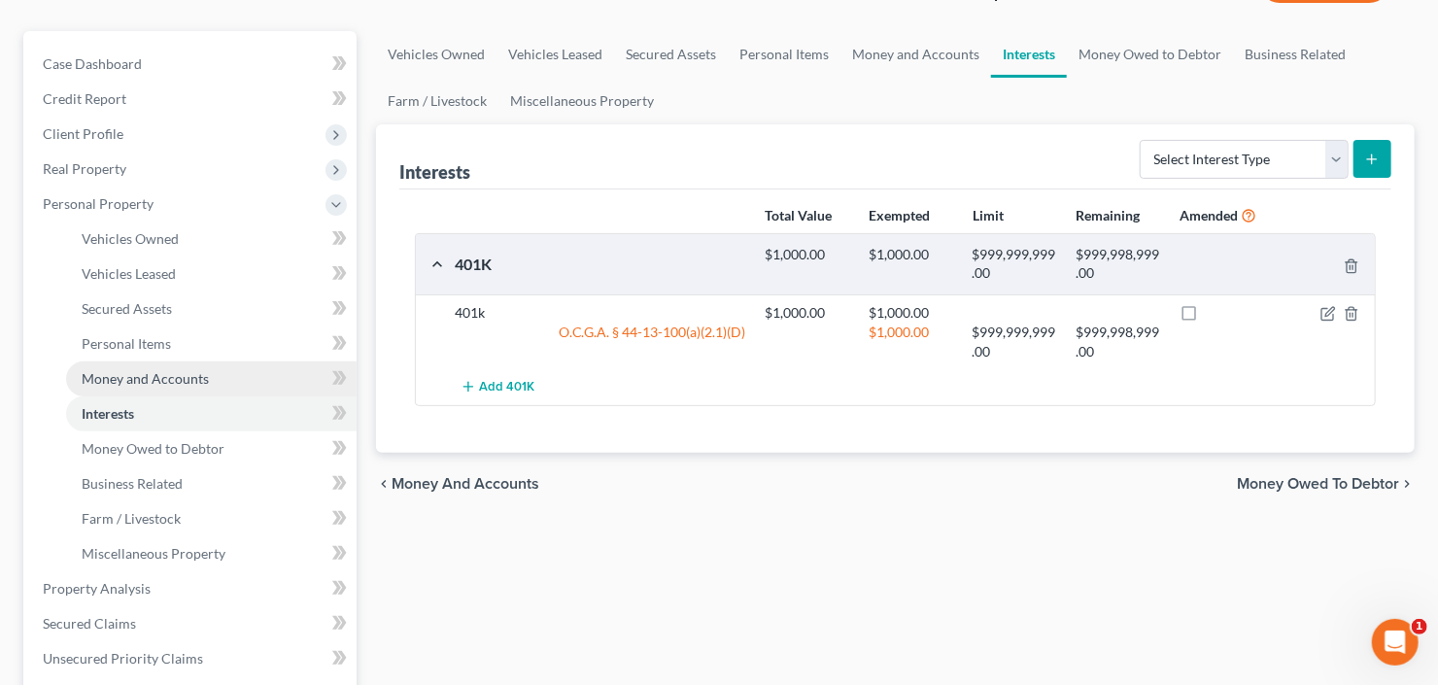
click at [155, 377] on span "Money and Accounts" at bounding box center [145, 378] width 127 height 17
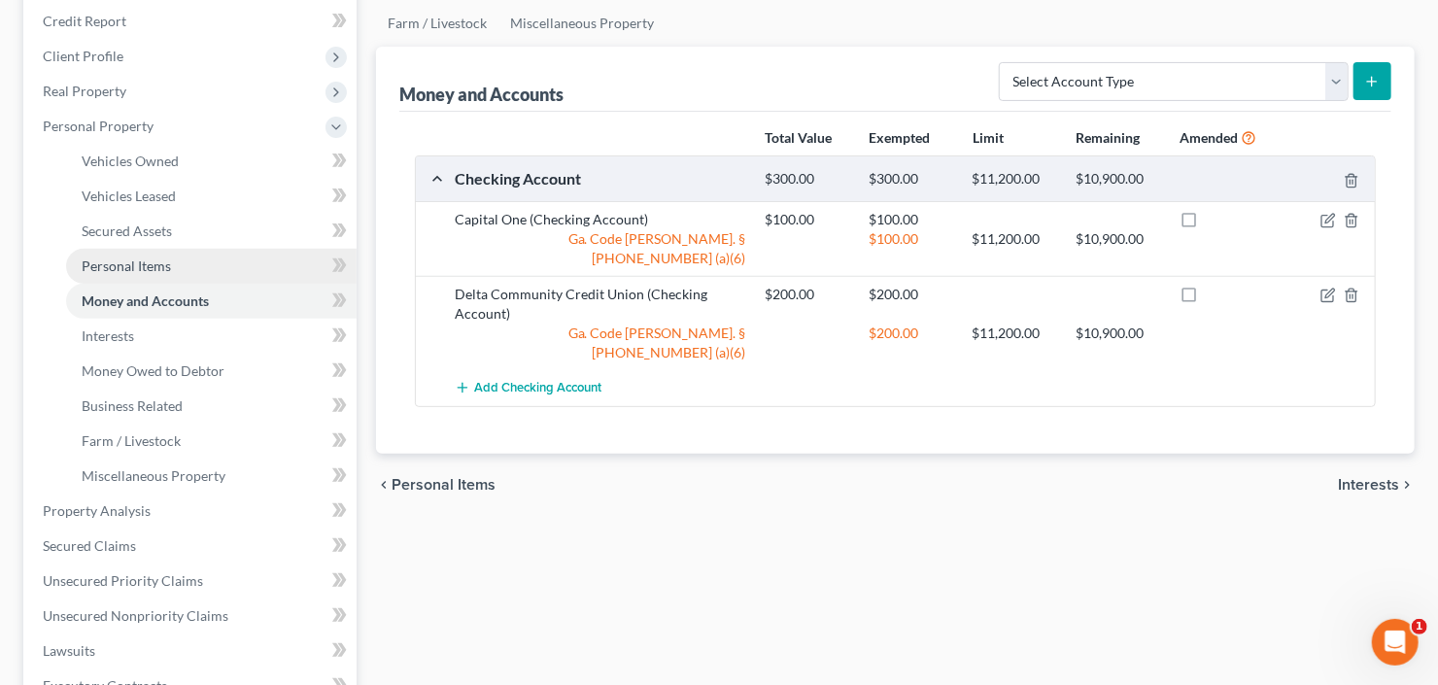
click at [158, 270] on span "Personal Items" at bounding box center [126, 266] width 89 height 17
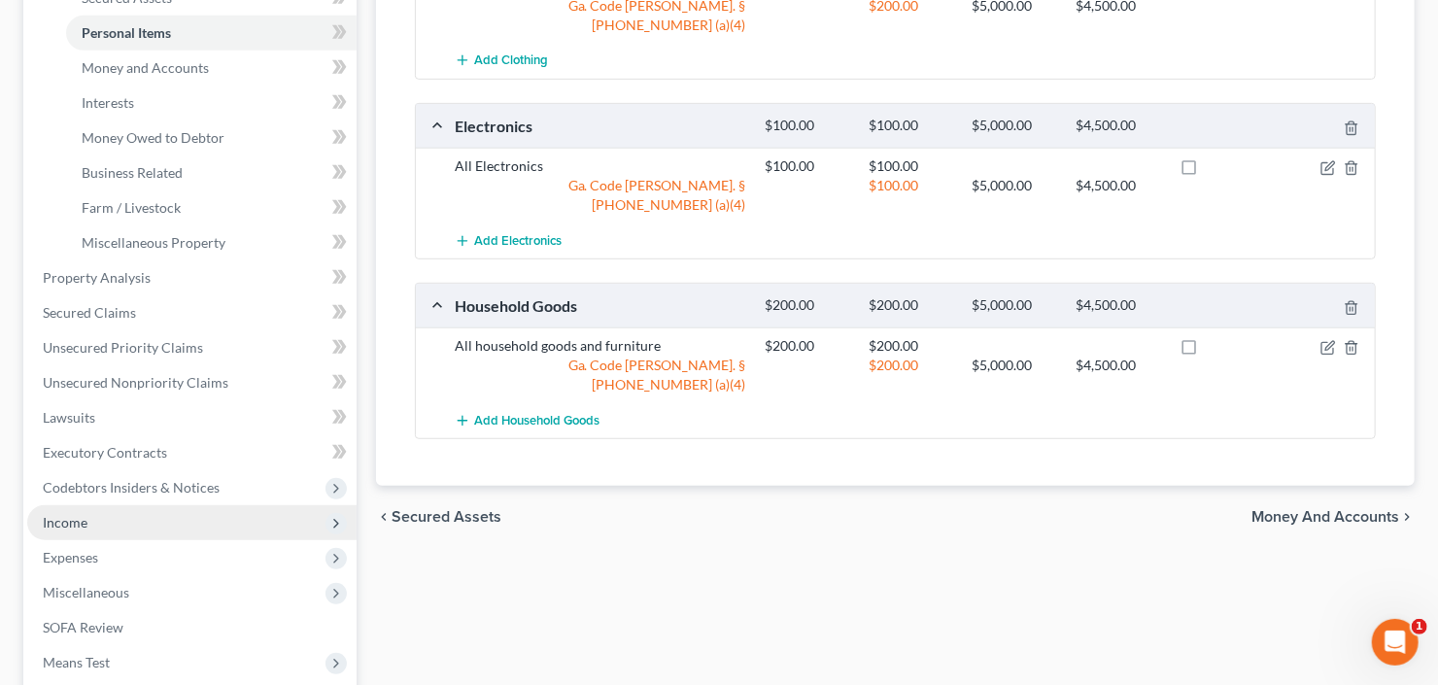
click at [98, 516] on span "Income" at bounding box center [191, 522] width 329 height 35
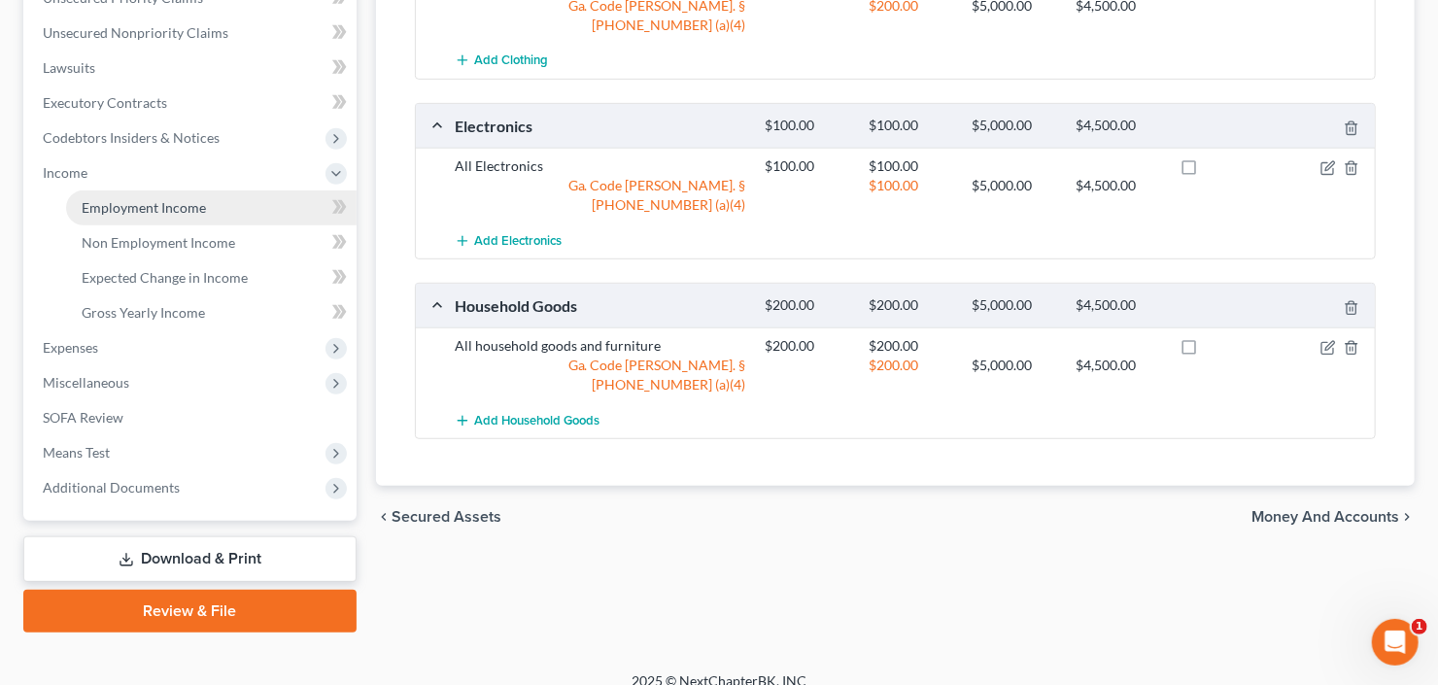
click at [165, 207] on span "Employment Income" at bounding box center [144, 207] width 124 height 17
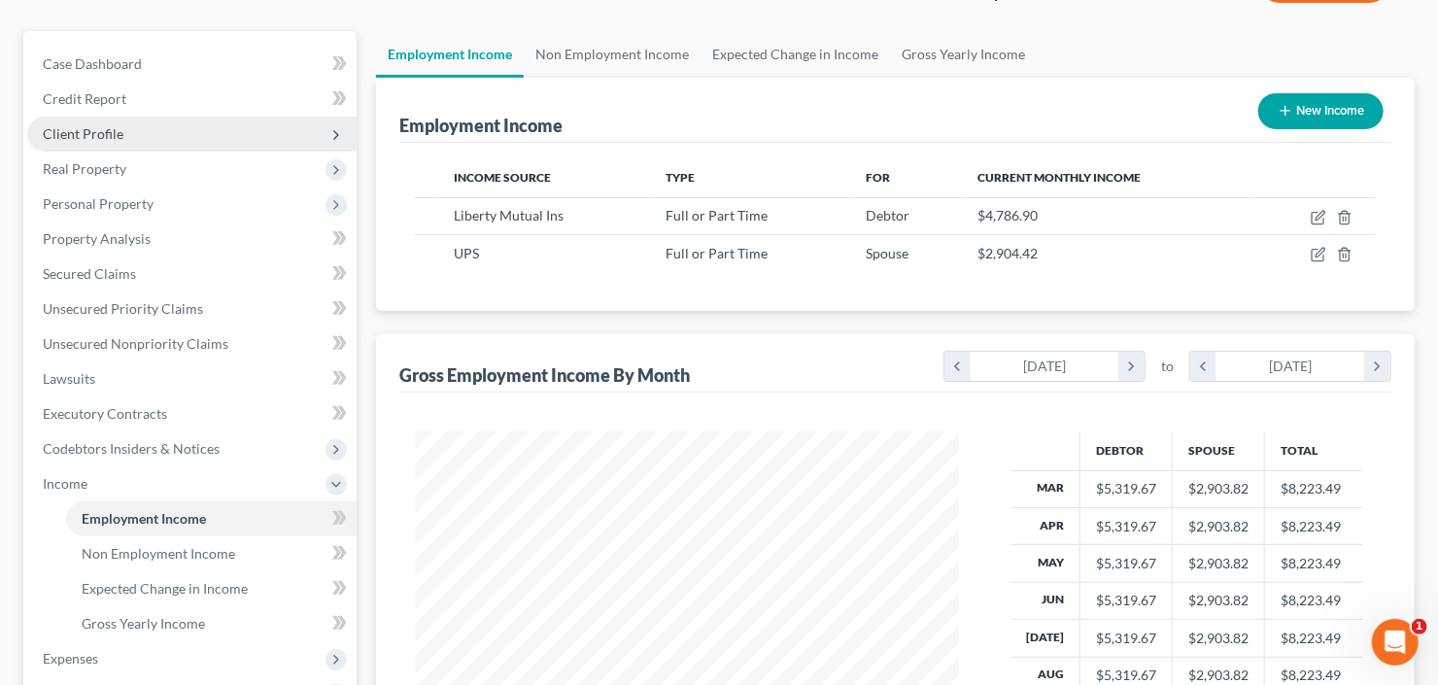
click at [148, 125] on span "Client Profile" at bounding box center [191, 134] width 329 height 35
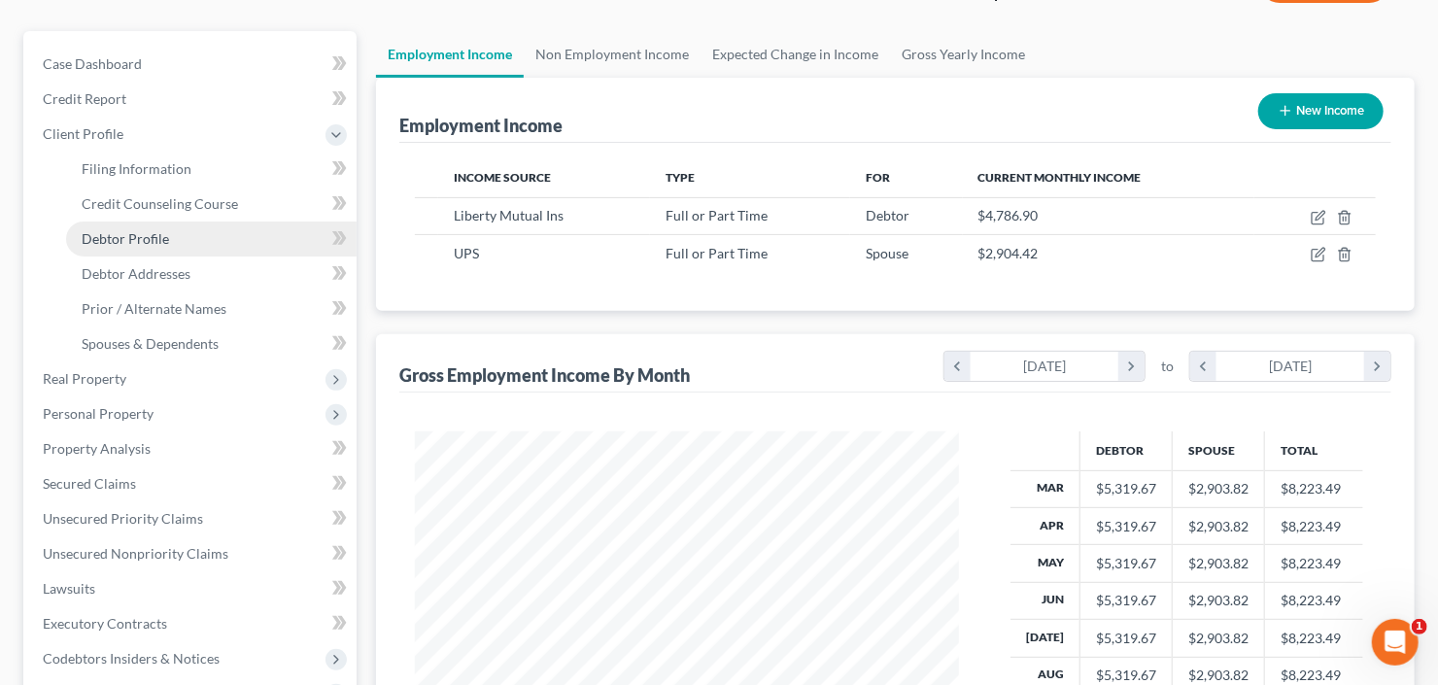
click at [144, 230] on span "Debtor Profile" at bounding box center [125, 238] width 87 height 17
select select "1"
select select "5"
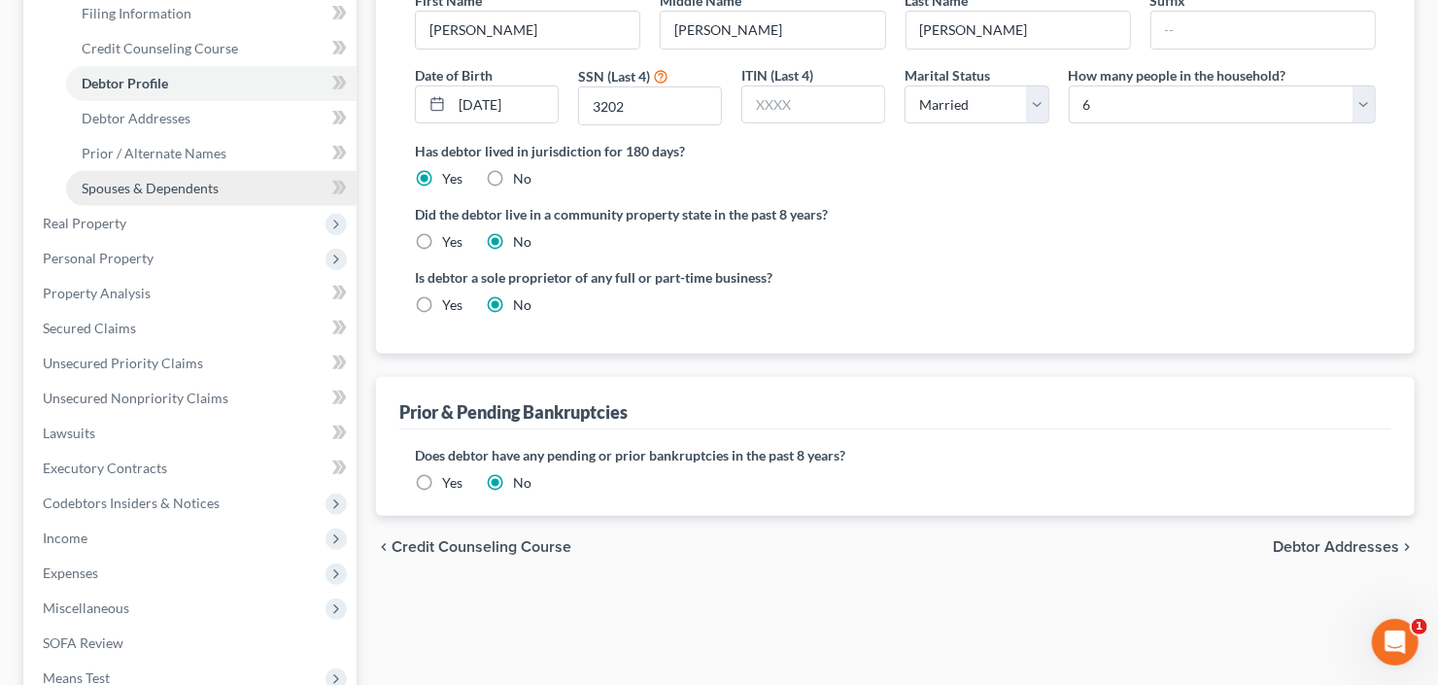
click at [172, 197] on link "Spouses & Dependents" at bounding box center [211, 188] width 291 height 35
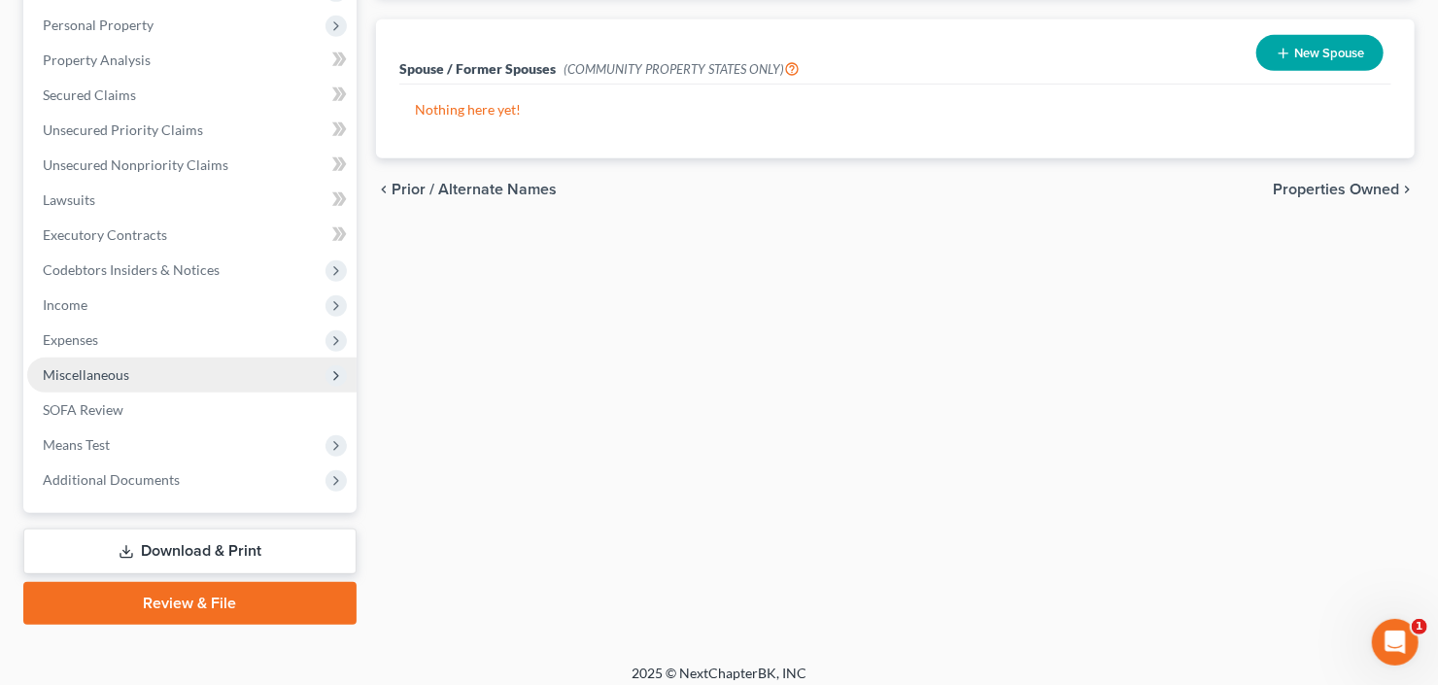
click at [85, 383] on span "Miscellaneous" at bounding box center [191, 375] width 329 height 35
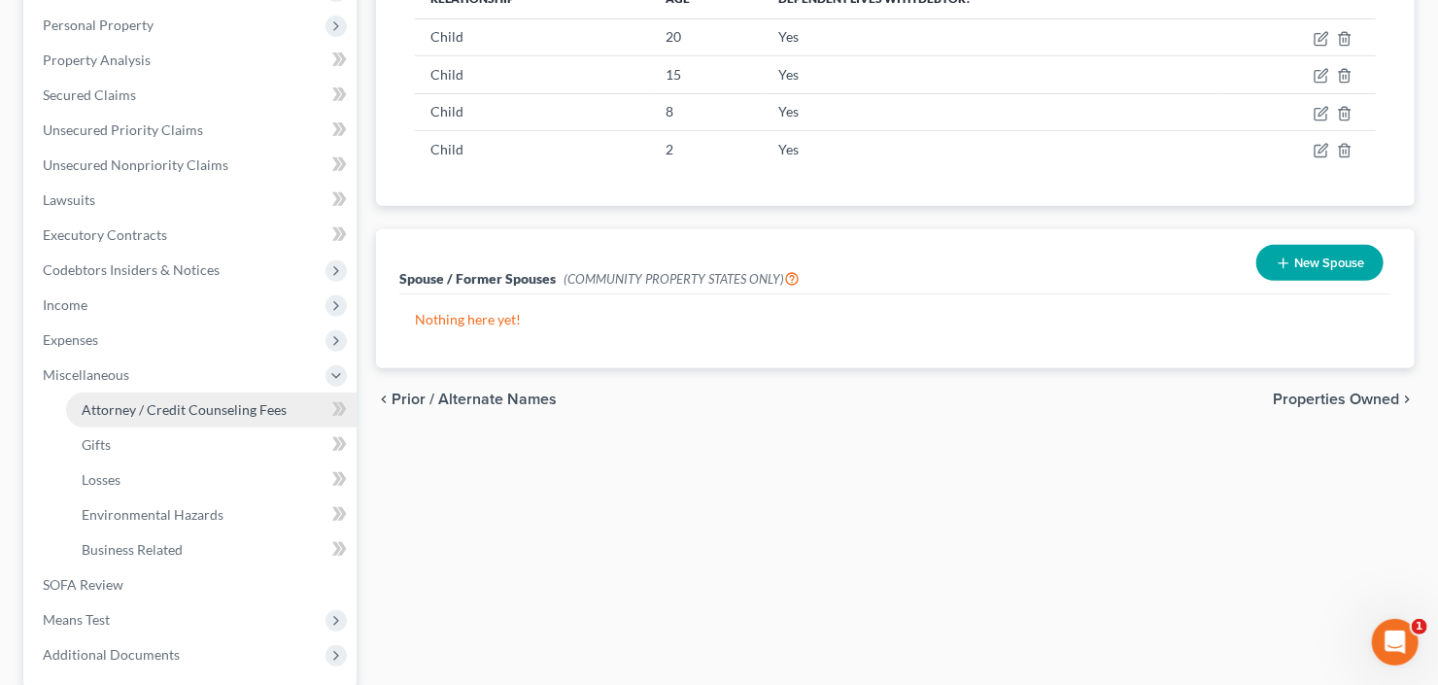
click at [116, 397] on link "Attorney / Credit Counseling Fees" at bounding box center [211, 410] width 291 height 35
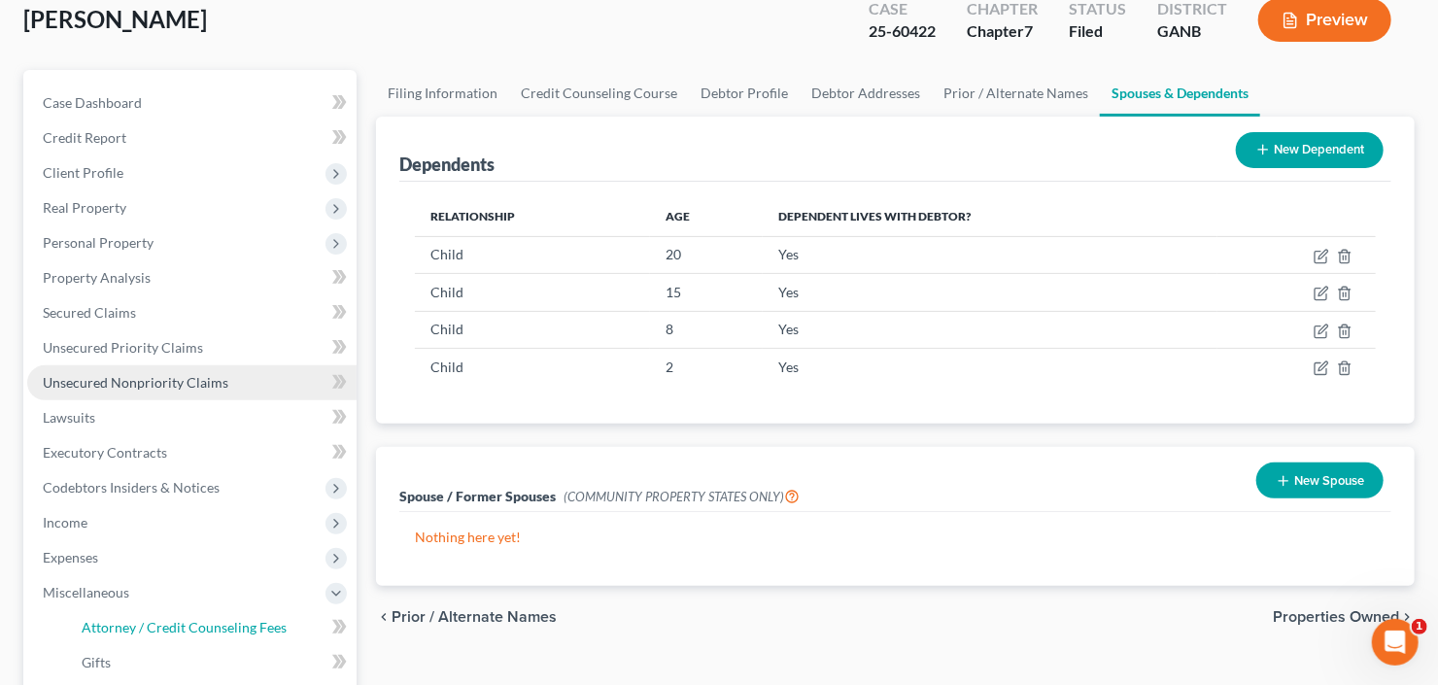
select select "3"
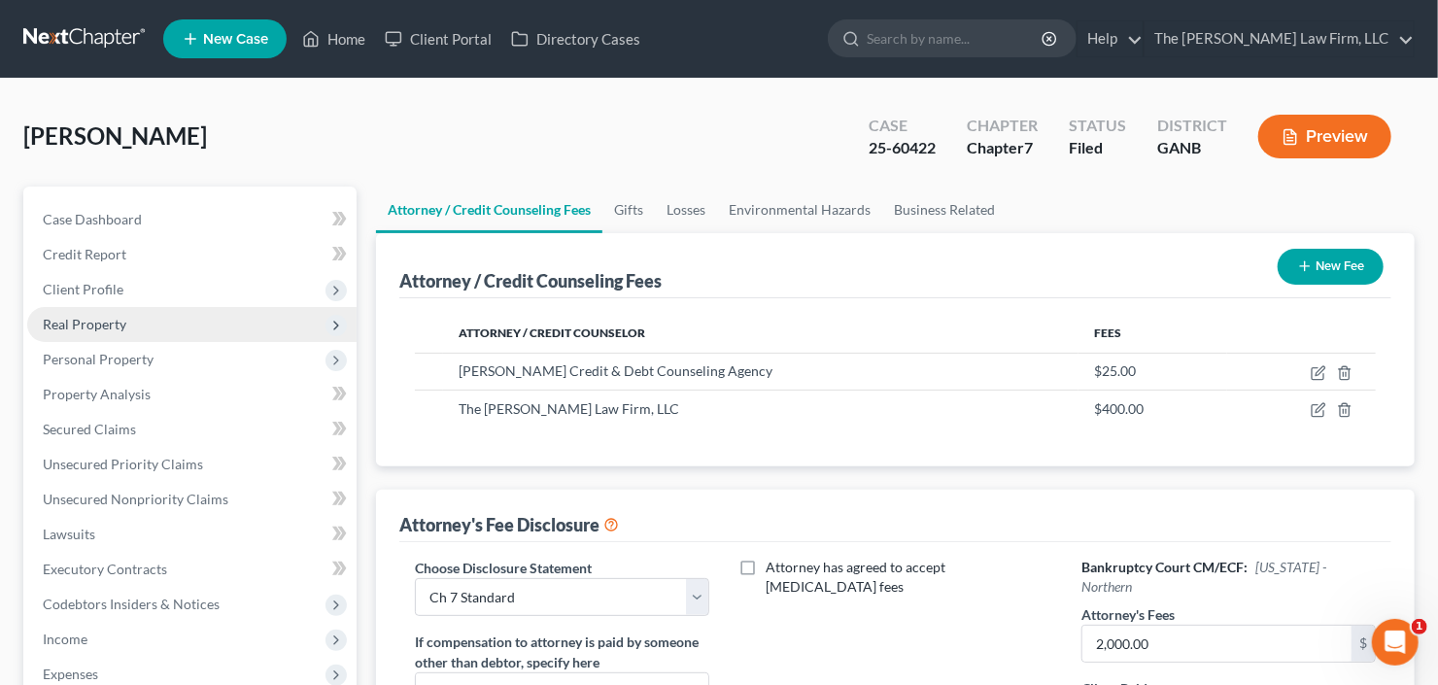
click at [148, 317] on span "Real Property" at bounding box center [191, 324] width 329 height 35
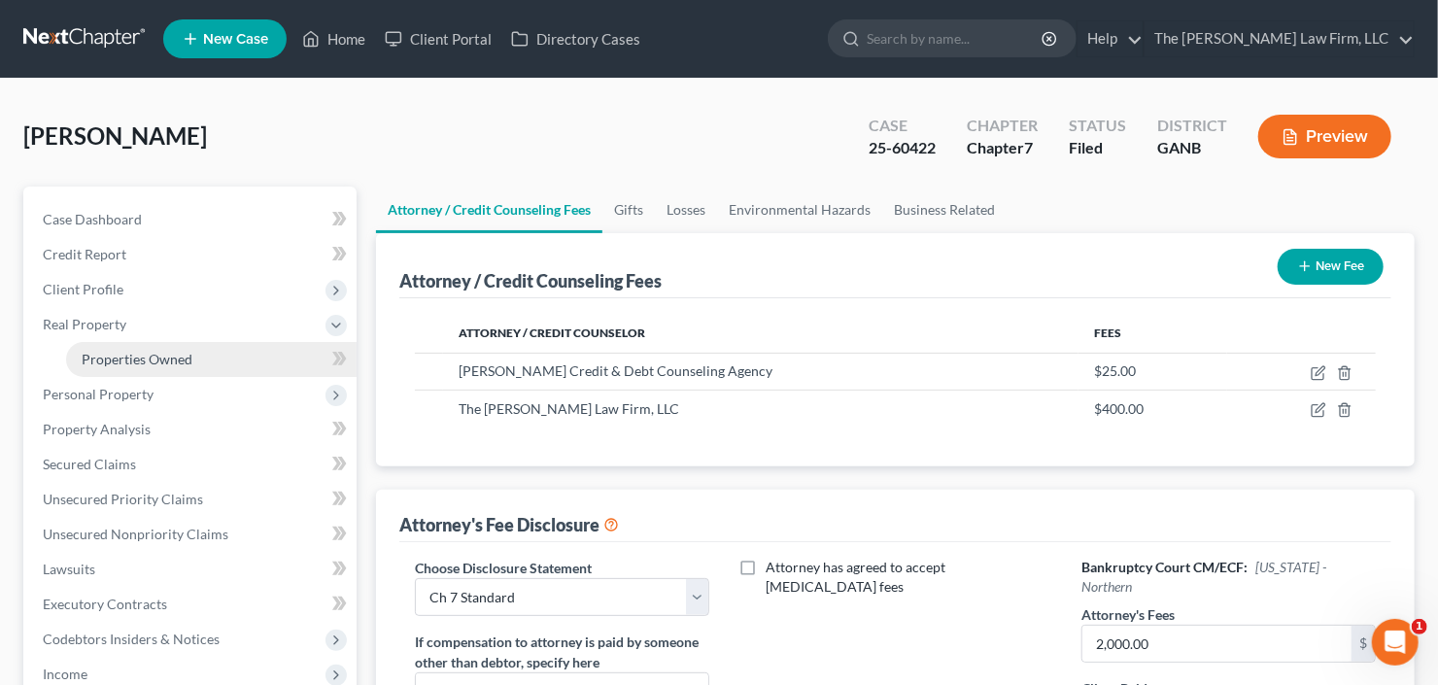
click at [186, 356] on span "Properties Owned" at bounding box center [137, 359] width 111 height 17
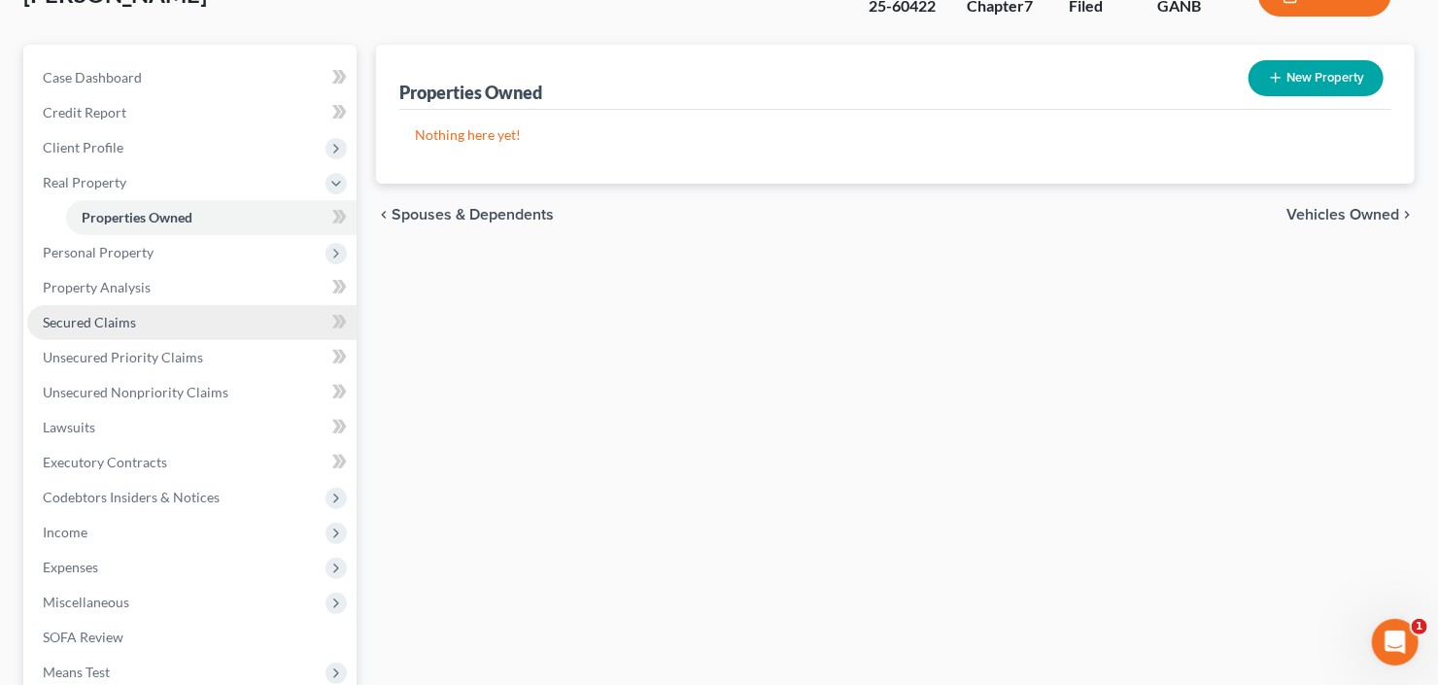
scroll to position [155, 0]
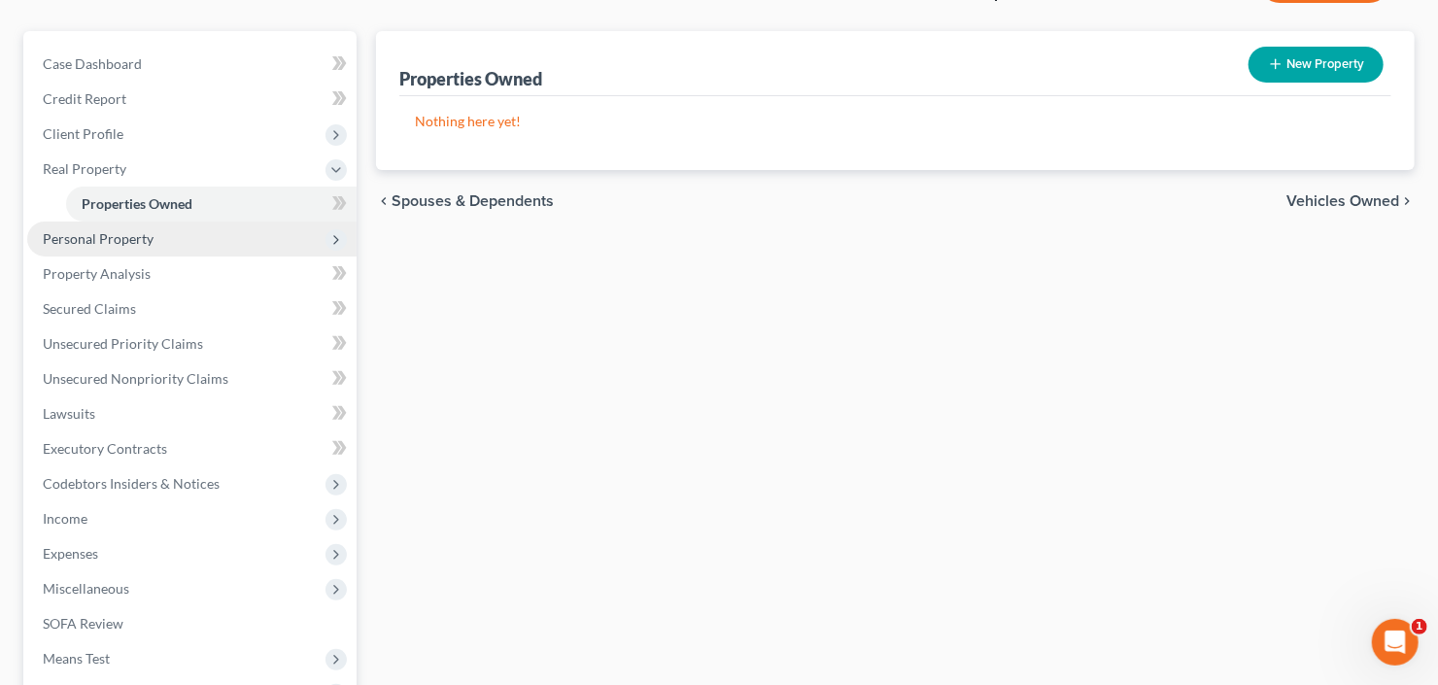
click at [163, 238] on span "Personal Property" at bounding box center [191, 239] width 329 height 35
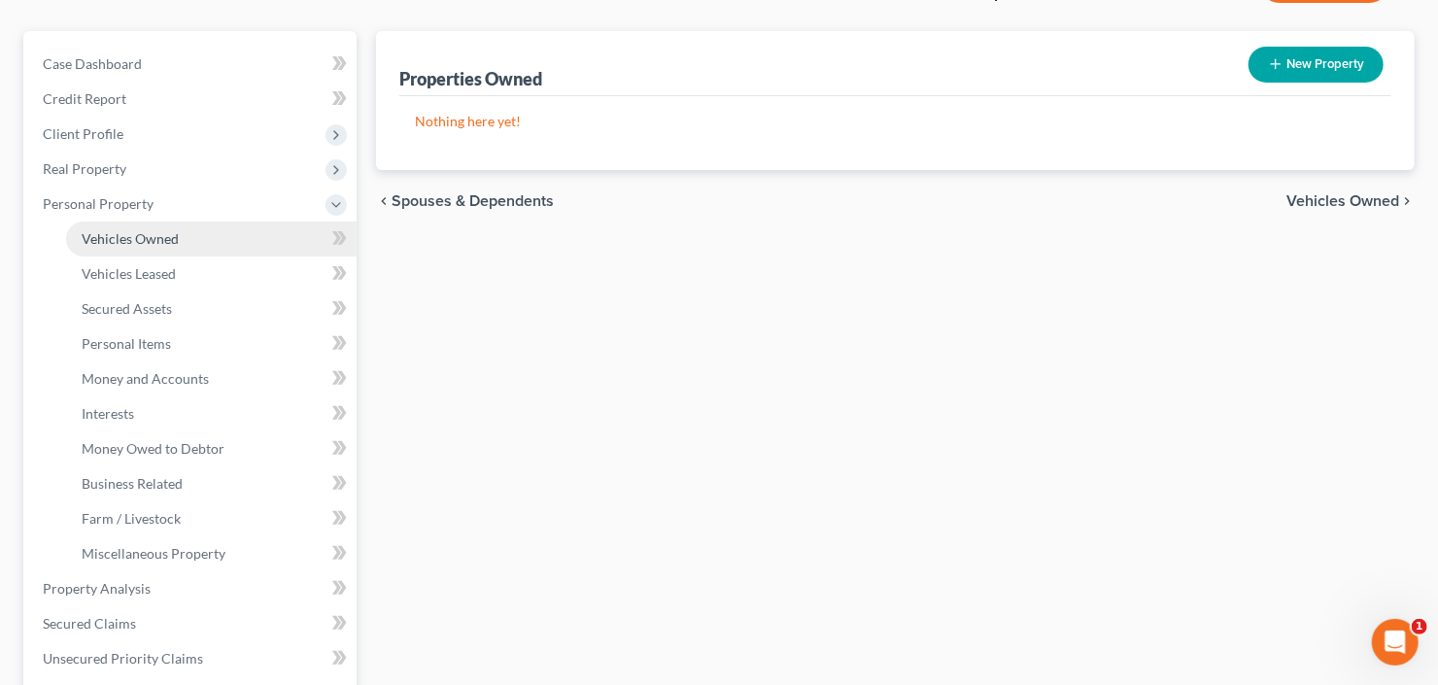
click at [178, 237] on link "Vehicles Owned" at bounding box center [211, 239] width 291 height 35
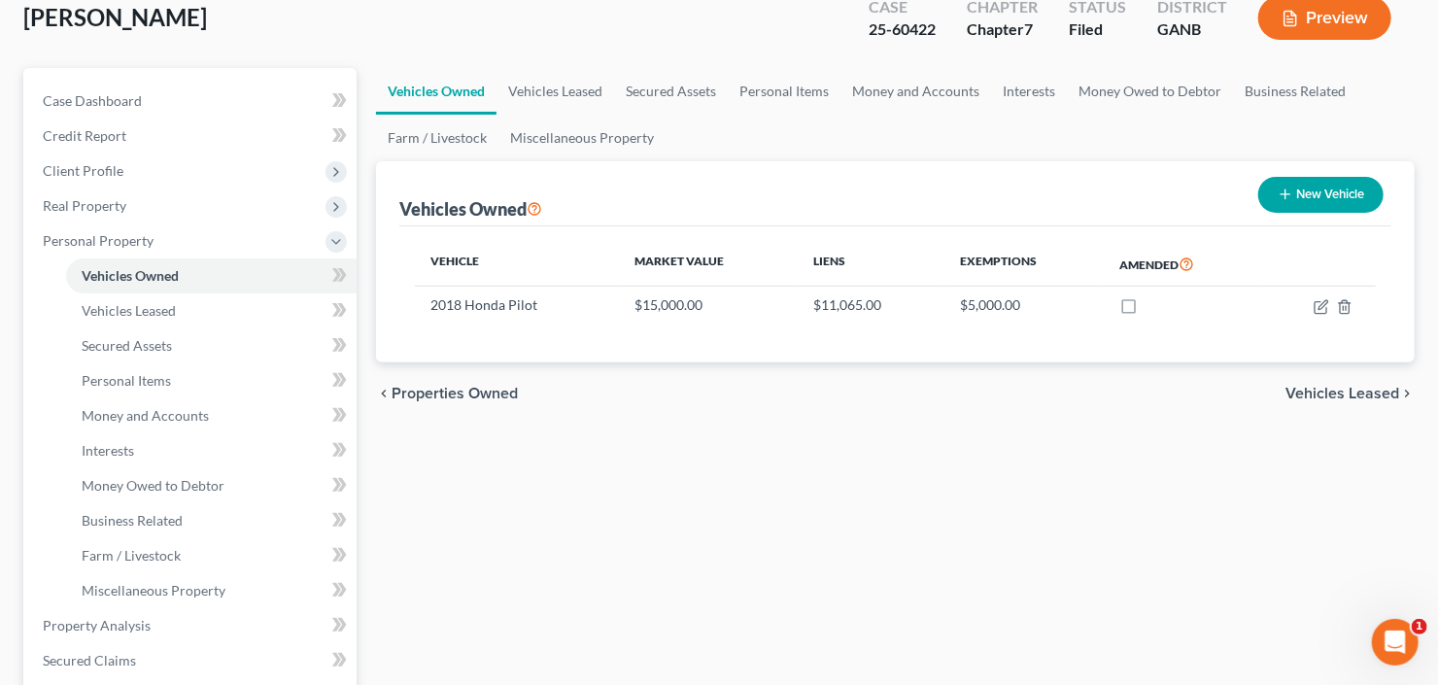
scroll to position [155, 0]
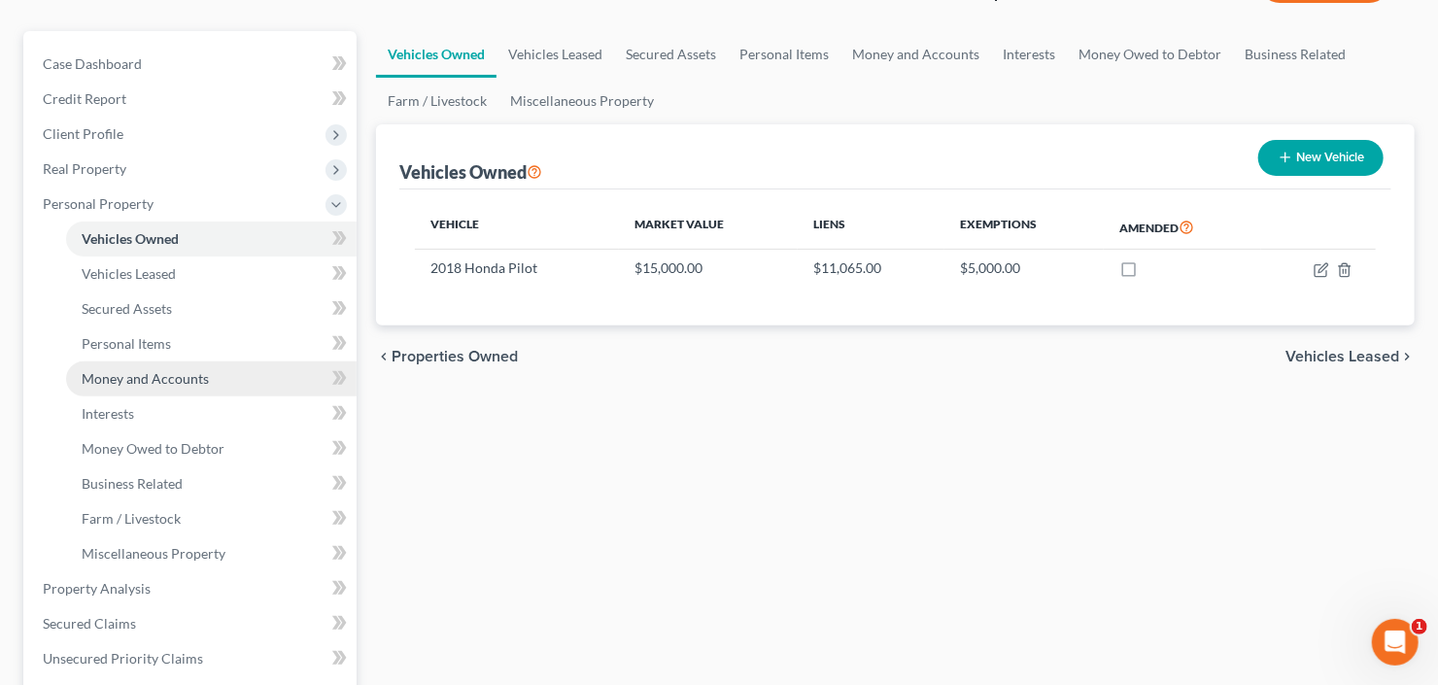
click at [107, 375] on span "Money and Accounts" at bounding box center [145, 378] width 127 height 17
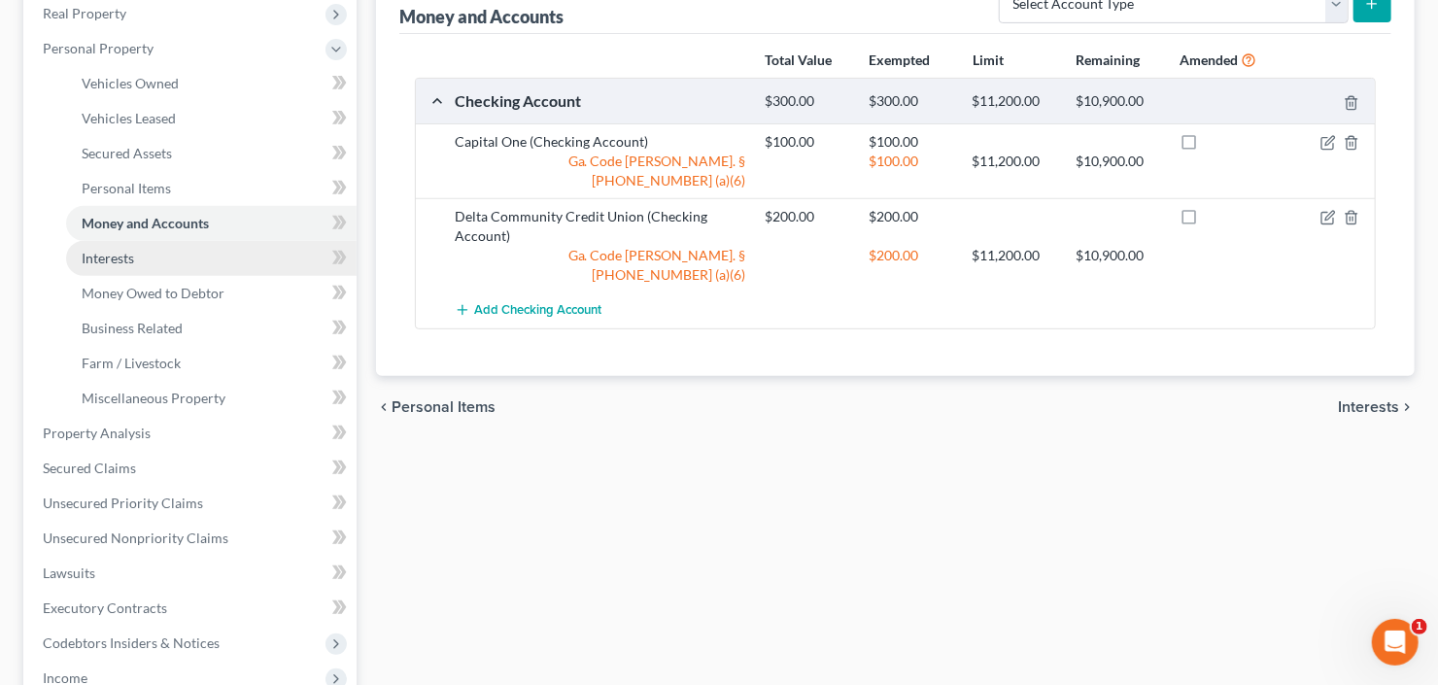
click at [116, 251] on span "Interests" at bounding box center [108, 258] width 52 height 17
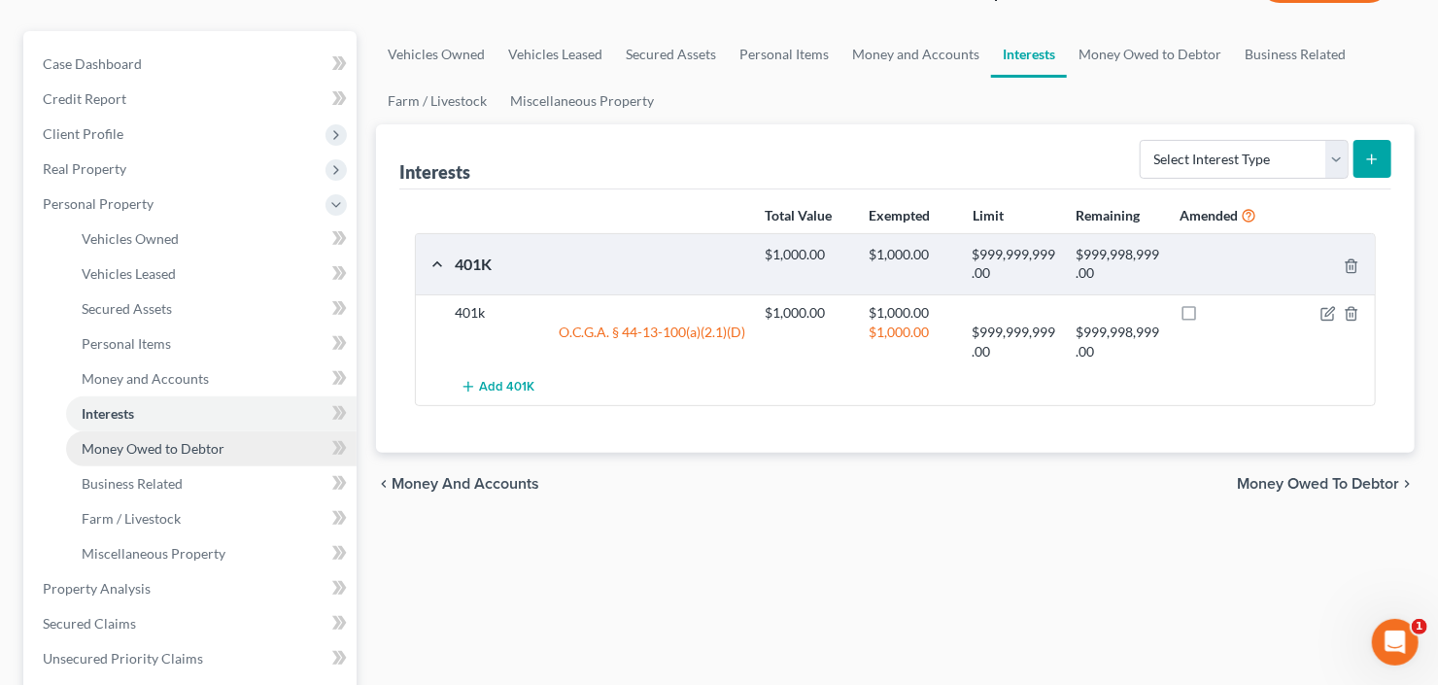
click at [161, 440] on span "Money Owed to Debtor" at bounding box center [153, 448] width 143 height 17
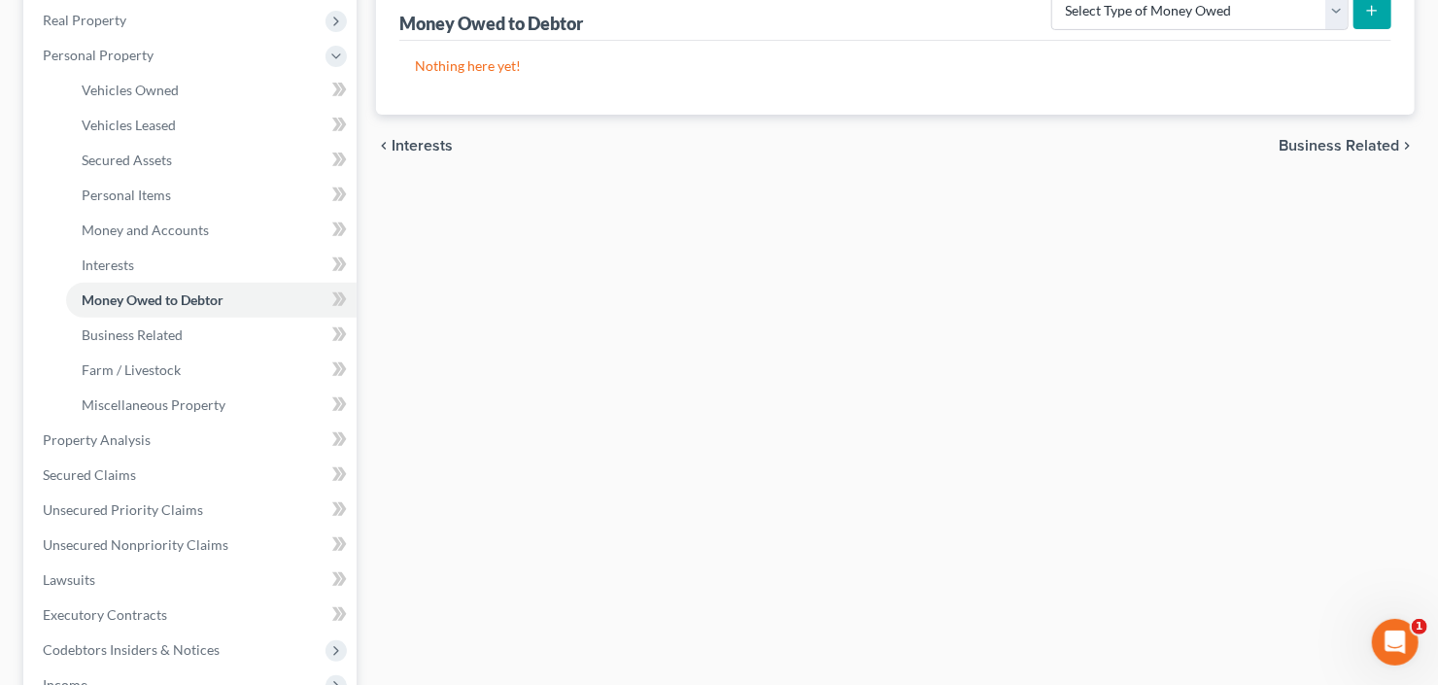
scroll to position [311, 0]
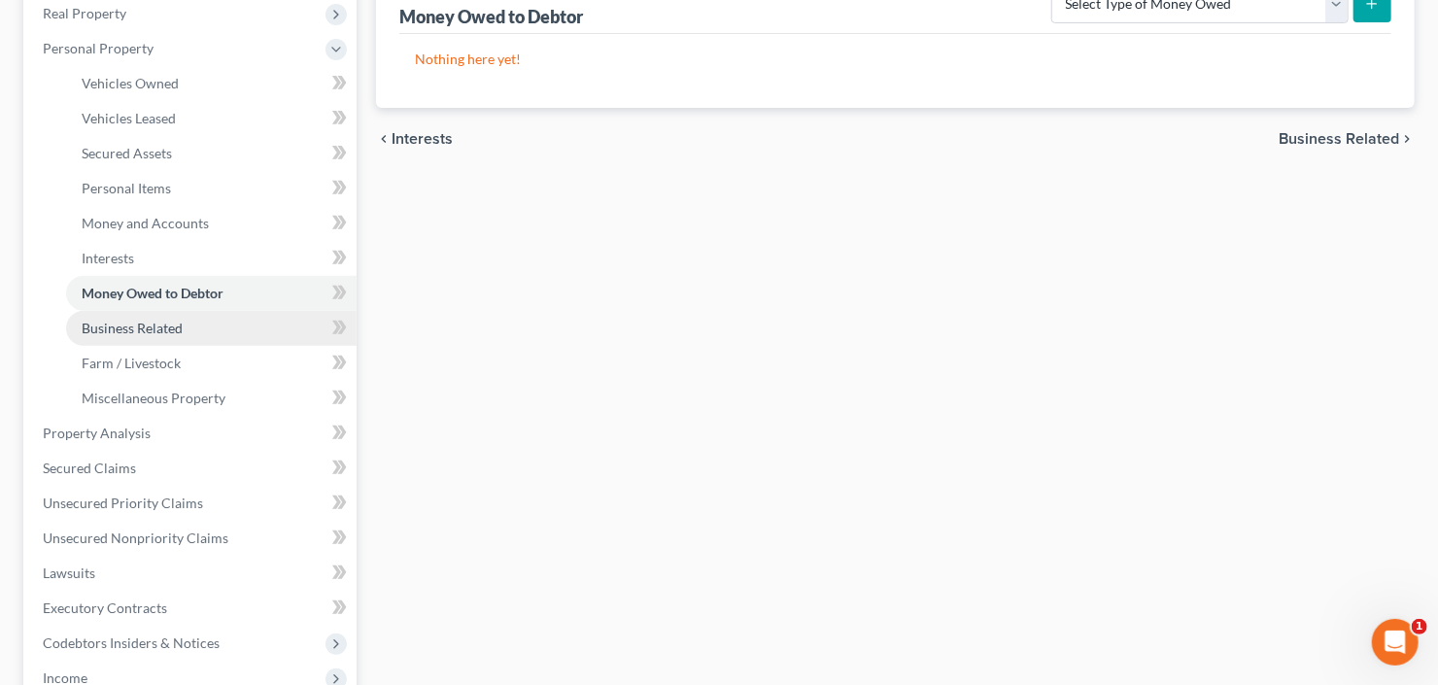
click at [141, 329] on span "Business Related" at bounding box center [132, 328] width 101 height 17
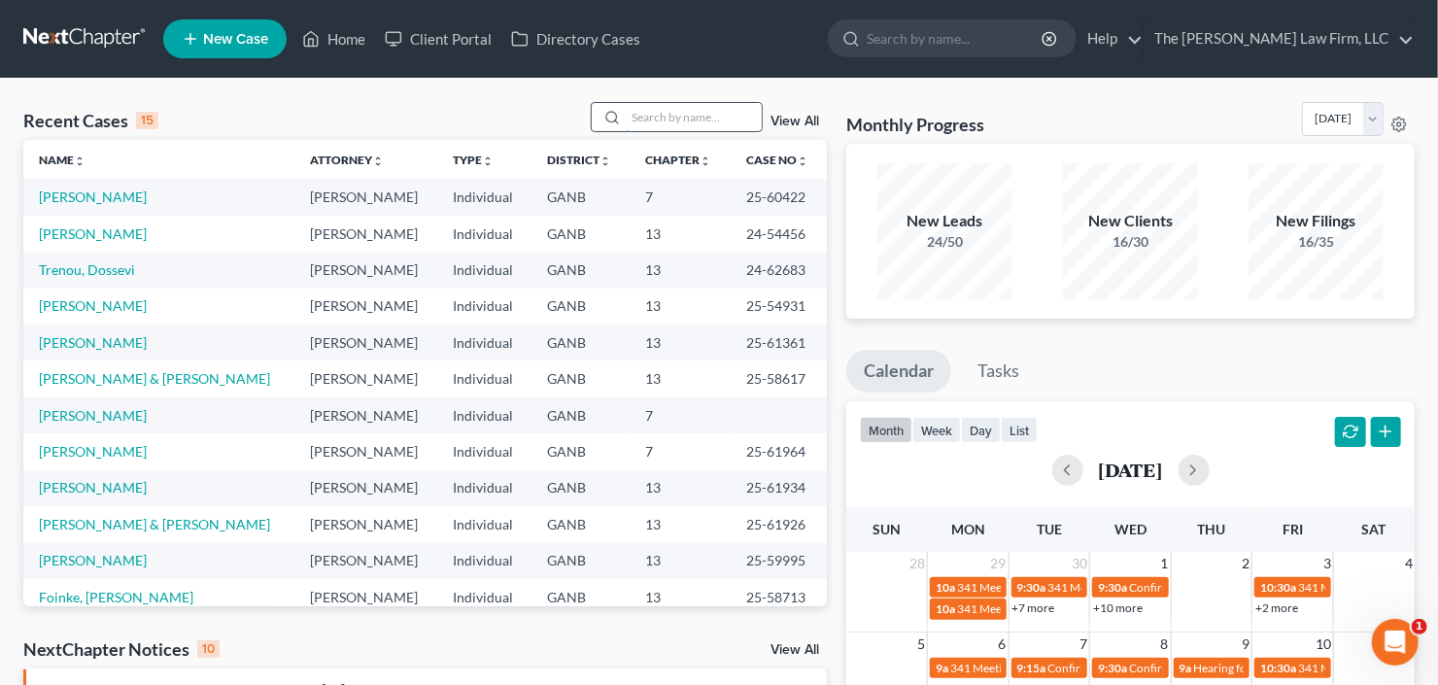
click at [706, 120] on input "search" at bounding box center [694, 117] width 136 height 28
type input "reynolds"
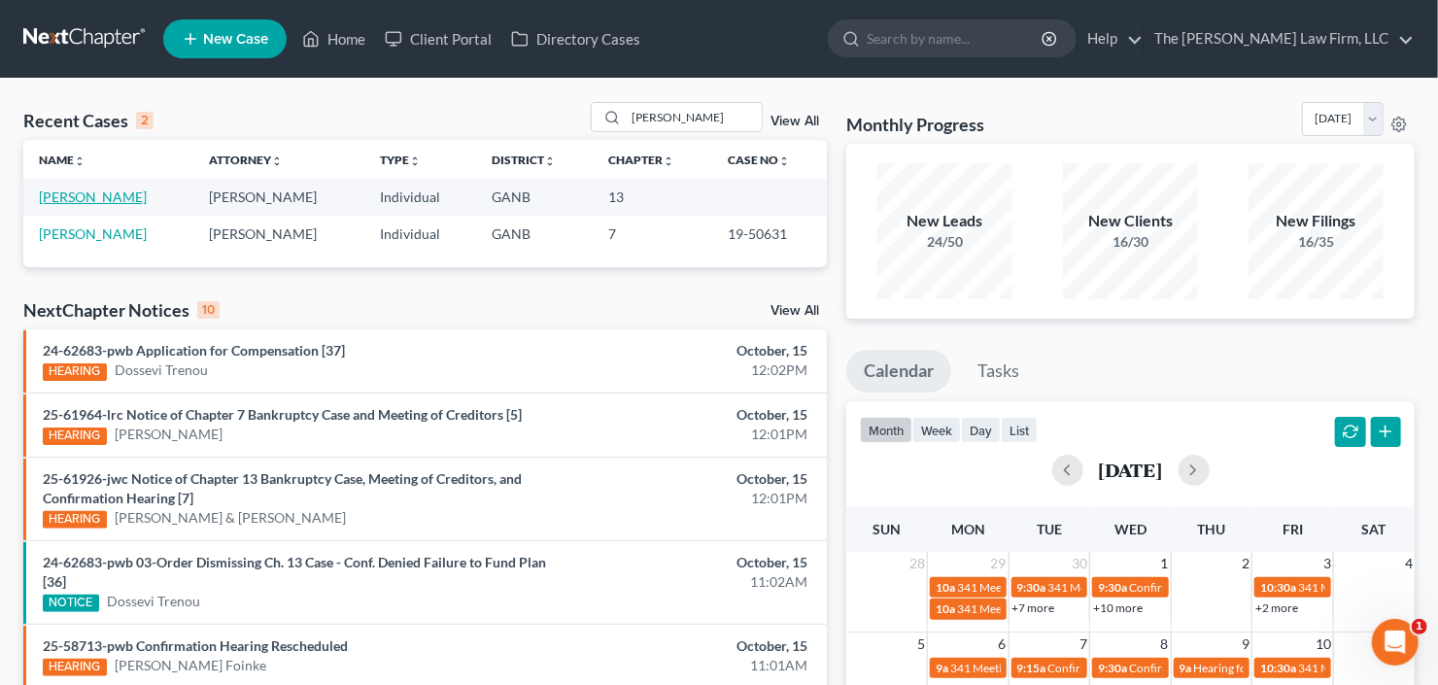
click at [67, 193] on link "Reynolds, Daphne" at bounding box center [93, 197] width 108 height 17
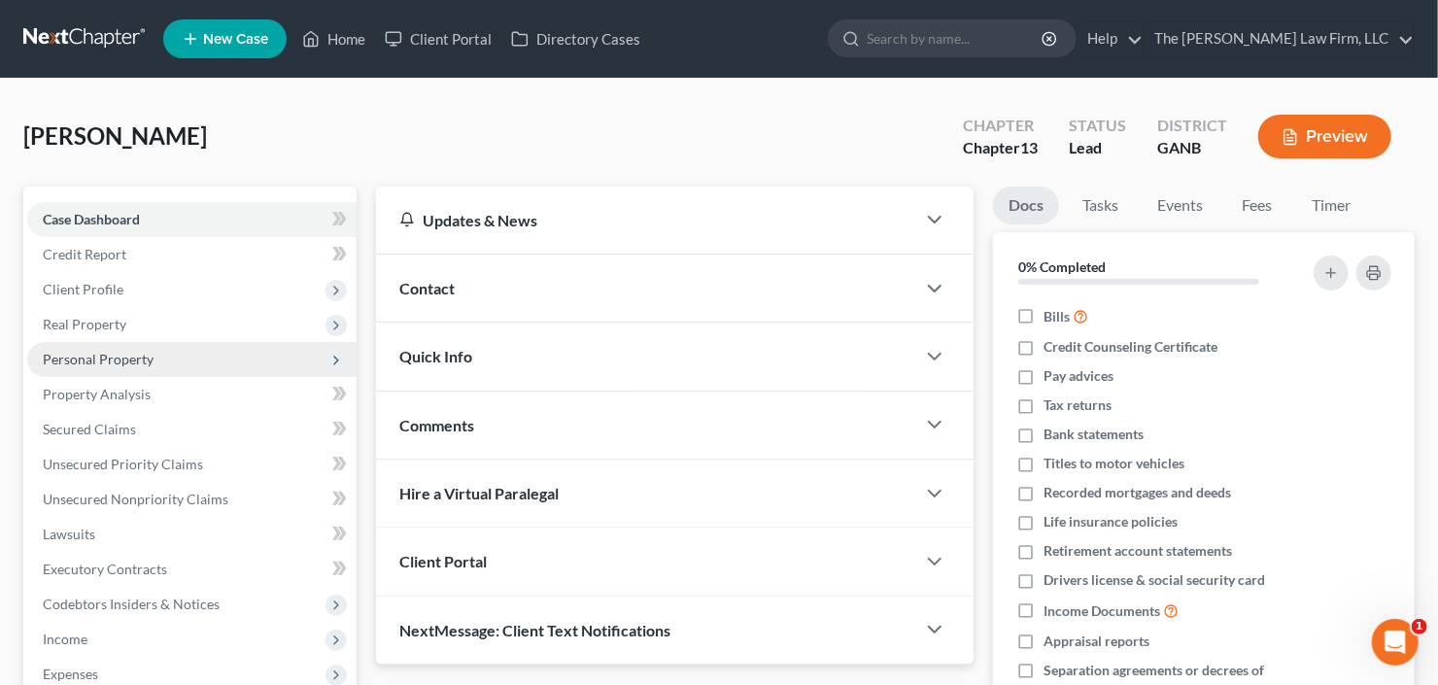
scroll to position [311, 0]
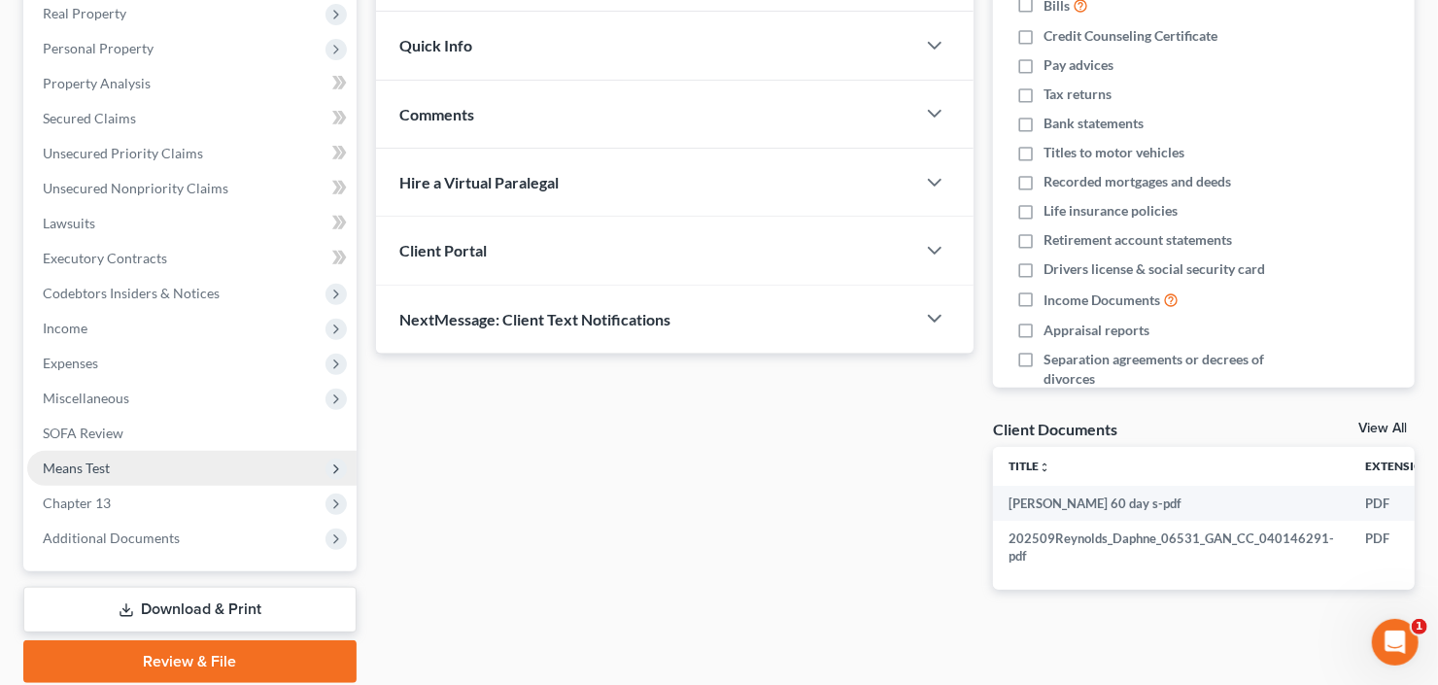
click at [115, 474] on span "Means Test" at bounding box center [191, 468] width 329 height 35
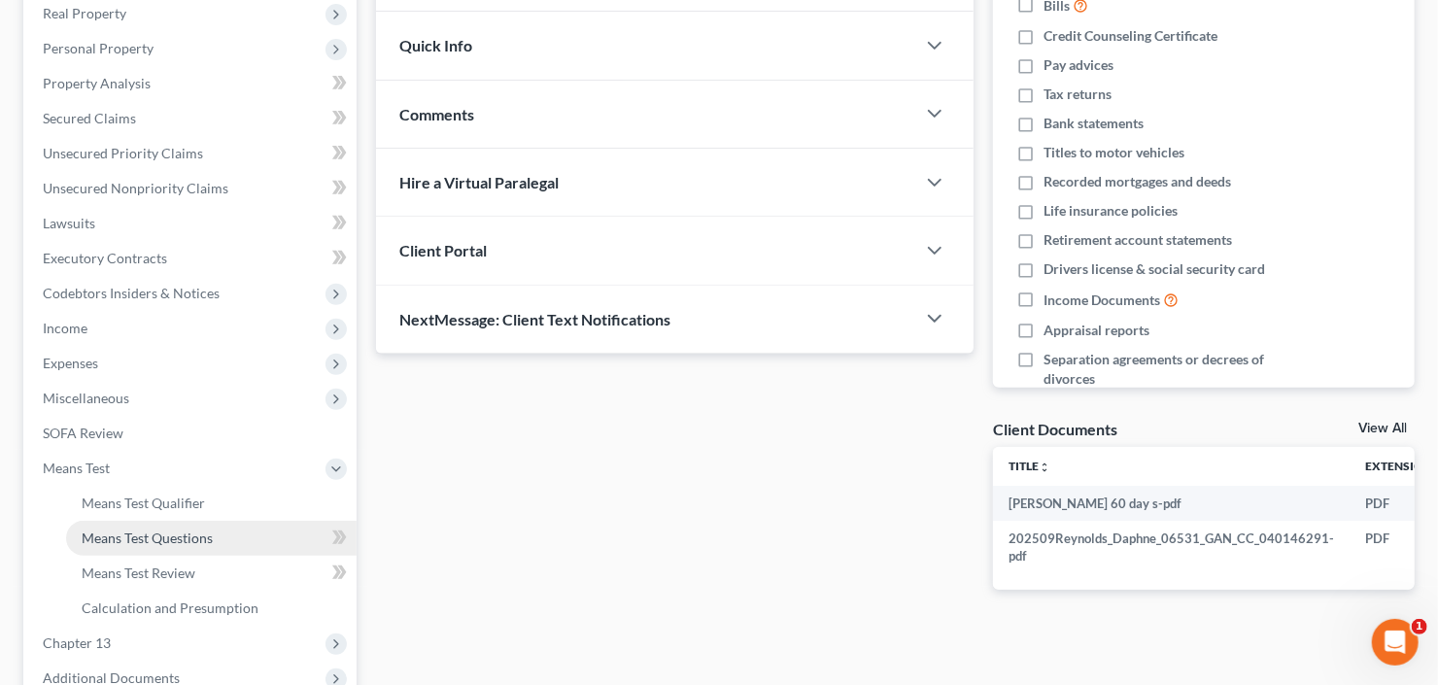
click at [144, 546] on link "Means Test Questions" at bounding box center [211, 538] width 291 height 35
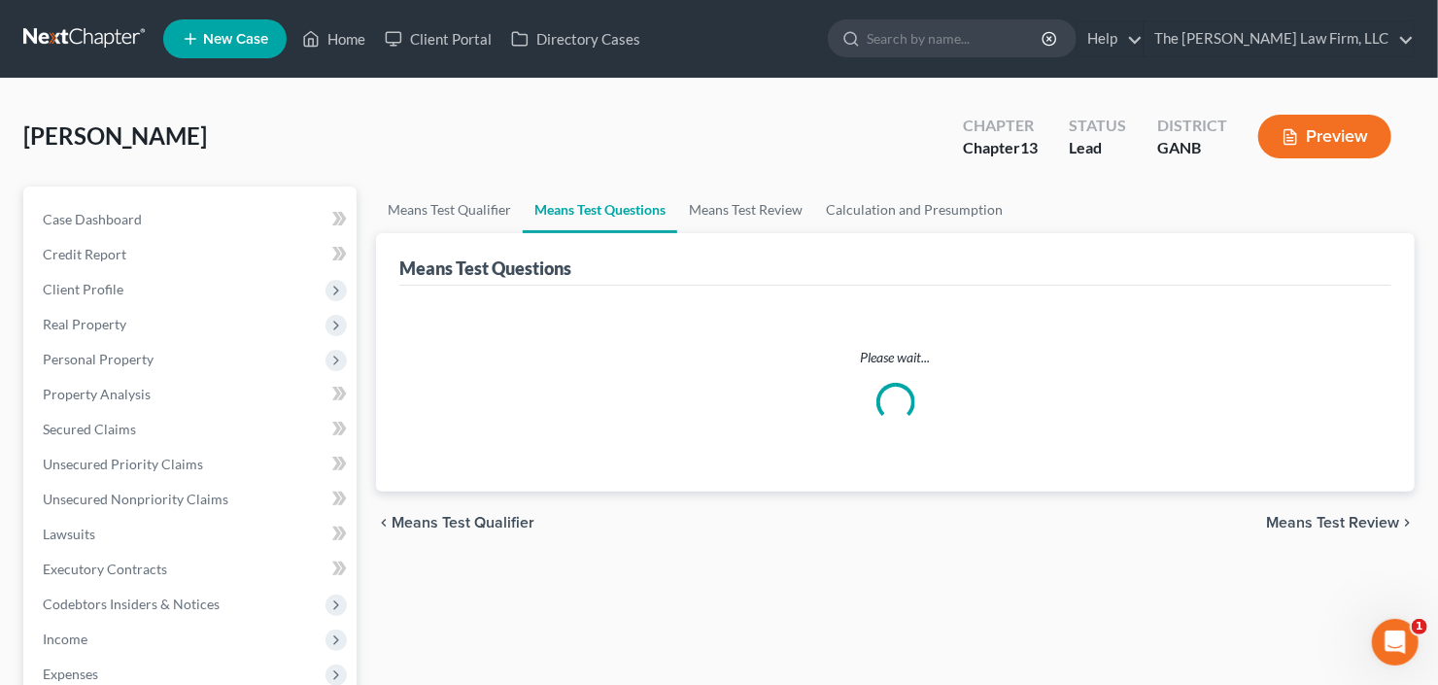
select select "1"
select select "60"
select select "0"
select select "60"
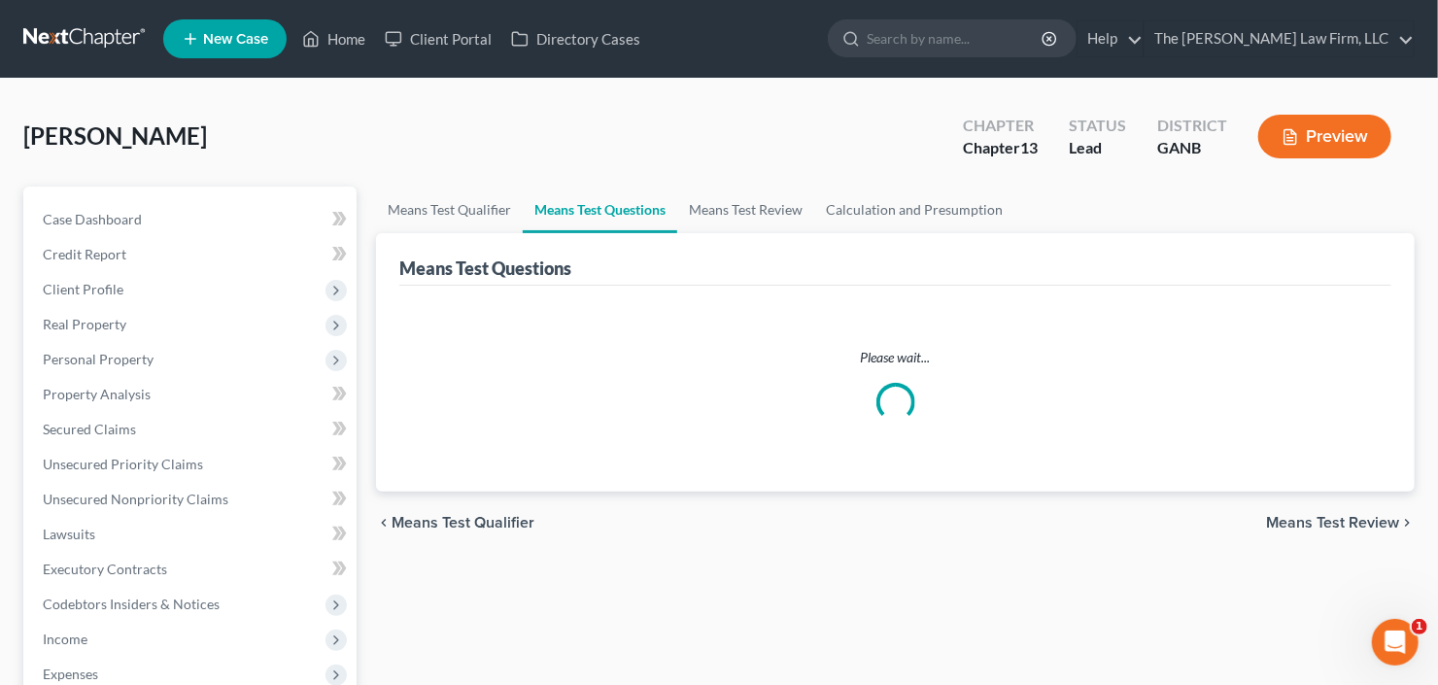
select select "1"
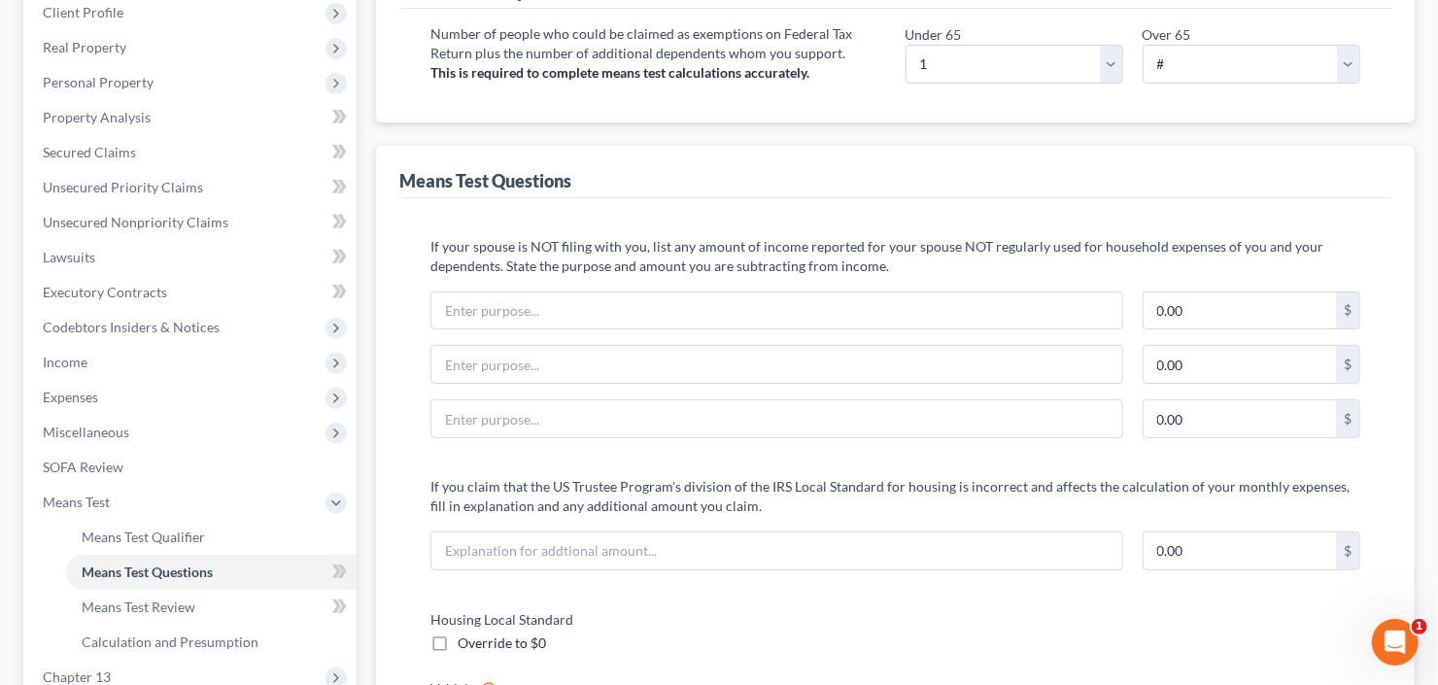
scroll to position [311, 0]
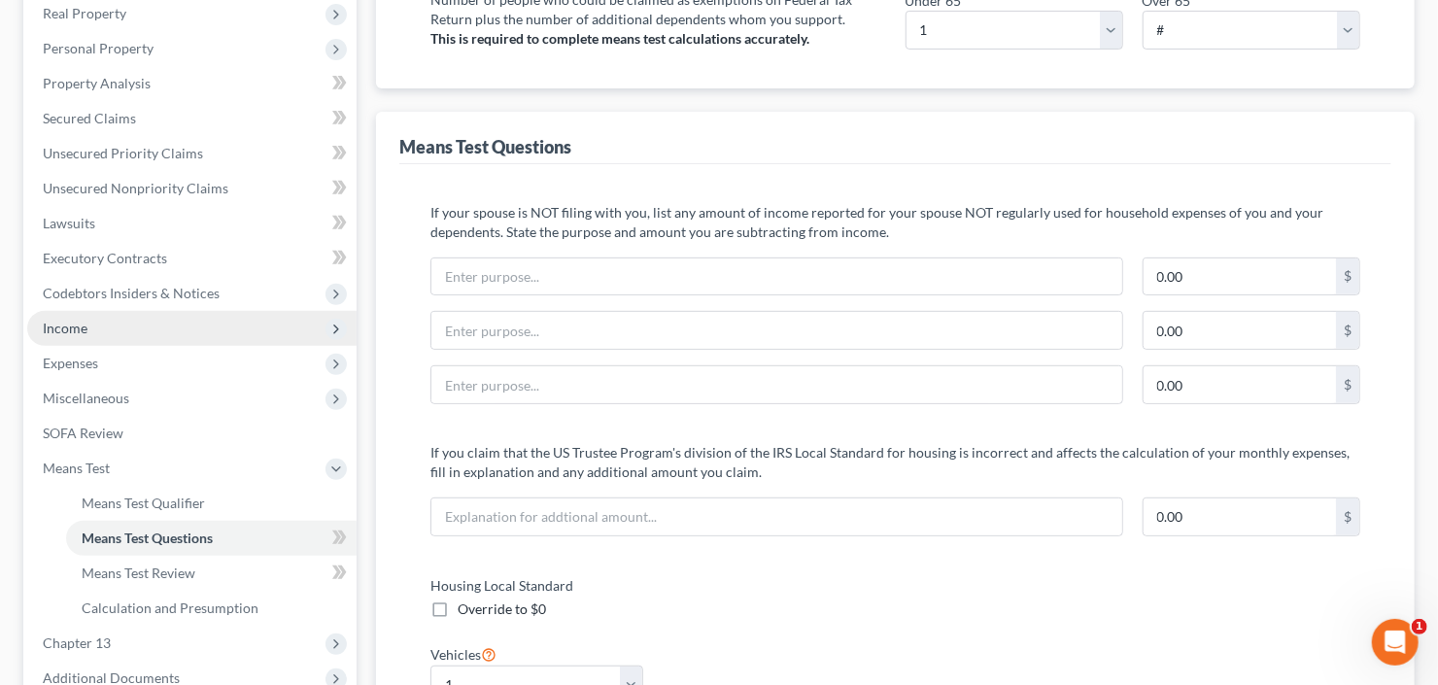
click at [104, 326] on span "Income" at bounding box center [191, 328] width 329 height 35
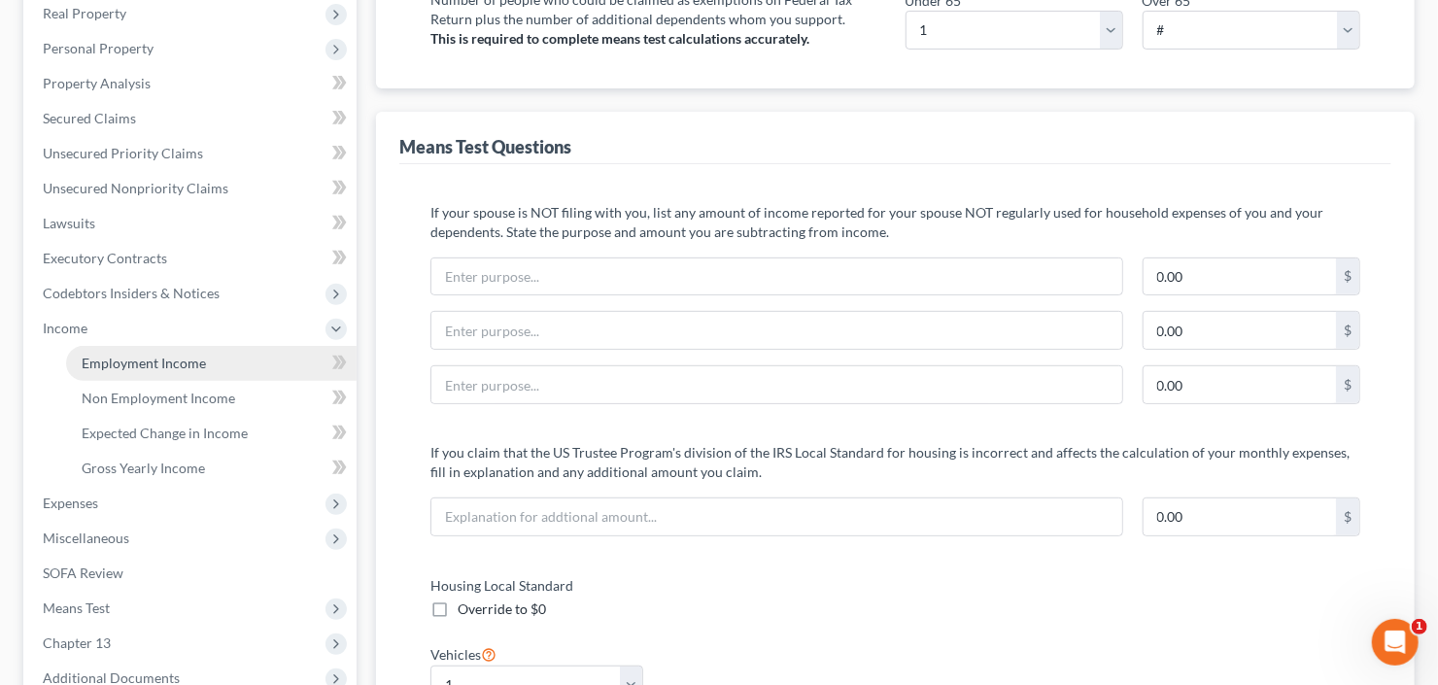
click at [117, 358] on span "Employment Income" at bounding box center [144, 363] width 124 height 17
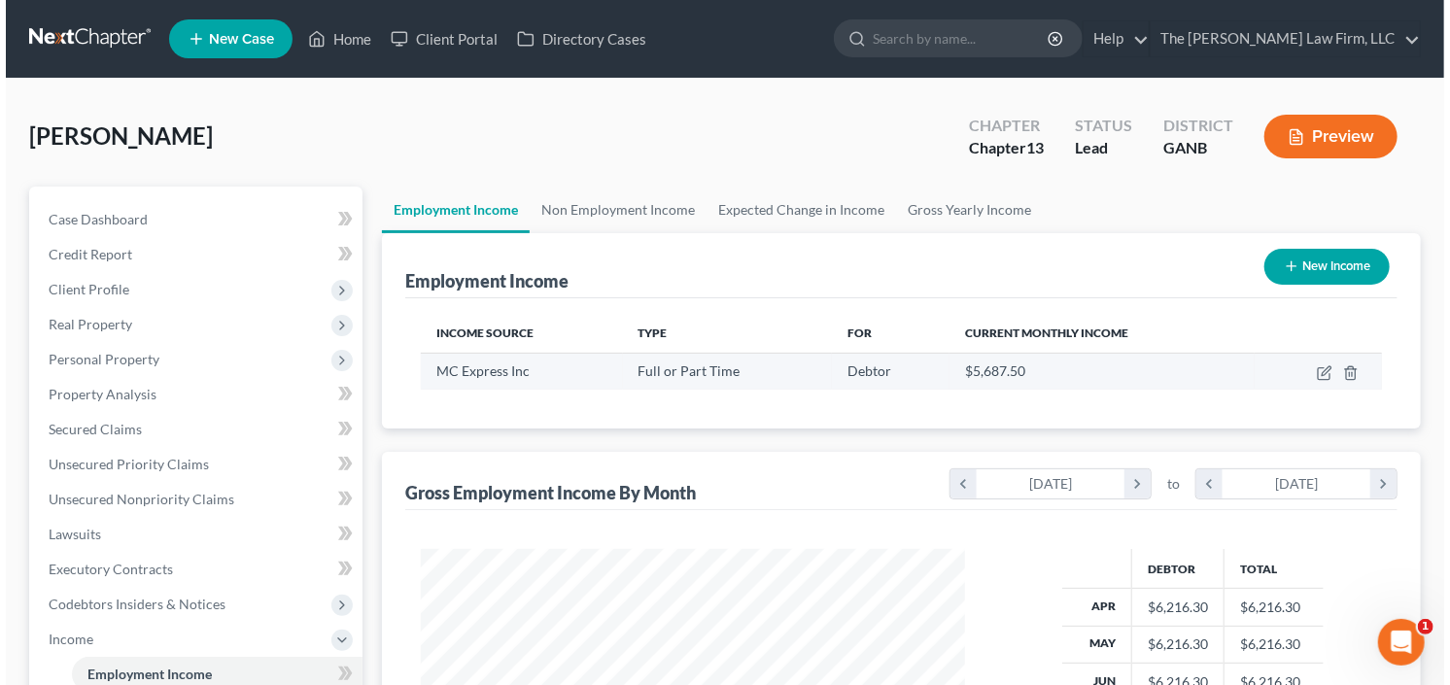
scroll to position [347, 583]
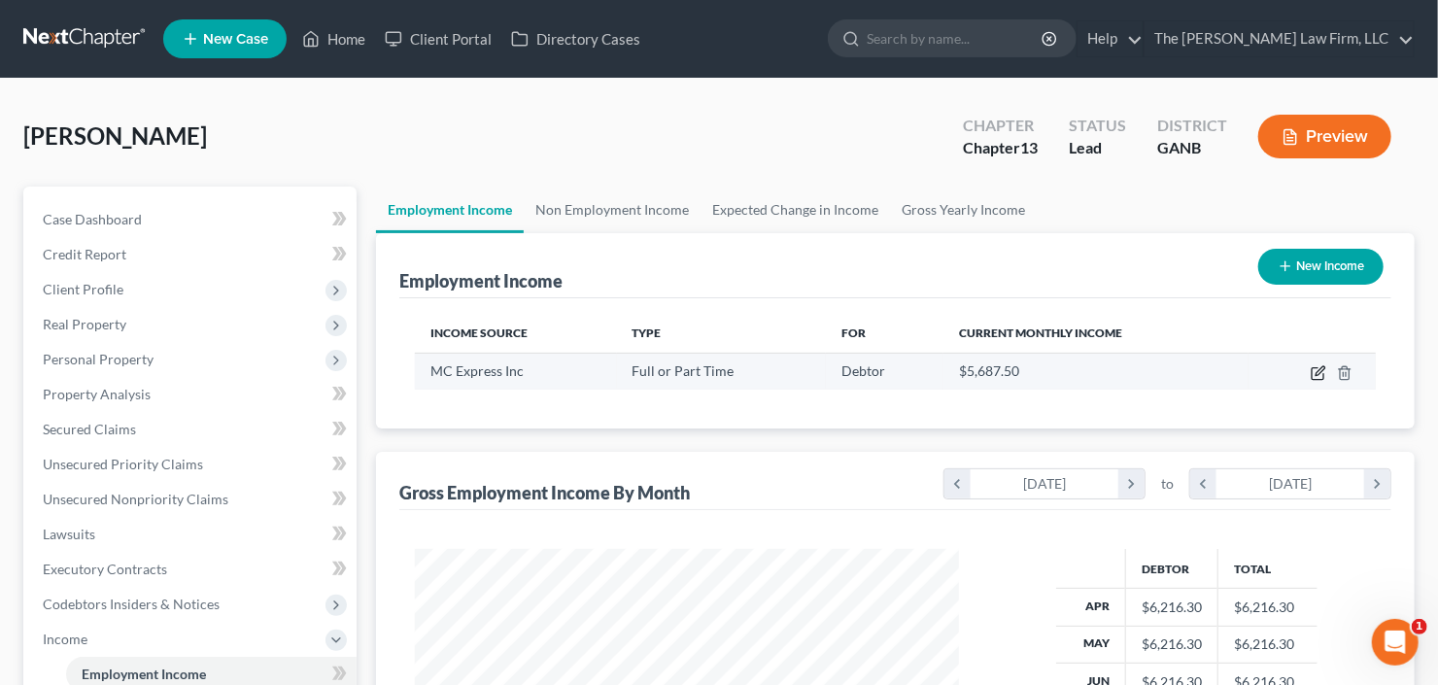
click at [1321, 376] on icon "button" at bounding box center [1319, 373] width 16 height 16
select select "0"
select select "10"
select select "2"
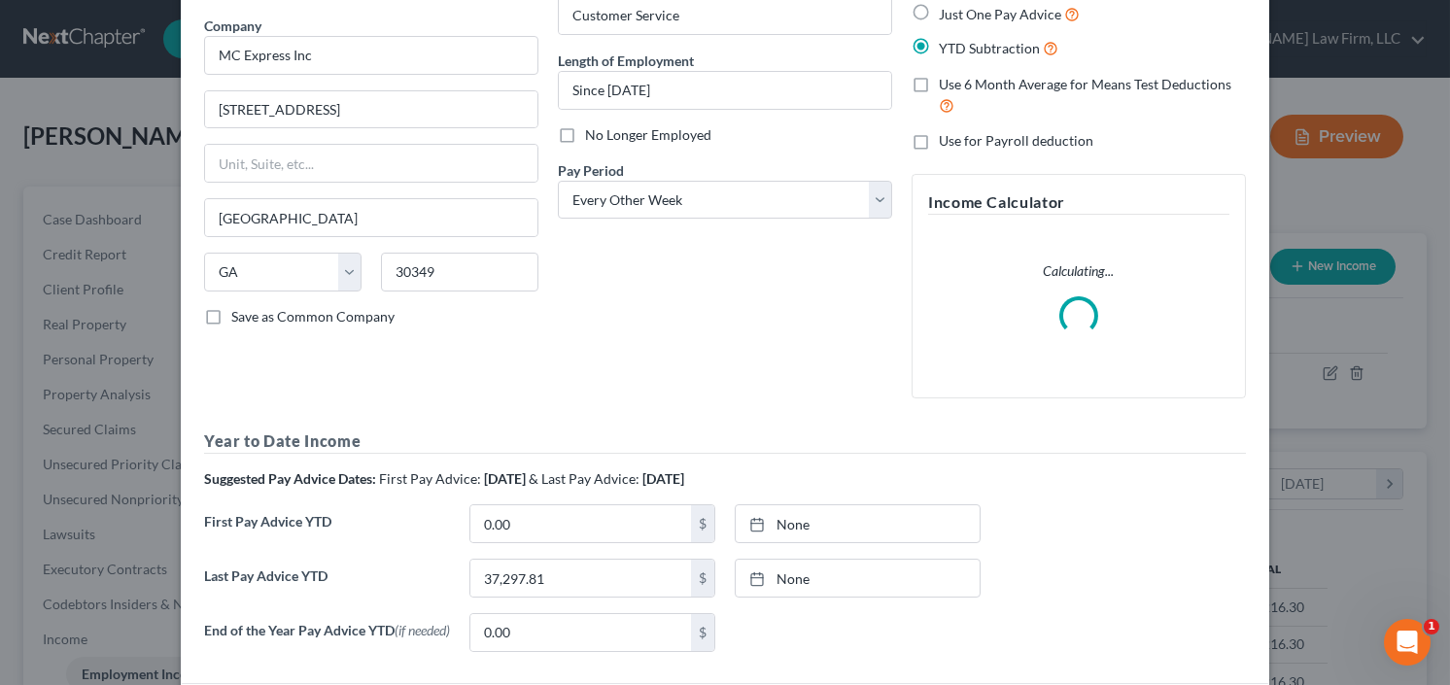
scroll to position [307, 0]
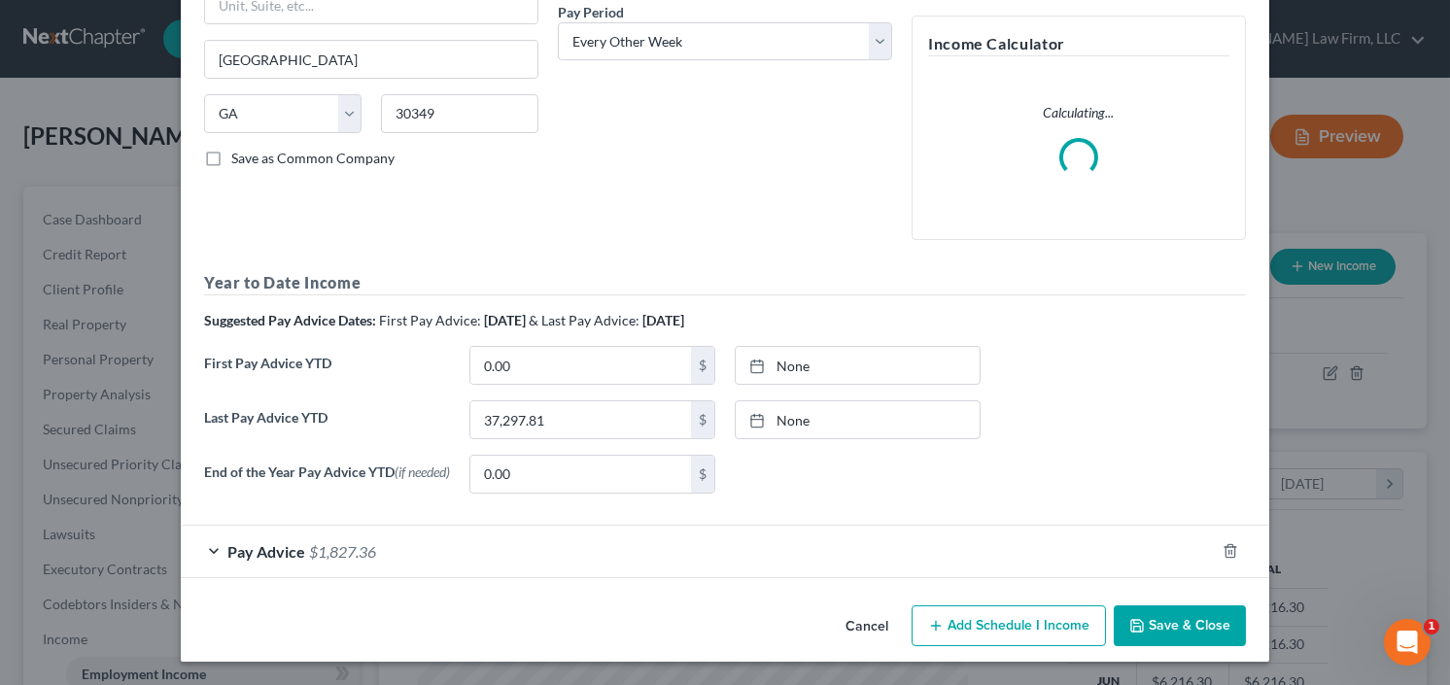
click at [271, 547] on span "Pay Advice" at bounding box center [266, 551] width 78 height 18
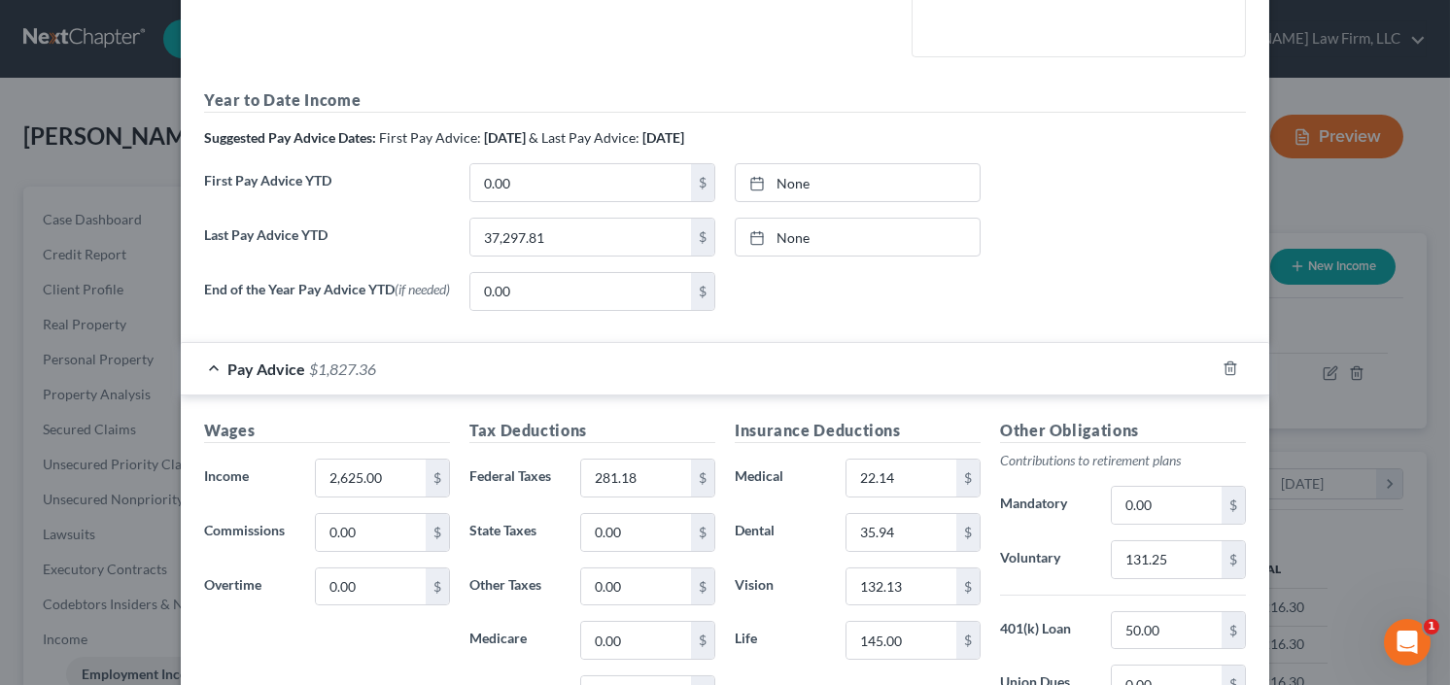
scroll to position [618, 0]
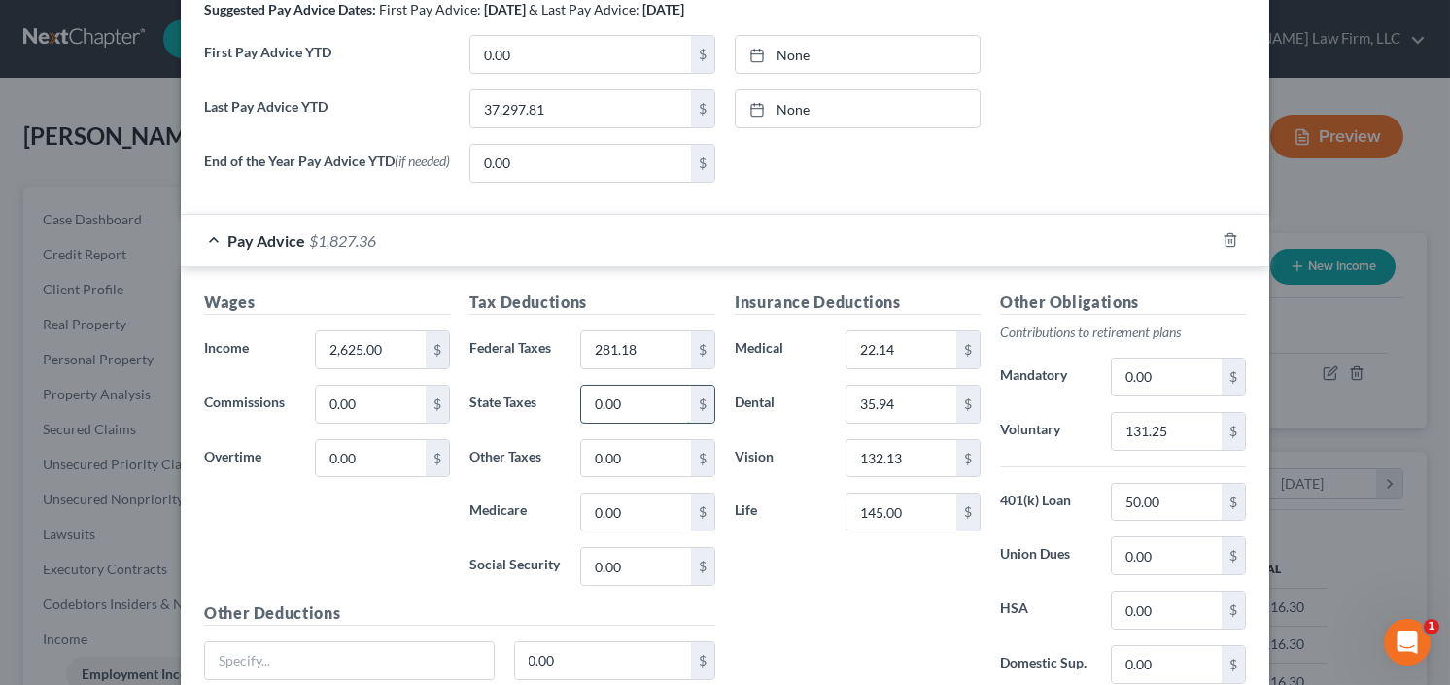
click at [632, 410] on input "0.00" at bounding box center [636, 404] width 110 height 37
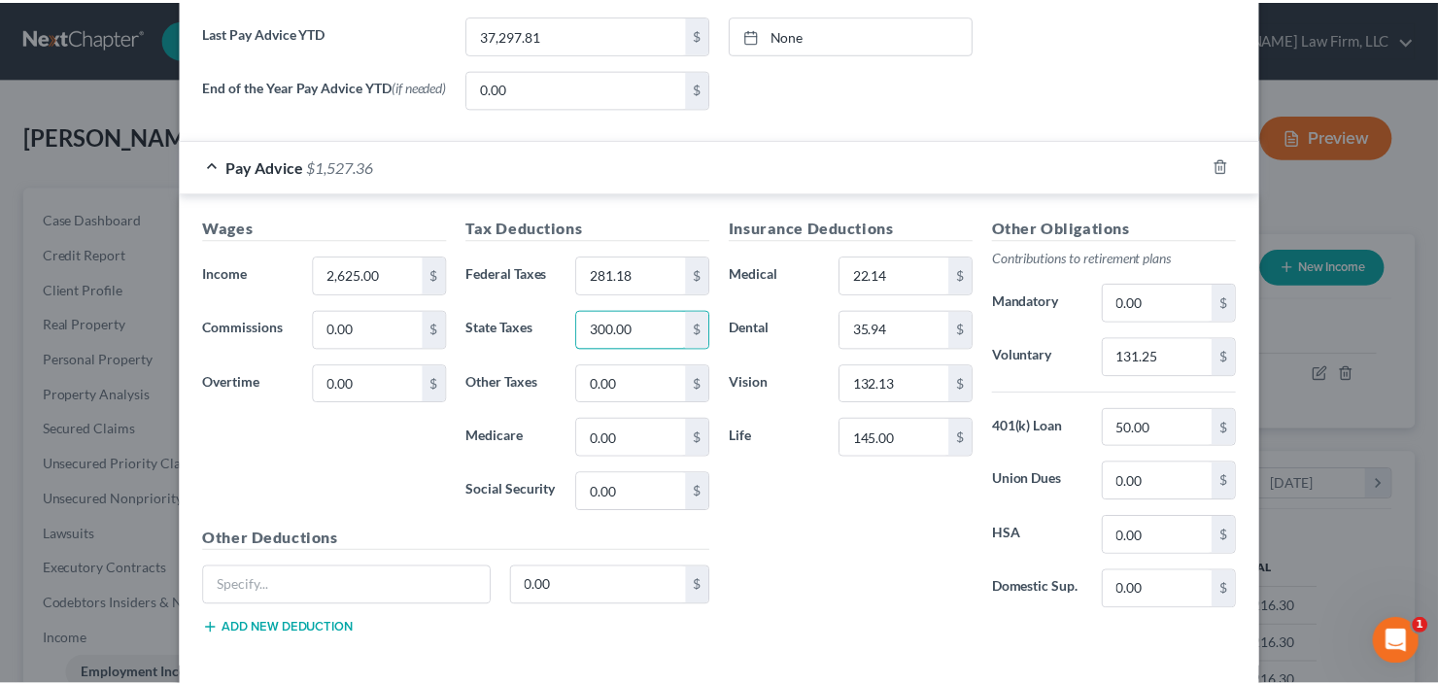
scroll to position [779, 0]
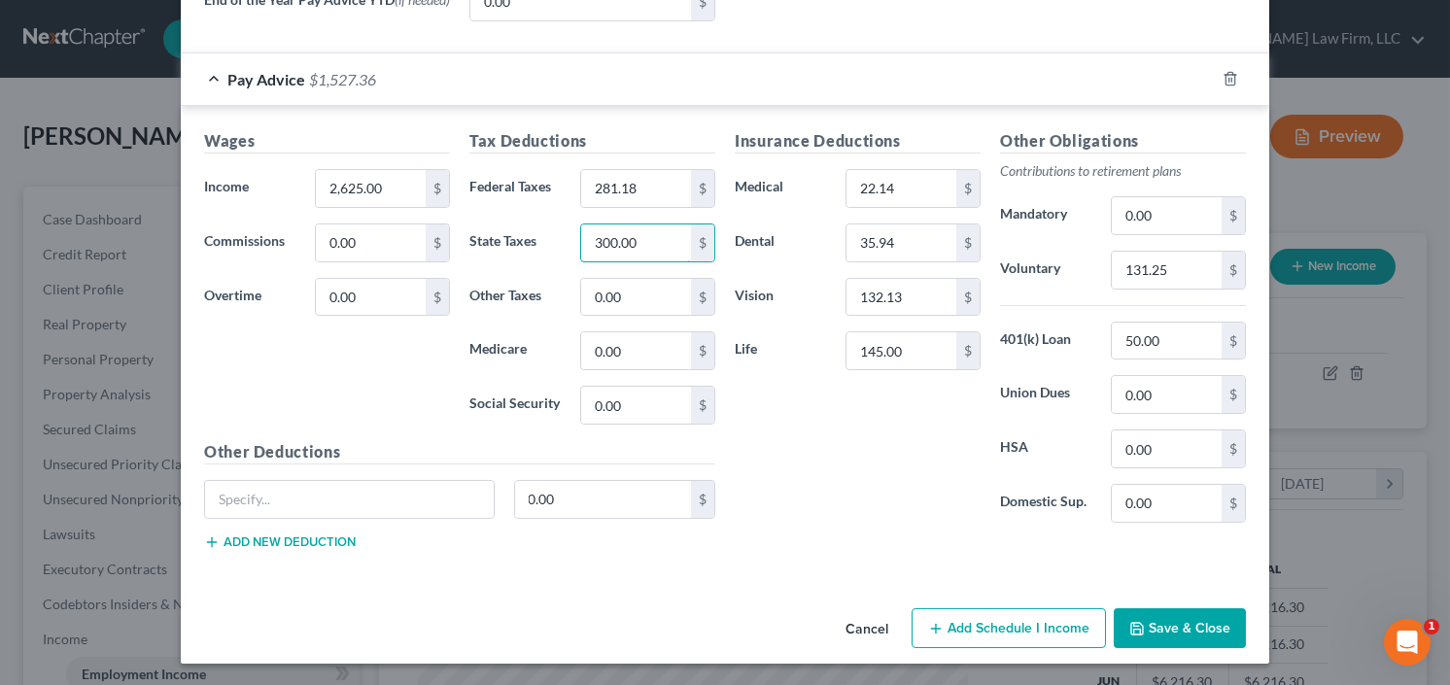
type input "300.00"
click at [1203, 616] on button "Save & Close" at bounding box center [1180, 628] width 132 height 41
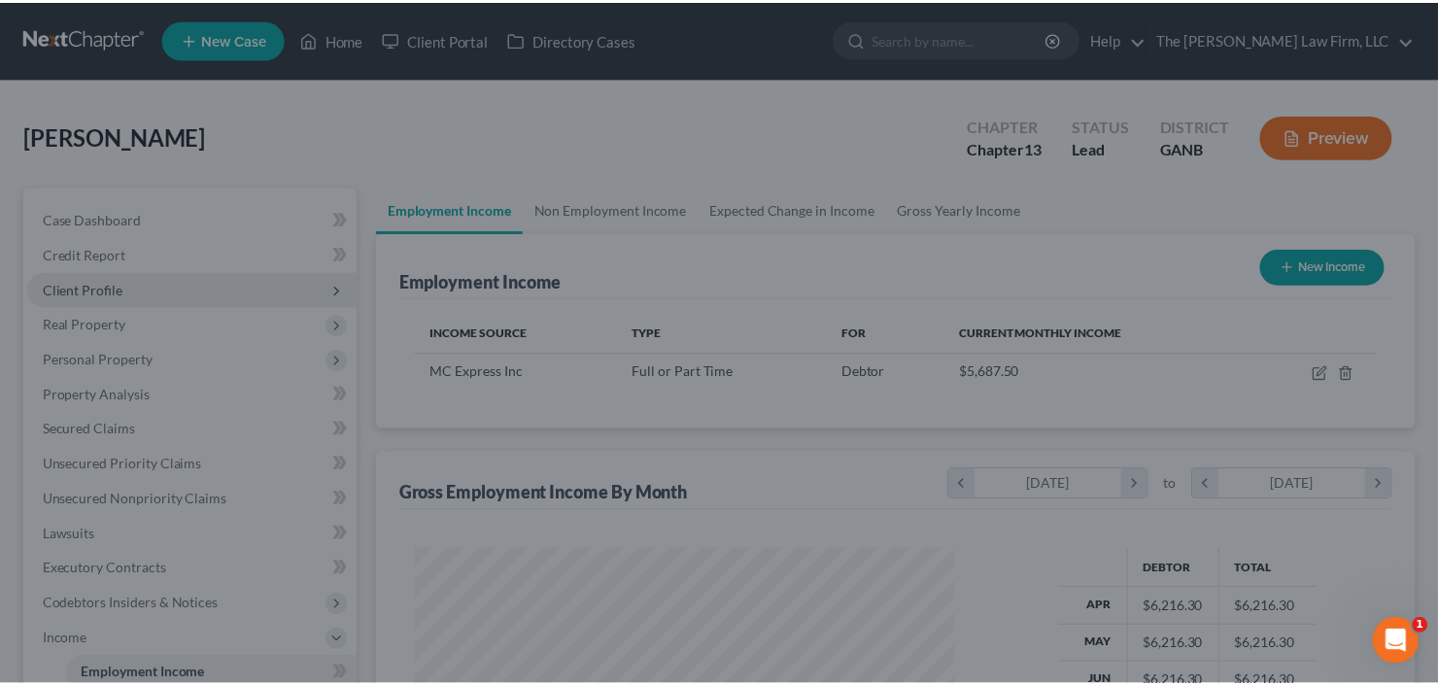
scroll to position [971418, 971181]
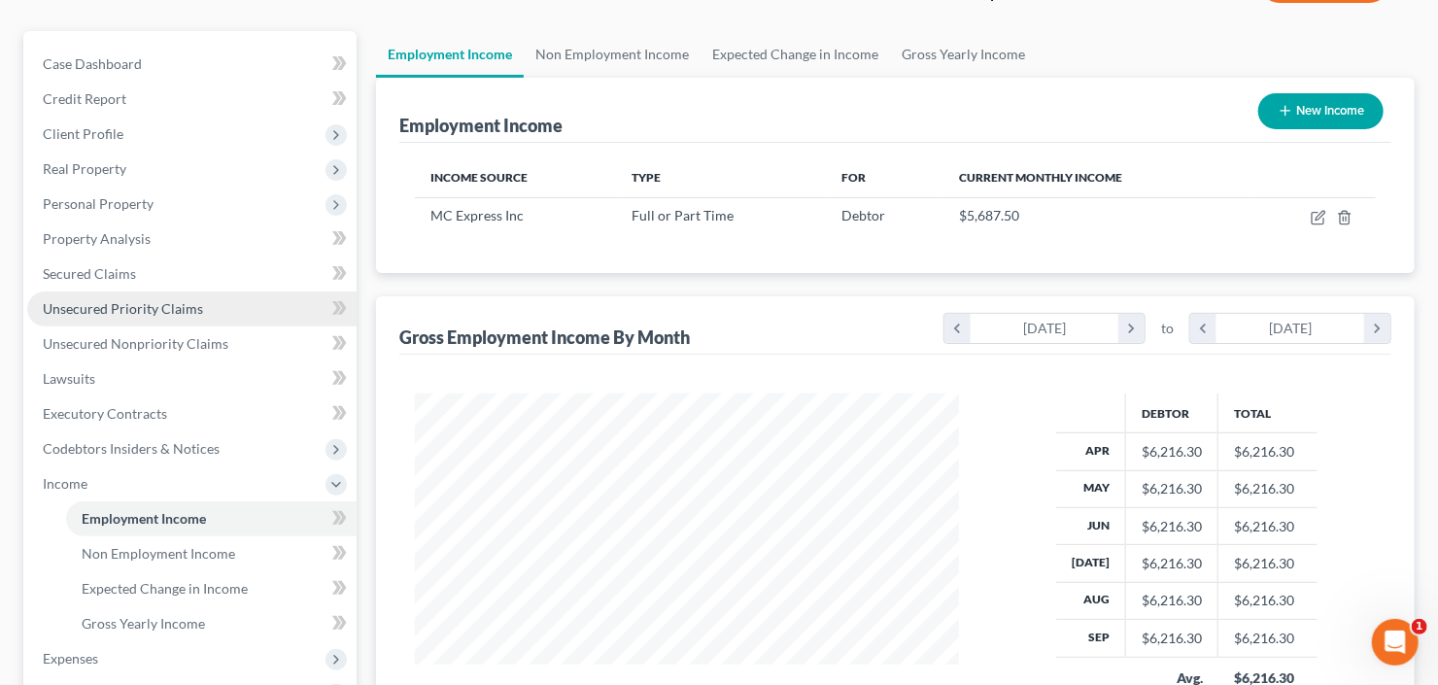
click at [128, 310] on span "Unsecured Priority Claims" at bounding box center [123, 308] width 160 height 17
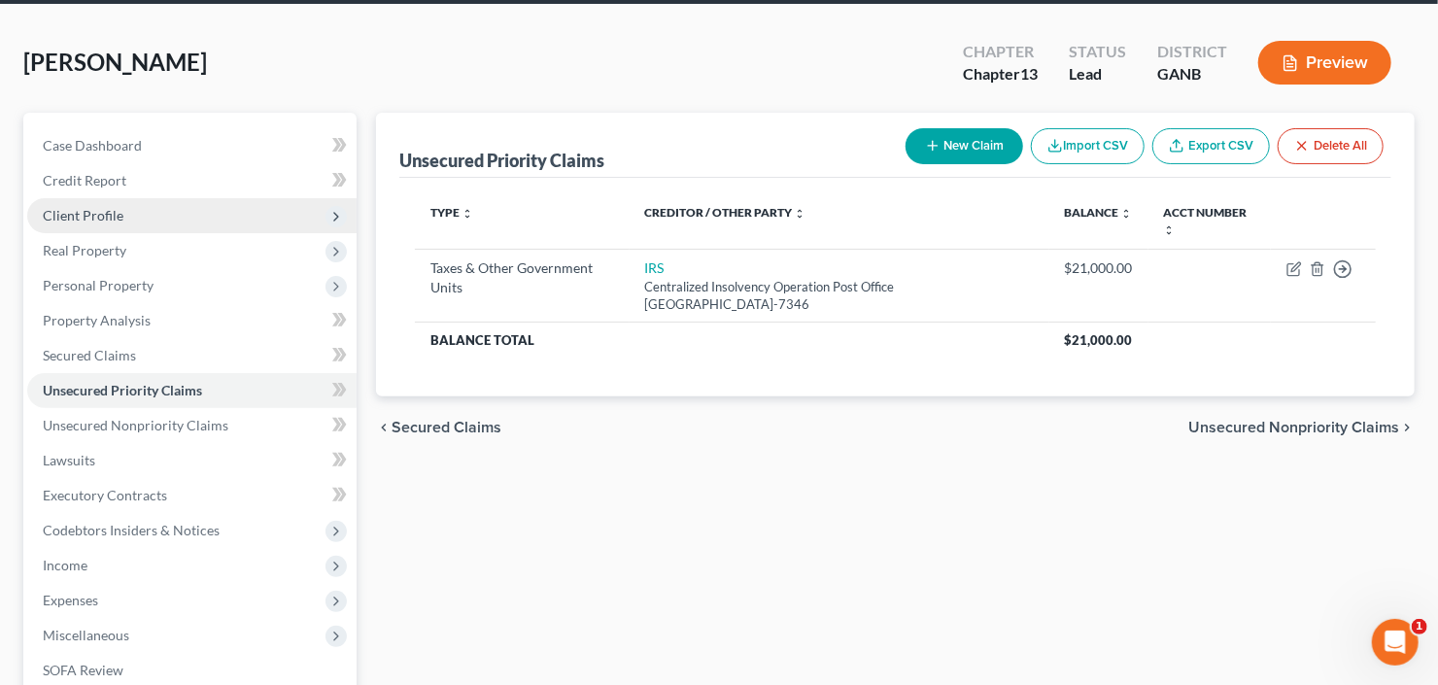
scroll to position [155, 0]
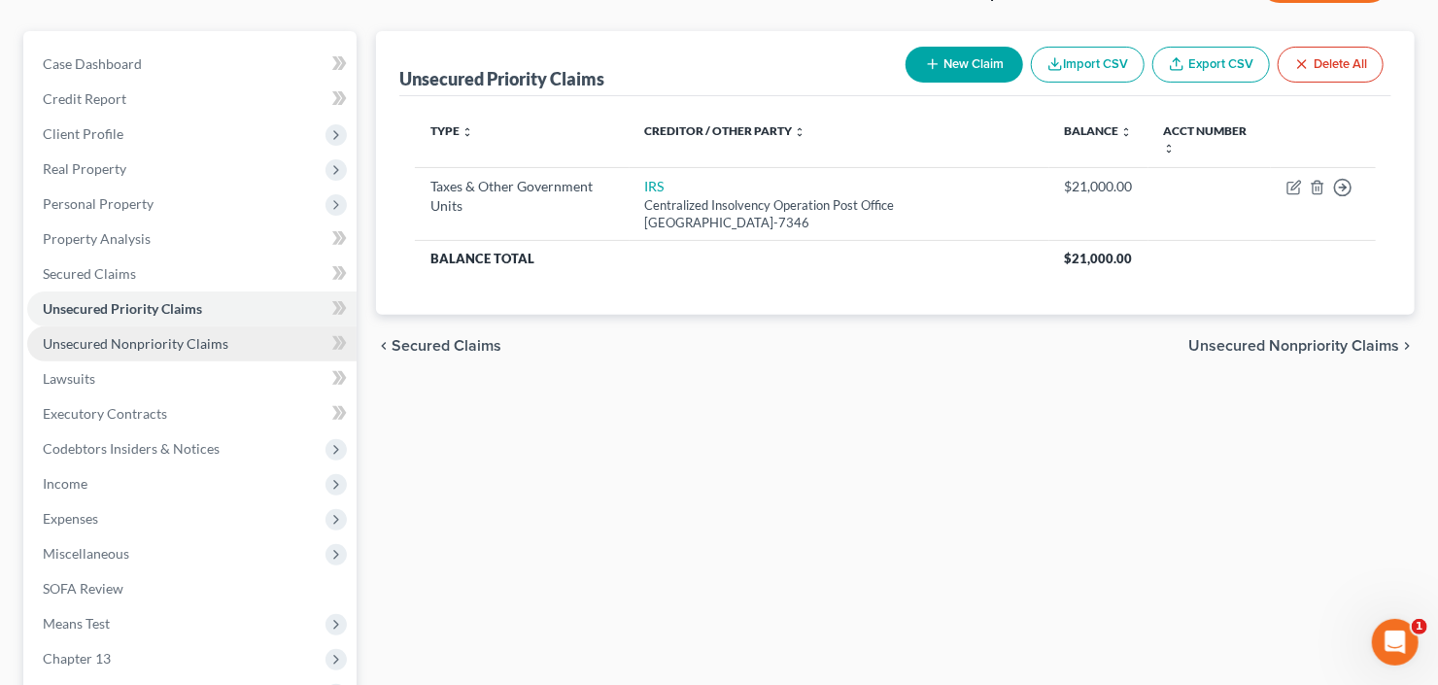
click at [138, 342] on span "Unsecured Nonpriority Claims" at bounding box center [136, 343] width 186 height 17
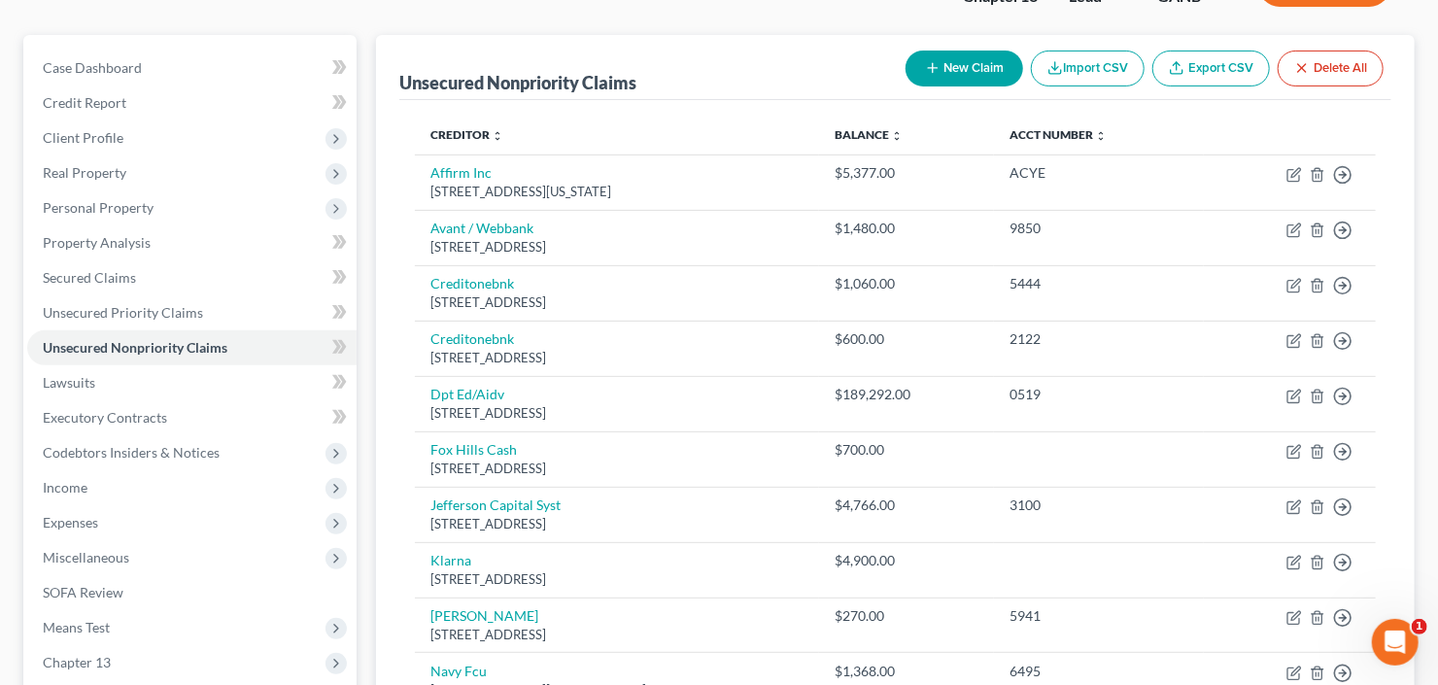
scroll to position [155, 0]
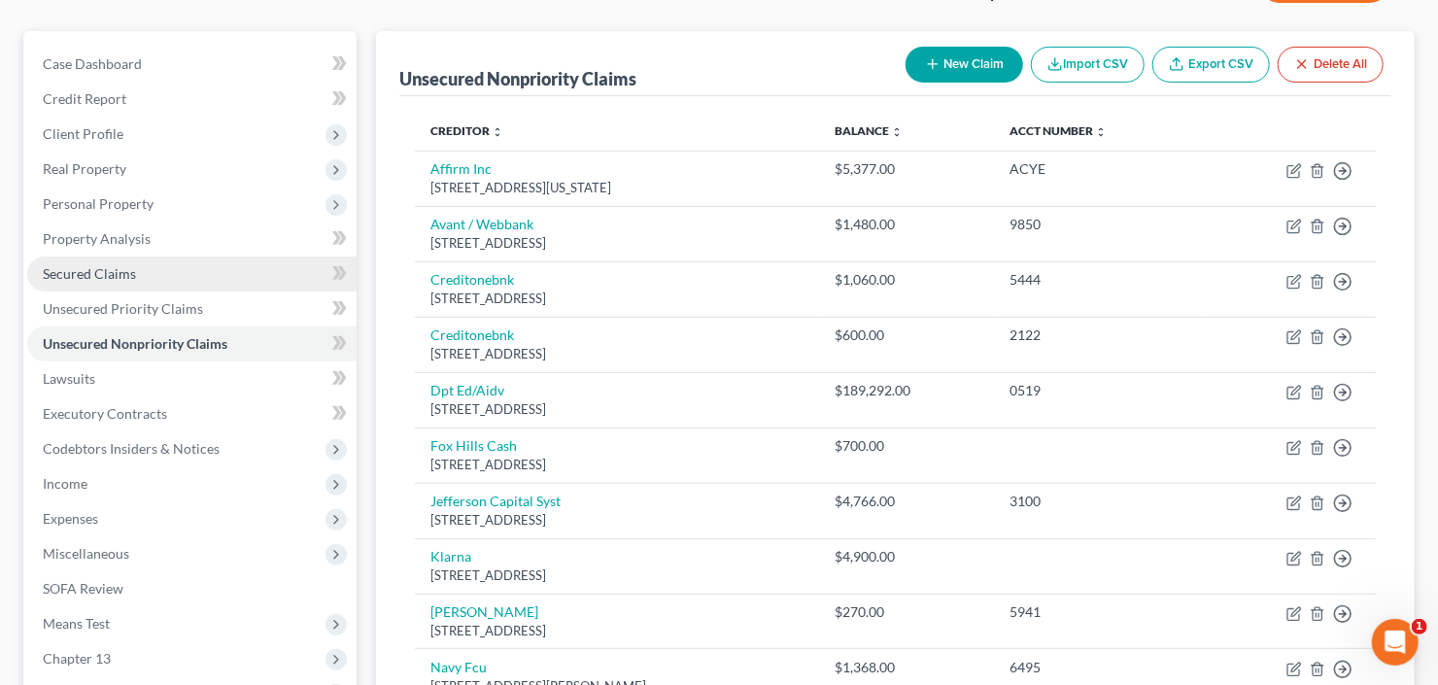
click at [115, 261] on link "Secured Claims" at bounding box center [191, 274] width 329 height 35
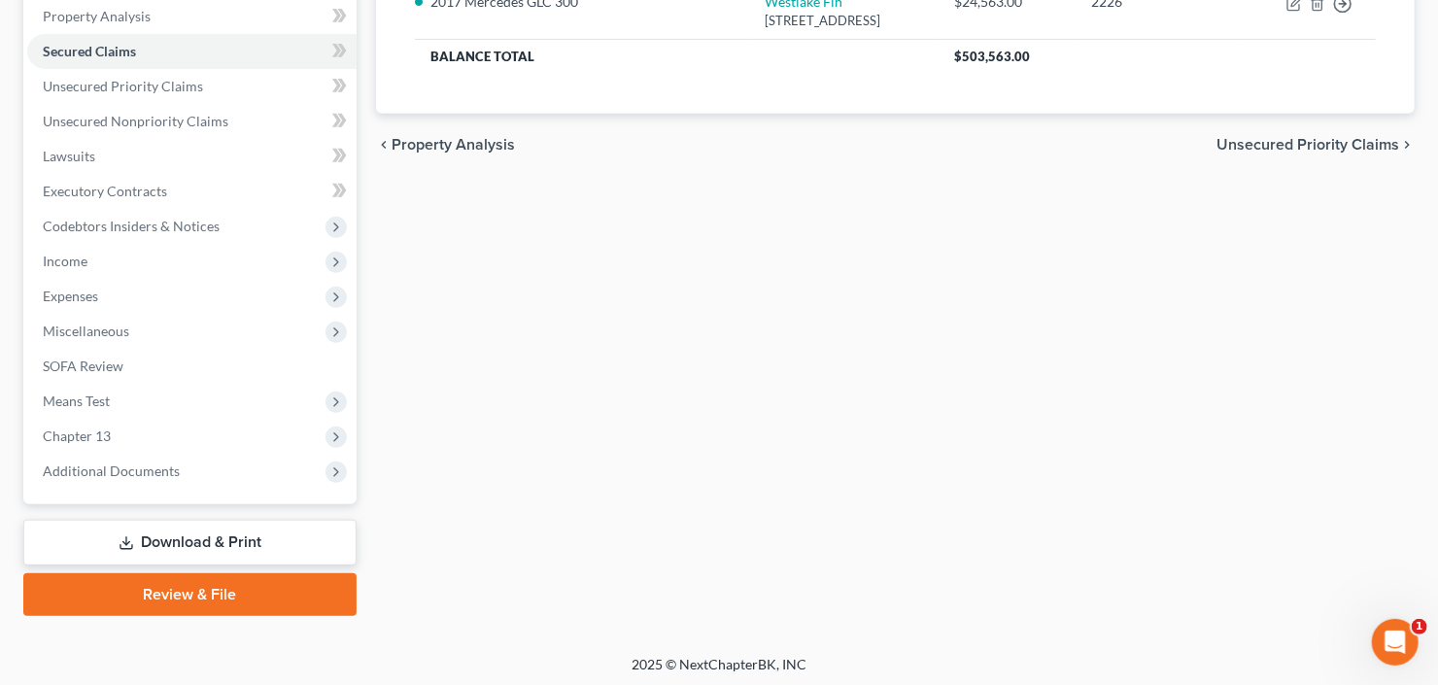
scroll to position [379, 0]
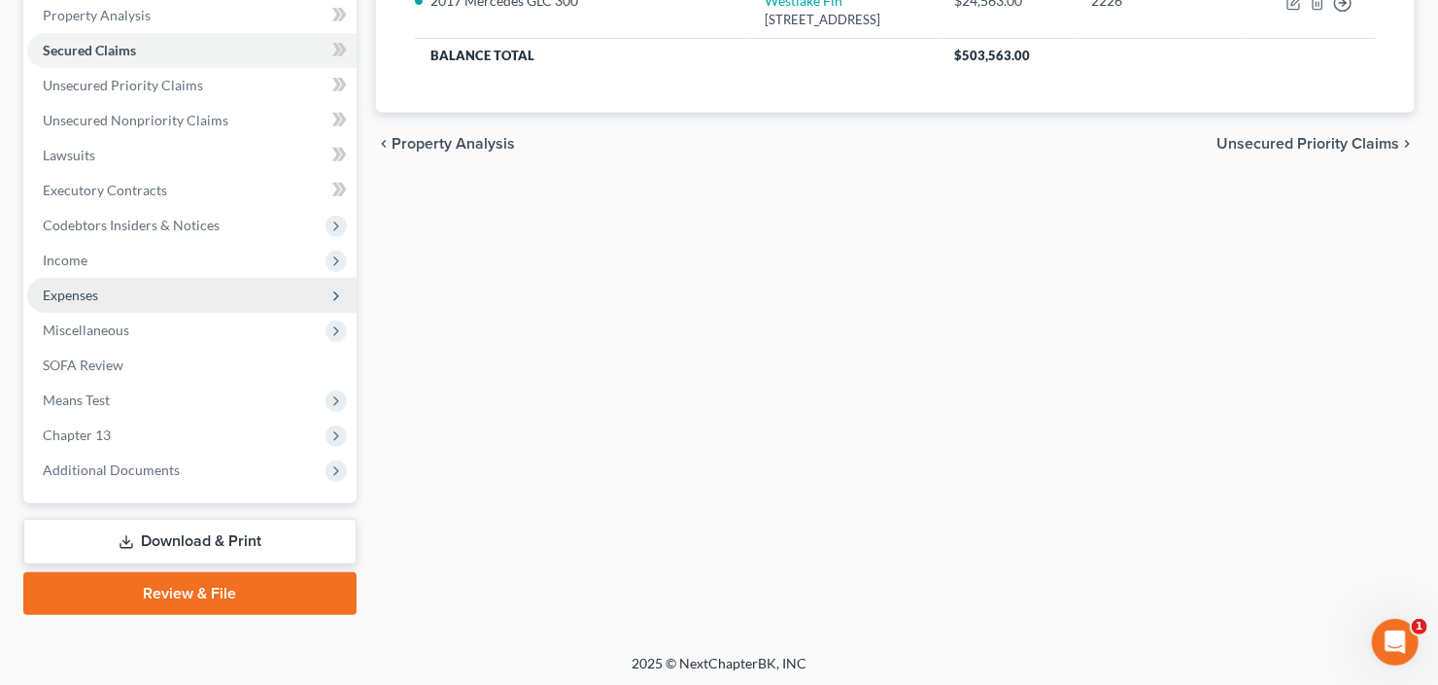
click at [151, 299] on span "Expenses" at bounding box center [191, 295] width 329 height 35
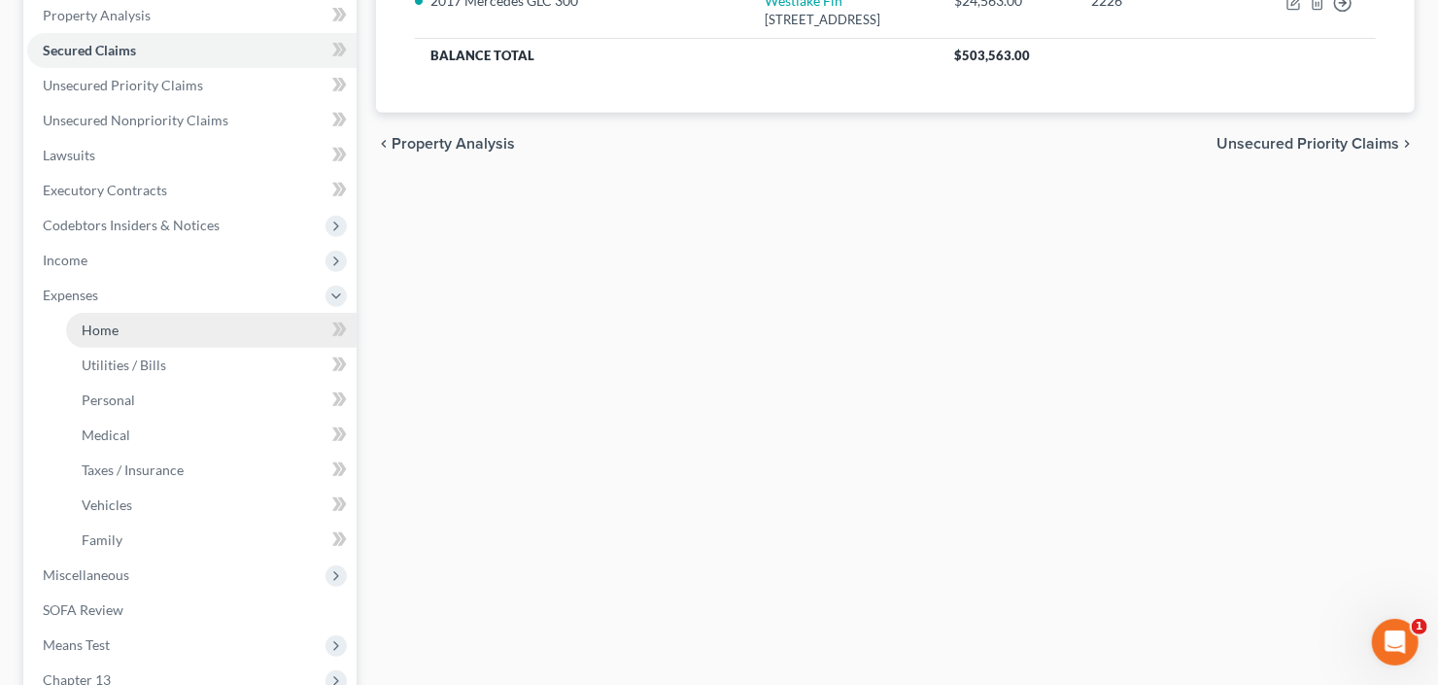
click at [158, 319] on link "Home" at bounding box center [211, 330] width 291 height 35
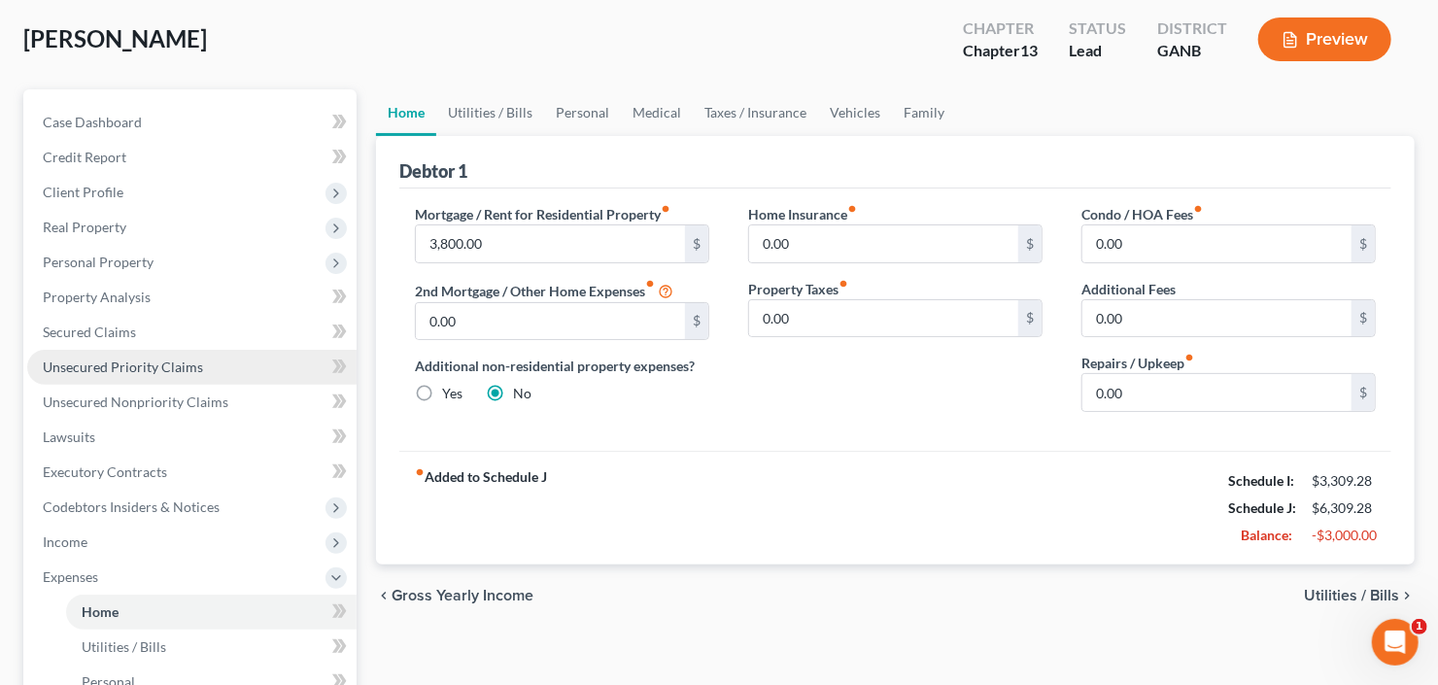
scroll to position [155, 0]
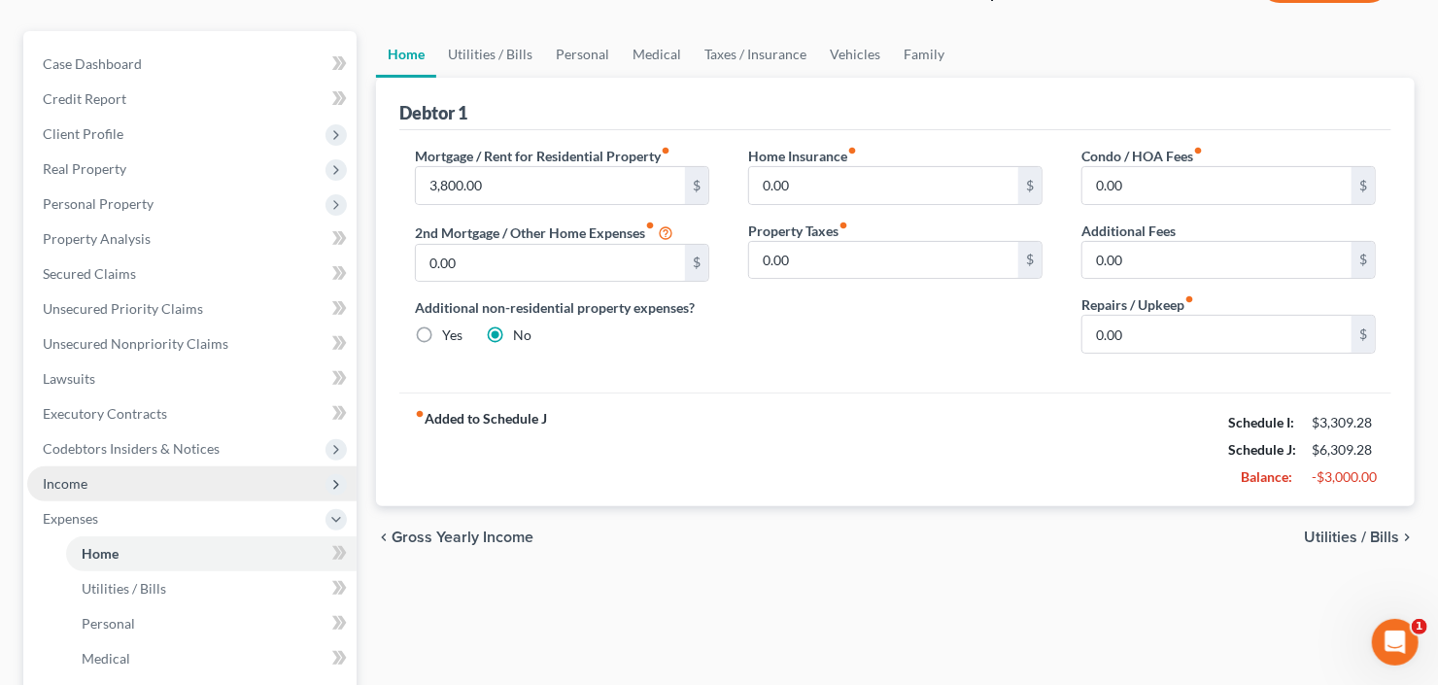
click at [104, 481] on span "Income" at bounding box center [191, 483] width 329 height 35
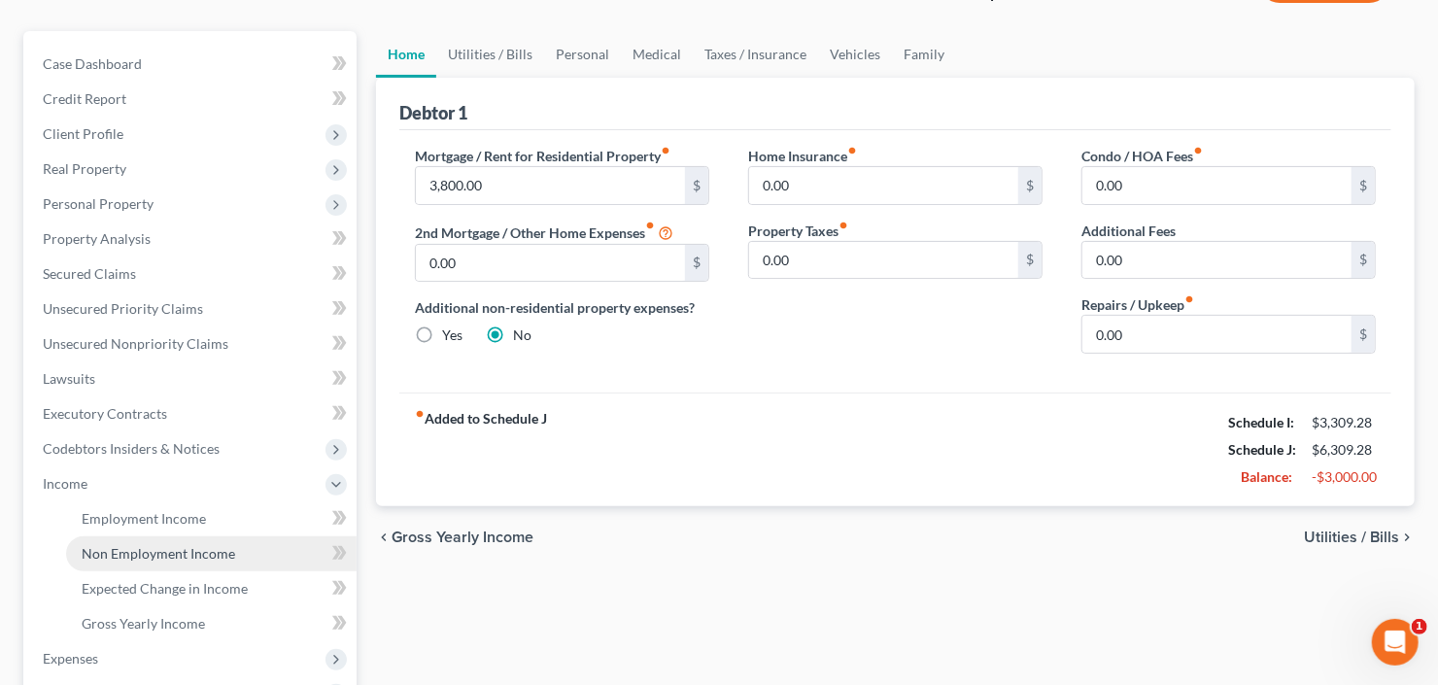
click at [158, 549] on span "Non Employment Income" at bounding box center [159, 553] width 154 height 17
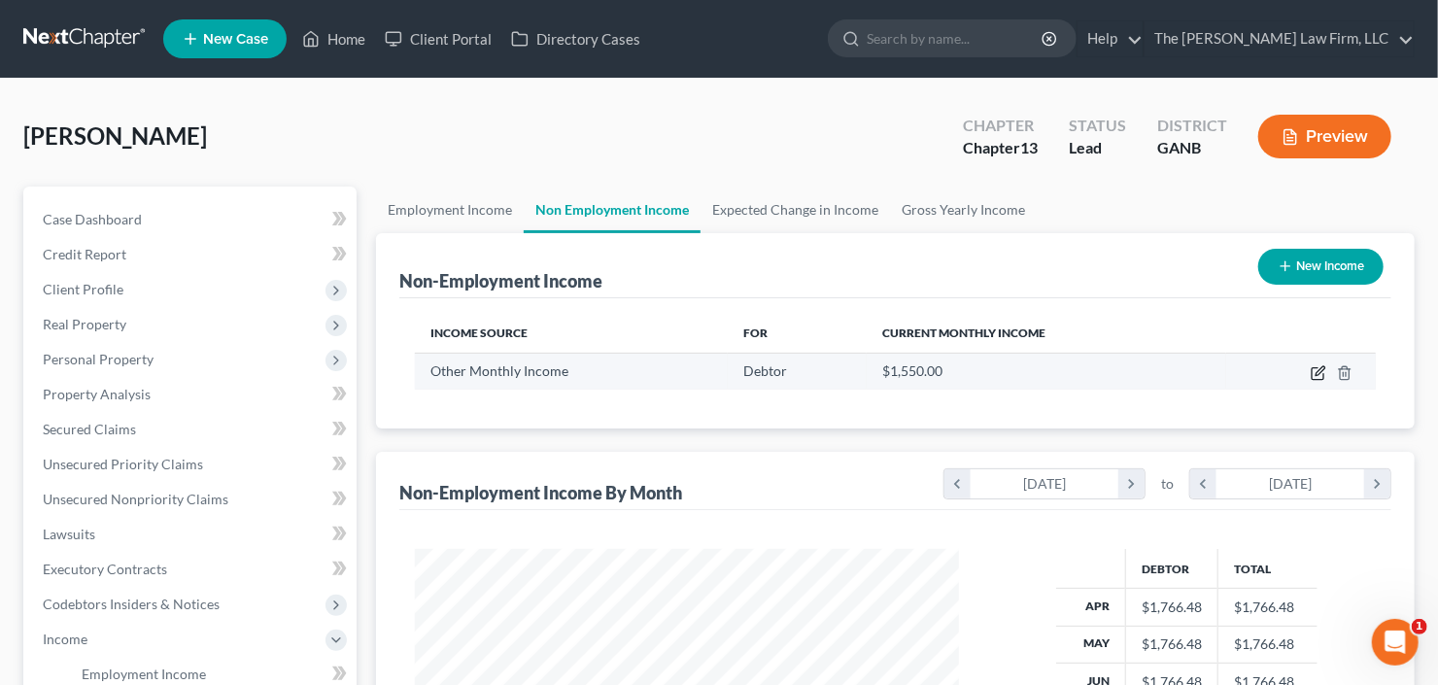
click at [1311, 376] on icon "button" at bounding box center [1319, 373] width 16 height 16
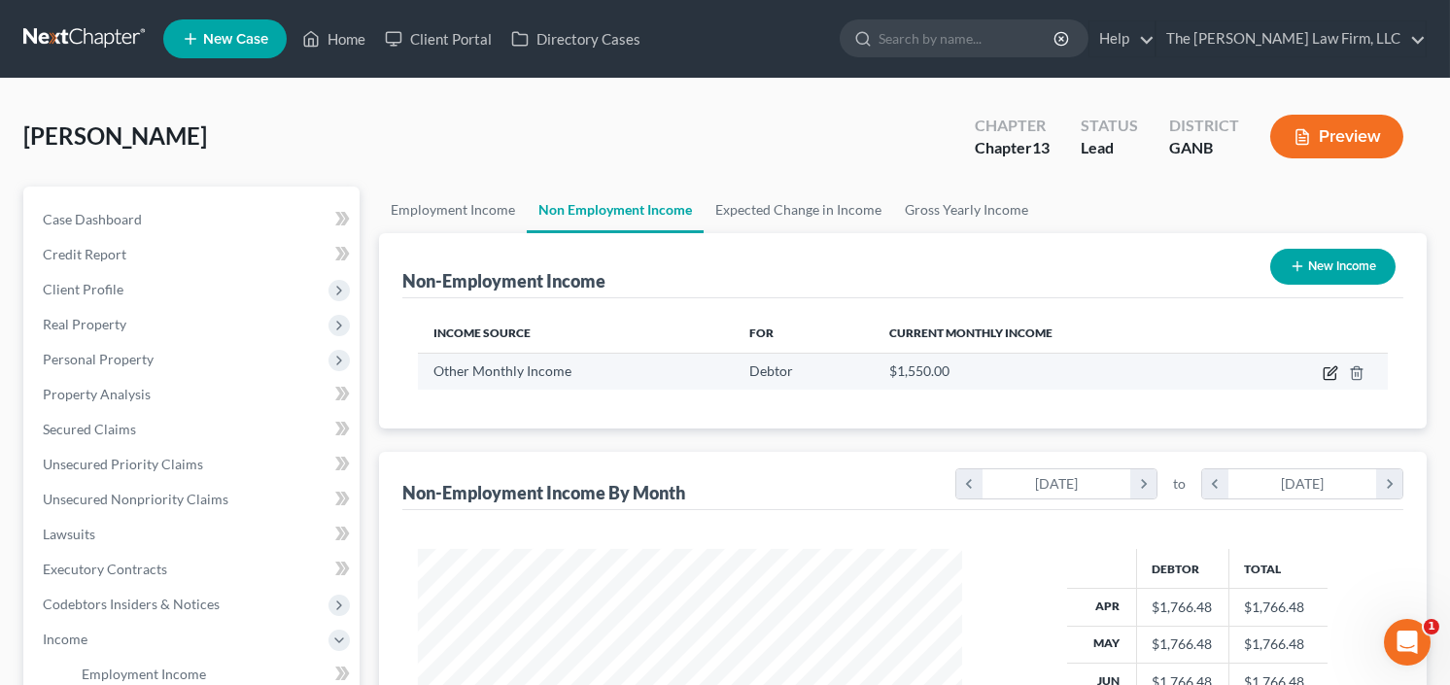
select select "13"
select select "0"
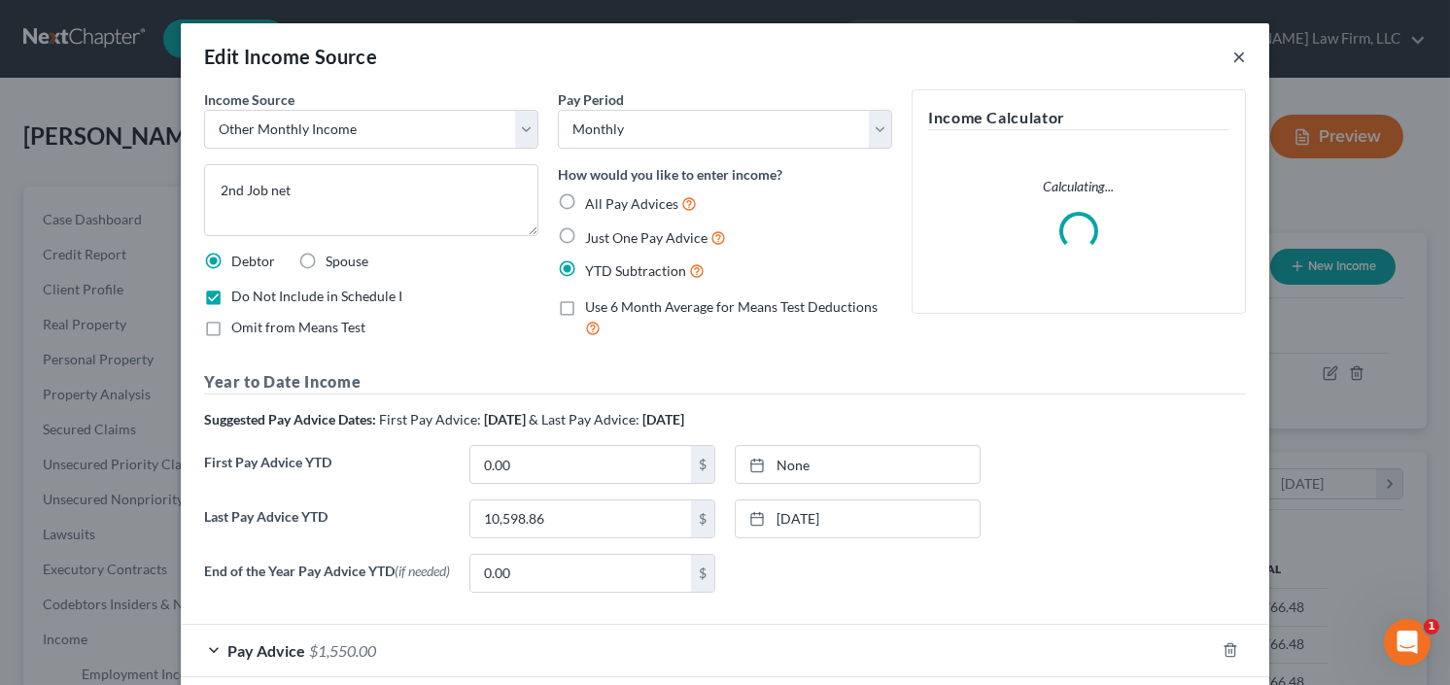
click at [1232, 52] on button "×" at bounding box center [1239, 56] width 14 height 23
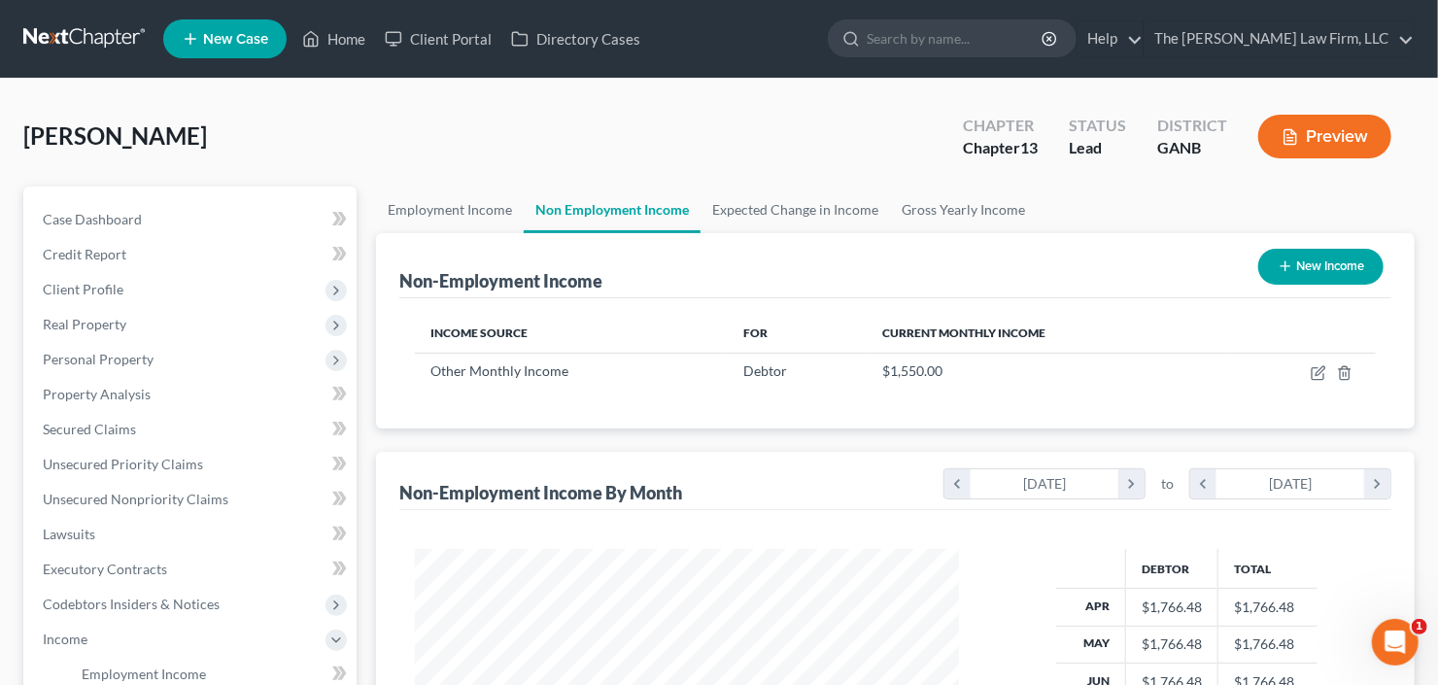
click at [1299, 270] on button "New Income" at bounding box center [1320, 267] width 125 height 36
select select "0"
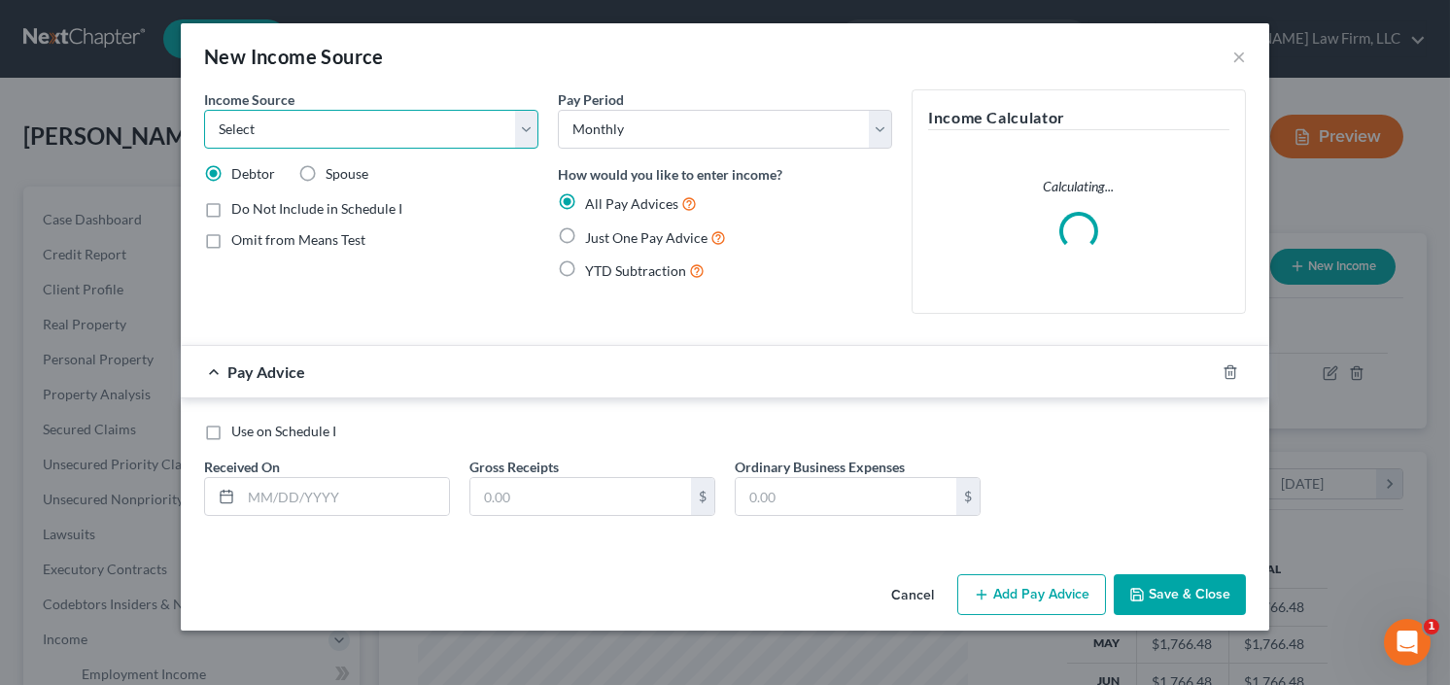
click at [403, 128] on select "Select Unemployment Disability (from employer) Pension Retirement Social Securi…" at bounding box center [371, 129] width 334 height 39
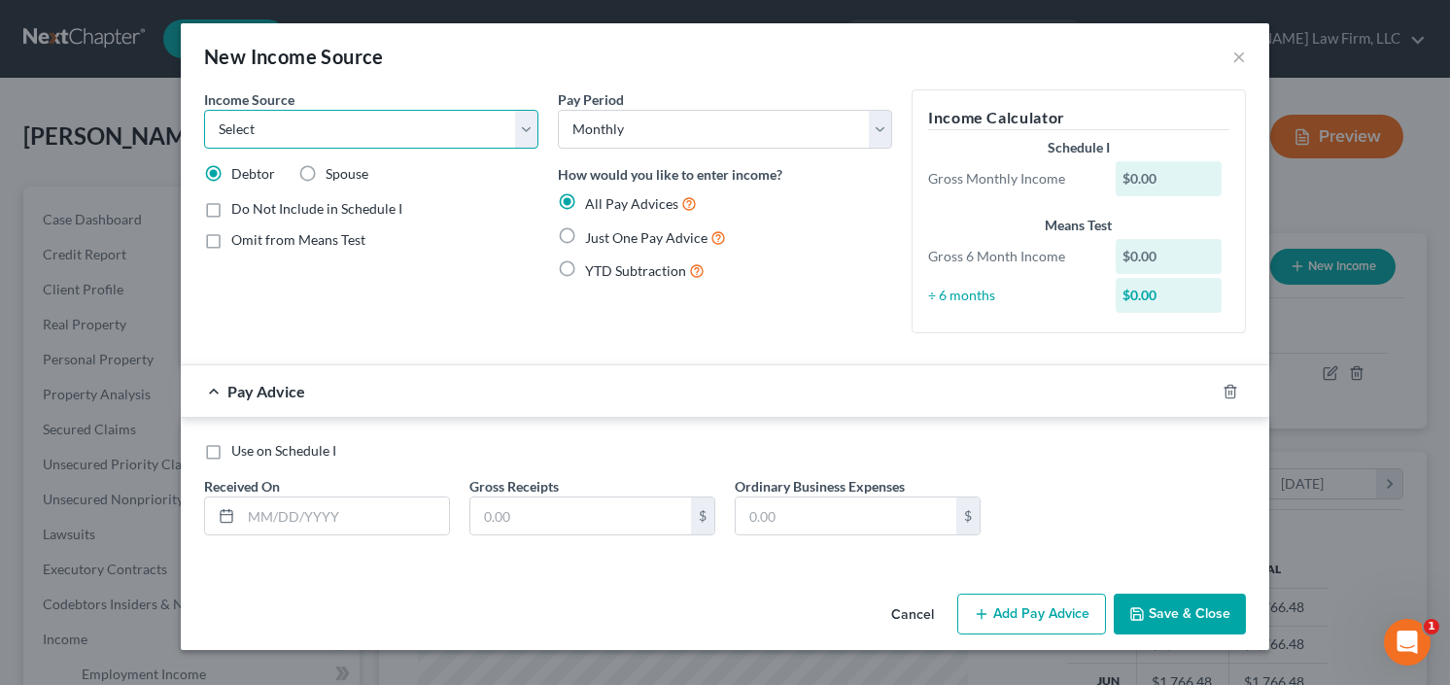
select select "13"
click at [204, 110] on select "Select Unemployment Disability (from employer) Pension Retirement Social Securi…" at bounding box center [371, 129] width 334 height 39
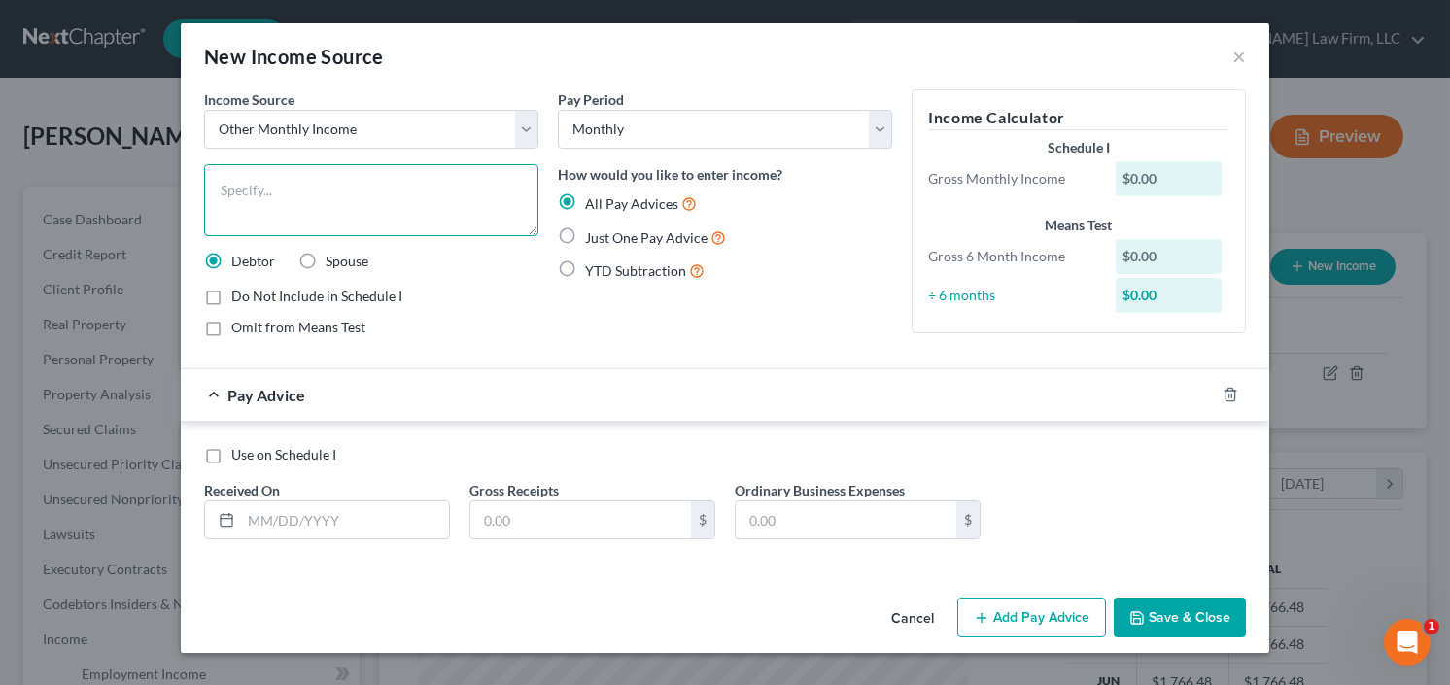
click at [357, 168] on textarea at bounding box center [371, 200] width 334 height 72
type textarea "Boyfriend Contribution for Mortgage"
click at [585, 226] on label "Just One Pay Advice" at bounding box center [655, 237] width 141 height 22
click at [593, 226] on input "Just One Pay Advice" at bounding box center [599, 232] width 13 height 13
radio input "true"
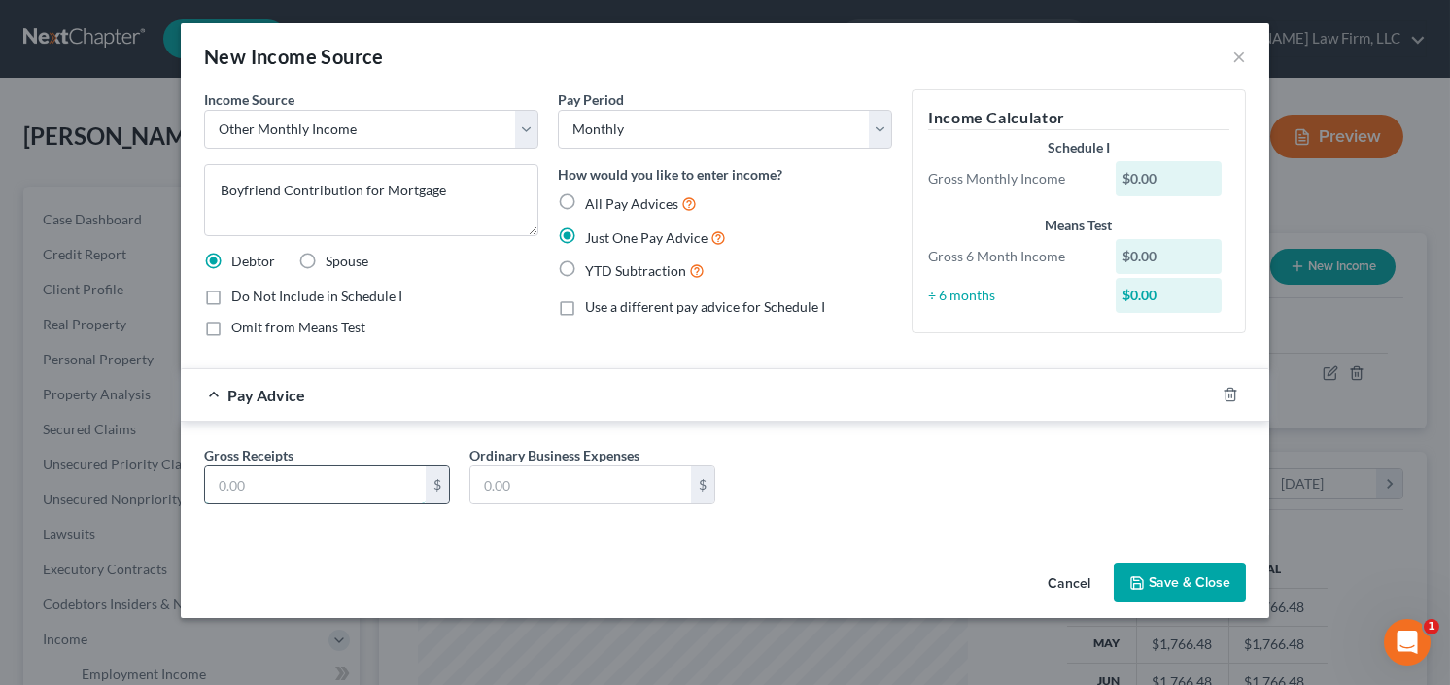
click at [299, 483] on input "text" at bounding box center [315, 484] width 221 height 37
click at [585, 269] on label "YTD Subtraction" at bounding box center [645, 270] width 120 height 22
click at [593, 269] on input "YTD Subtraction" at bounding box center [599, 265] width 13 height 13
radio input "true"
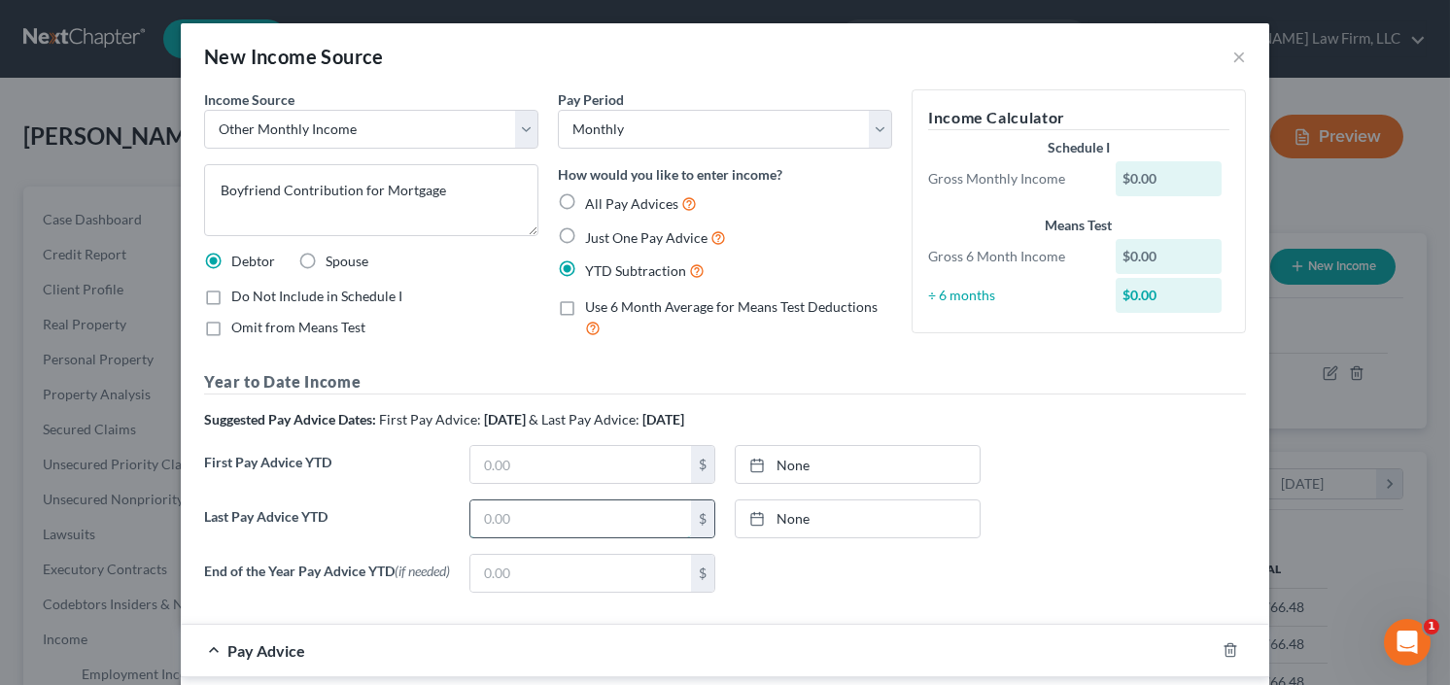
click at [570, 505] on input "text" at bounding box center [580, 518] width 221 height 37
type input "0"
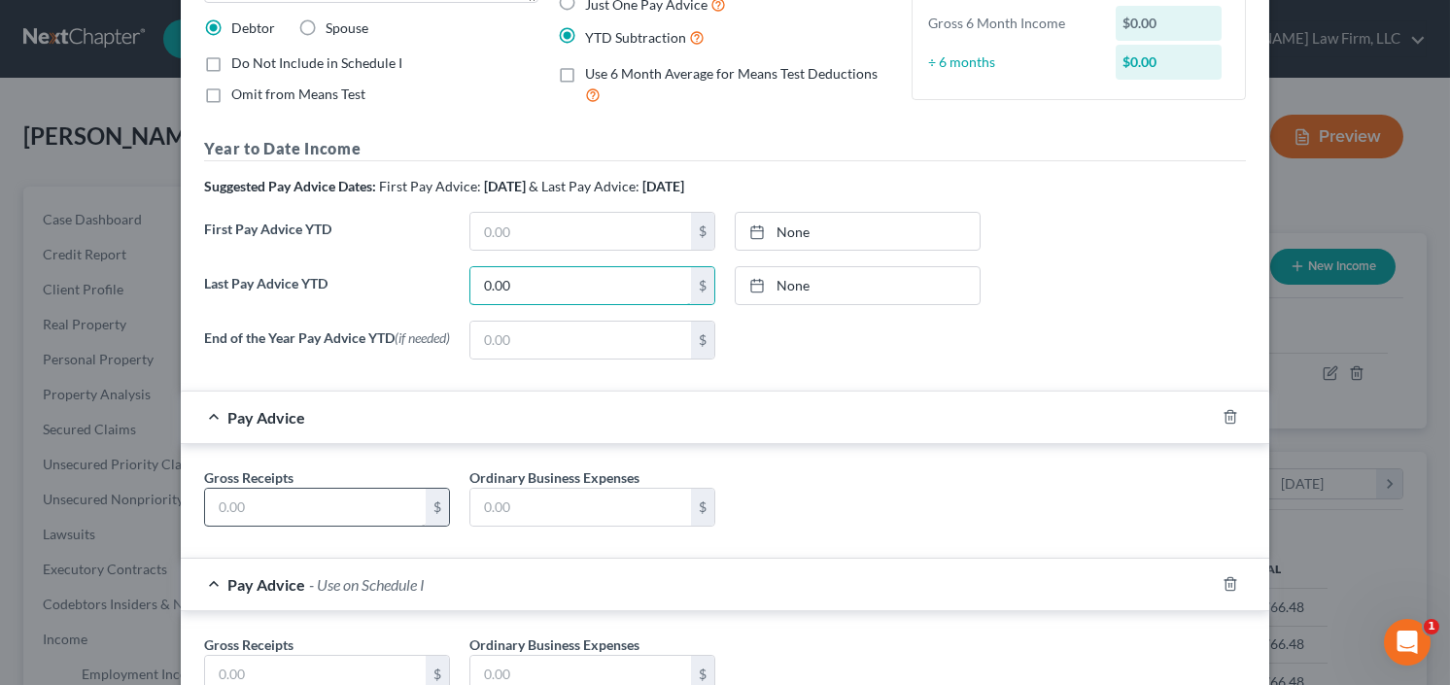
type input "0.00"
click at [259, 525] on input "text" at bounding box center [315, 507] width 221 height 37
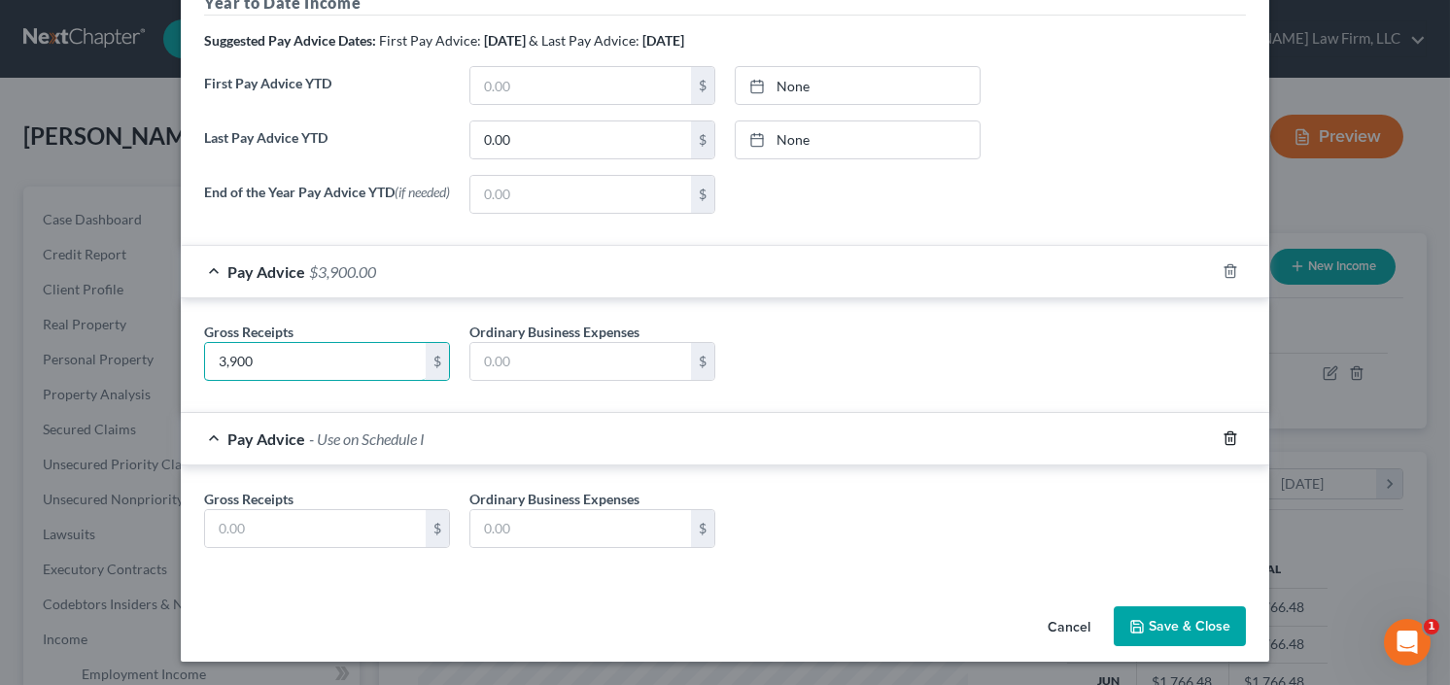
type input "3,900"
click at [1224, 434] on polyline "button" at bounding box center [1230, 434] width 12 height 0
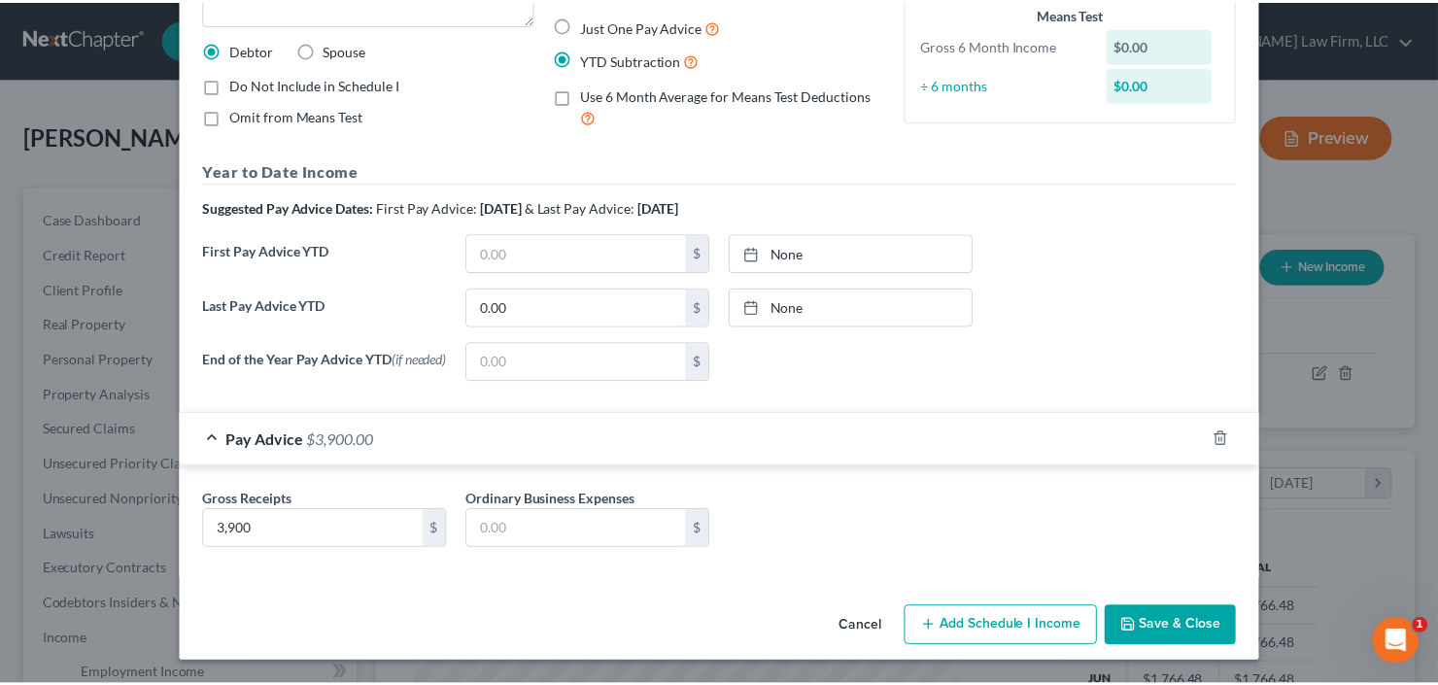
scroll to position [213, 0]
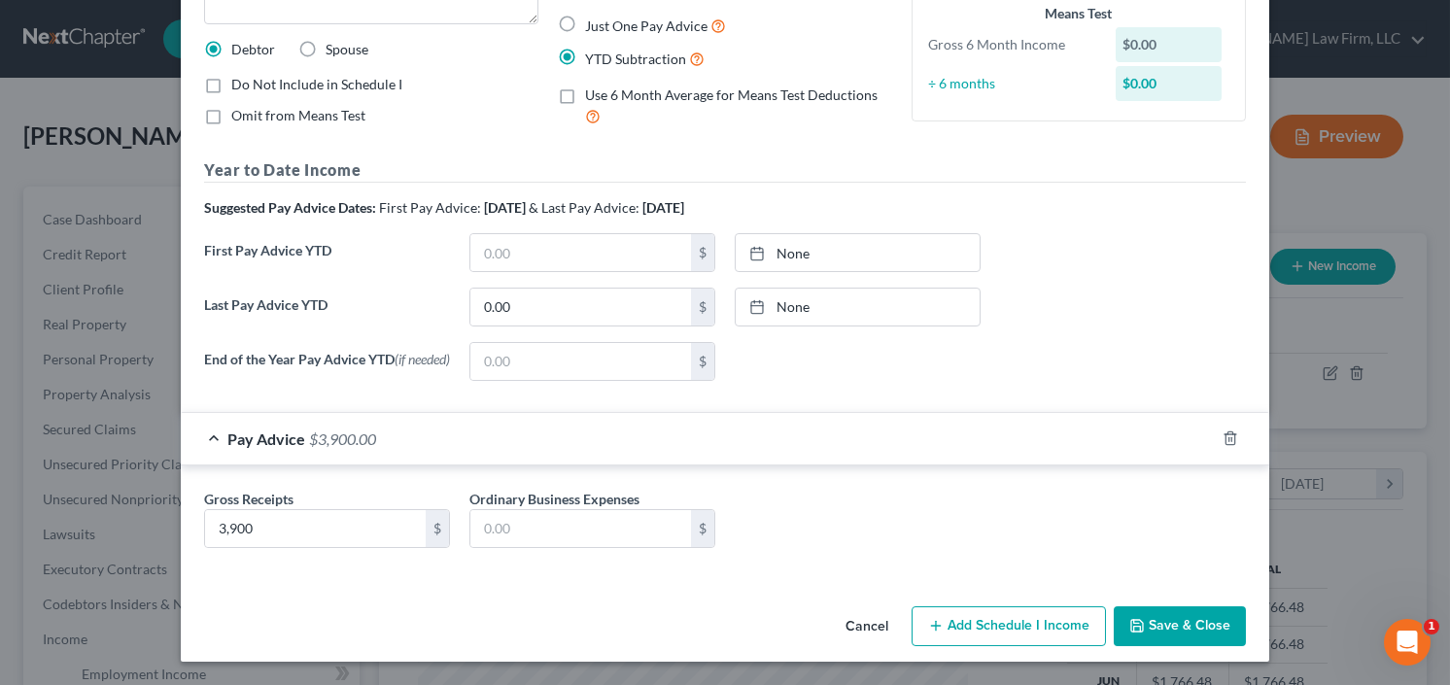
drag, startPoint x: 1172, startPoint y: 626, endPoint x: 1170, endPoint y: 609, distance: 16.6
click at [1172, 625] on button "Save & Close" at bounding box center [1180, 626] width 132 height 41
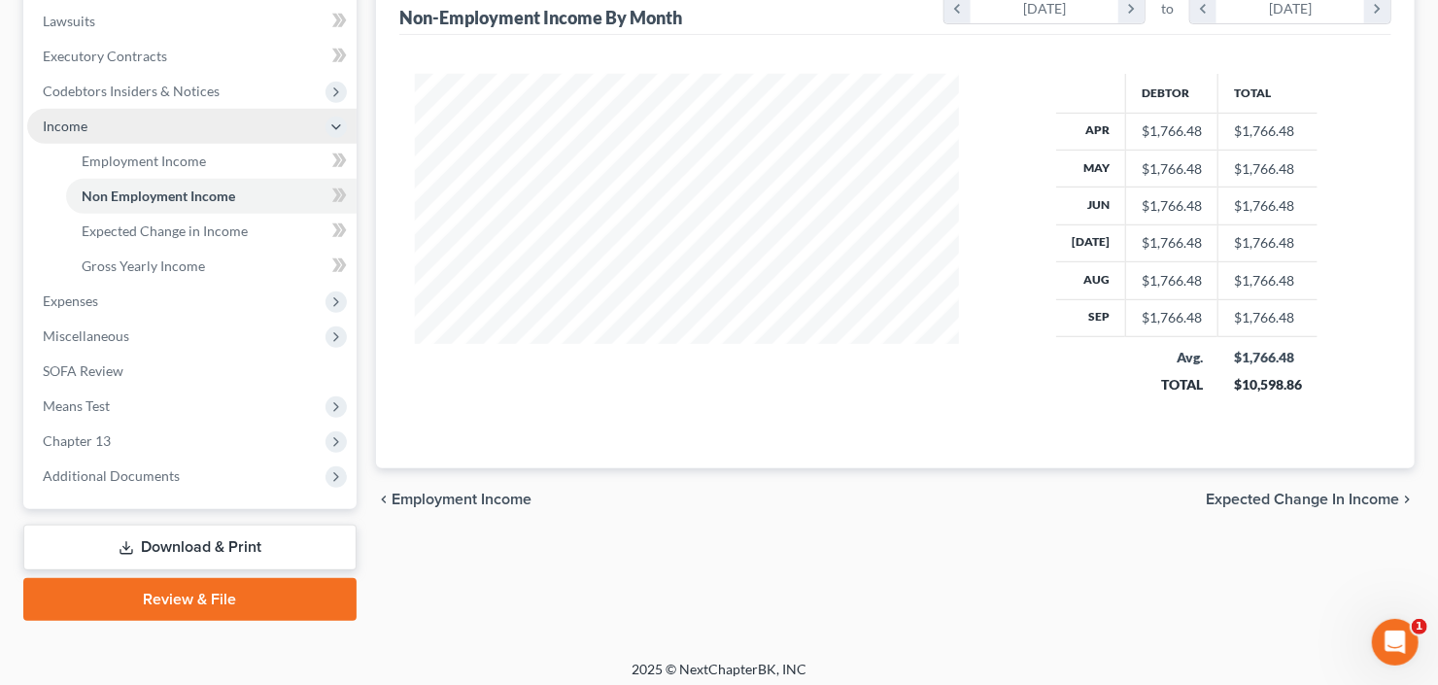
scroll to position [520, 0]
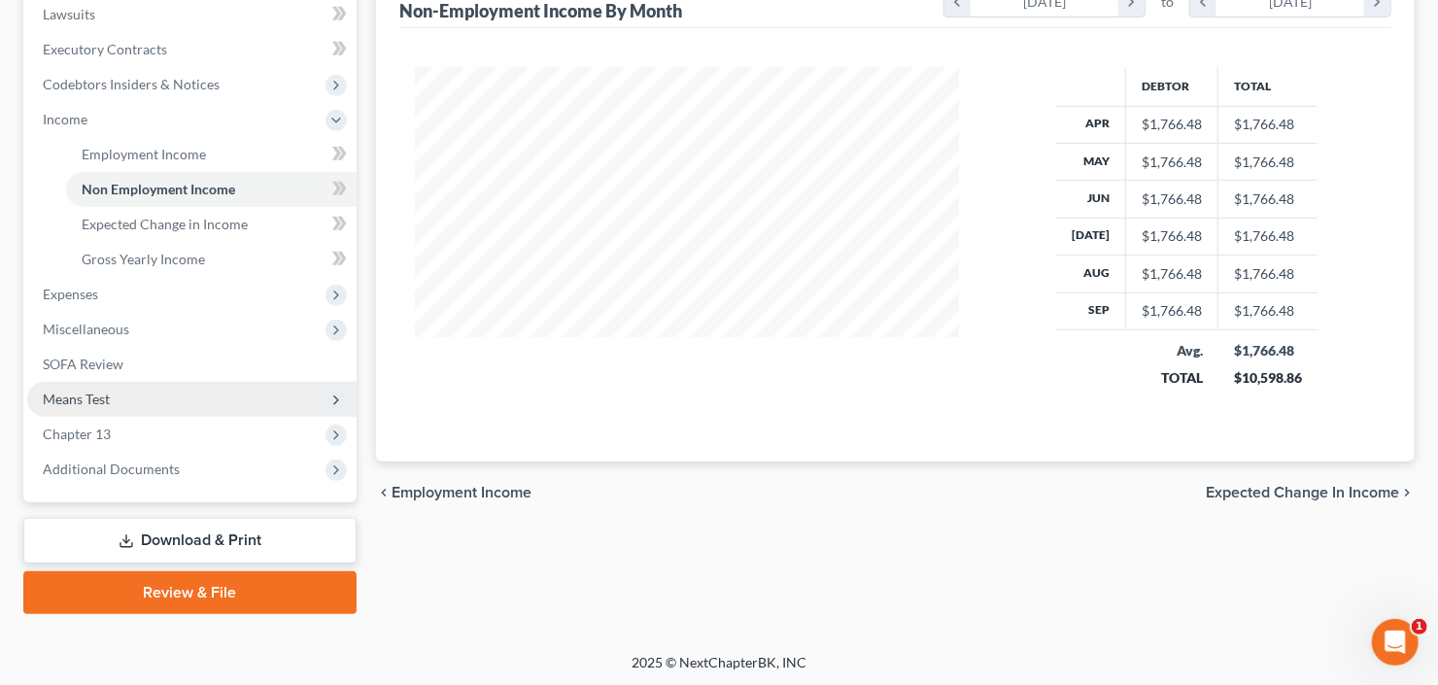
click at [126, 398] on span "Means Test" at bounding box center [191, 399] width 329 height 35
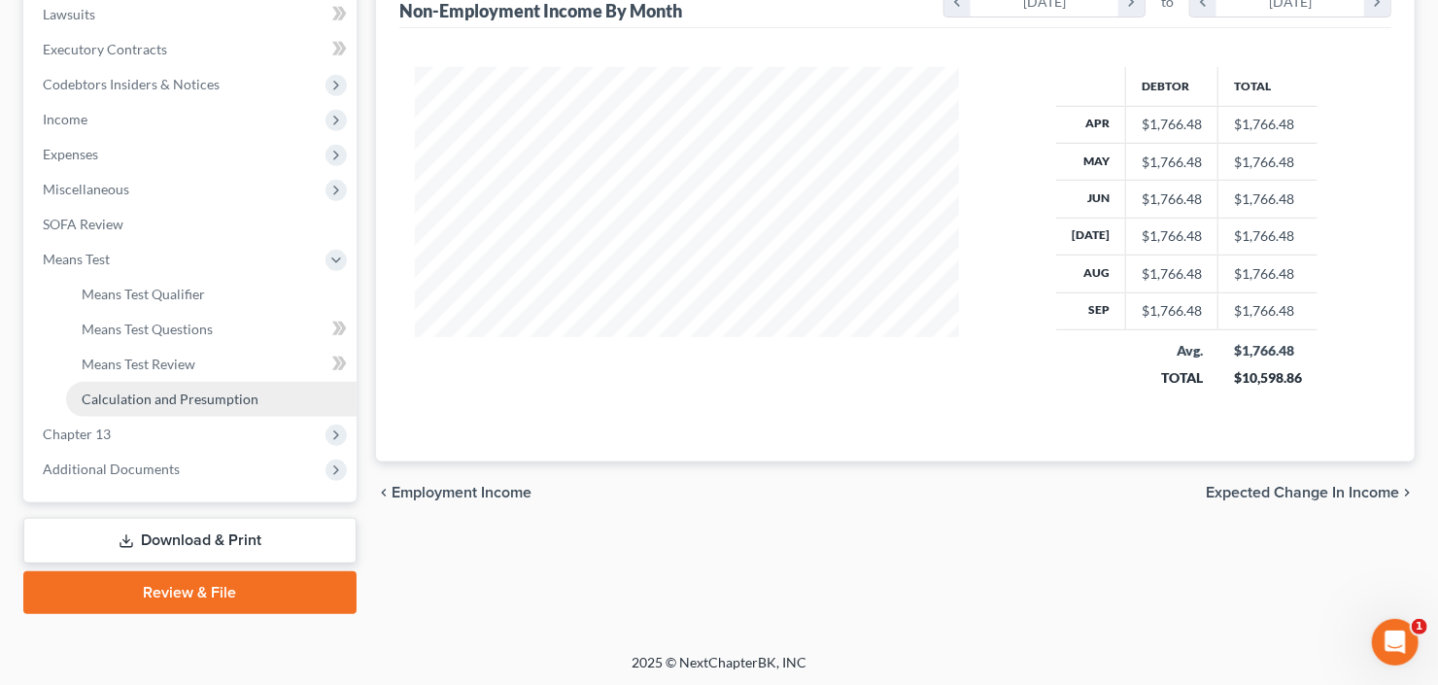
click at [179, 386] on link "Calculation and Presumption" at bounding box center [211, 399] width 291 height 35
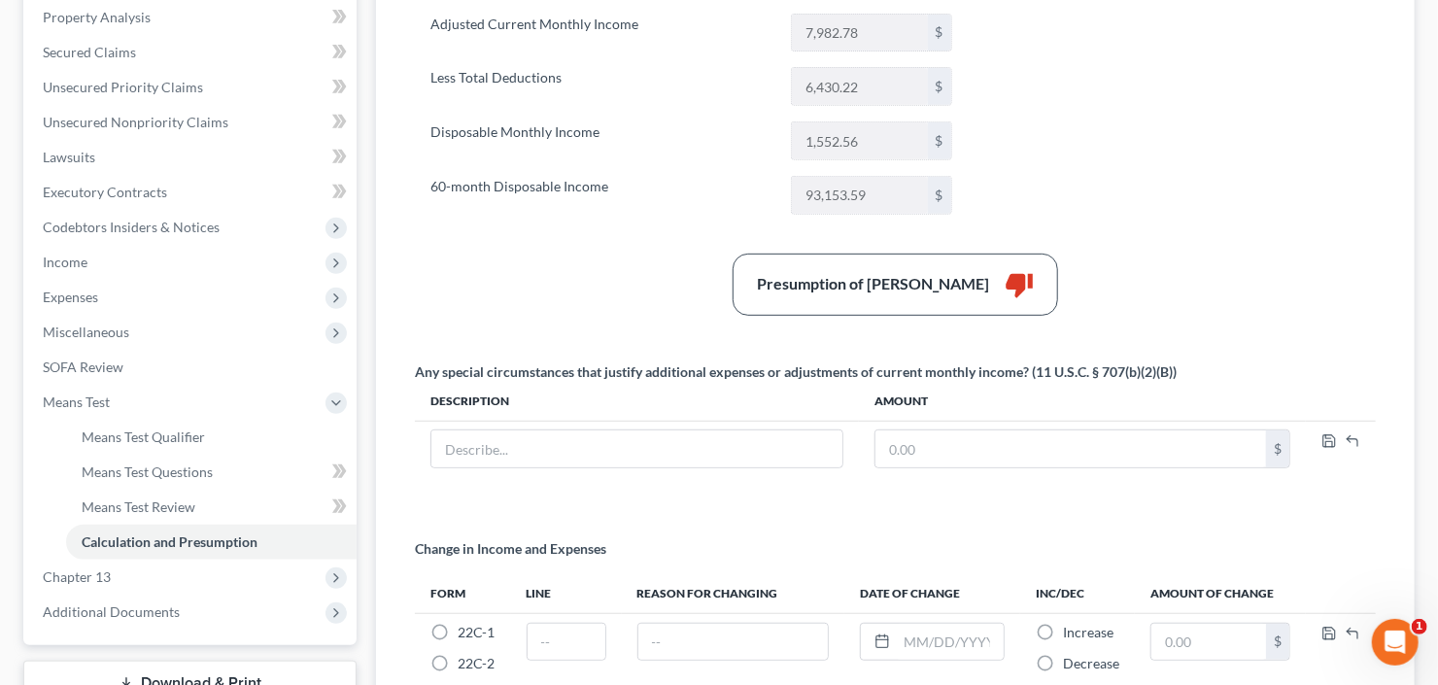
scroll to position [389, 0]
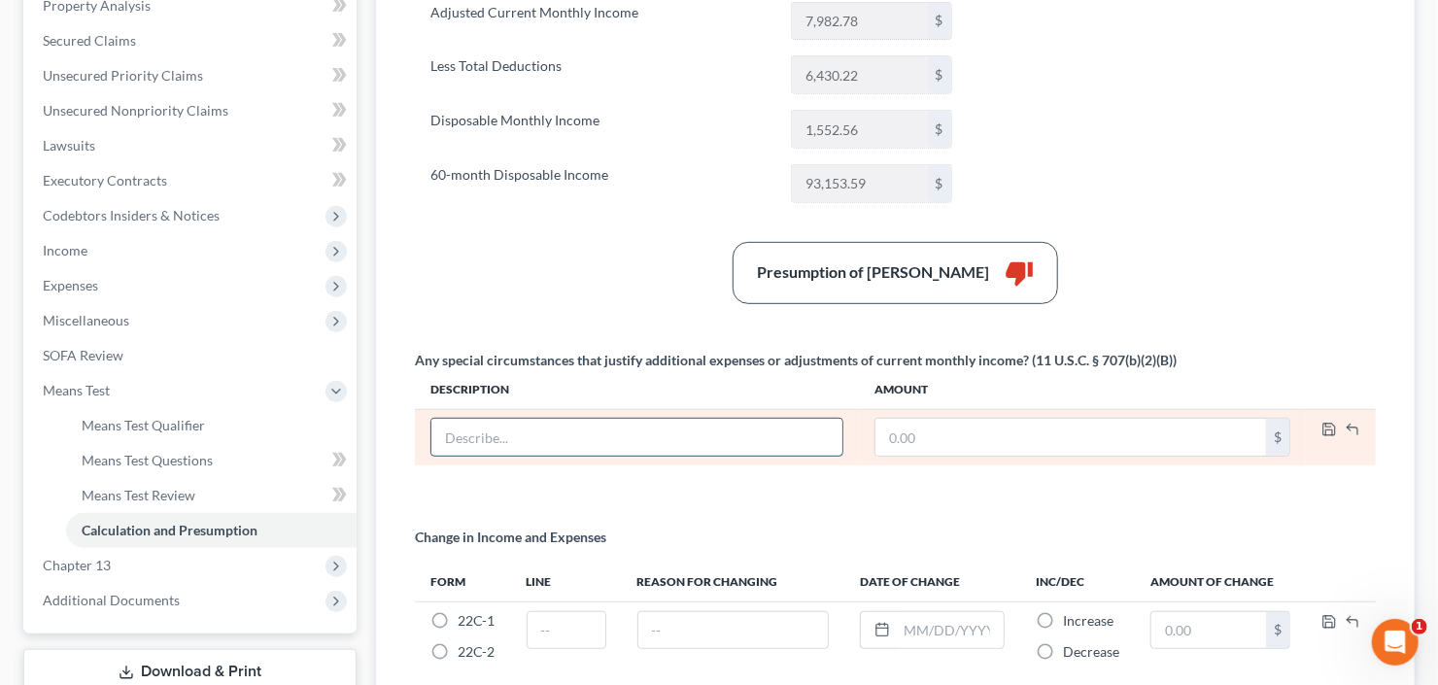
click at [655, 432] on input "text" at bounding box center [636, 437] width 411 height 37
type input "No Longer has 2nd Job"
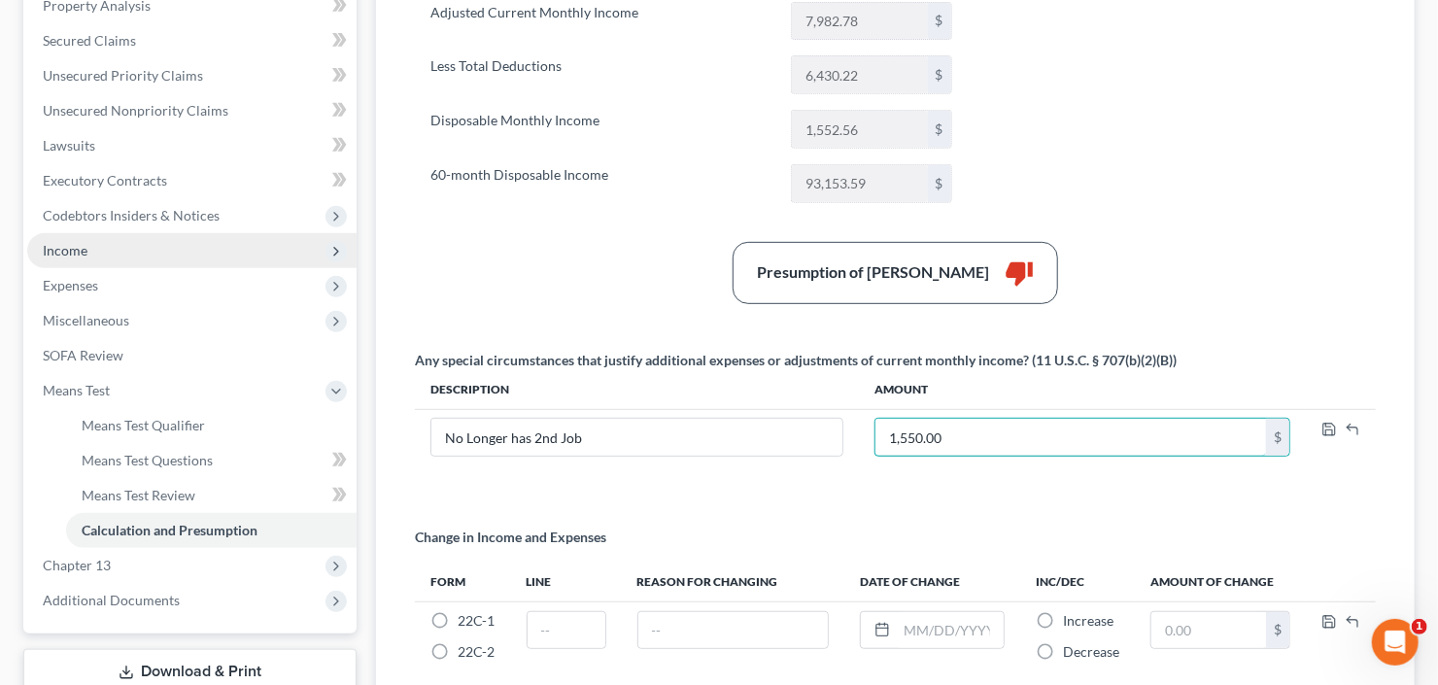
type input "1,550.00"
click at [124, 261] on span "Income" at bounding box center [191, 250] width 329 height 35
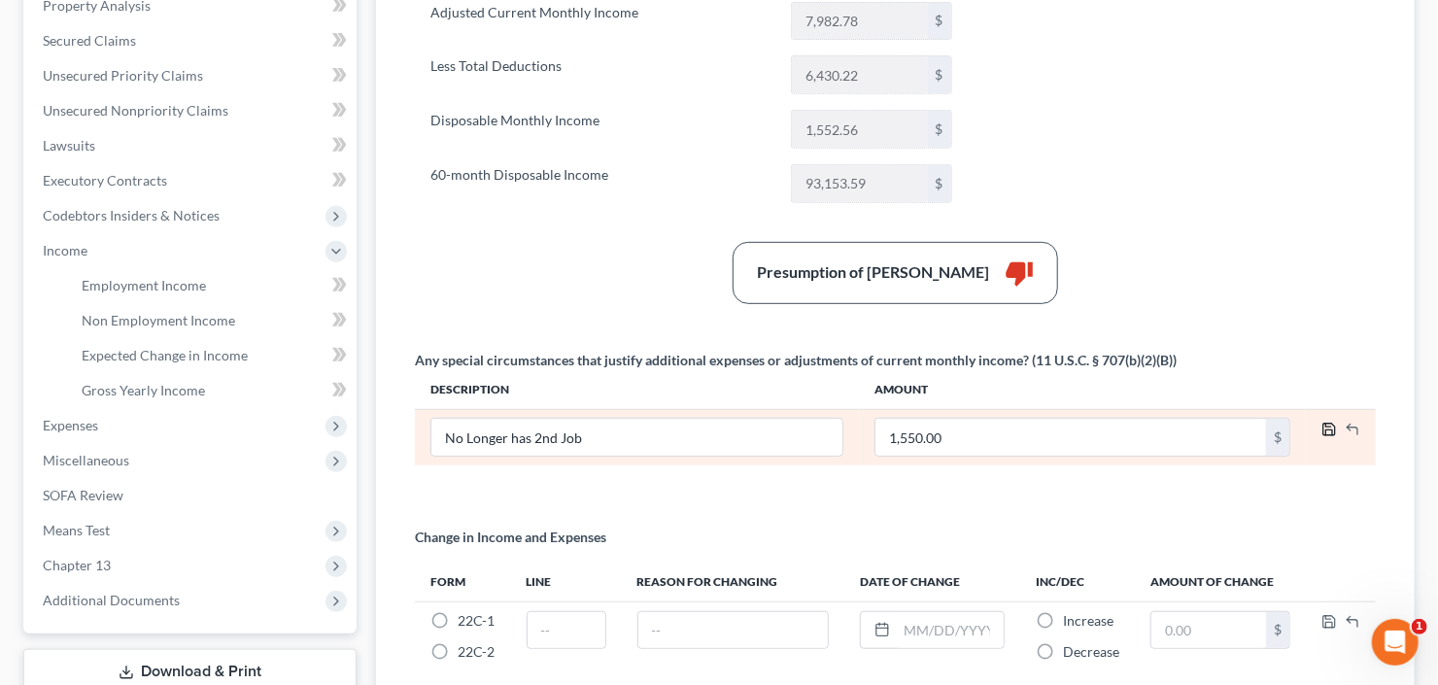
click at [1327, 423] on icon "button" at bounding box center [1330, 430] width 16 height 16
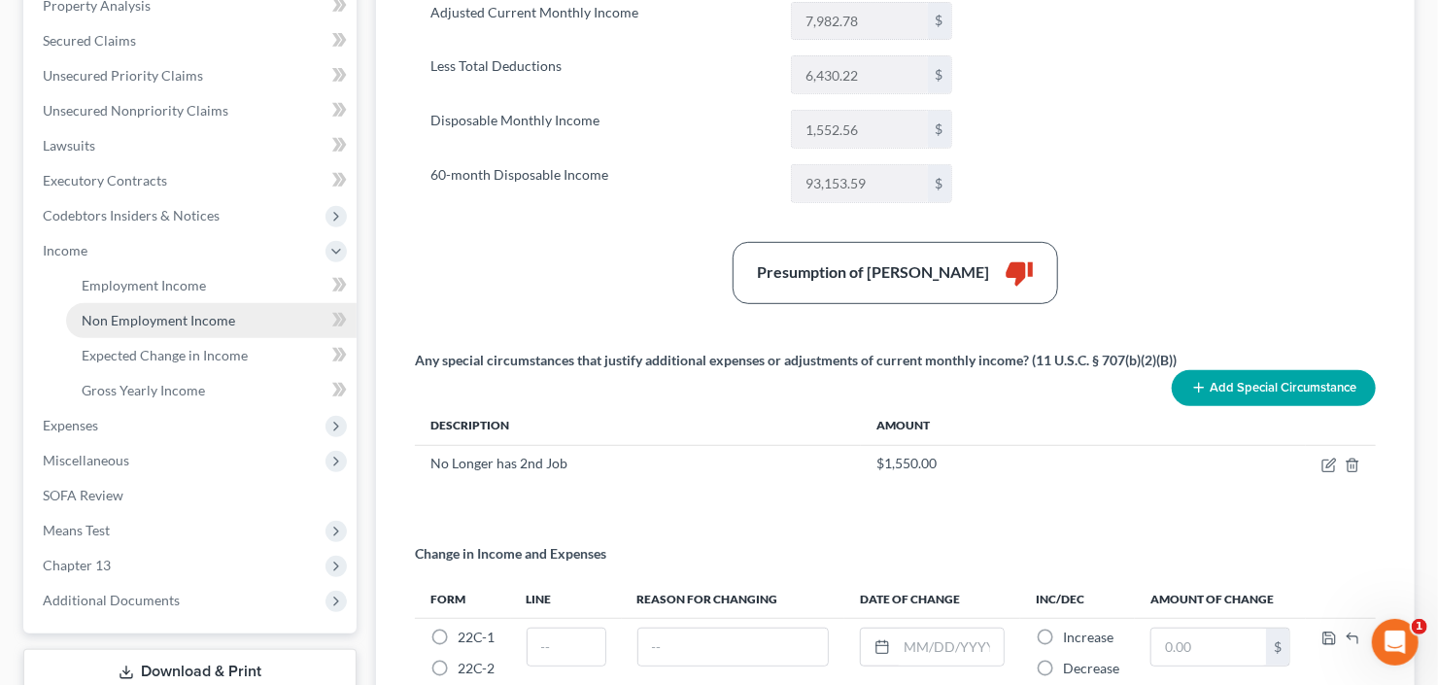
click at [121, 321] on span "Non Employment Income" at bounding box center [159, 320] width 154 height 17
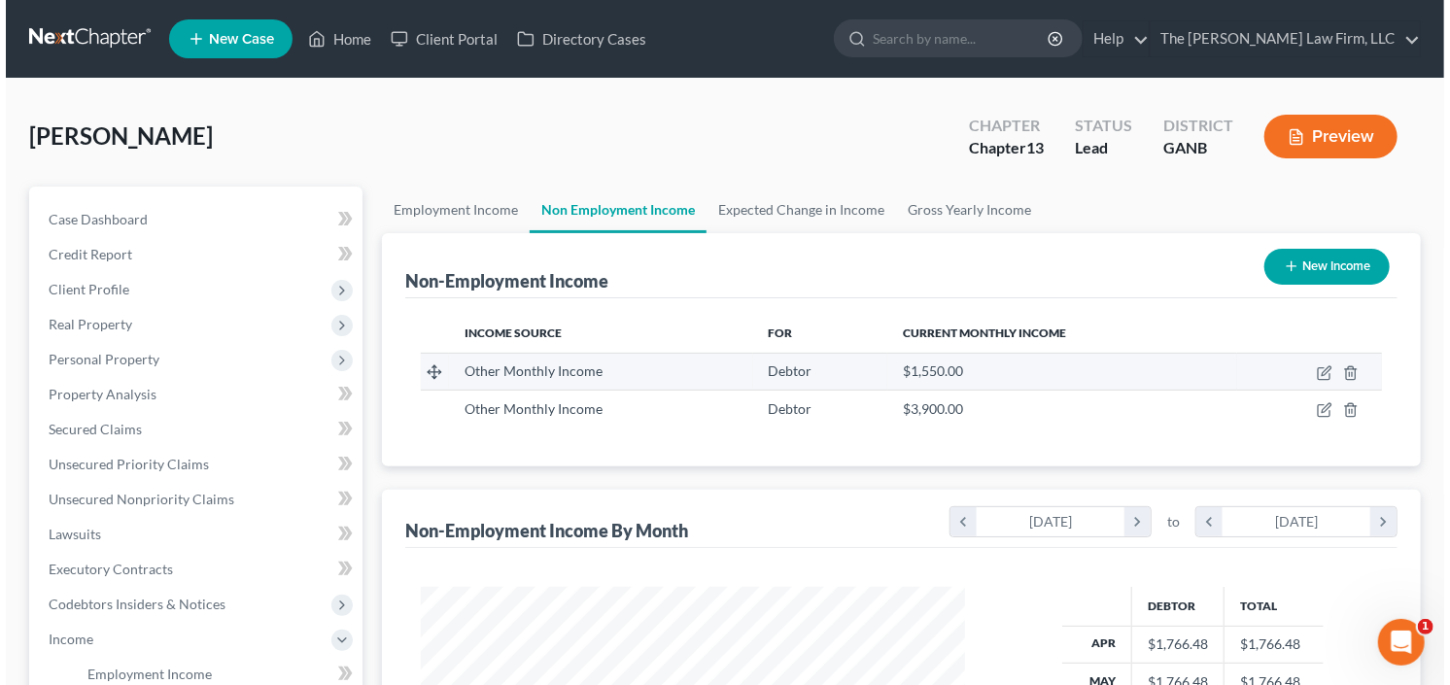
scroll to position [347, 583]
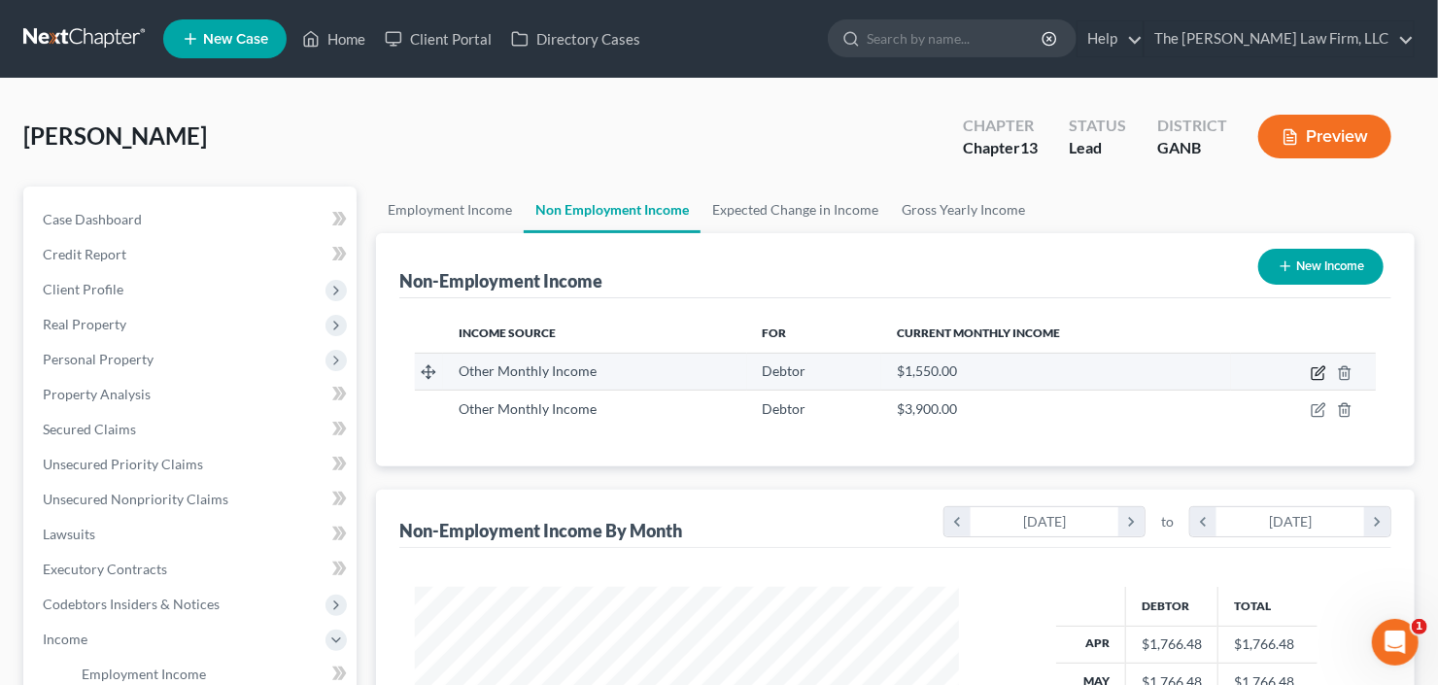
click at [1325, 367] on icon "button" at bounding box center [1320, 370] width 9 height 9
select select "13"
select select "0"
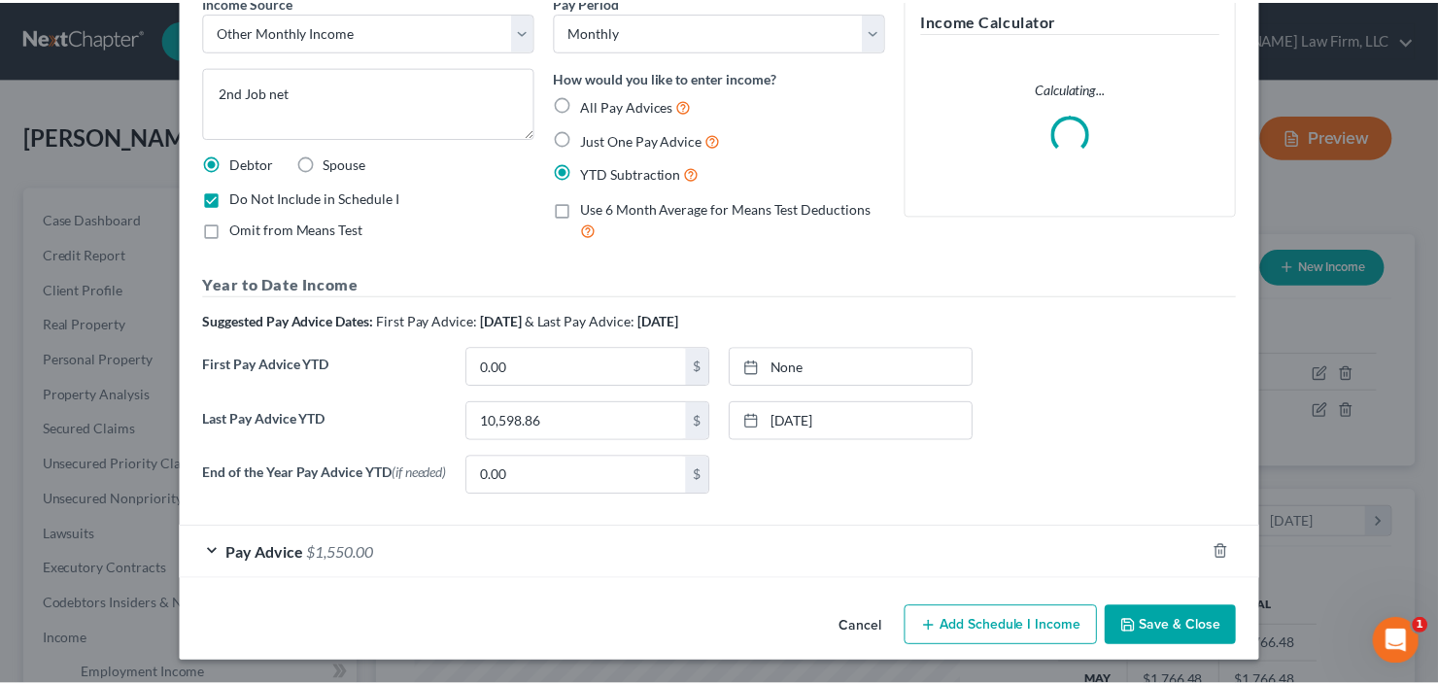
scroll to position [100, 0]
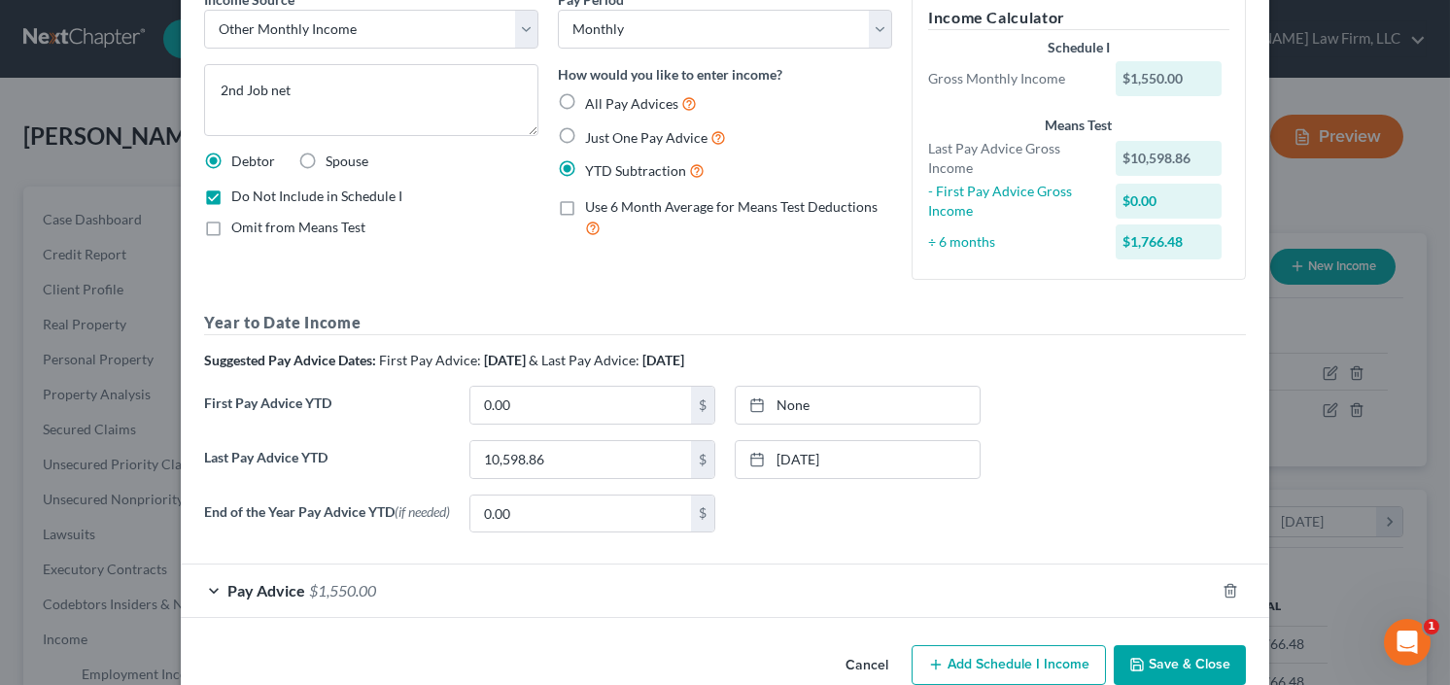
click at [1173, 658] on button "Save & Close" at bounding box center [1180, 665] width 132 height 41
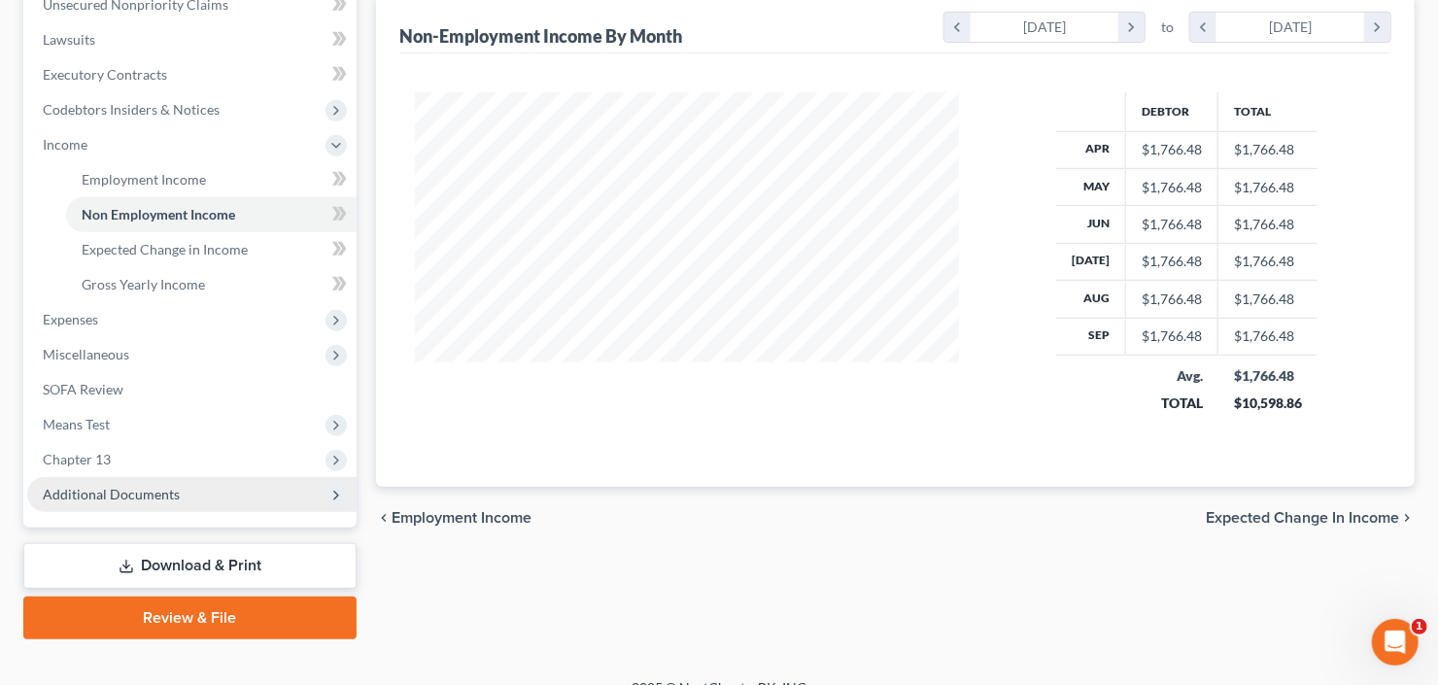
scroll to position [520, 0]
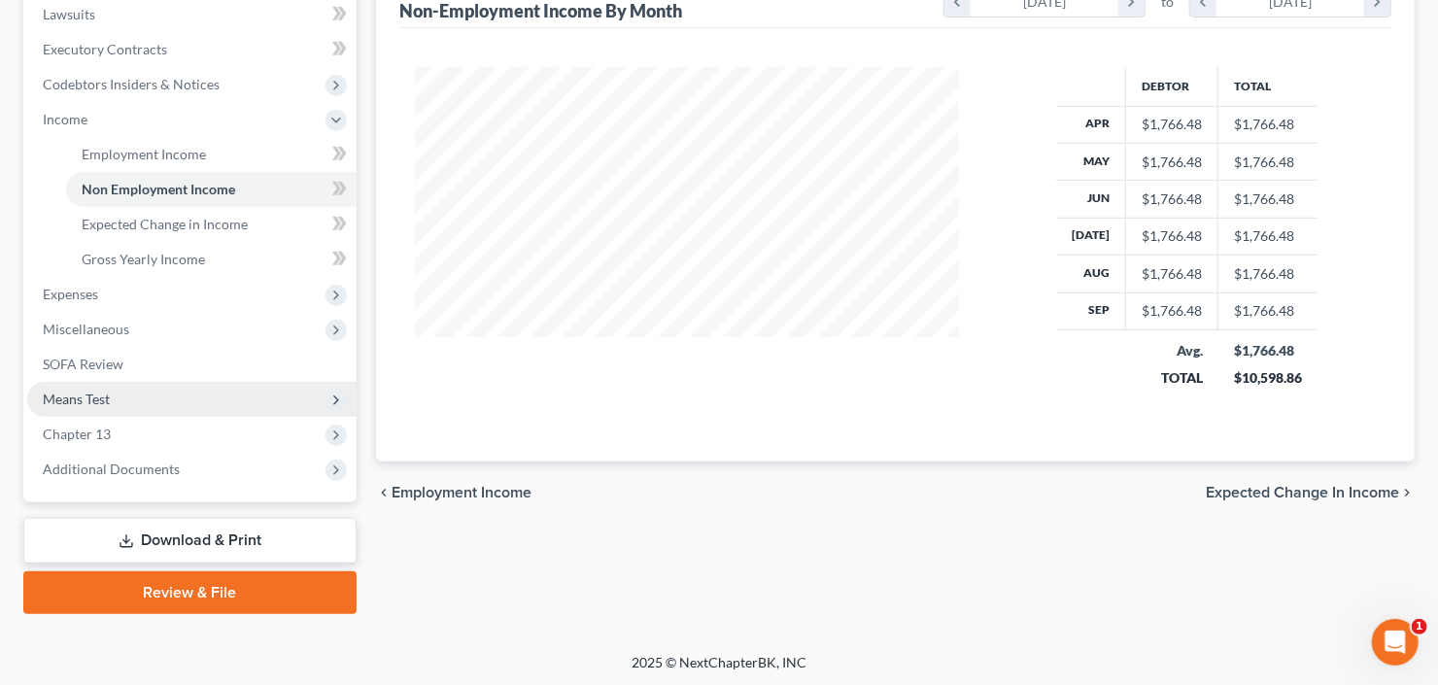
click at [155, 386] on span "Means Test" at bounding box center [191, 399] width 329 height 35
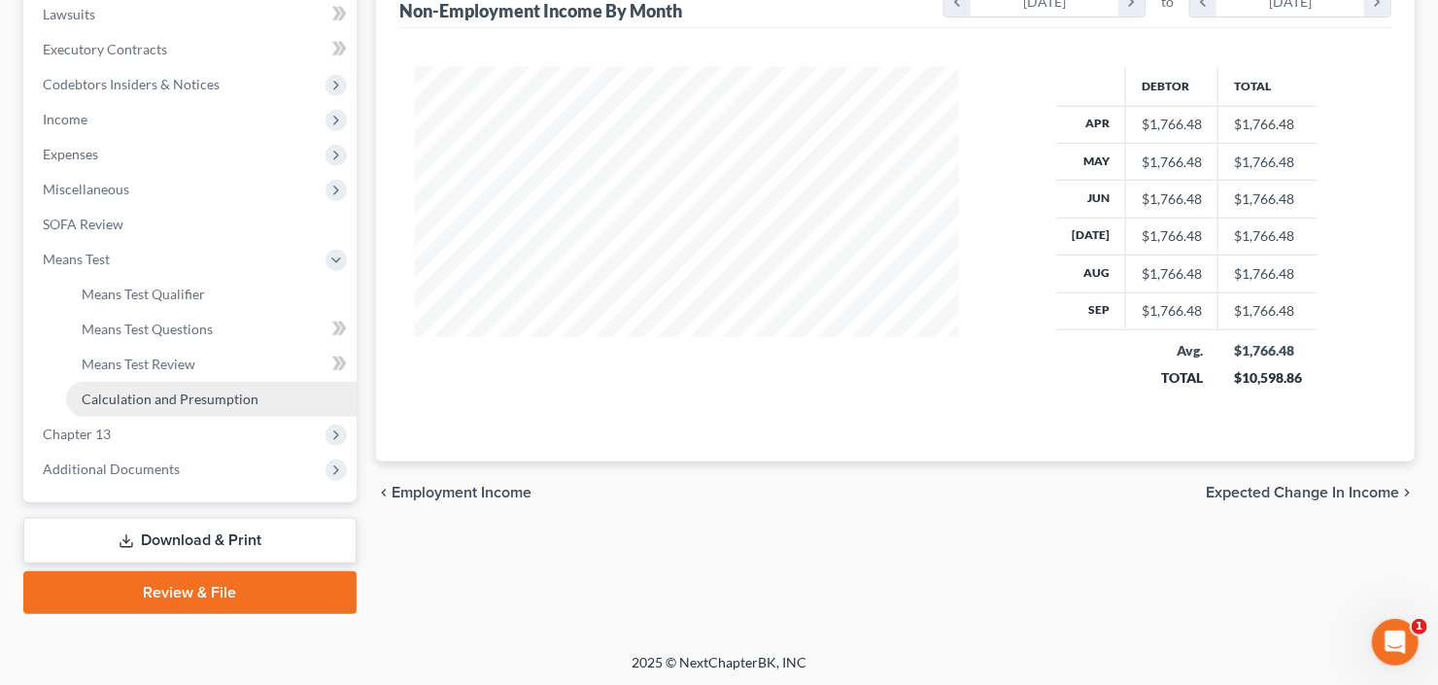
click at [198, 396] on span "Calculation and Presumption" at bounding box center [170, 399] width 177 height 17
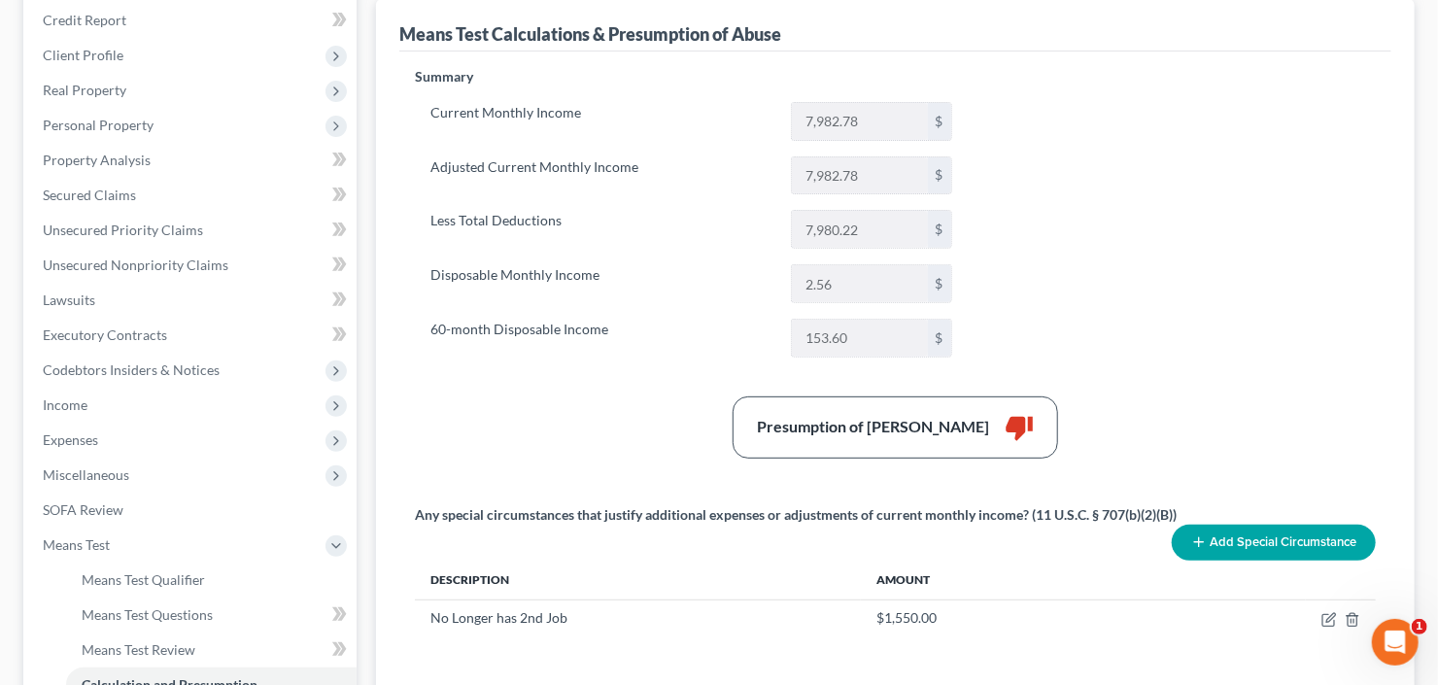
scroll to position [389, 0]
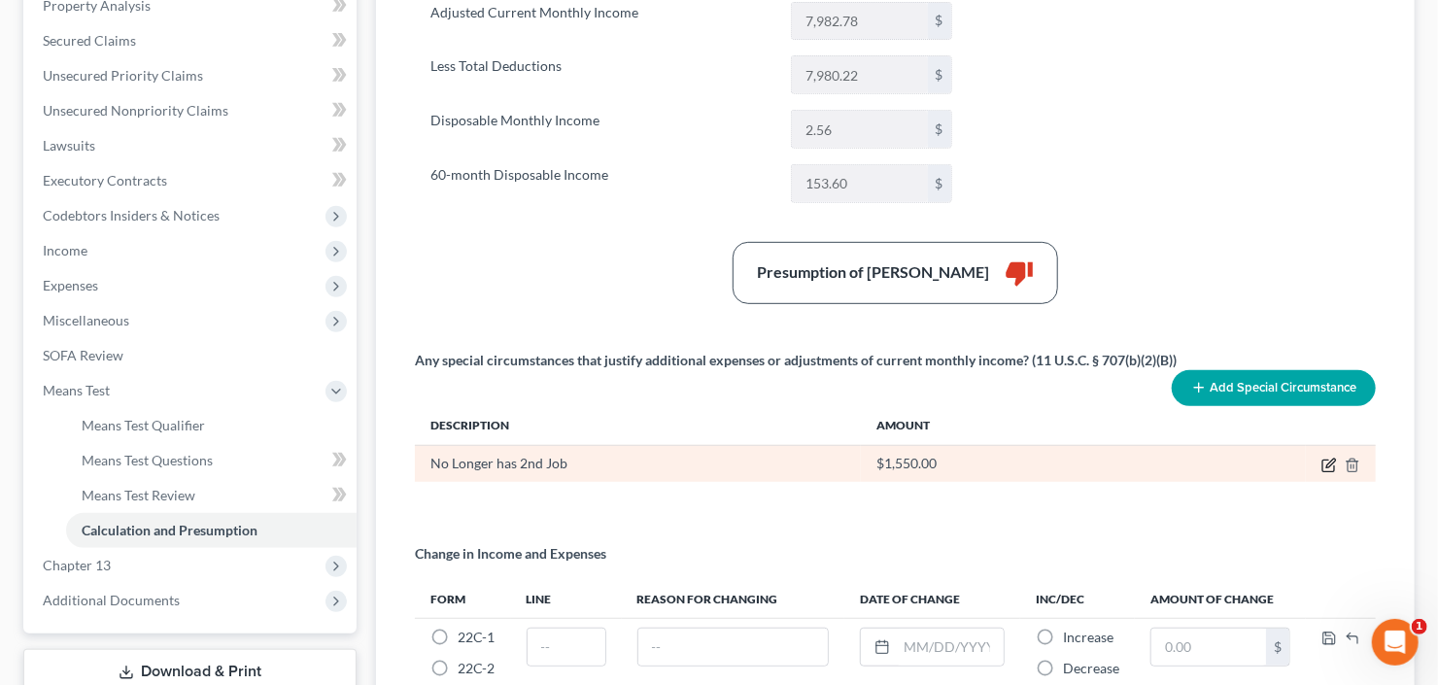
click at [1325, 464] on icon "button" at bounding box center [1330, 466] width 16 height 16
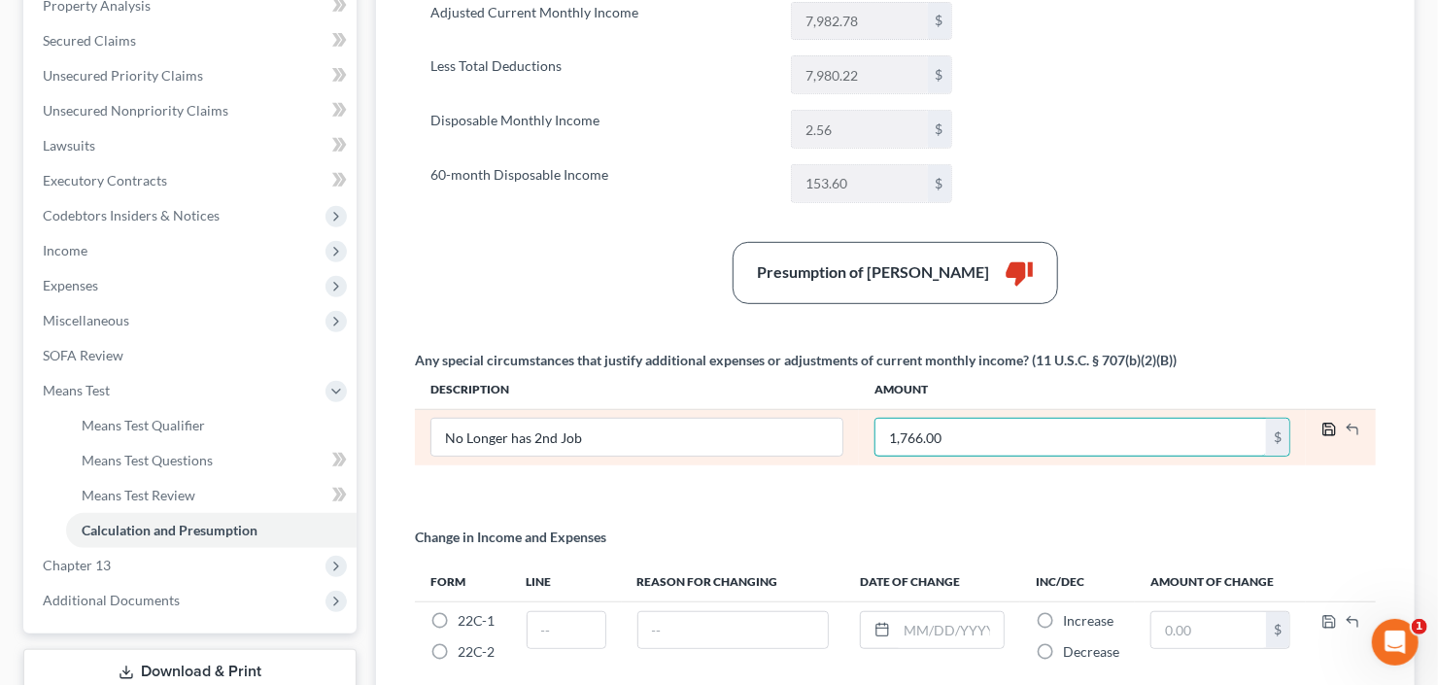
type input "1,766.00"
click at [1324, 425] on icon "button" at bounding box center [1330, 430] width 12 height 12
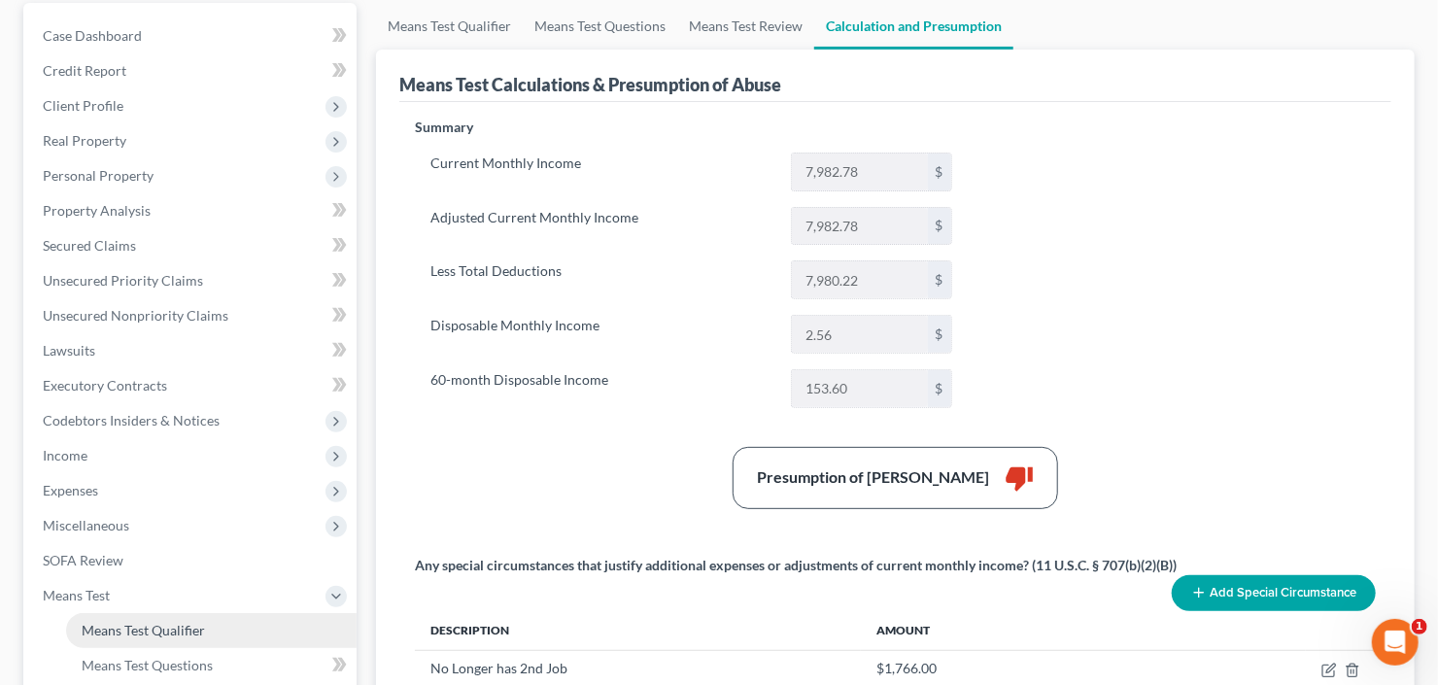
scroll to position [466, 0]
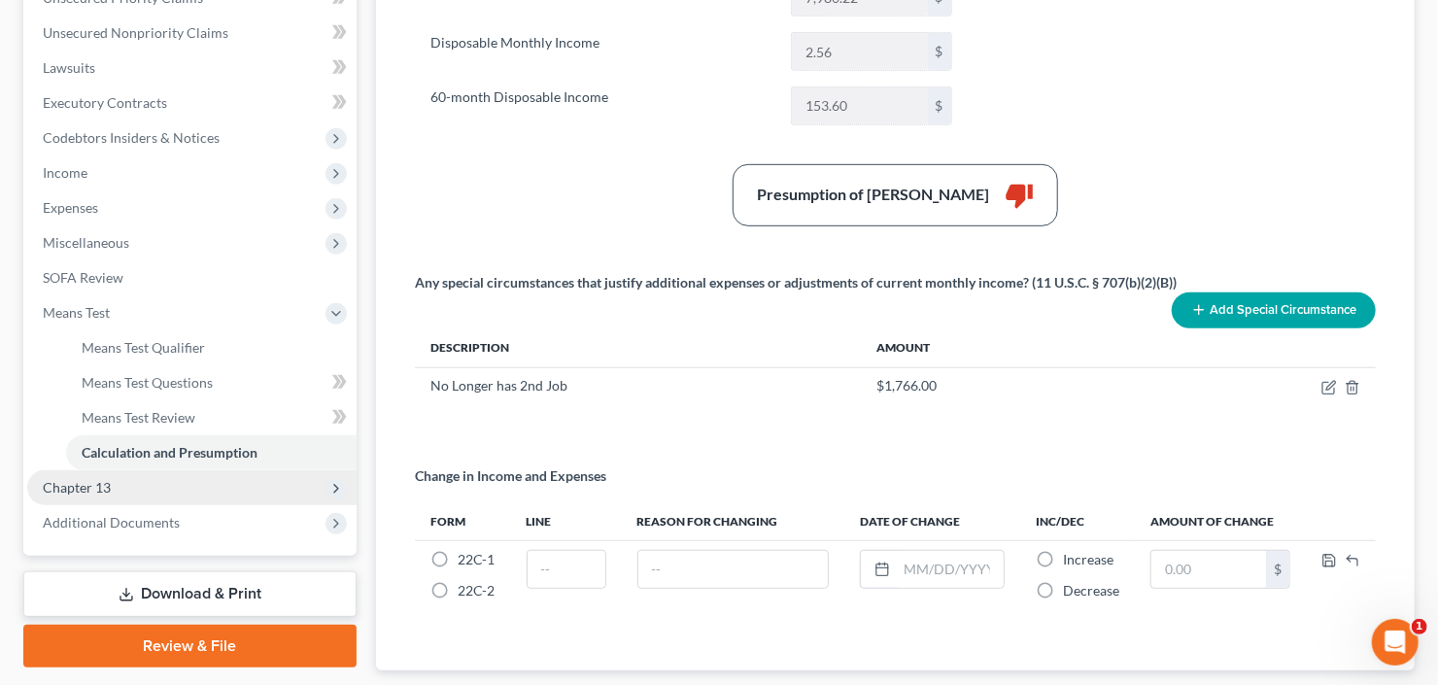
click at [128, 488] on span "Chapter 13" at bounding box center [191, 487] width 329 height 35
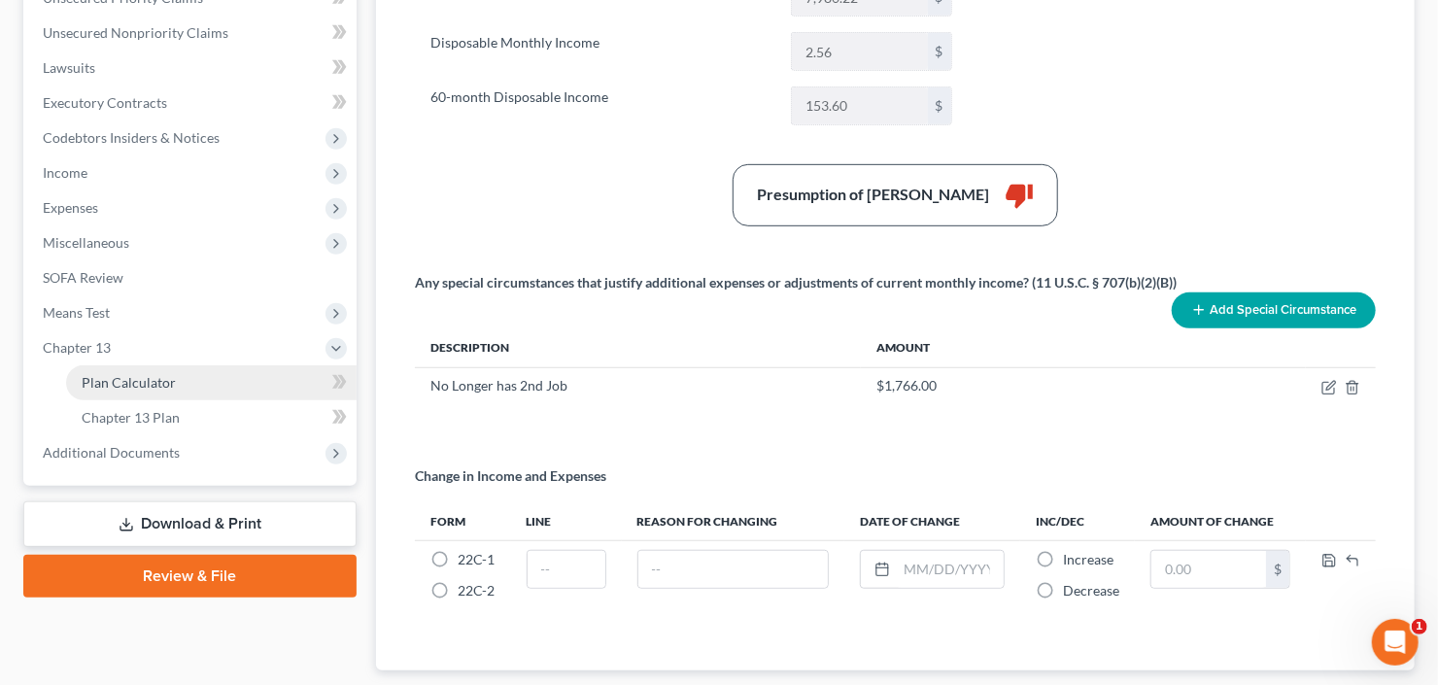
click at [163, 381] on span "Plan Calculator" at bounding box center [129, 382] width 94 height 17
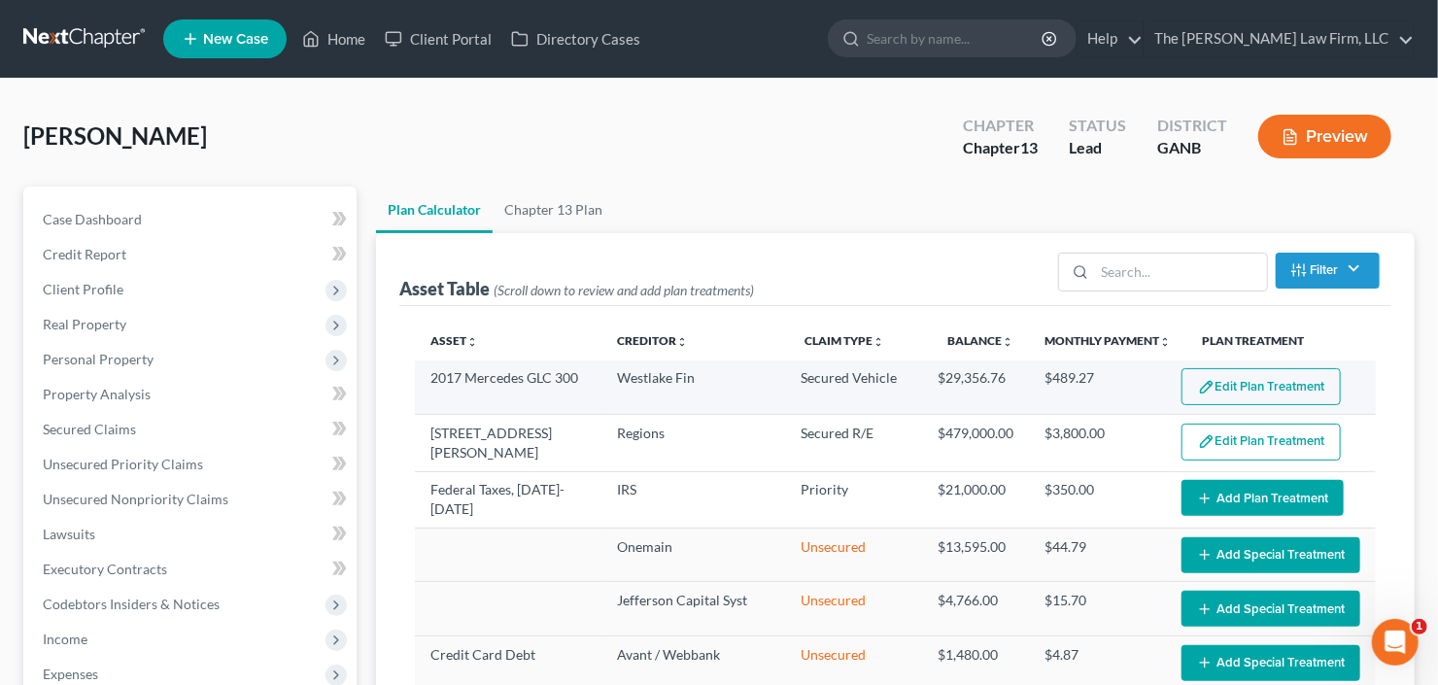
select select "59"
click at [1255, 387] on button "Edit Plan Treatment" at bounding box center [1261, 386] width 159 height 37
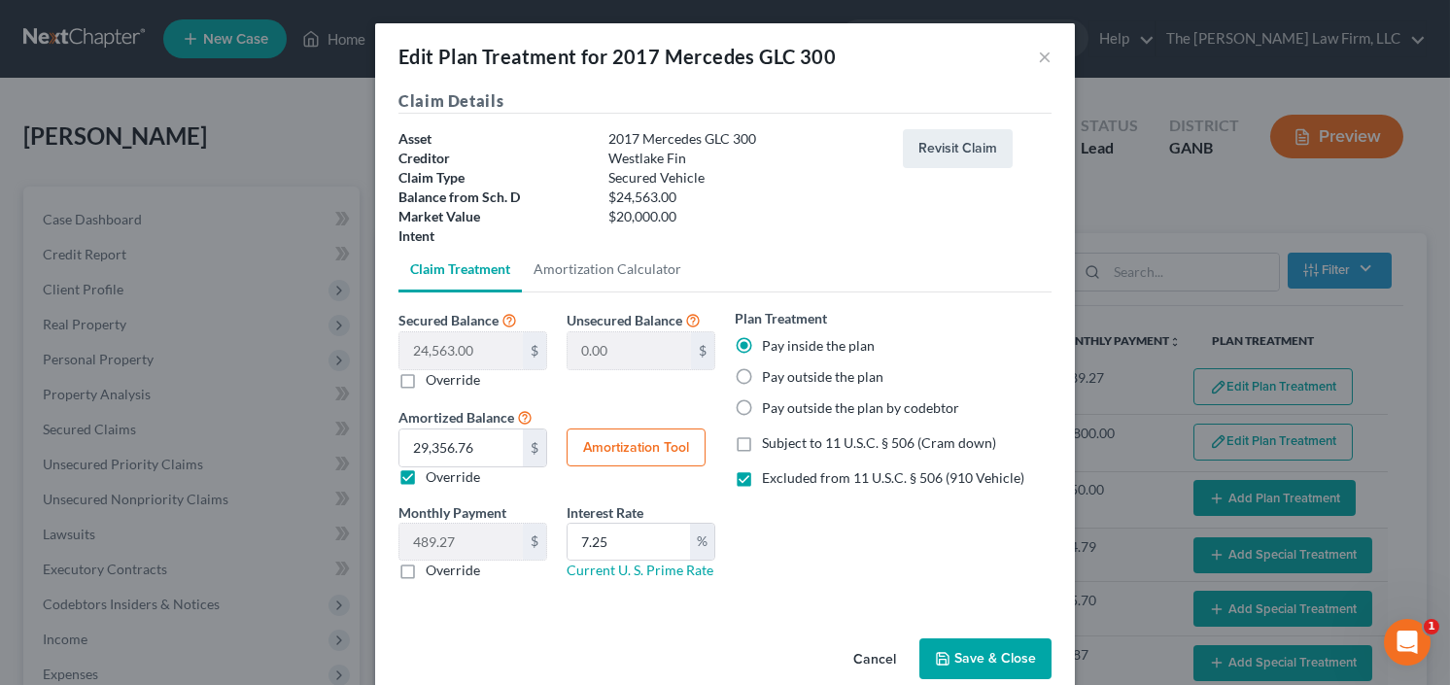
click at [966, 646] on button "Save & Close" at bounding box center [985, 658] width 132 height 41
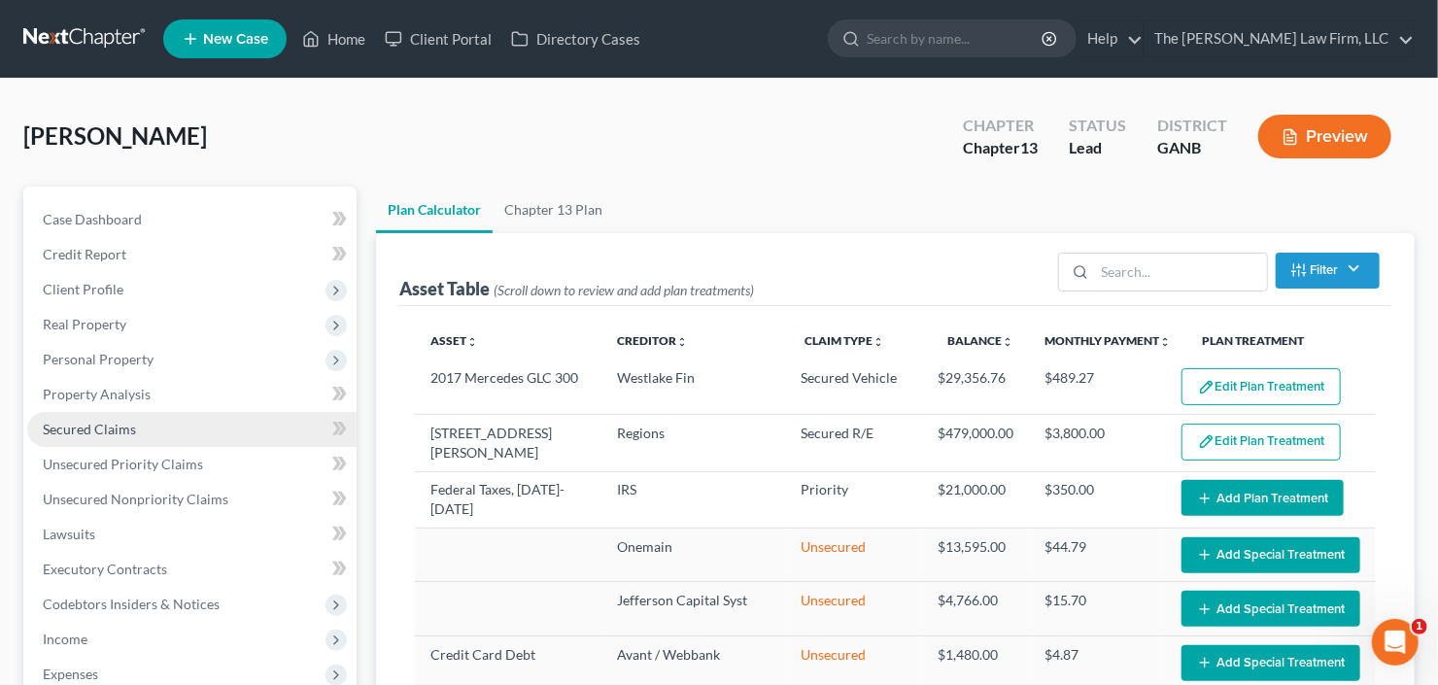
click at [103, 430] on span "Secured Claims" at bounding box center [89, 429] width 93 height 17
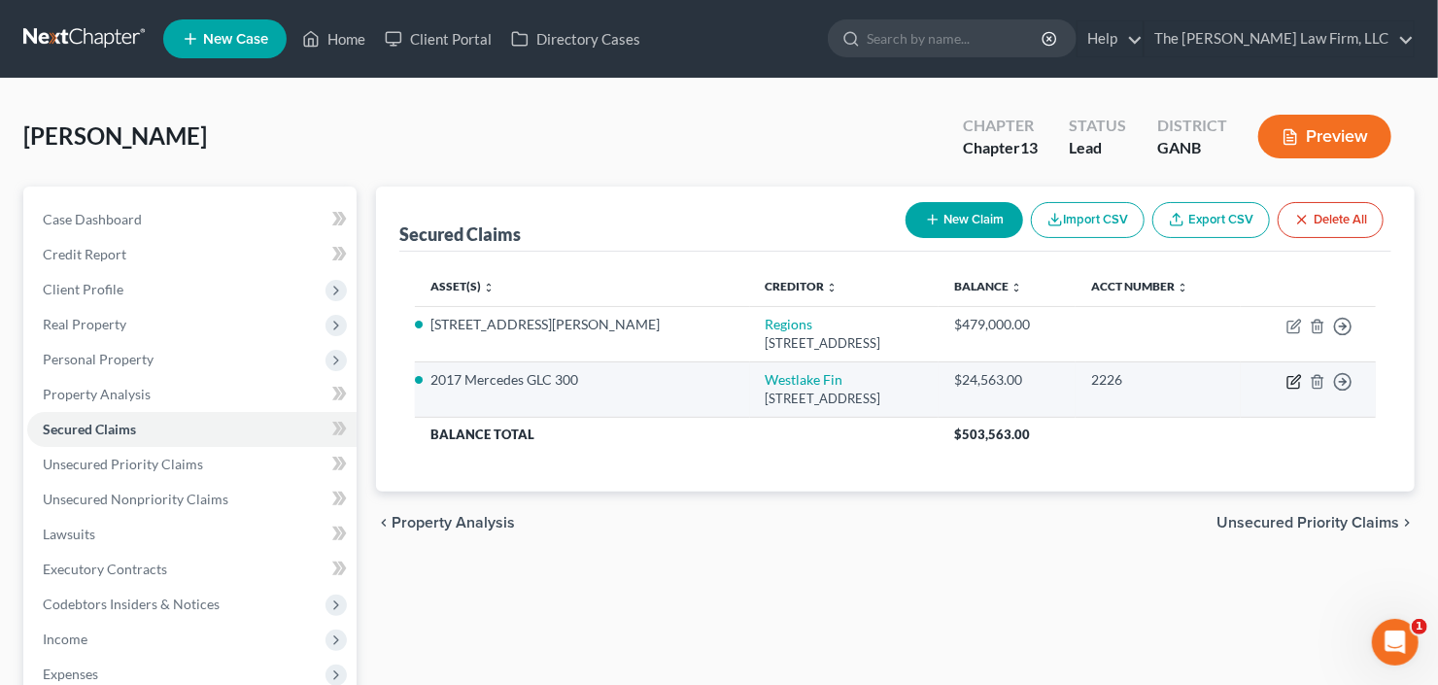
click at [1296, 382] on icon "button" at bounding box center [1295, 382] width 16 height 16
select select "4"
select select "0"
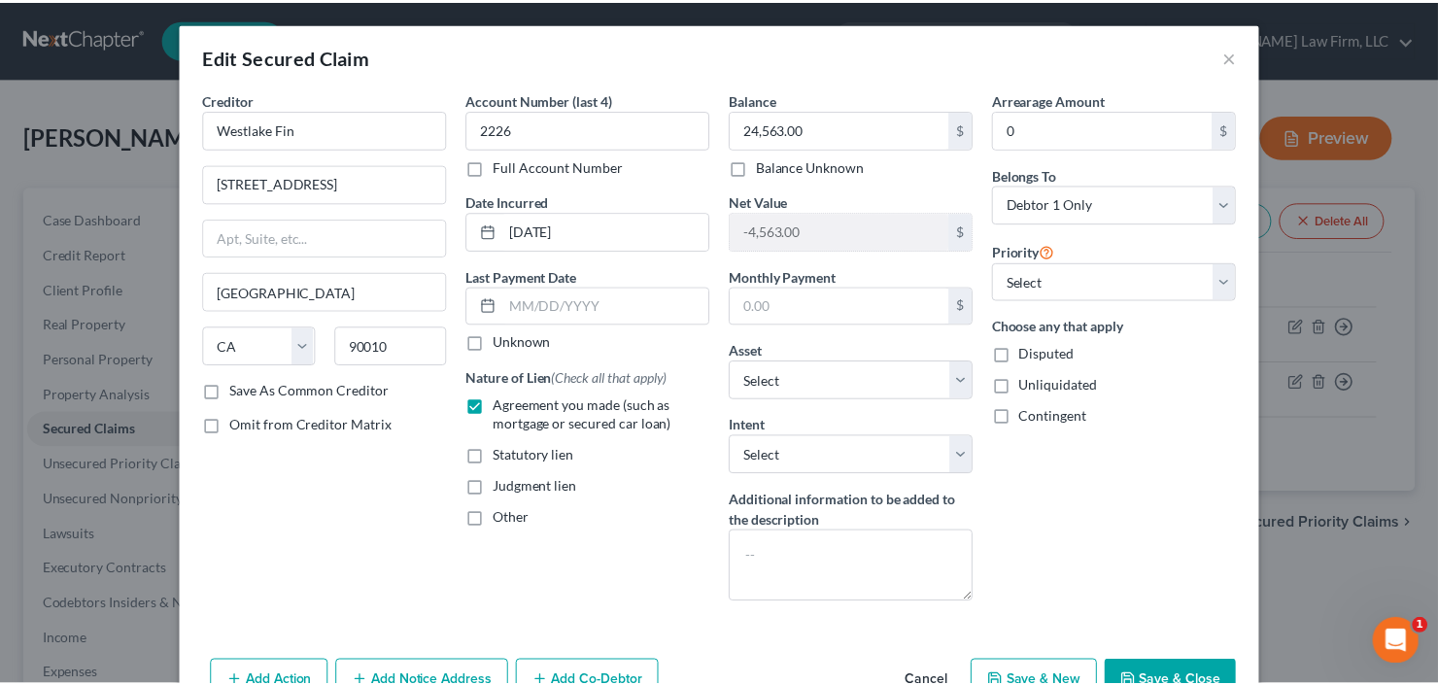
scroll to position [108, 0]
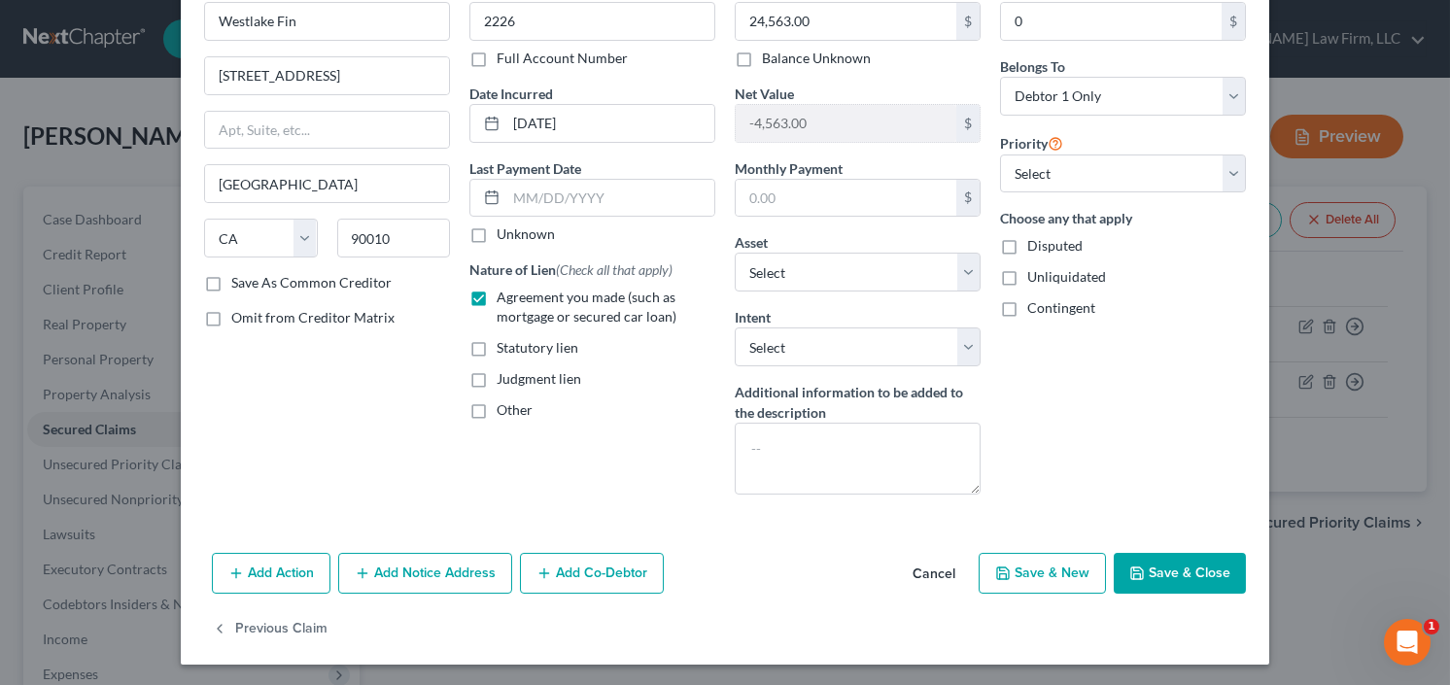
click at [1162, 566] on button "Save & Close" at bounding box center [1180, 573] width 132 height 41
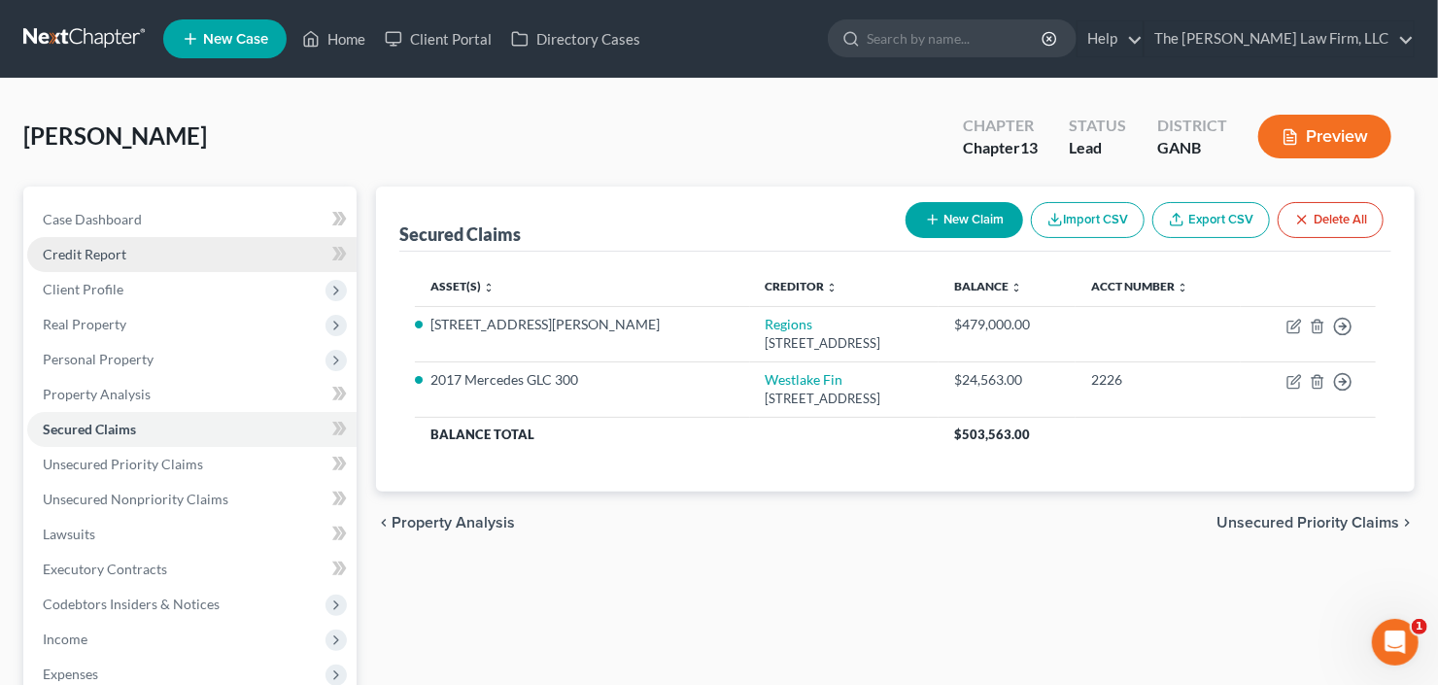
click at [87, 248] on span "Credit Report" at bounding box center [85, 254] width 84 height 17
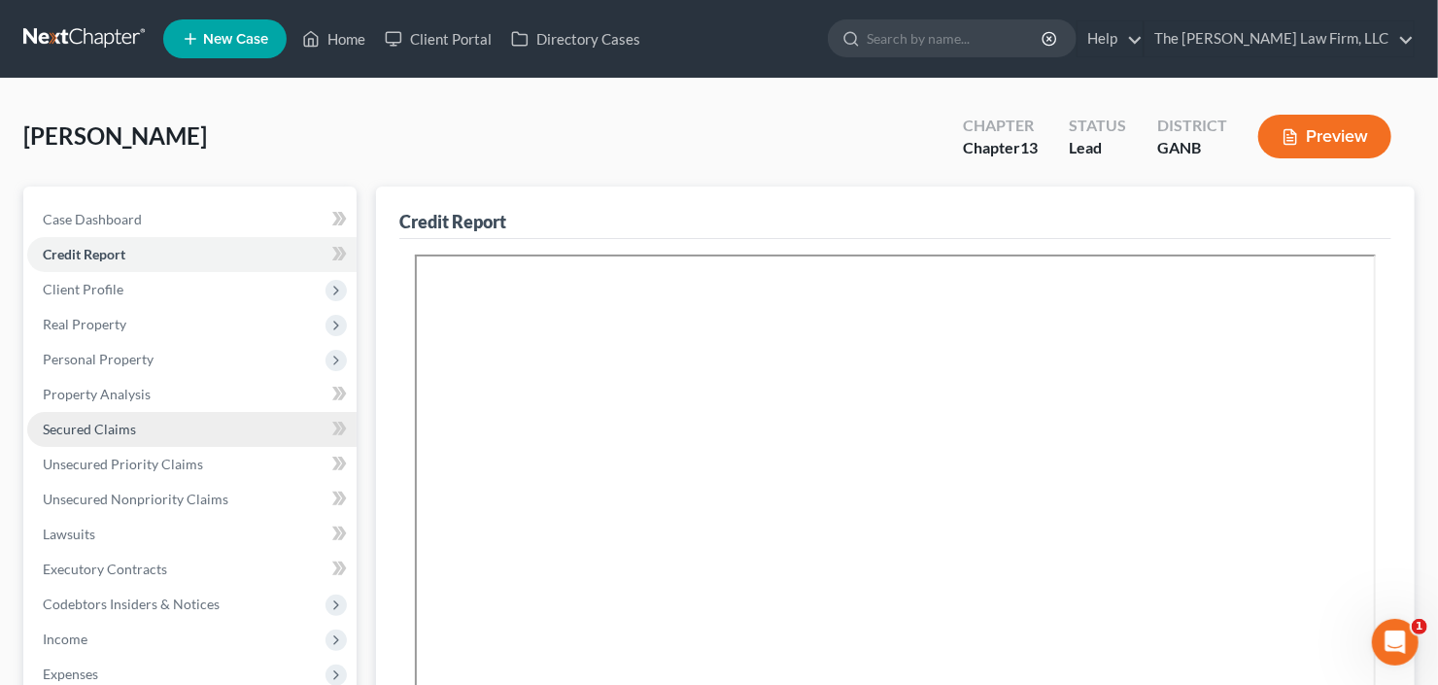
click at [129, 432] on span "Secured Claims" at bounding box center [89, 429] width 93 height 17
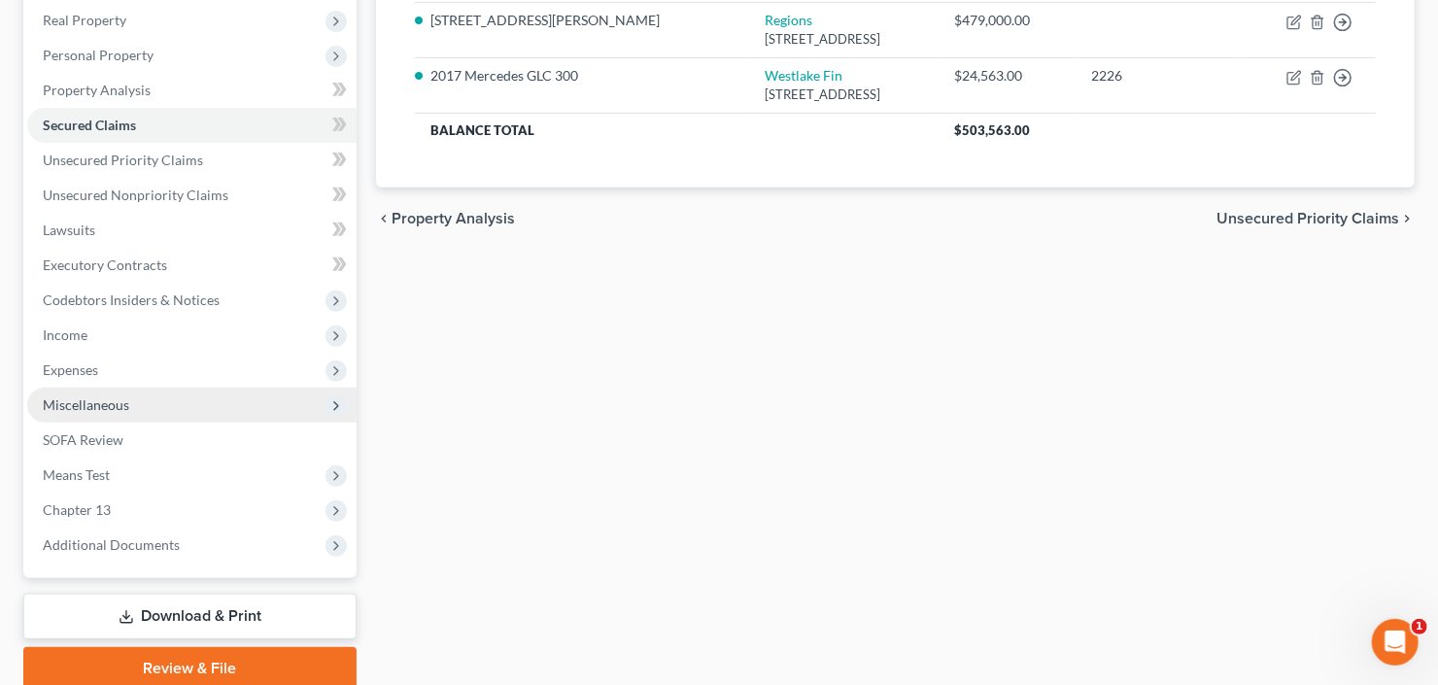
scroll to position [311, 0]
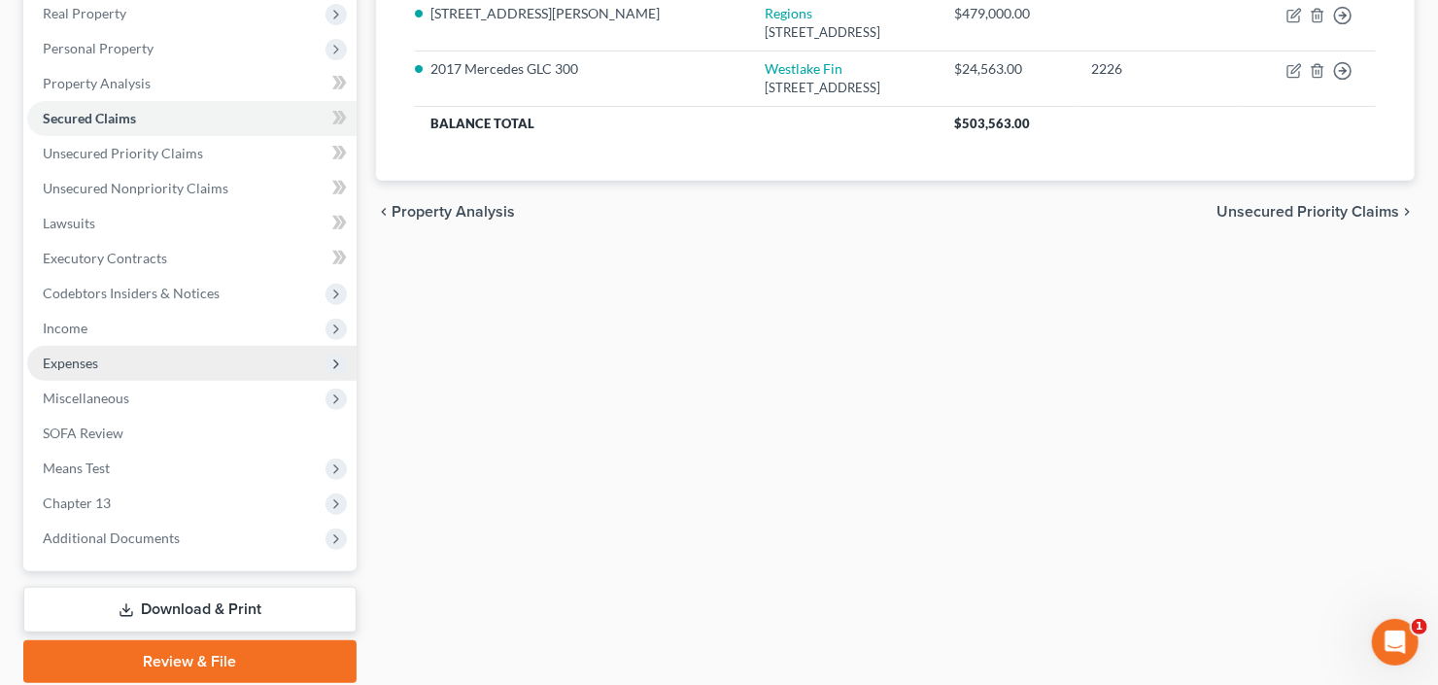
click at [132, 362] on span "Expenses" at bounding box center [191, 363] width 329 height 35
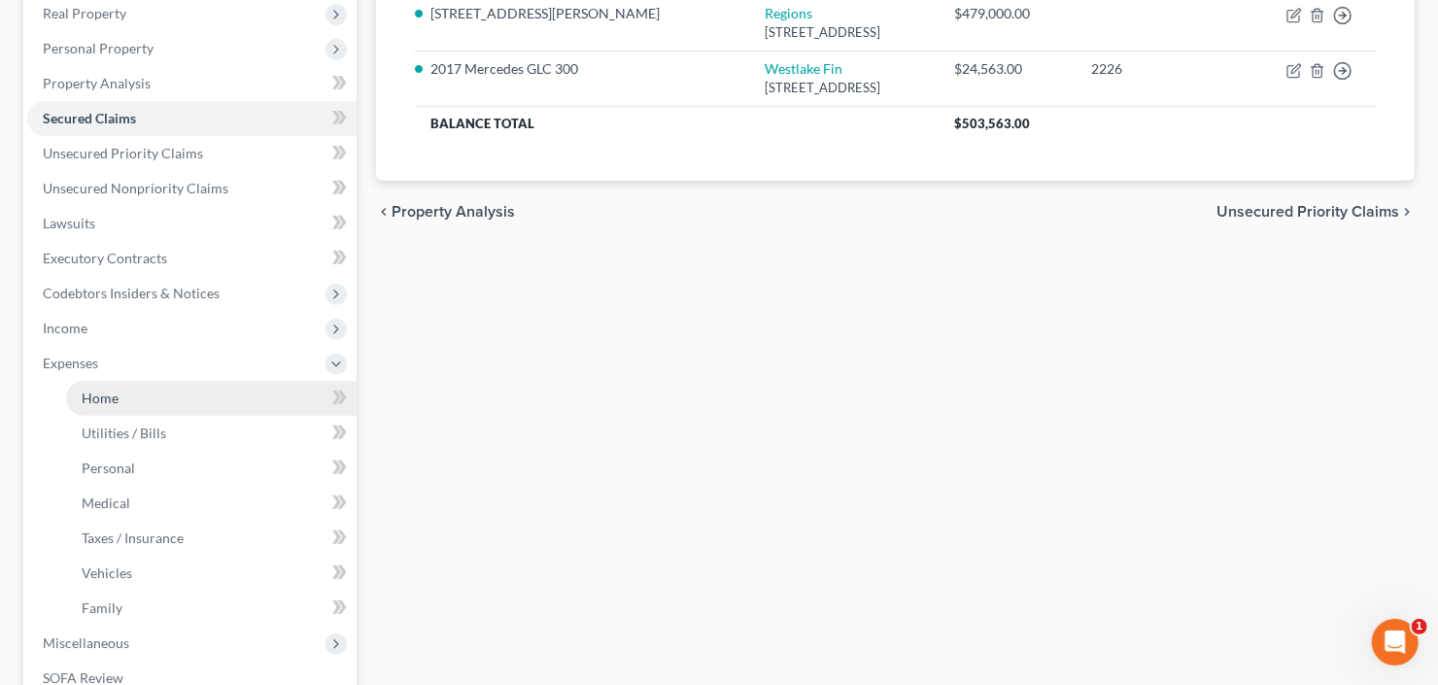
click at [130, 392] on link "Home" at bounding box center [211, 398] width 291 height 35
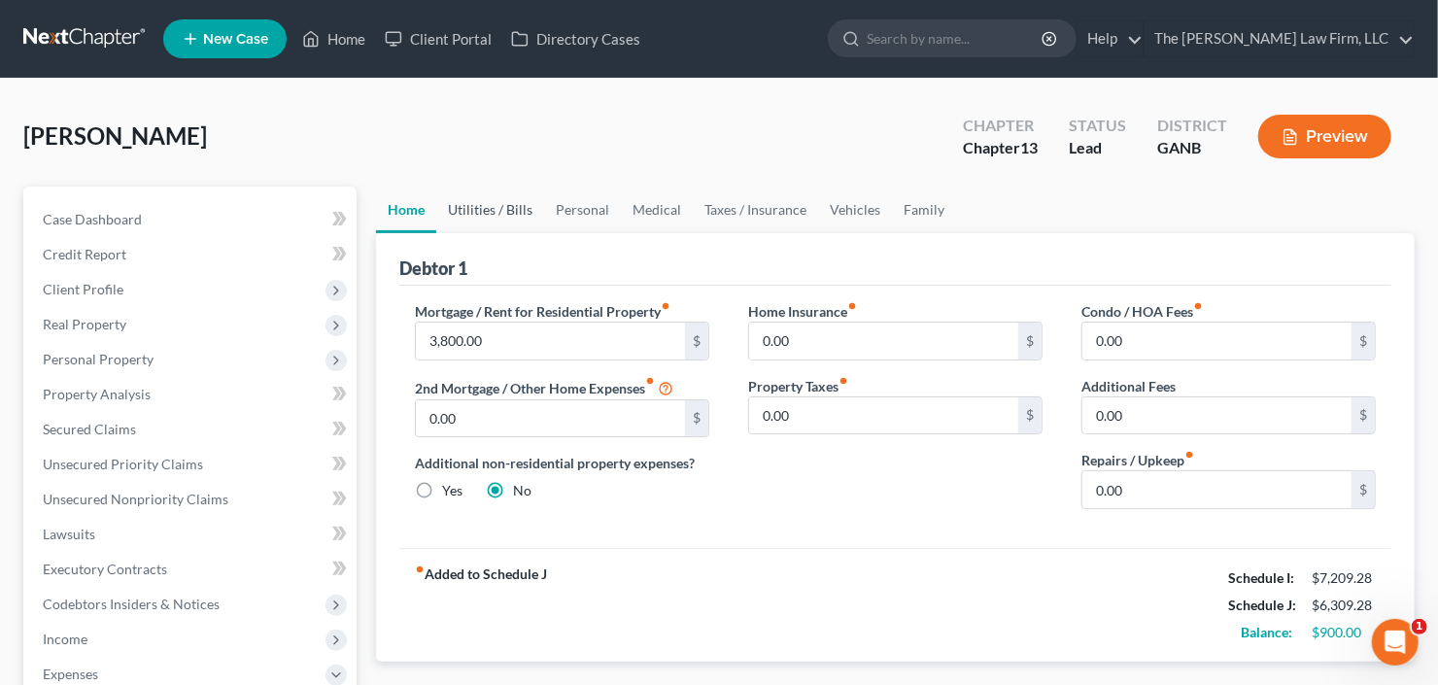
click at [493, 200] on link "Utilities / Bills" at bounding box center [490, 210] width 108 height 47
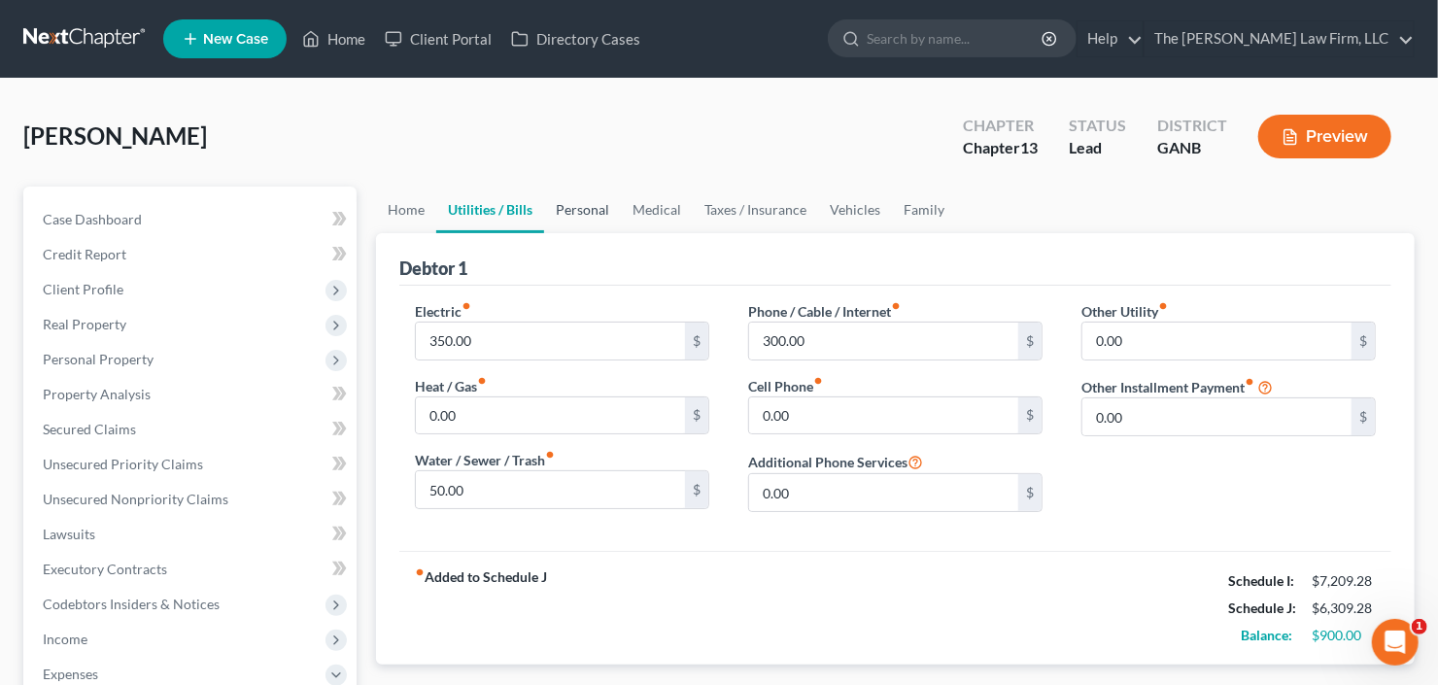
click at [561, 221] on link "Personal" at bounding box center [582, 210] width 77 height 47
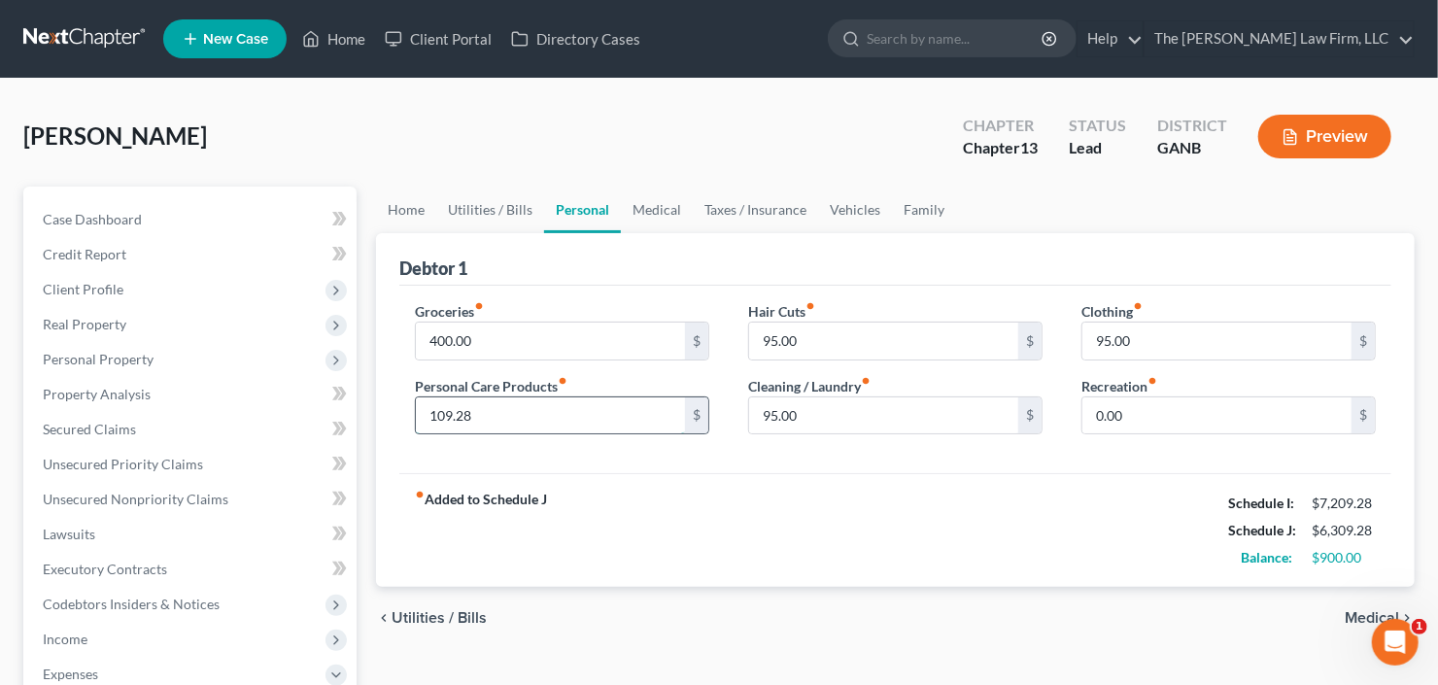
click at [548, 416] on input "109.28" at bounding box center [550, 415] width 269 height 37
type input "125"
type input "100"
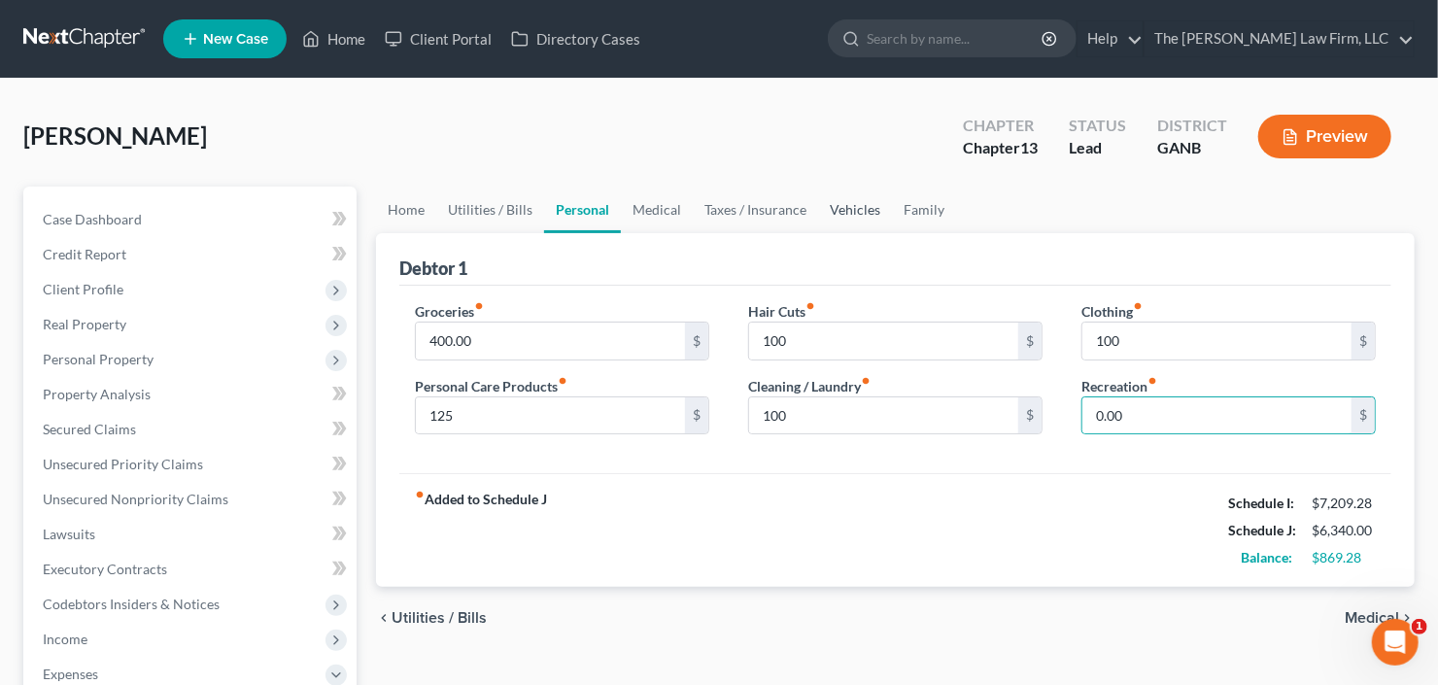
click at [843, 210] on link "Vehicles" at bounding box center [855, 210] width 74 height 47
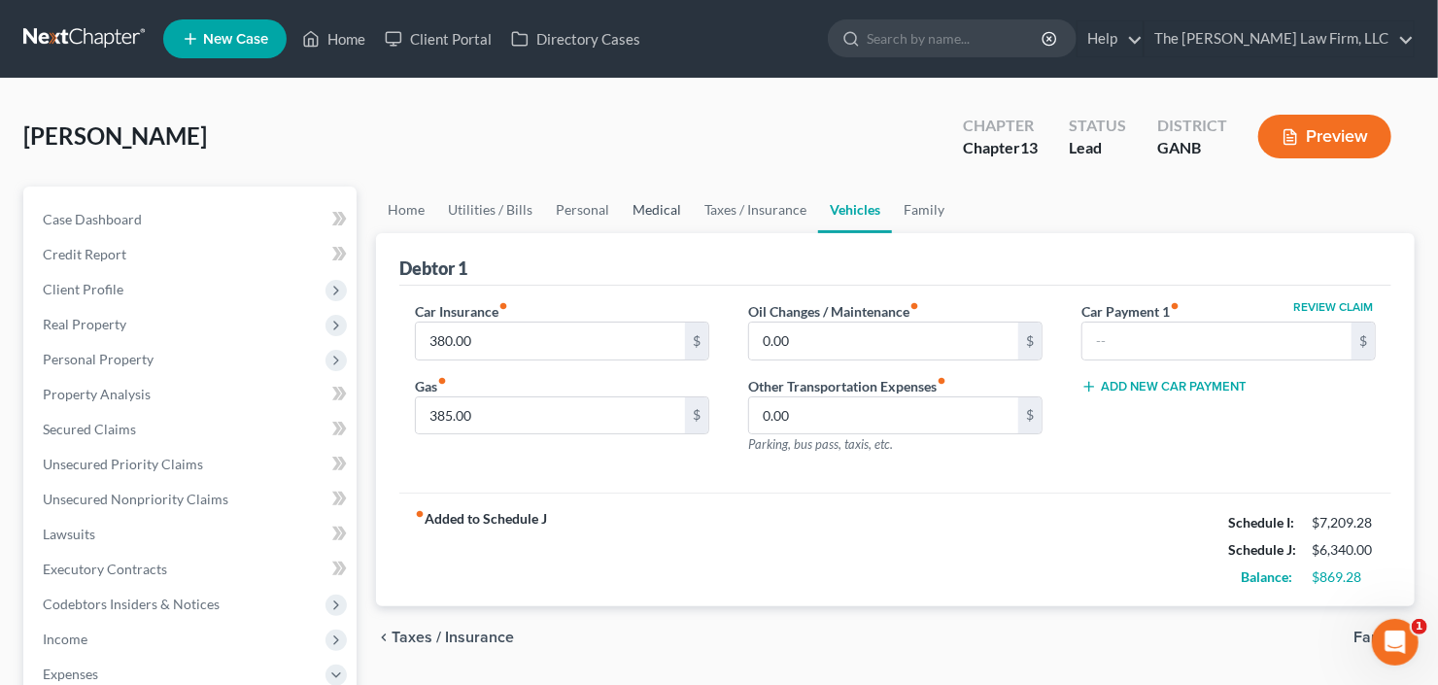
click at [647, 197] on link "Medical" at bounding box center [657, 210] width 72 height 47
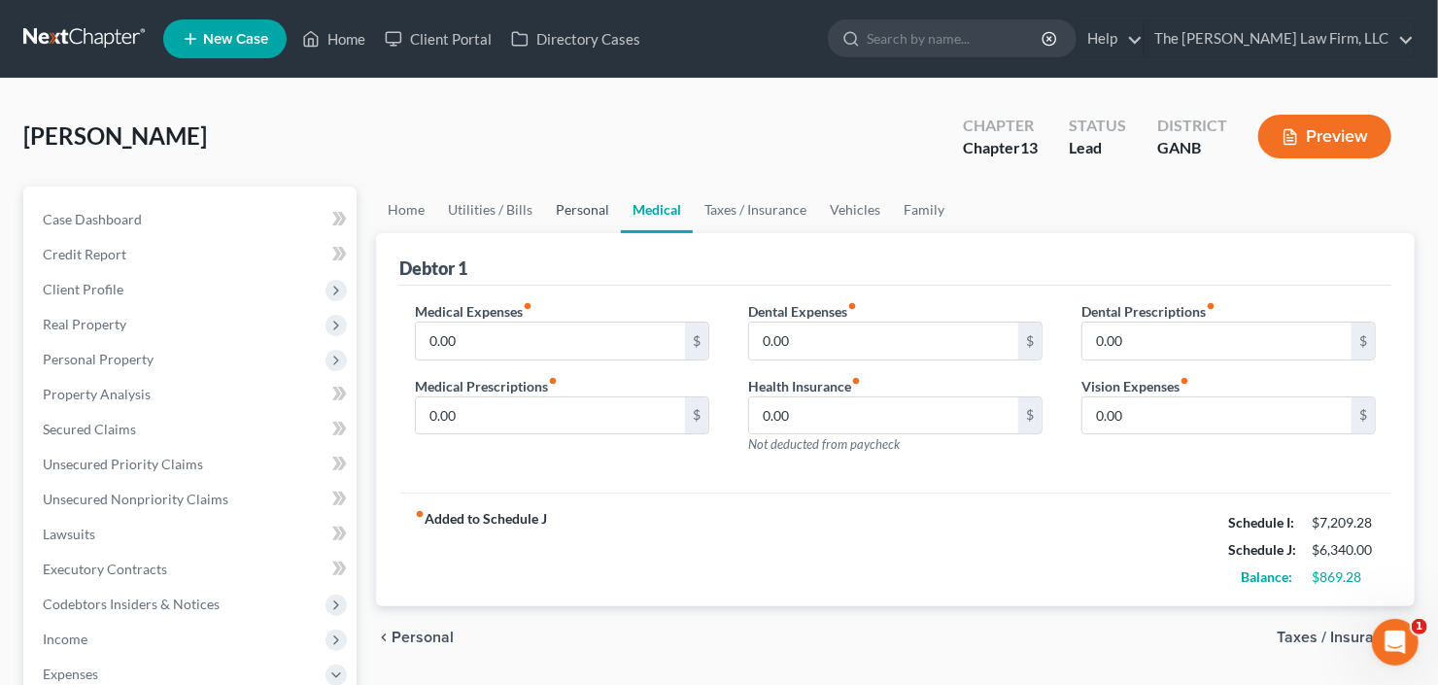
click at [564, 203] on link "Personal" at bounding box center [582, 210] width 77 height 47
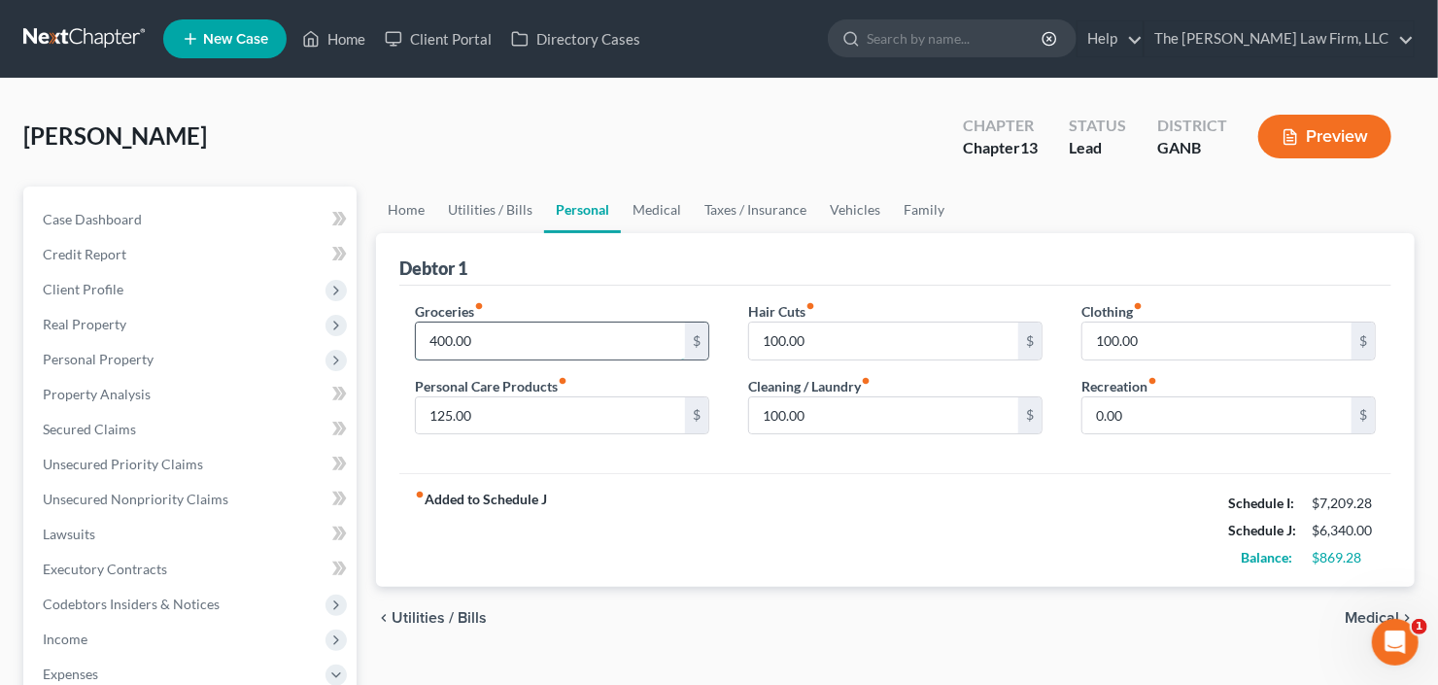
click at [502, 340] on input "400.00" at bounding box center [550, 341] width 269 height 37
type input "450"
click at [506, 215] on link "Utilities / Bills" at bounding box center [490, 210] width 108 height 47
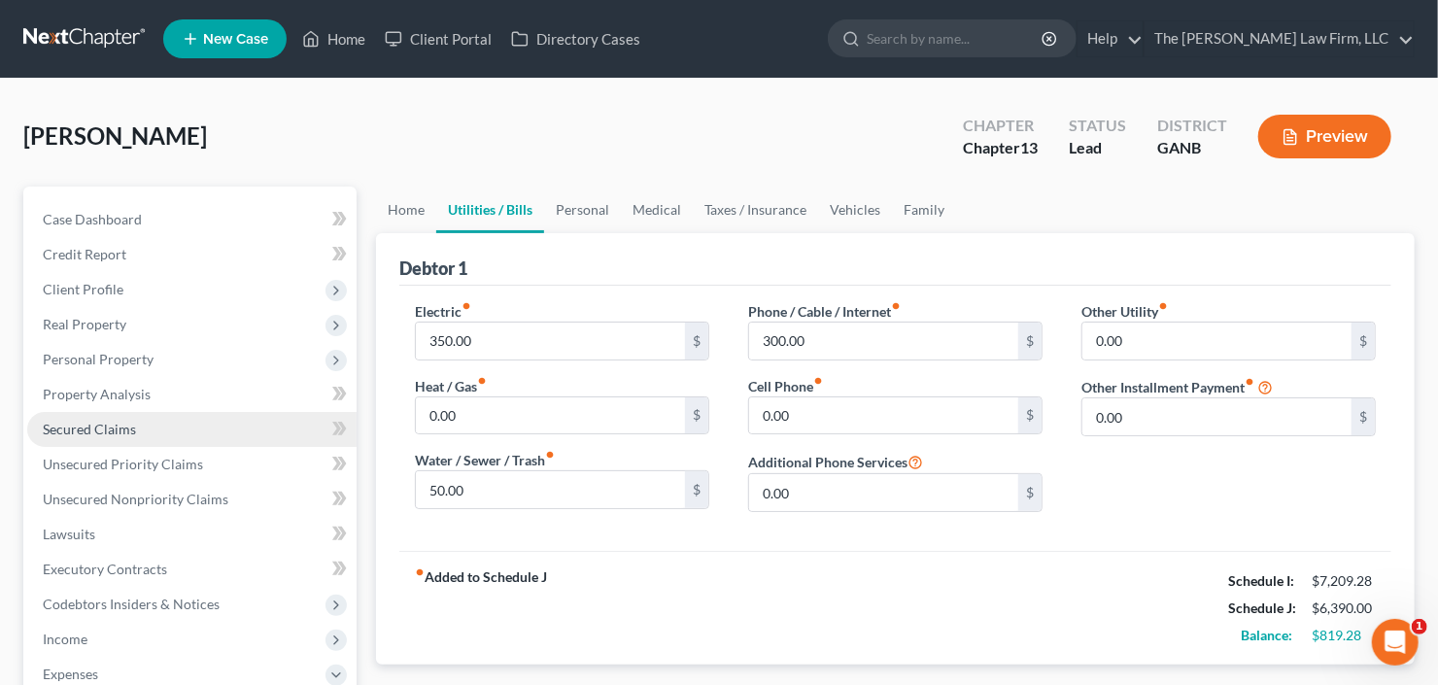
click at [117, 432] on span "Secured Claims" at bounding box center [89, 429] width 93 height 17
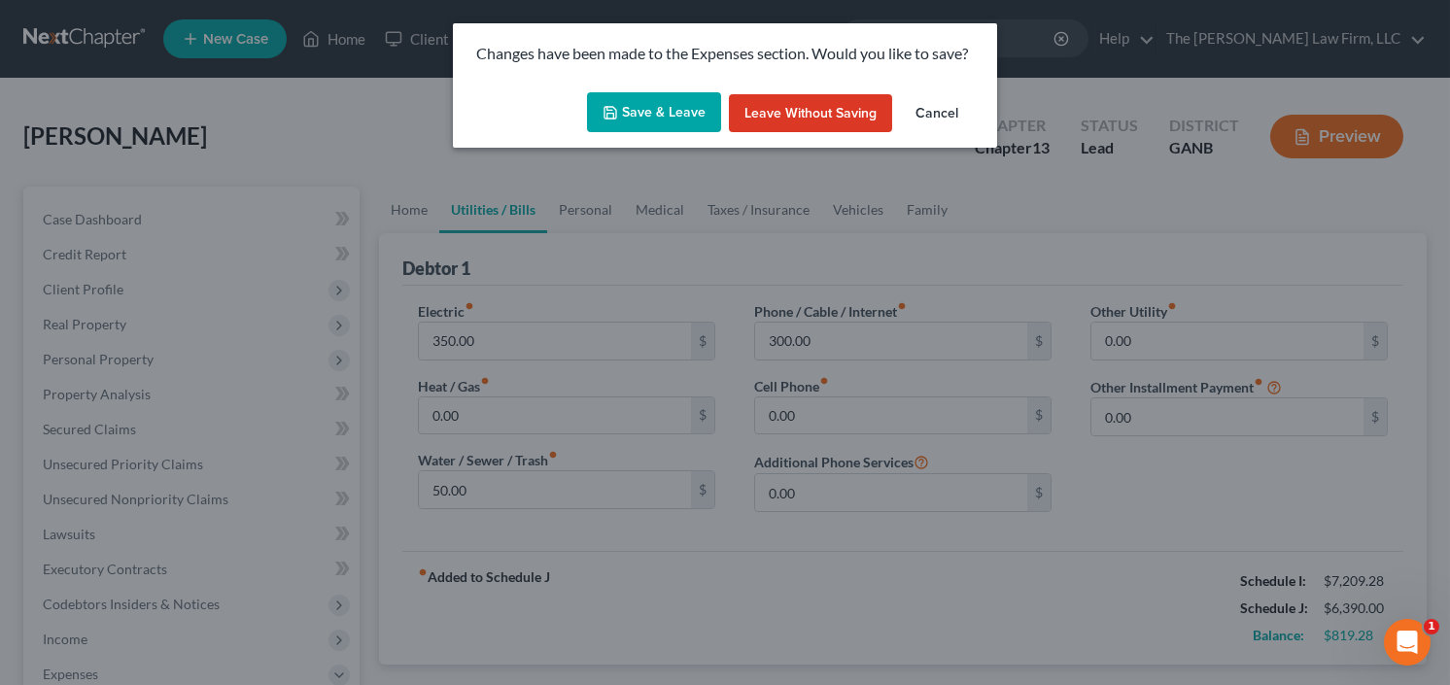
click at [637, 113] on button "Save & Leave" at bounding box center [654, 112] width 134 height 41
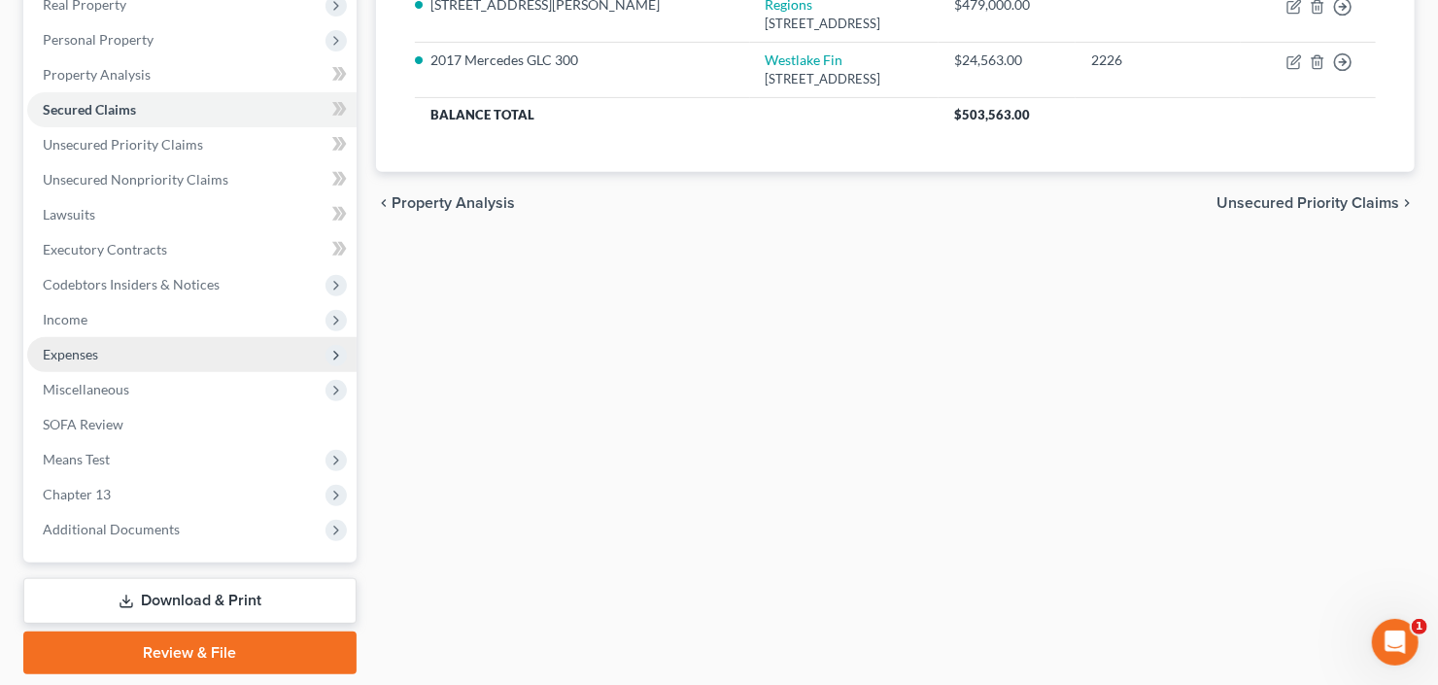
scroll to position [379, 0]
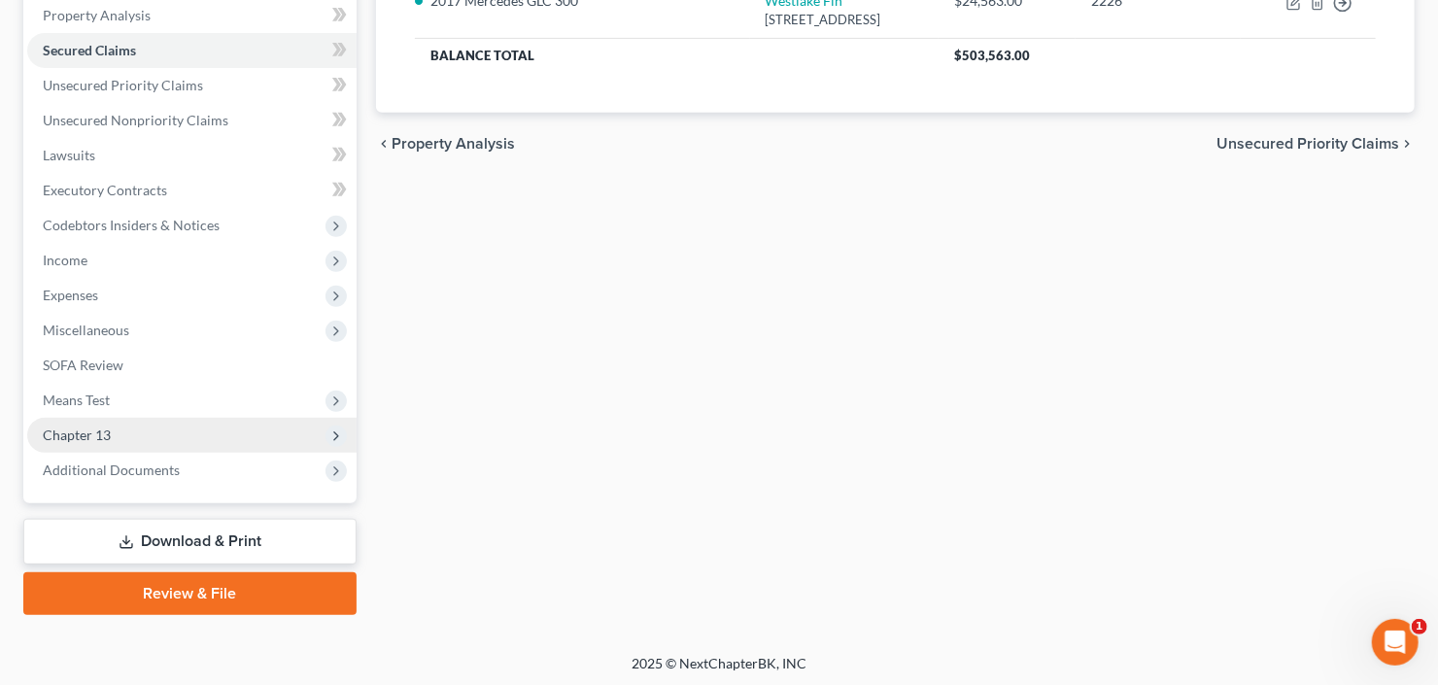
click at [100, 427] on span "Chapter 13" at bounding box center [77, 435] width 68 height 17
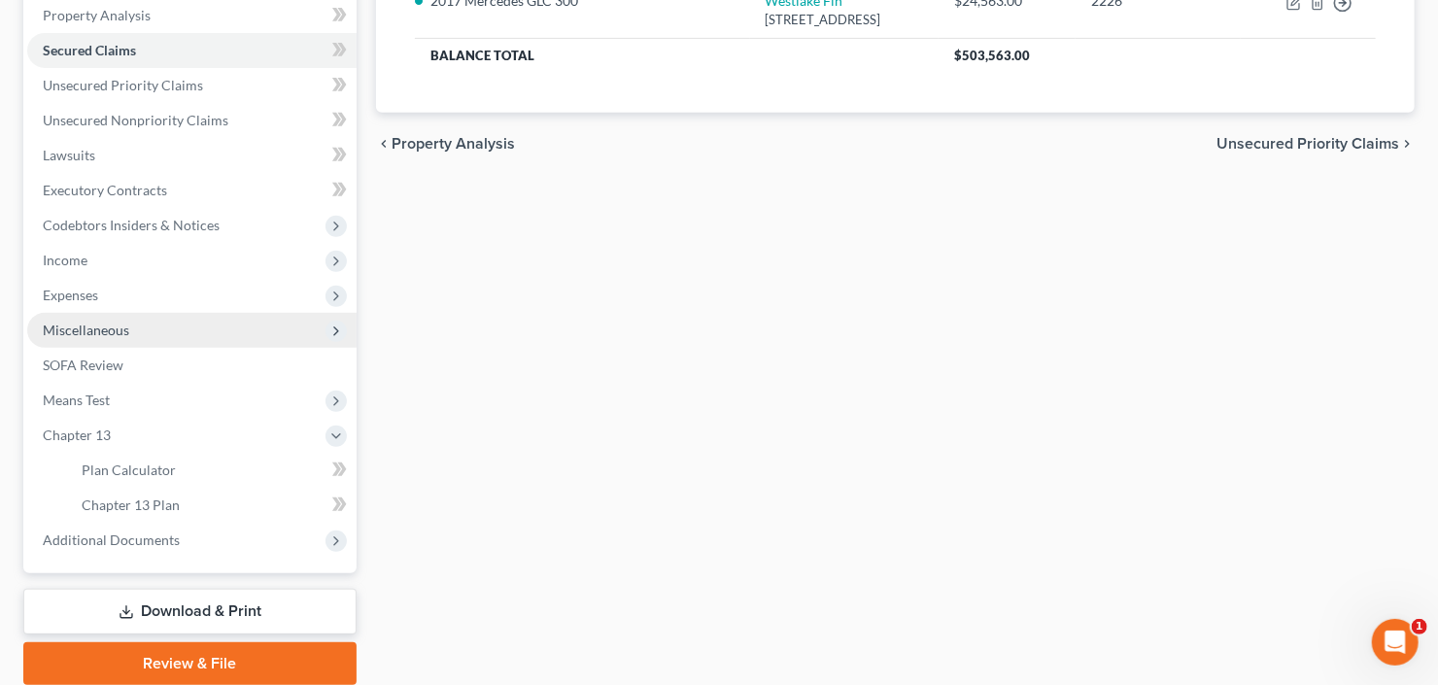
click at [135, 331] on span "Miscellaneous" at bounding box center [191, 330] width 329 height 35
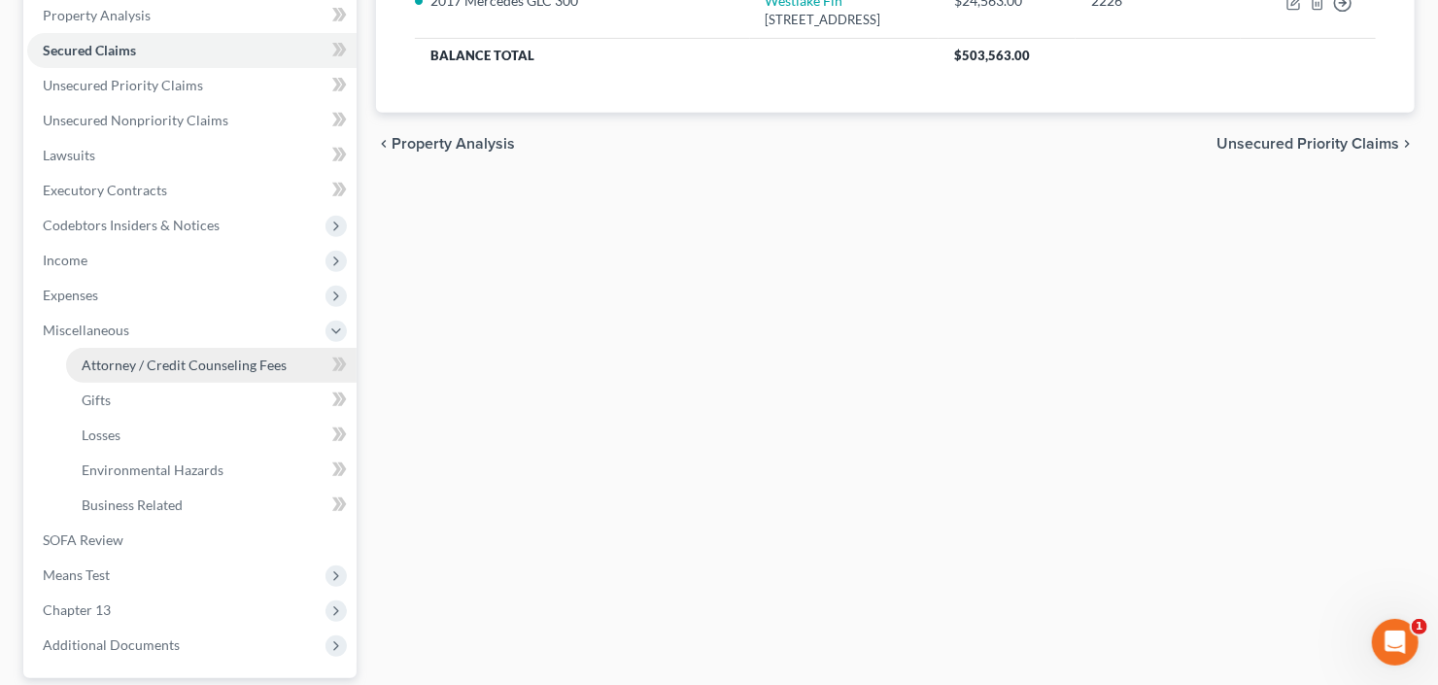
click at [159, 363] on span "Attorney / Credit Counseling Fees" at bounding box center [184, 365] width 205 height 17
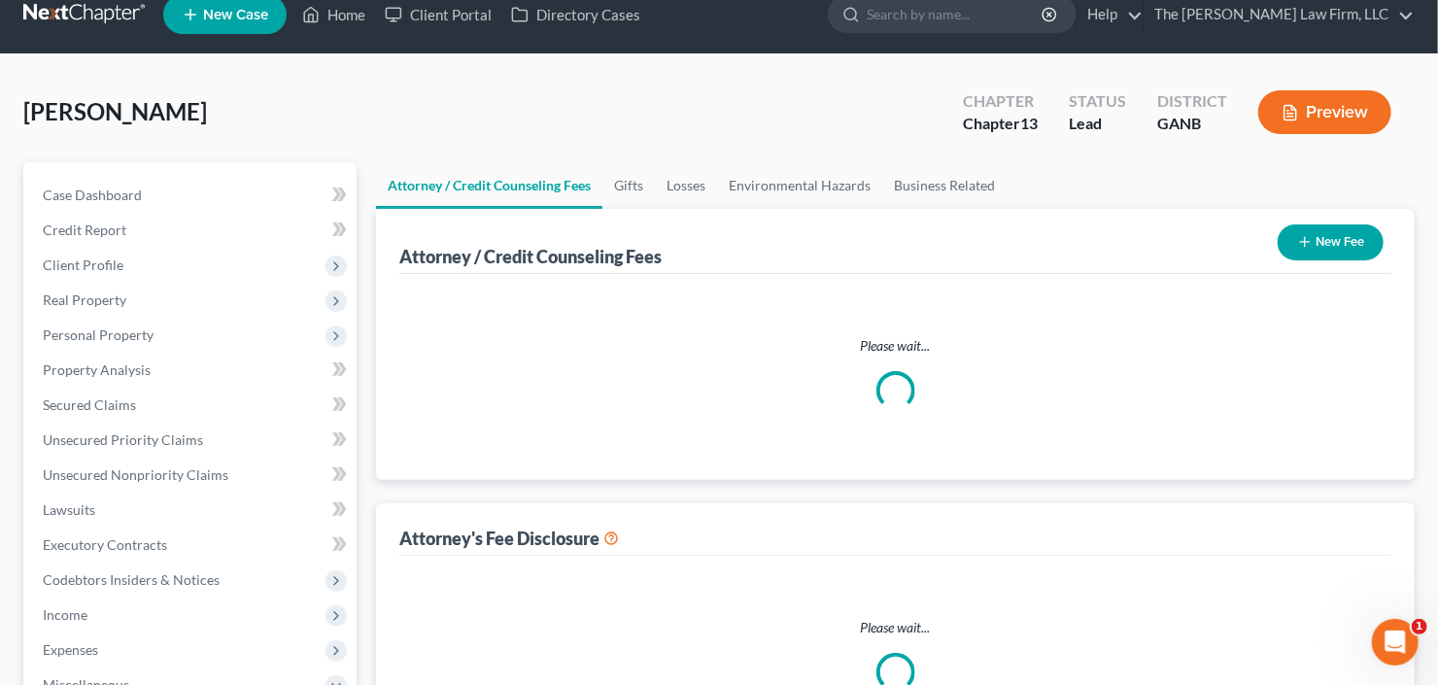
select select "2"
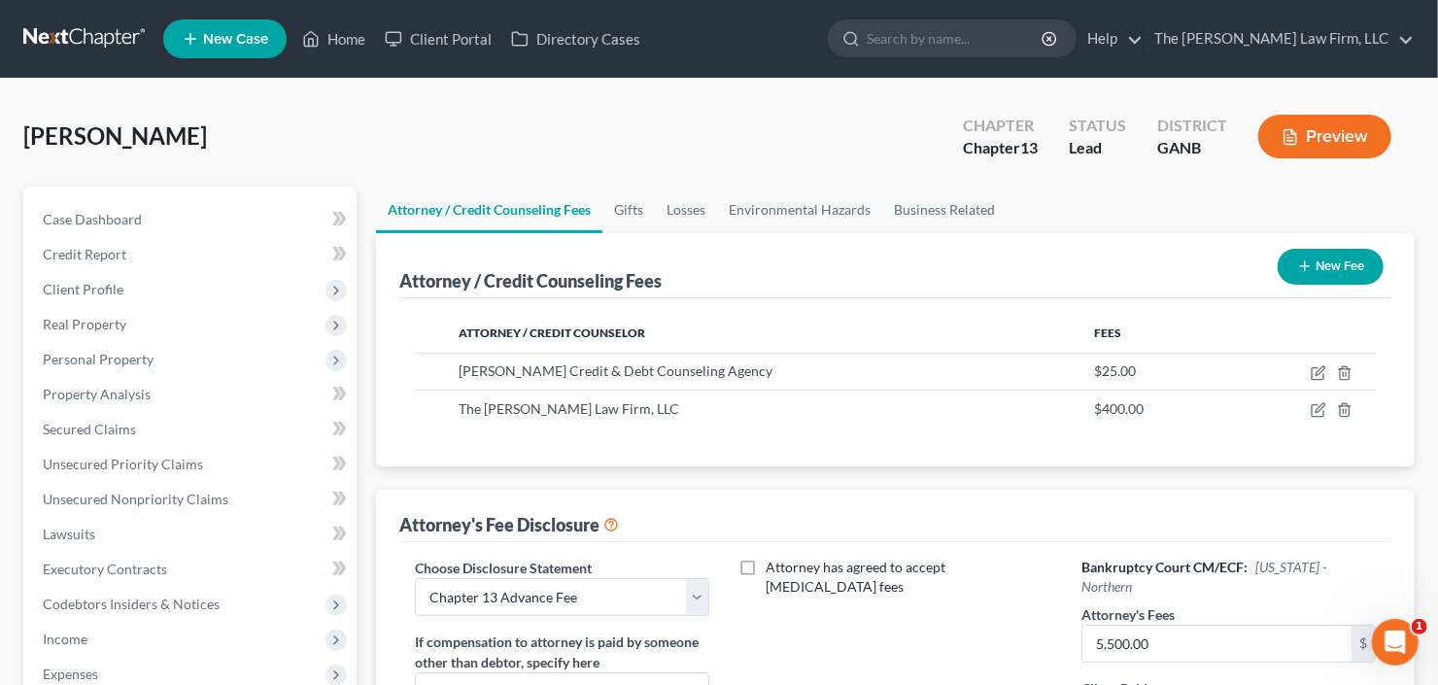
scroll to position [233, 0]
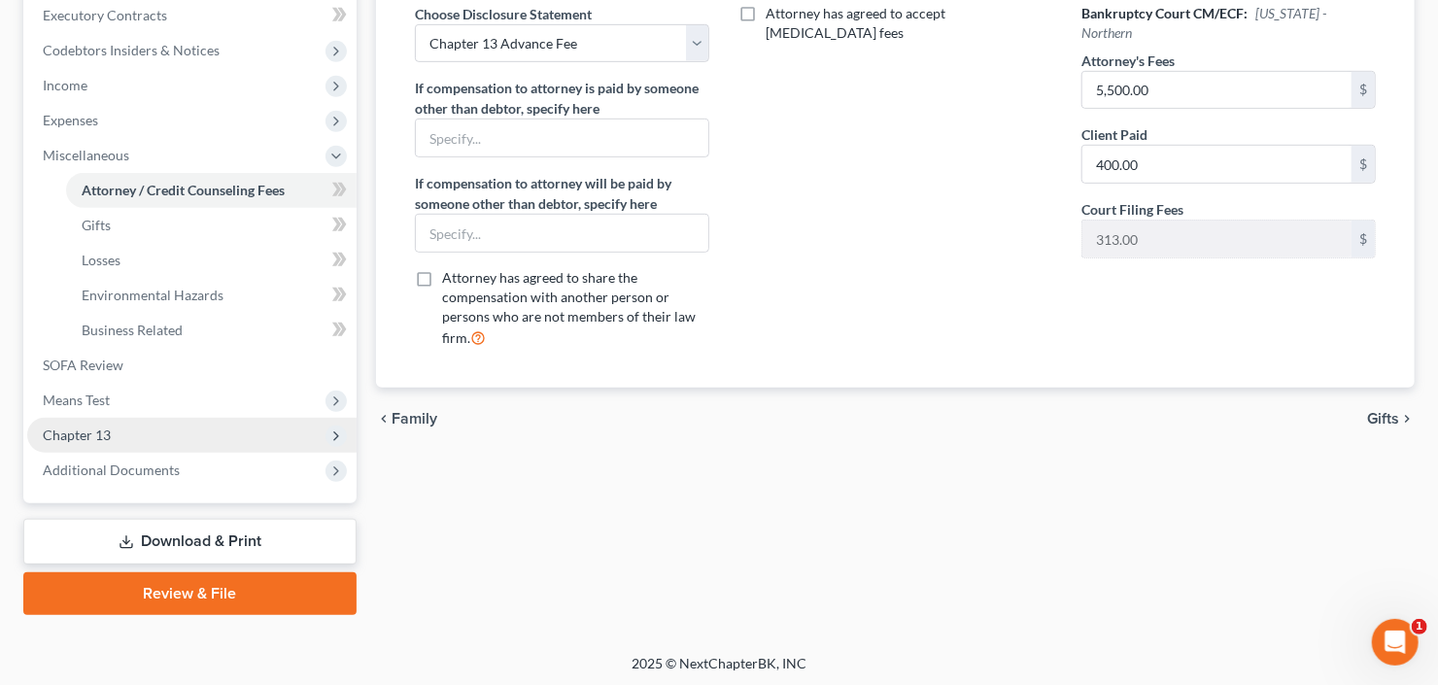
click at [121, 434] on span "Chapter 13" at bounding box center [191, 435] width 329 height 35
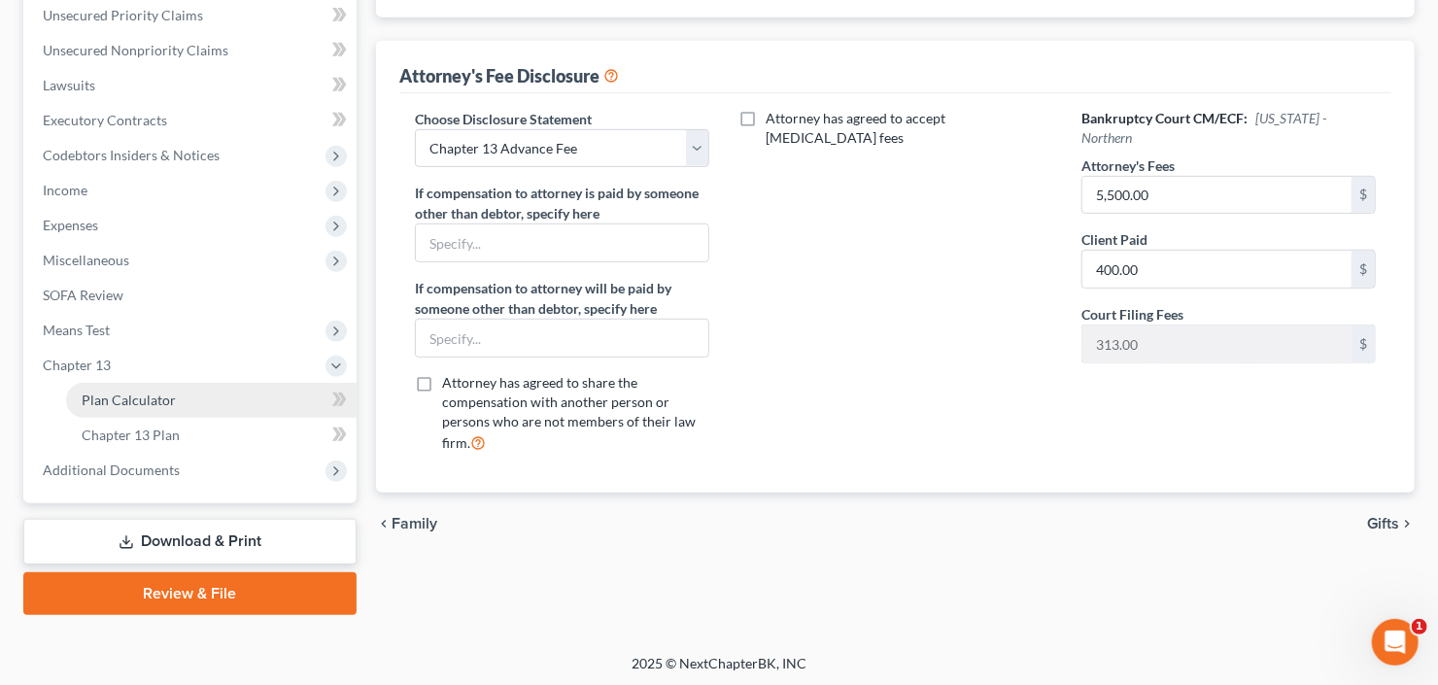
click at [136, 410] on link "Plan Calculator" at bounding box center [211, 400] width 291 height 35
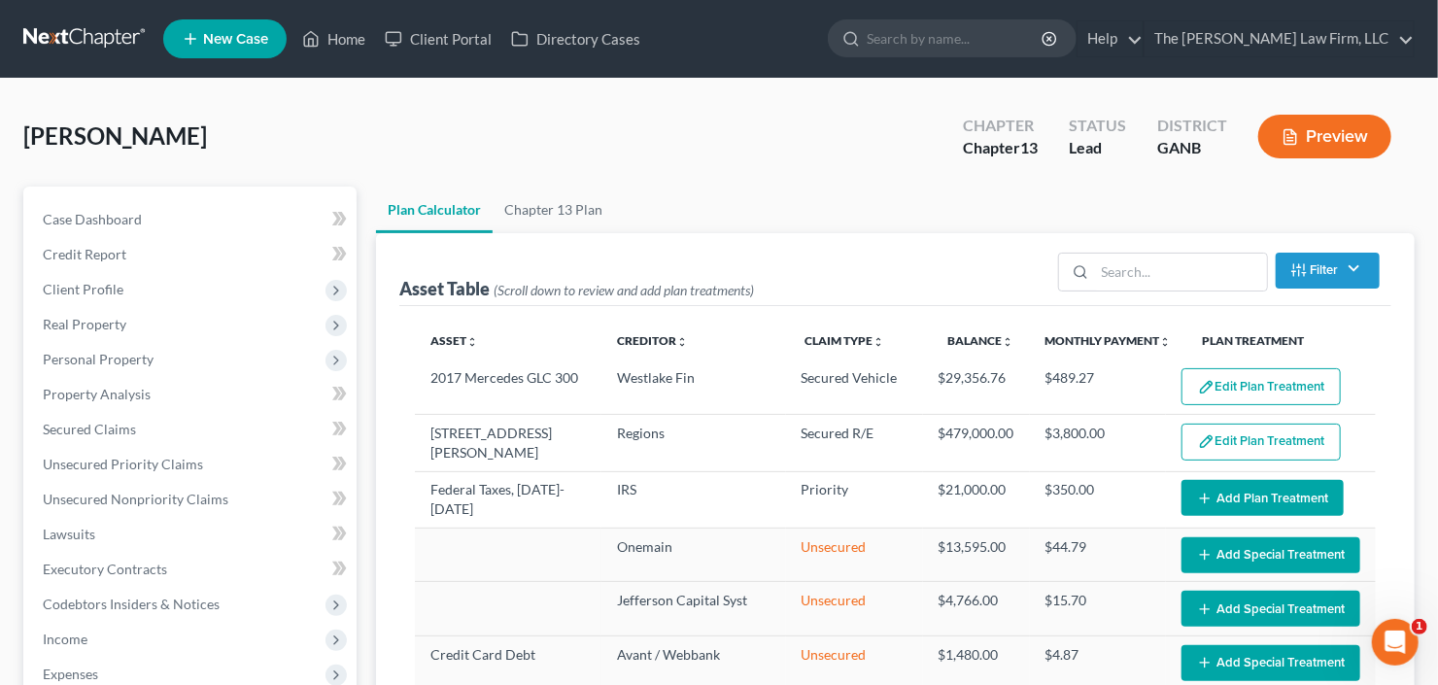
scroll to position [155, 0]
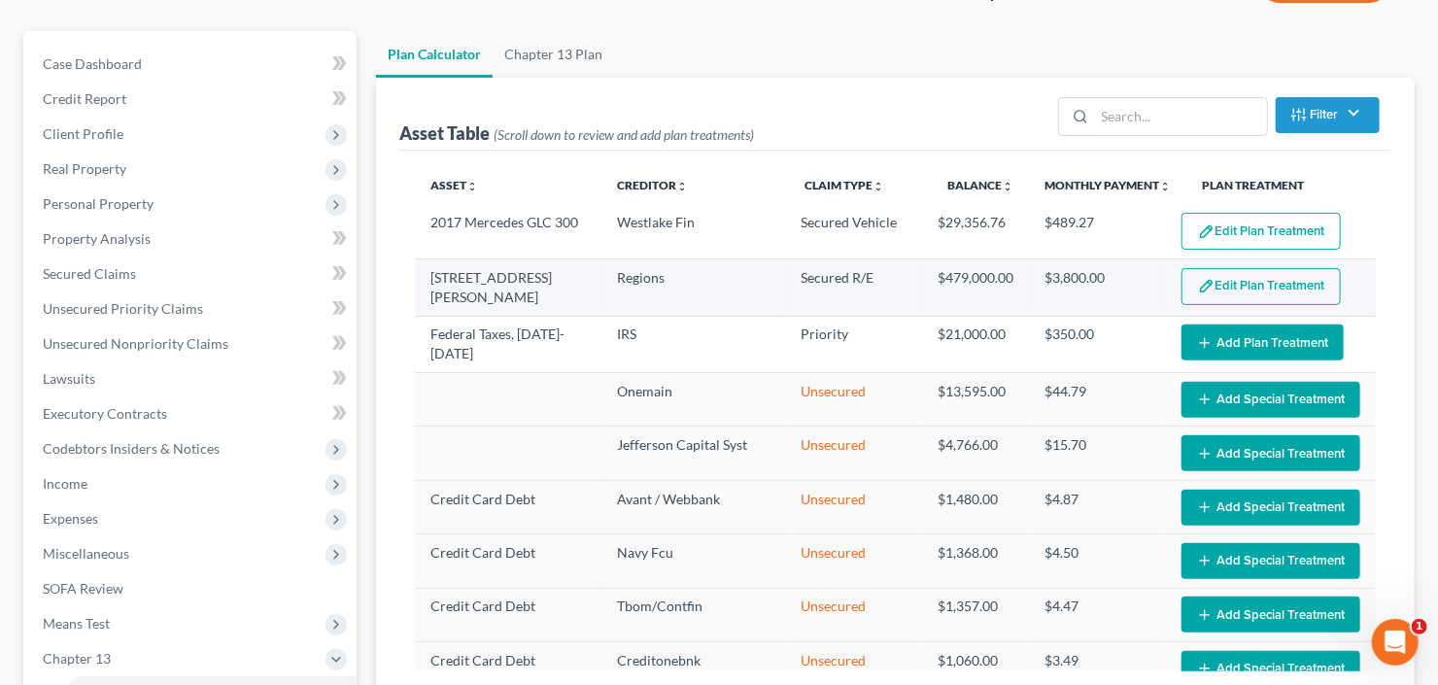
select select "59"
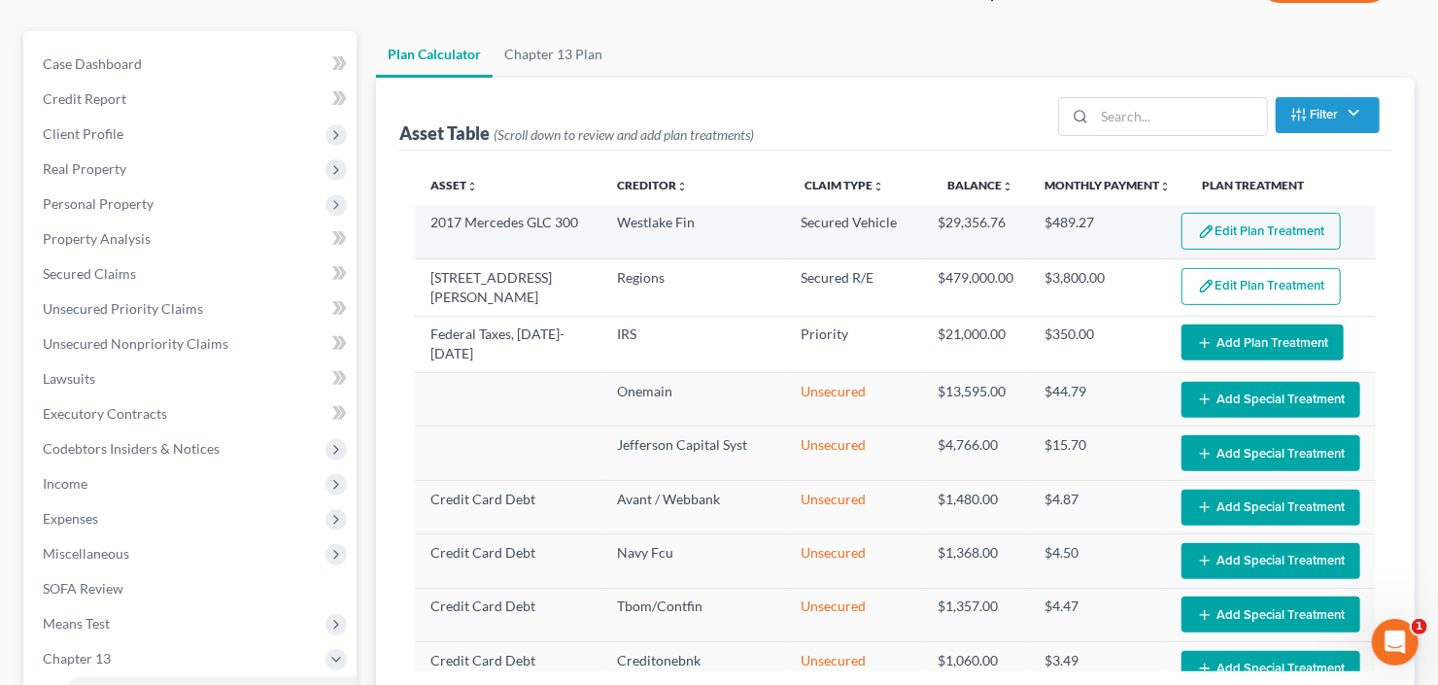
click at [1234, 225] on button "Edit Plan Treatment" at bounding box center [1261, 231] width 159 height 37
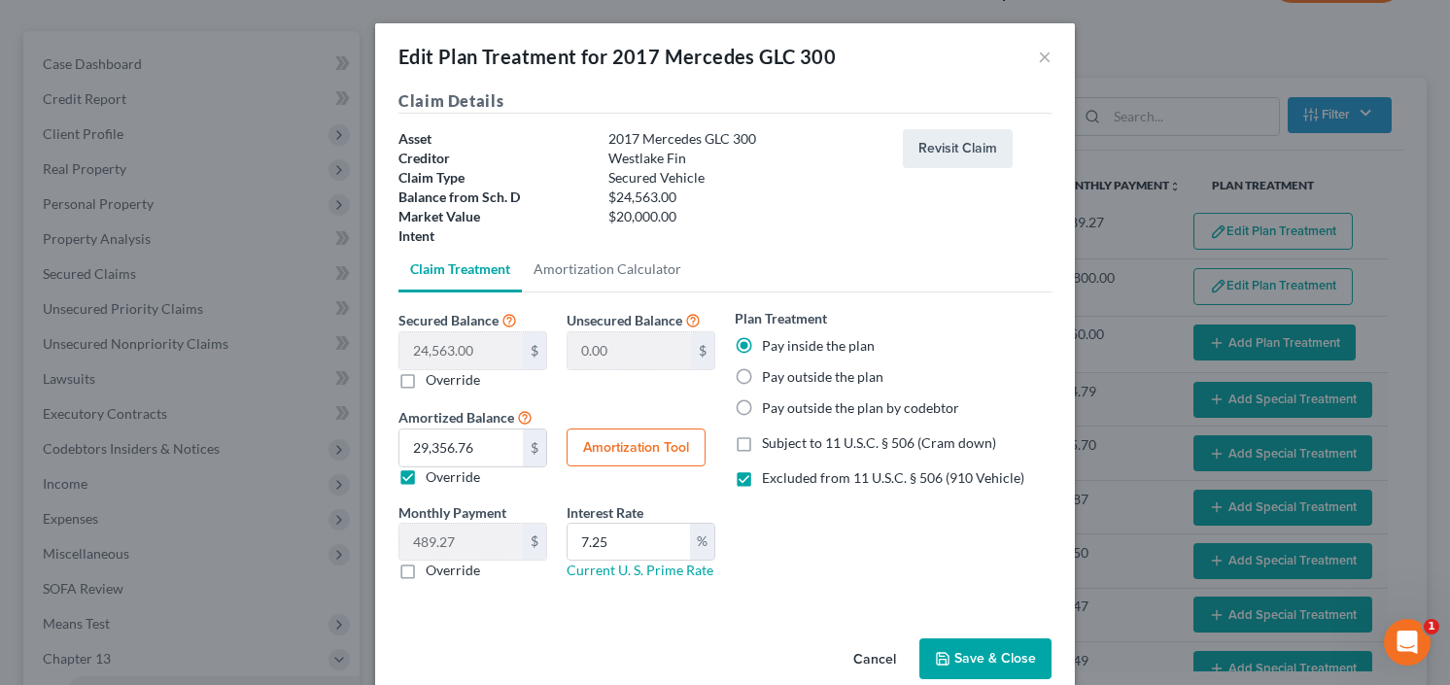
click at [981, 645] on button "Save & Close" at bounding box center [985, 658] width 132 height 41
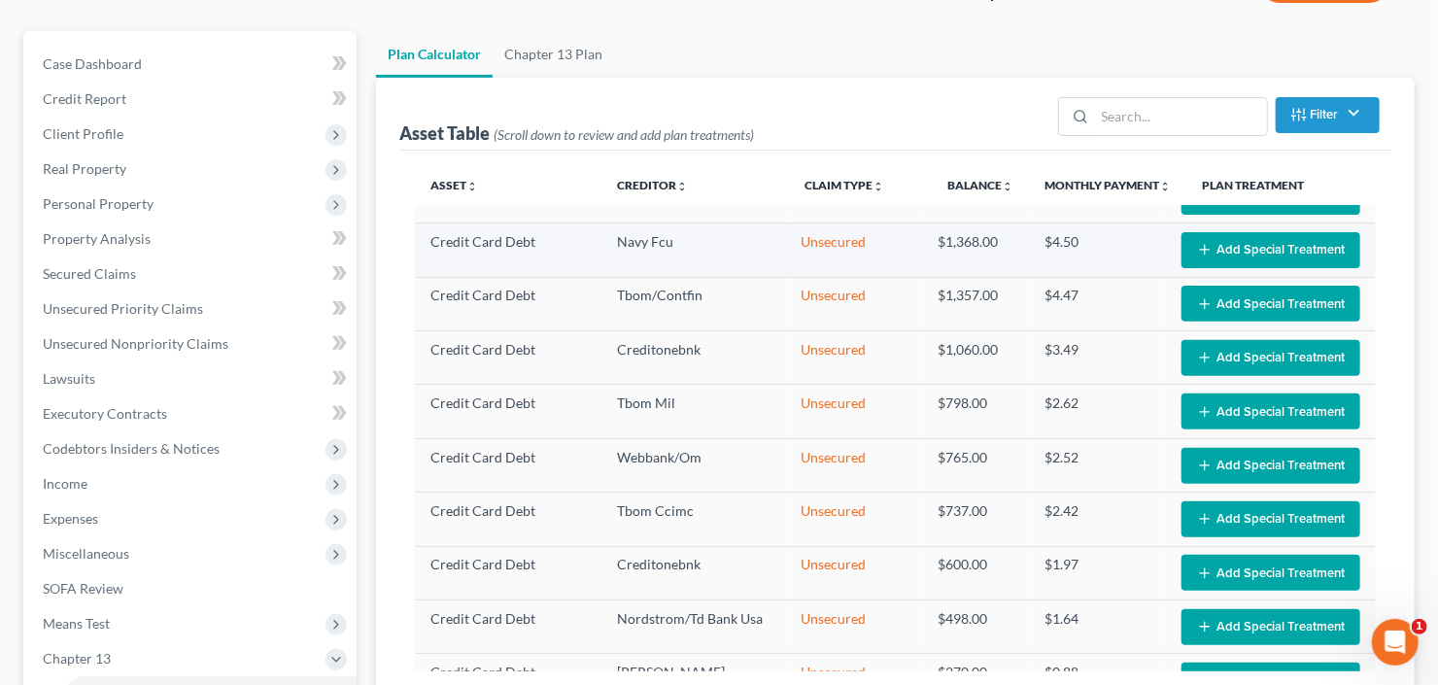
select select "59"
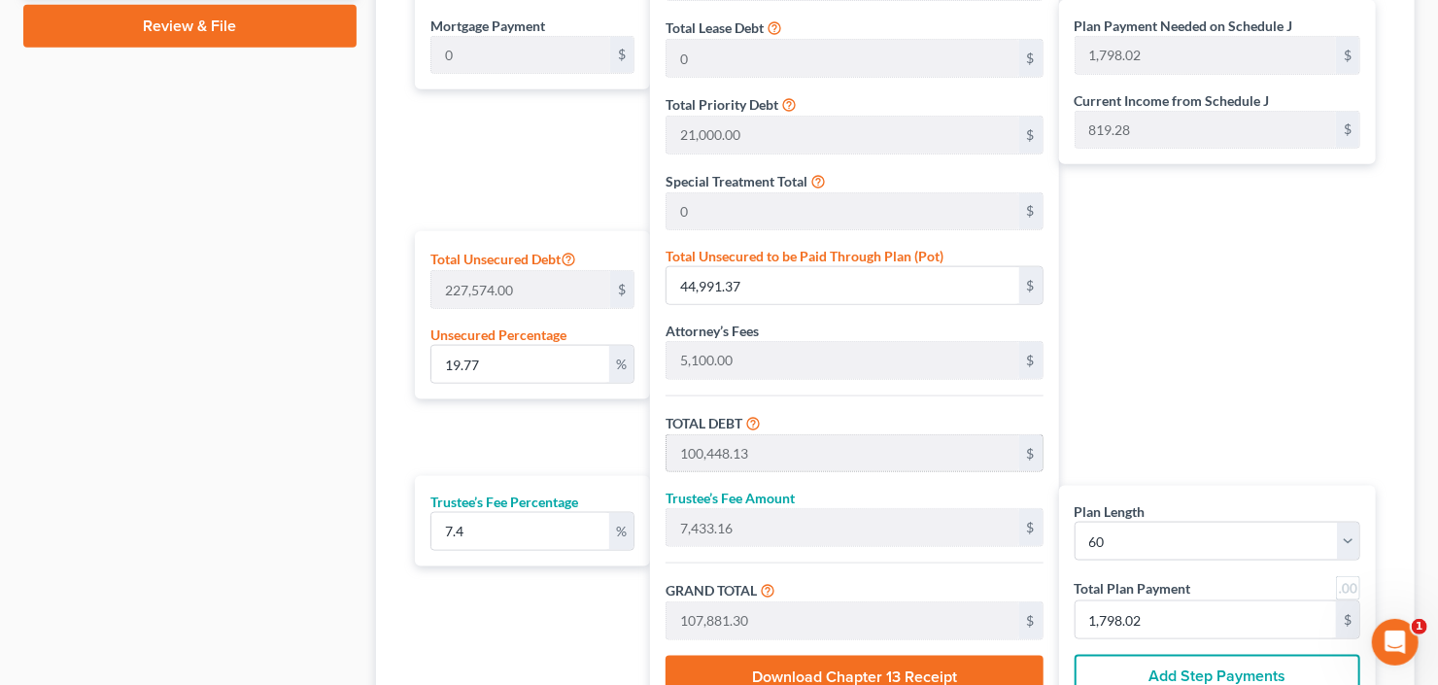
scroll to position [1011, 0]
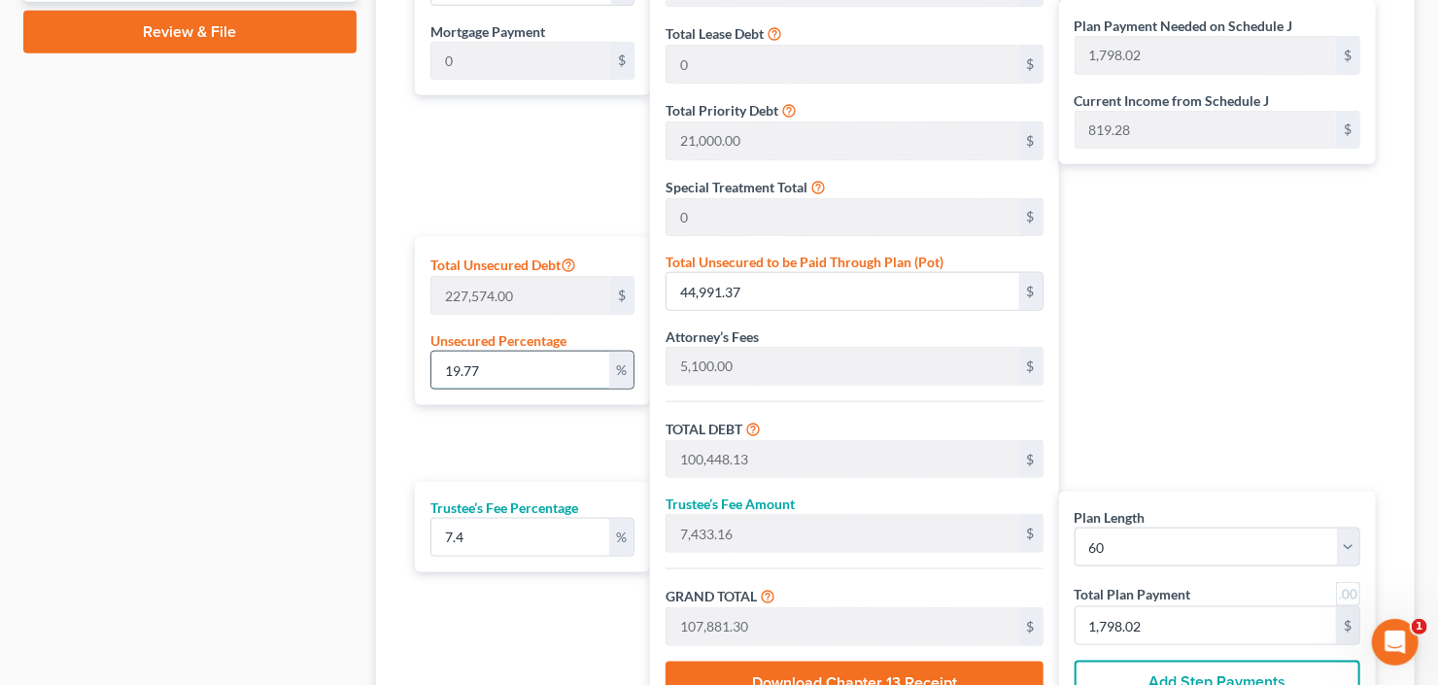
click at [510, 373] on input "19.77" at bounding box center [520, 370] width 178 height 37
drag, startPoint x: 463, startPoint y: 377, endPoint x: 340, endPoint y: 398, distance: 124.3
type input "0"
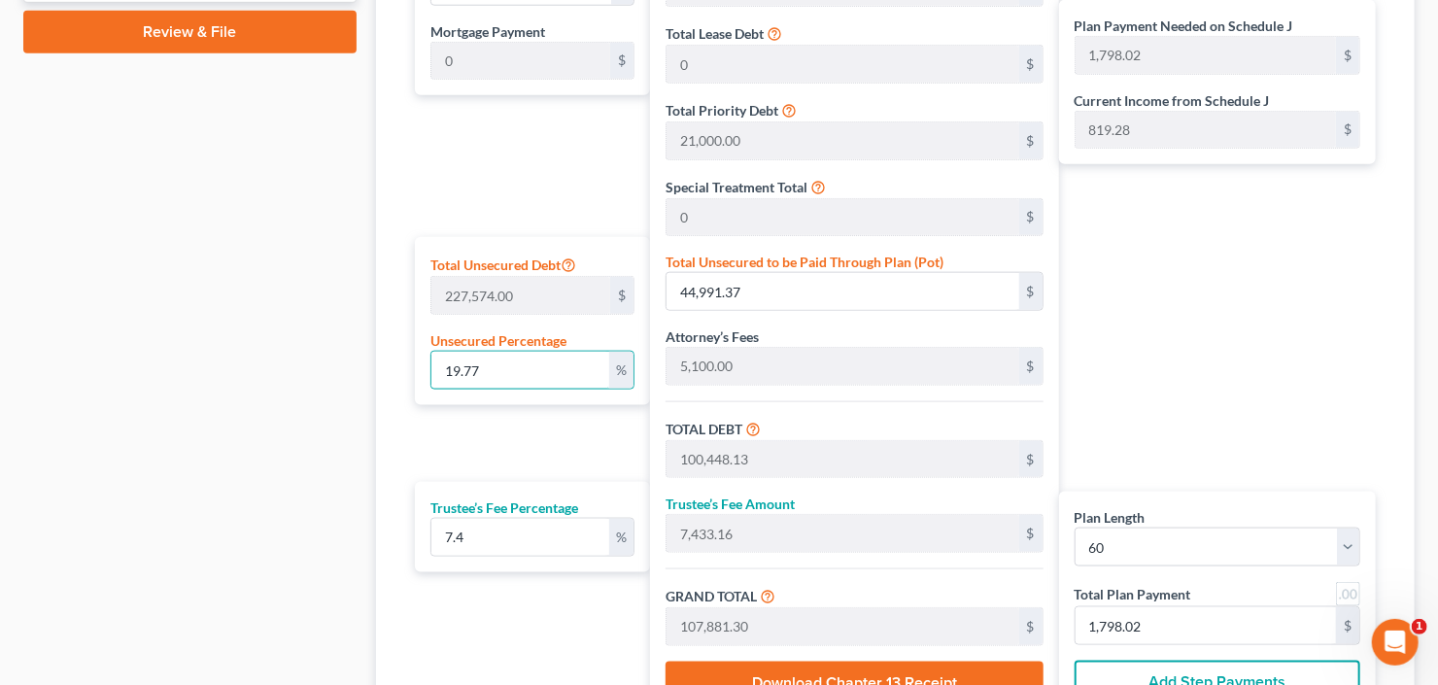
type input "55,456.75"
type input "4,103.80"
type input "59,560.56"
type input "992.67"
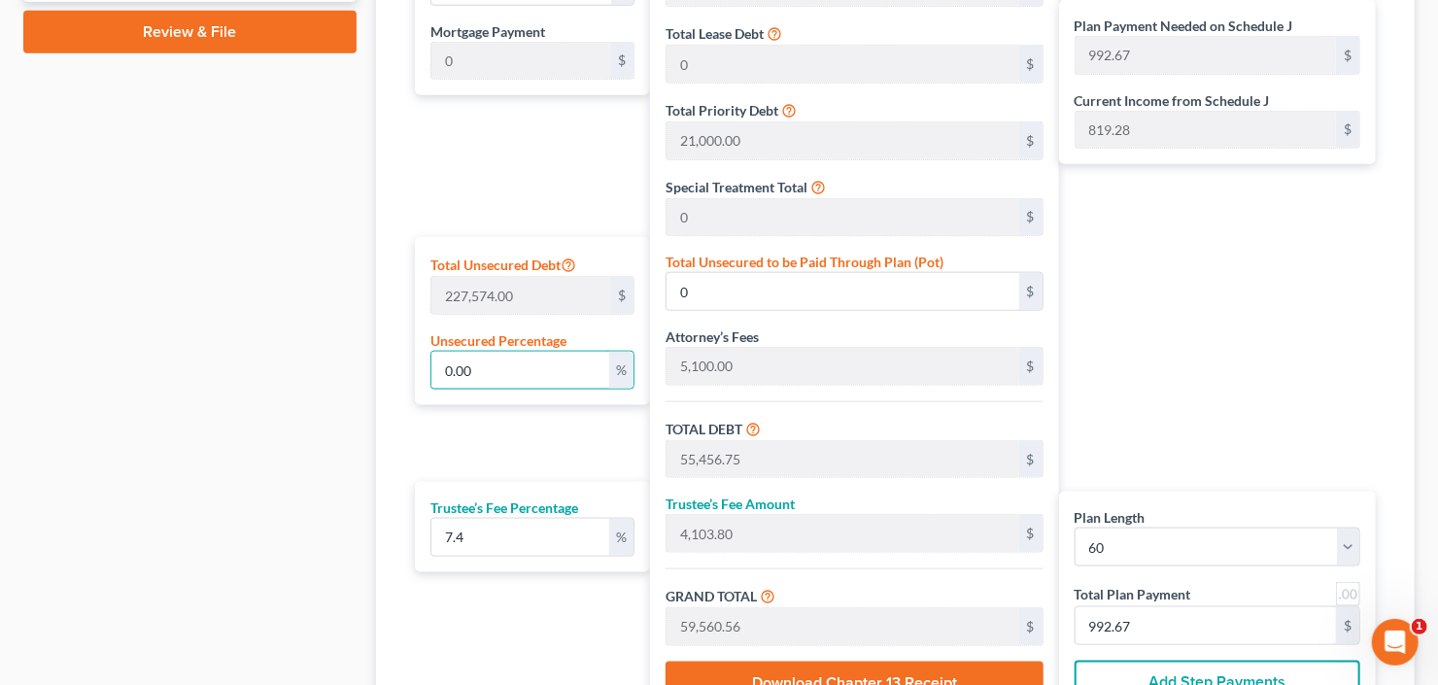
type input "0.00"
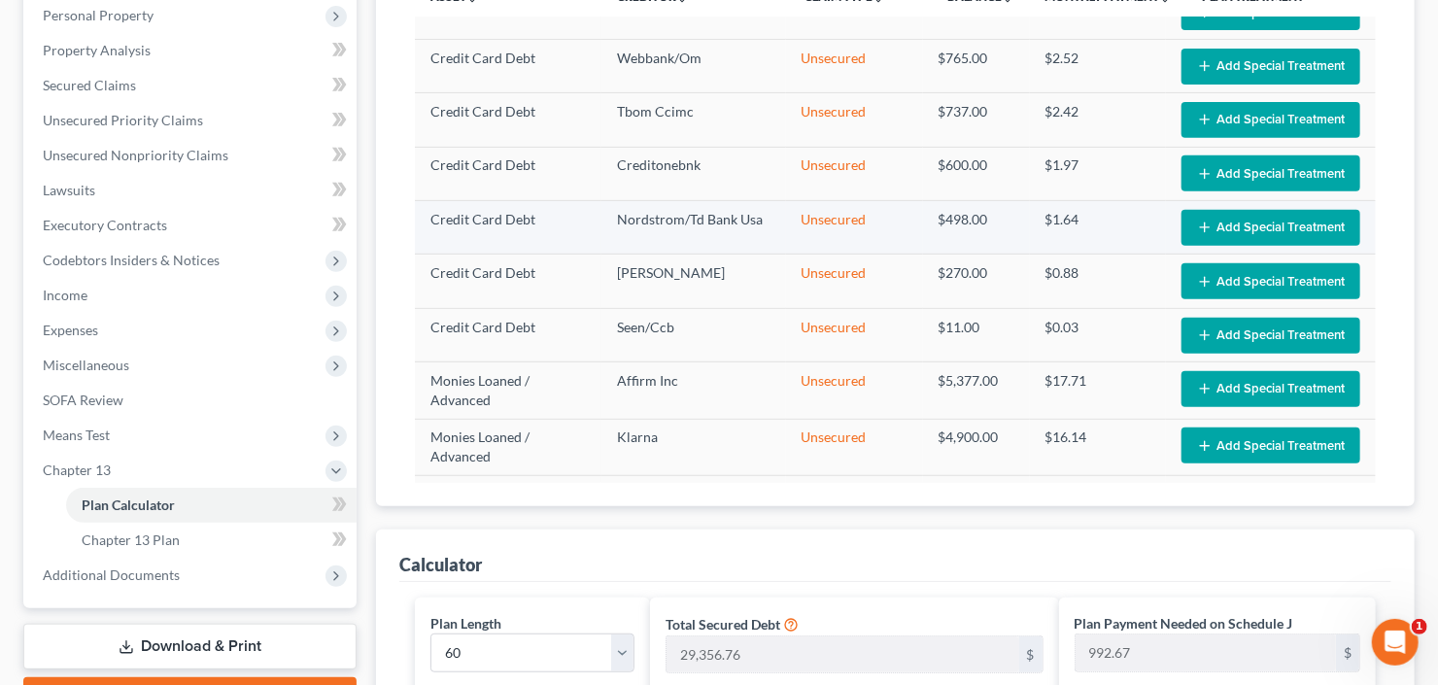
scroll to position [402, 0]
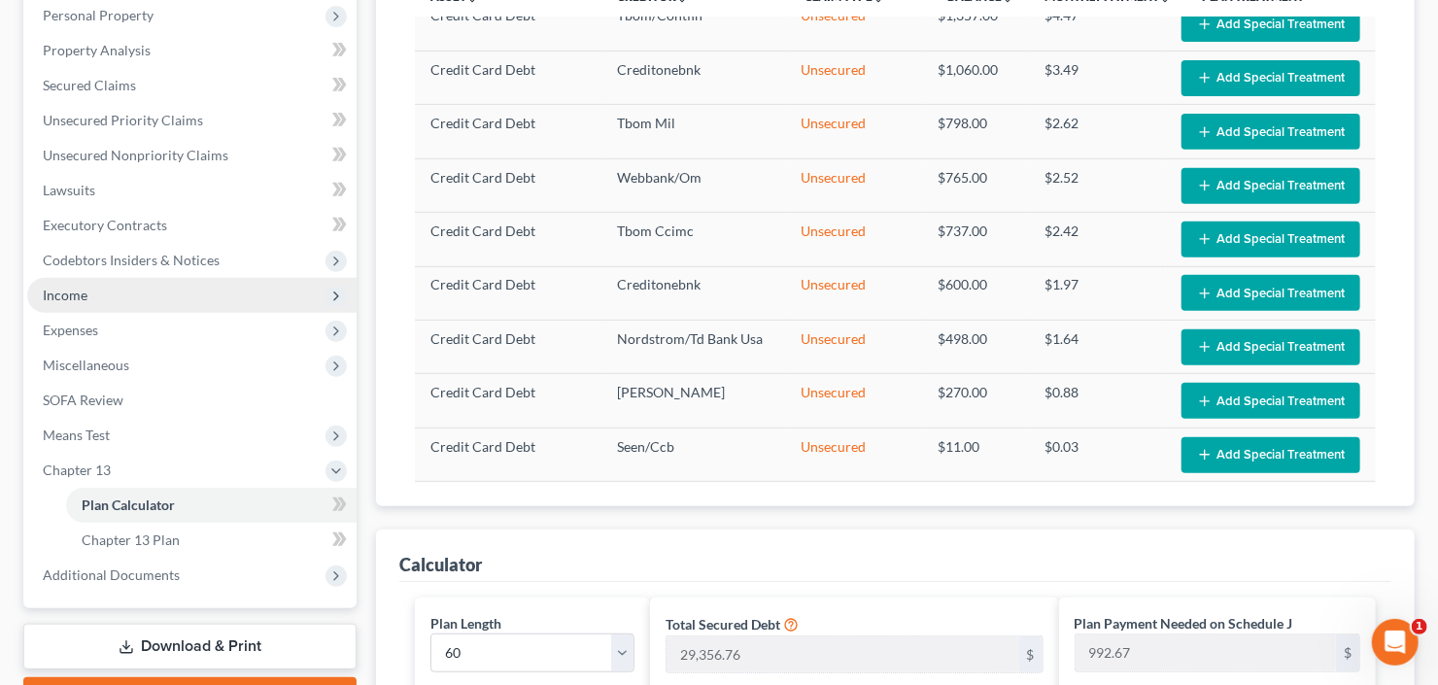
click at [91, 301] on span "Income" at bounding box center [191, 295] width 329 height 35
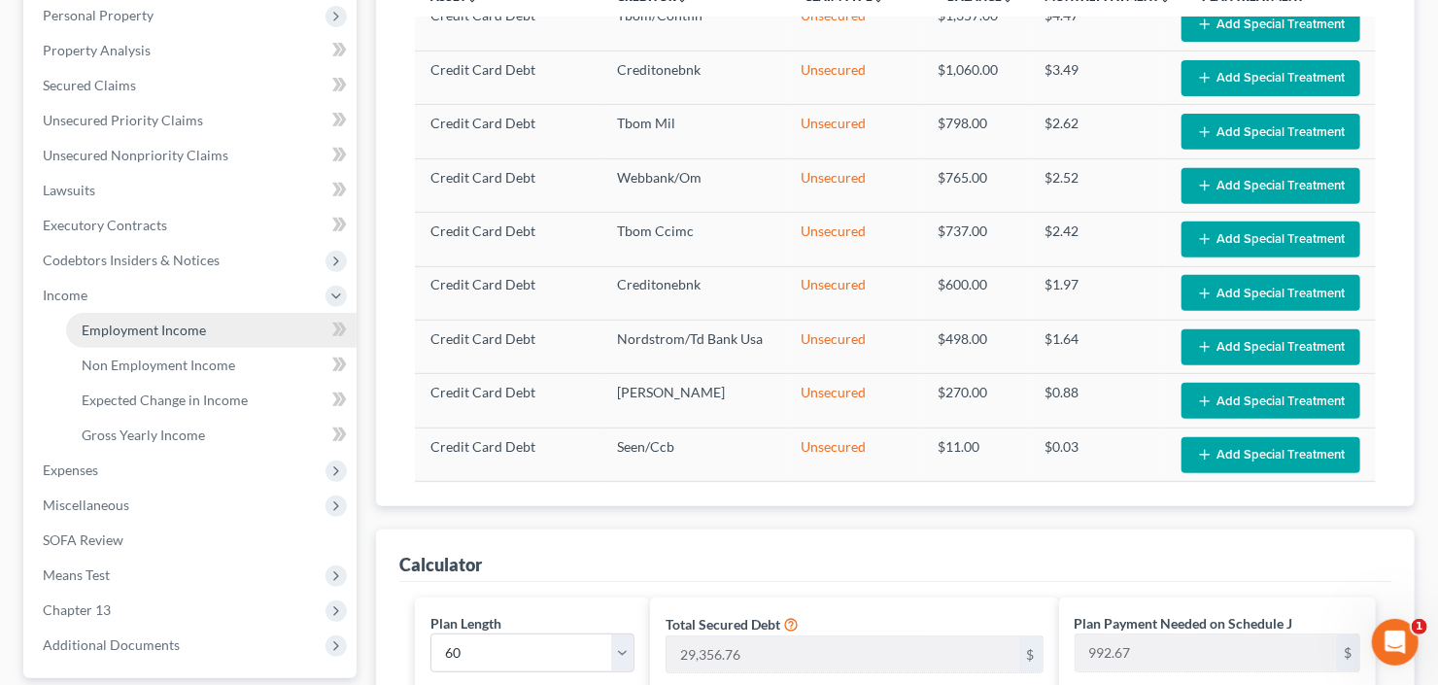
click at [100, 329] on span "Employment Income" at bounding box center [144, 330] width 124 height 17
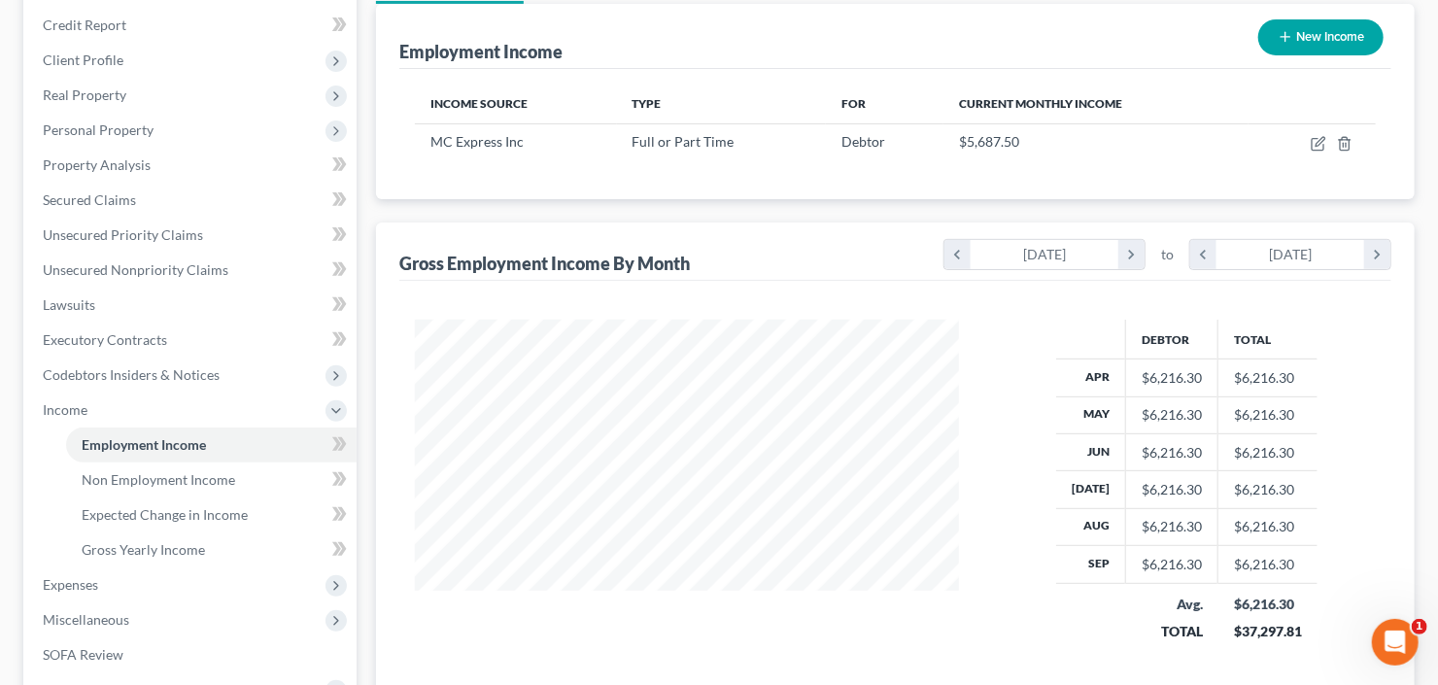
scroll to position [233, 0]
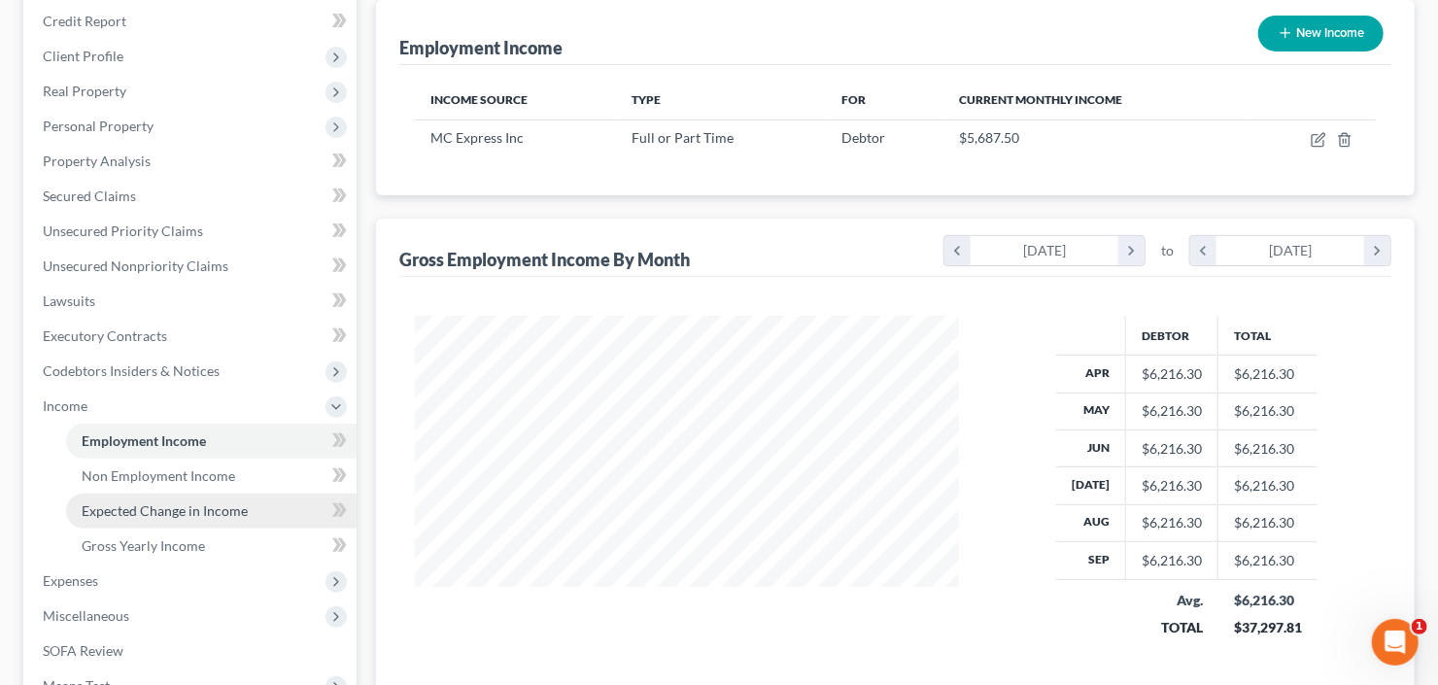
click at [167, 497] on link "Expected Change in Income" at bounding box center [211, 511] width 291 height 35
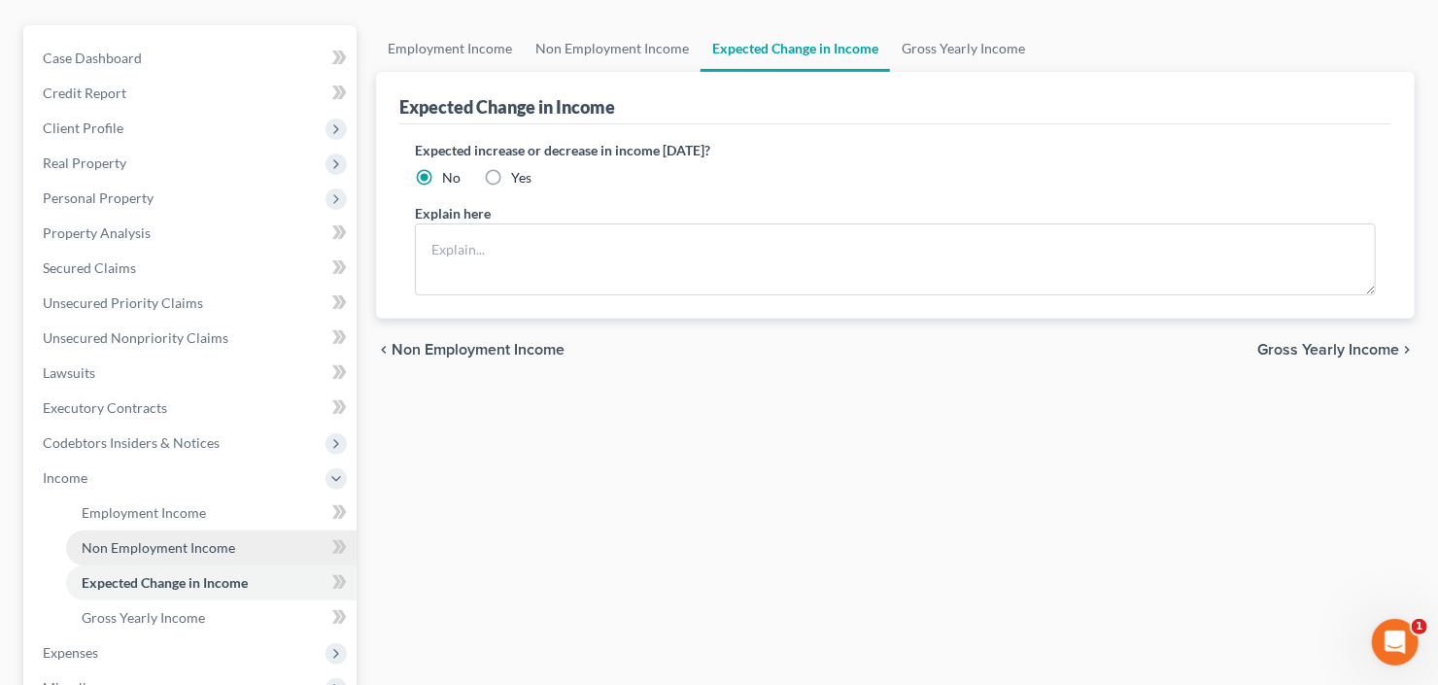
scroll to position [389, 0]
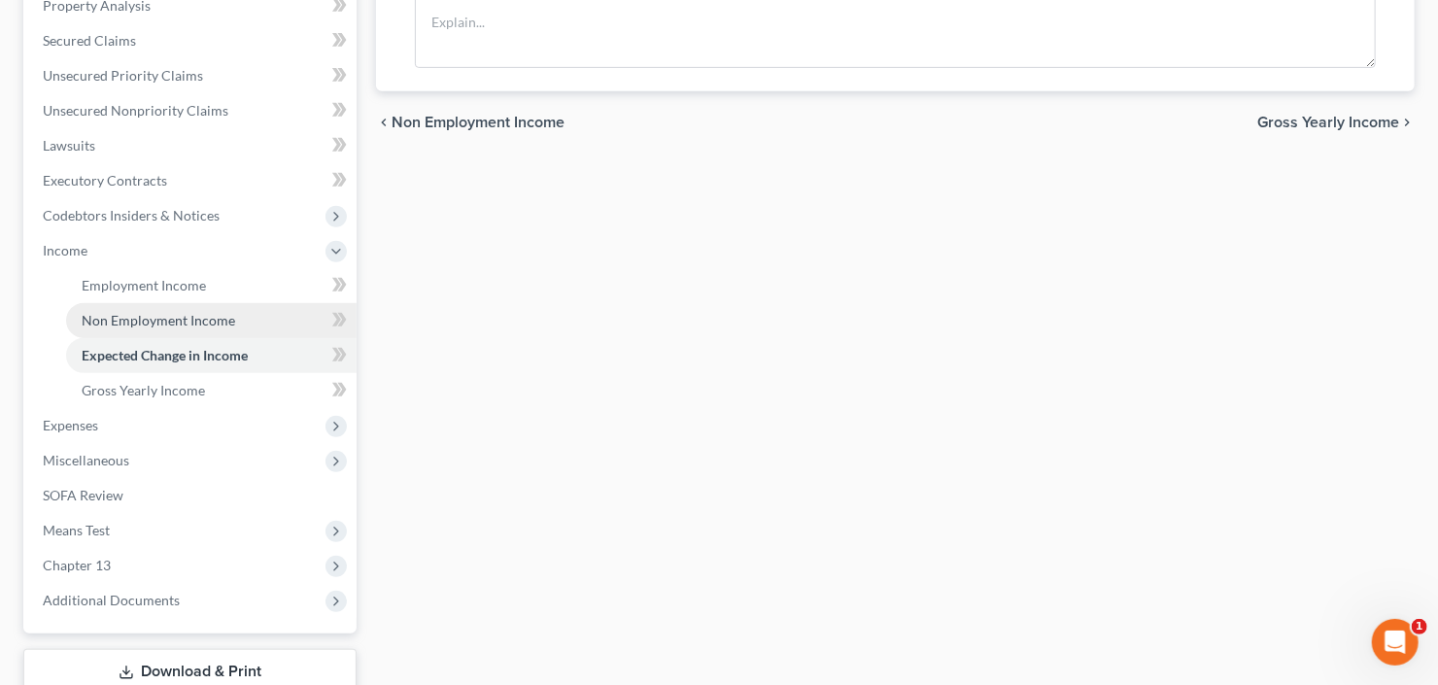
click at [168, 320] on span "Non Employment Income" at bounding box center [159, 320] width 154 height 17
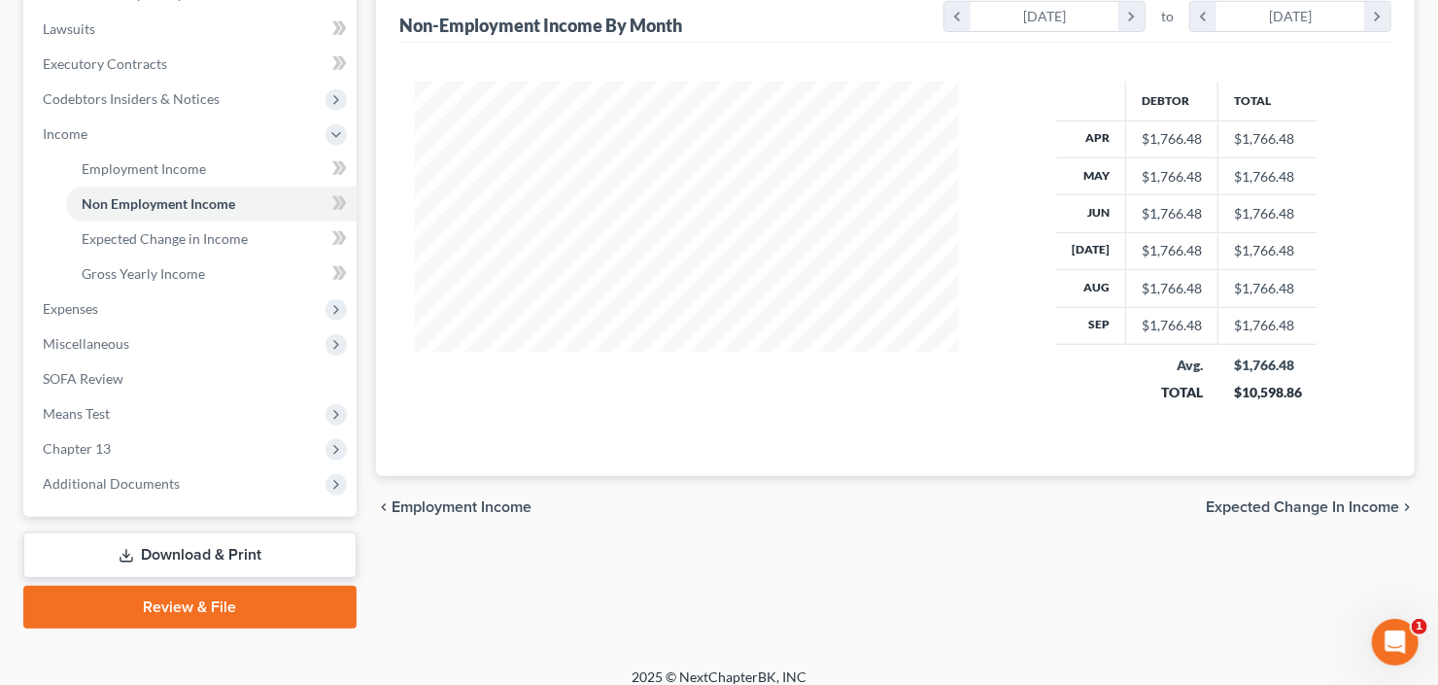
scroll to position [520, 0]
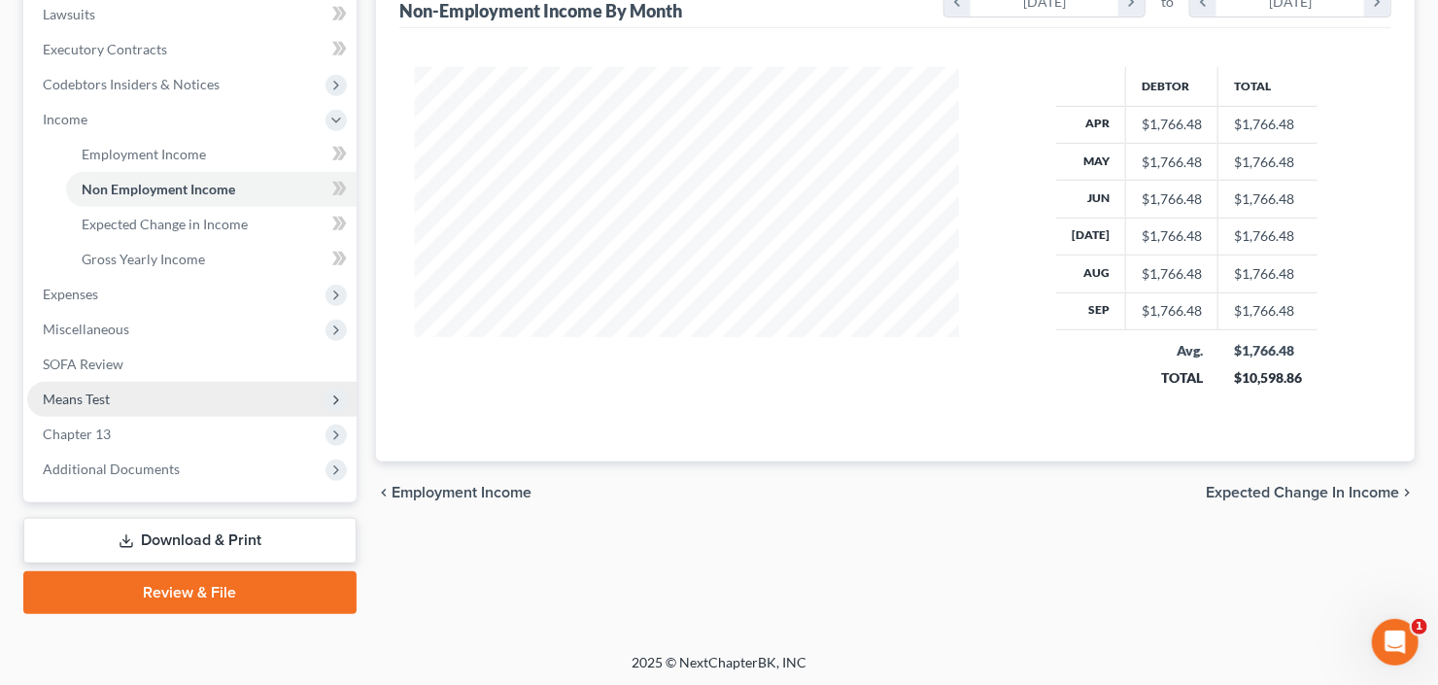
click at [113, 403] on span "Means Test" at bounding box center [191, 399] width 329 height 35
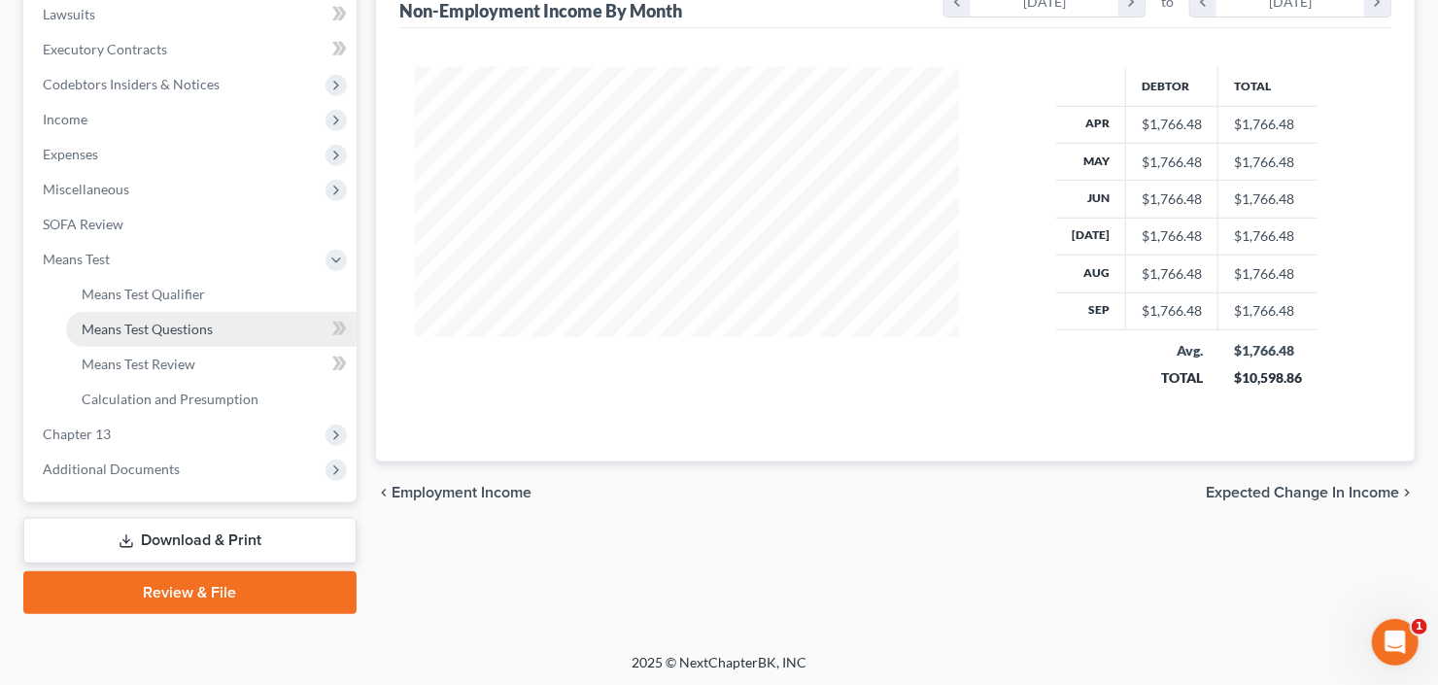
click at [128, 322] on span "Means Test Questions" at bounding box center [147, 329] width 131 height 17
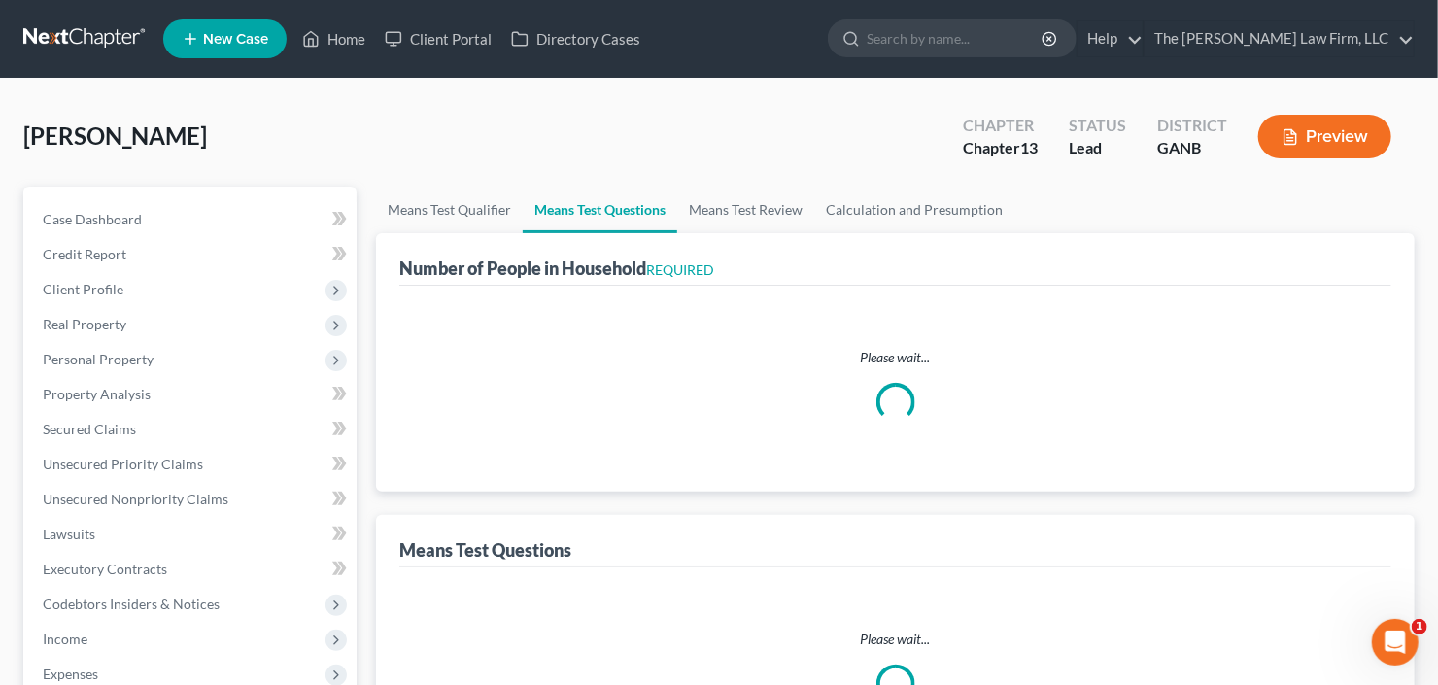
select select "1"
select select "60"
select select "0"
select select "60"
select select "1"
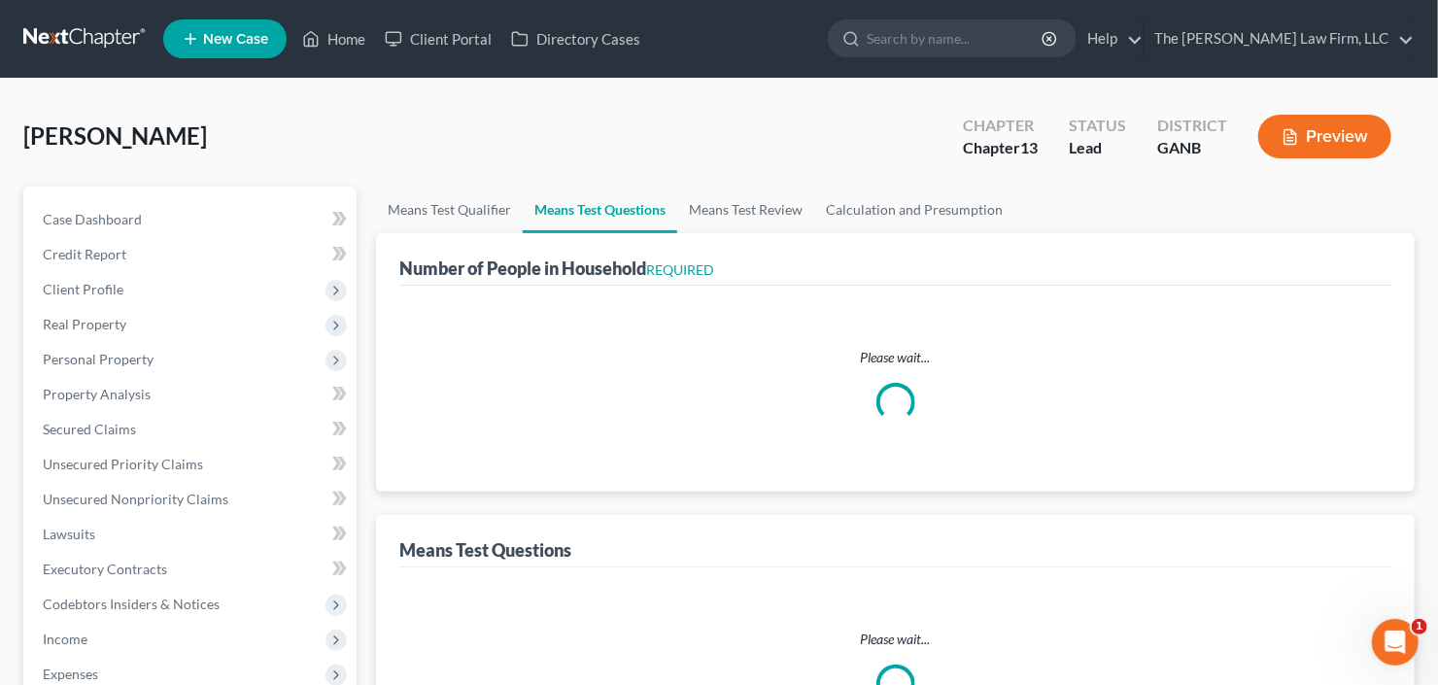
select select "1"
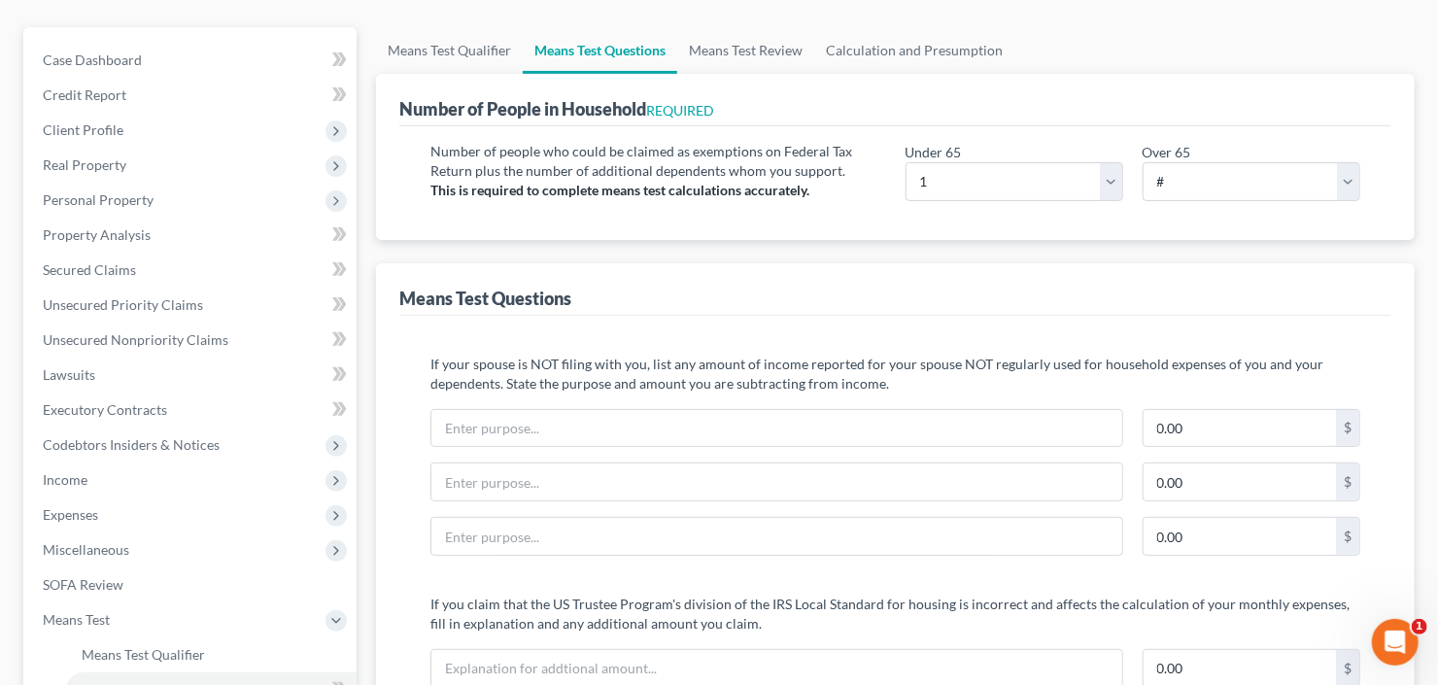
scroll to position [389, 0]
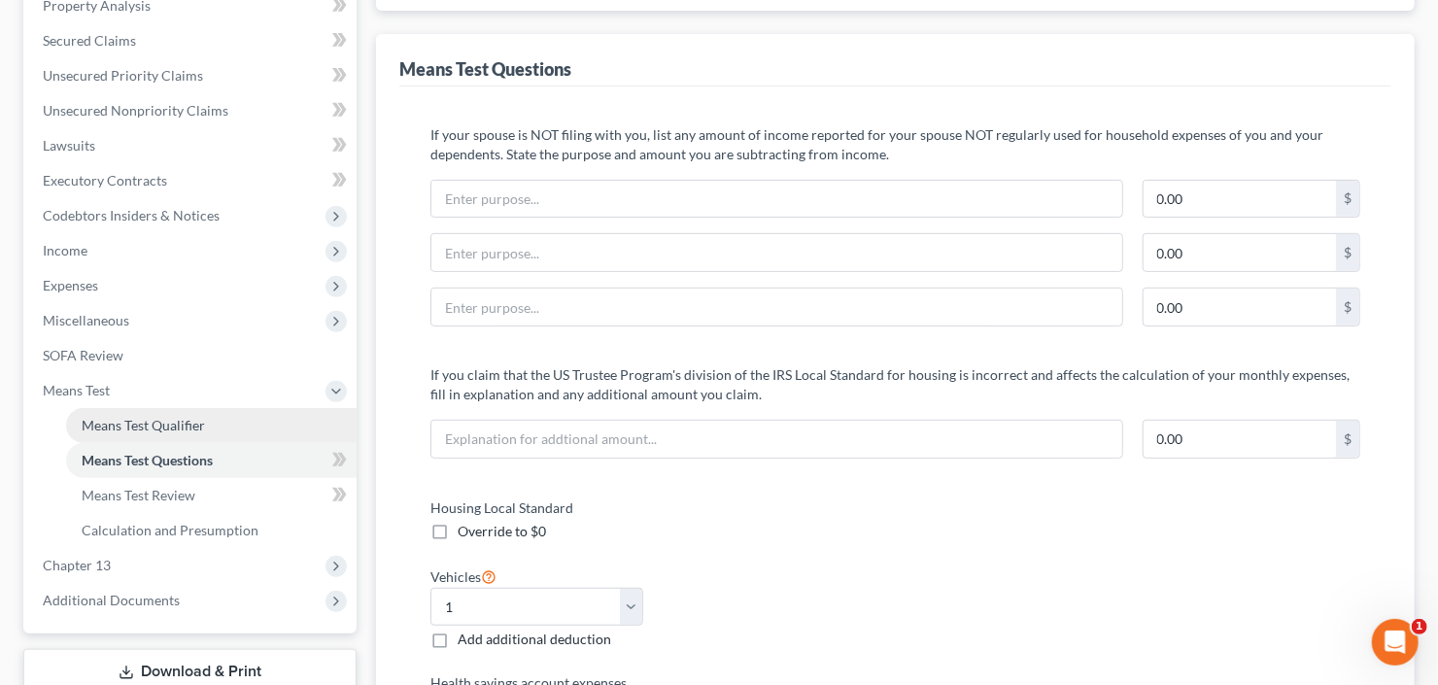
click at [117, 427] on span "Means Test Qualifier" at bounding box center [143, 425] width 123 height 17
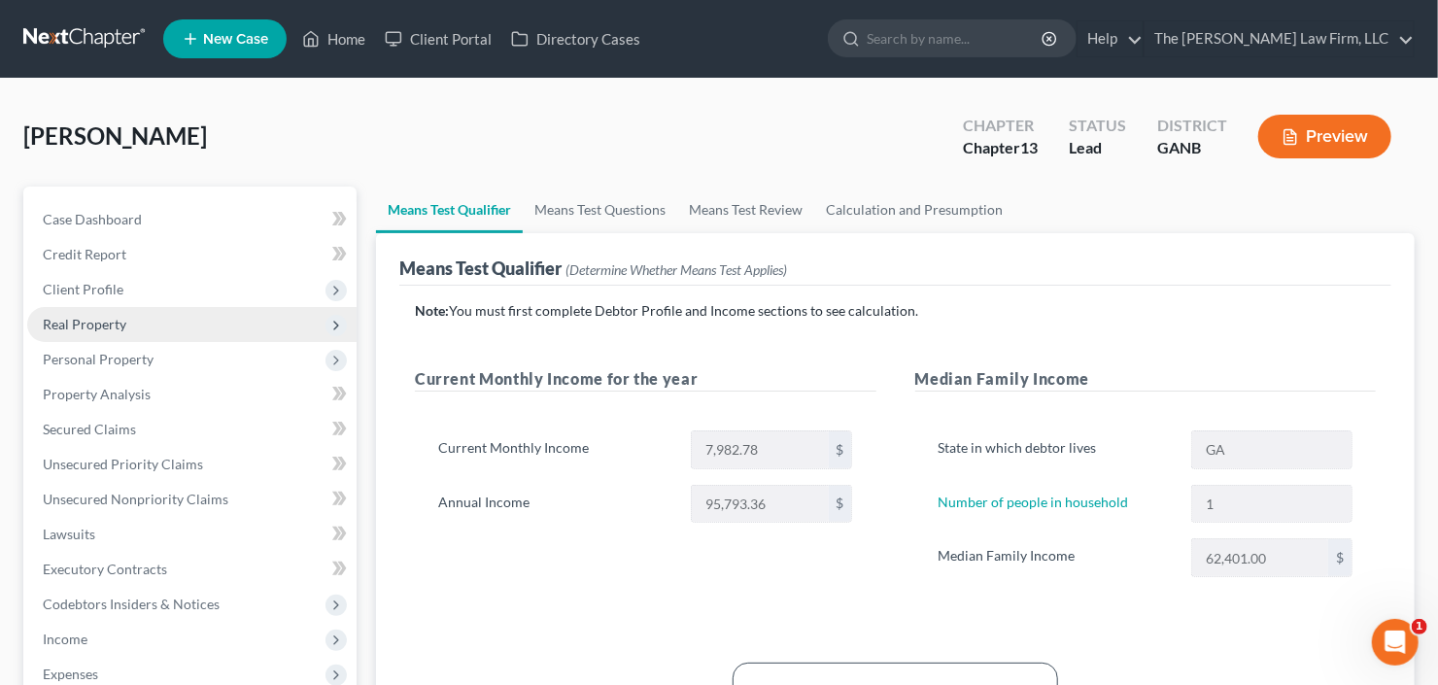
click at [127, 307] on span "Real Property" at bounding box center [191, 324] width 329 height 35
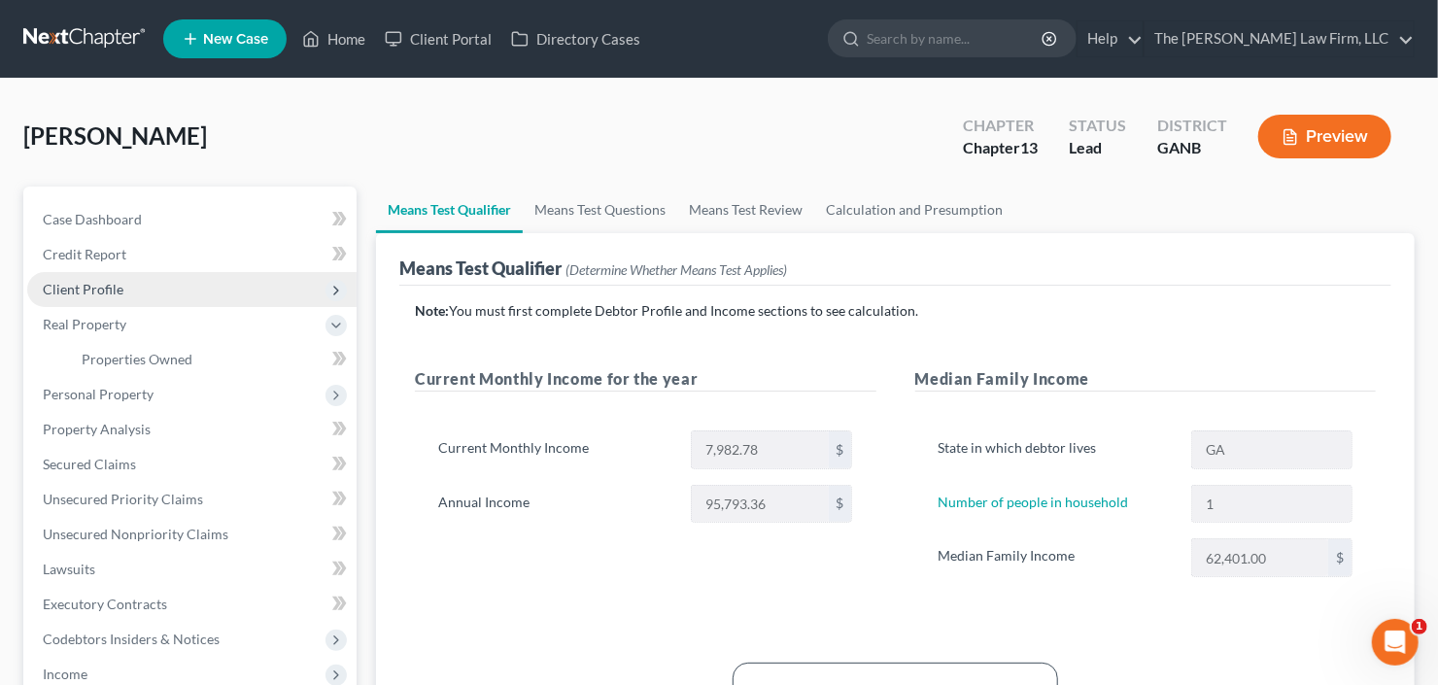
click at [140, 288] on span "Client Profile" at bounding box center [191, 289] width 329 height 35
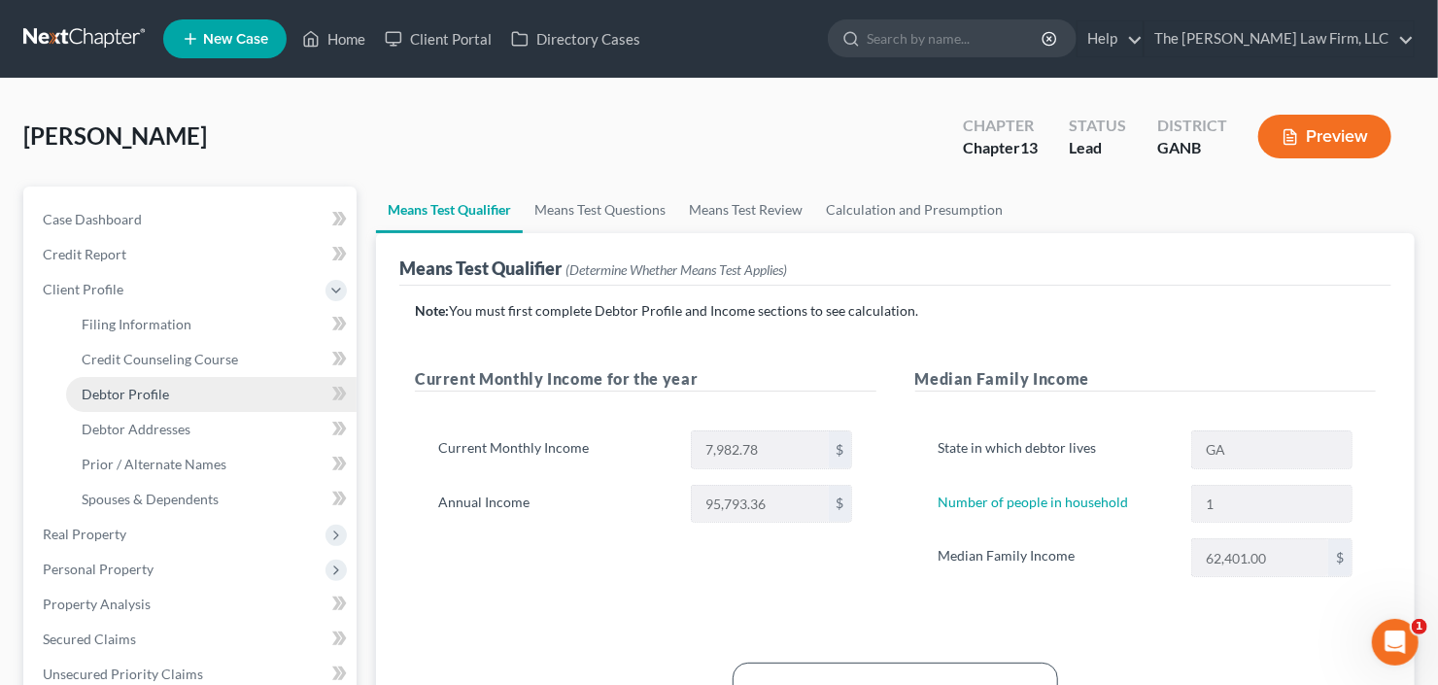
click at [155, 396] on span "Debtor Profile" at bounding box center [125, 394] width 87 height 17
select select "0"
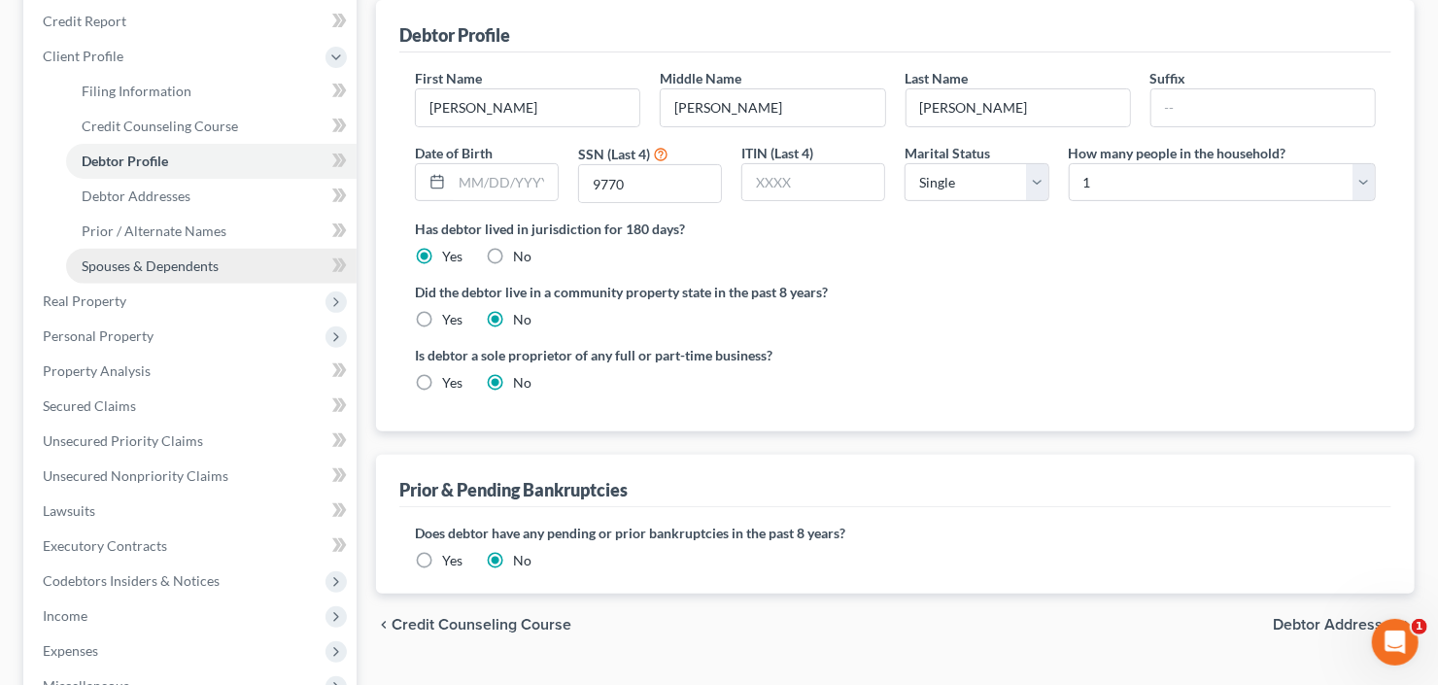
click at [135, 271] on span "Spouses & Dependents" at bounding box center [150, 266] width 137 height 17
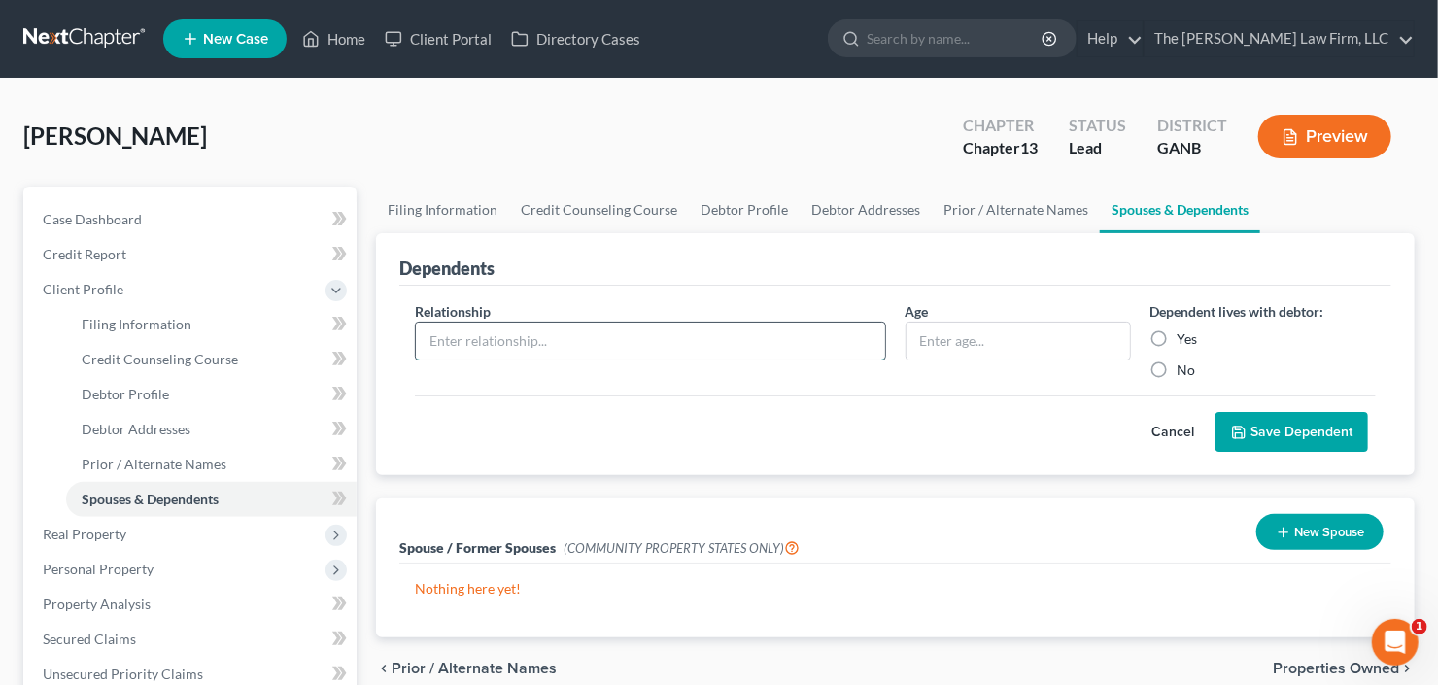
click at [737, 344] on input "text" at bounding box center [650, 341] width 469 height 37
type input "child"
click at [919, 349] on input "text" at bounding box center [1019, 341] width 224 height 37
type input "21"
click at [1178, 362] on label "No" at bounding box center [1187, 370] width 18 height 19
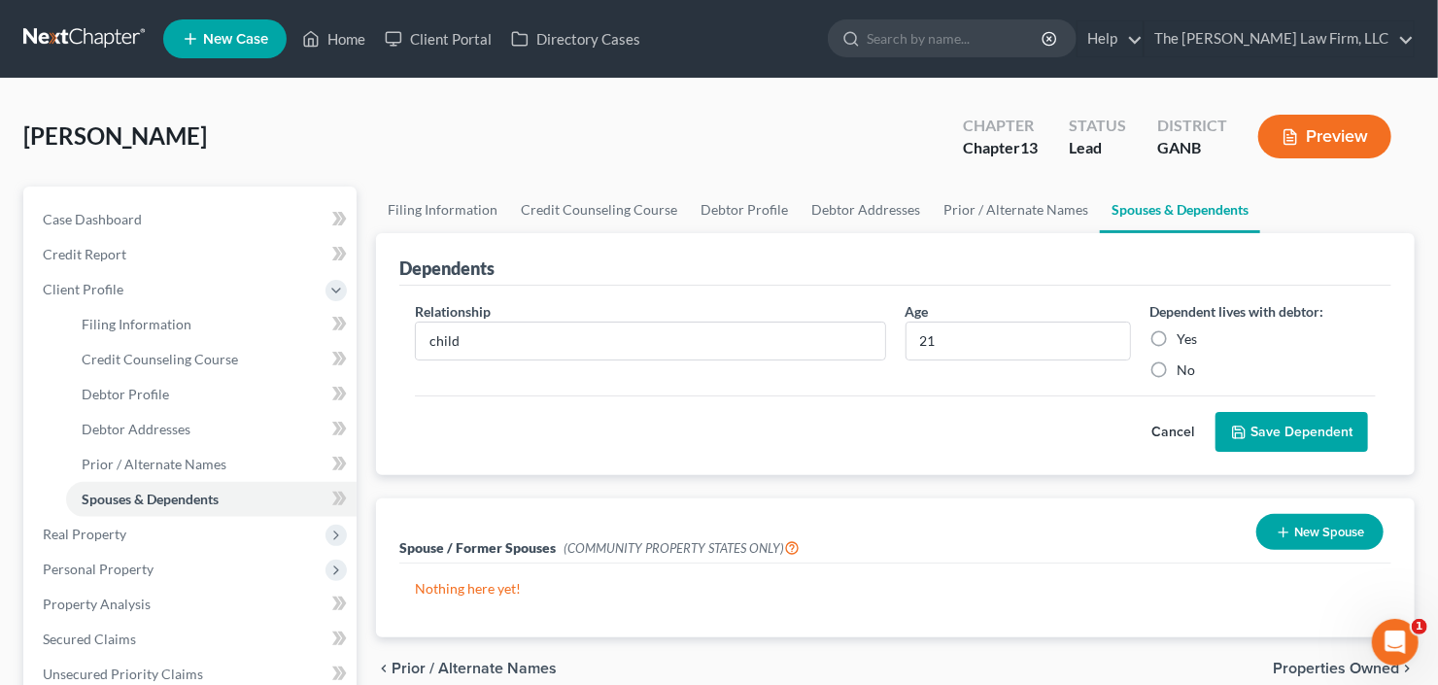
click at [1186, 362] on input "No" at bounding box center [1192, 367] width 13 height 13
radio input "true"
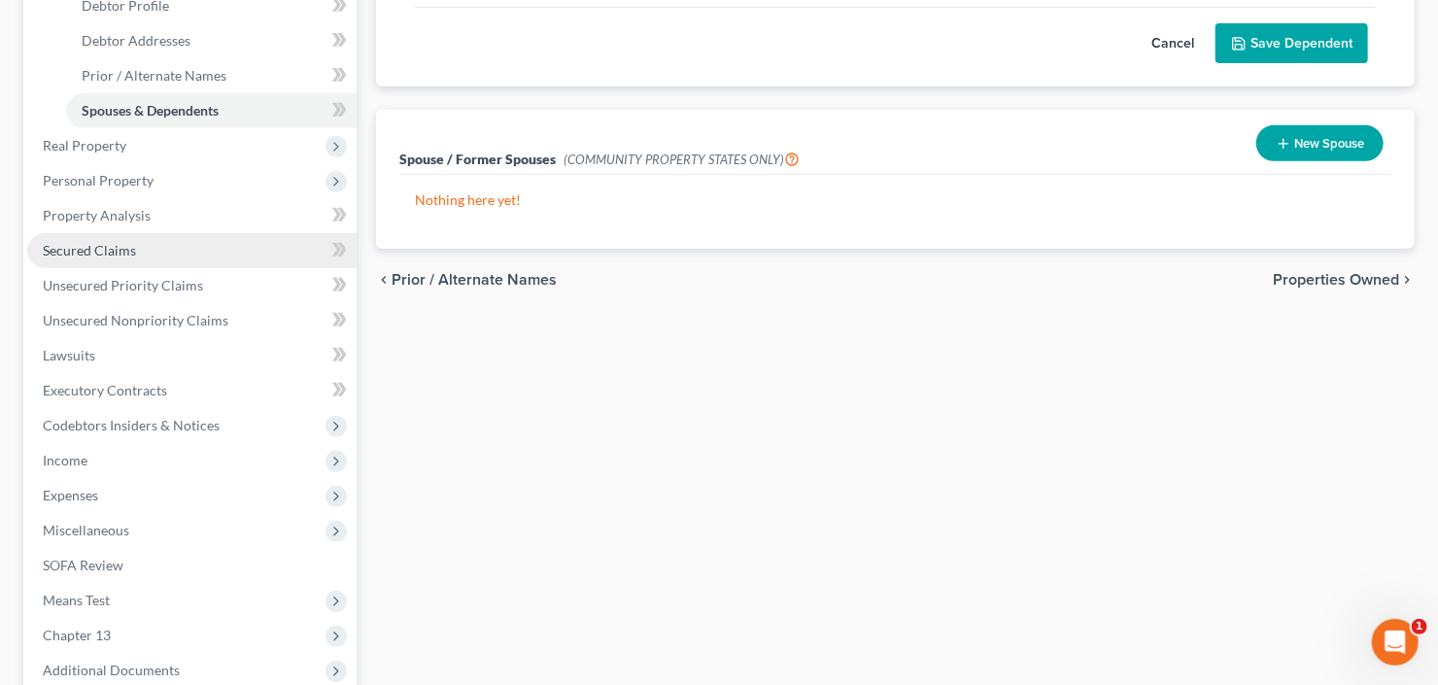
click at [76, 248] on span "Secured Claims" at bounding box center [89, 250] width 93 height 17
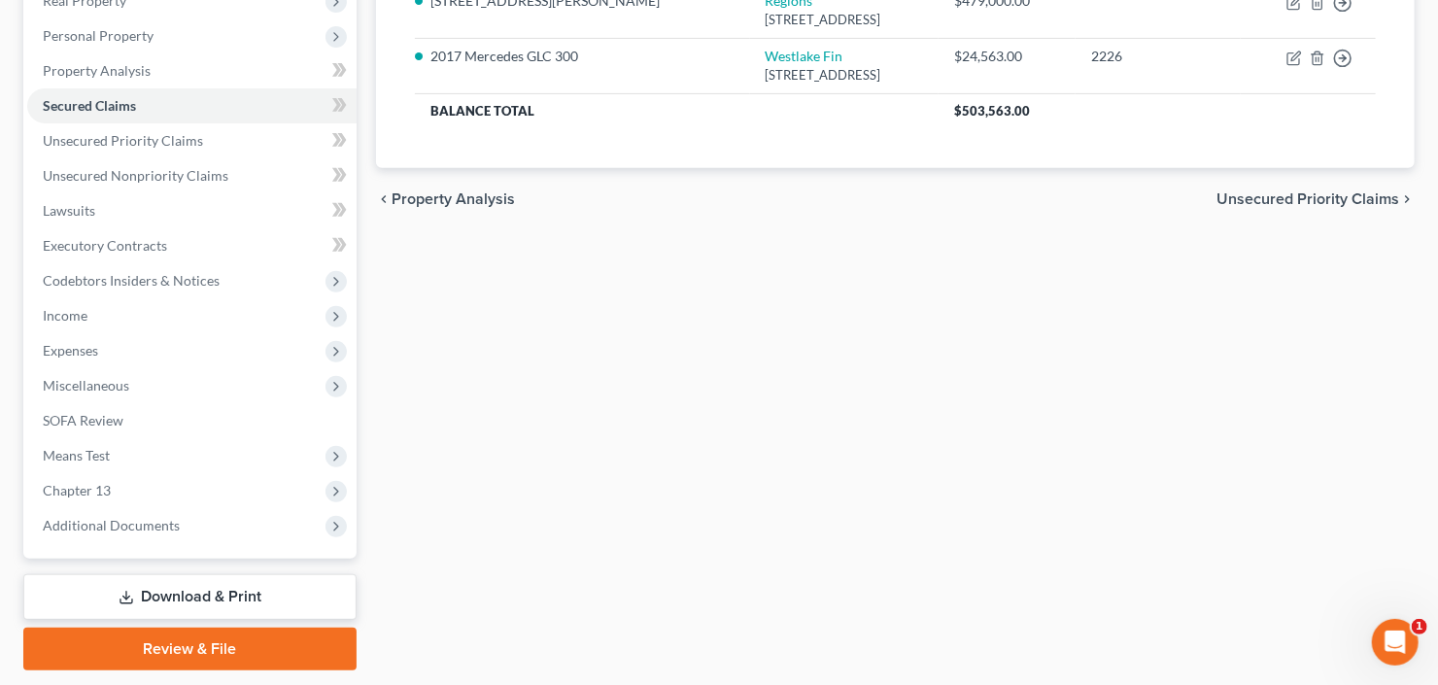
scroll to position [379, 0]
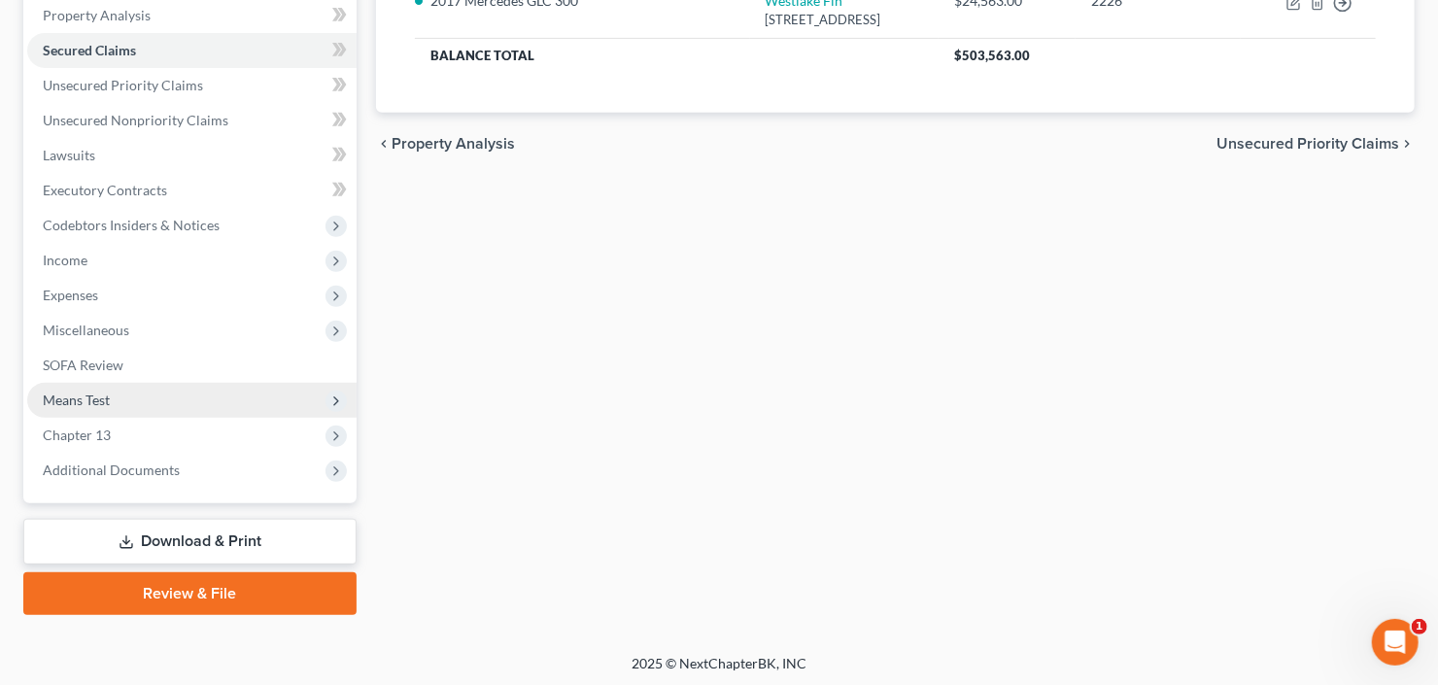
click at [103, 397] on span "Means Test" at bounding box center [76, 400] width 67 height 17
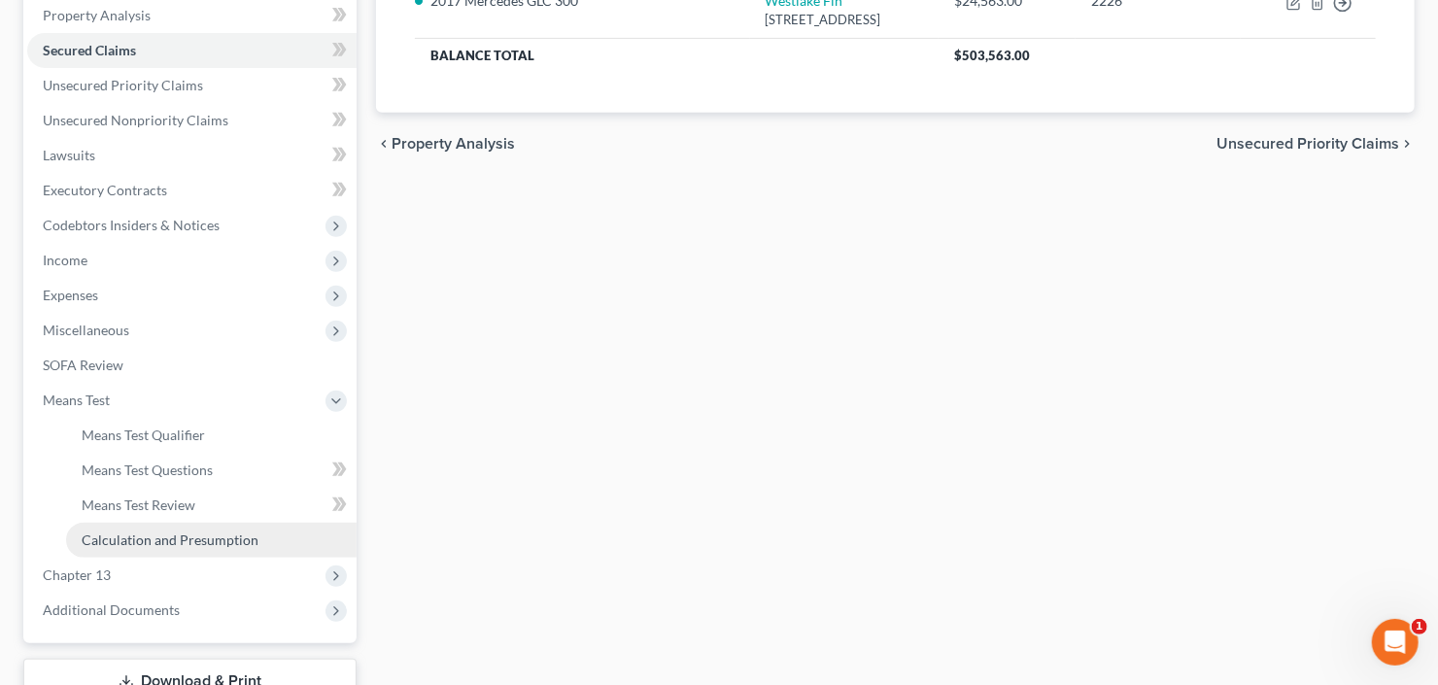
click at [172, 547] on link "Calculation and Presumption" at bounding box center [211, 540] width 291 height 35
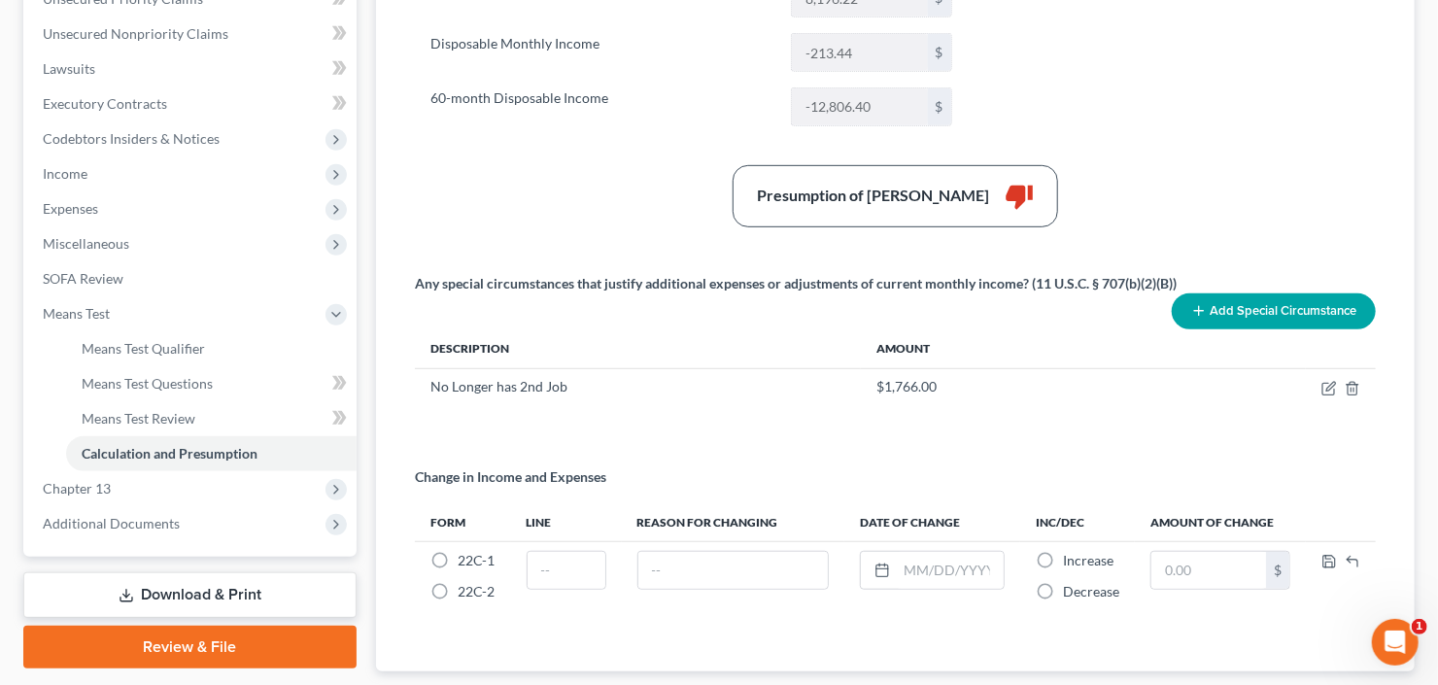
scroll to position [466, 0]
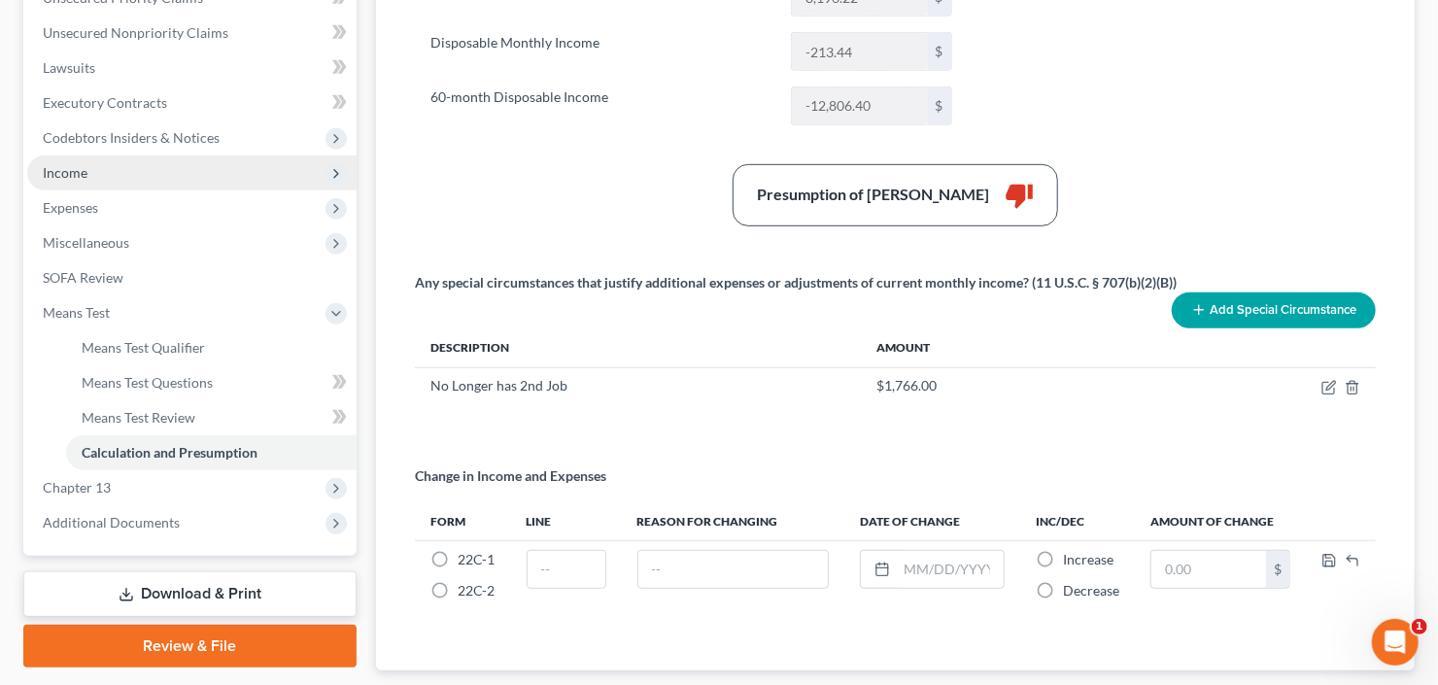
click at [131, 173] on span "Income" at bounding box center [191, 172] width 329 height 35
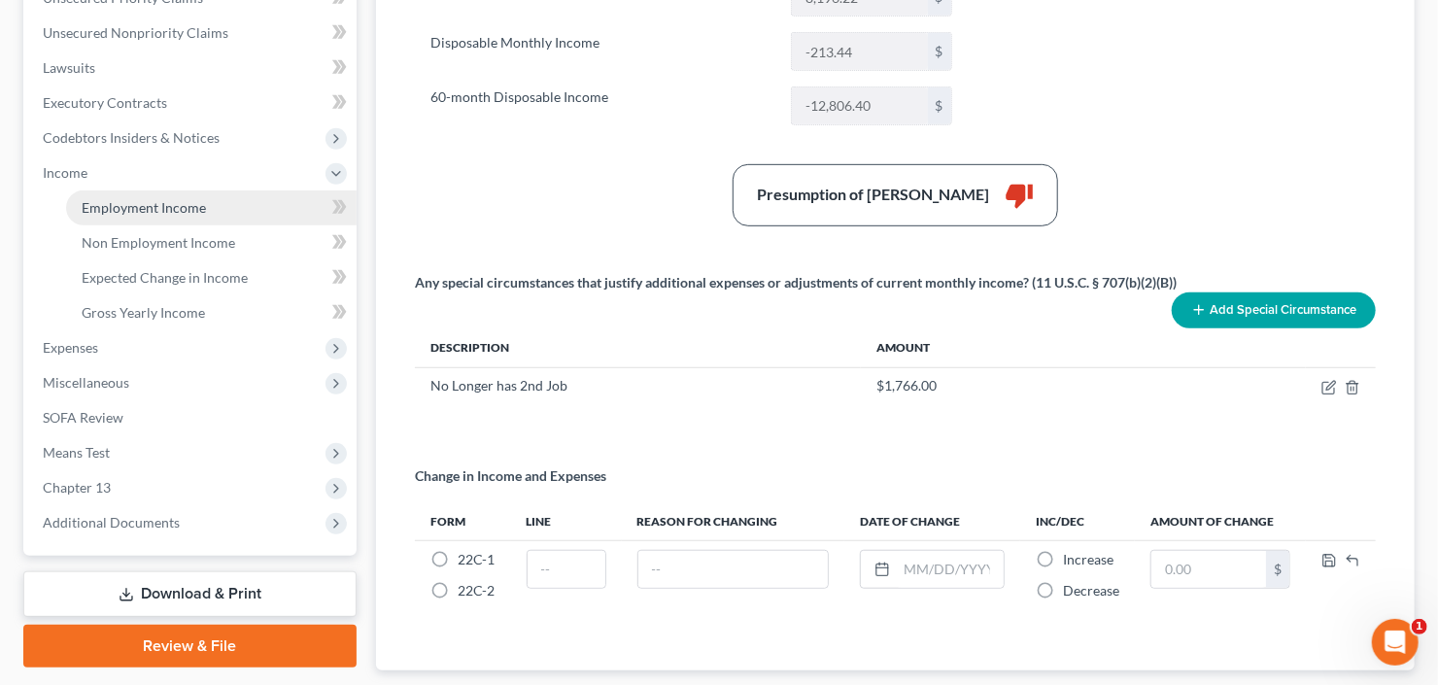
click at [154, 190] on link "Employment Income" at bounding box center [211, 207] width 291 height 35
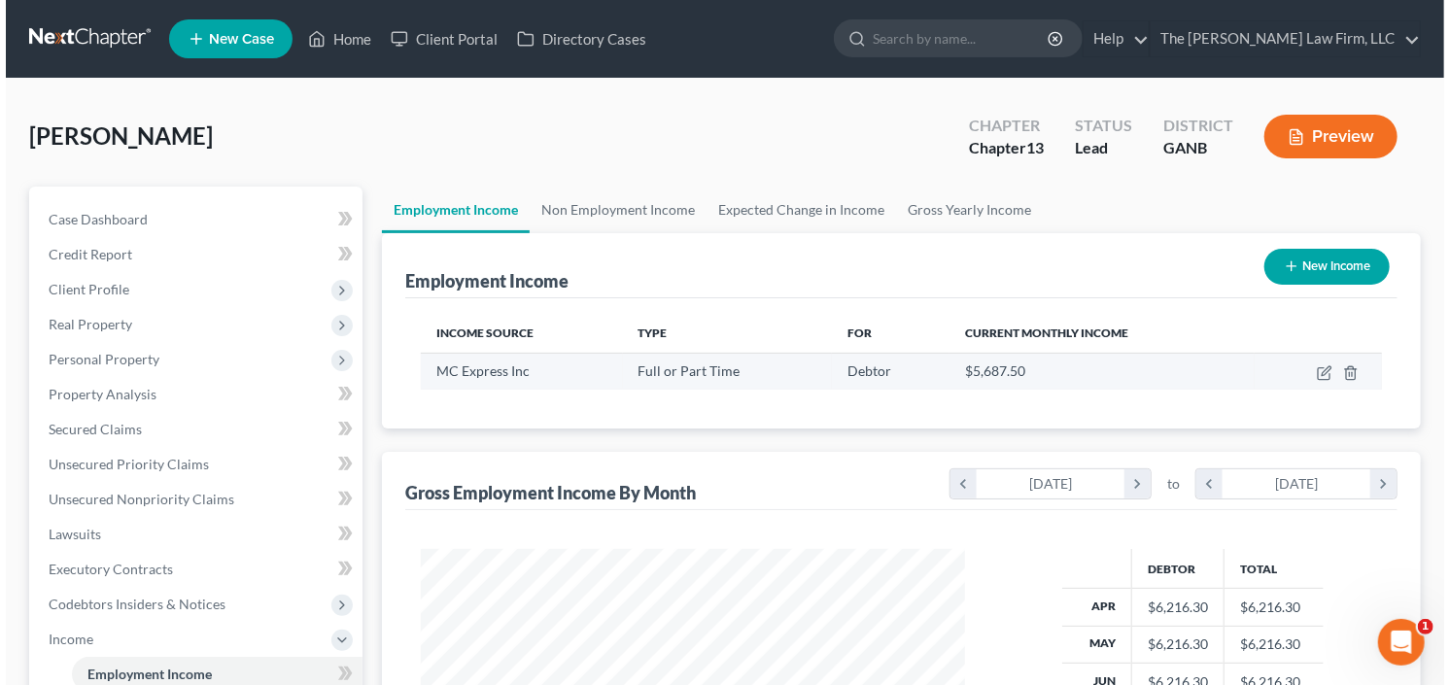
scroll to position [347, 583]
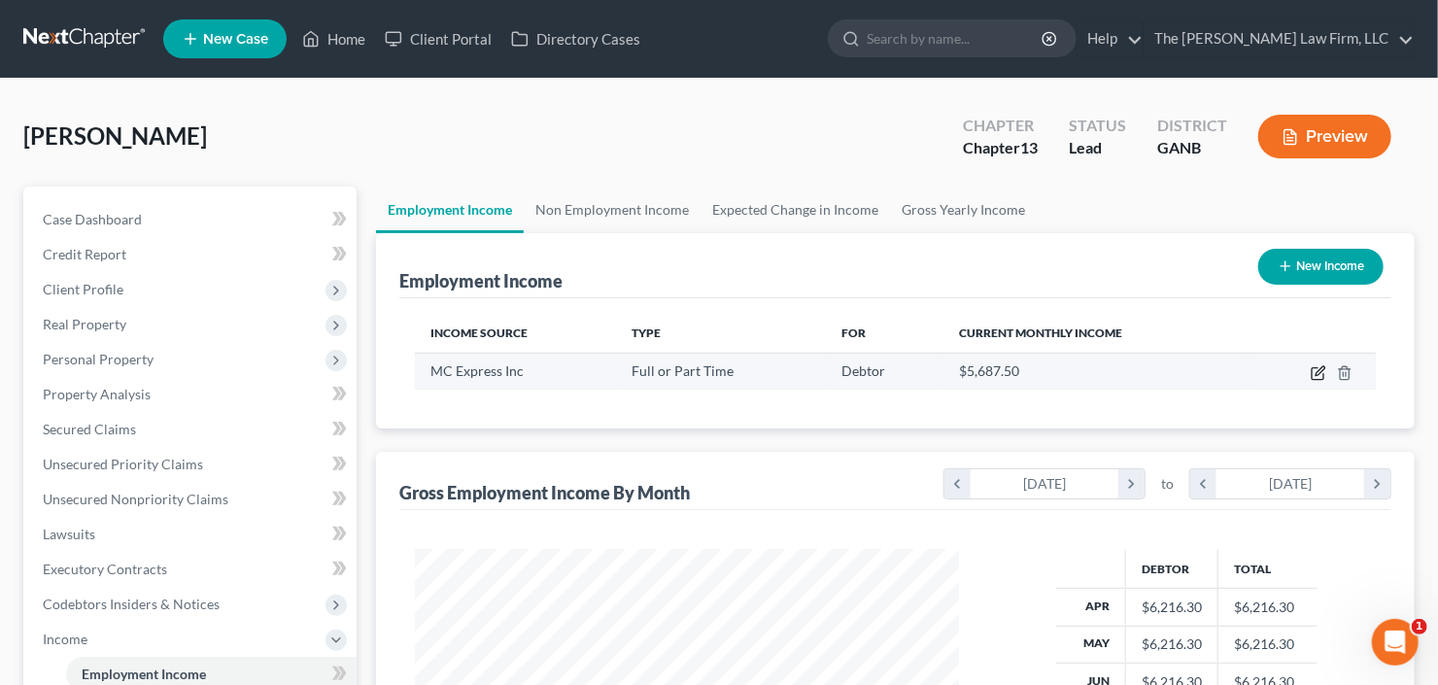
click at [1319, 366] on icon "button" at bounding box center [1319, 373] width 16 height 16
select select "0"
select select "10"
select select "2"
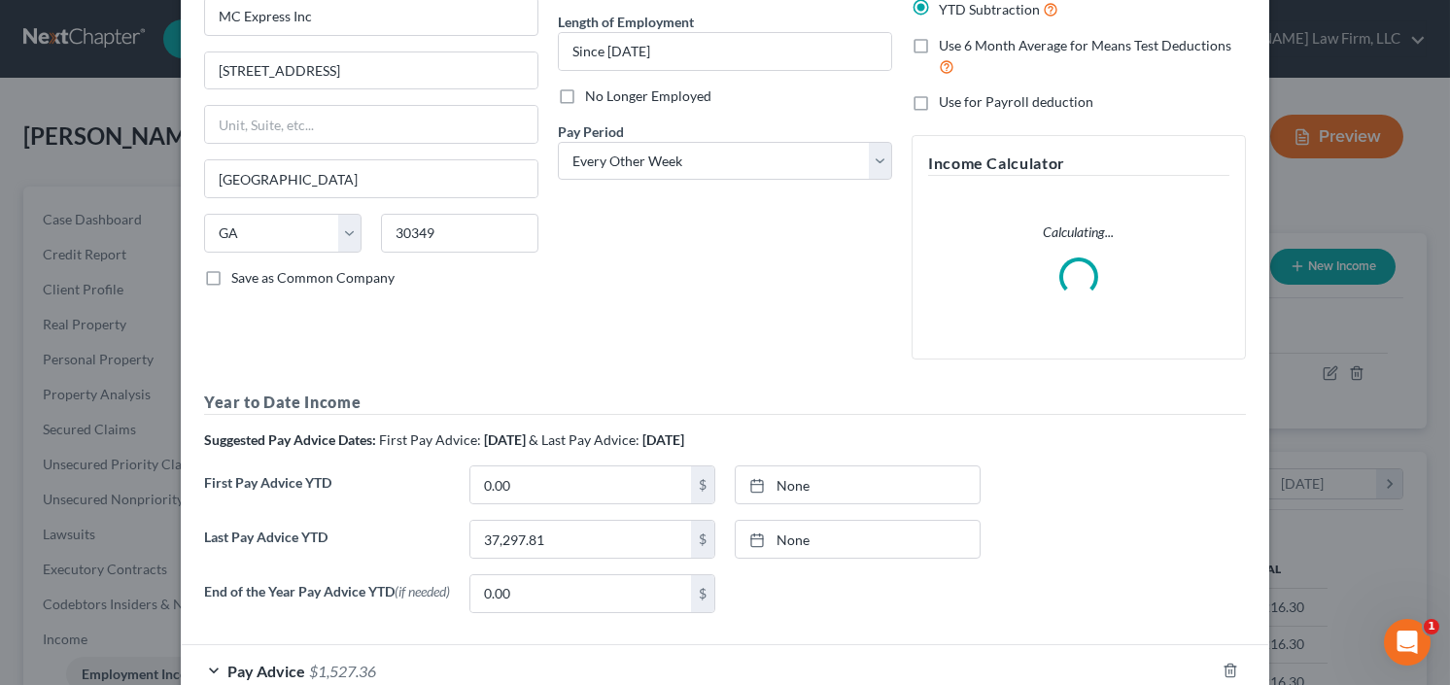
scroll to position [307, 0]
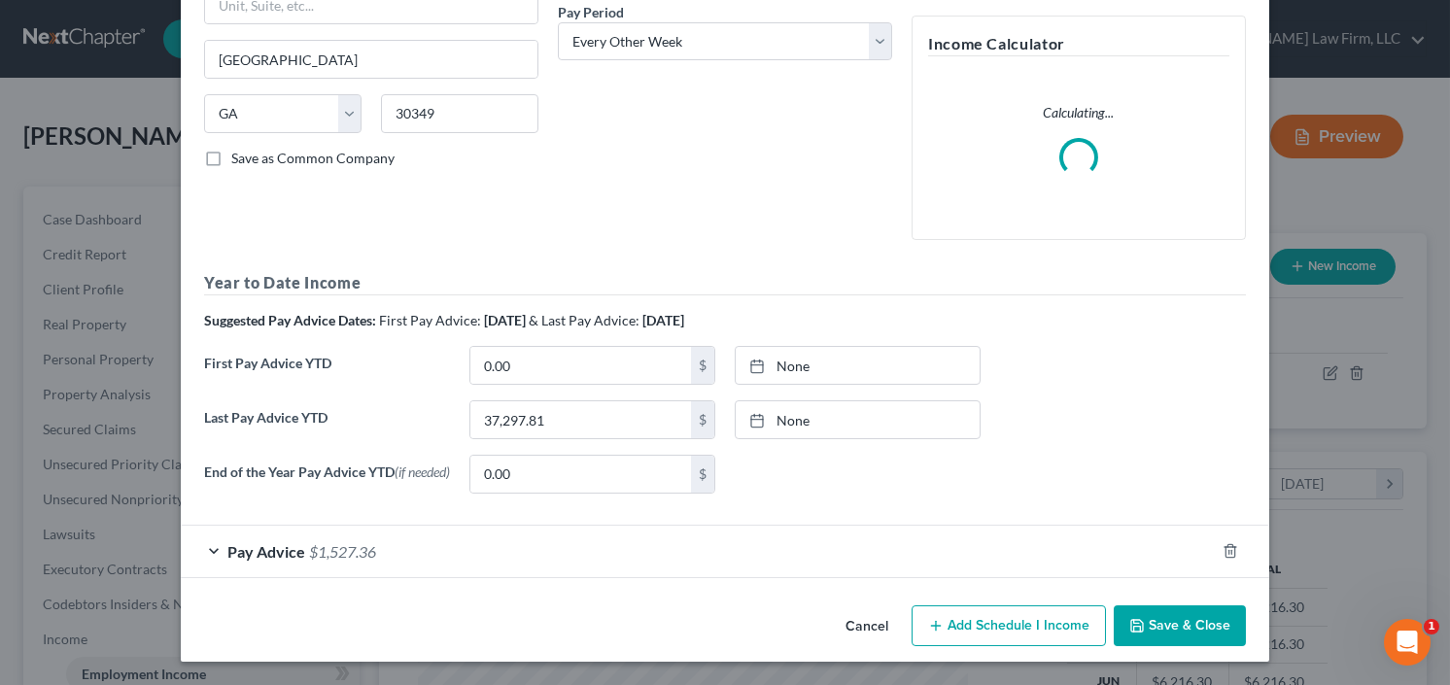
click at [312, 537] on div "Pay Advice $1,527.36" at bounding box center [698, 552] width 1034 height 52
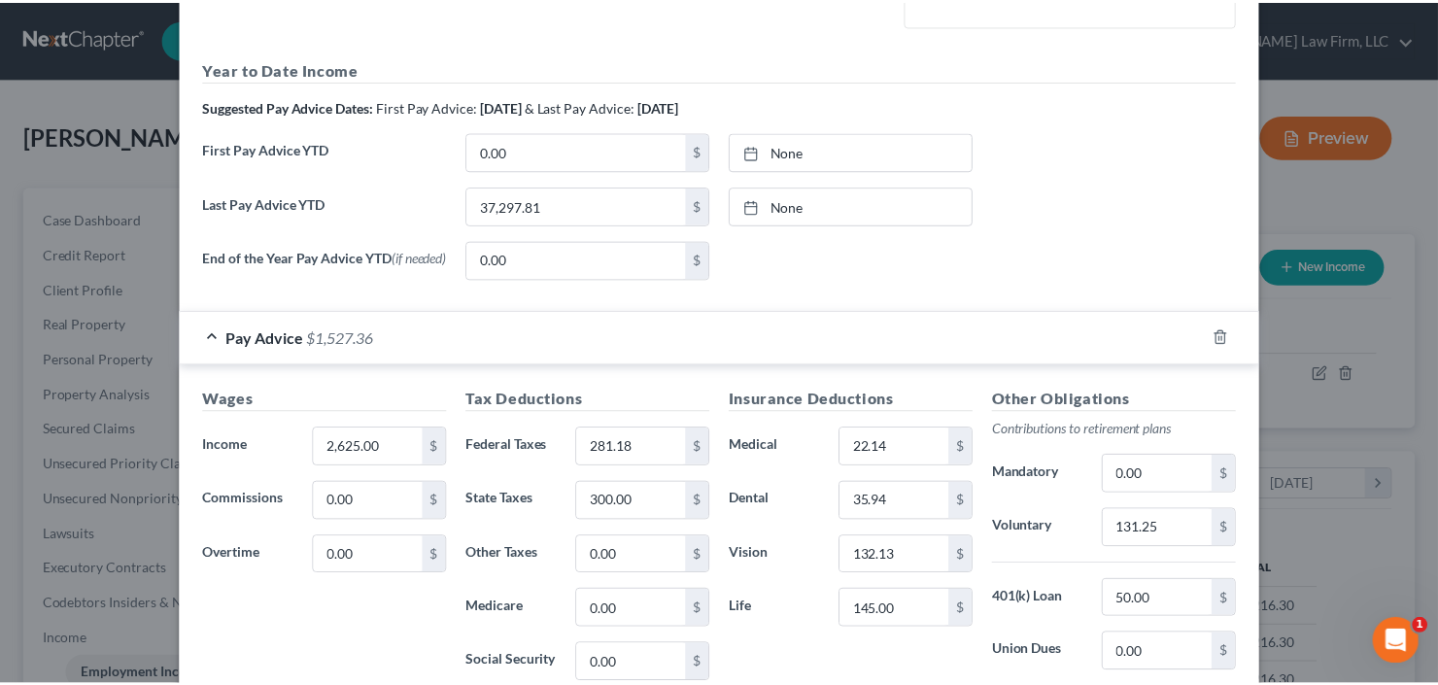
scroll to position [774, 0]
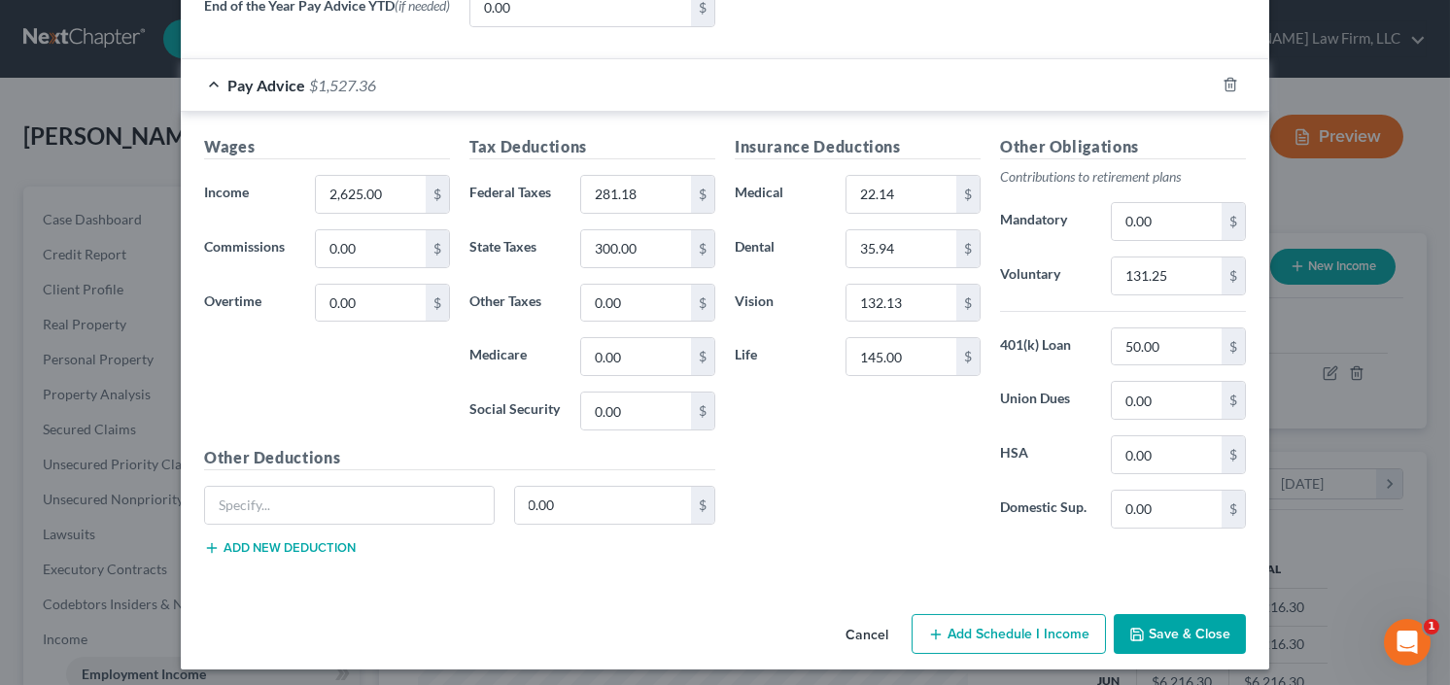
click at [1189, 628] on button "Save & Close" at bounding box center [1180, 634] width 132 height 41
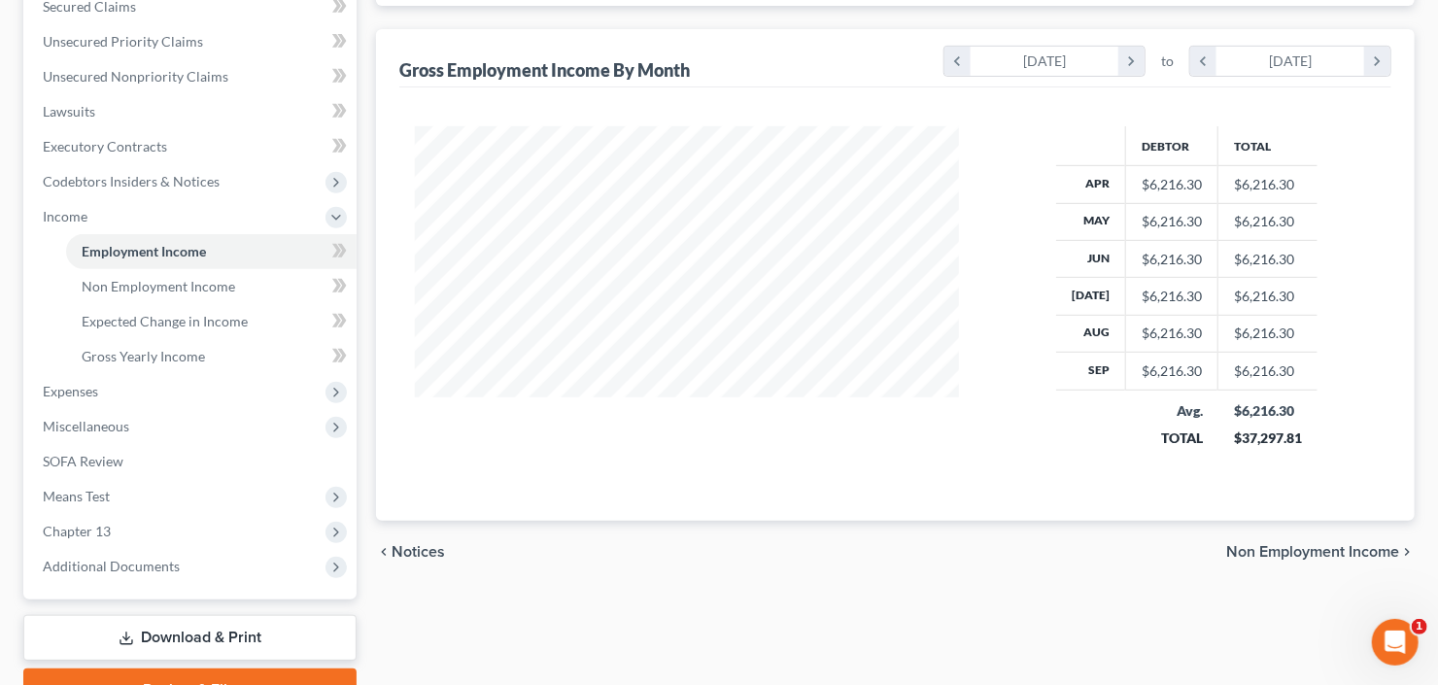
scroll to position [389, 0]
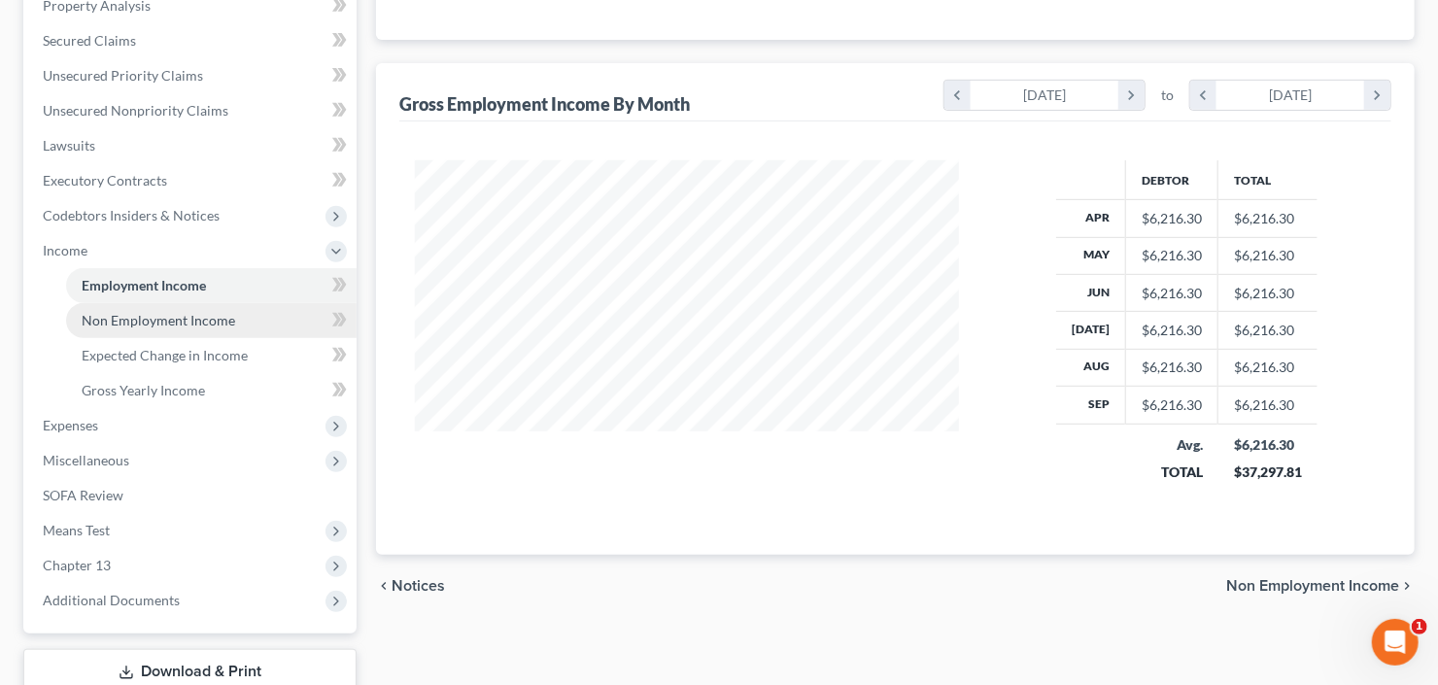
click at [207, 320] on span "Non Employment Income" at bounding box center [159, 320] width 154 height 17
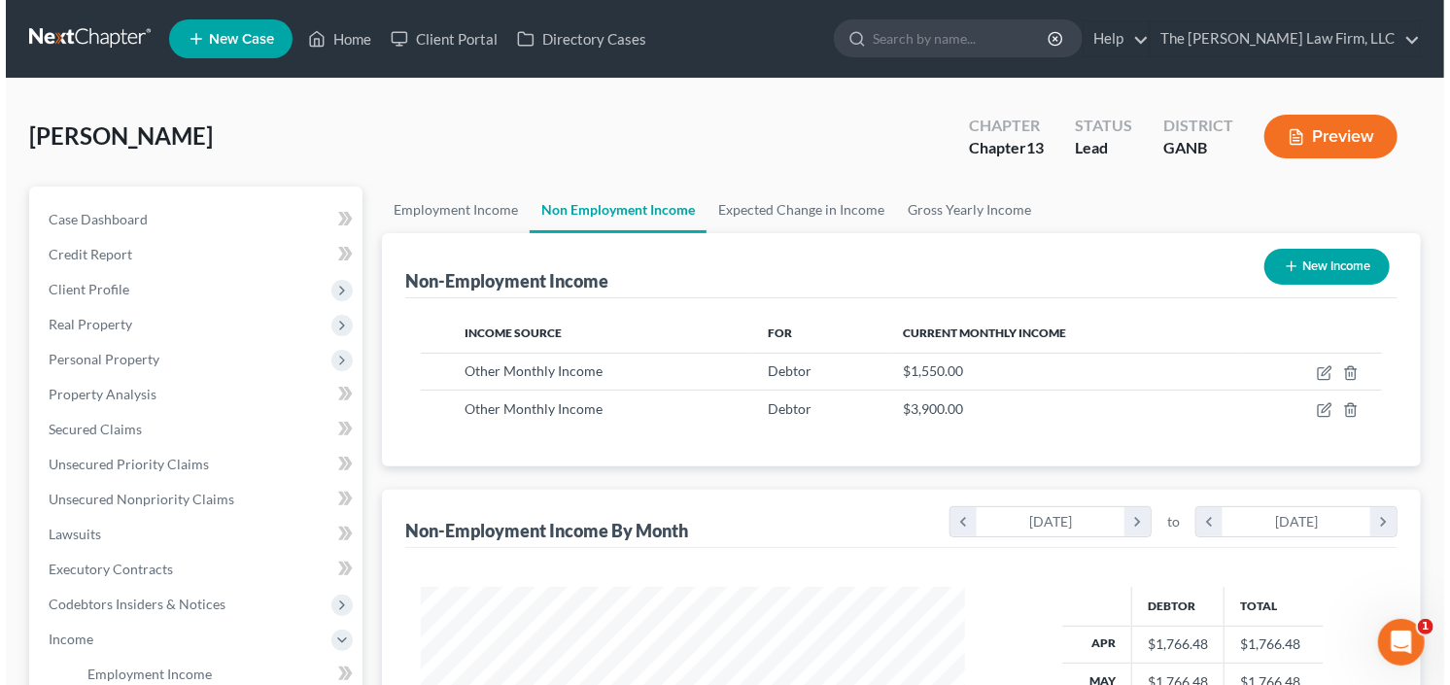
scroll to position [347, 583]
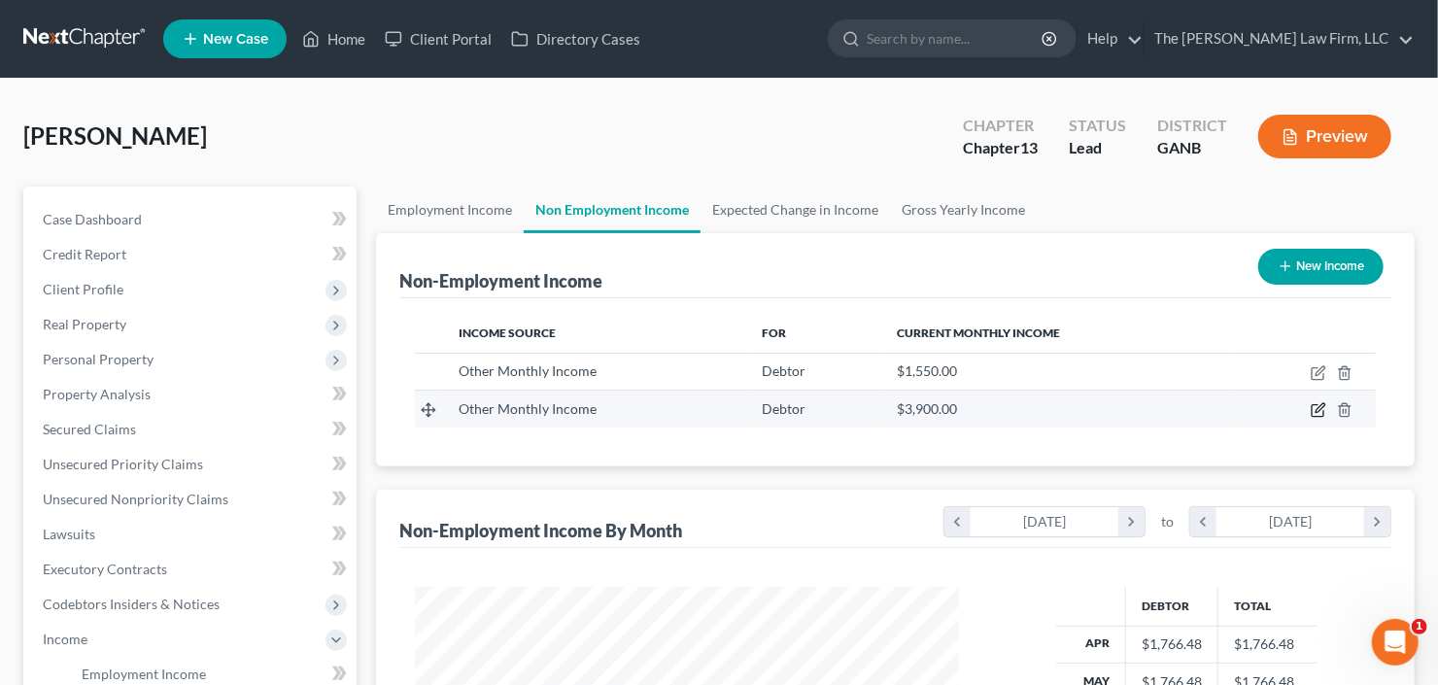
click at [1317, 410] on icon "button" at bounding box center [1320, 408] width 9 height 9
select select "13"
select select "0"
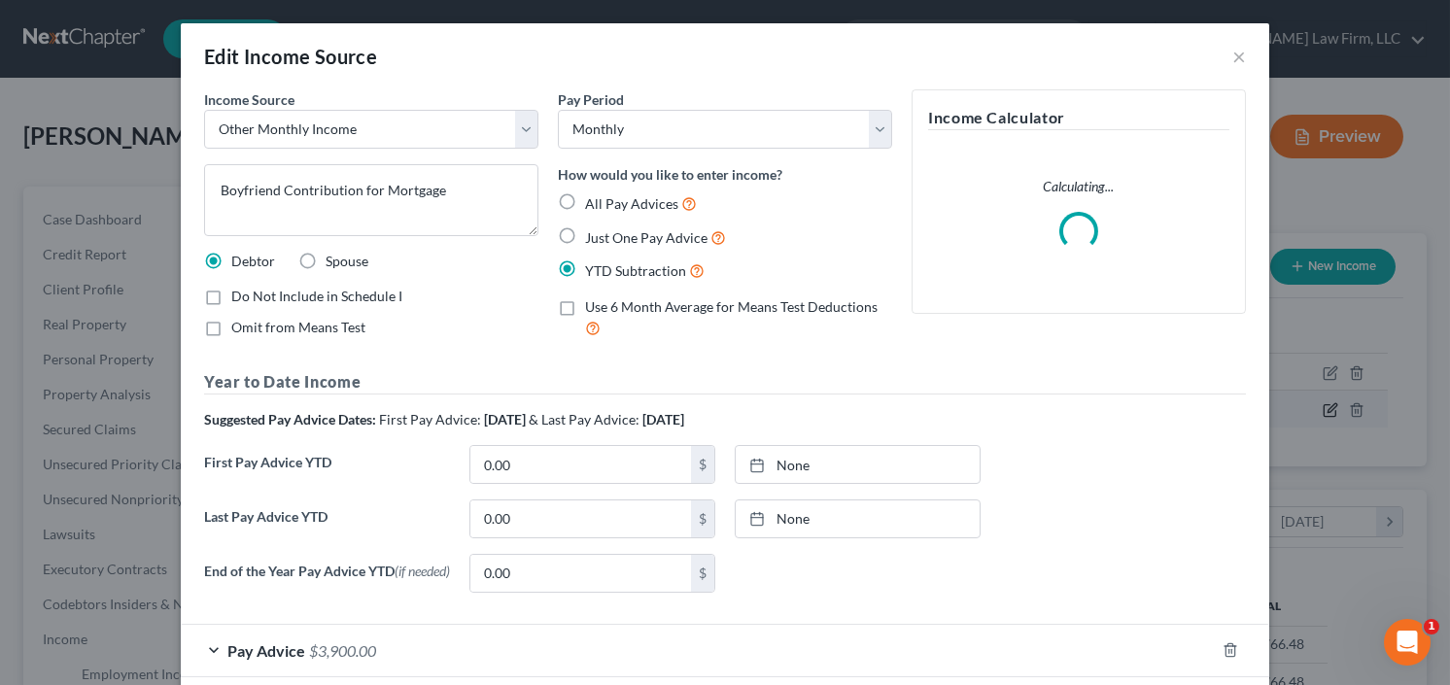
scroll to position [347, 588]
click at [518, 516] on input "0.00" at bounding box center [580, 518] width 221 height 37
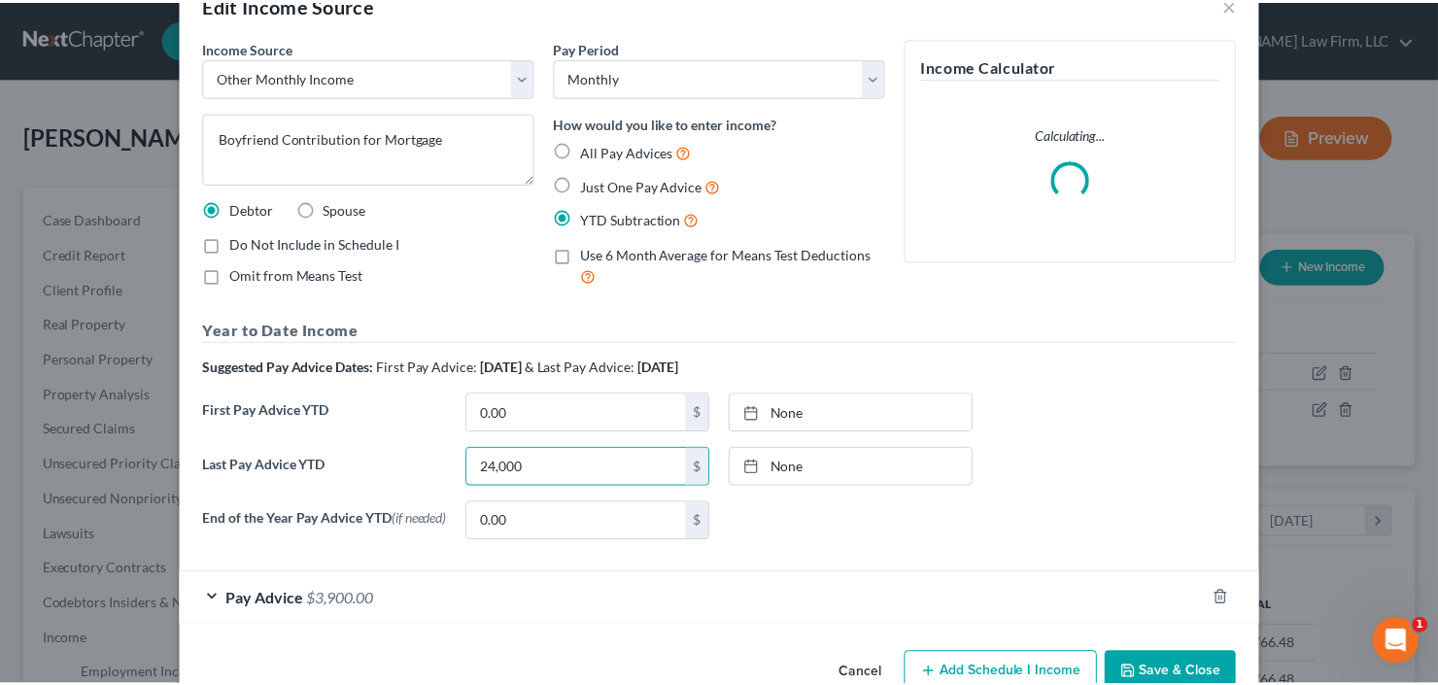
scroll to position [100, 0]
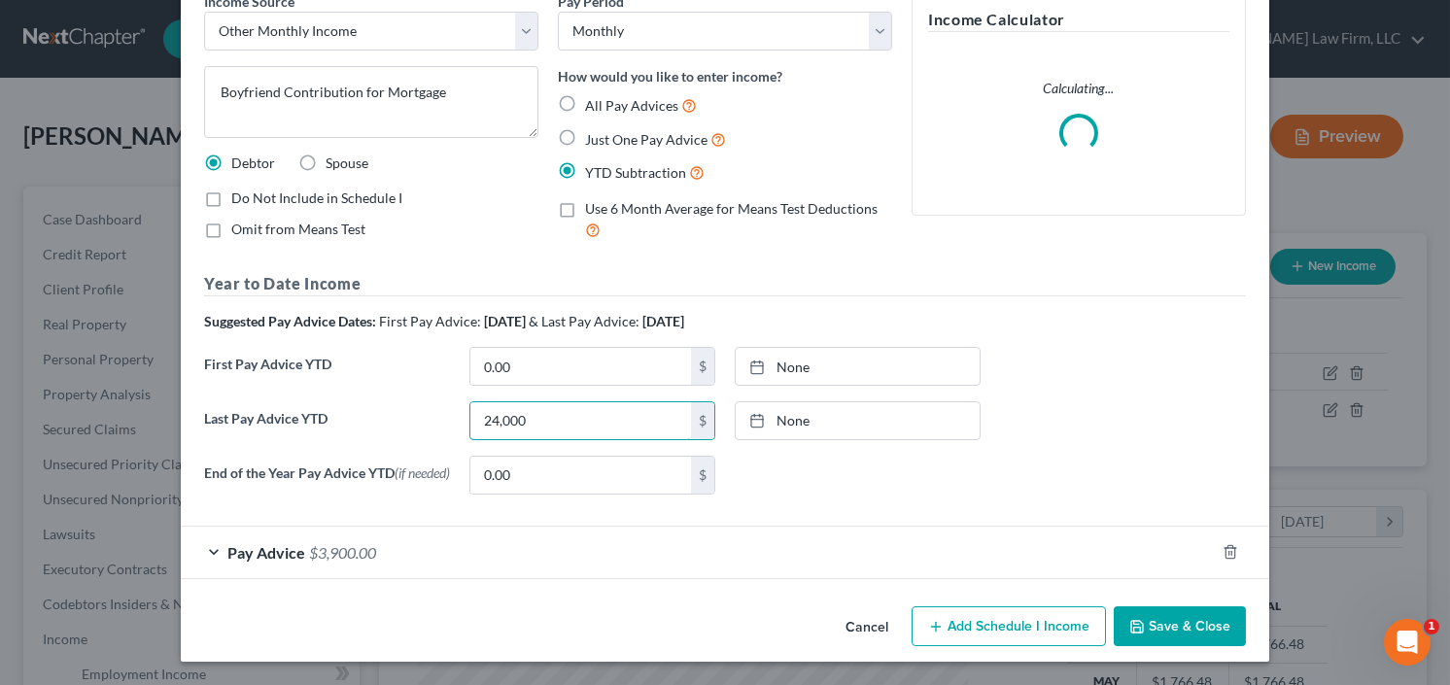
type input "24,000"
click at [1172, 621] on button "Save & Close" at bounding box center [1180, 626] width 132 height 41
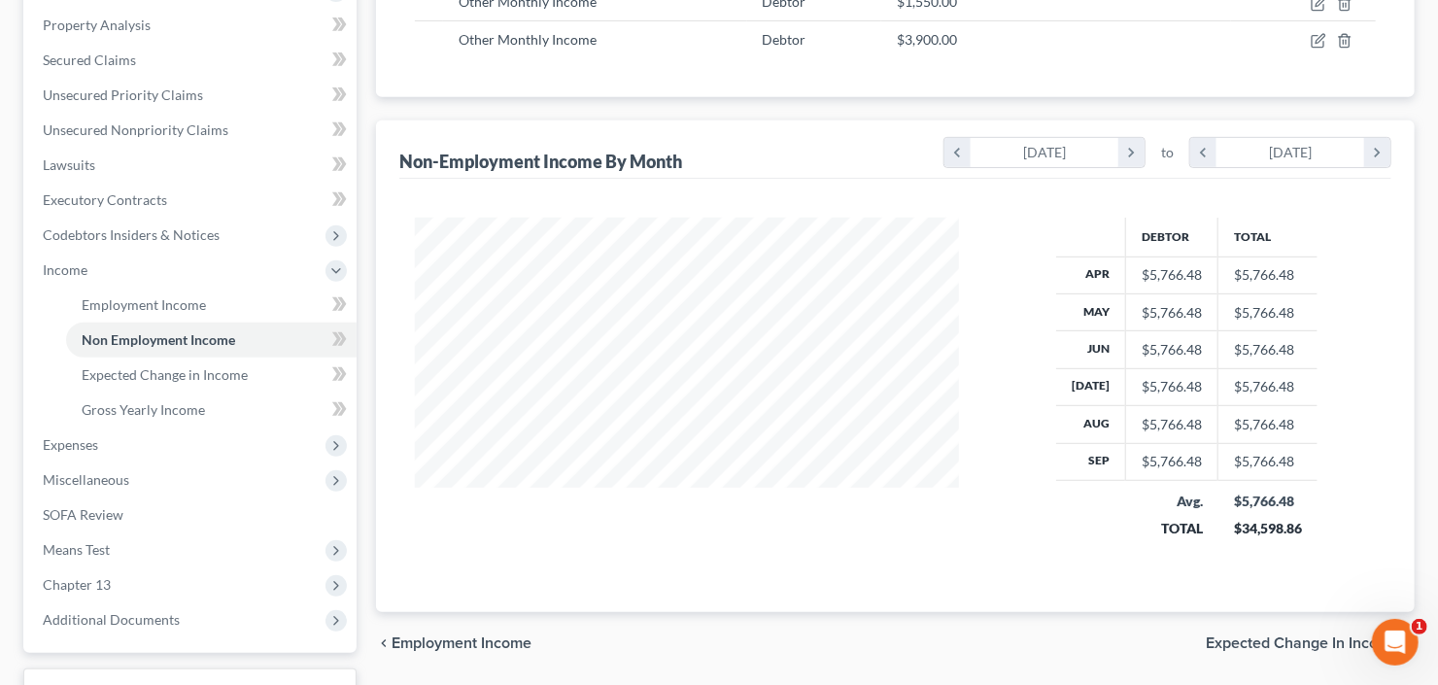
scroll to position [466, 0]
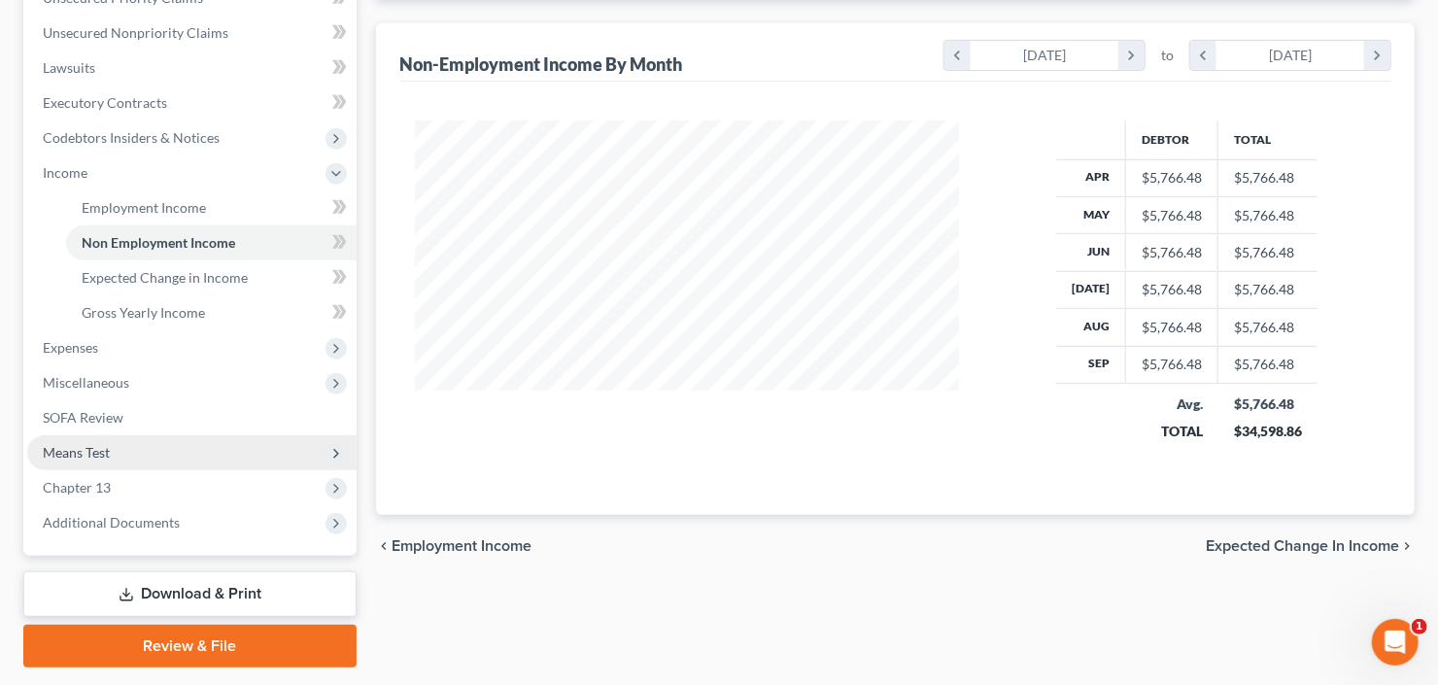
click at [117, 455] on span "Means Test" at bounding box center [191, 452] width 329 height 35
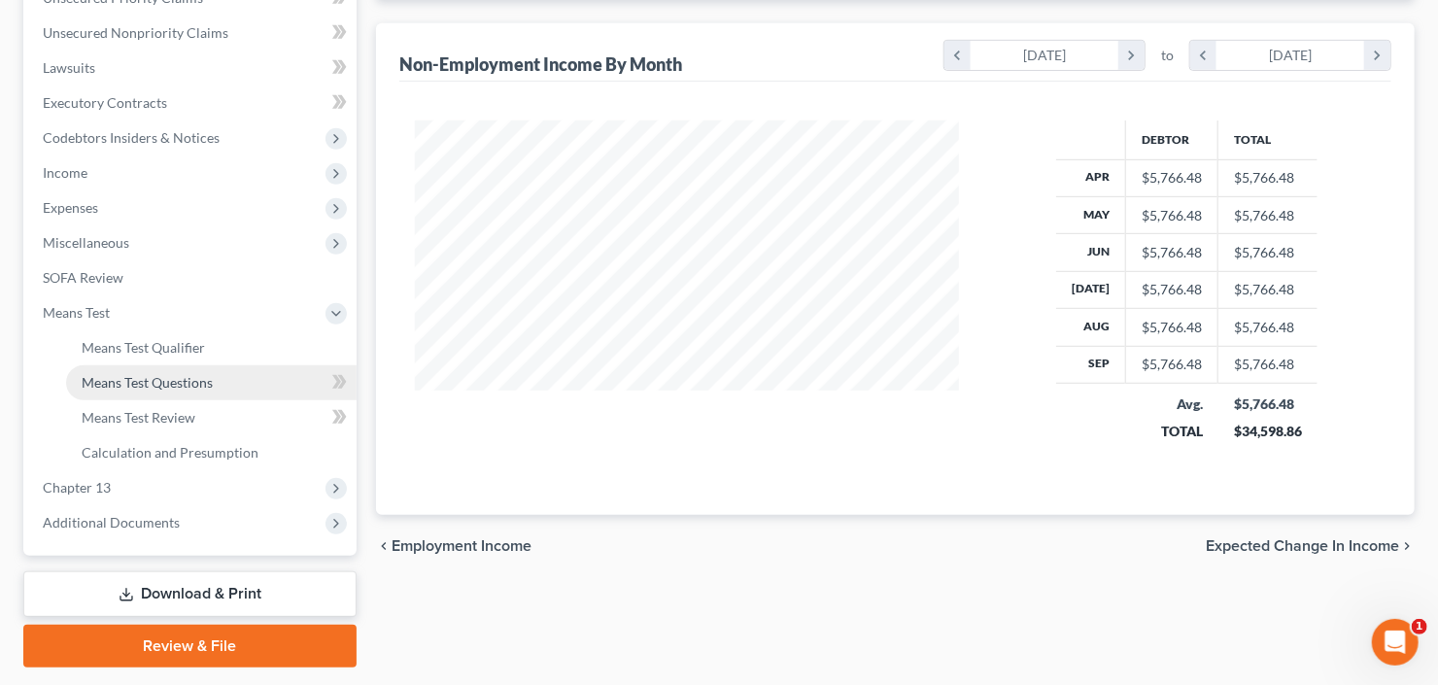
click at [150, 382] on span "Means Test Questions" at bounding box center [147, 382] width 131 height 17
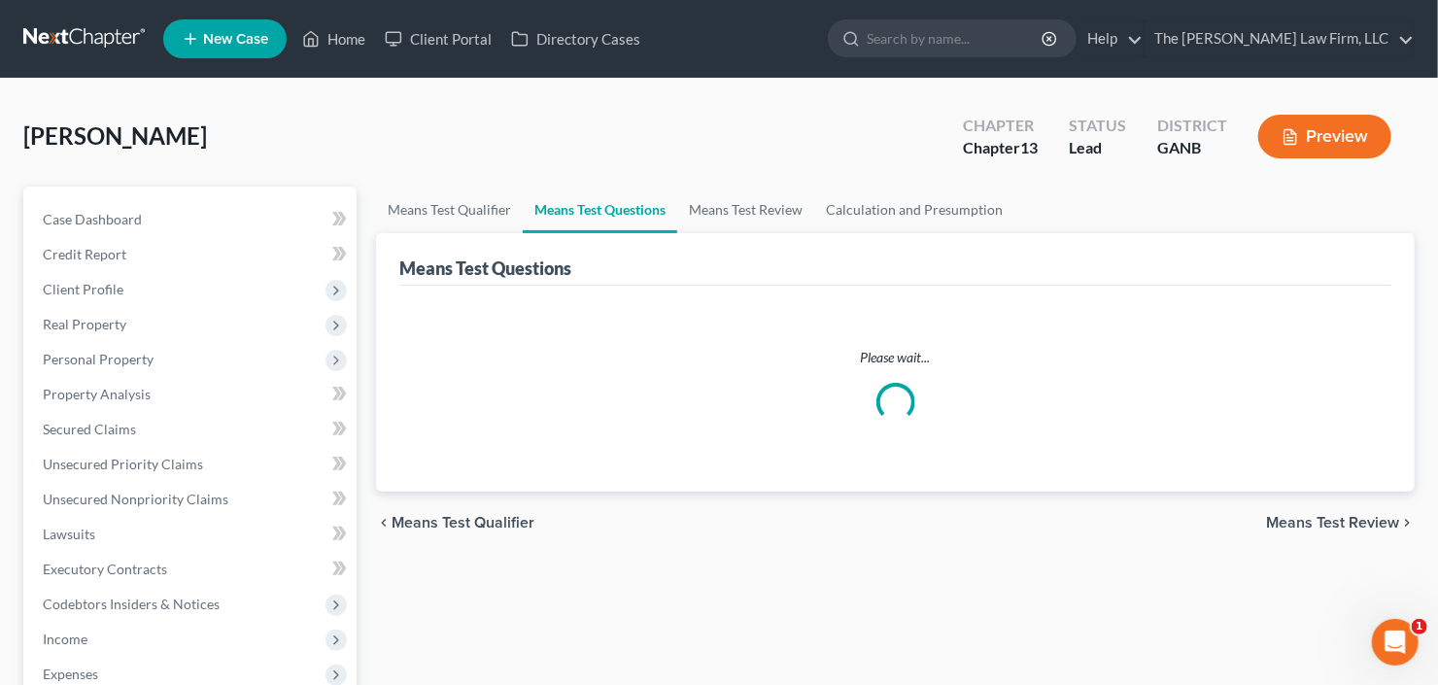
select select "1"
select select "60"
select select "0"
select select "60"
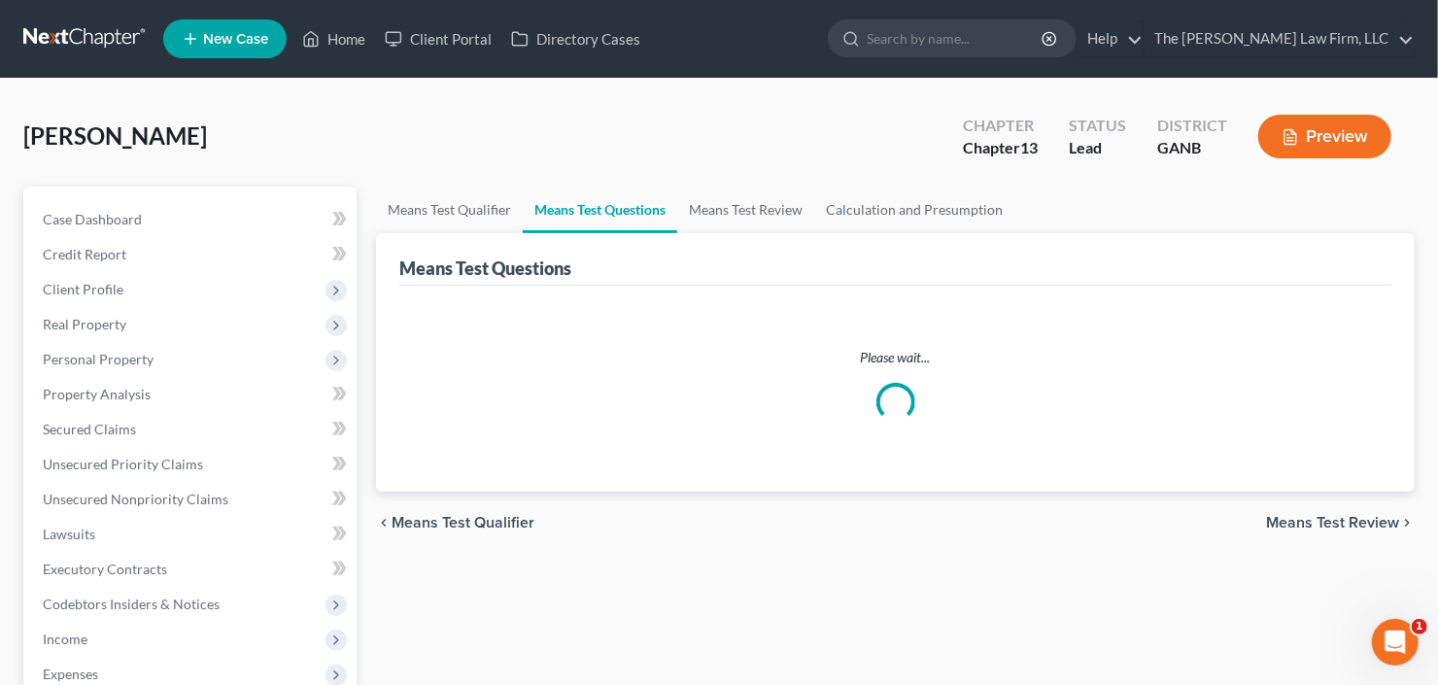
select select "1"
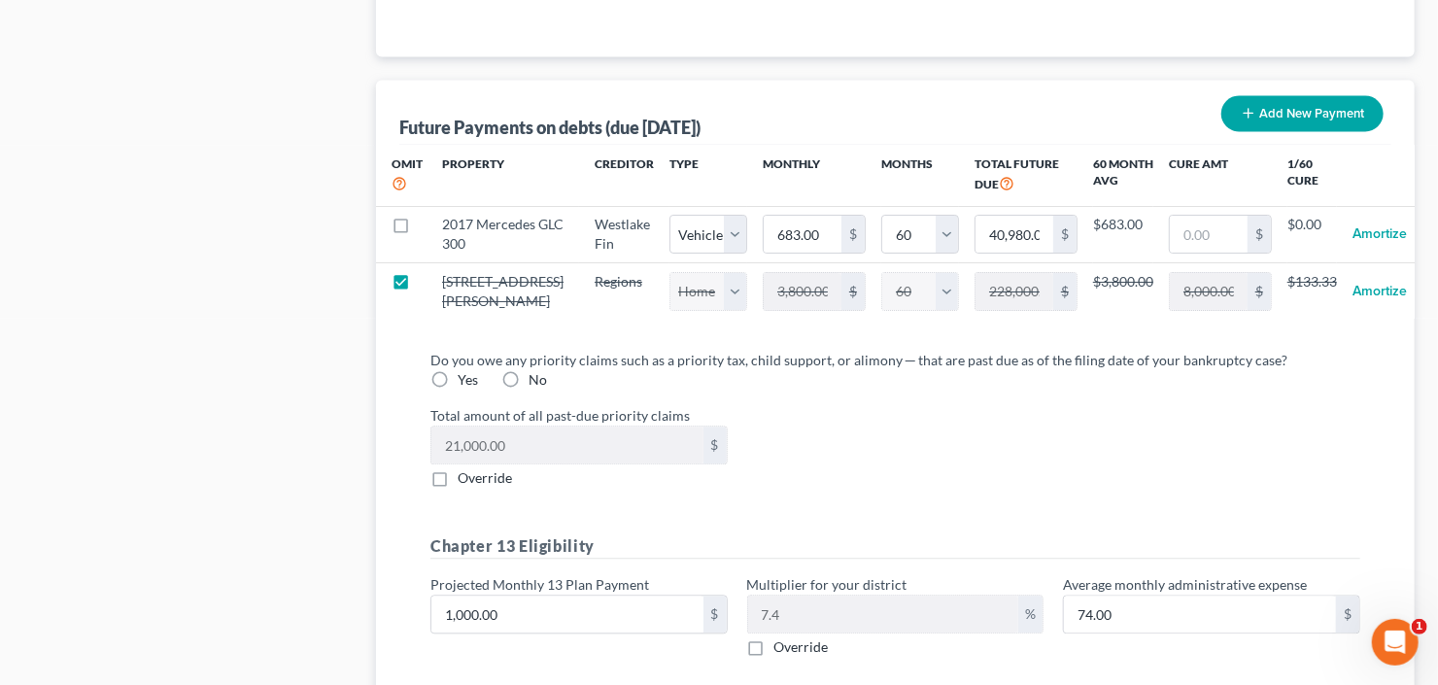
scroll to position [1772, 0]
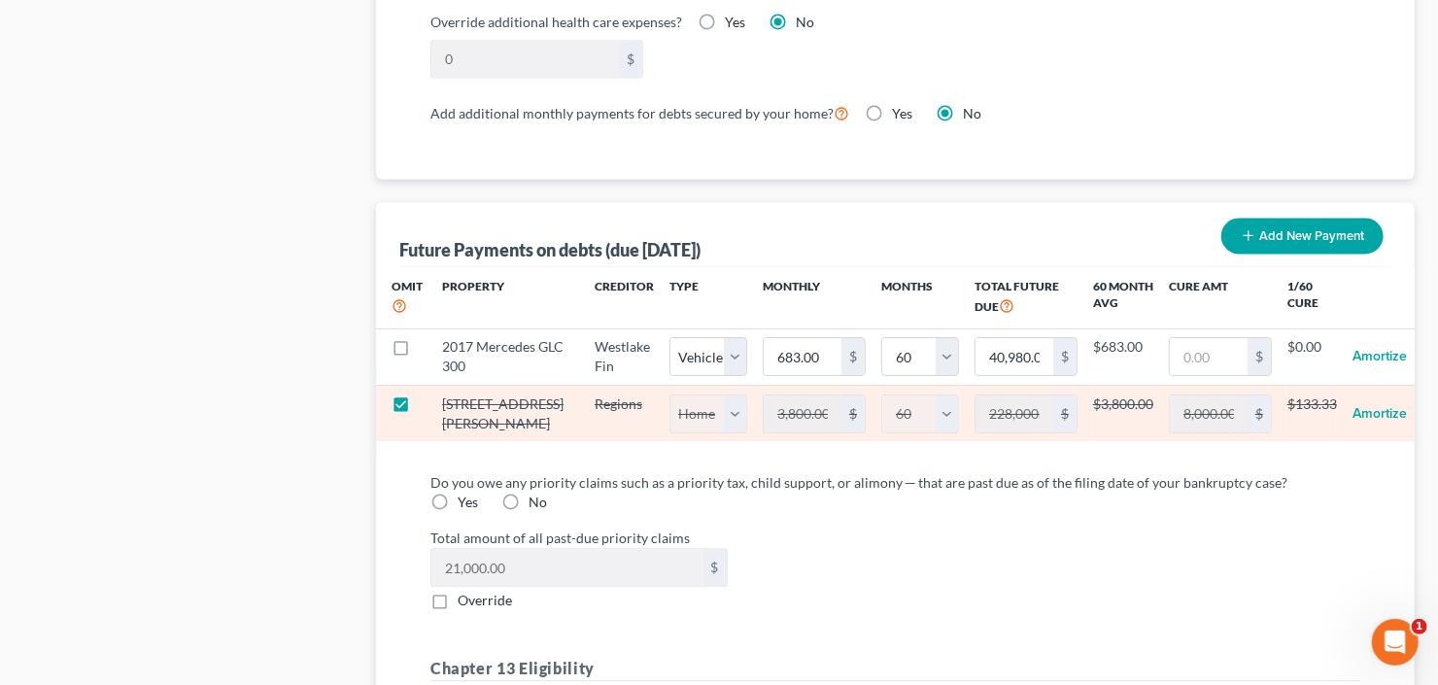
click at [419, 410] on label at bounding box center [419, 410] width 0 height 0
click at [427, 408] on input "checkbox" at bounding box center [433, 402] width 13 height 13
checkbox input "false"
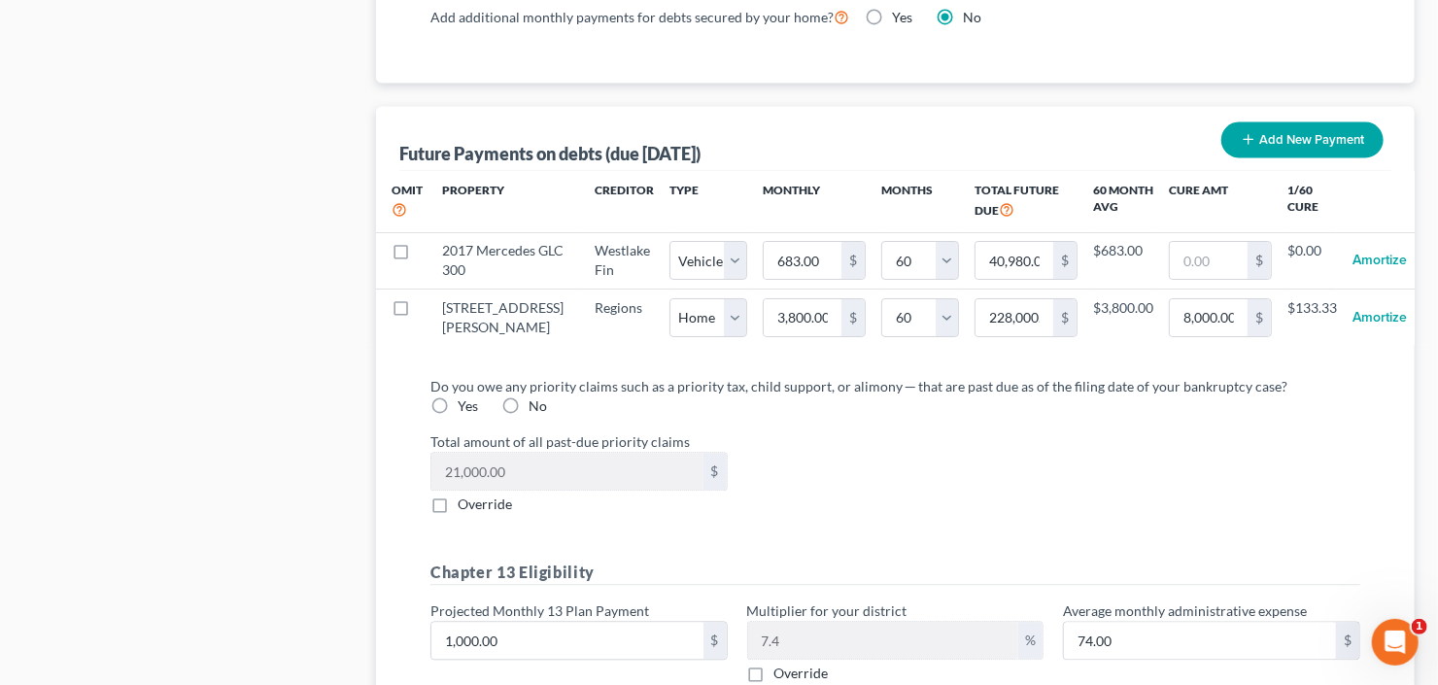
select select "0"
select select "60"
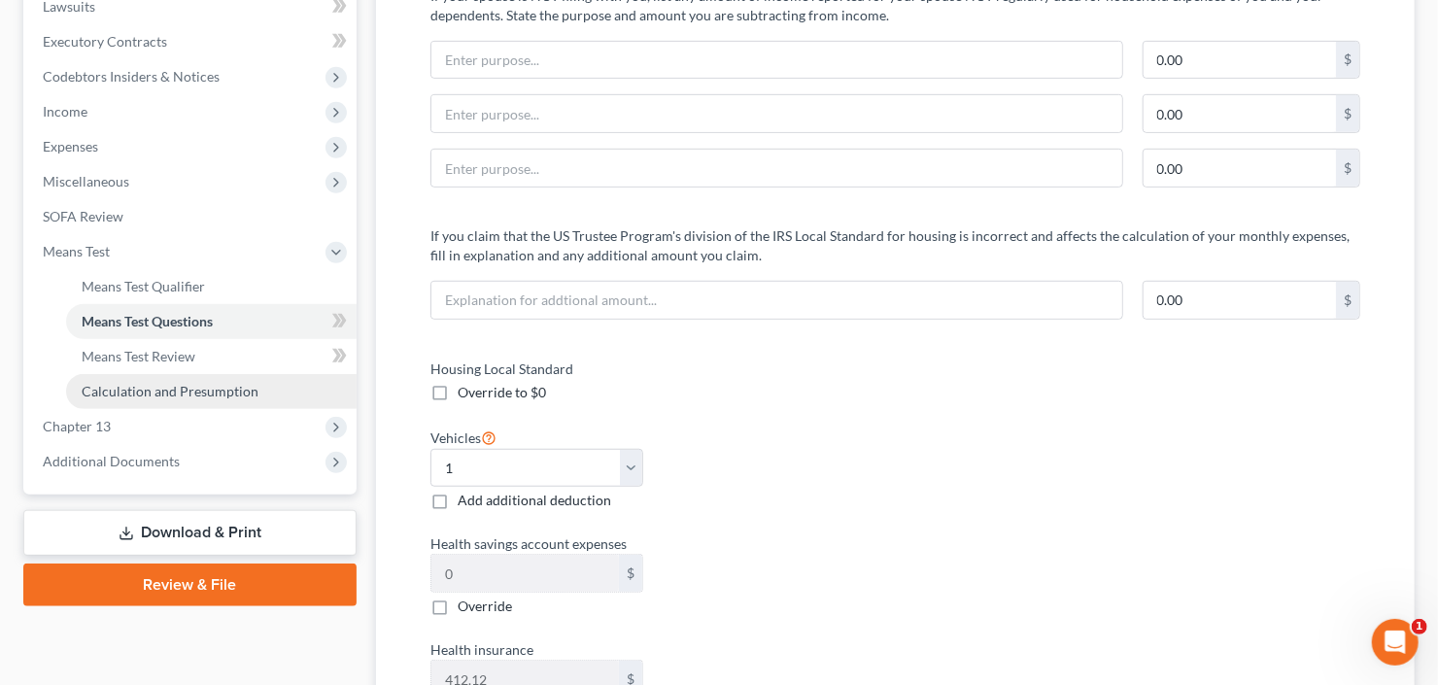
click at [193, 386] on span "Calculation and Presumption" at bounding box center [170, 391] width 177 height 17
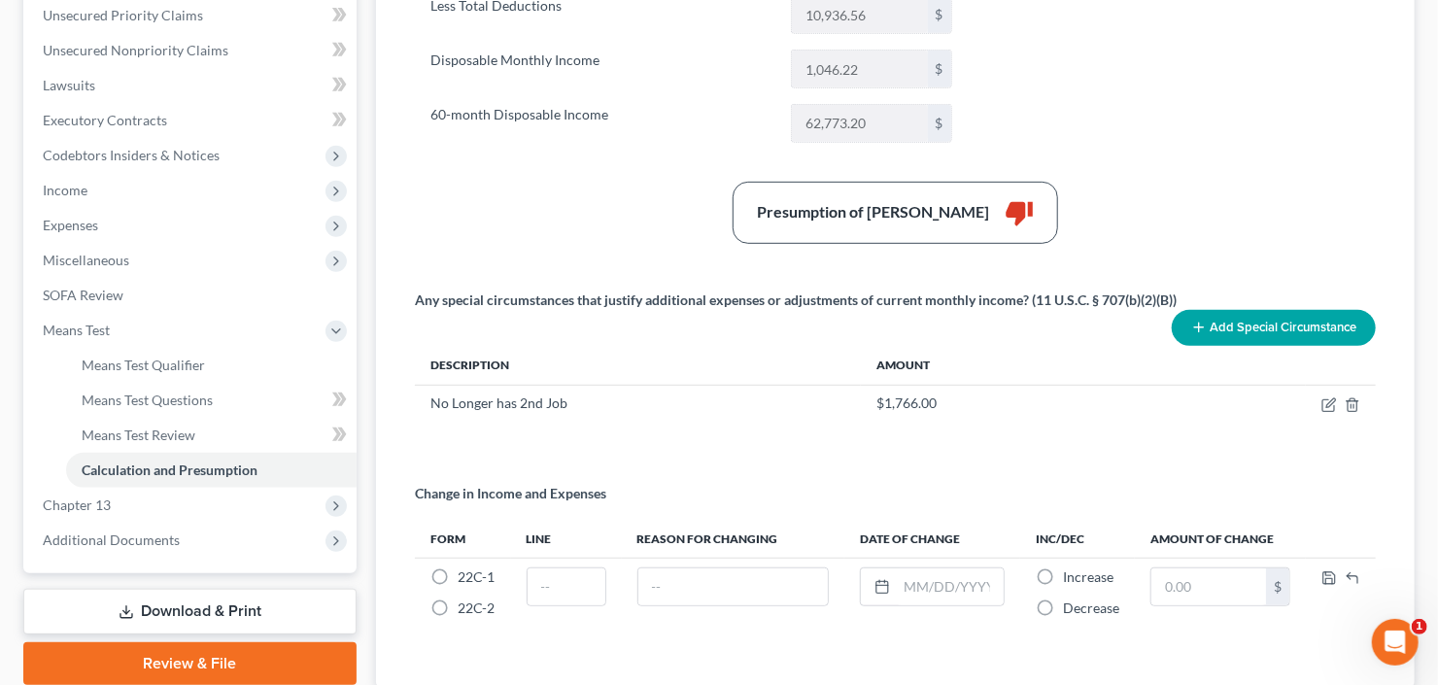
scroll to position [466, 0]
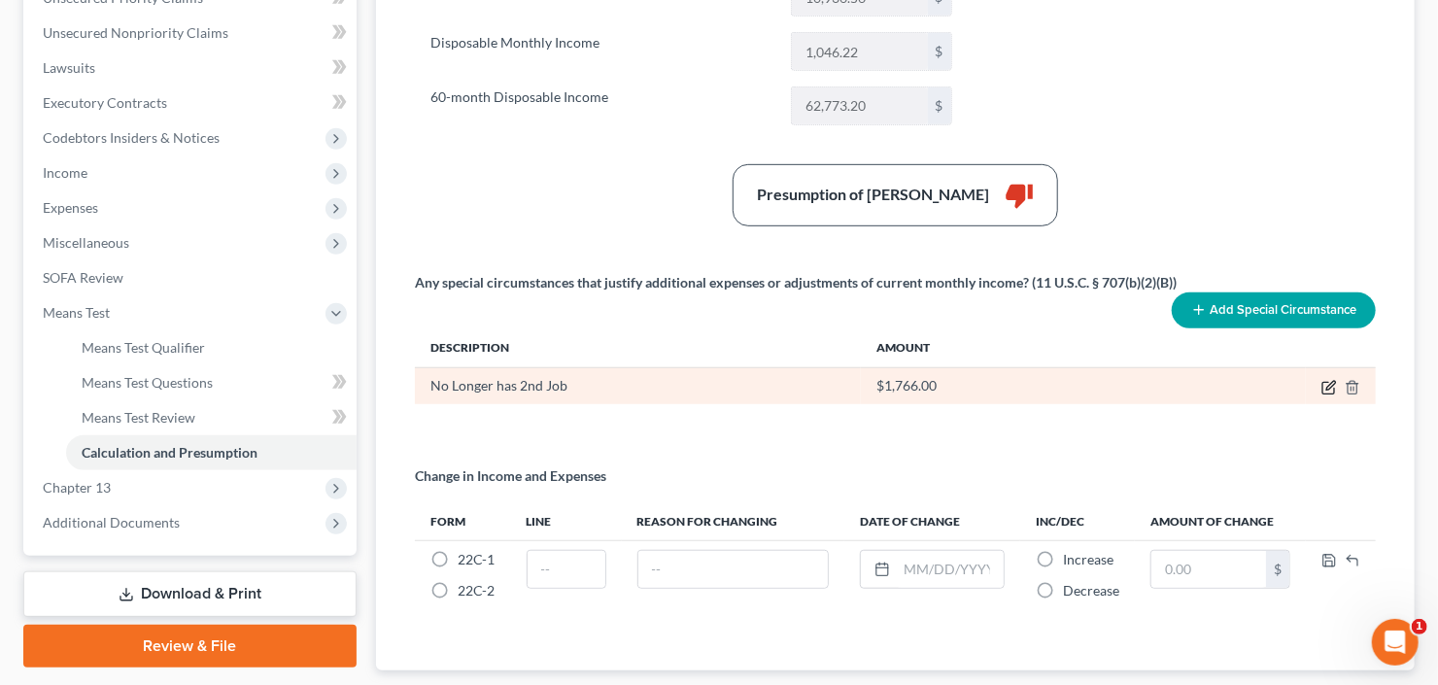
click at [1329, 381] on icon "button" at bounding box center [1330, 385] width 9 height 9
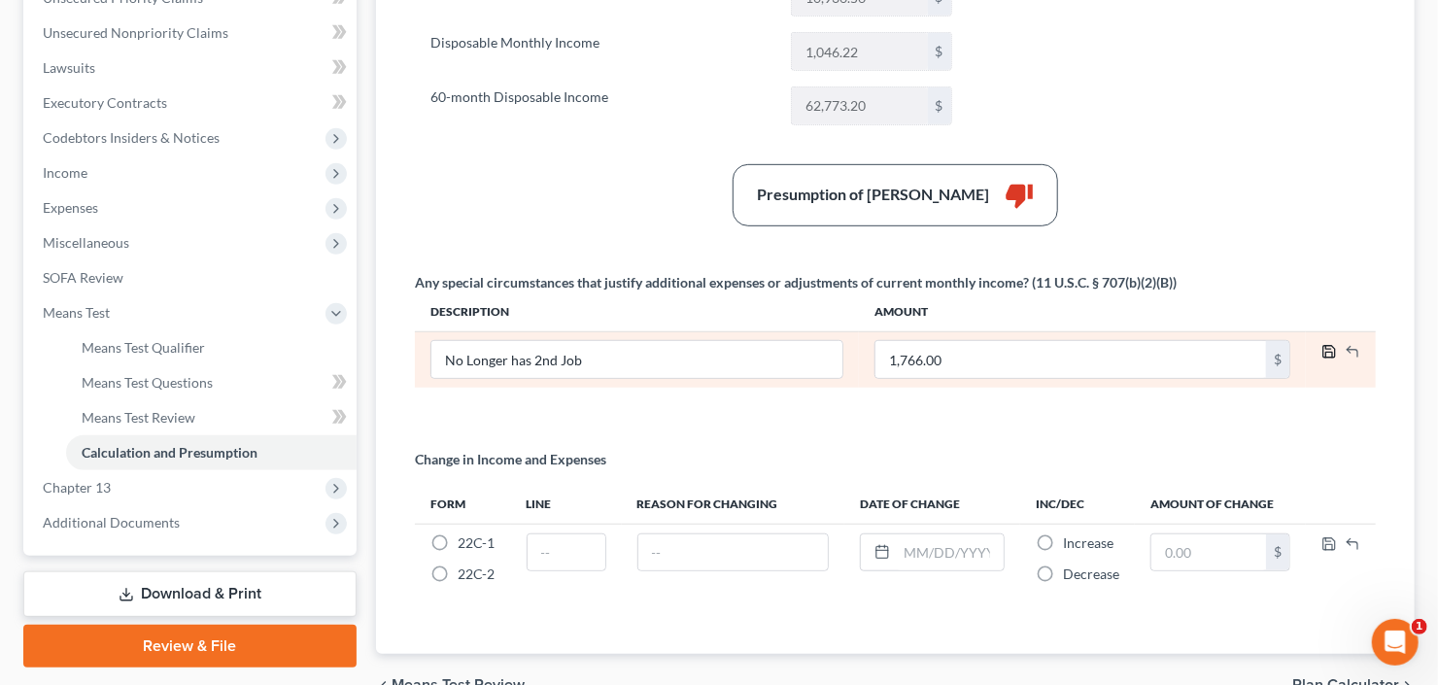
click at [1326, 352] on polyline "button" at bounding box center [1329, 354] width 7 height 5
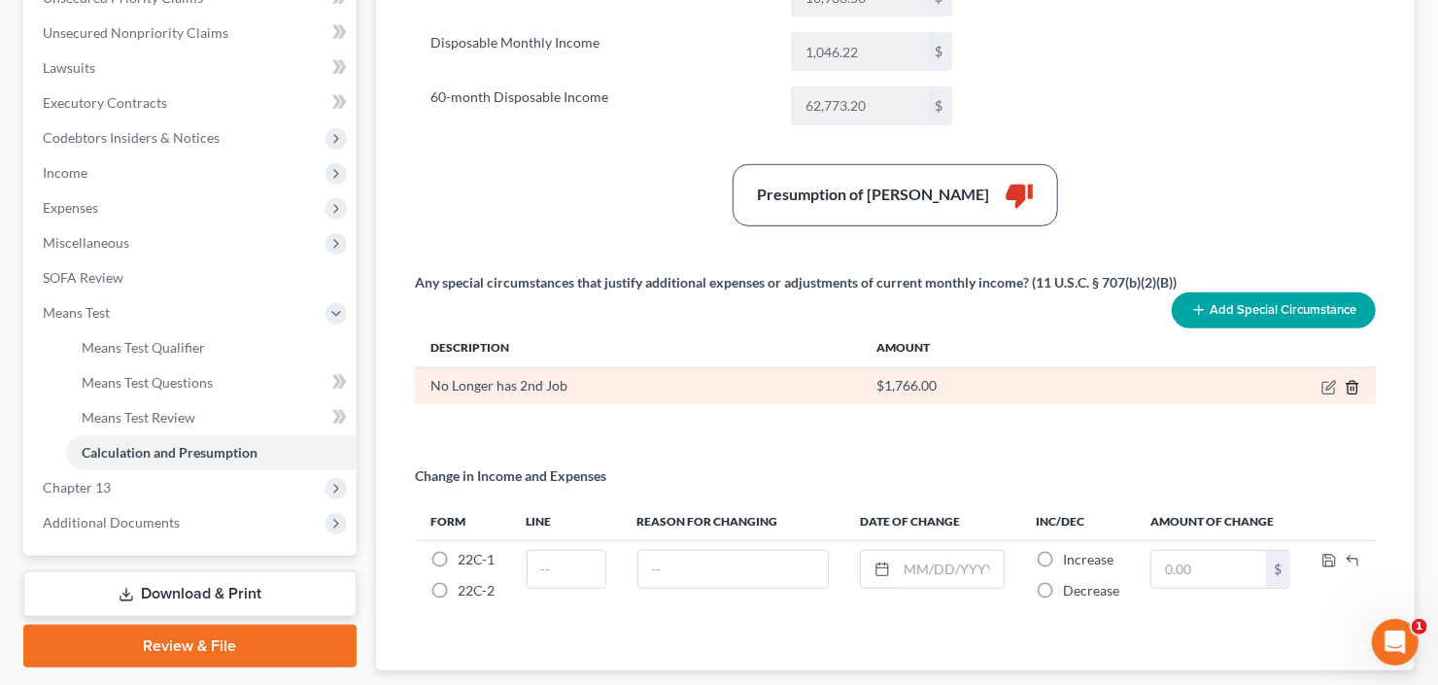
click at [1355, 386] on icon "button" at bounding box center [1353, 388] width 16 height 16
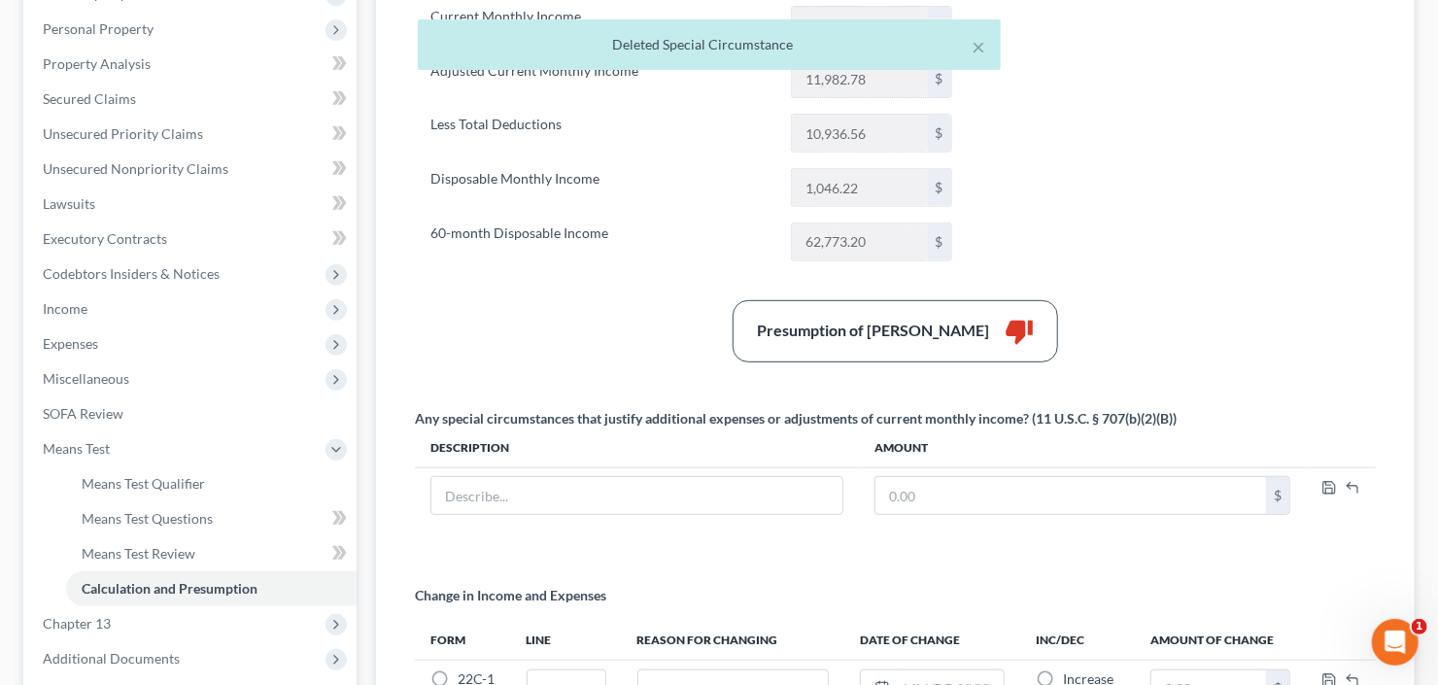
scroll to position [155, 0]
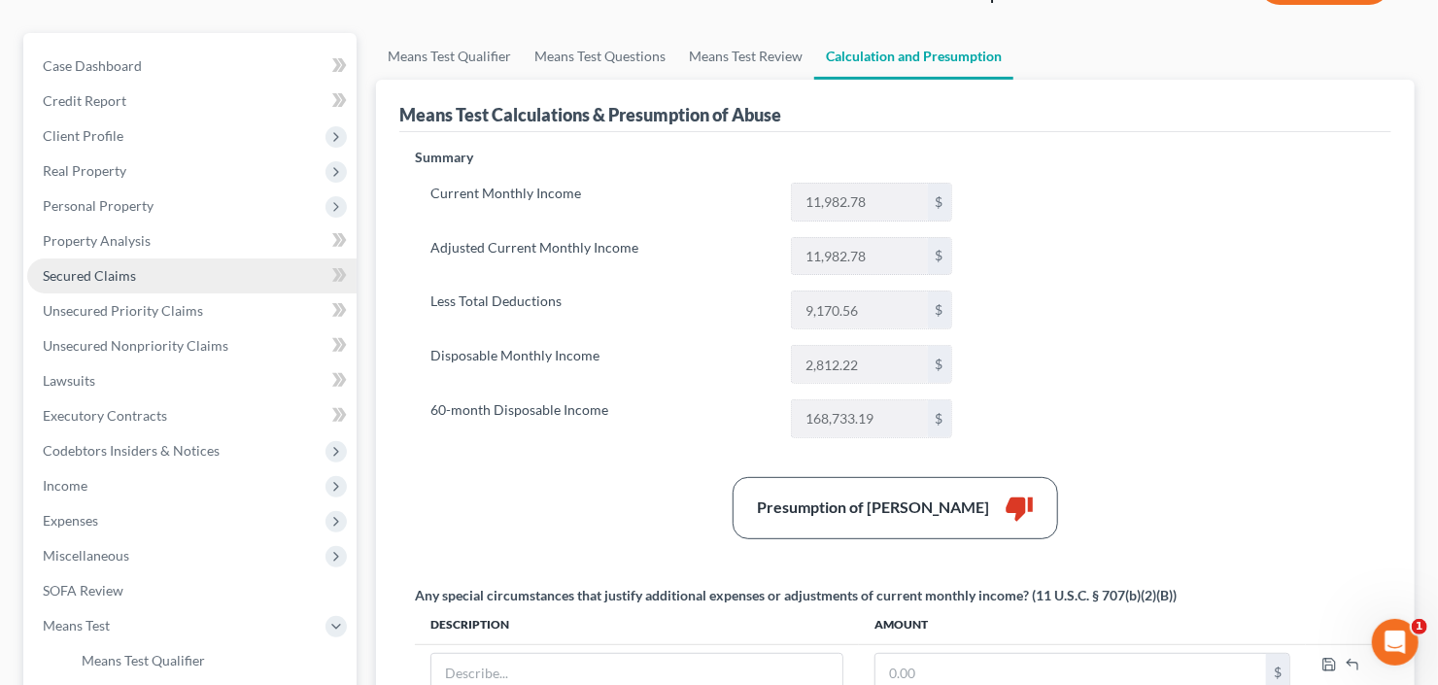
click at [104, 280] on span "Secured Claims" at bounding box center [89, 275] width 93 height 17
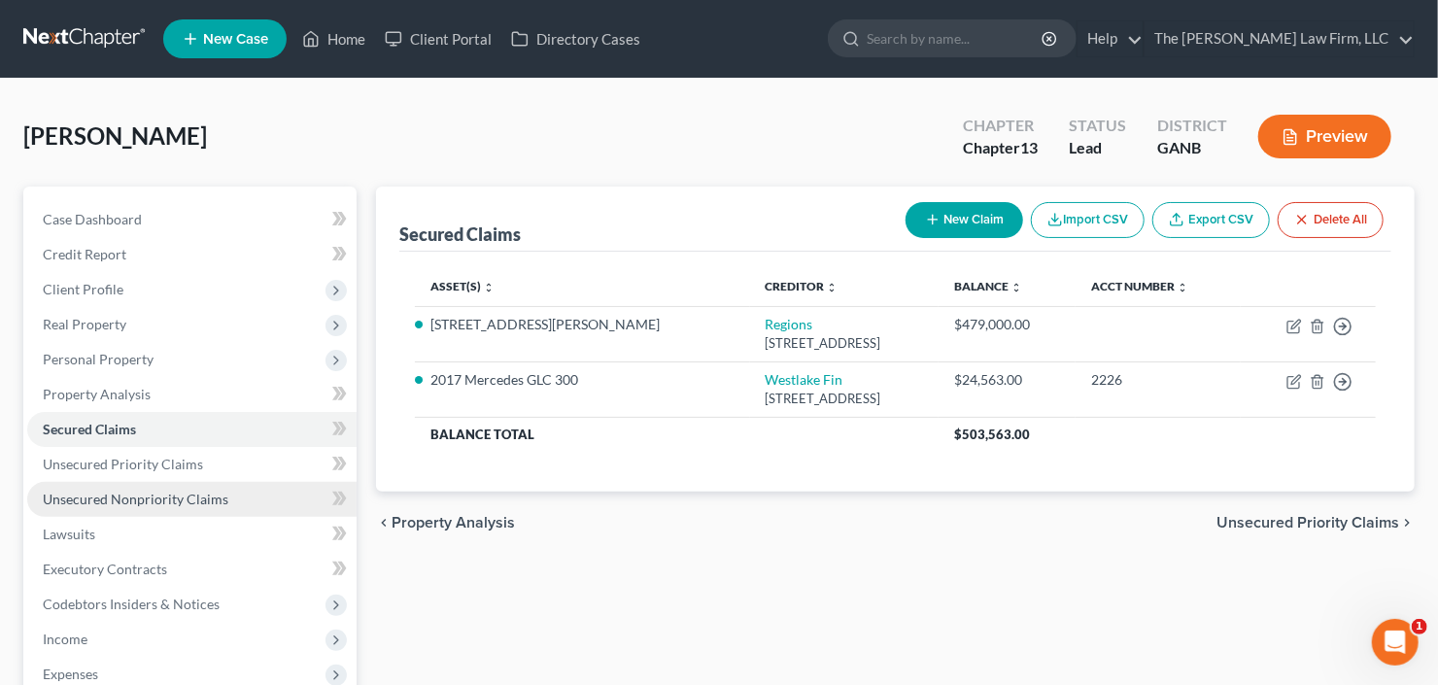
click at [166, 492] on span "Unsecured Nonpriority Claims" at bounding box center [136, 499] width 186 height 17
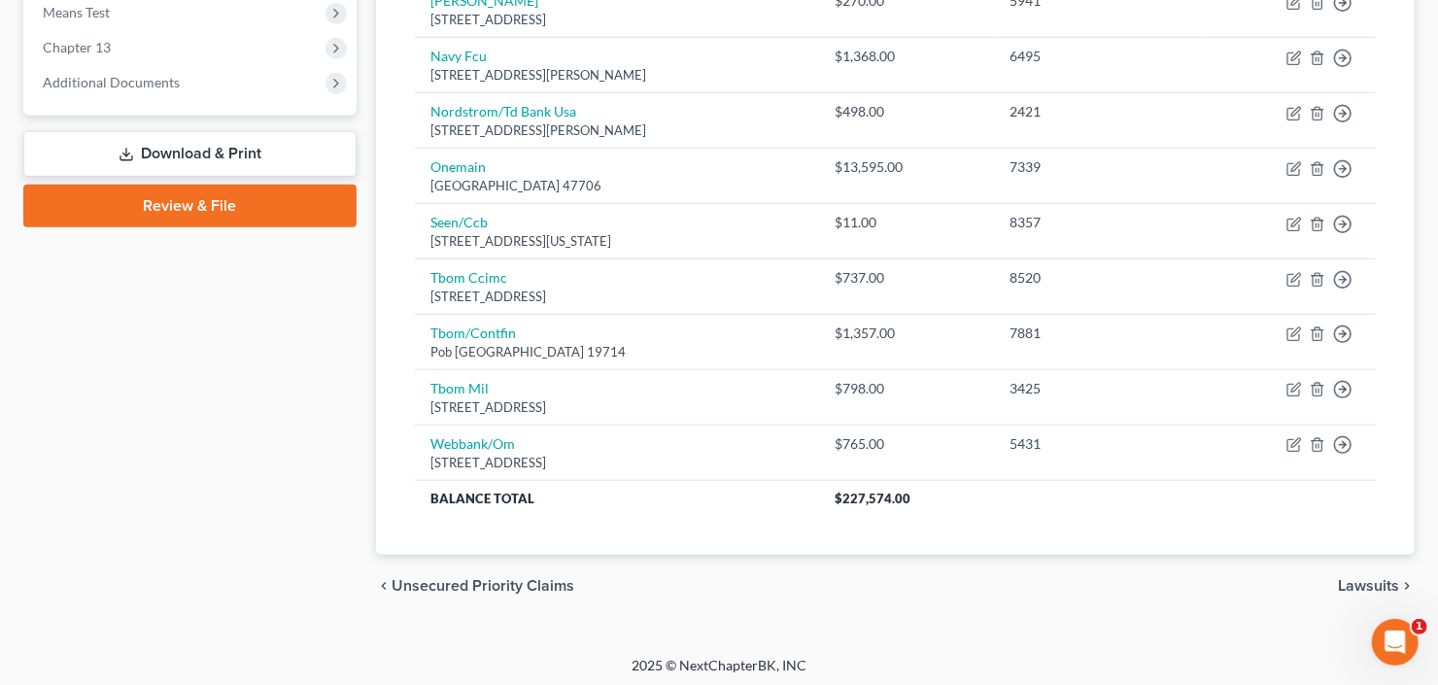
scroll to position [689, 0]
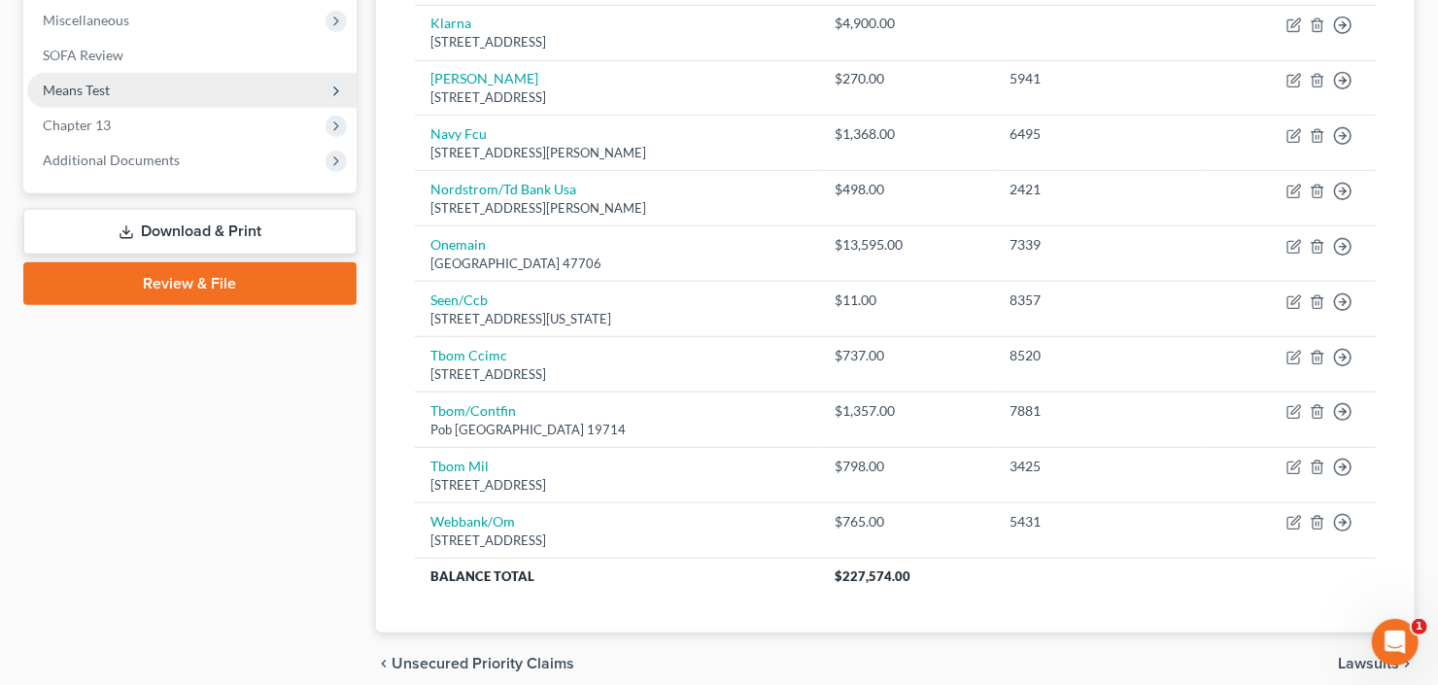
click at [133, 80] on span "Means Test" at bounding box center [191, 90] width 329 height 35
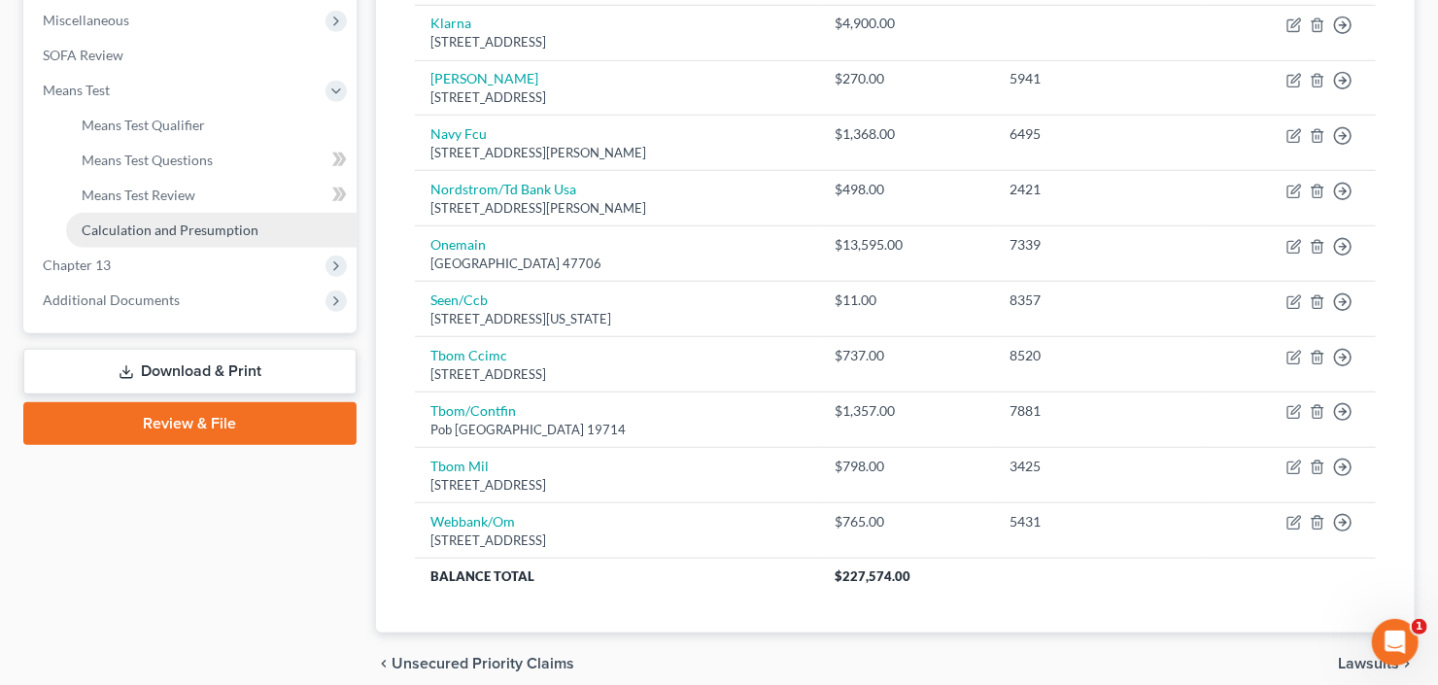
click at [183, 234] on span "Calculation and Presumption" at bounding box center [170, 230] width 177 height 17
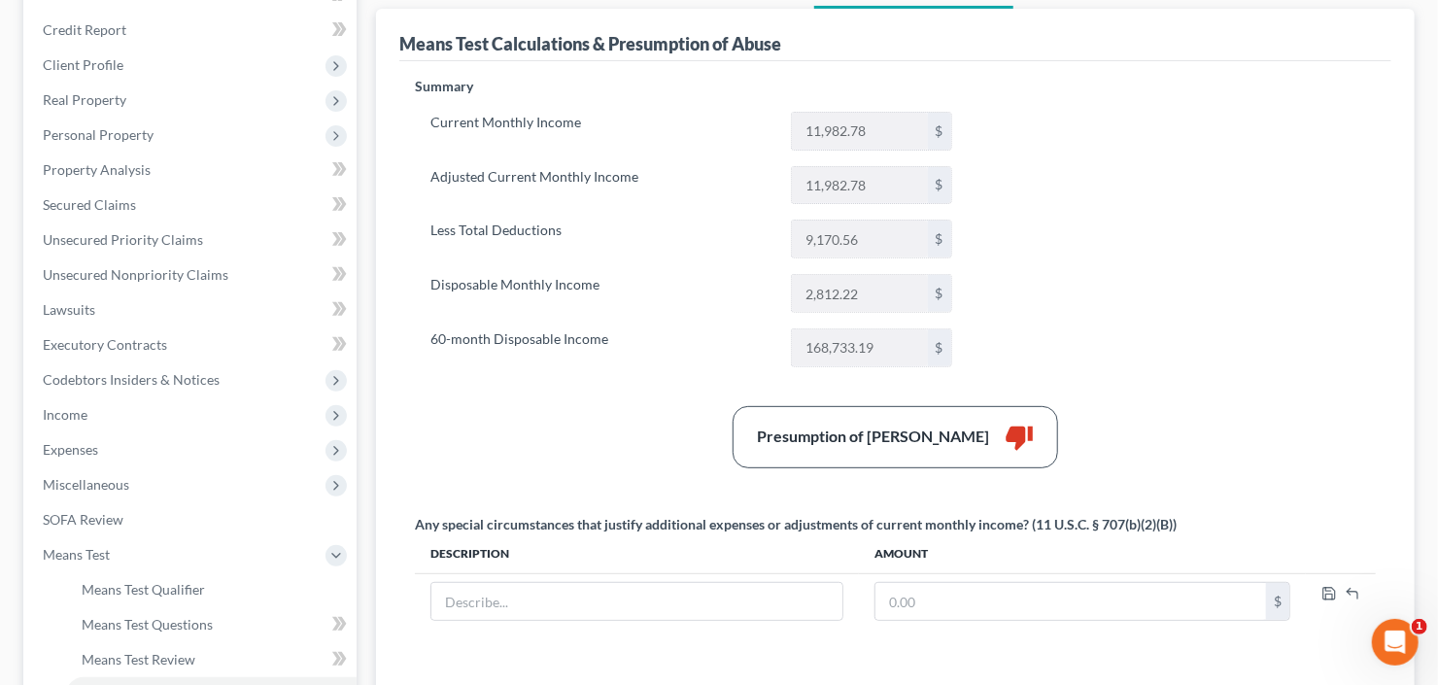
scroll to position [311, 0]
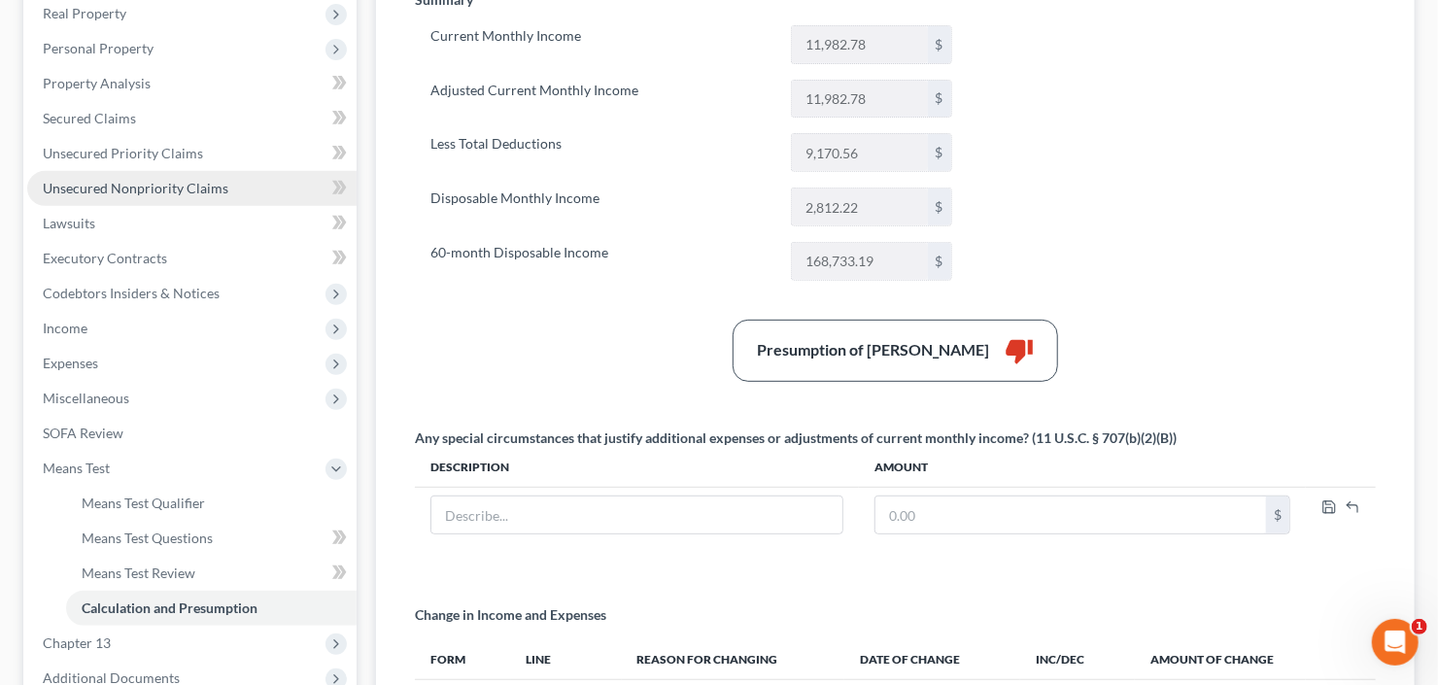
click at [135, 189] on span "Unsecured Nonpriority Claims" at bounding box center [136, 188] width 186 height 17
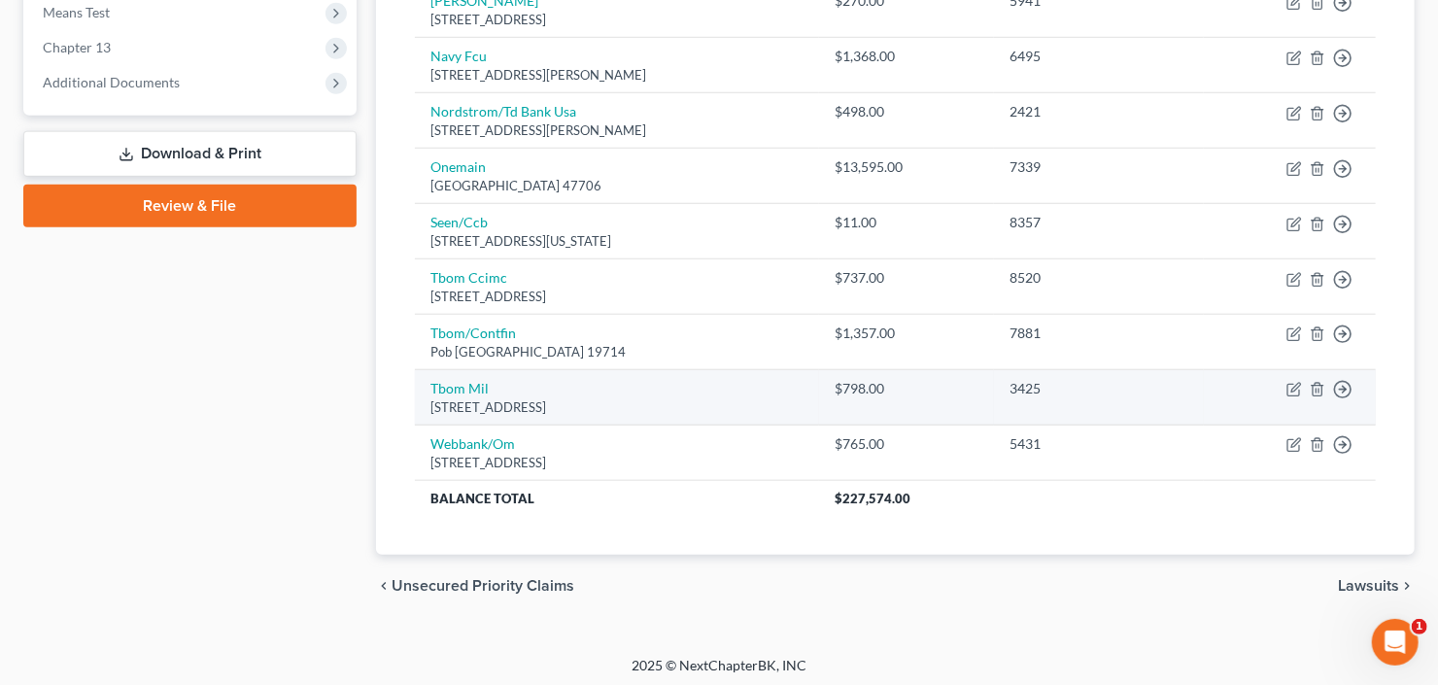
scroll to position [300, 0]
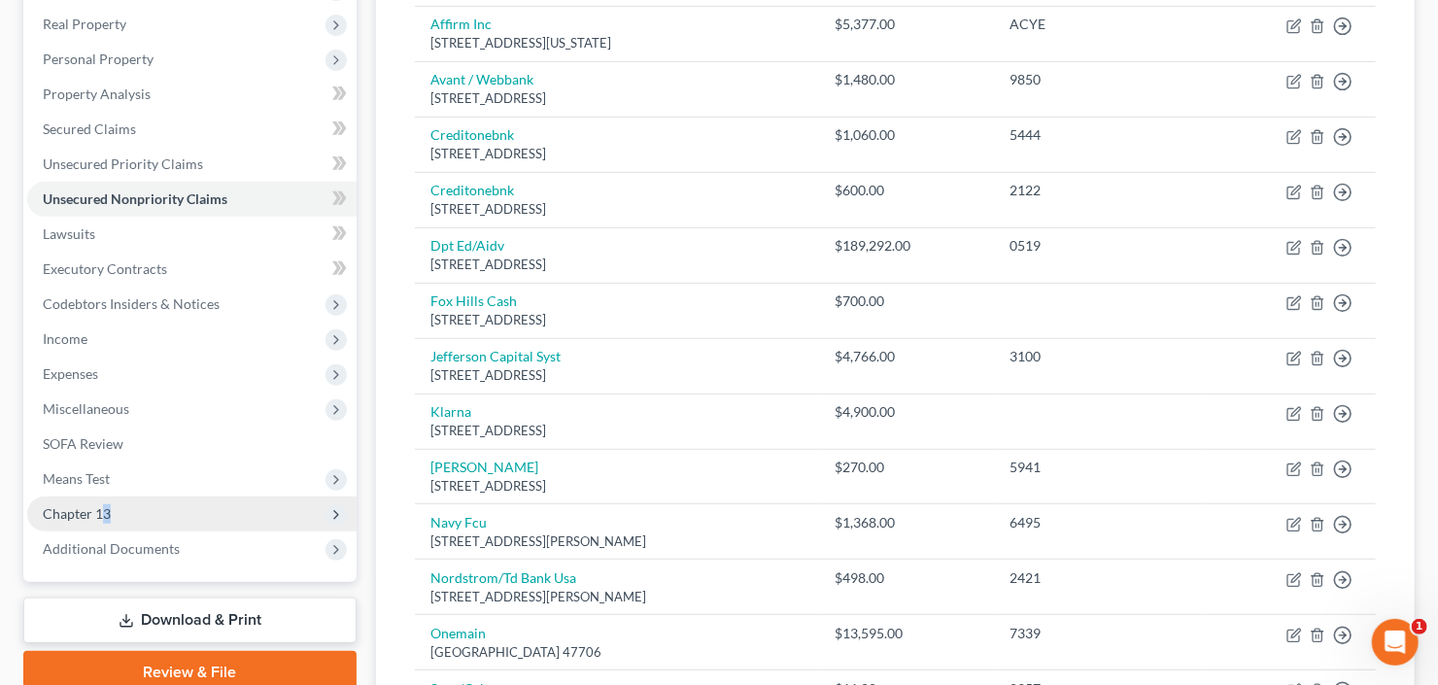
click at [105, 511] on span "Chapter 13" at bounding box center [77, 513] width 68 height 17
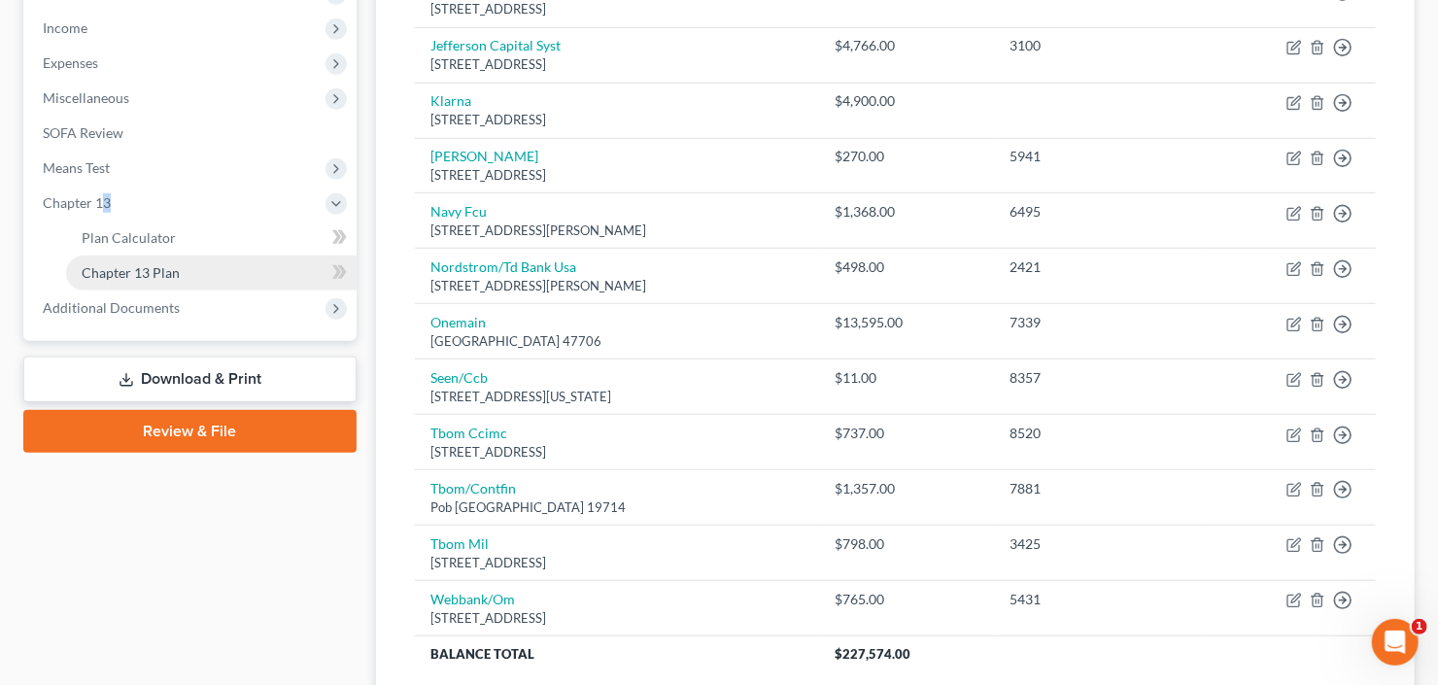
click at [160, 275] on span "Chapter 13 Plan" at bounding box center [131, 272] width 98 height 17
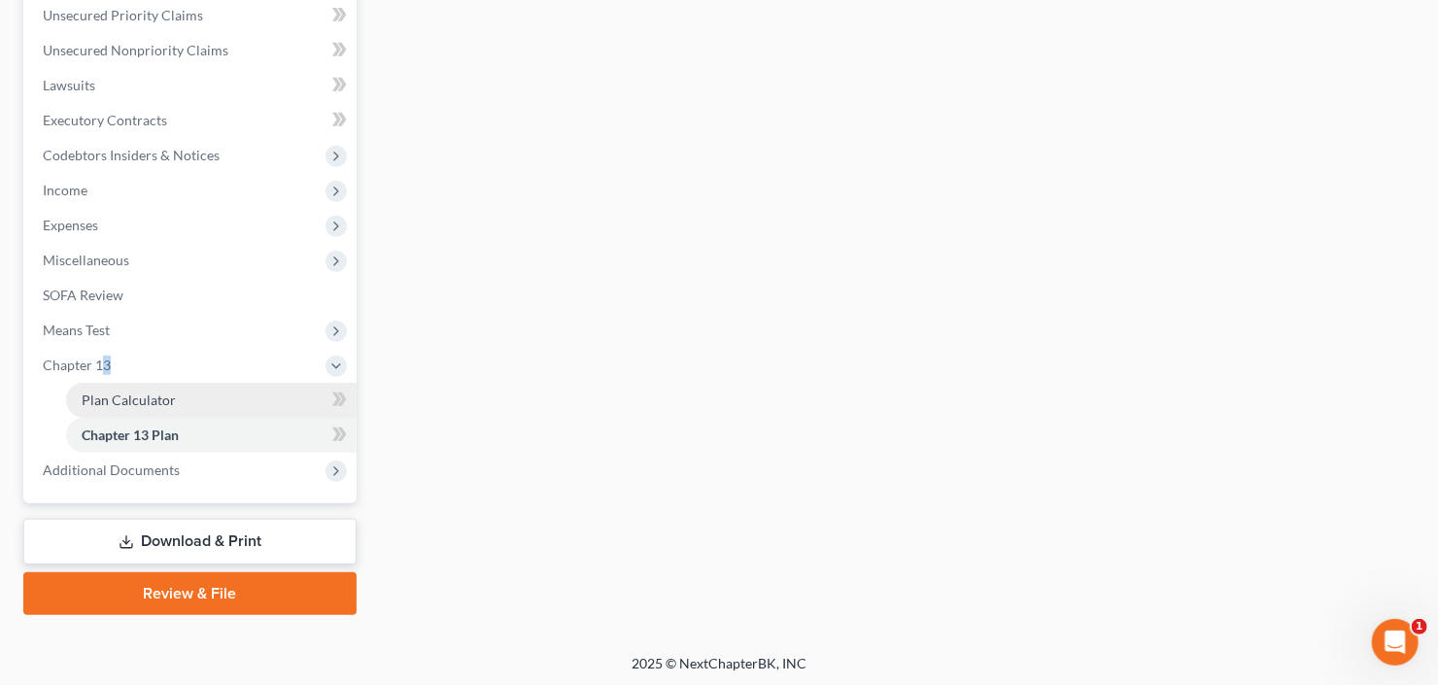
click at [114, 406] on link "Plan Calculator" at bounding box center [211, 400] width 291 height 35
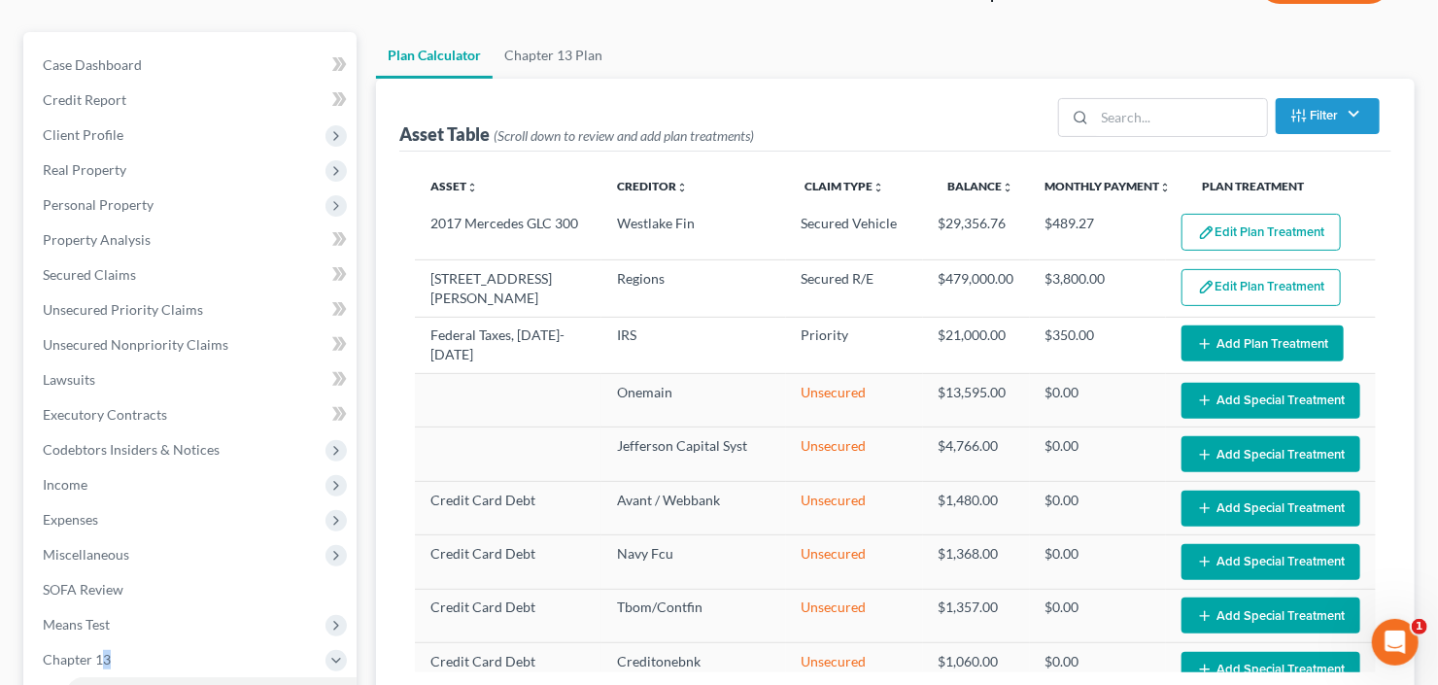
scroll to position [233, 0]
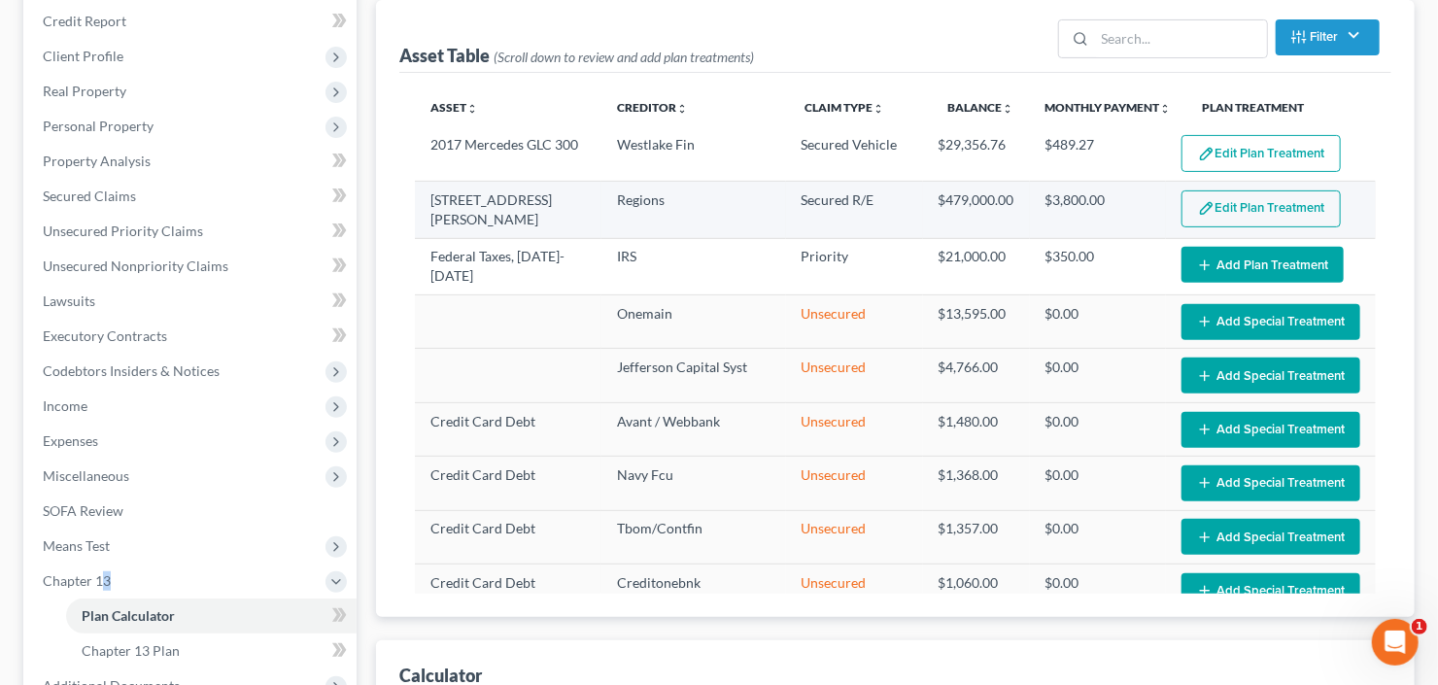
select select "59"
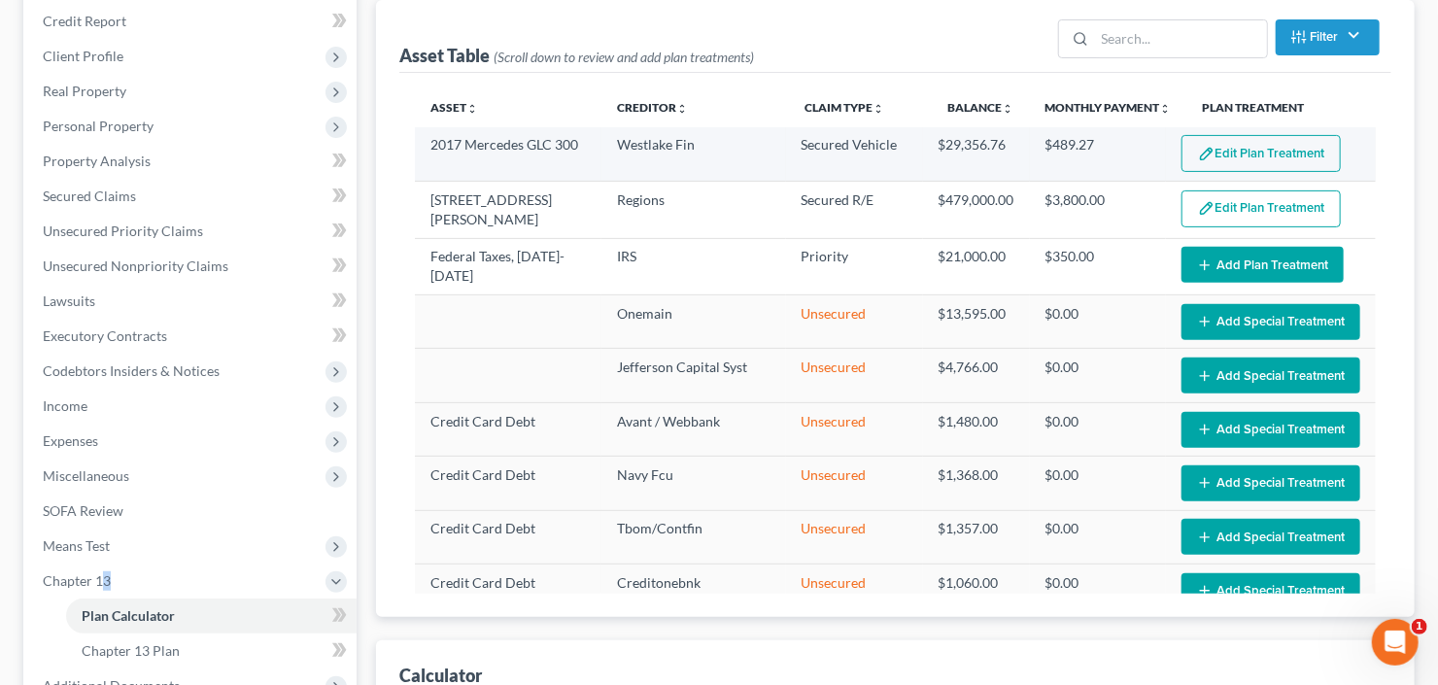
click at [1247, 150] on button "Edit Plan Treatment" at bounding box center [1261, 153] width 159 height 37
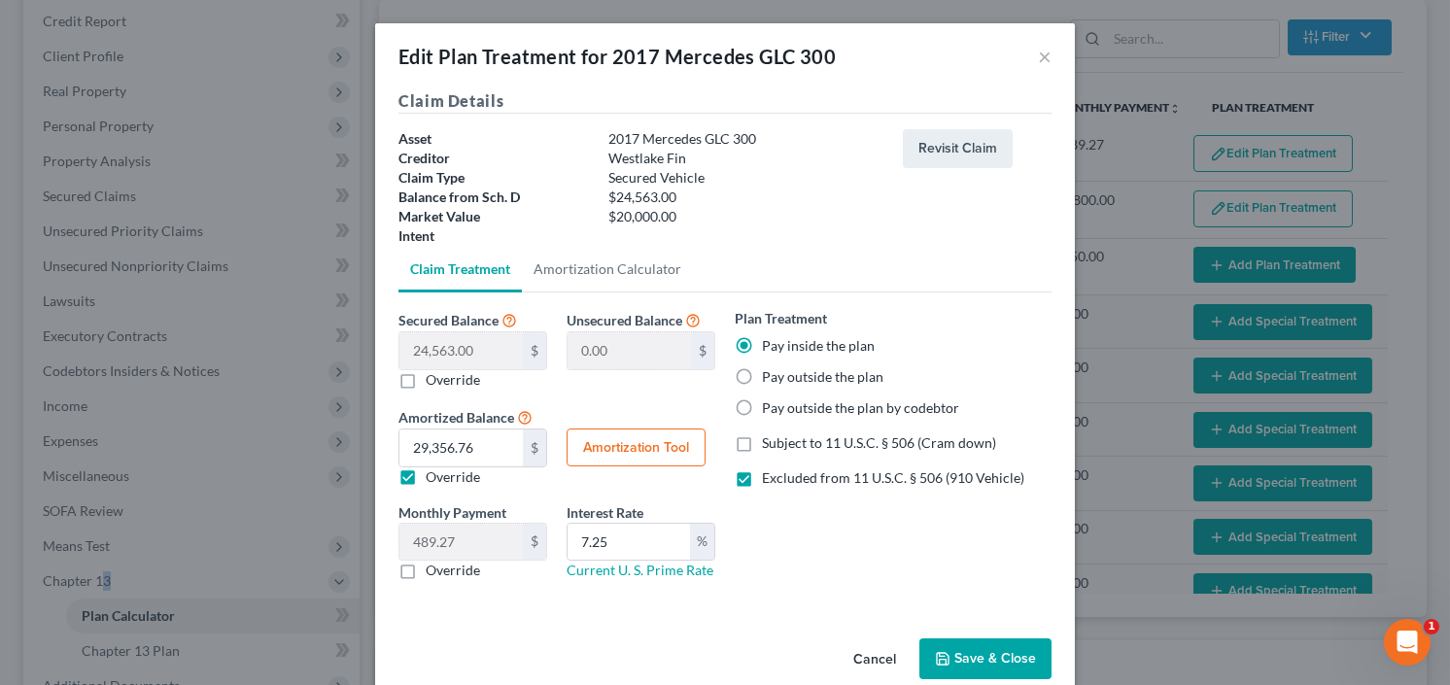
drag, startPoint x: 977, startPoint y: 642, endPoint x: 989, endPoint y: 629, distance: 18.6
click at [979, 641] on button "Save & Close" at bounding box center [985, 658] width 132 height 41
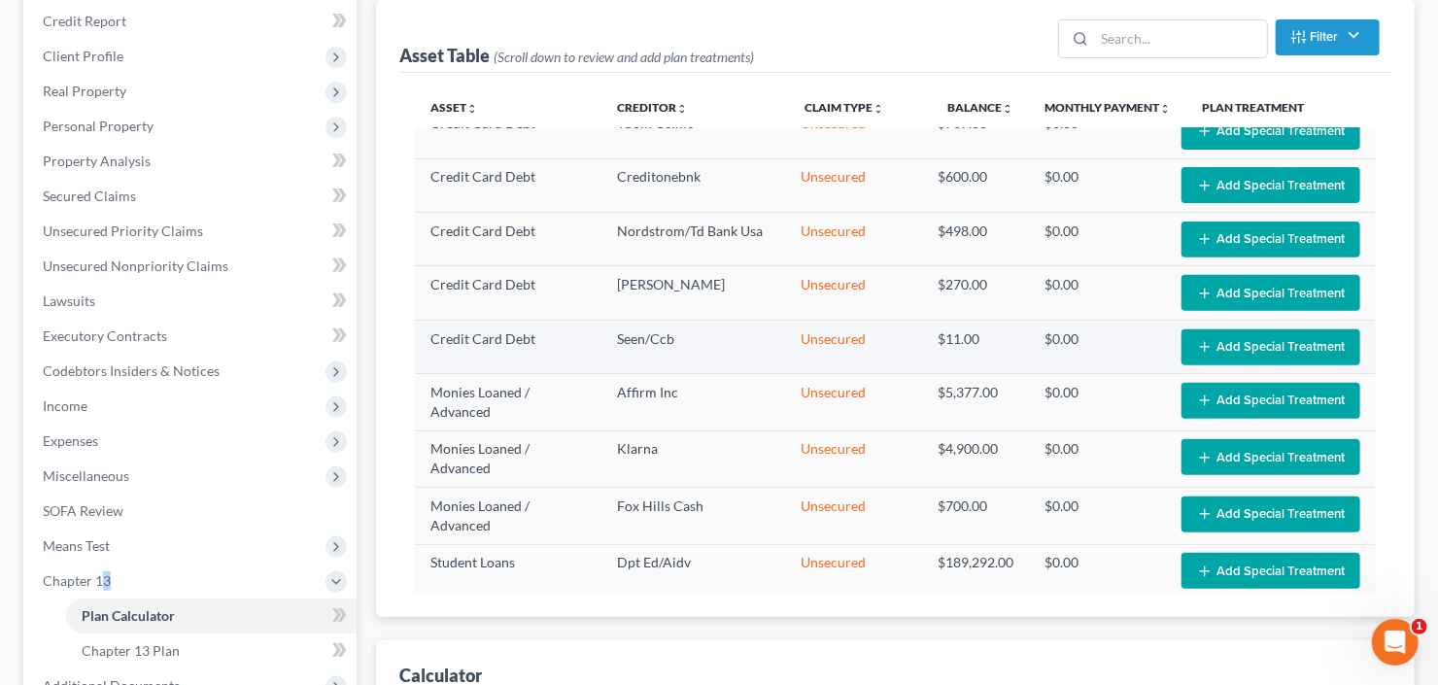
select select "59"
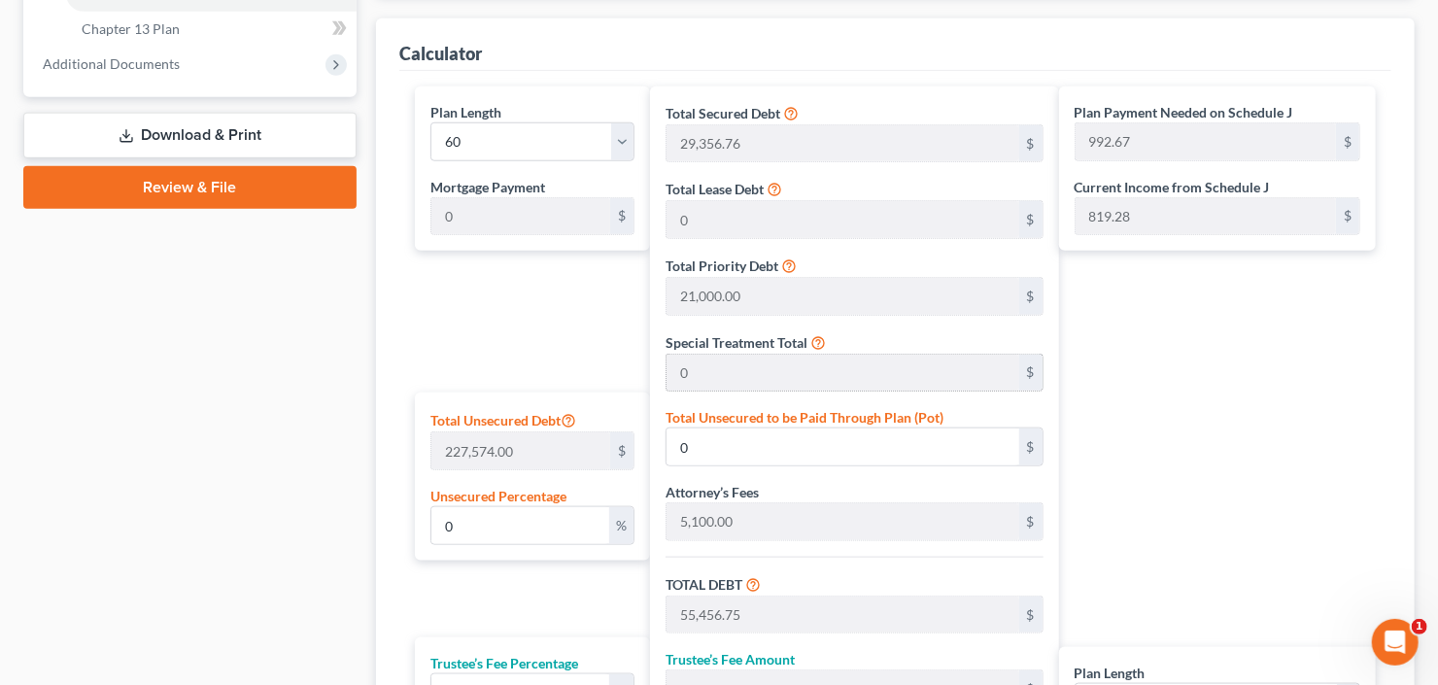
scroll to position [933, 0]
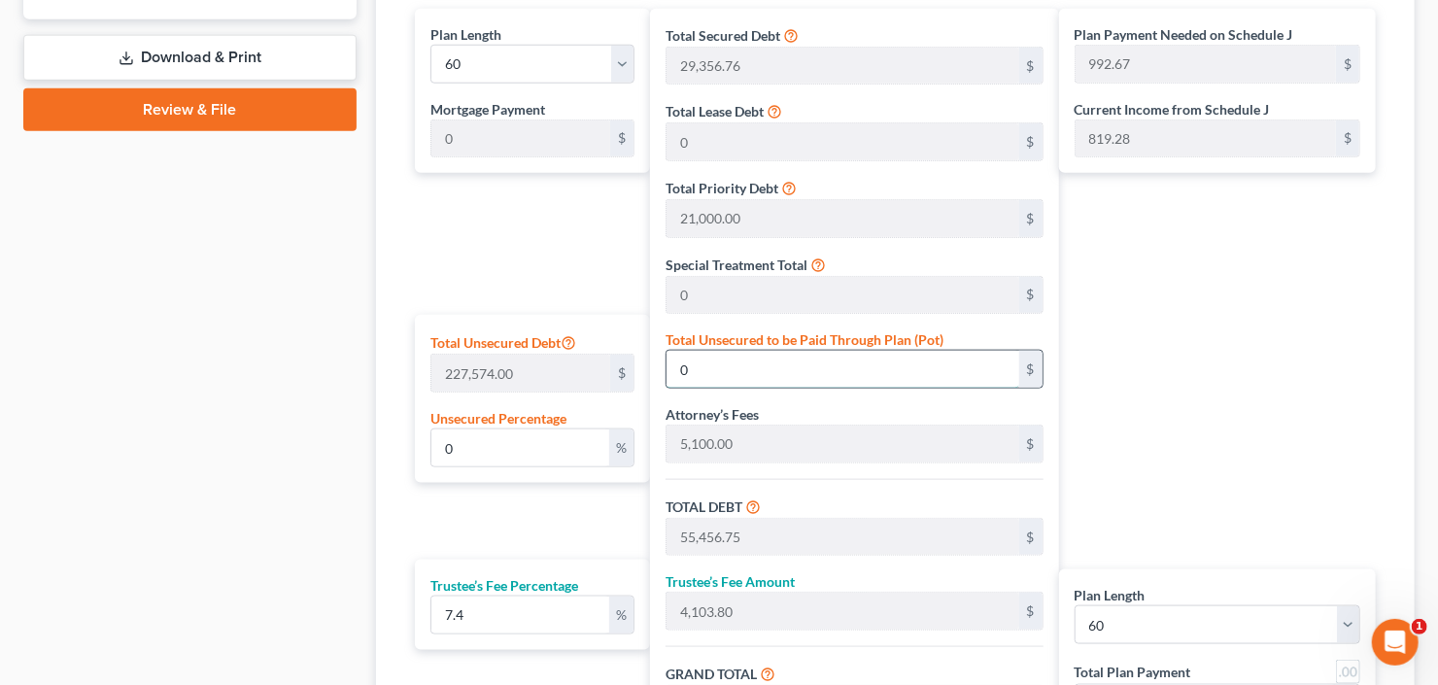
click at [764, 368] on input "0" at bounding box center [843, 369] width 352 height 37
type input "0.002197087540755974"
type input "5"
type input "55,461.75"
type input "4,104.17"
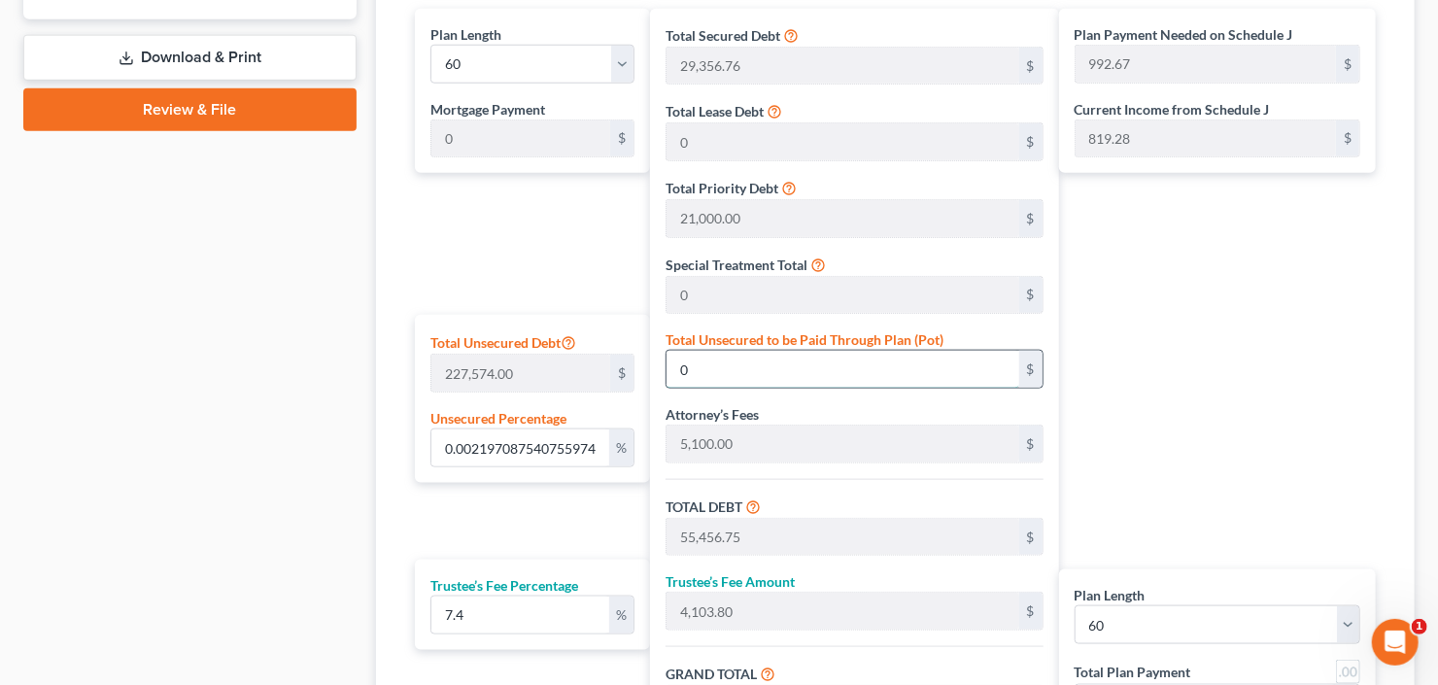
type input "59,565.93"
type input "992.76"
type input "0.023289127932013324"
type input "53"
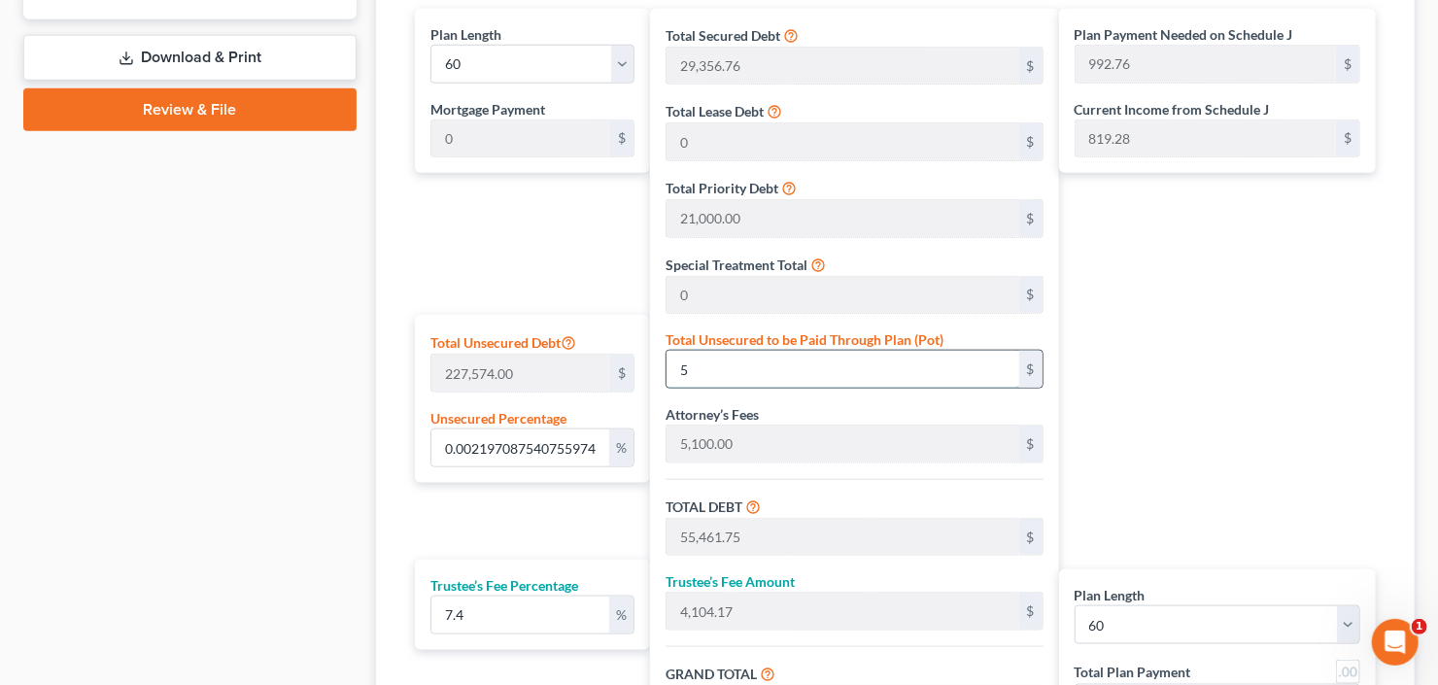
type input "55,509.75"
type input "4,107.72"
type input "59,617.48"
type input "993.62"
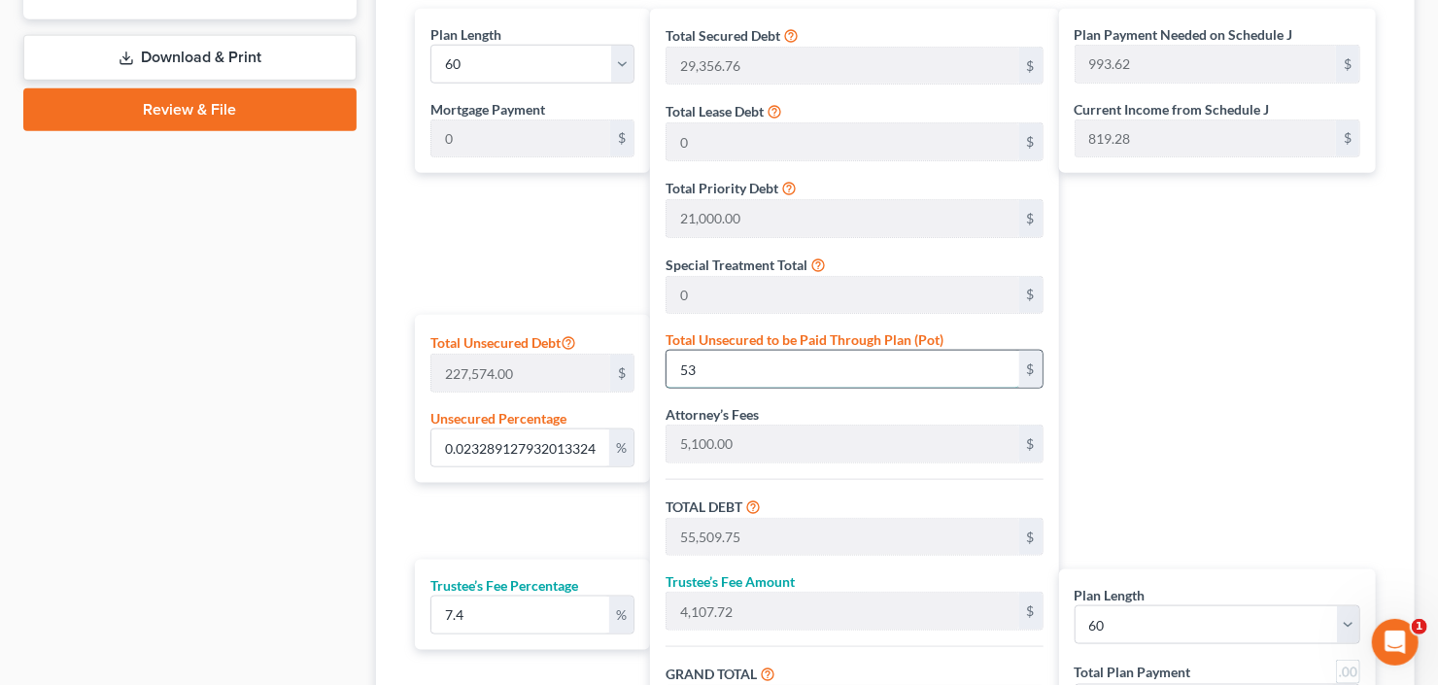
type input "0.2328912793201332"
type input "530"
type input "55,986.75"
type input "4,143.02"
type input "60,129.78"
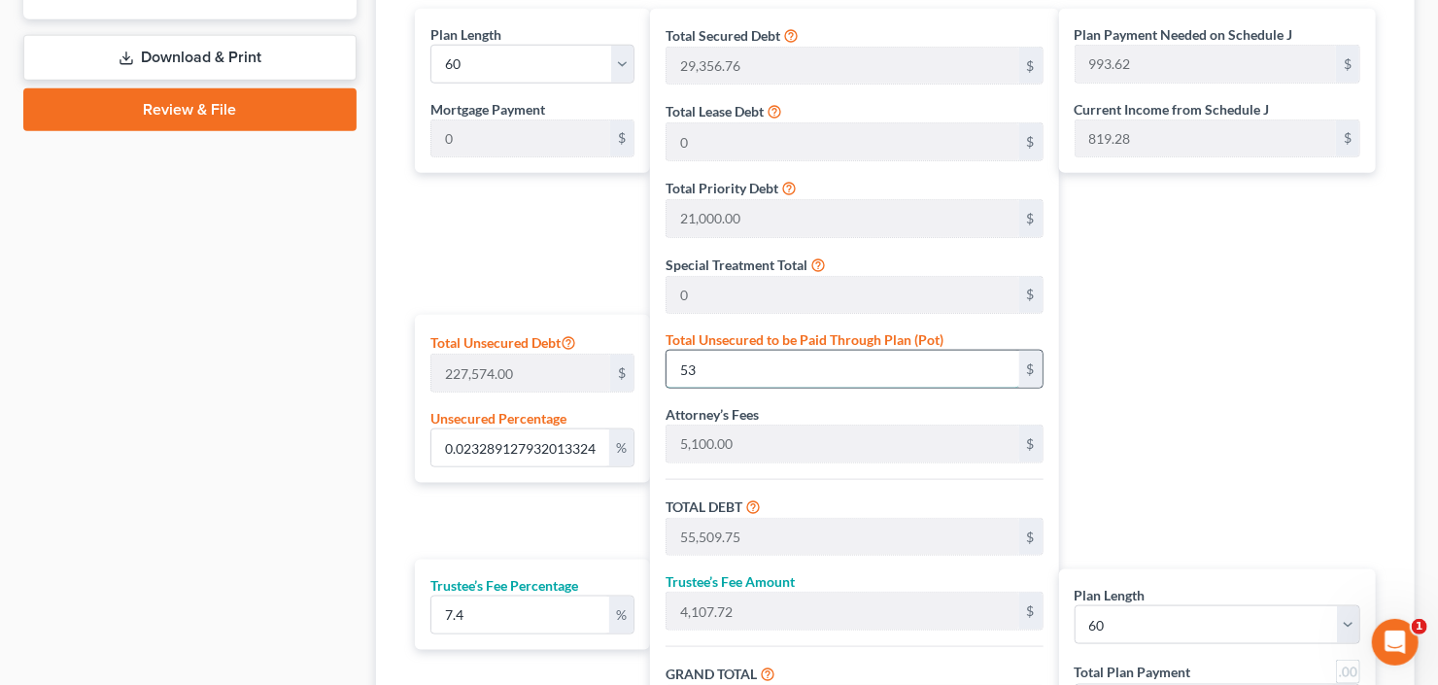
type input "1,002.16"
type input "2.3289127932013325"
type input "5300"
type input "60,756.75"
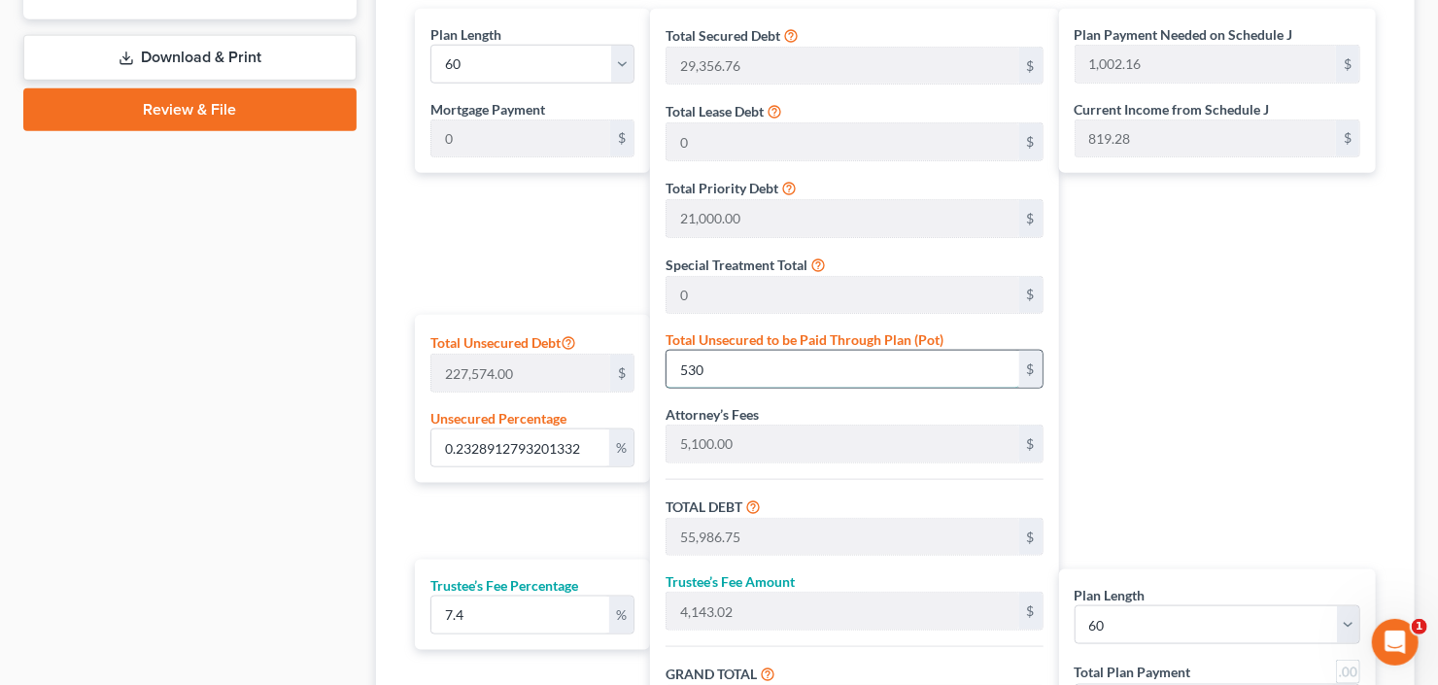
type input "4,496.00"
type input "65,252.76"
type input "1,087.54"
type input "5,300"
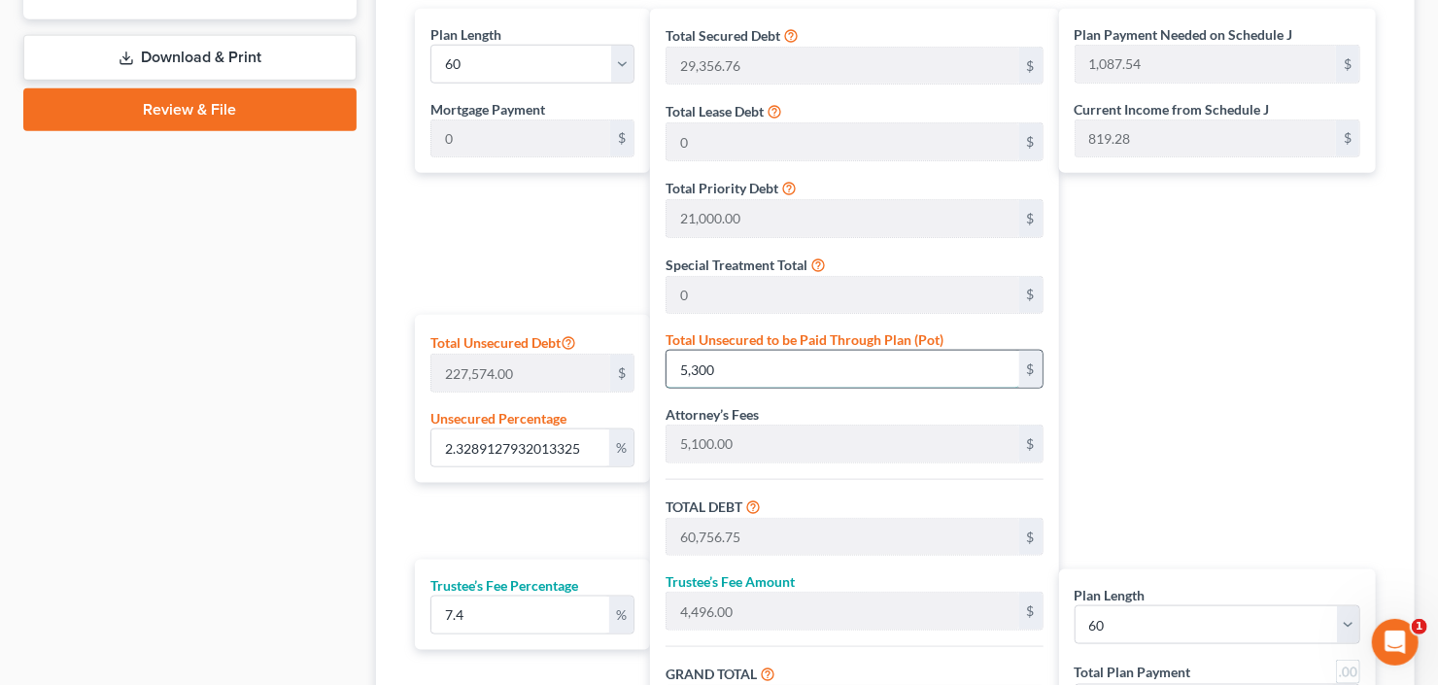
type input "23.289127932013322"
type input "5,3000"
type input "108,456.76"
type input "8,025.80"
type input "116,482.56"
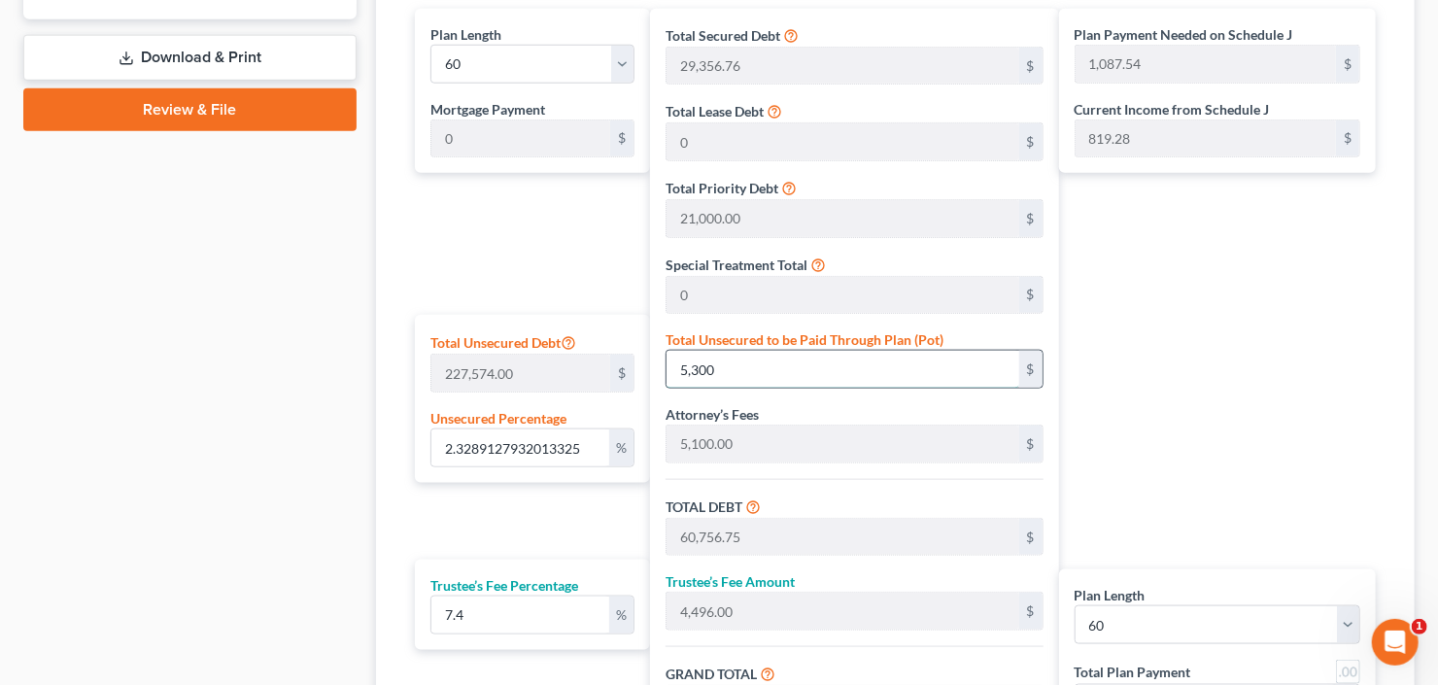
type input "1,941.37"
type input "53,000"
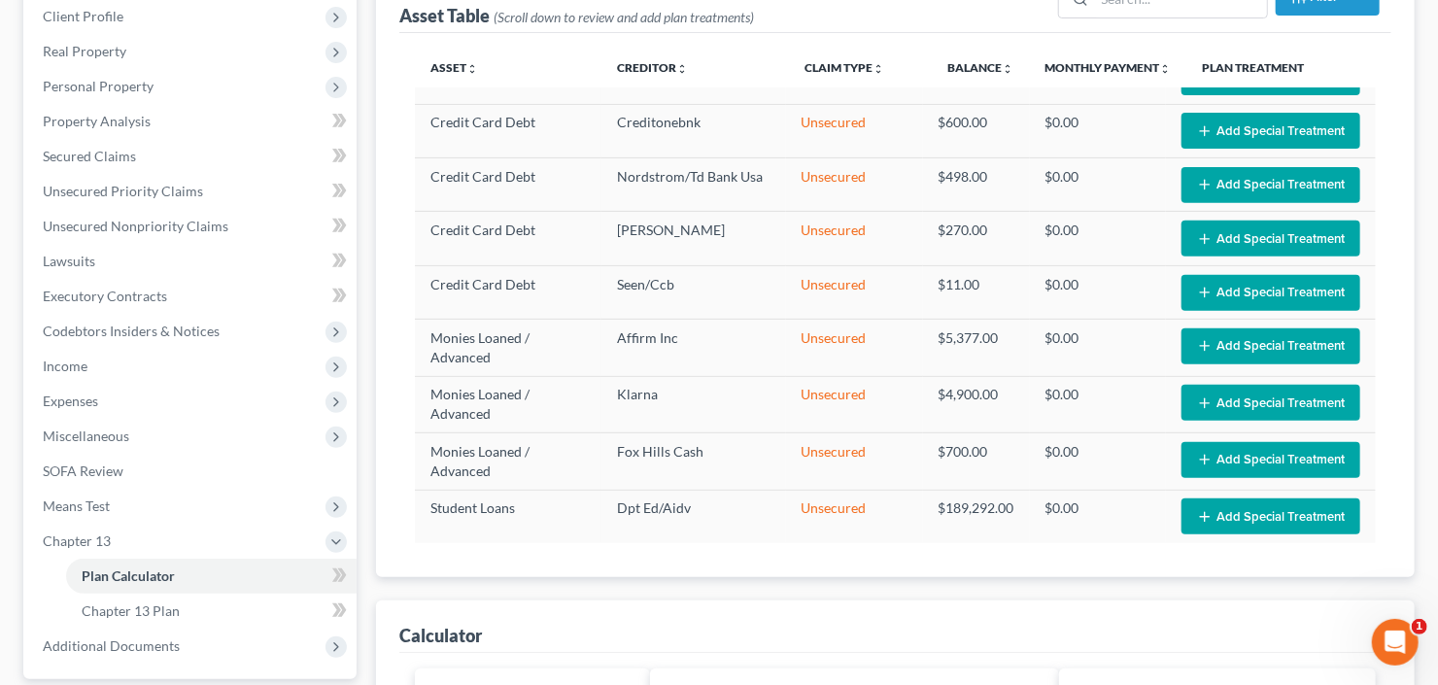
scroll to position [266, 0]
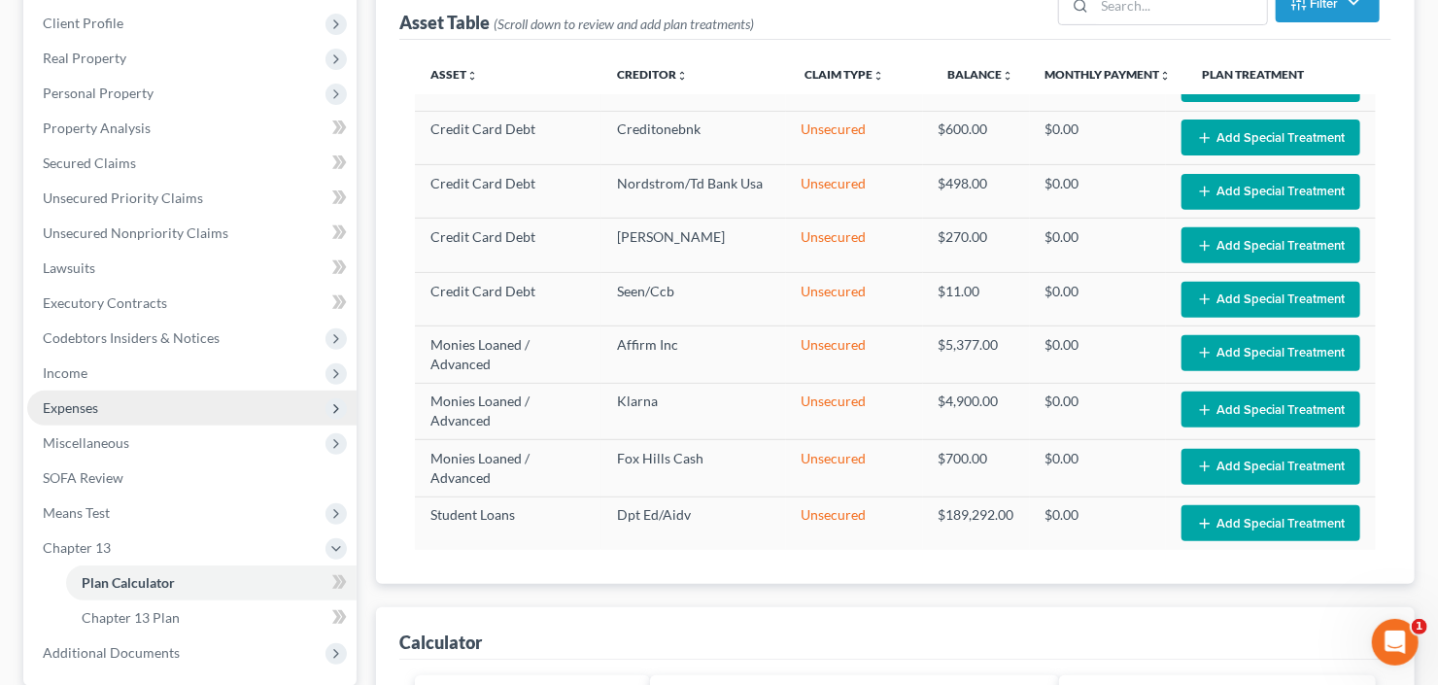
click at [41, 419] on span "Expenses" at bounding box center [191, 408] width 329 height 35
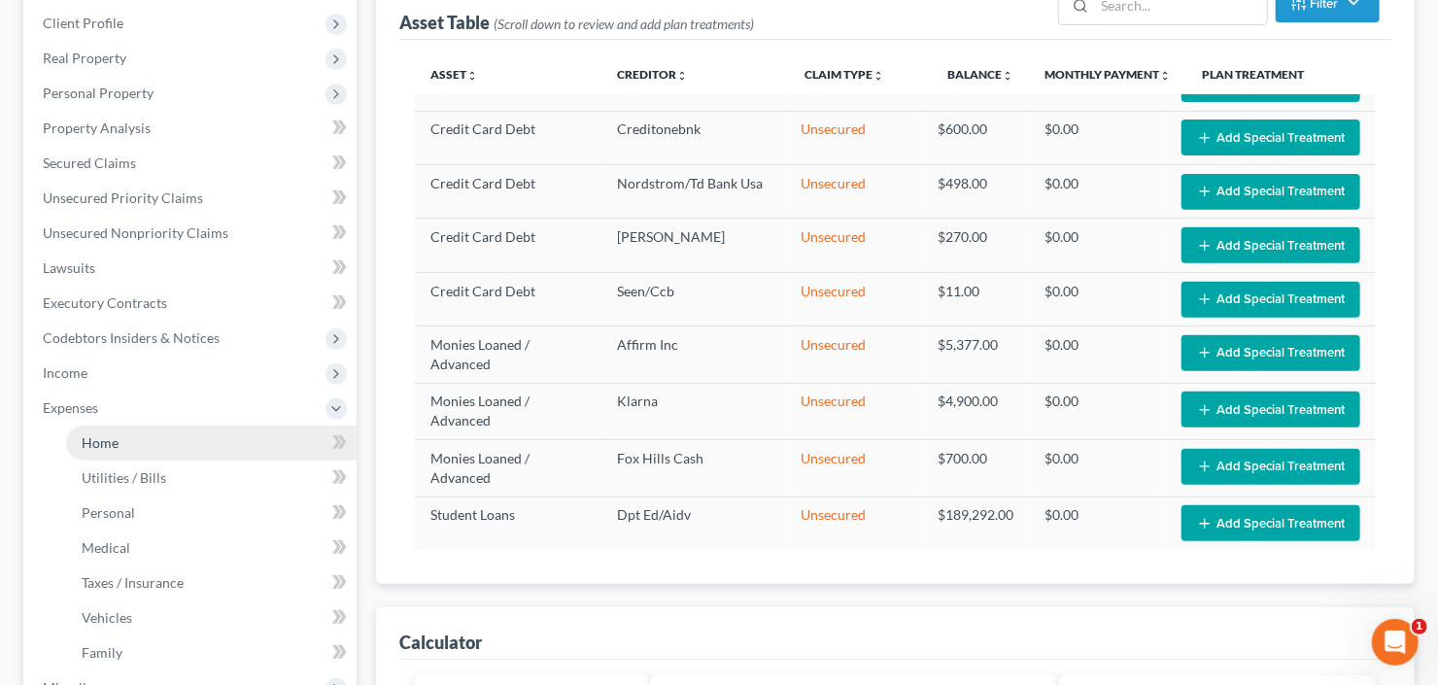
click at [78, 446] on link "Home" at bounding box center [211, 443] width 291 height 35
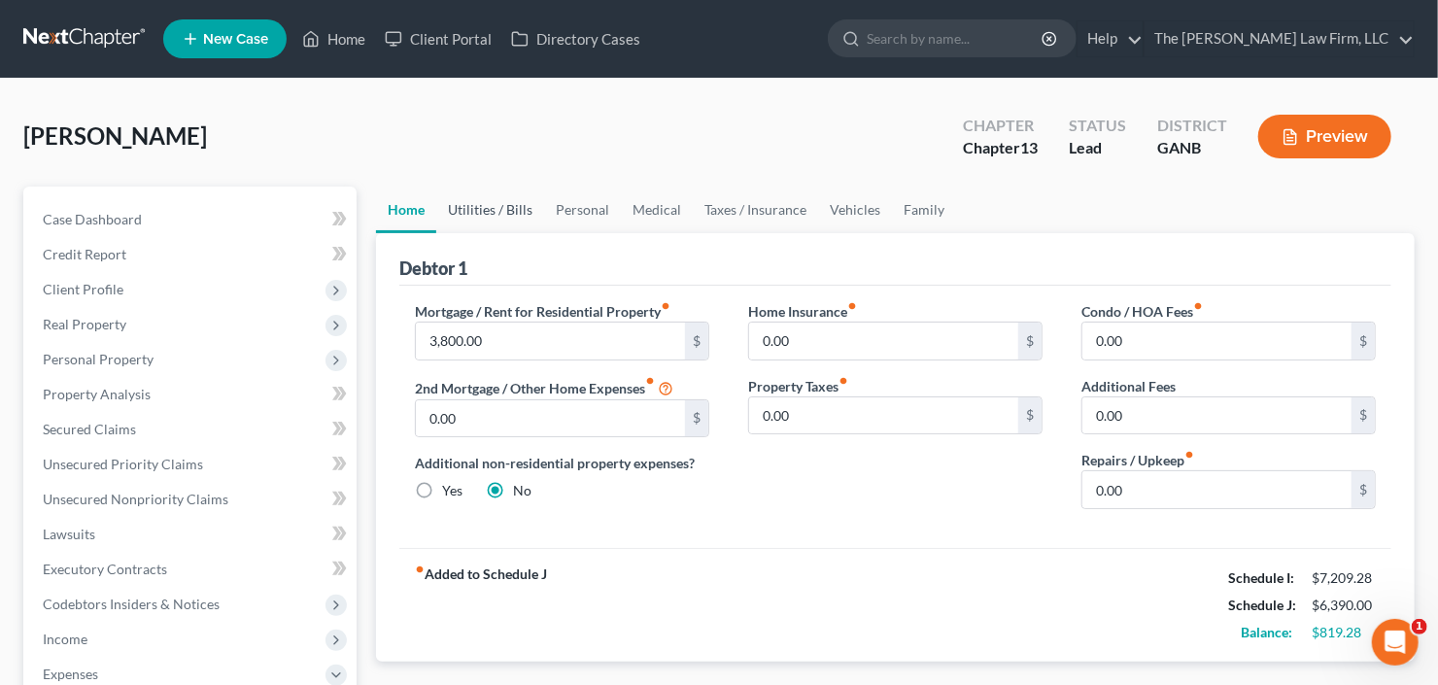
click at [485, 211] on link "Utilities / Bills" at bounding box center [490, 210] width 108 height 47
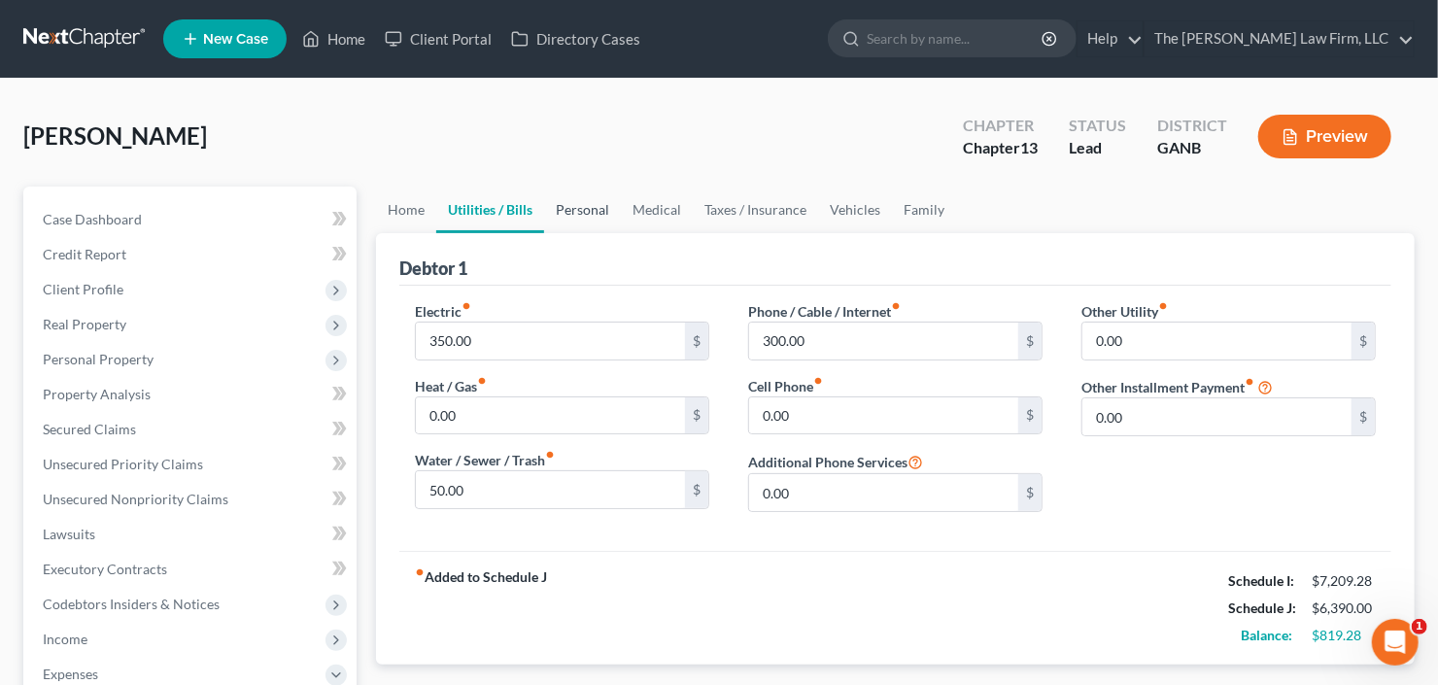
click at [576, 210] on link "Personal" at bounding box center [582, 210] width 77 height 47
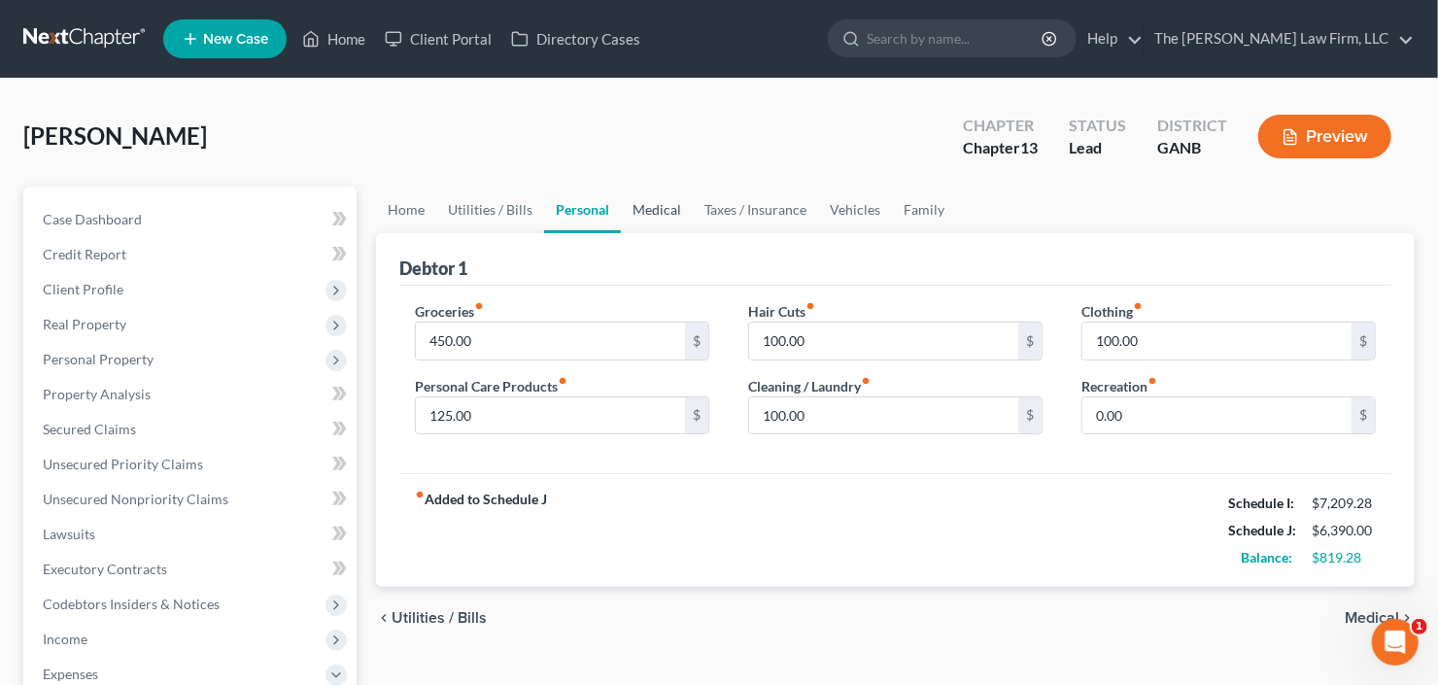
click at [682, 204] on link "Medical" at bounding box center [657, 210] width 72 height 47
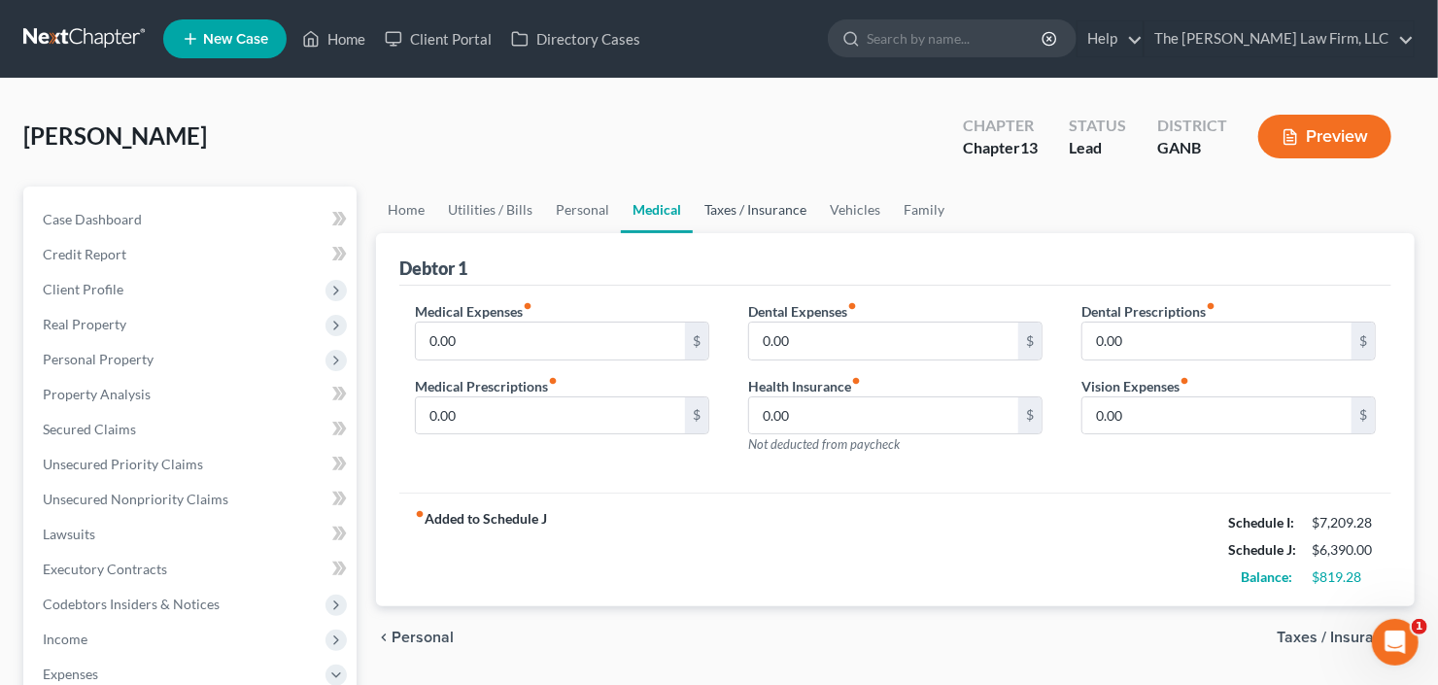
click at [759, 204] on link "Taxes / Insurance" at bounding box center [755, 210] width 125 height 47
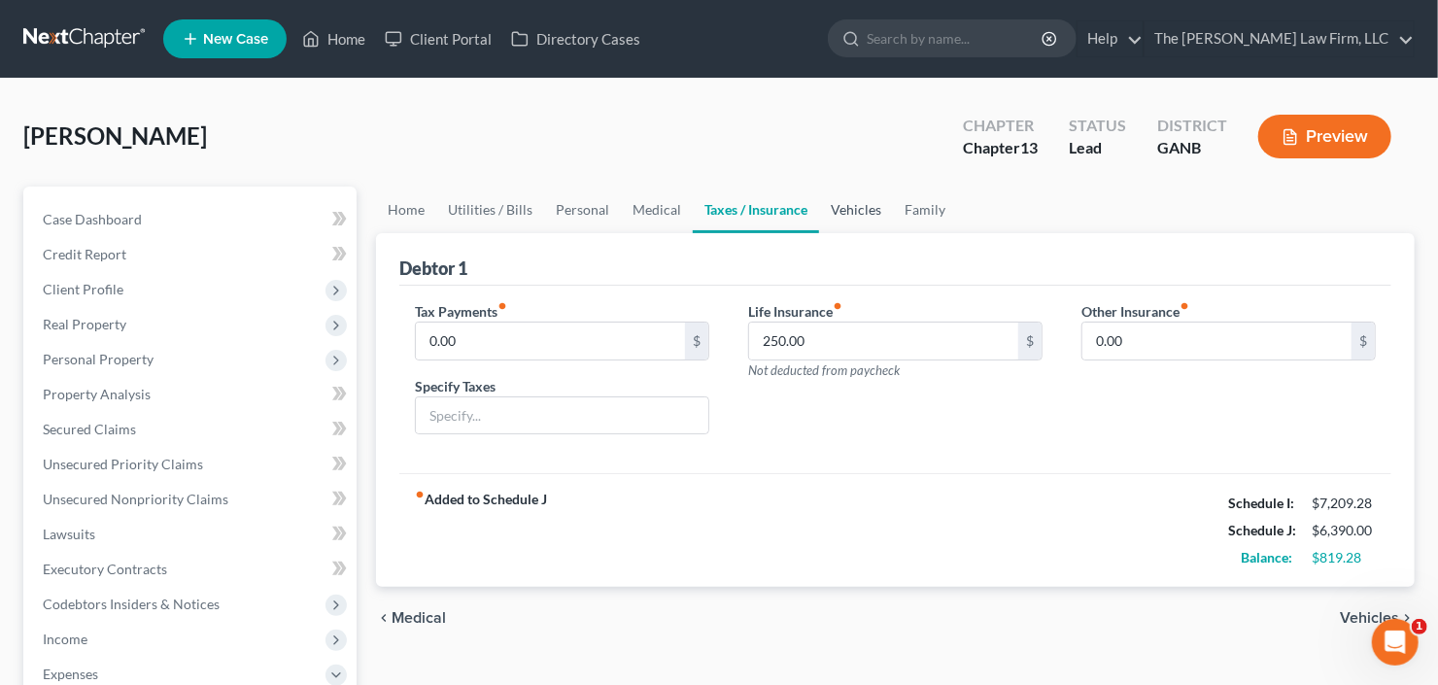
click at [861, 200] on link "Vehicles" at bounding box center [856, 210] width 74 height 47
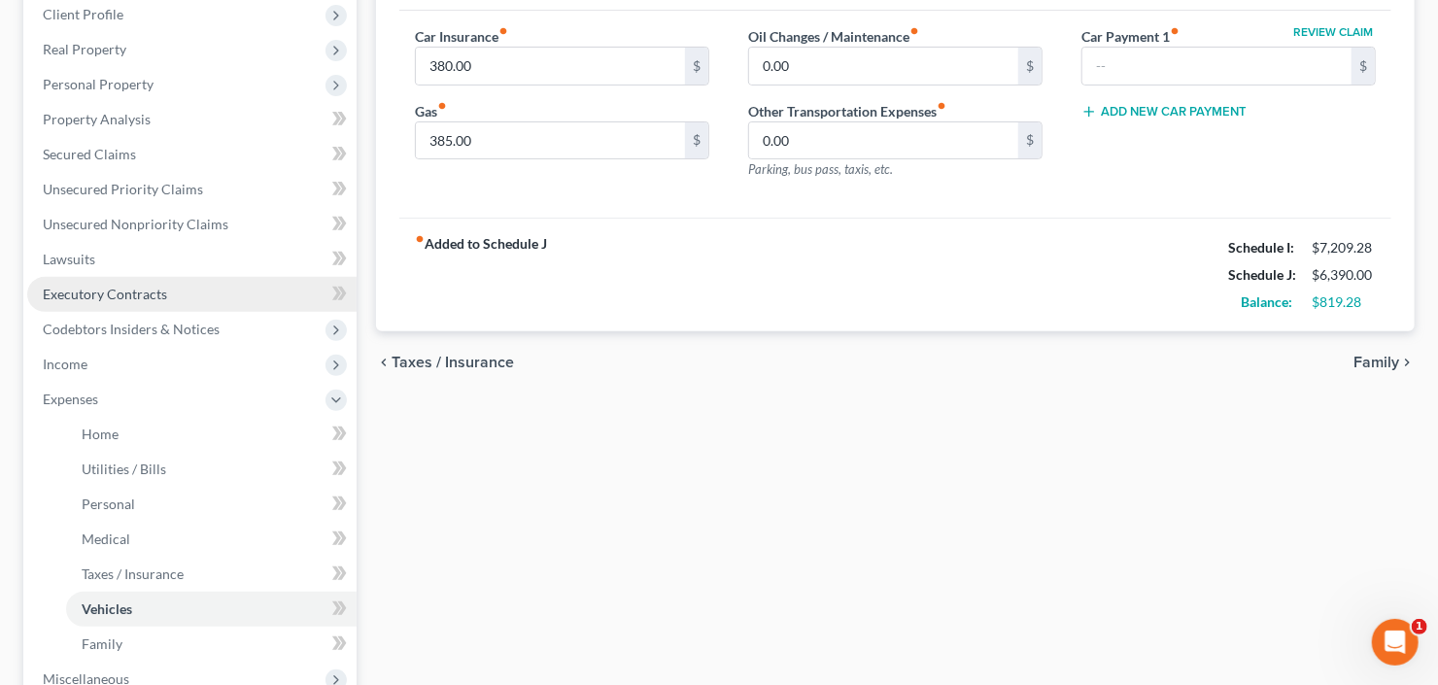
scroll to position [311, 0]
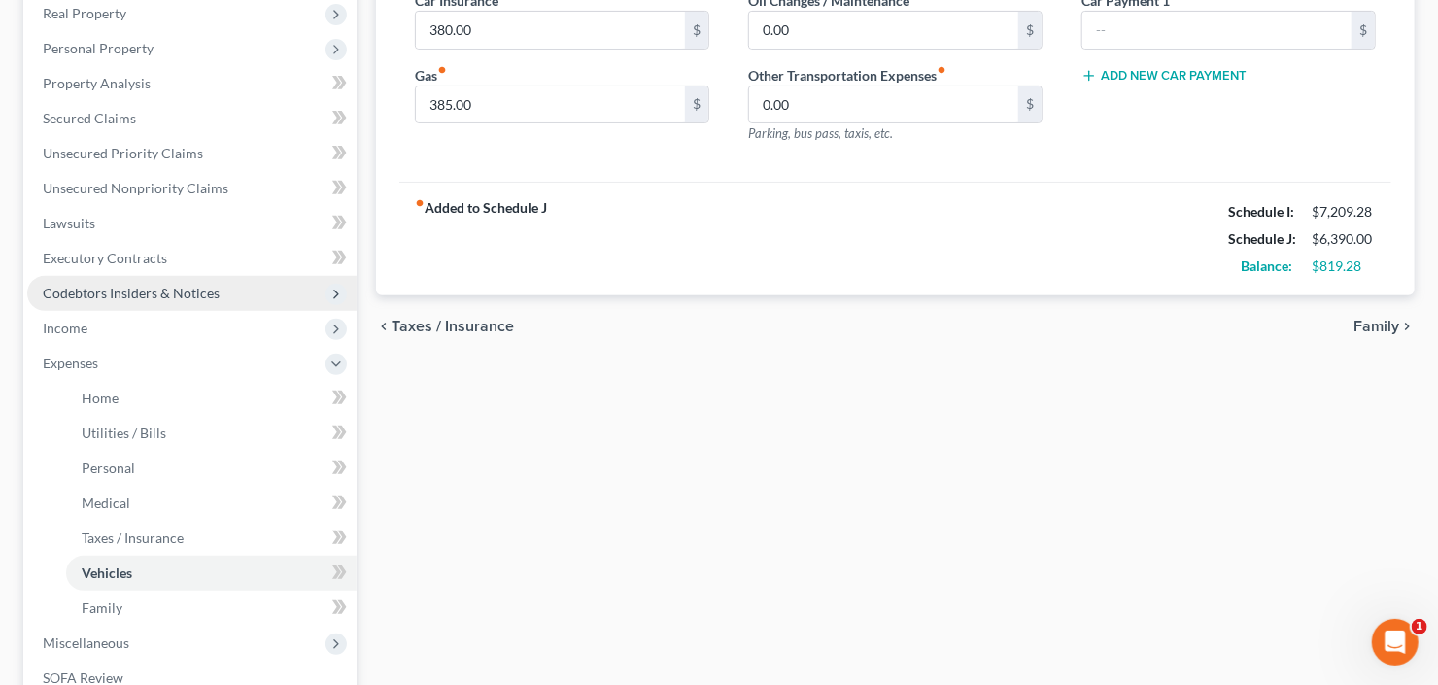
click at [135, 299] on span "Codebtors Insiders & Notices" at bounding box center [191, 293] width 329 height 35
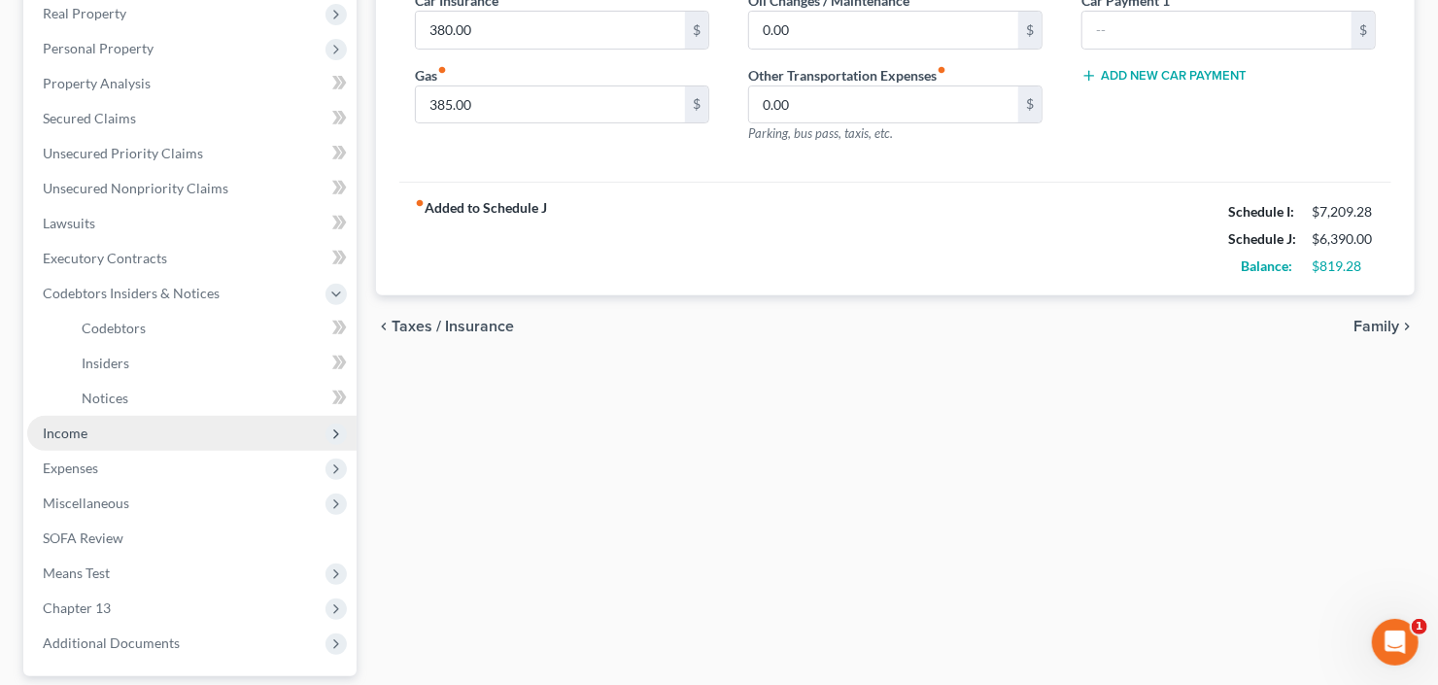
click at [99, 437] on span "Income" at bounding box center [191, 433] width 329 height 35
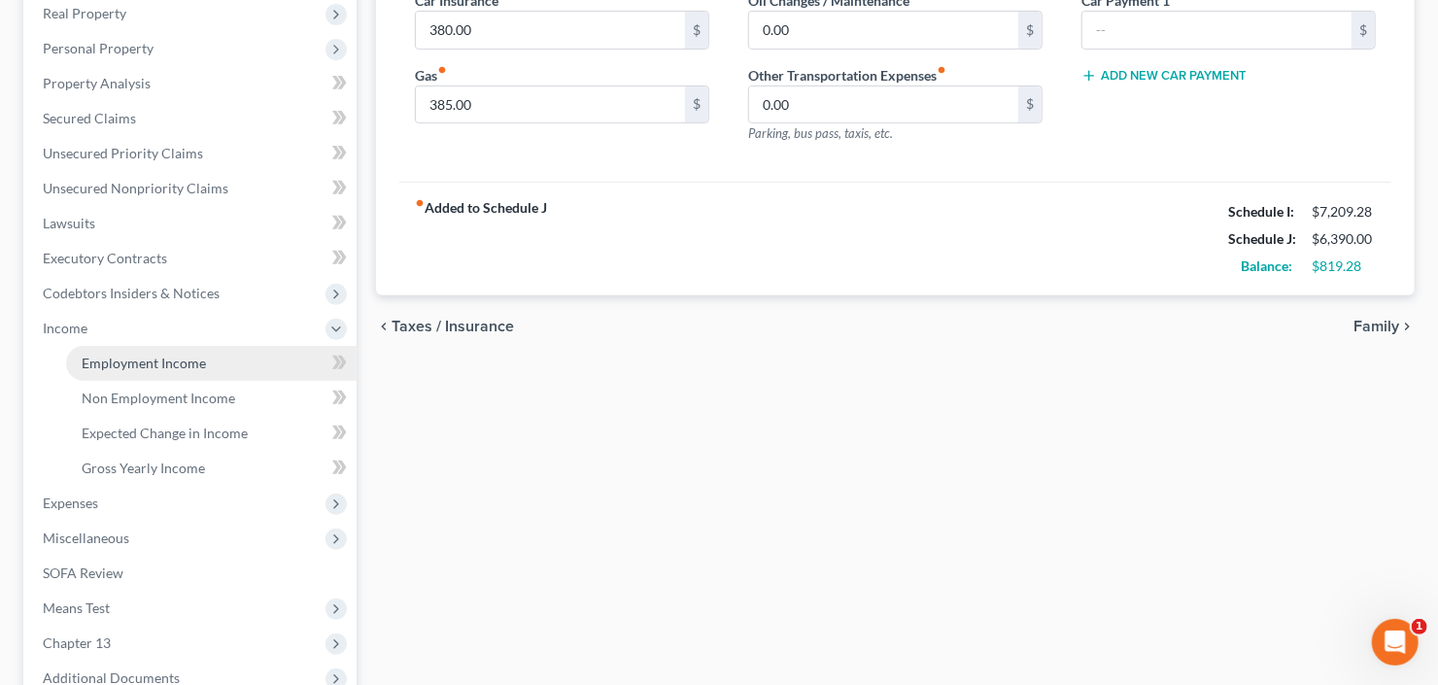
click at [140, 362] on span "Employment Income" at bounding box center [144, 363] width 124 height 17
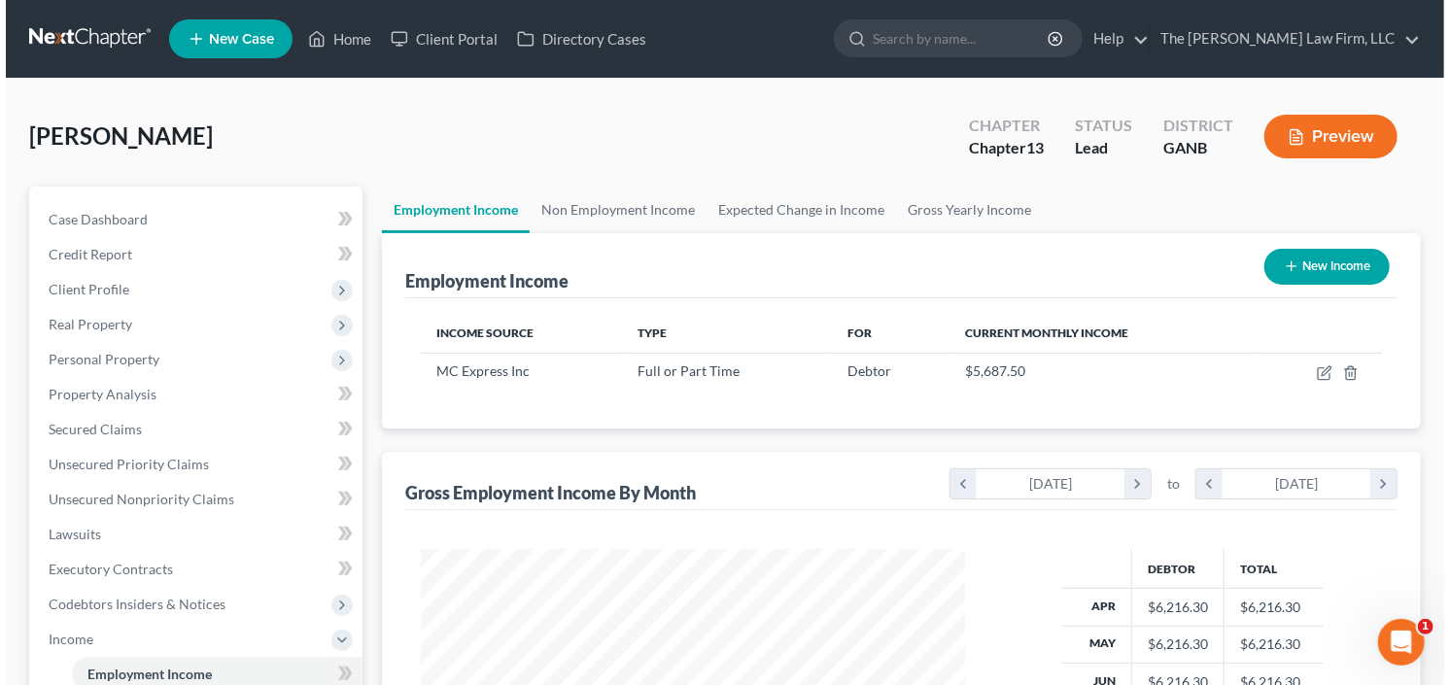
scroll to position [347, 583]
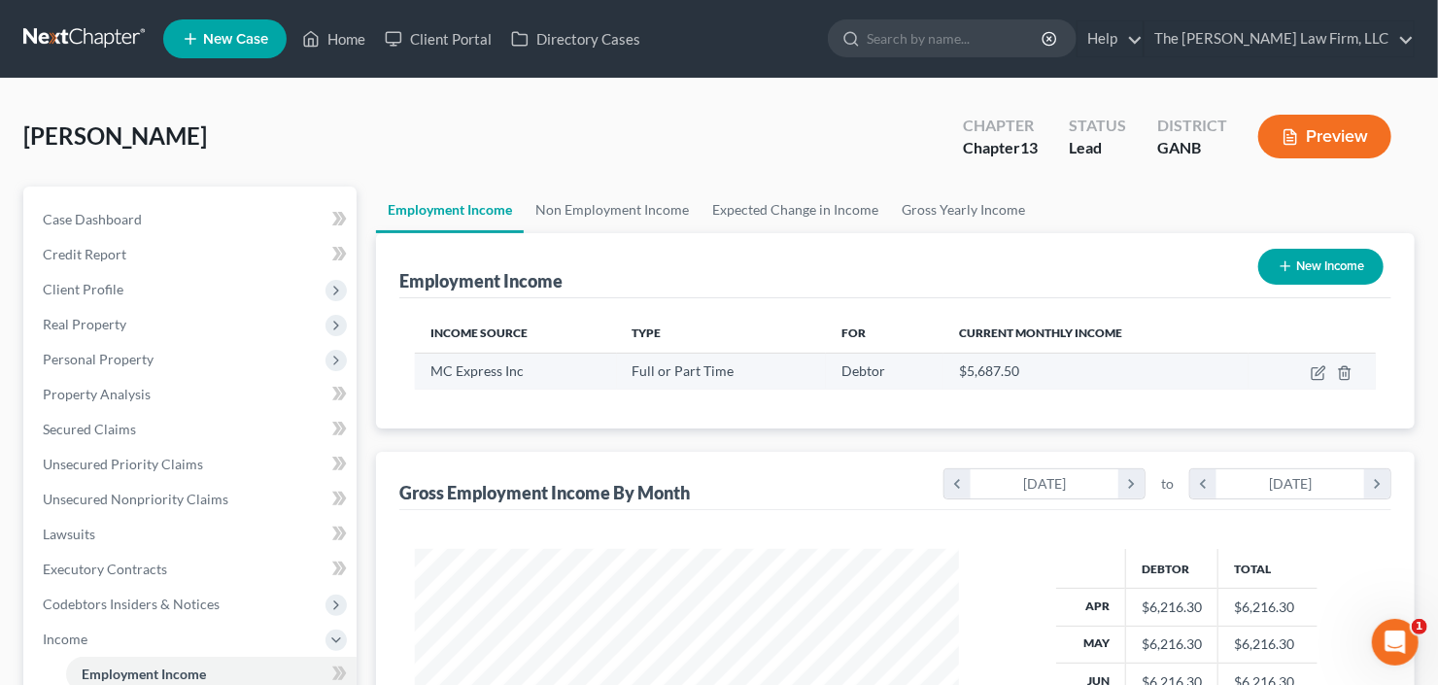
click at [1308, 374] on td at bounding box center [1312, 371] width 127 height 37
click at [1312, 373] on icon "button" at bounding box center [1318, 374] width 12 height 12
select select "0"
select select "10"
select select "2"
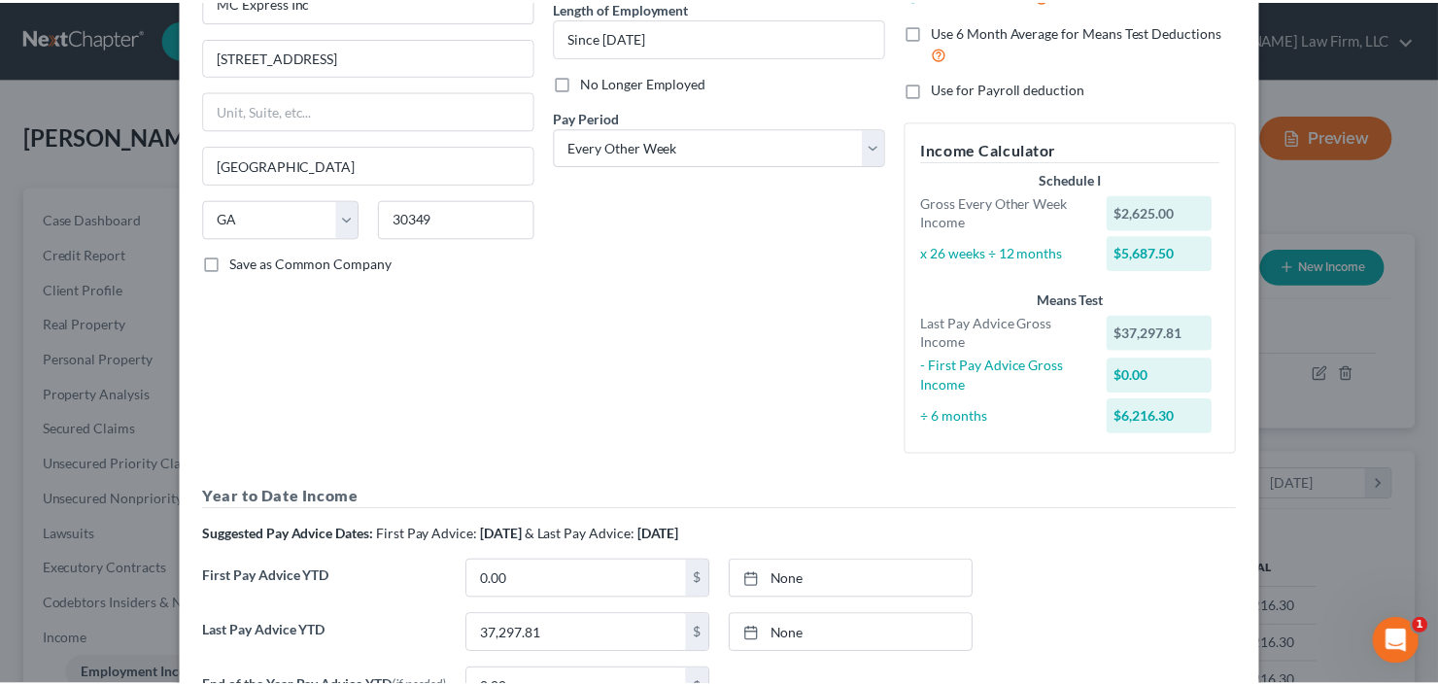
scroll to position [417, 0]
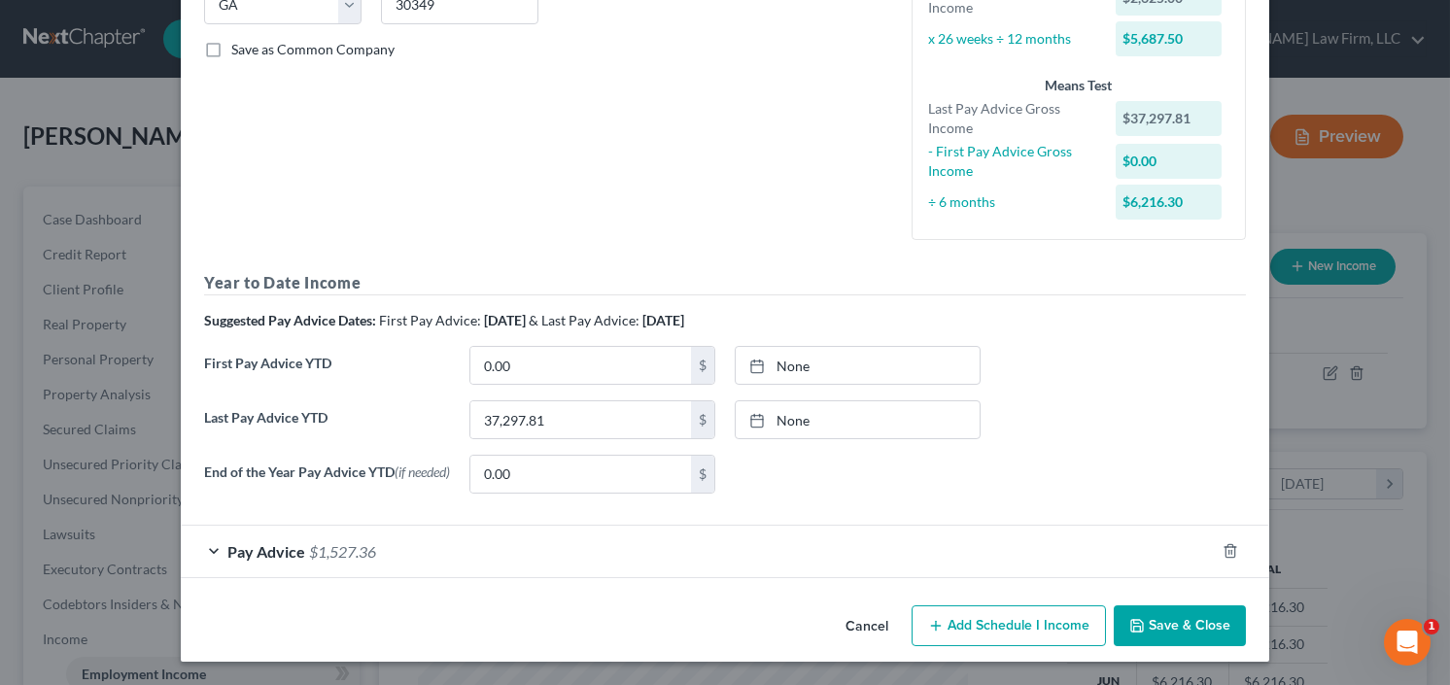
click at [1171, 634] on button "Save & Close" at bounding box center [1180, 625] width 132 height 41
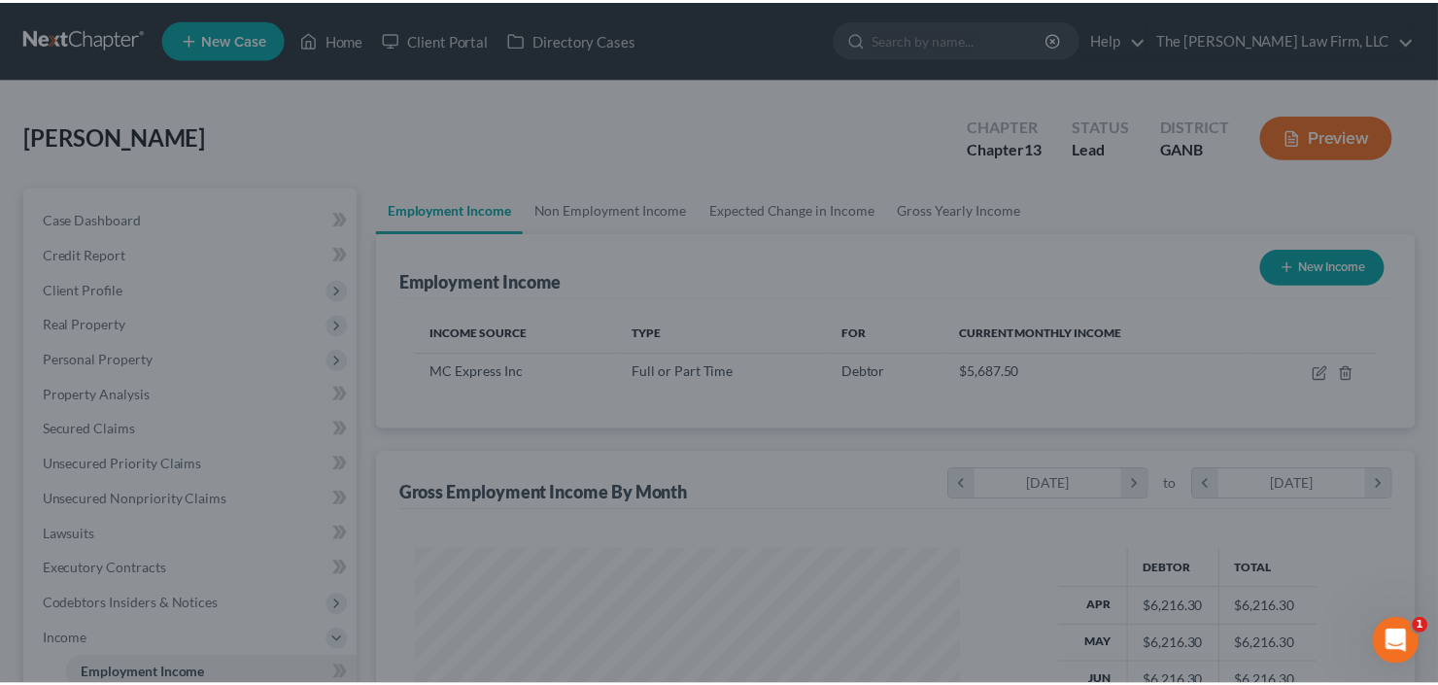
scroll to position [971418, 971181]
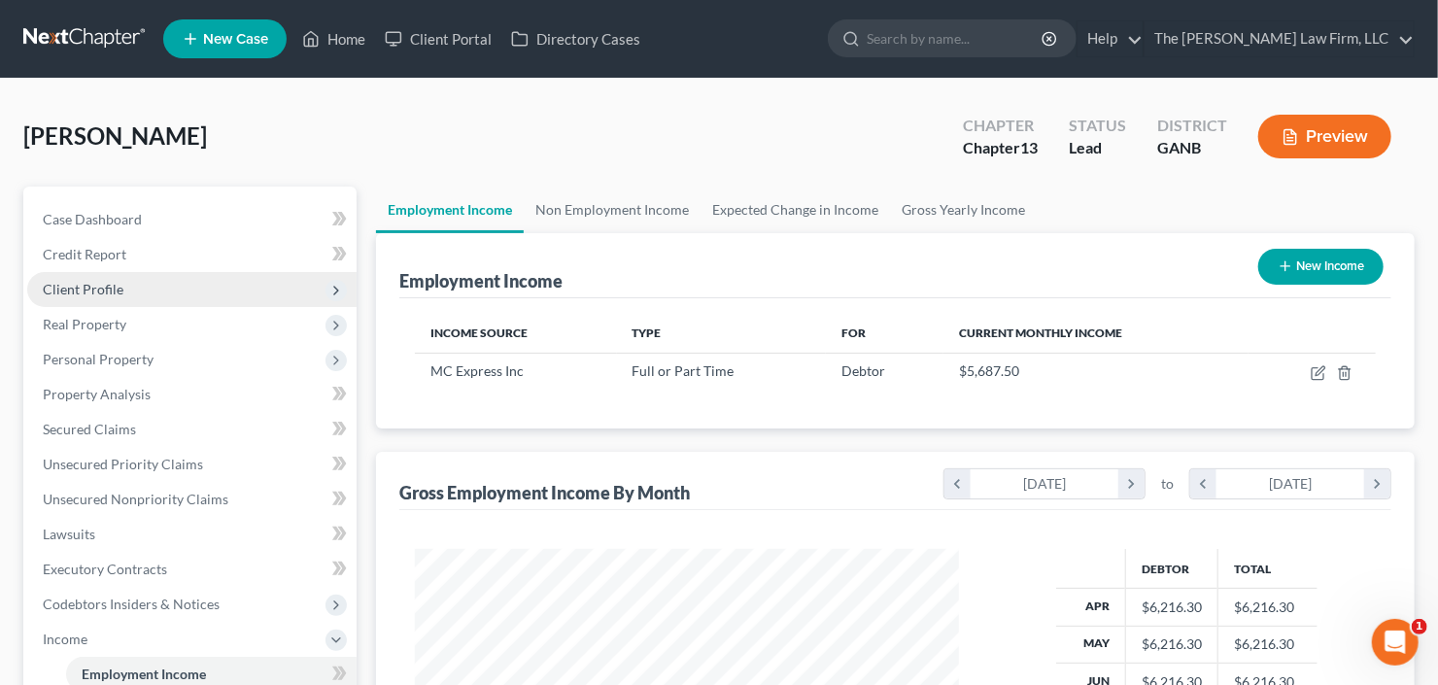
click at [168, 291] on span "Client Profile" at bounding box center [191, 289] width 329 height 35
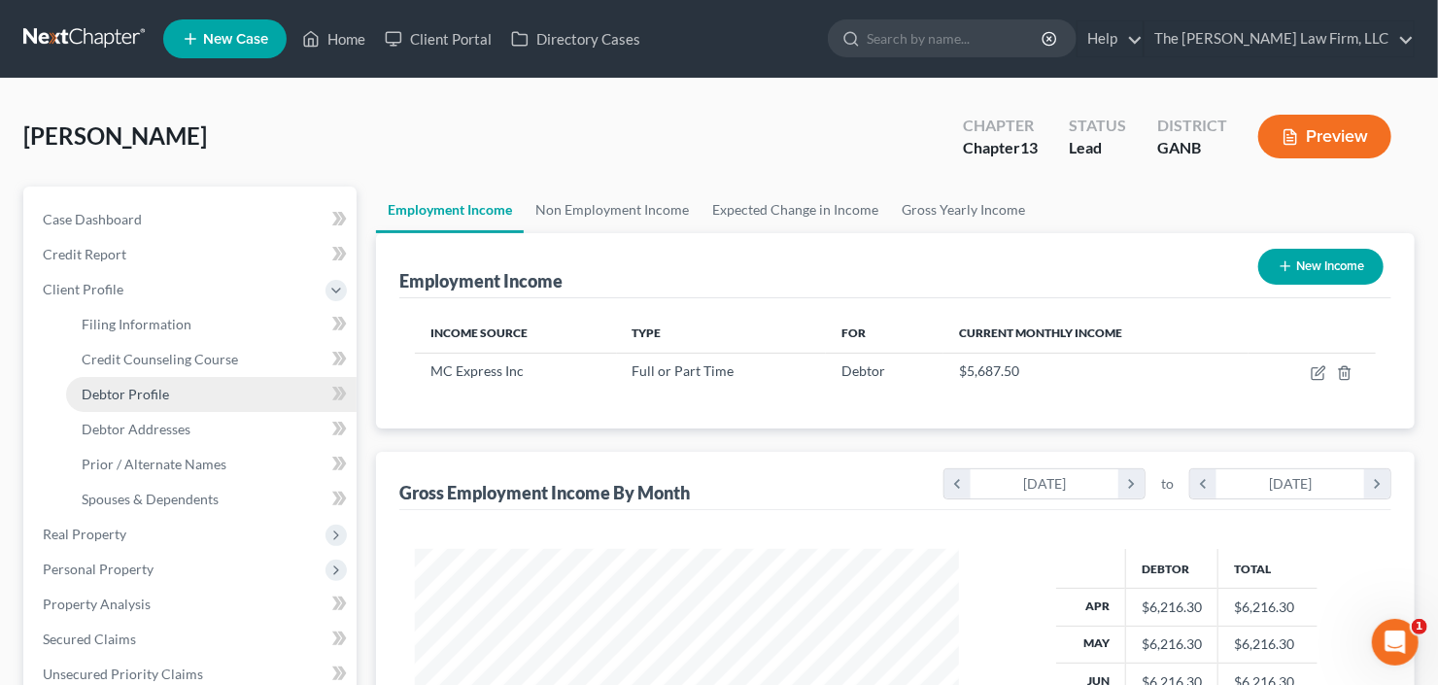
click at [155, 389] on span "Debtor Profile" at bounding box center [125, 394] width 87 height 17
select select "0"
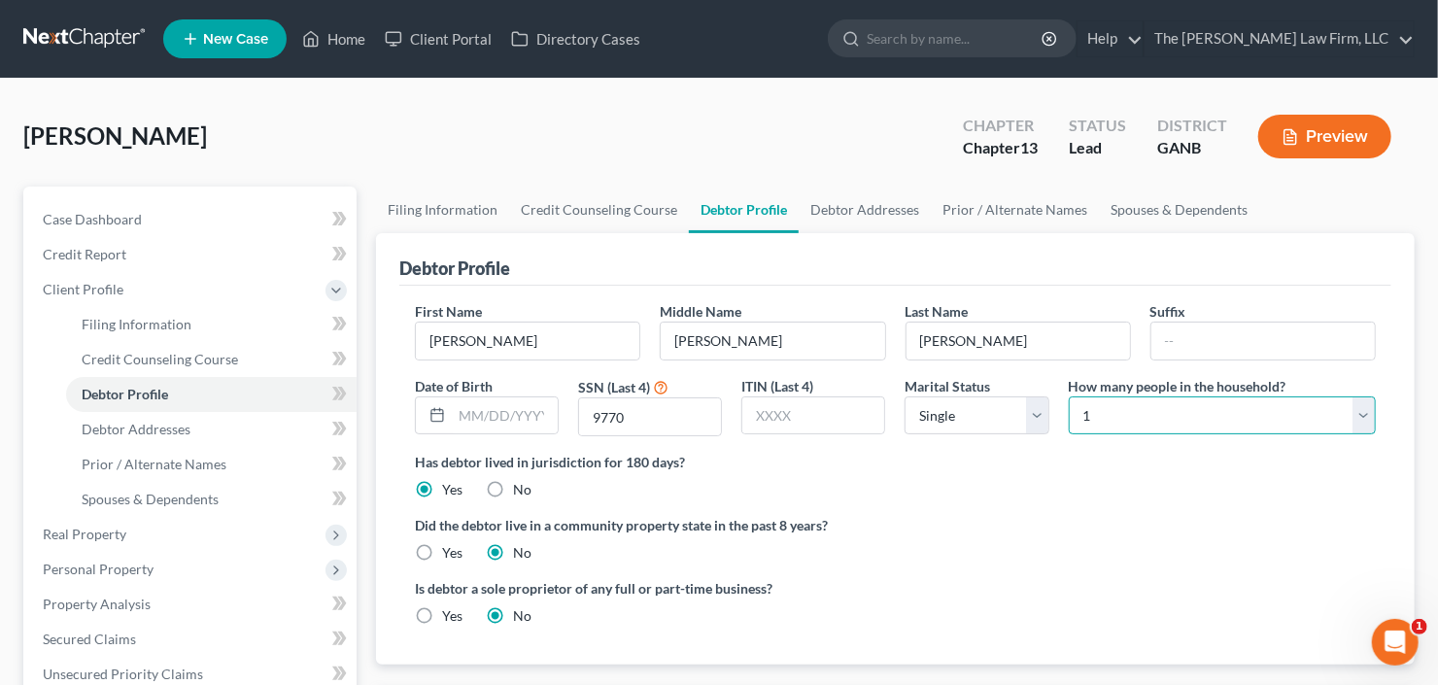
click at [1242, 398] on select "Select 1 2 3 4 5 6 7 8 9 10 11 12 13 14 15 16 17 18 19 20" at bounding box center [1222, 415] width 307 height 39
select select "1"
click at [1069, 396] on select "Select 1 2 3 4 5 6 7 8 9 10 11 12 13 14 15 16 17 18 19 20" at bounding box center [1222, 415] width 307 height 39
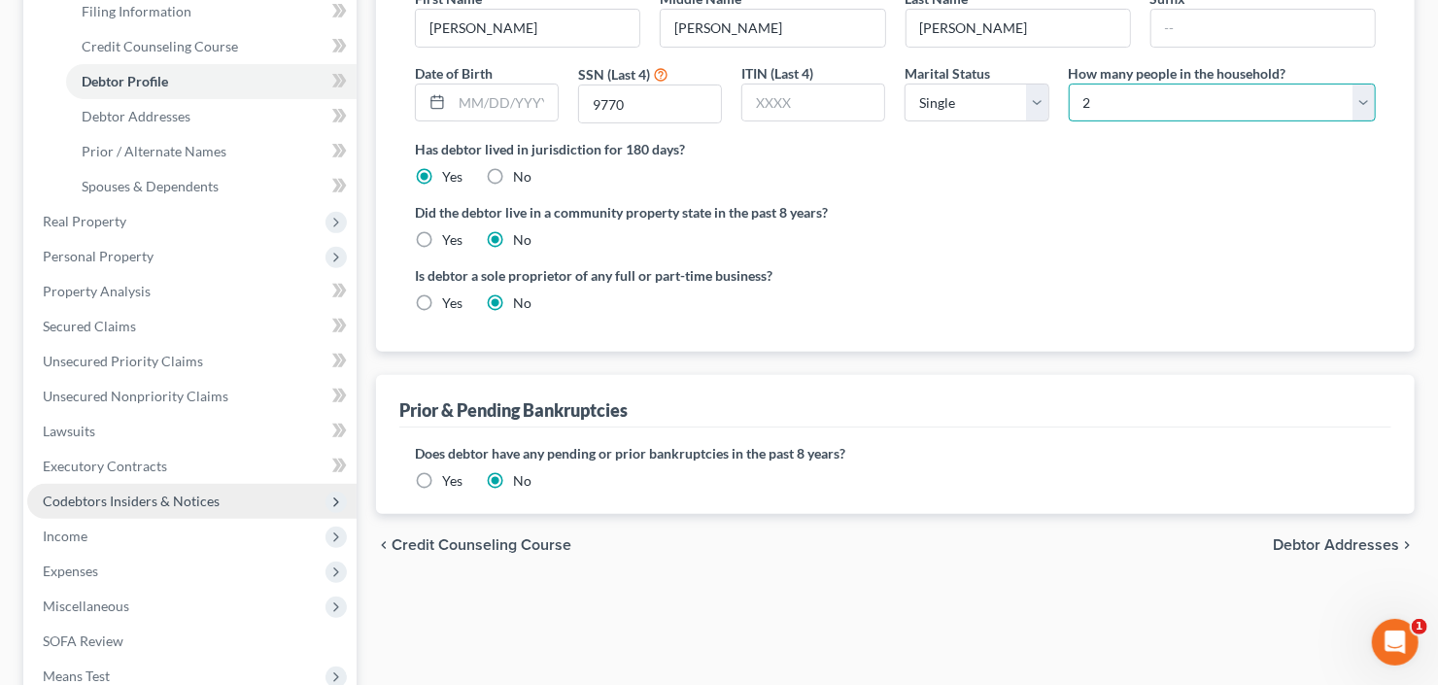
scroll to position [389, 0]
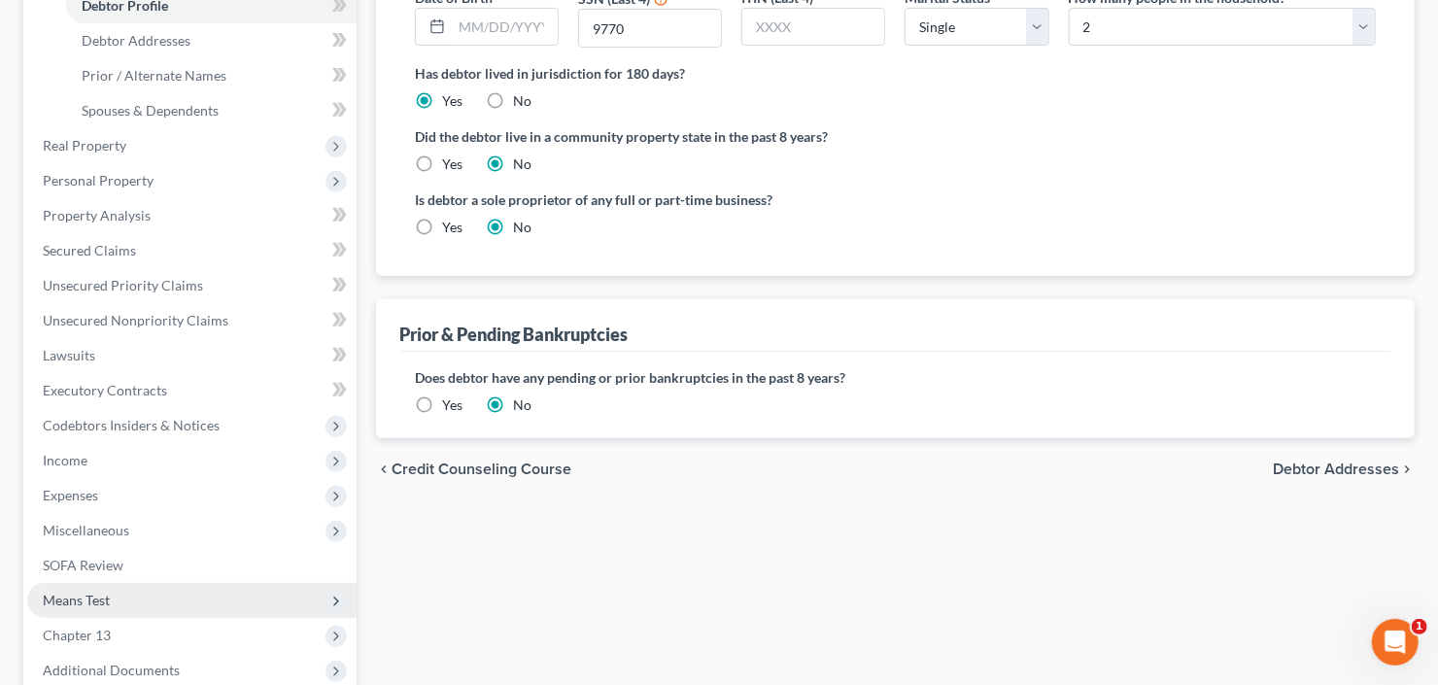
click at [110, 613] on span "Means Test" at bounding box center [191, 600] width 329 height 35
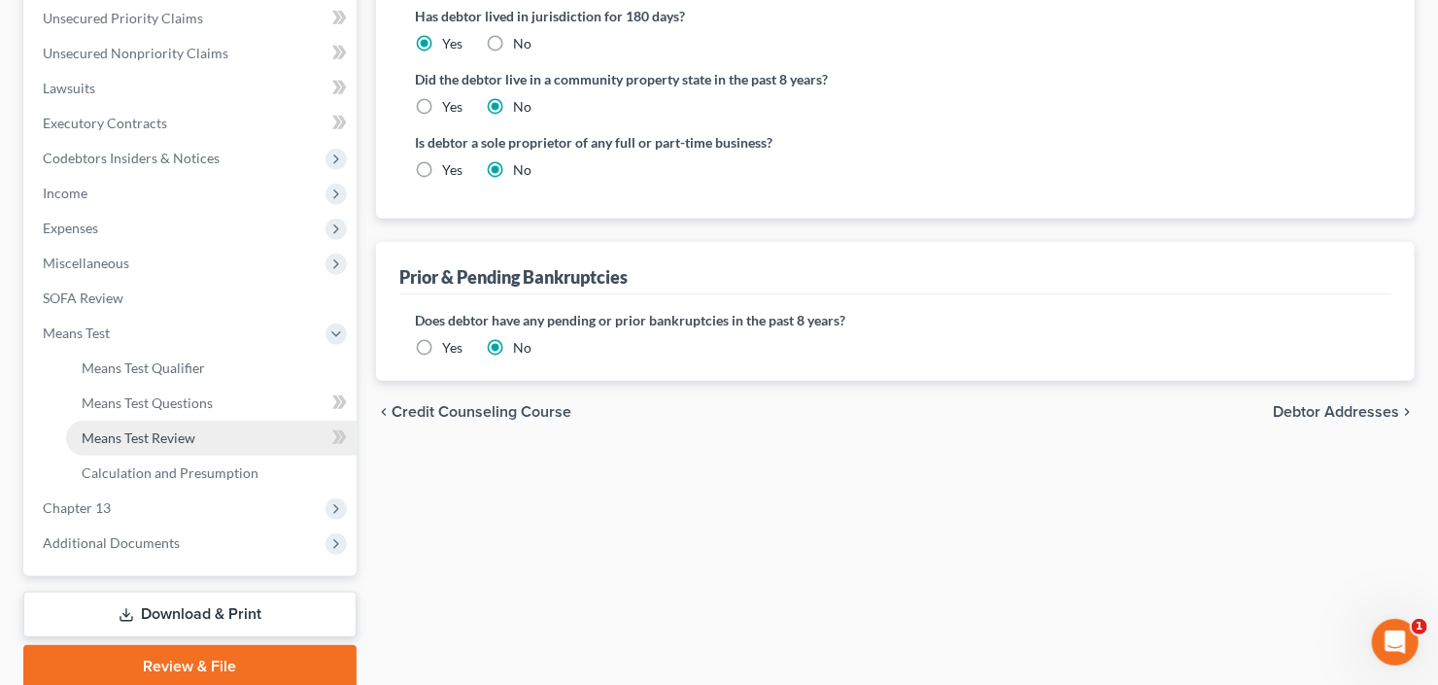
scroll to position [520, 0]
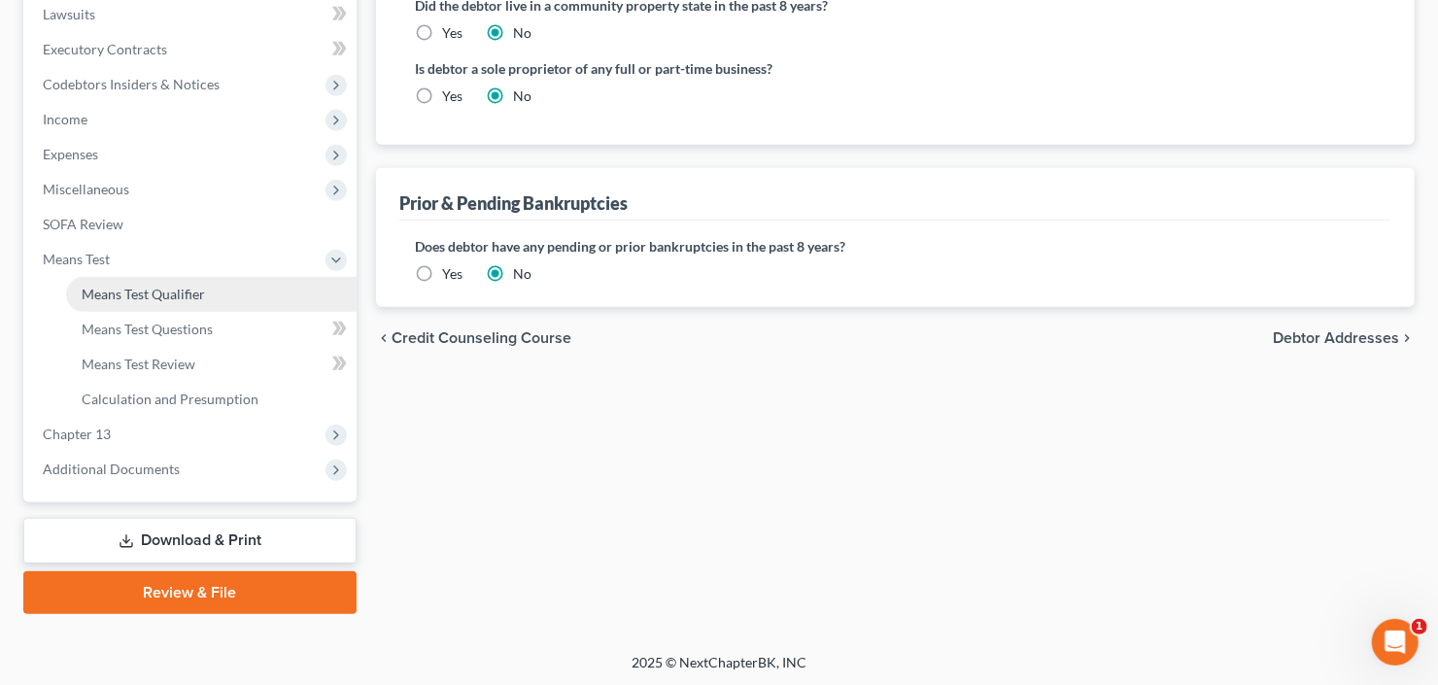
click at [171, 298] on span "Means Test Qualifier" at bounding box center [143, 294] width 123 height 17
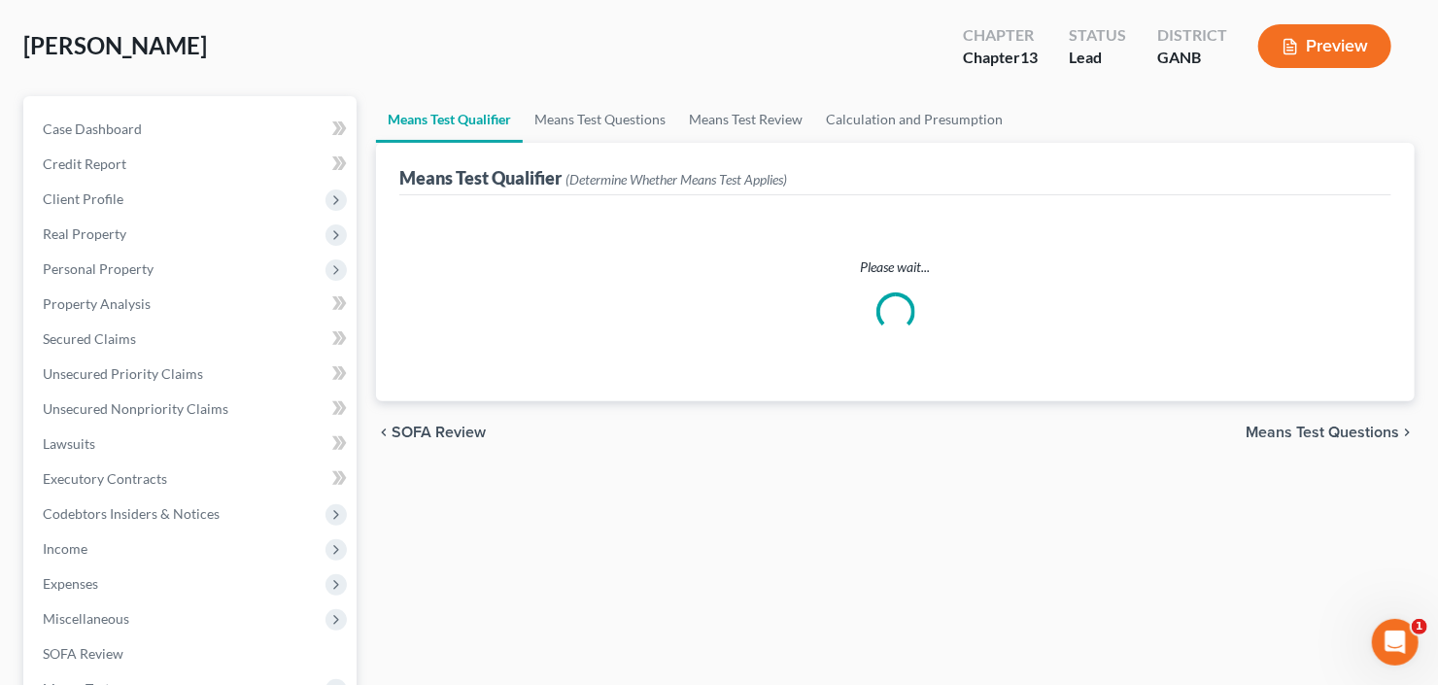
scroll to position [155, 0]
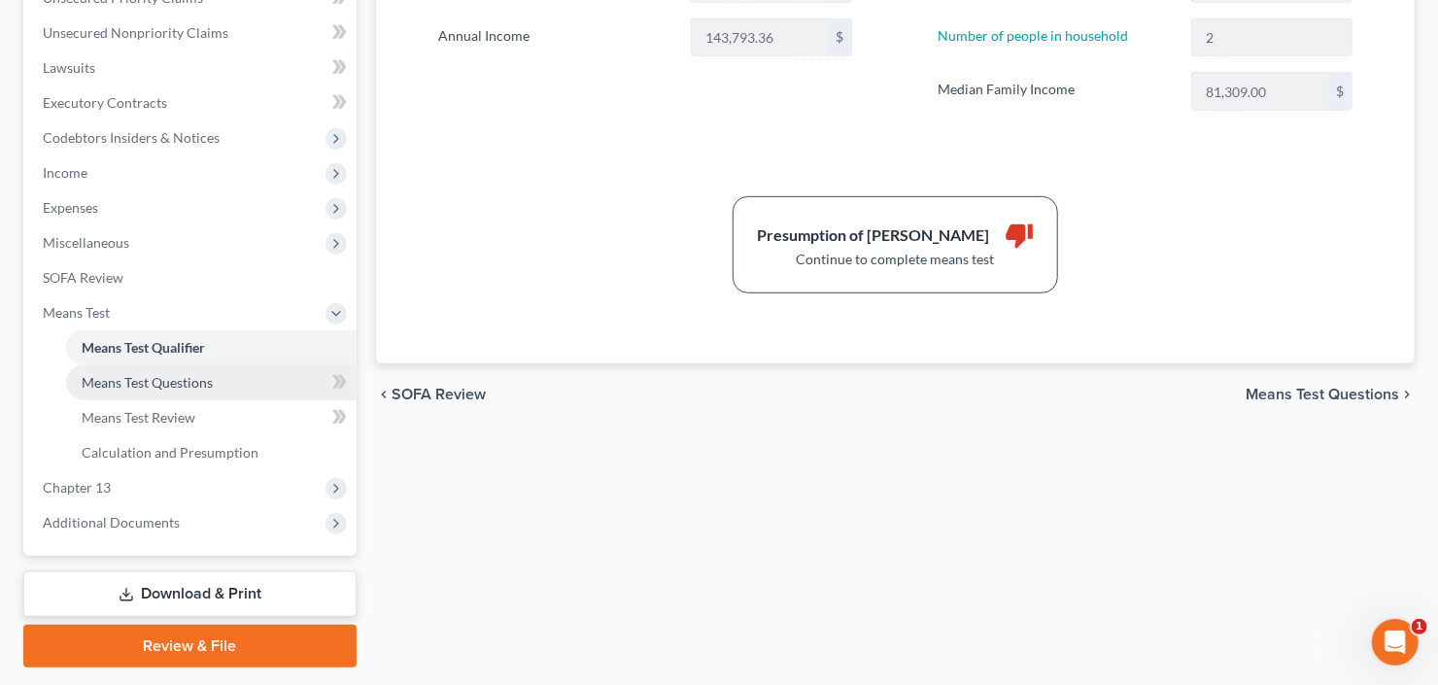
click at [142, 374] on span "Means Test Questions" at bounding box center [147, 382] width 131 height 17
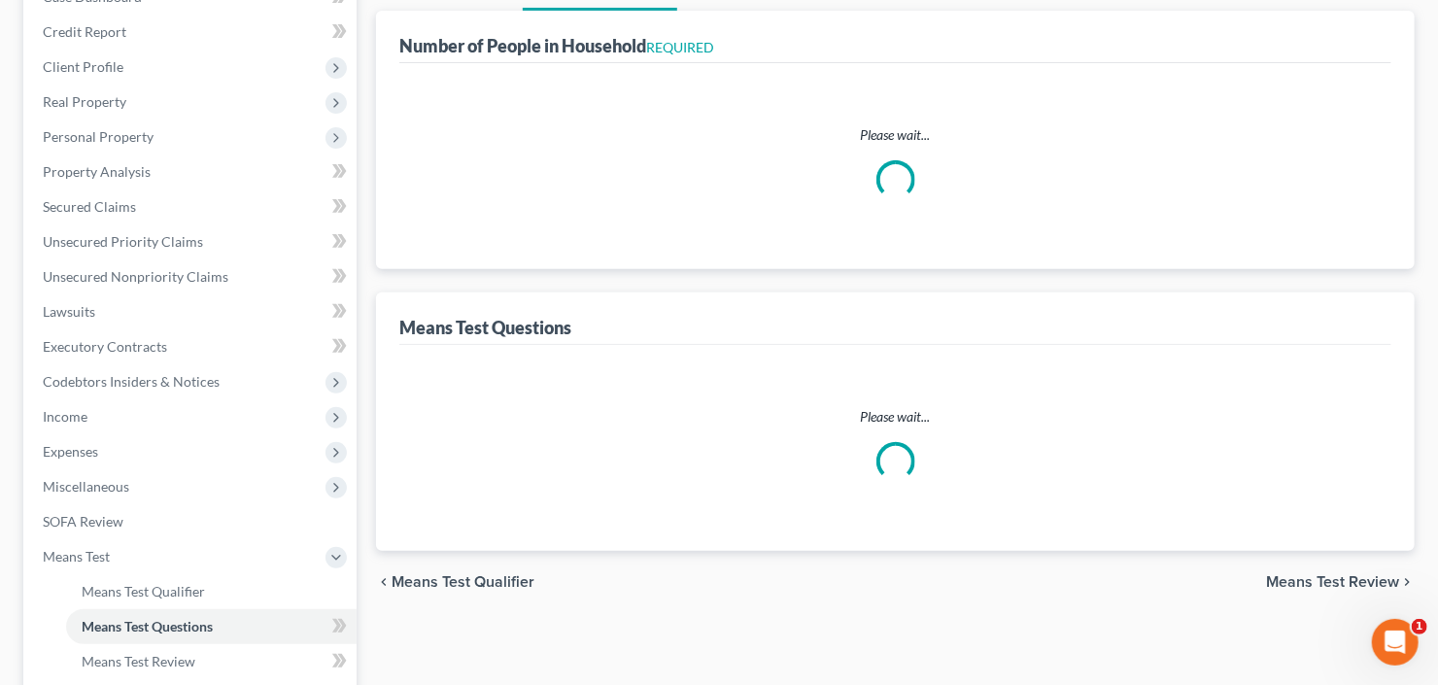
scroll to position [26, 0]
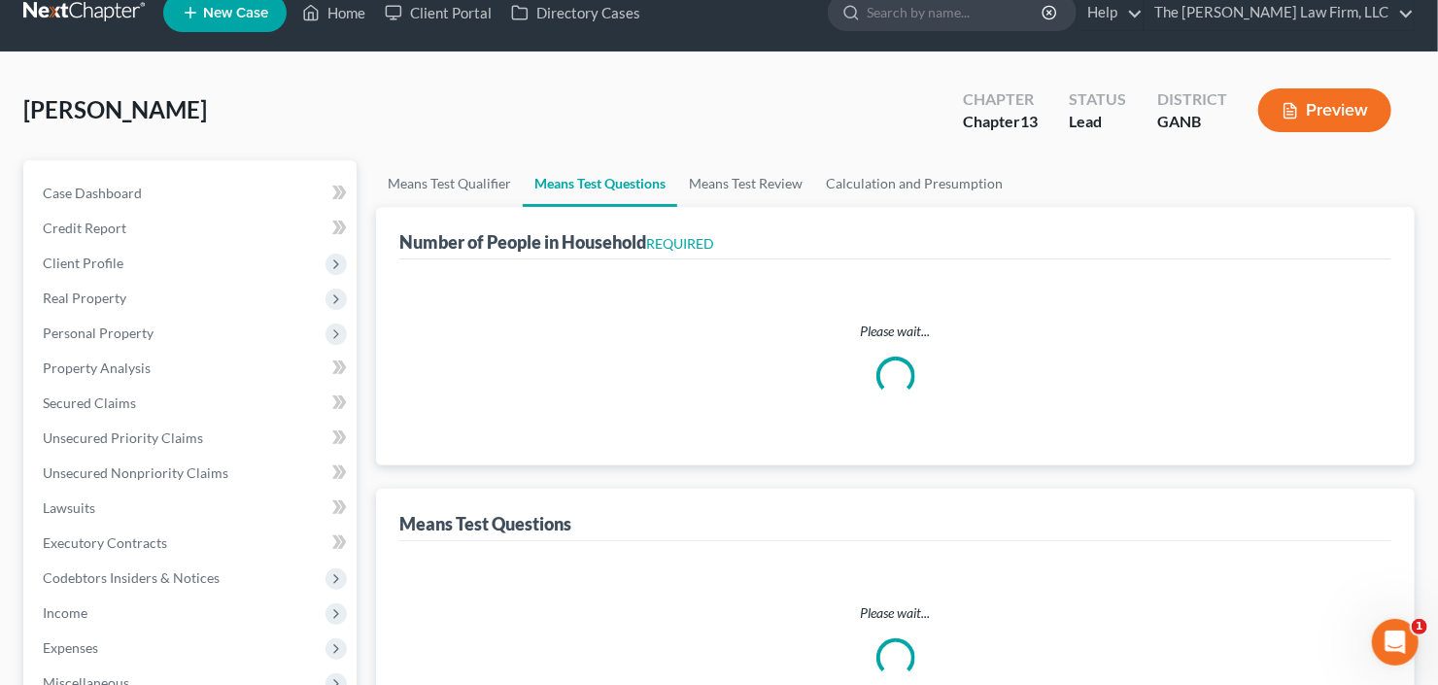
select select "1"
select select "60"
select select "0"
select select "60"
select select "1"
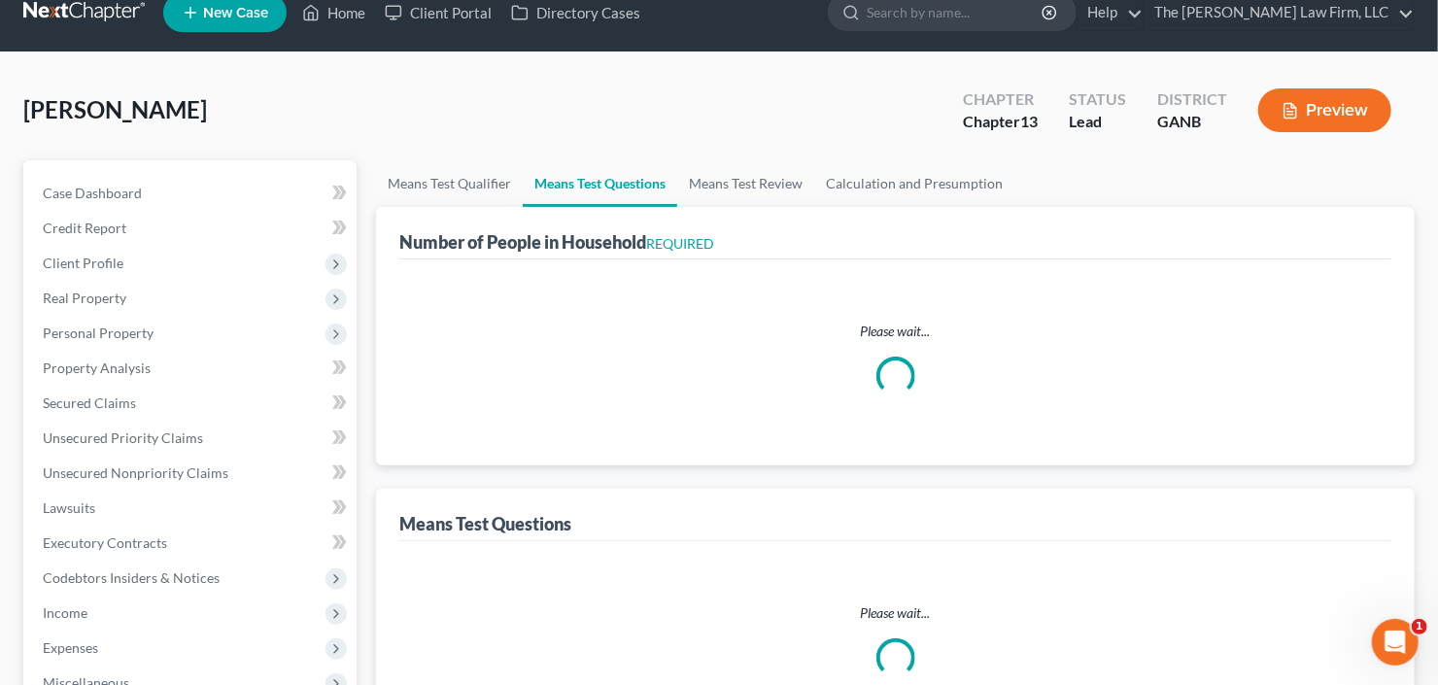
select select "1"
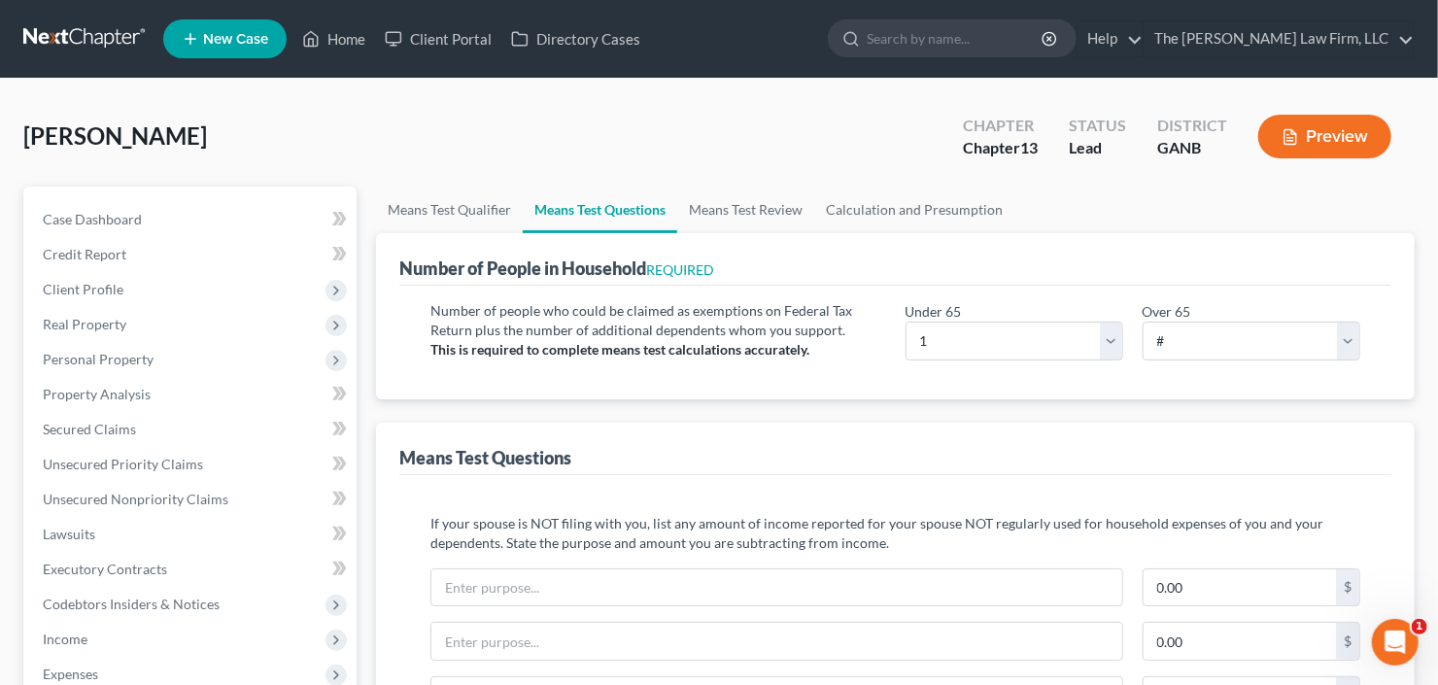
scroll to position [0, 0]
click at [993, 336] on select "# 0 1 2 3 4 5 6 7 8 9 10" at bounding box center [1015, 341] width 218 height 39
select select "2"
click at [906, 322] on select "# 0 1 2 3 4 5 6 7 8 9 10" at bounding box center [1015, 341] width 218 height 39
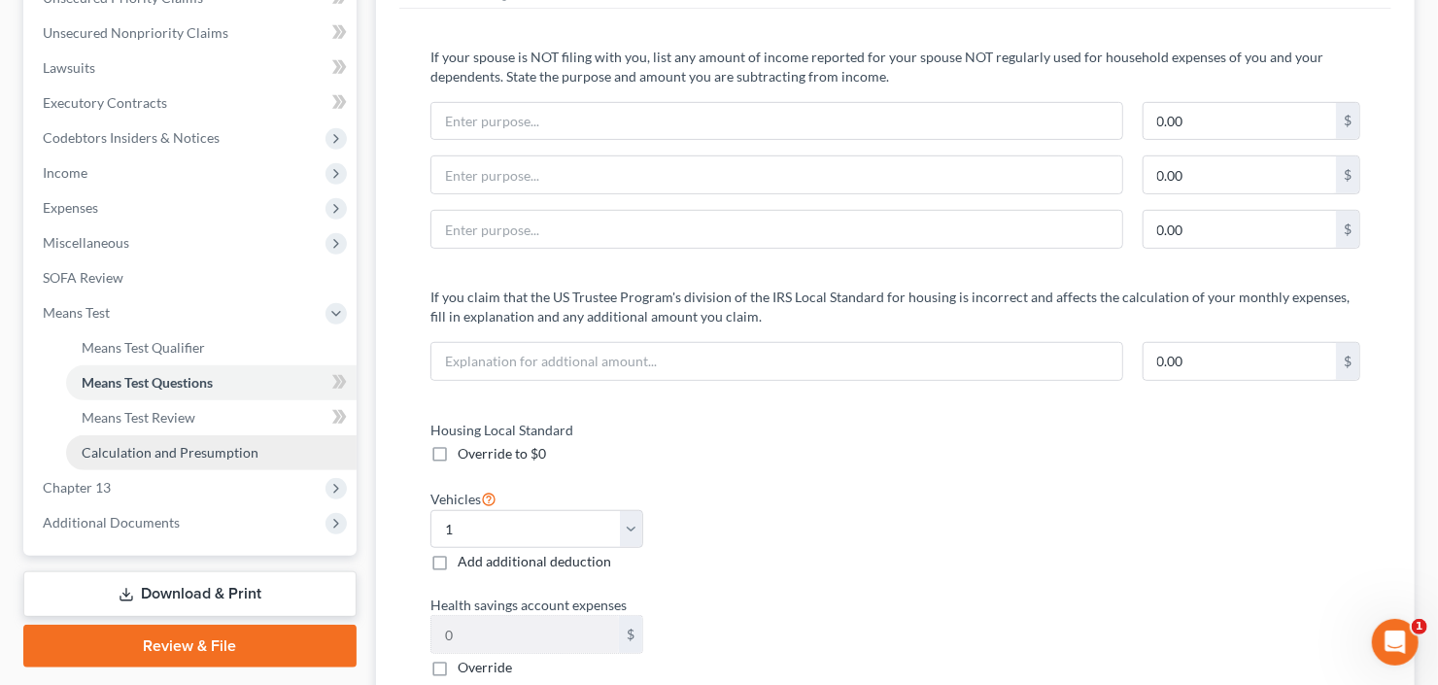
click at [144, 440] on link "Calculation and Presumption" at bounding box center [211, 452] width 291 height 35
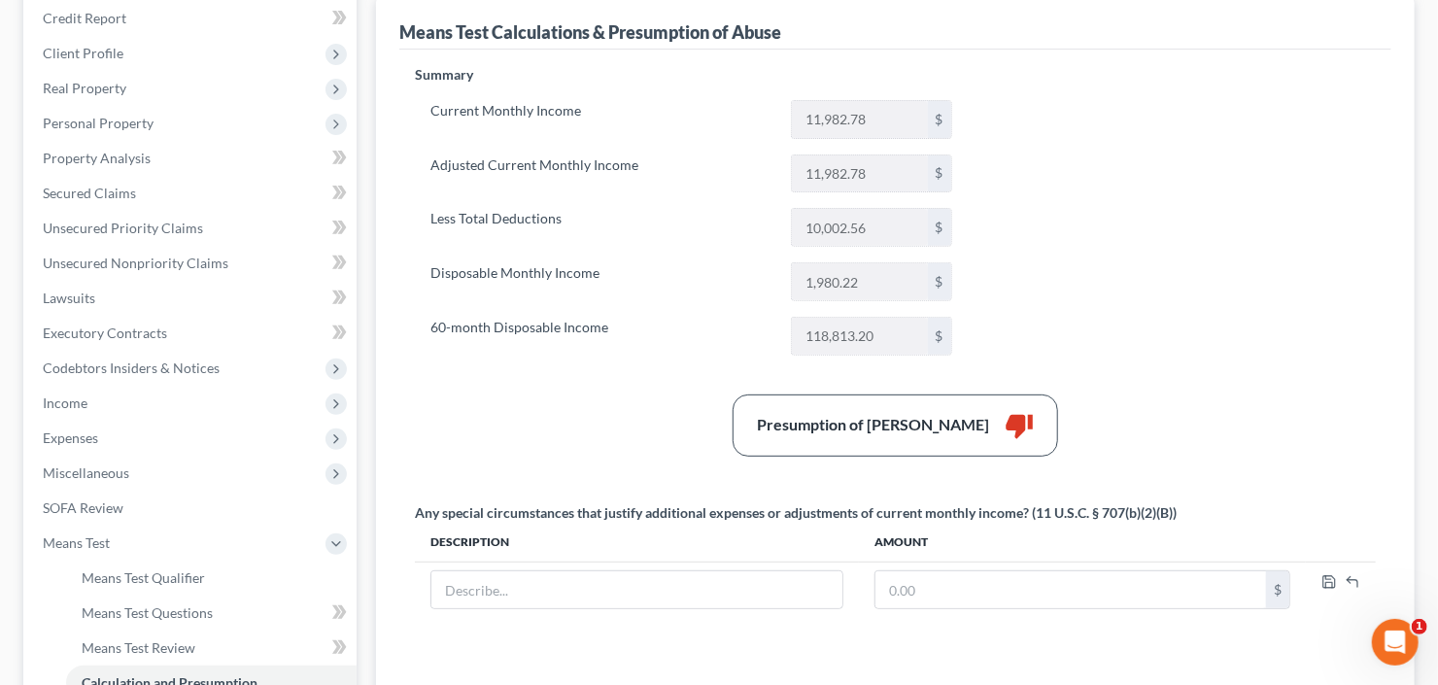
scroll to position [311, 0]
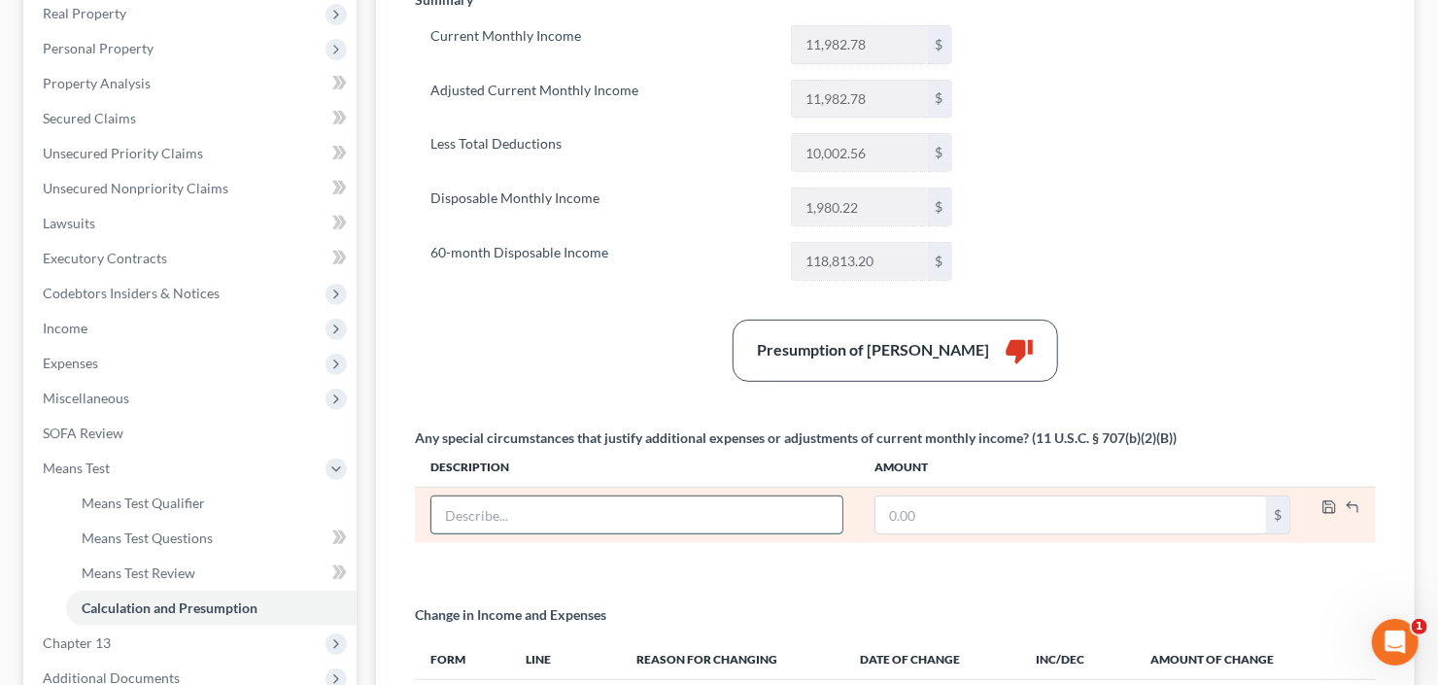
click at [643, 509] on input "text" at bounding box center [636, 515] width 411 height 37
type input "Bonus"
type input "632"
click at [1332, 501] on icon "button" at bounding box center [1330, 507] width 12 height 12
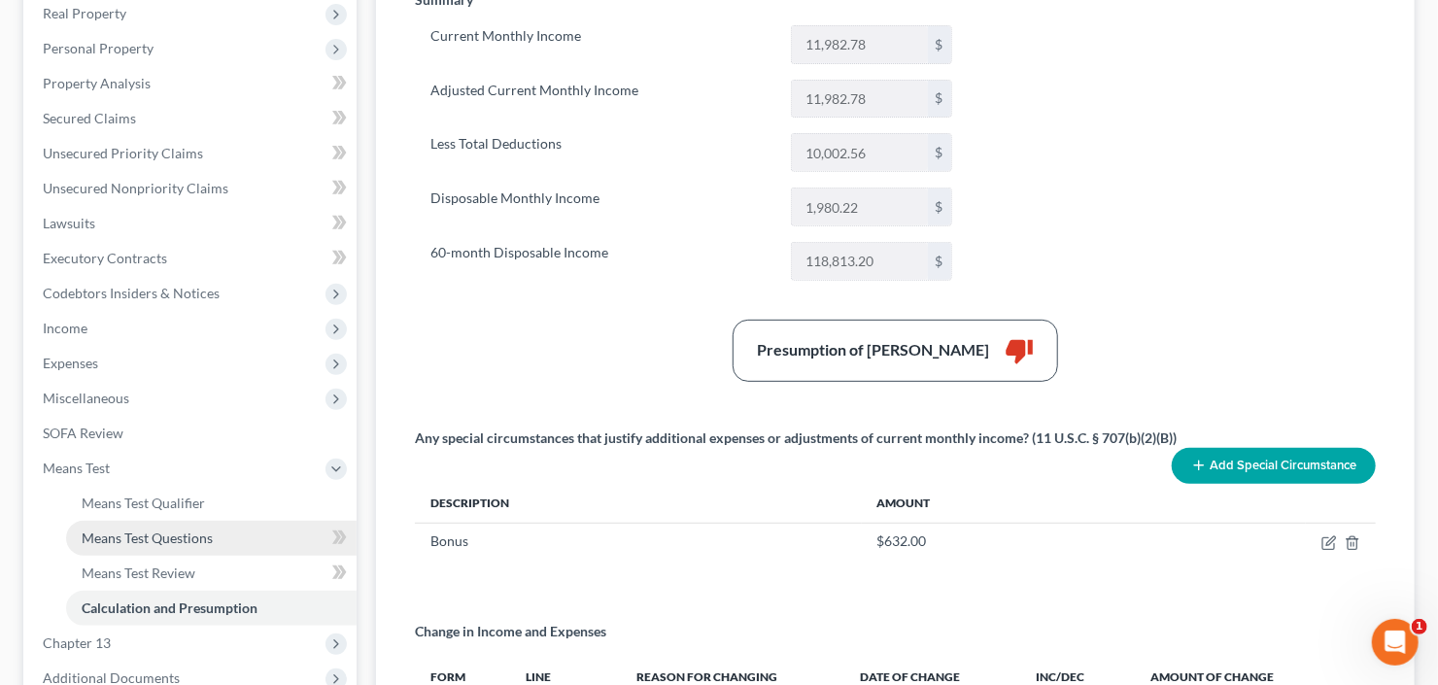
click at [158, 534] on span "Means Test Questions" at bounding box center [147, 538] width 131 height 17
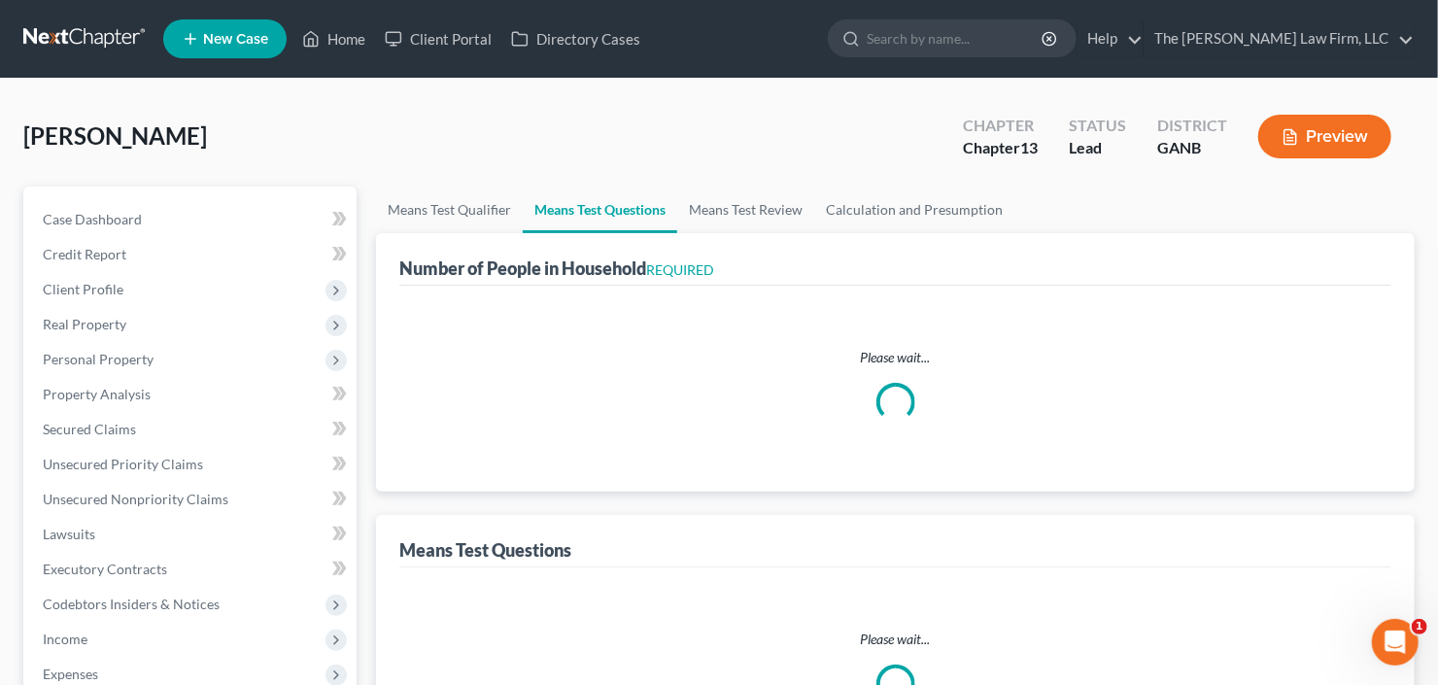
select select "1"
select select "60"
select select "0"
select select "60"
select select "2"
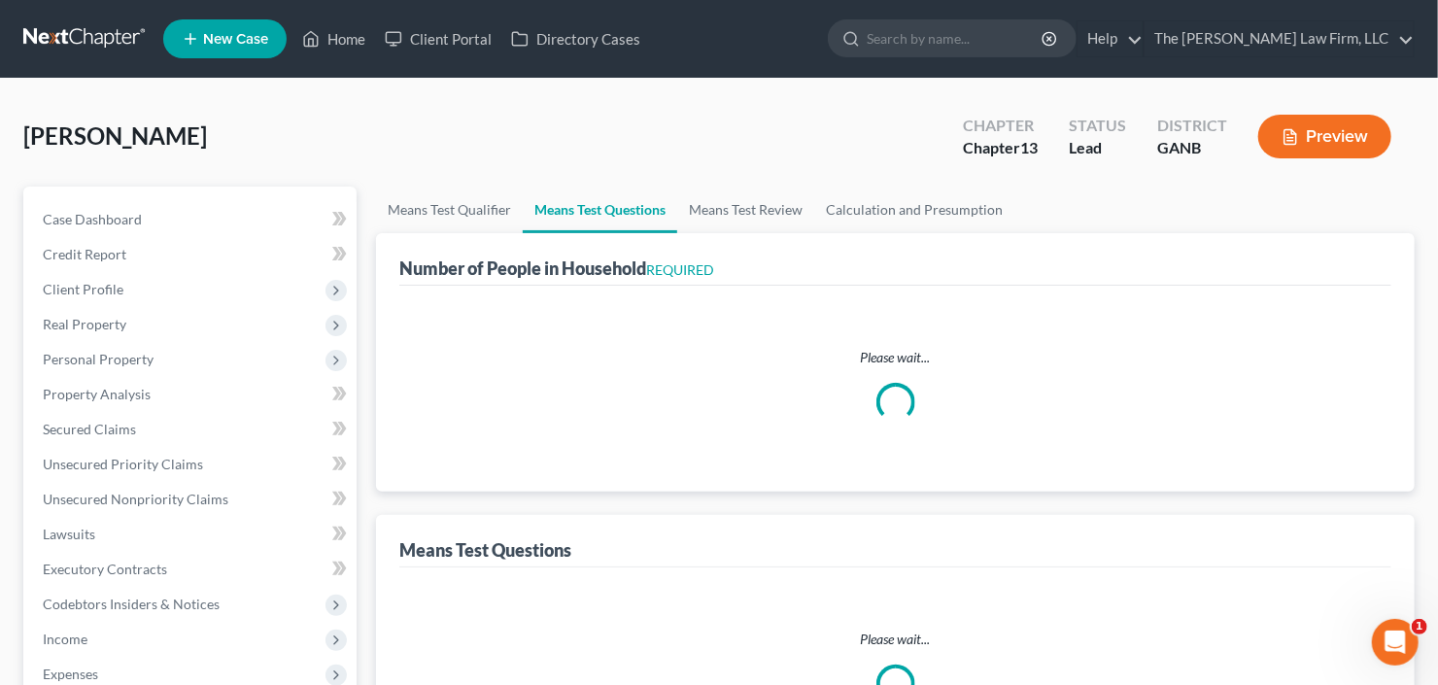
select select "1"
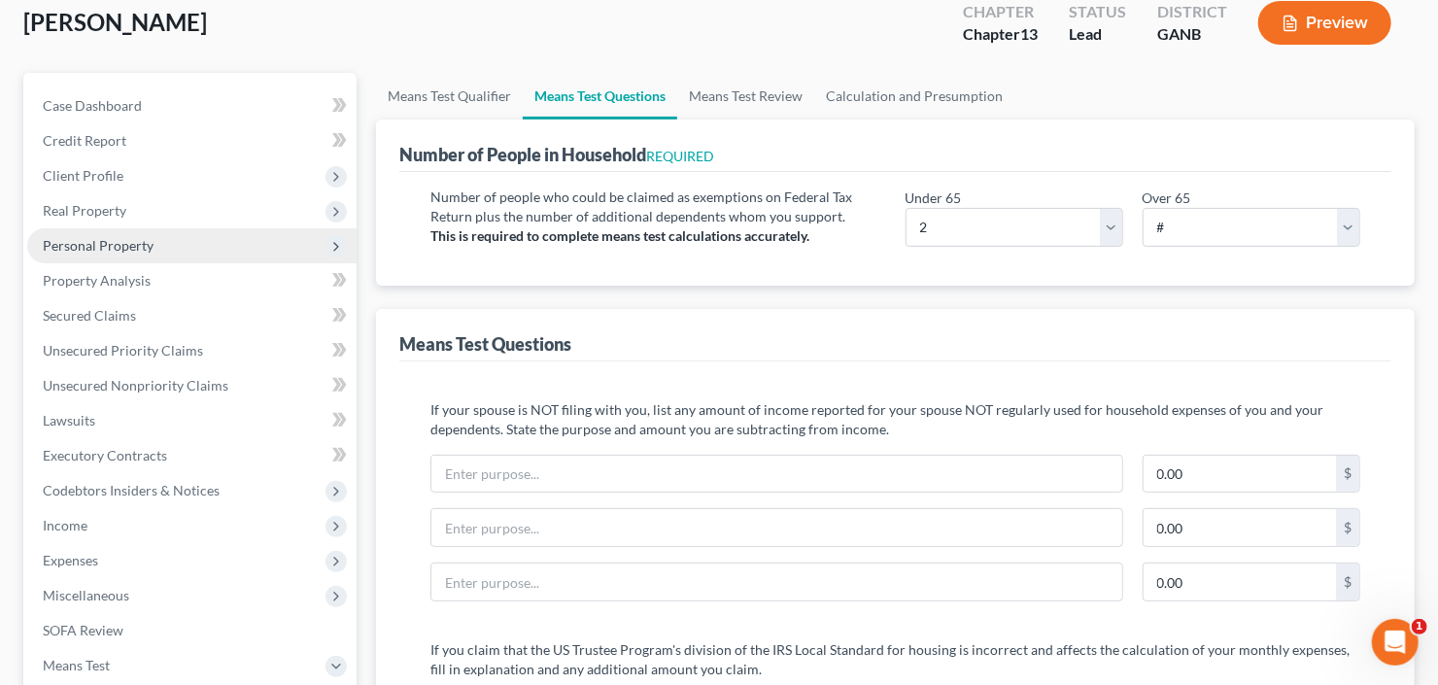
scroll to position [233, 0]
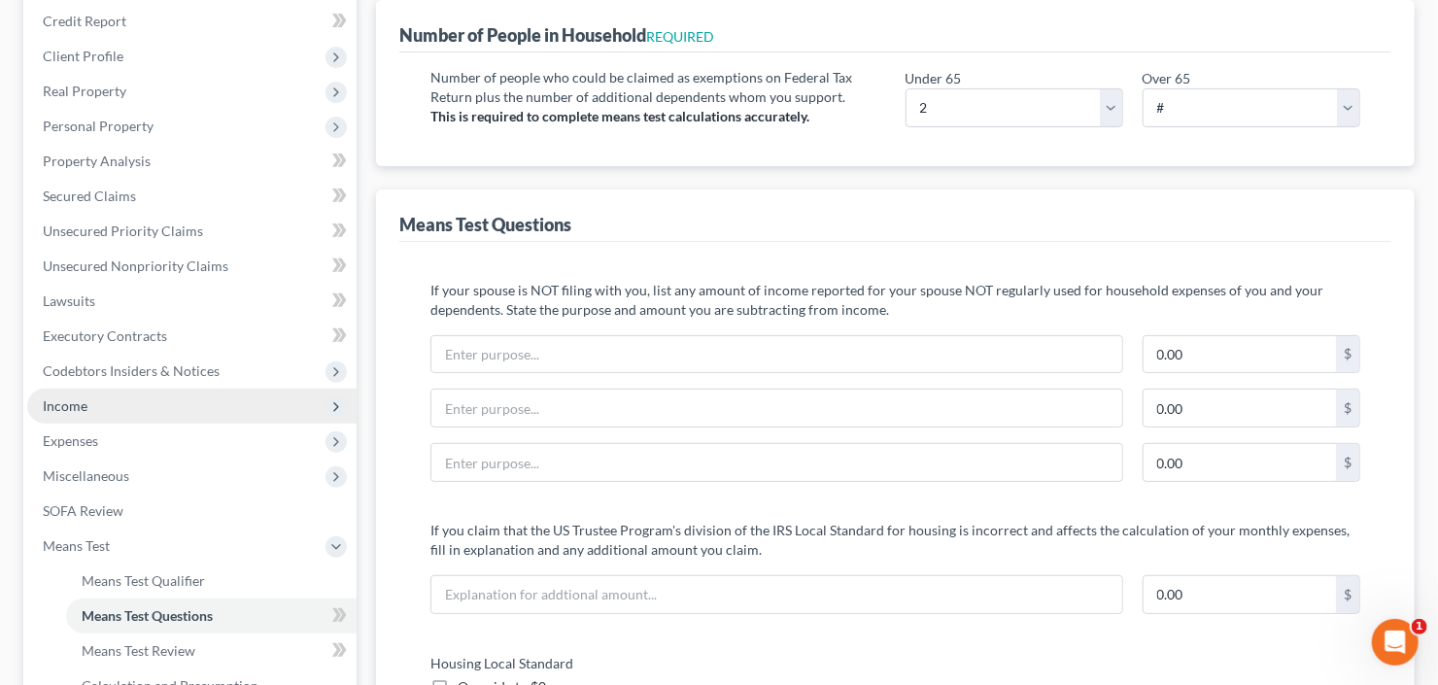
drag, startPoint x: 64, startPoint y: 401, endPoint x: 138, endPoint y: 406, distance: 74.0
click at [65, 401] on span "Income" at bounding box center [65, 405] width 45 height 17
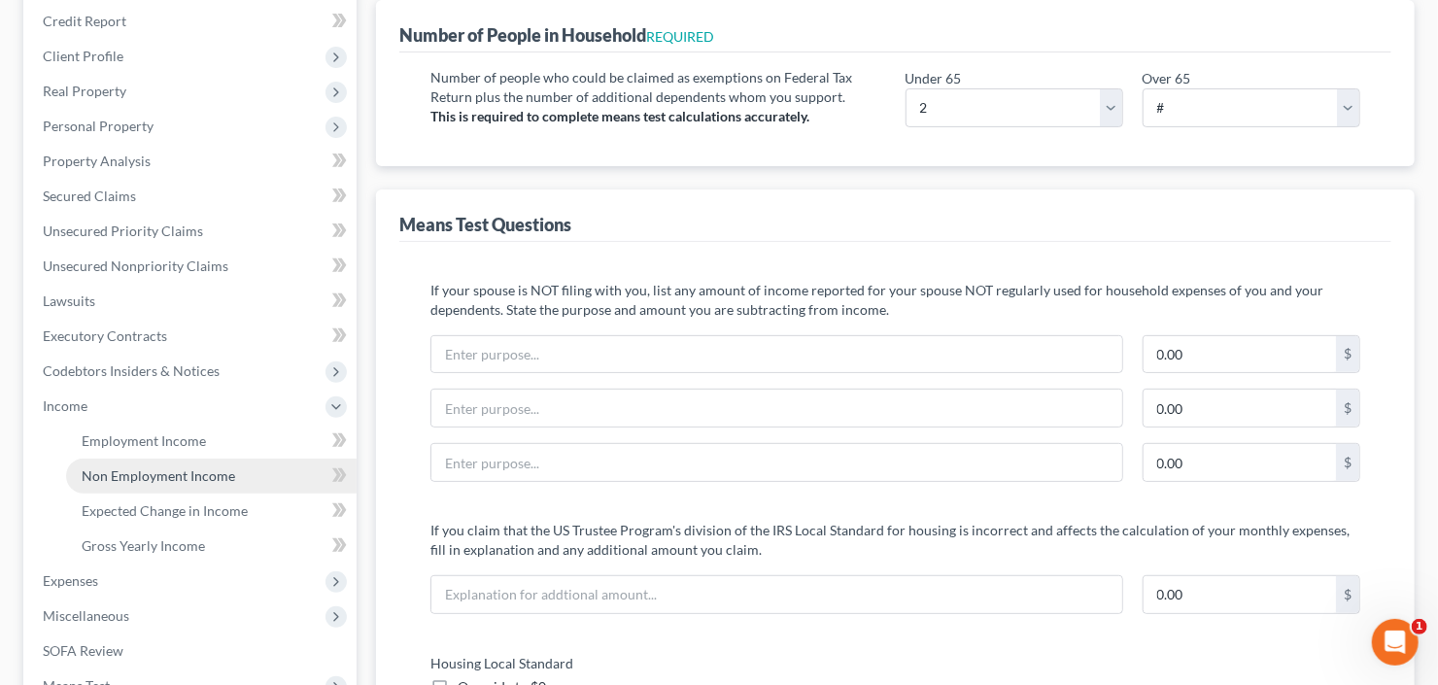
click at [161, 473] on span "Non Employment Income" at bounding box center [159, 475] width 154 height 17
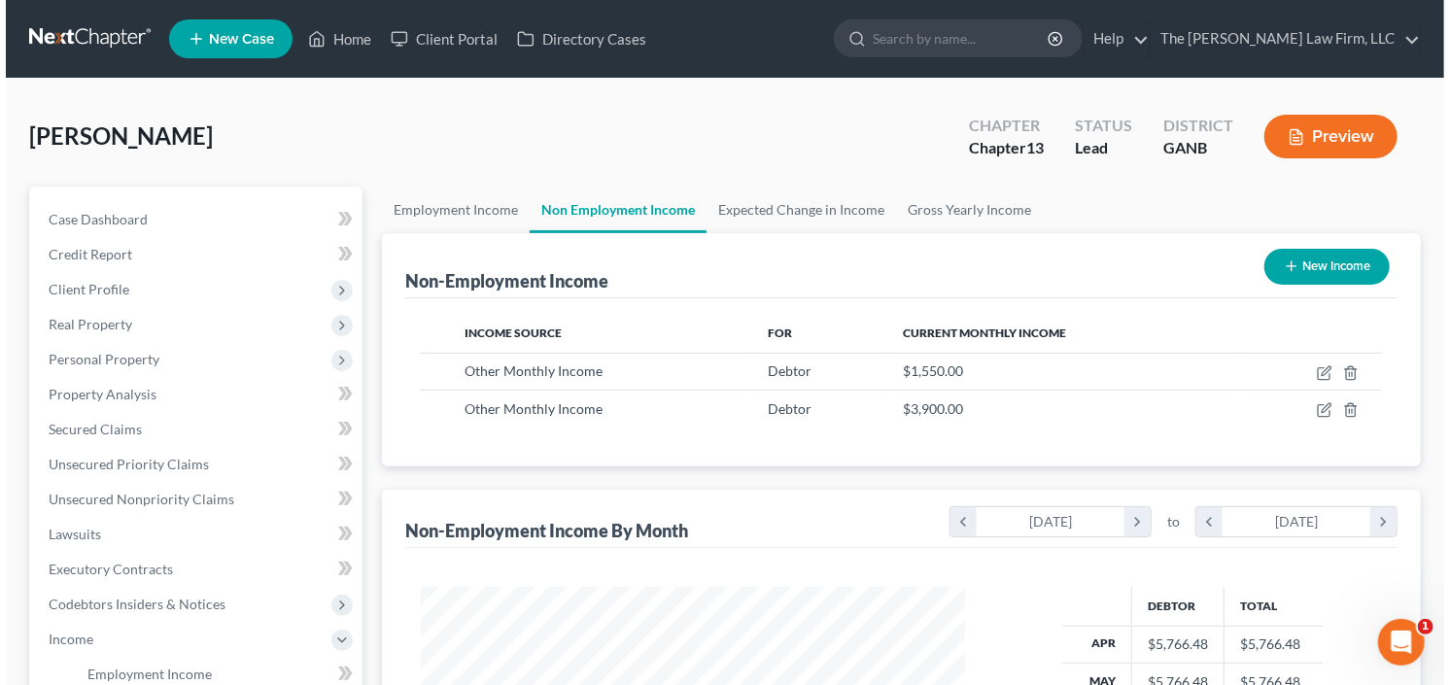
scroll to position [347, 583]
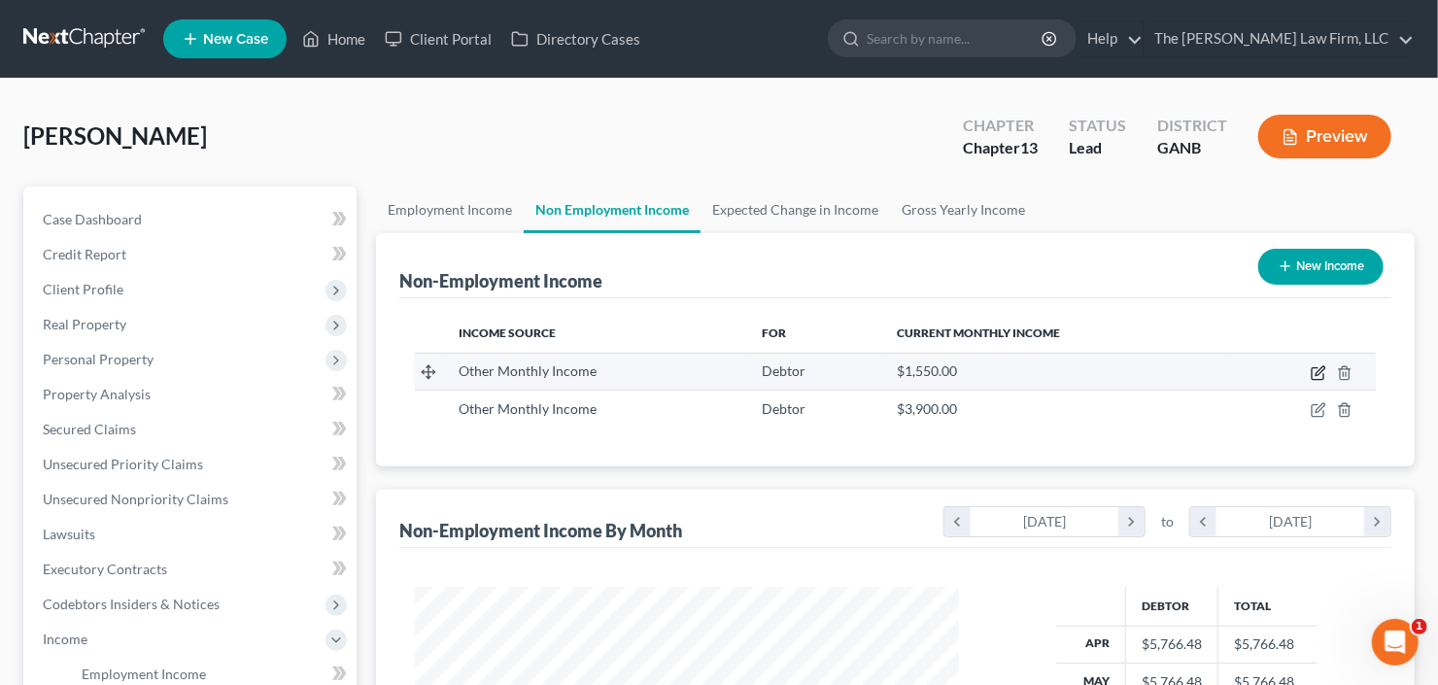
click at [1322, 369] on icon "button" at bounding box center [1320, 370] width 9 height 9
select select "13"
select select "0"
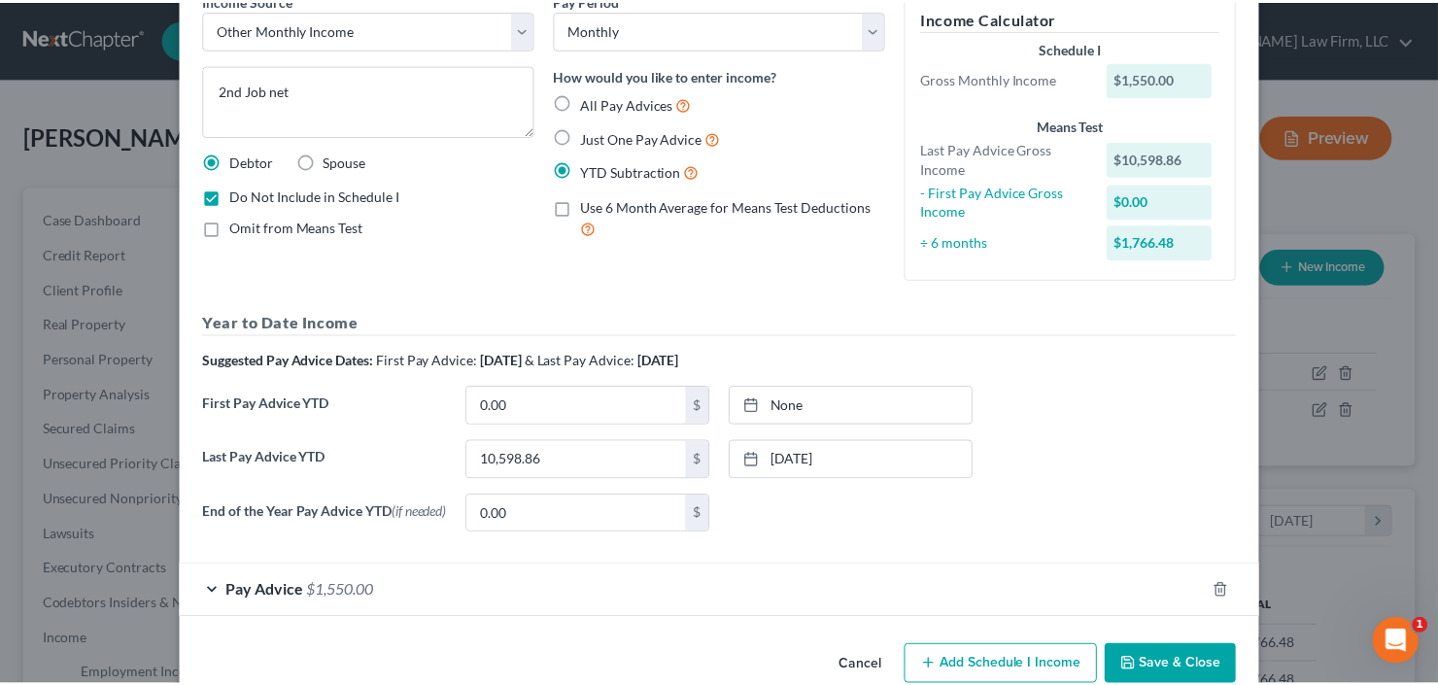
scroll to position [0, 0]
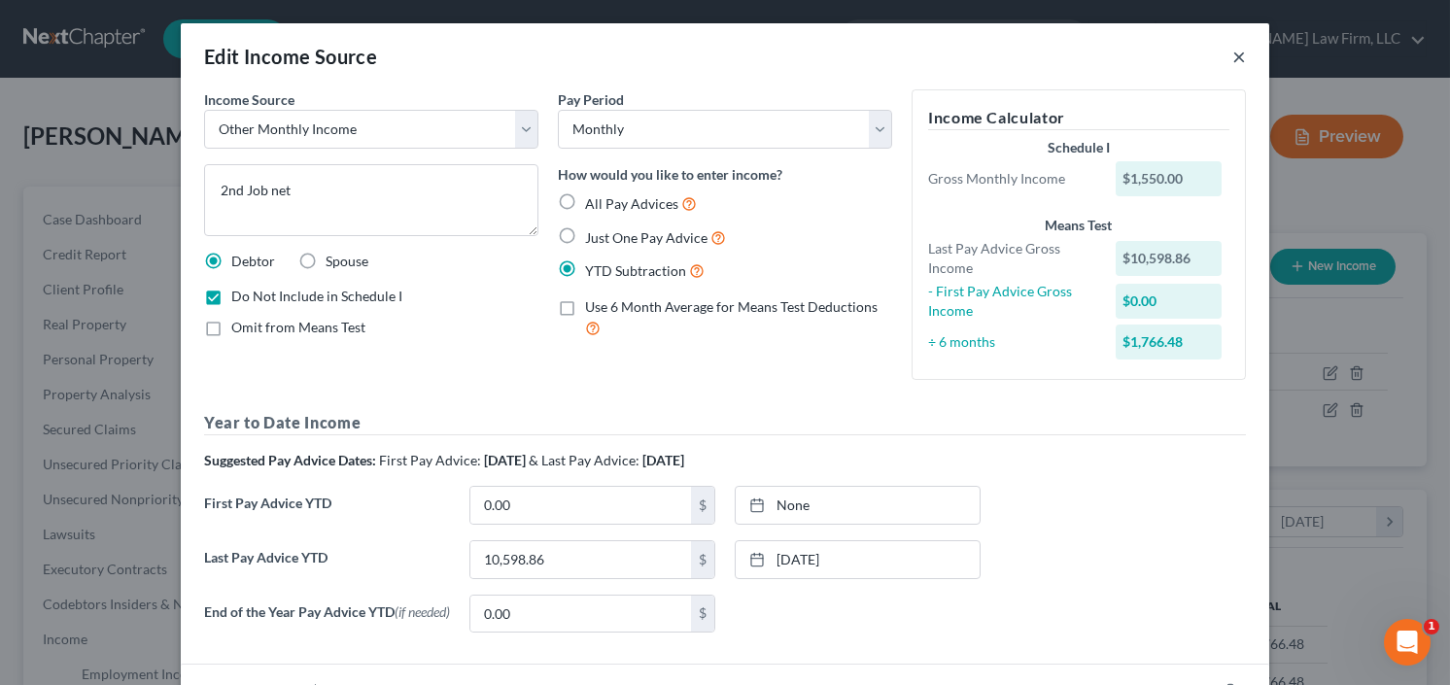
click at [1232, 55] on button "×" at bounding box center [1239, 56] width 14 height 23
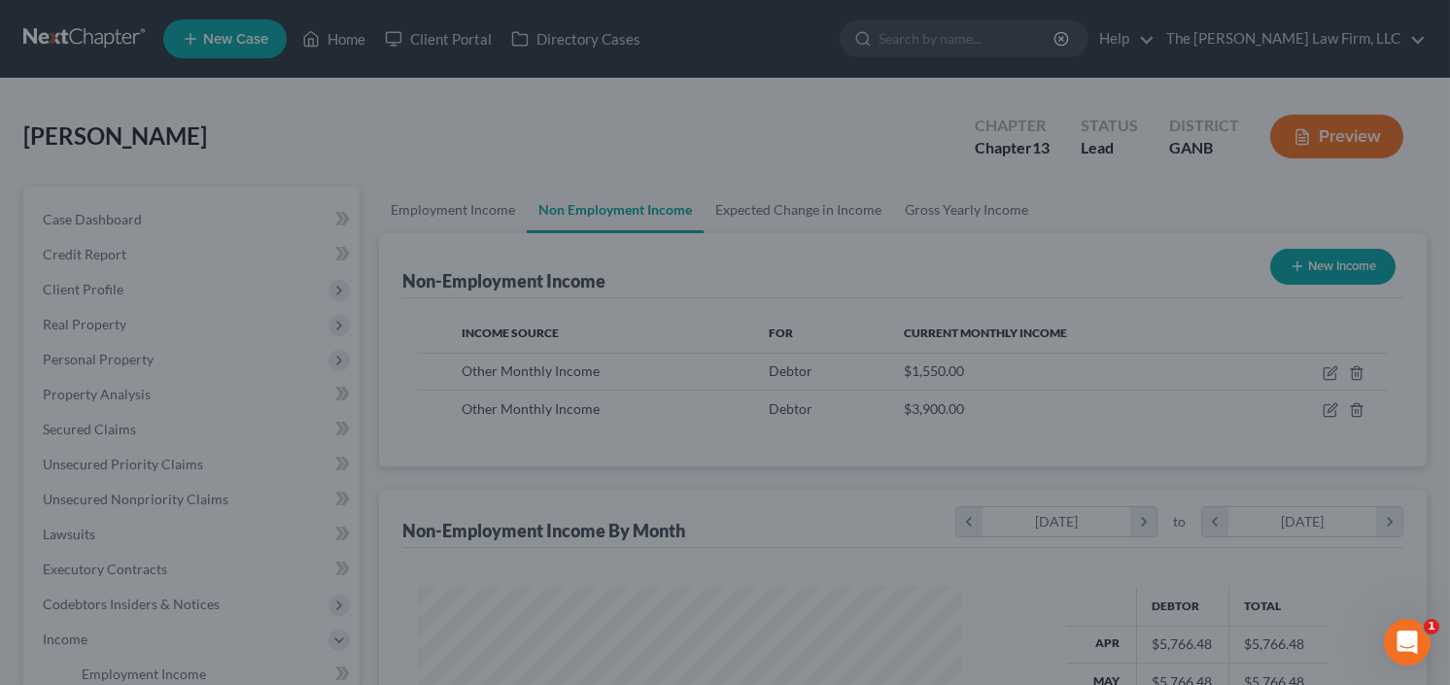
scroll to position [971418, 971181]
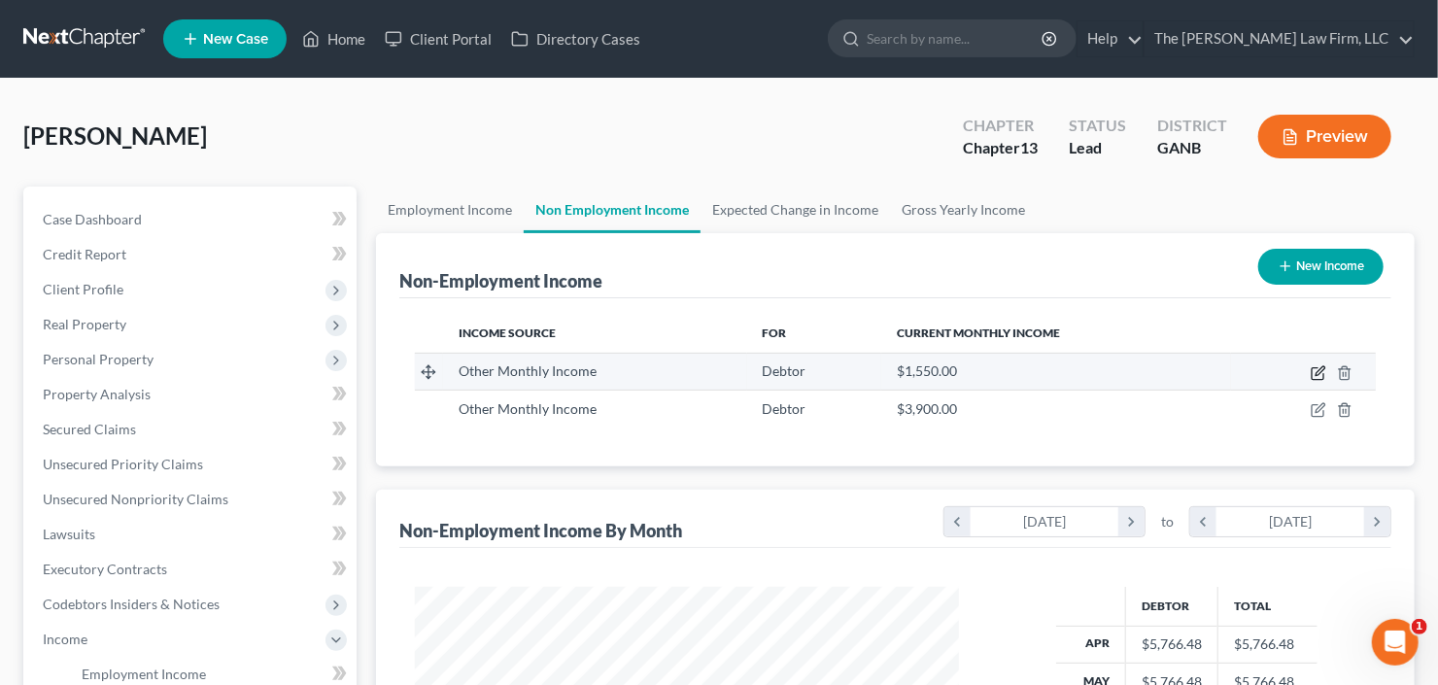
click at [1321, 370] on icon "button" at bounding box center [1320, 370] width 9 height 9
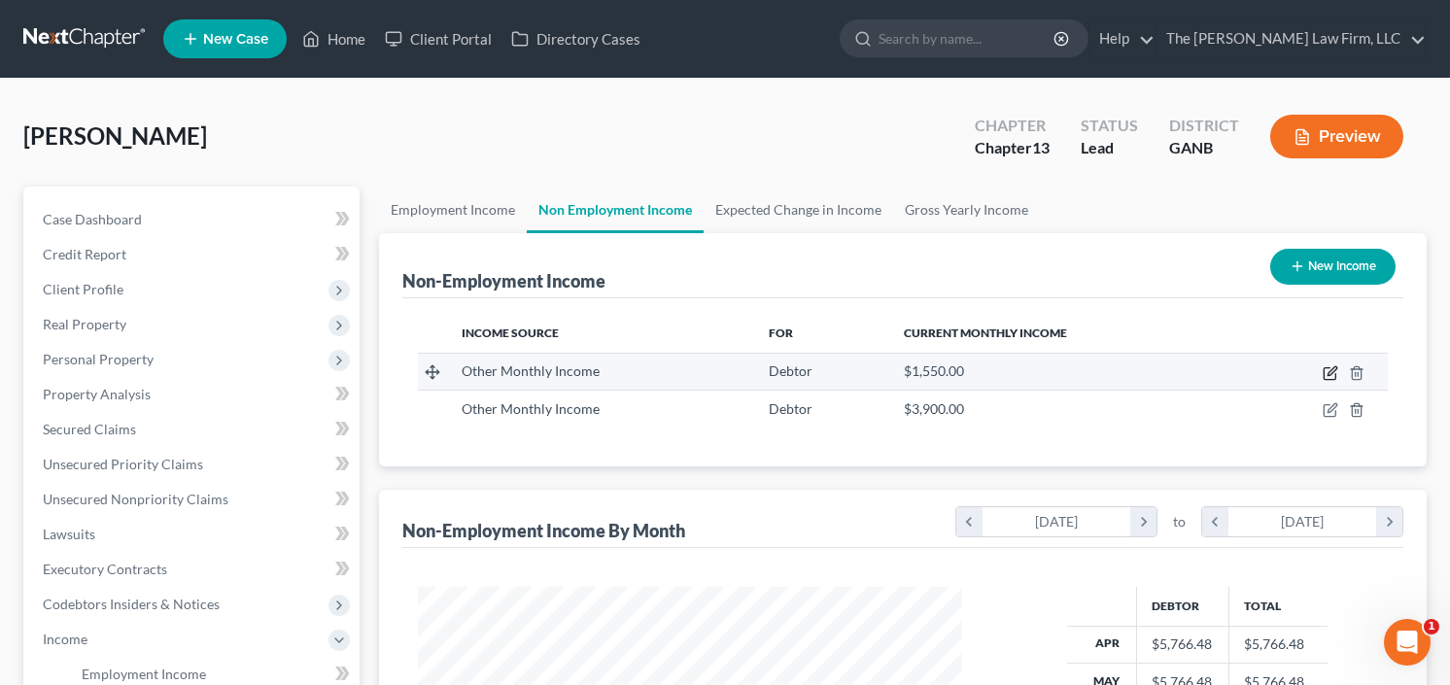
scroll to position [347, 588]
select select "13"
select select "0"
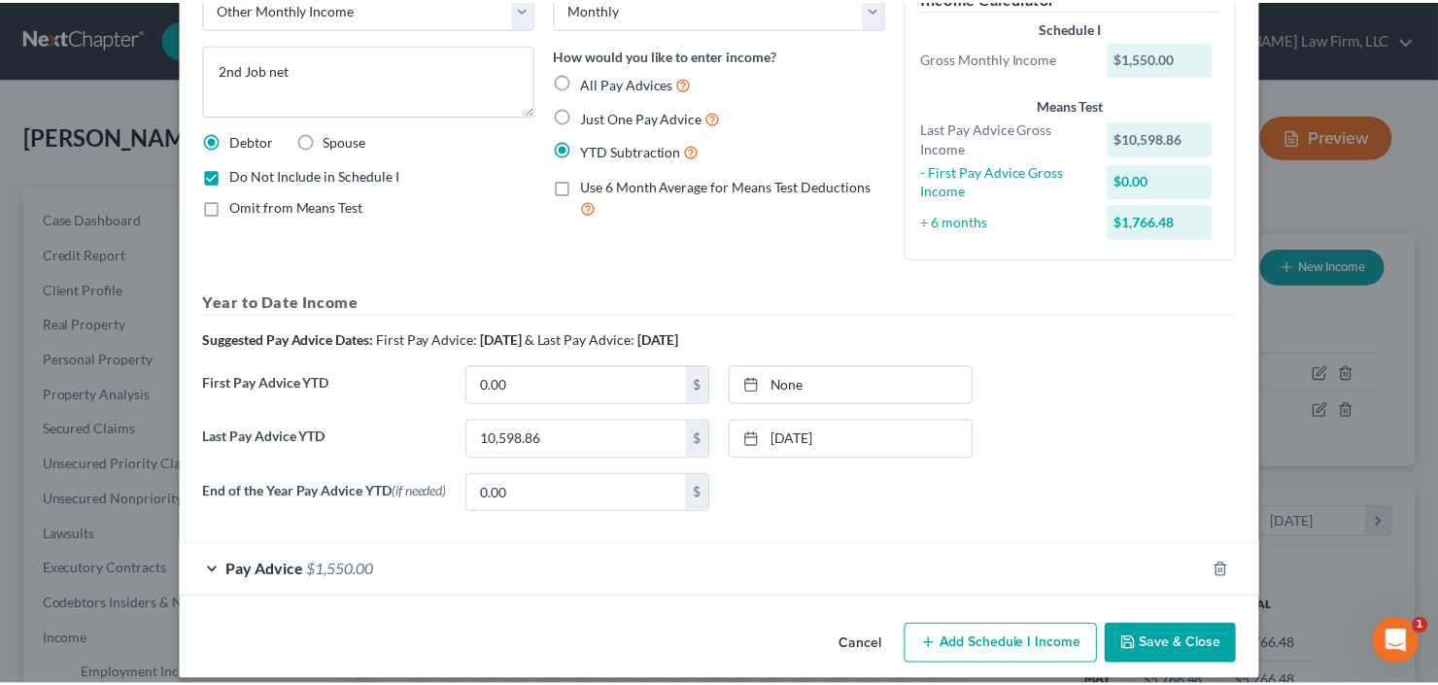
scroll to position [140, 0]
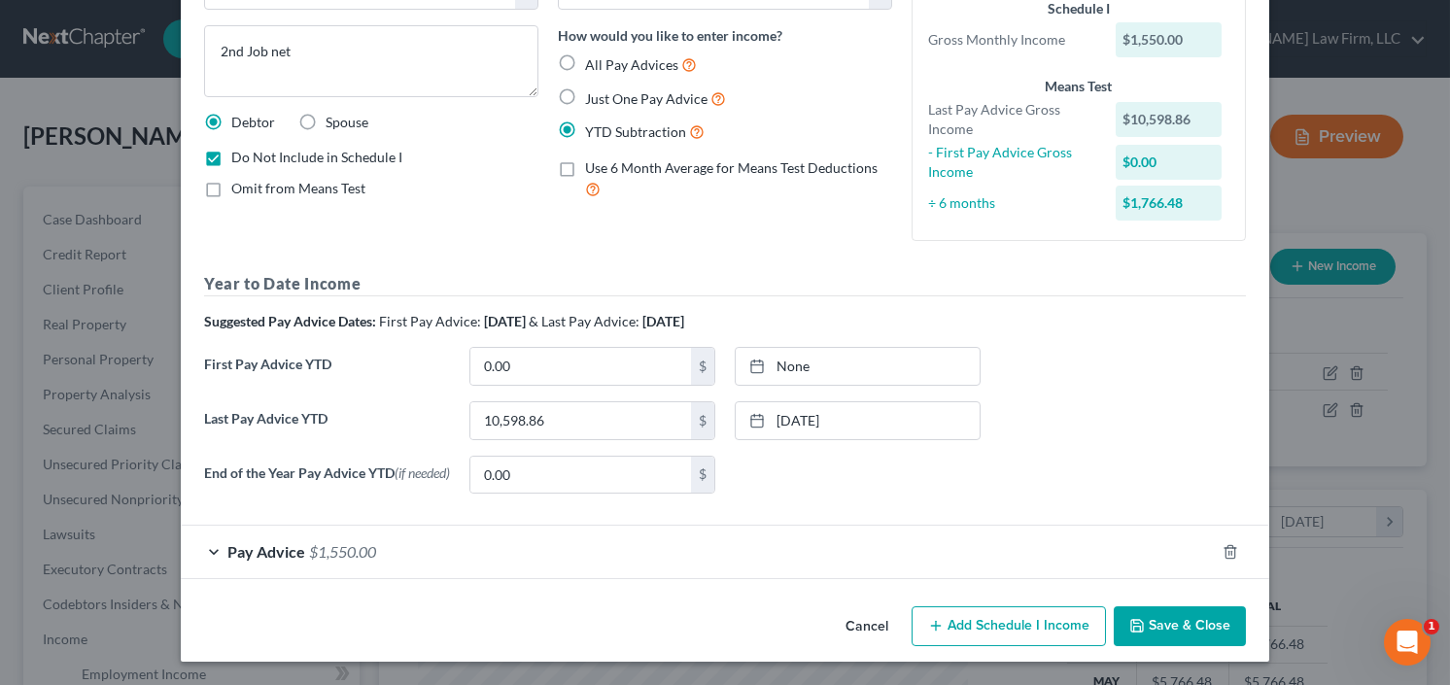
click at [1179, 619] on button "Save & Close" at bounding box center [1180, 626] width 132 height 41
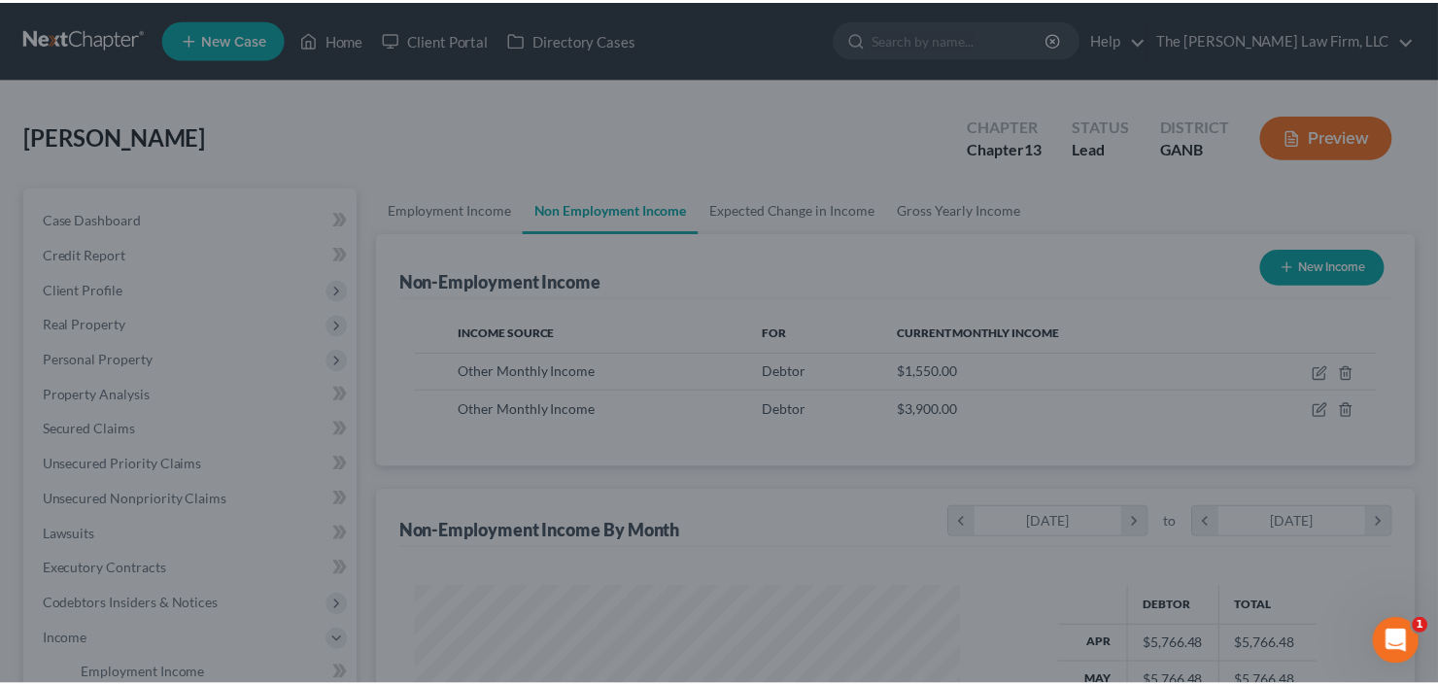
scroll to position [971418, 971181]
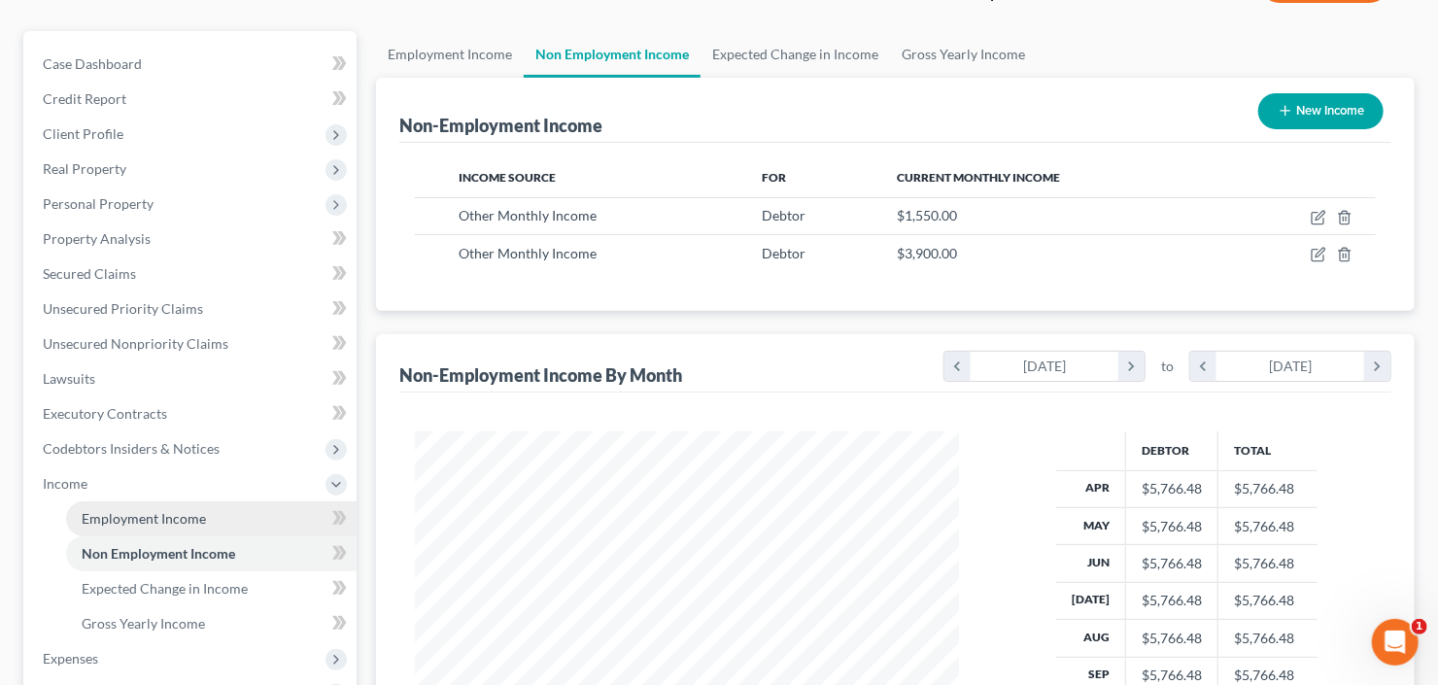
click at [140, 507] on link "Employment Income" at bounding box center [211, 518] width 291 height 35
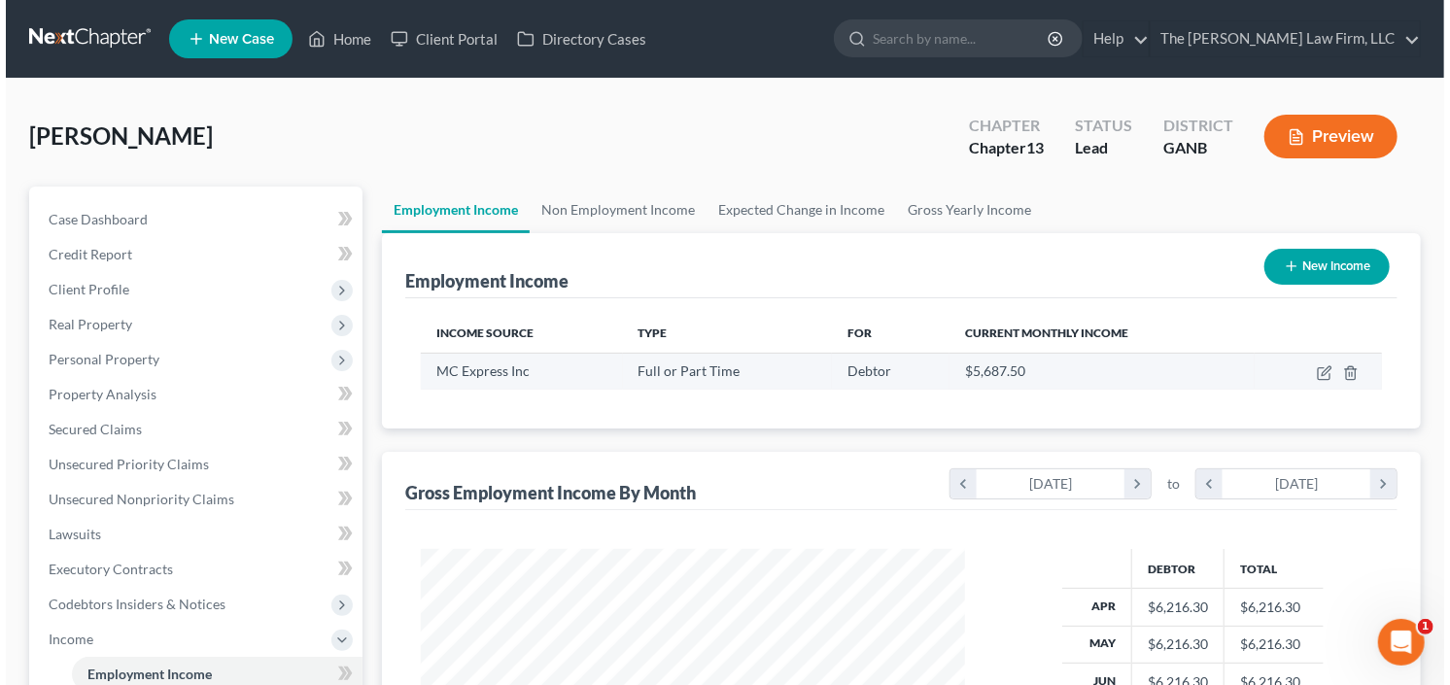
scroll to position [347, 583]
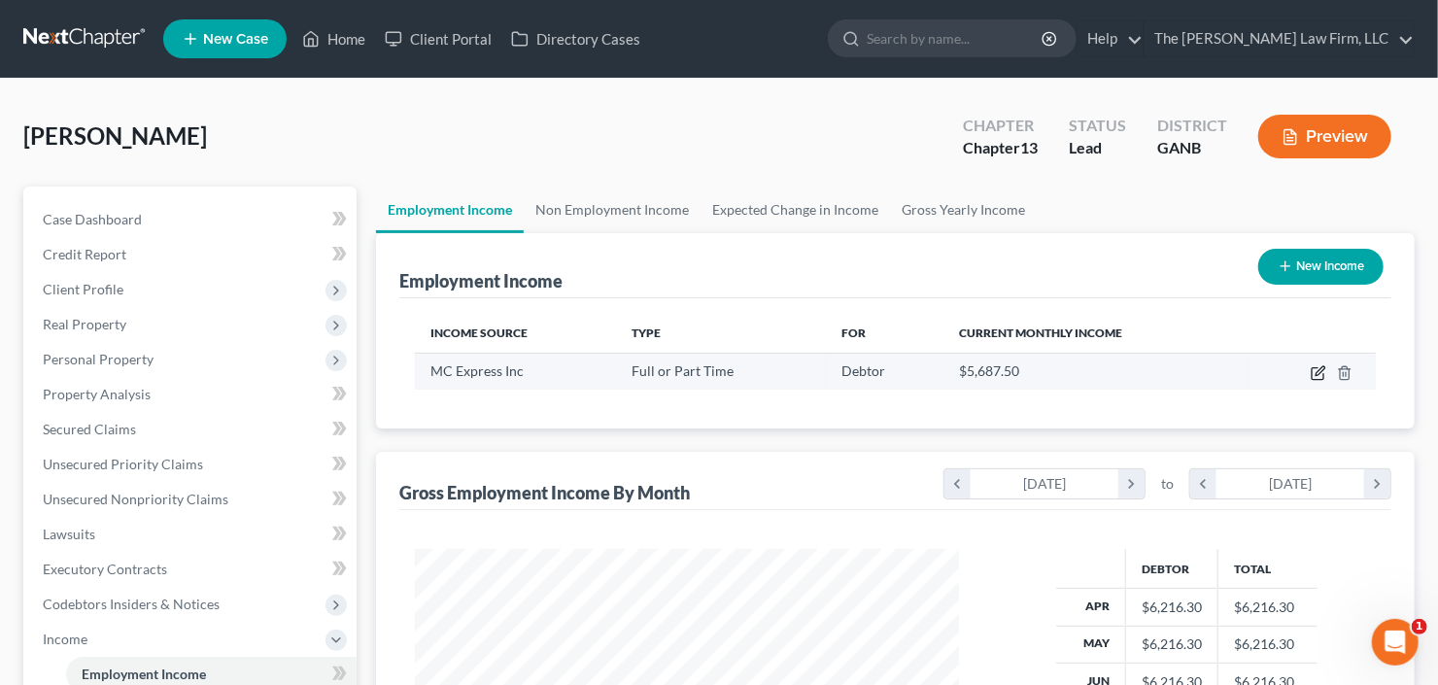
click at [1321, 373] on icon "button" at bounding box center [1319, 373] width 16 height 16
select select "0"
select select "10"
select select "2"
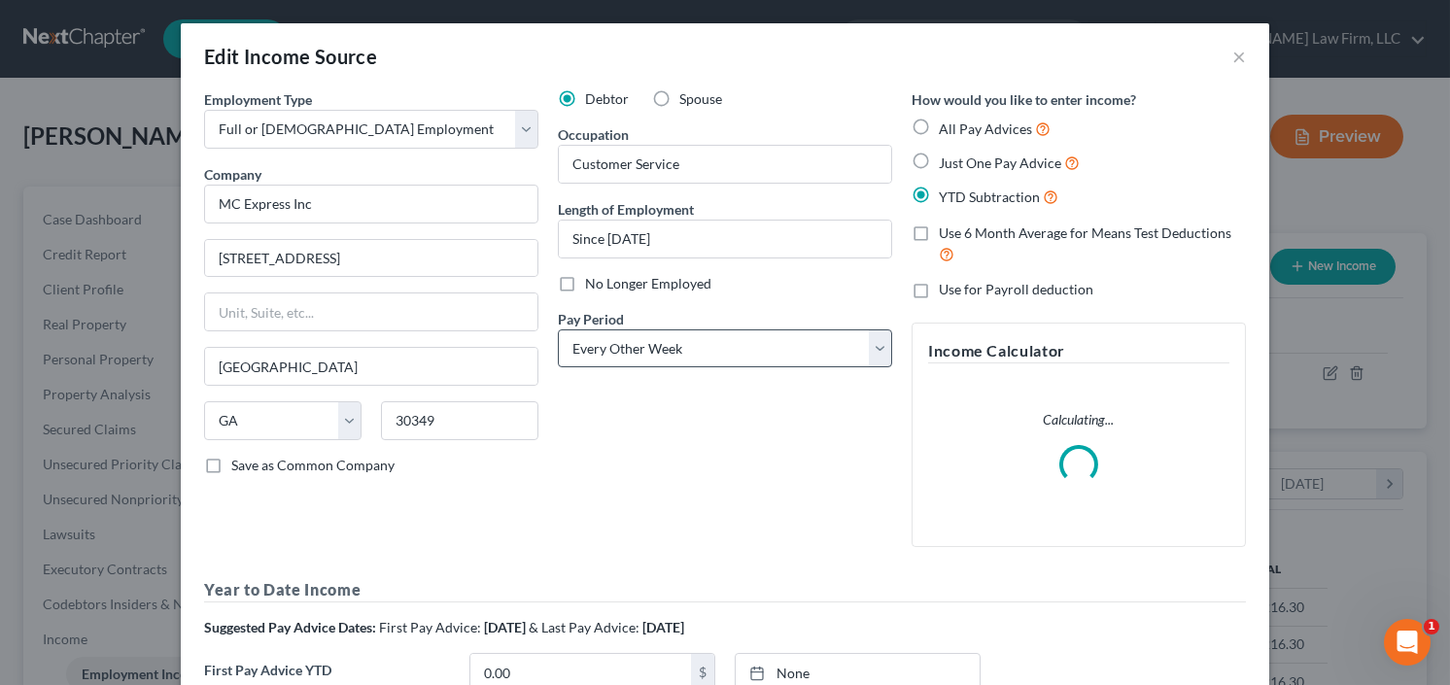
scroll to position [307, 0]
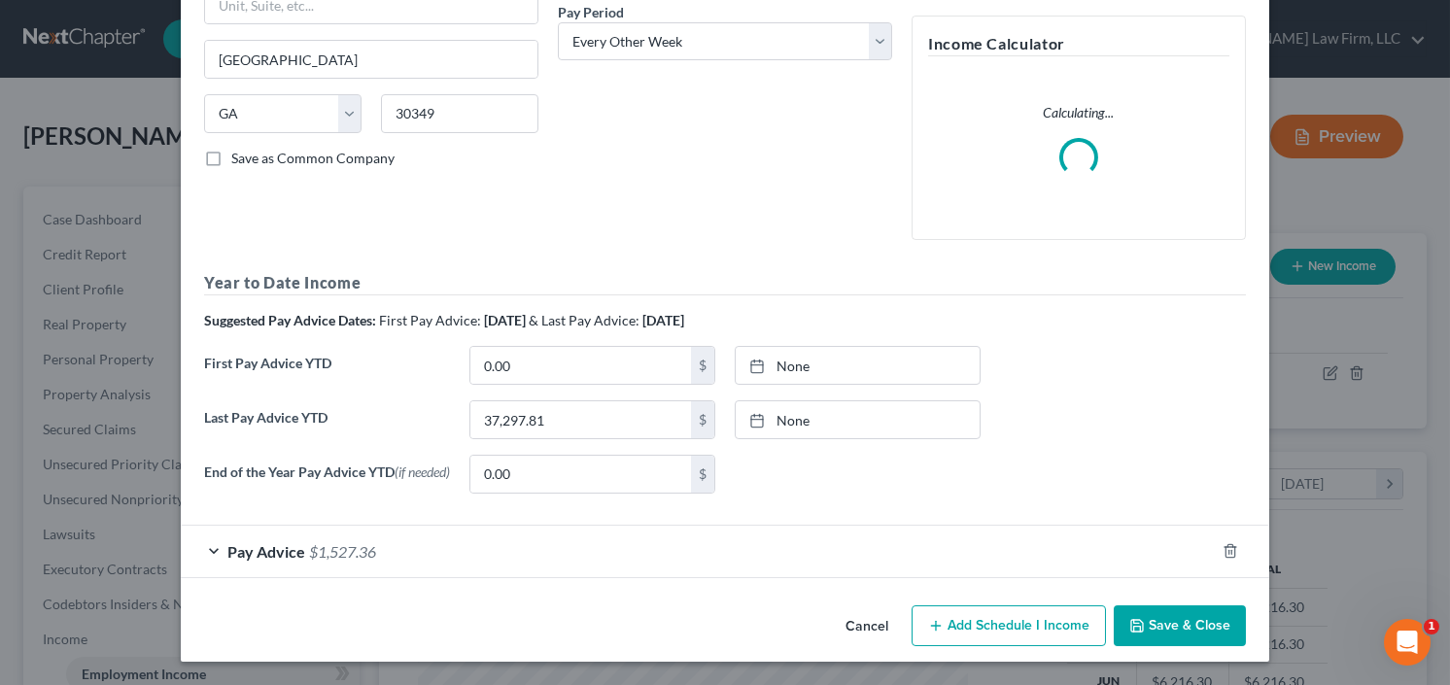
click at [321, 555] on span "$1,527.36" at bounding box center [342, 551] width 67 height 18
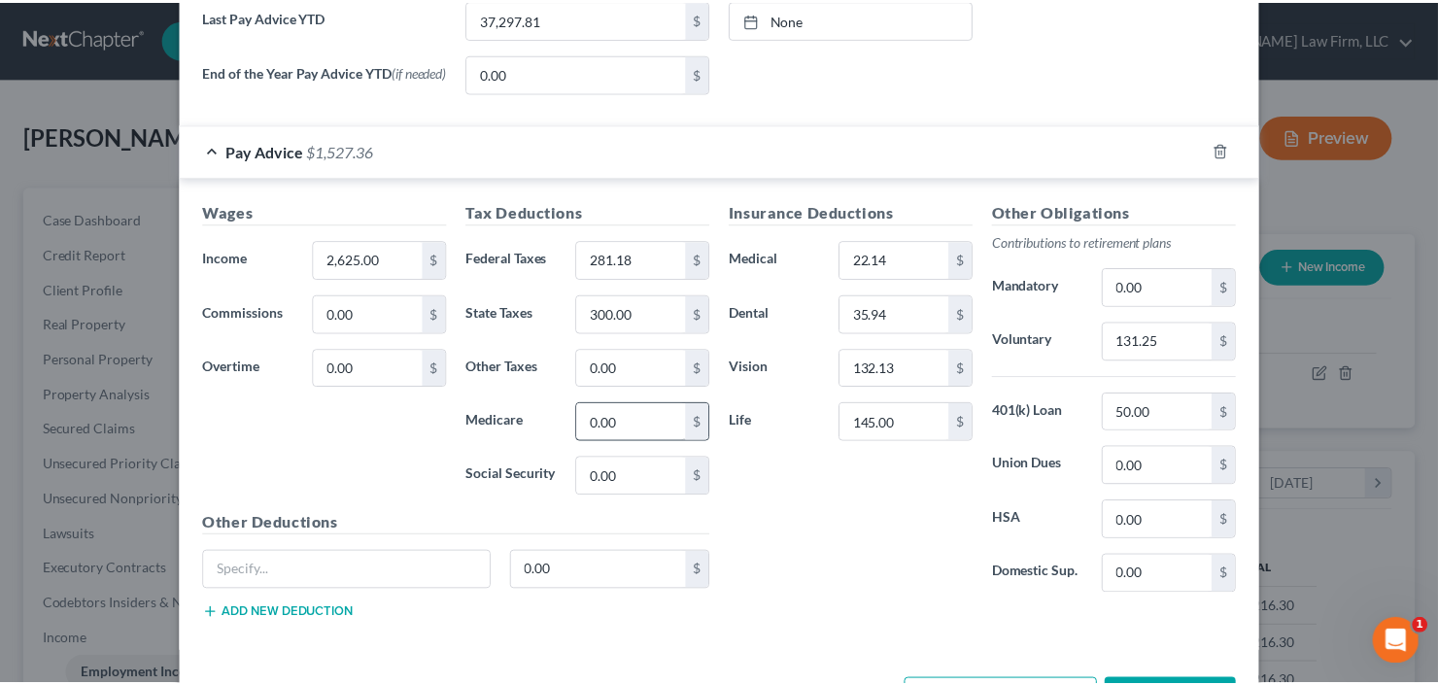
scroll to position [888, 0]
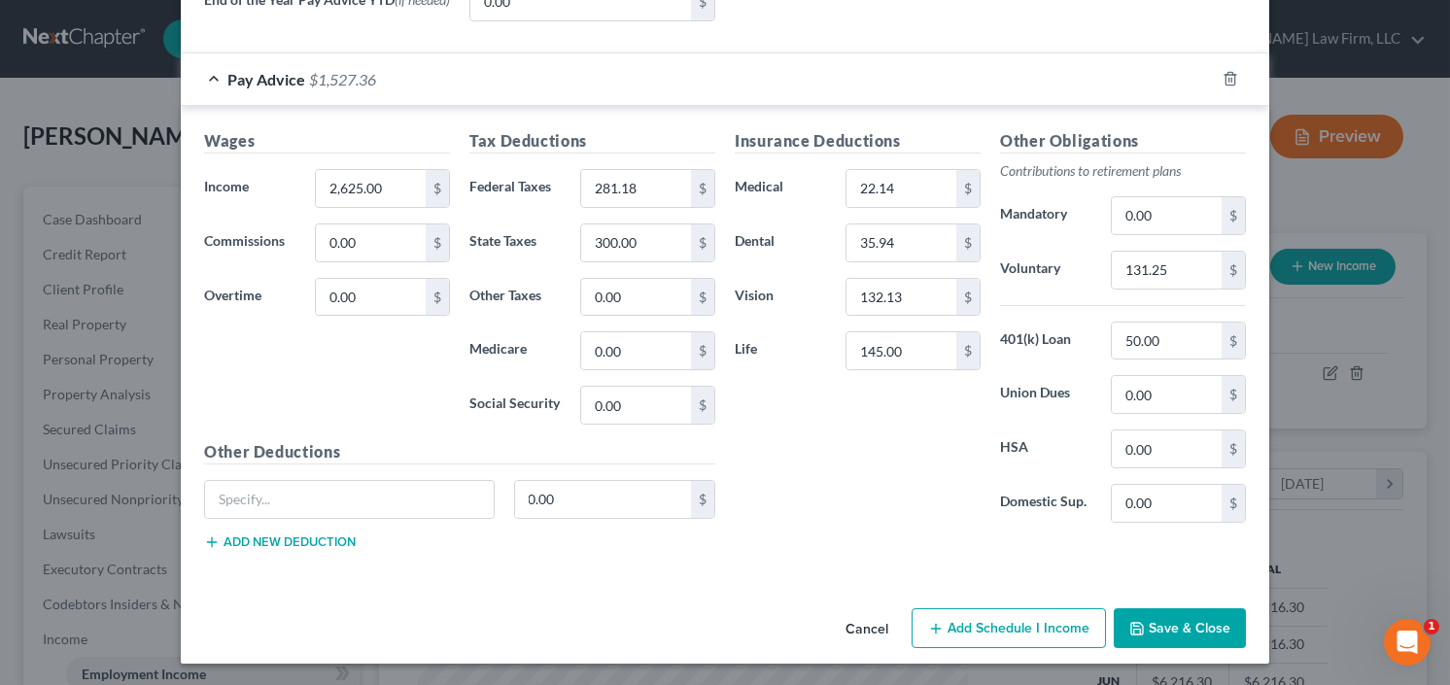
click at [1159, 620] on button "Save & Close" at bounding box center [1180, 628] width 132 height 41
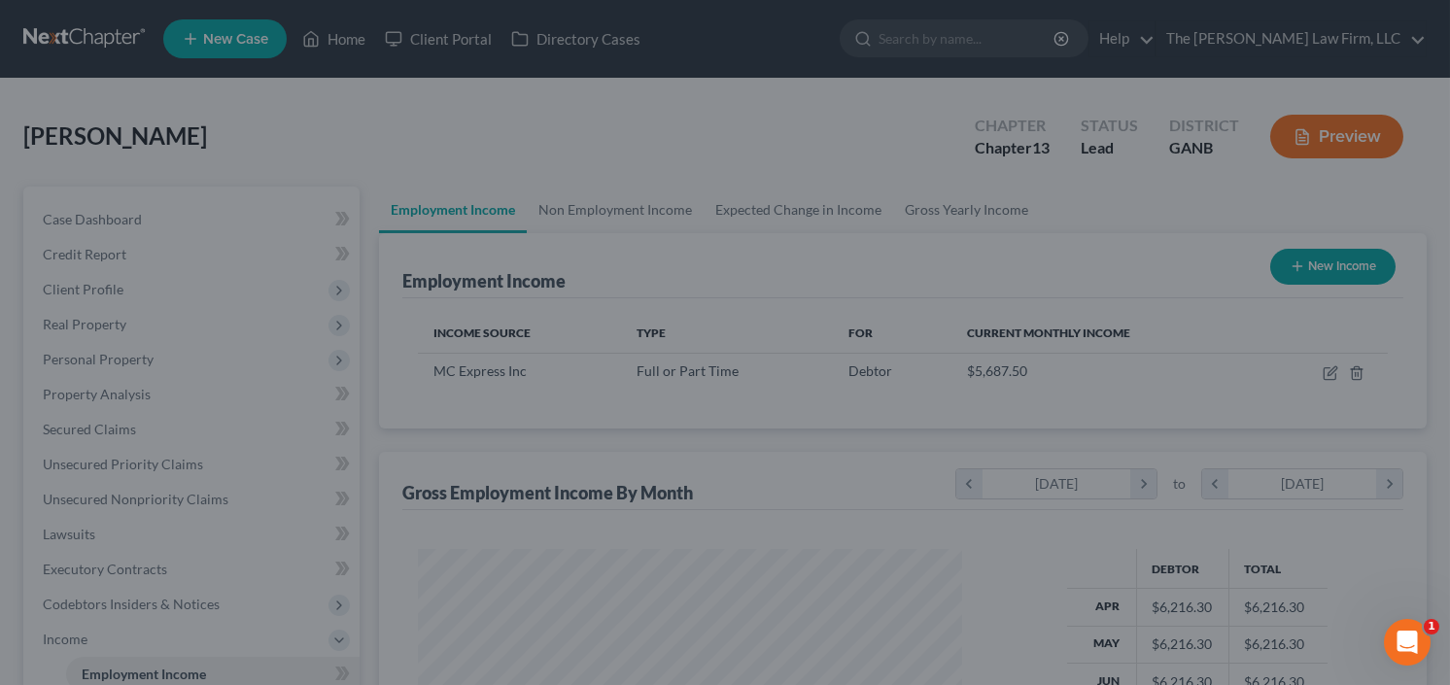
scroll to position [971418, 971181]
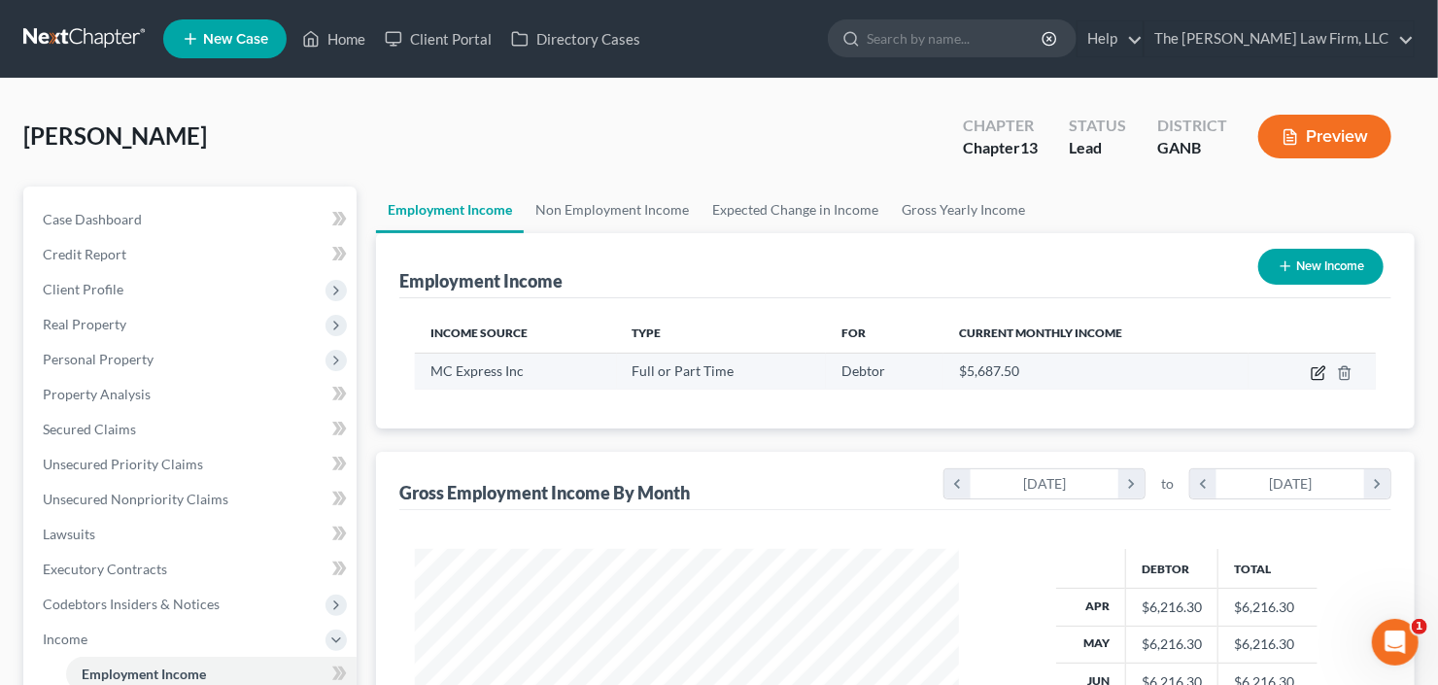
click at [1319, 369] on icon "button" at bounding box center [1319, 373] width 16 height 16
select select "0"
select select "10"
select select "2"
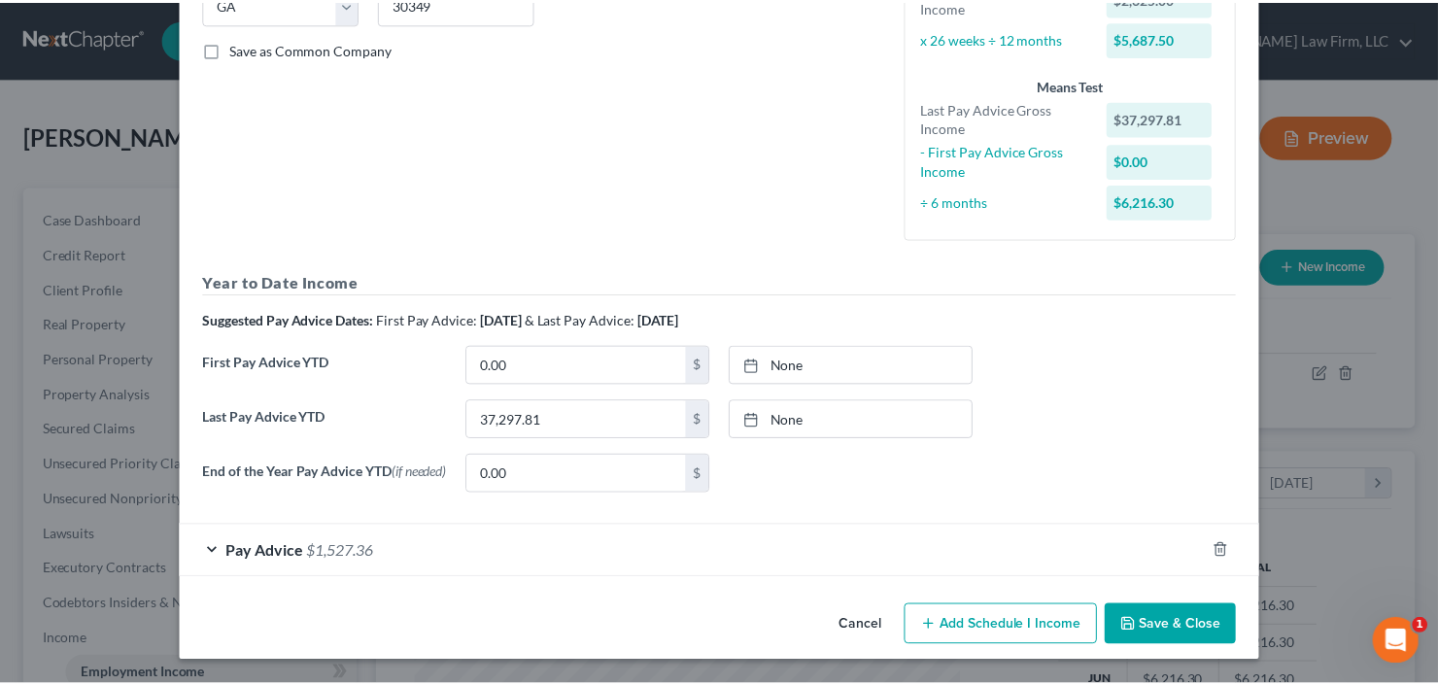
scroll to position [0, 0]
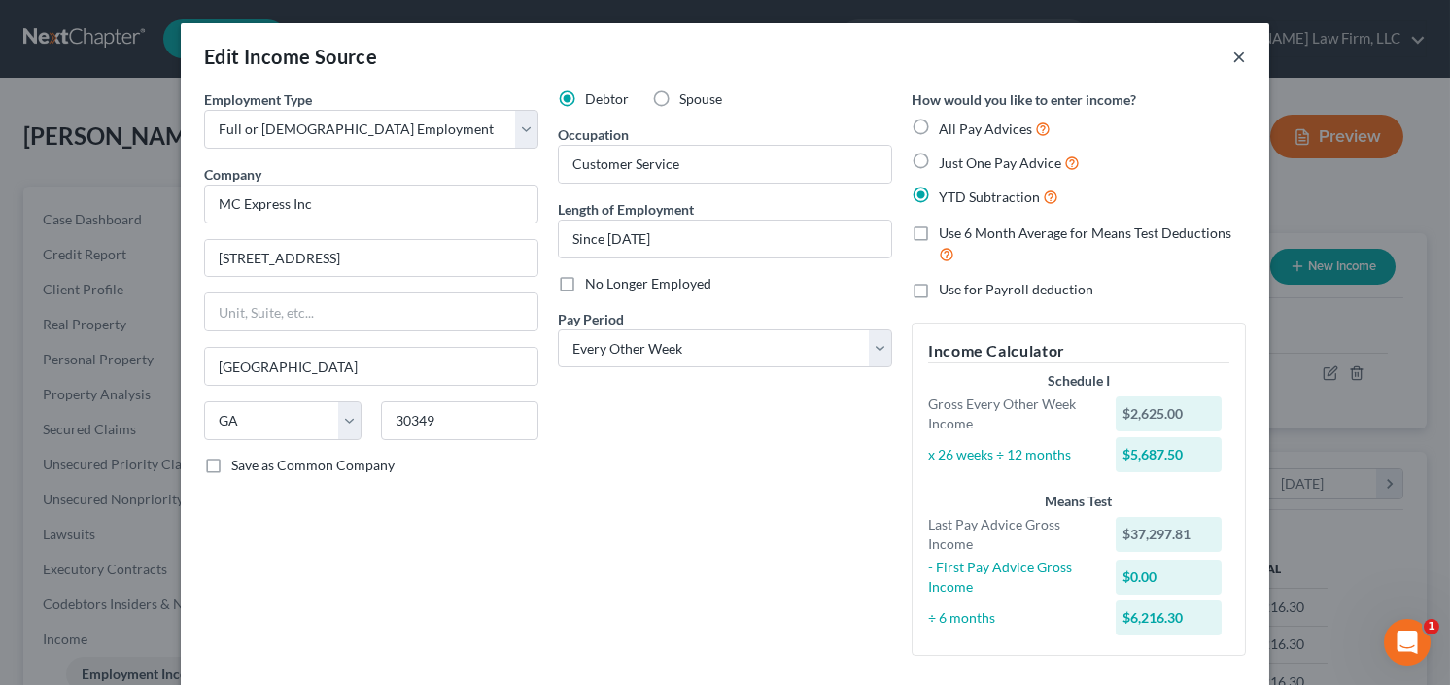
click at [1232, 54] on button "×" at bounding box center [1239, 56] width 14 height 23
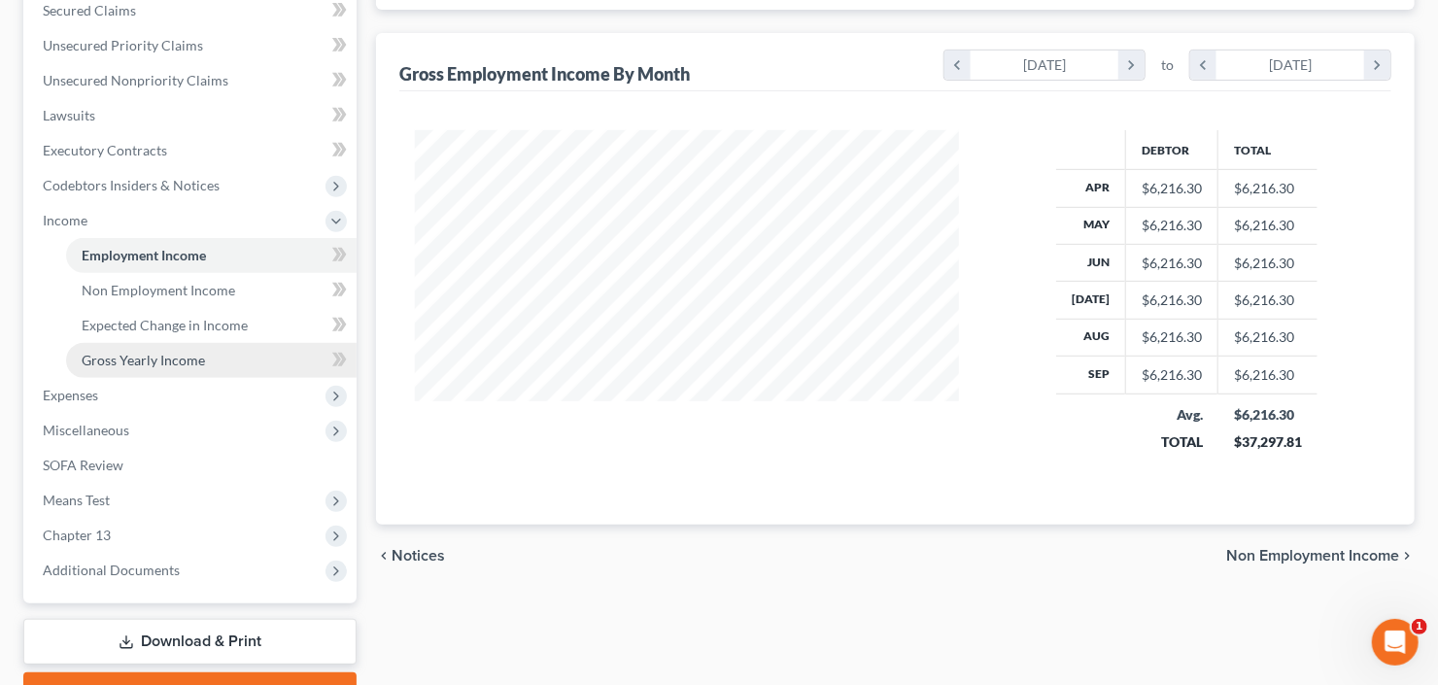
scroll to position [466, 0]
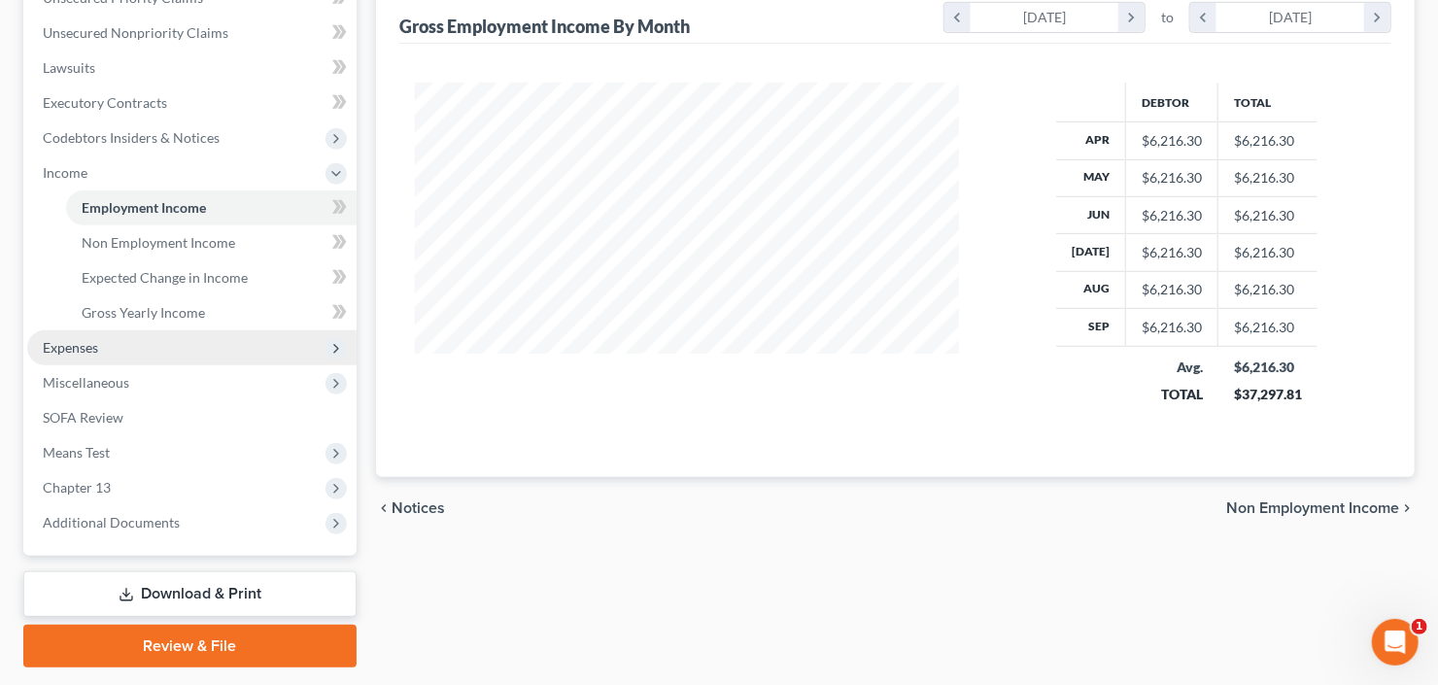
click at [108, 356] on span "Expenses" at bounding box center [191, 347] width 329 height 35
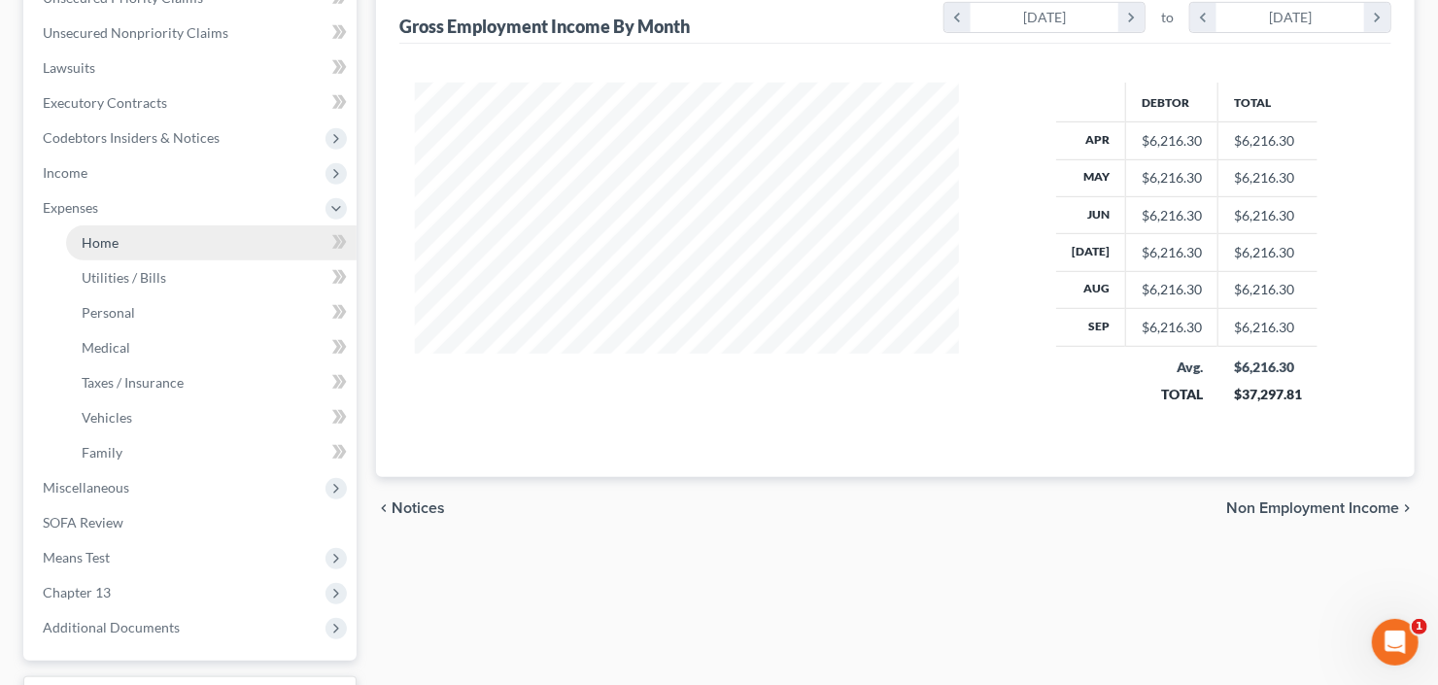
click at [110, 249] on link "Home" at bounding box center [211, 242] width 291 height 35
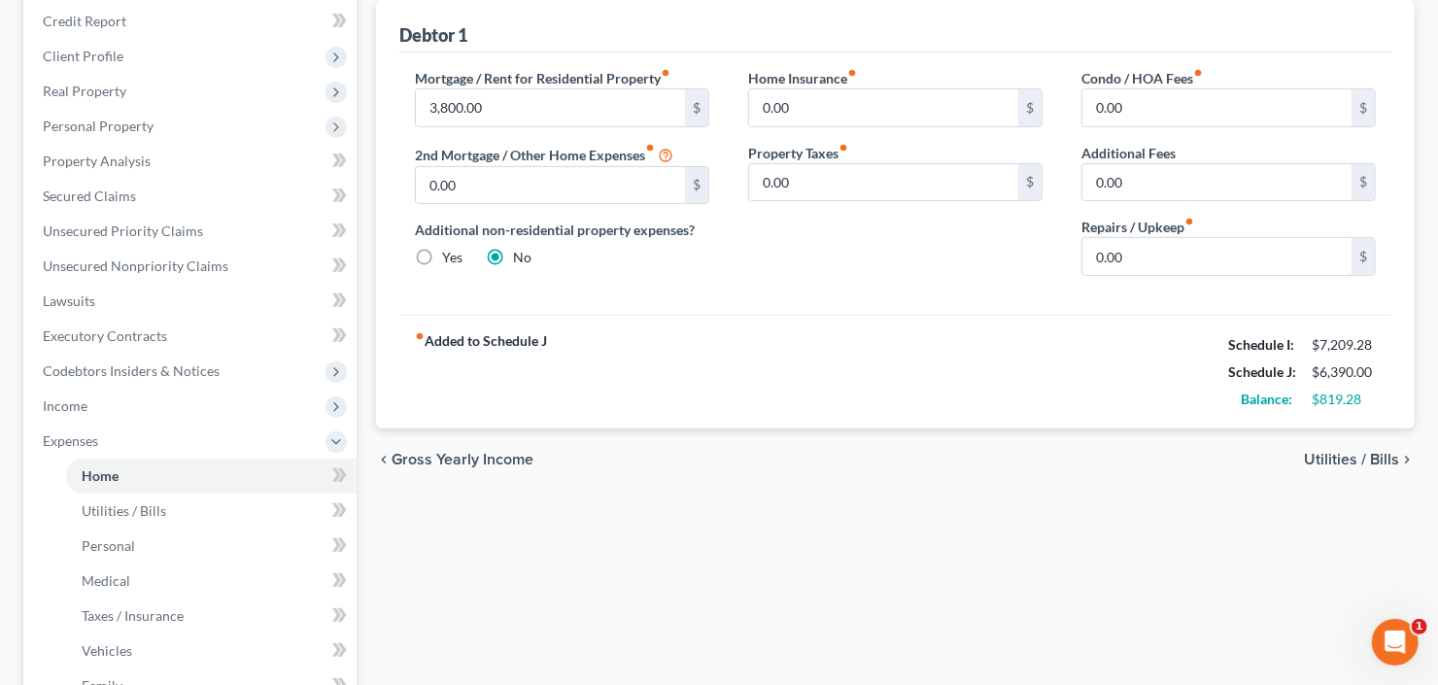
scroll to position [389, 0]
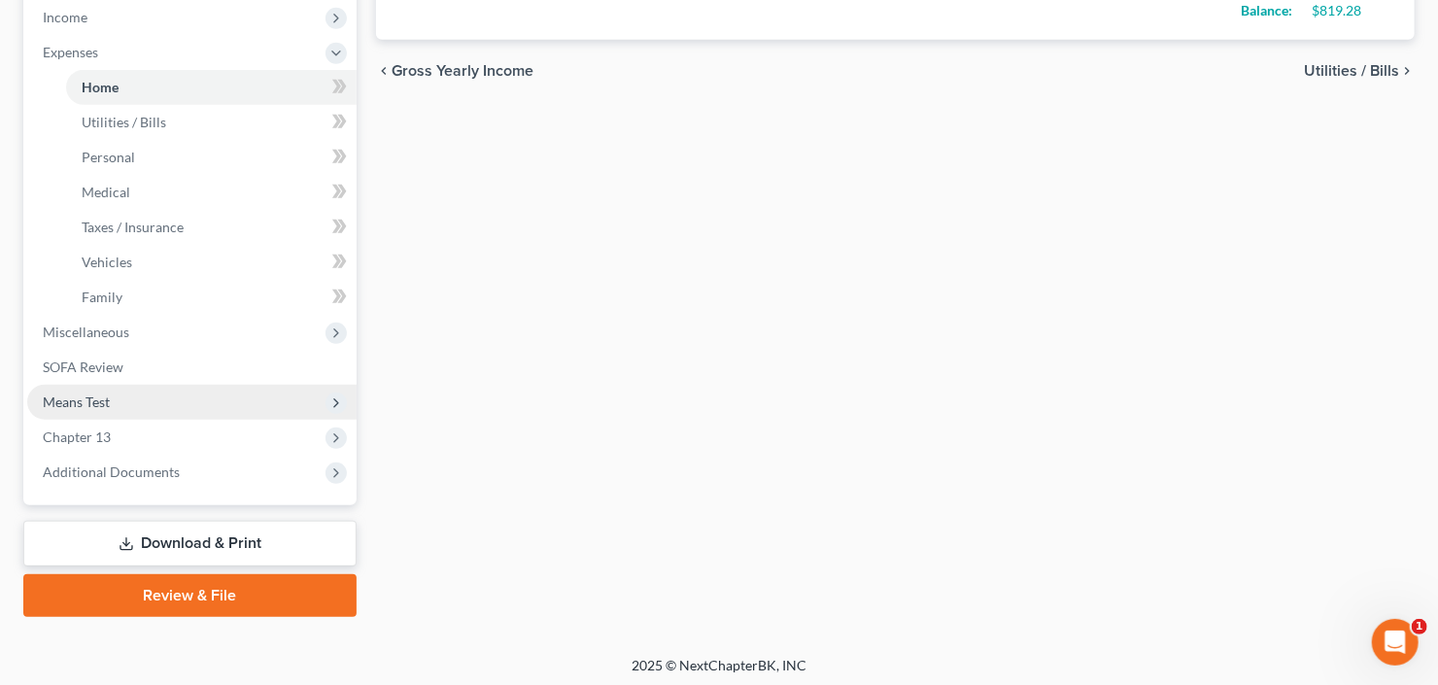
click at [121, 393] on span "Means Test" at bounding box center [191, 402] width 329 height 35
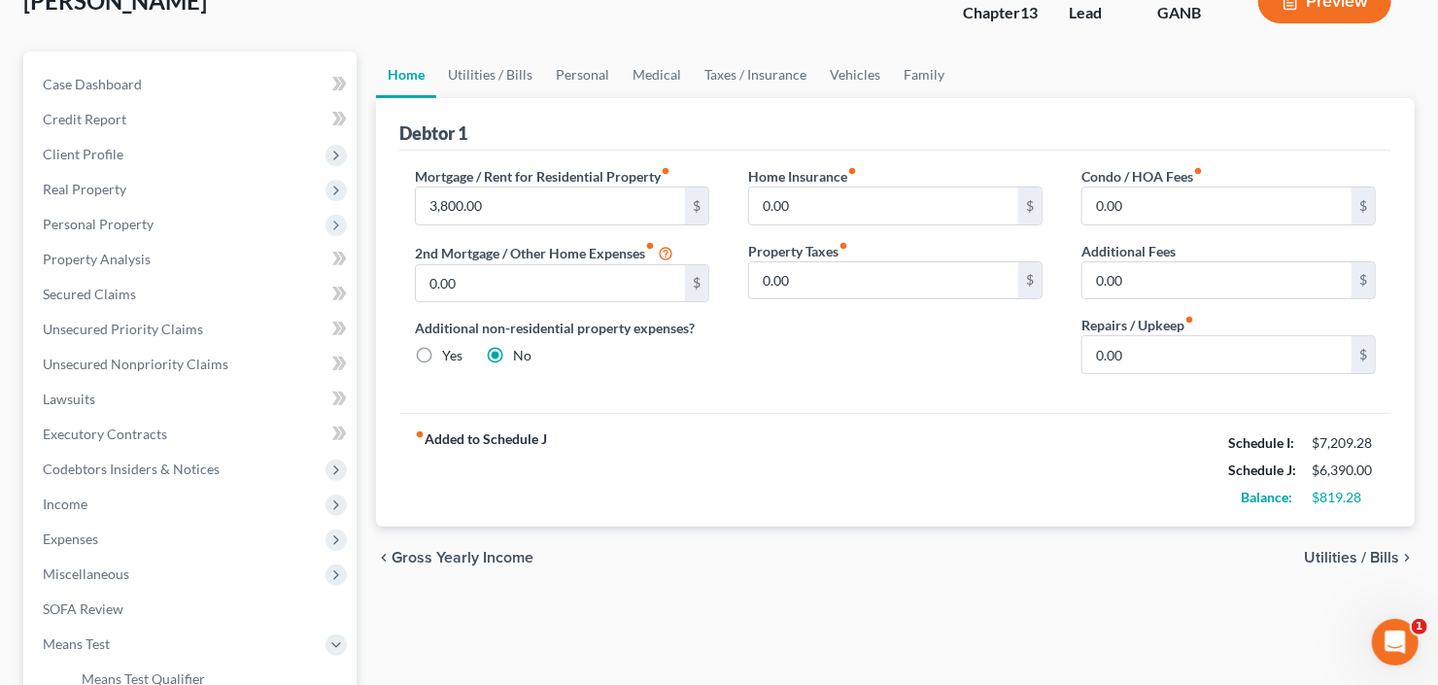
scroll to position [53, 0]
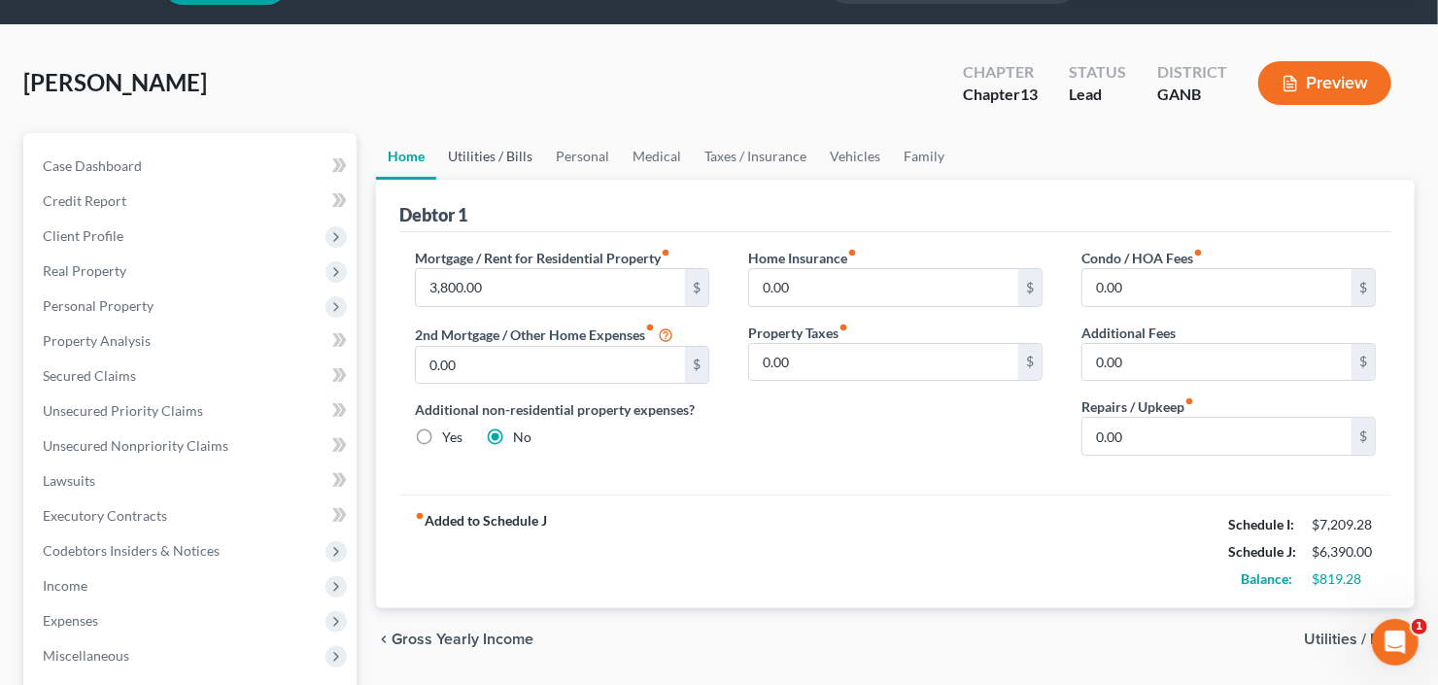
click at [500, 159] on link "Utilities / Bills" at bounding box center [490, 156] width 108 height 47
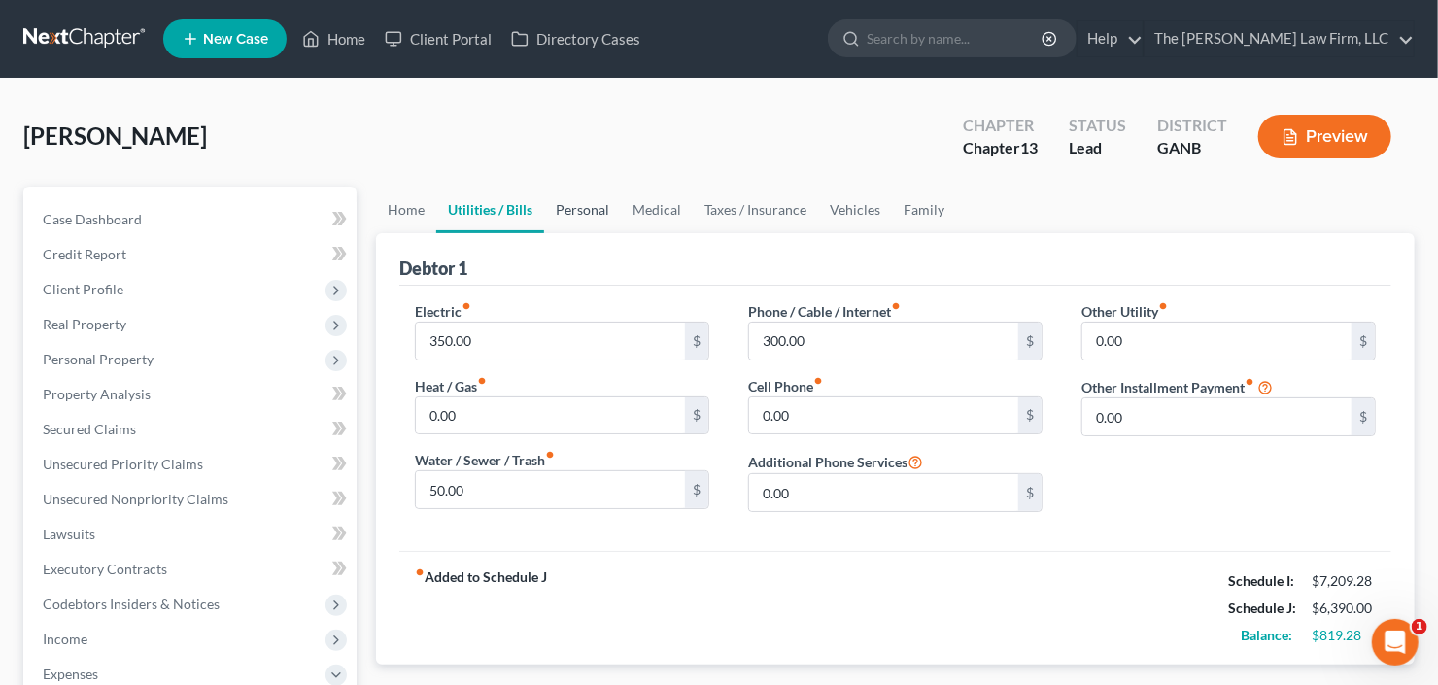
click at [595, 215] on link "Personal" at bounding box center [582, 210] width 77 height 47
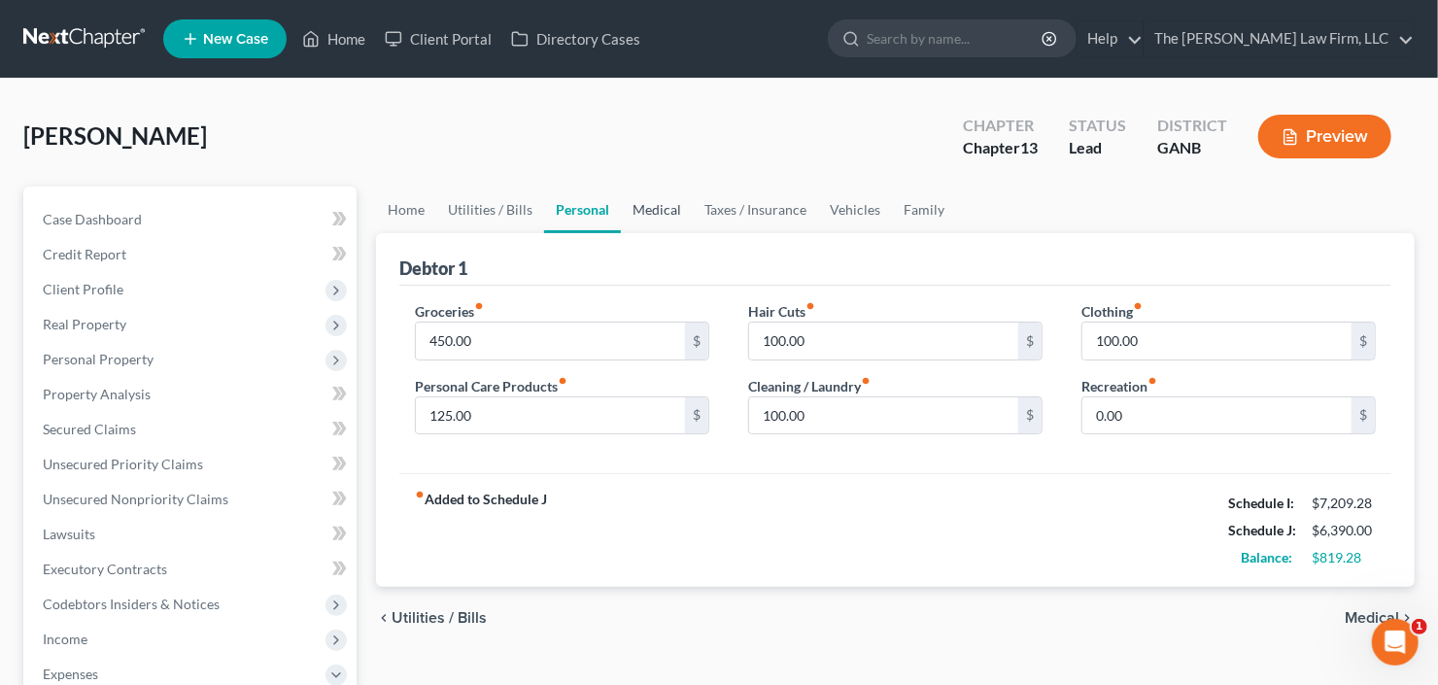
click at [640, 210] on link "Medical" at bounding box center [657, 210] width 72 height 47
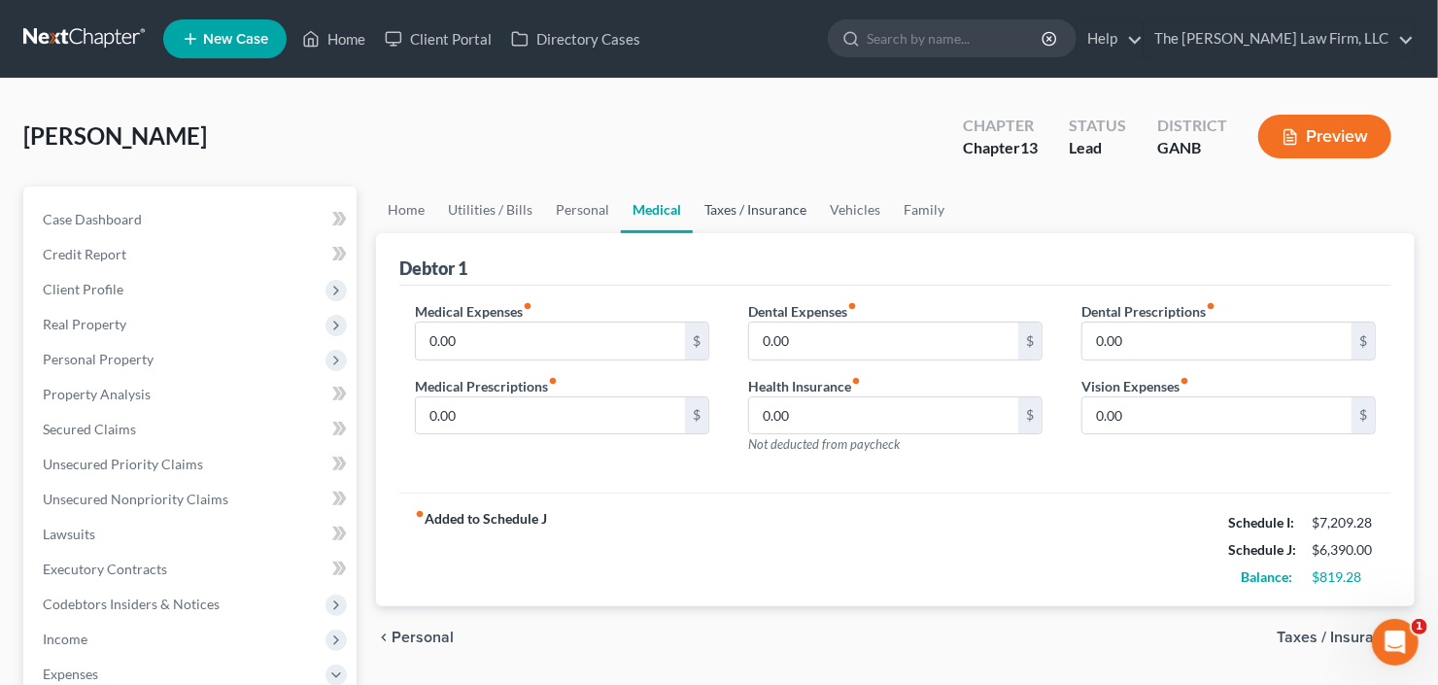
click at [728, 203] on link "Taxes / Insurance" at bounding box center [755, 210] width 125 height 47
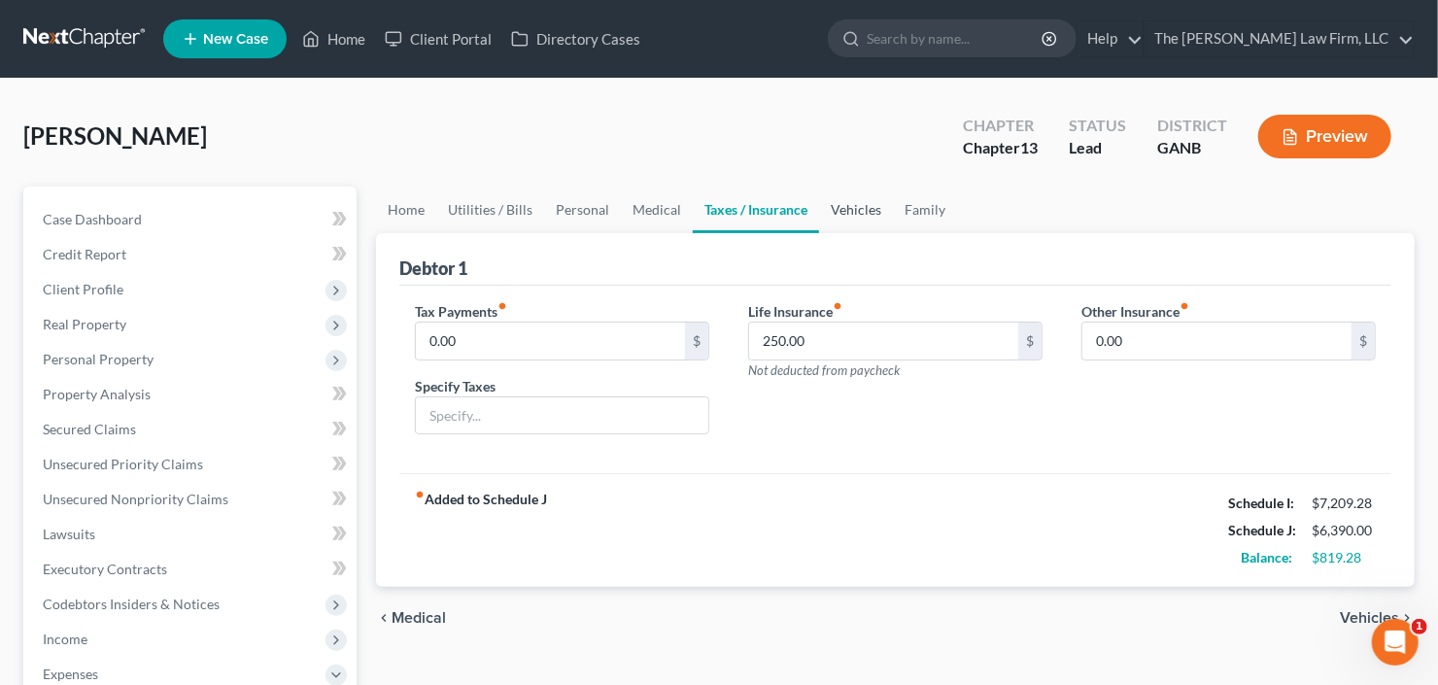
click at [848, 203] on link "Vehicles" at bounding box center [856, 210] width 74 height 47
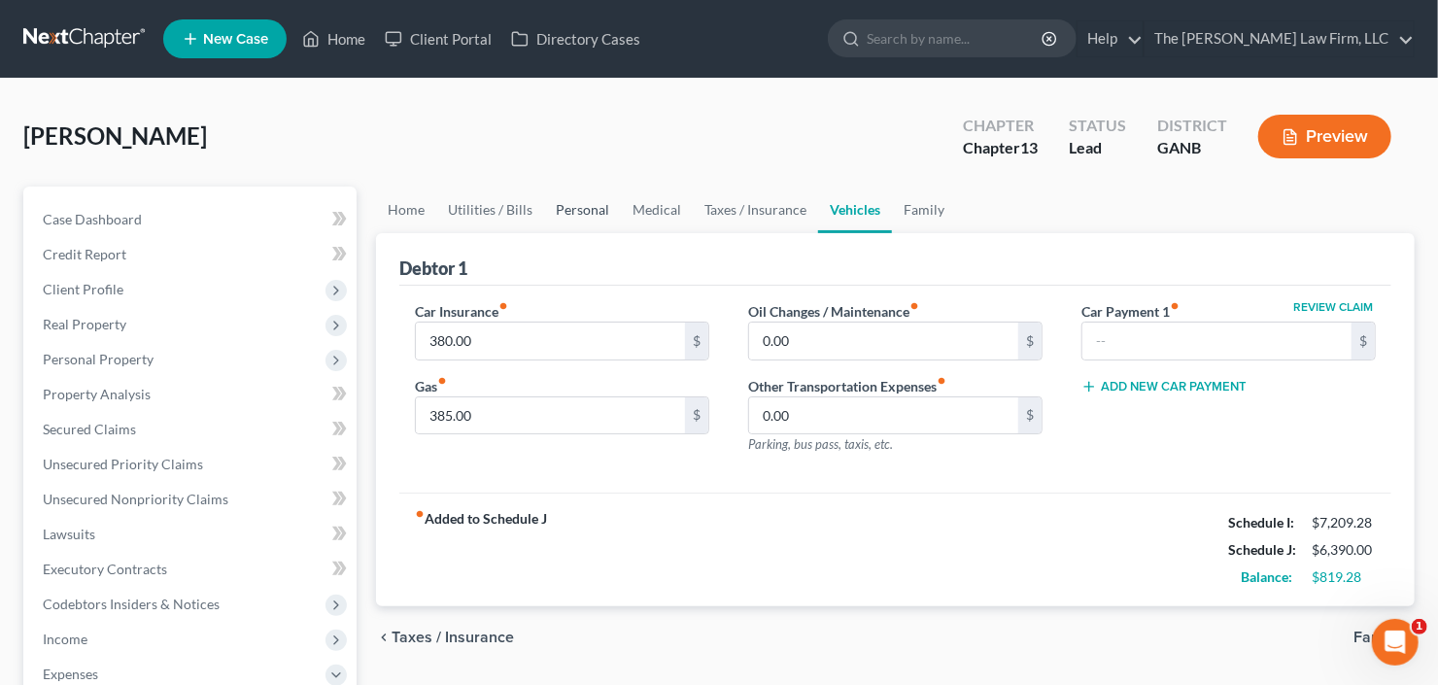
click at [595, 214] on link "Personal" at bounding box center [582, 210] width 77 height 47
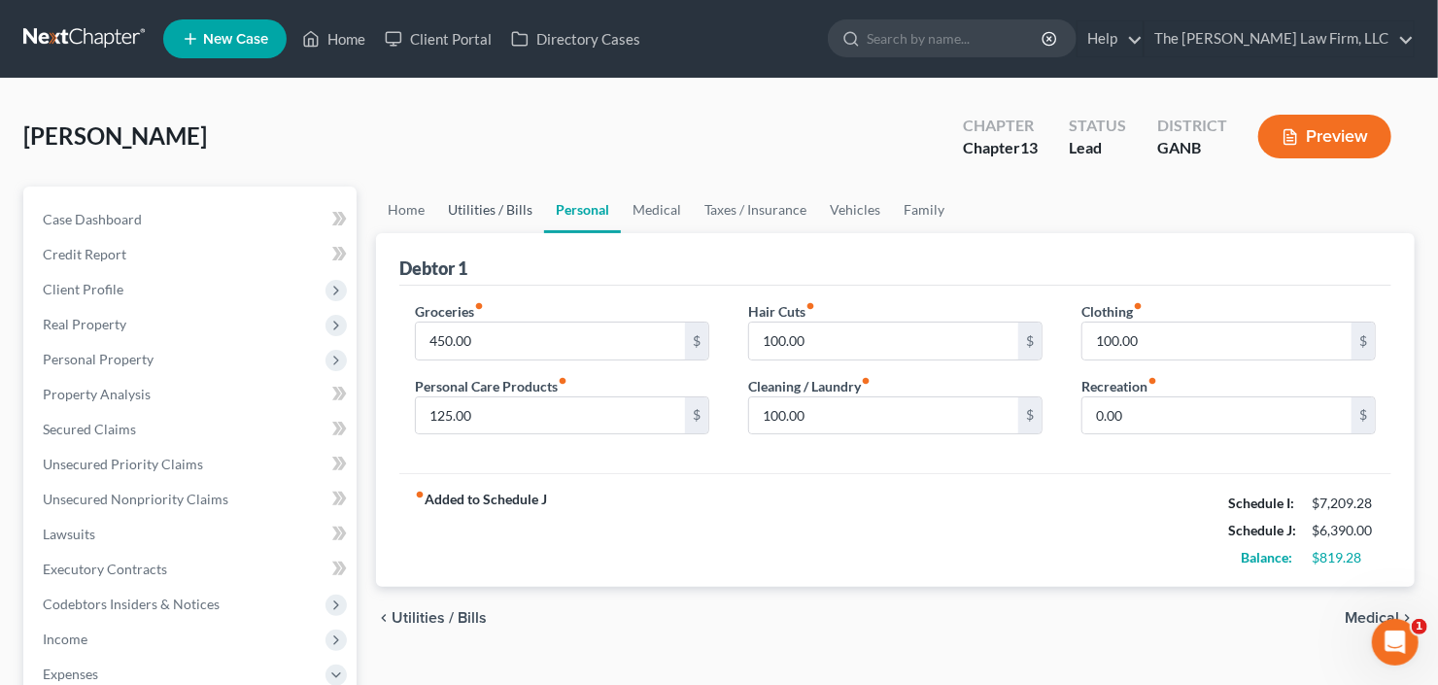
click at [507, 214] on link "Utilities / Bills" at bounding box center [490, 210] width 108 height 47
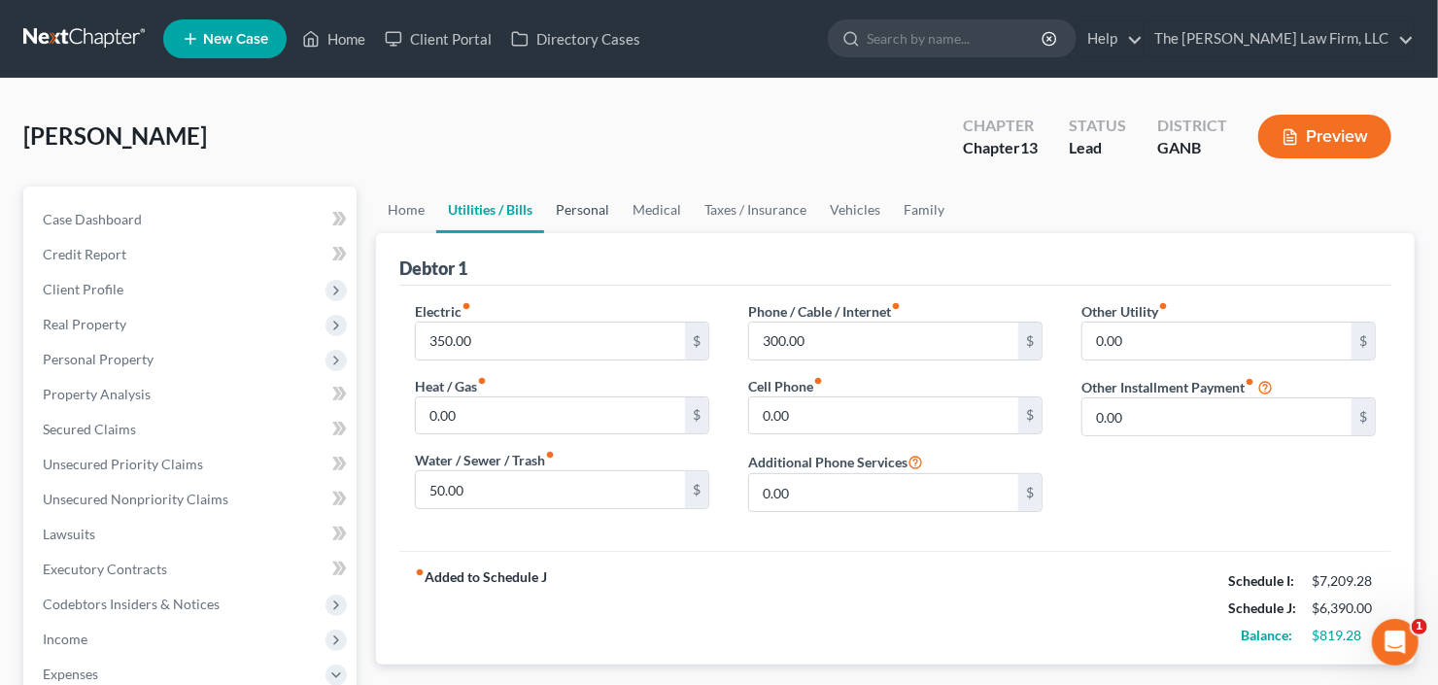
click at [566, 210] on link "Personal" at bounding box center [582, 210] width 77 height 47
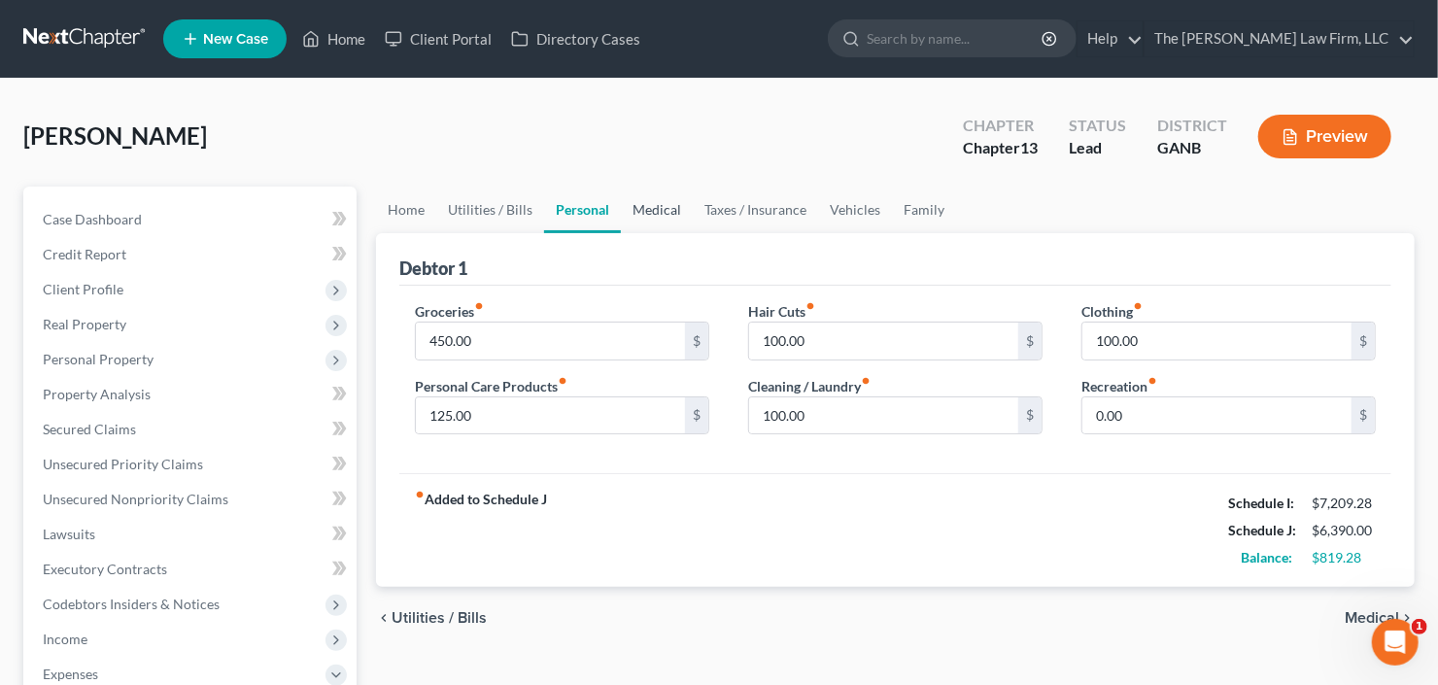
click at [659, 210] on link "Medical" at bounding box center [657, 210] width 72 height 47
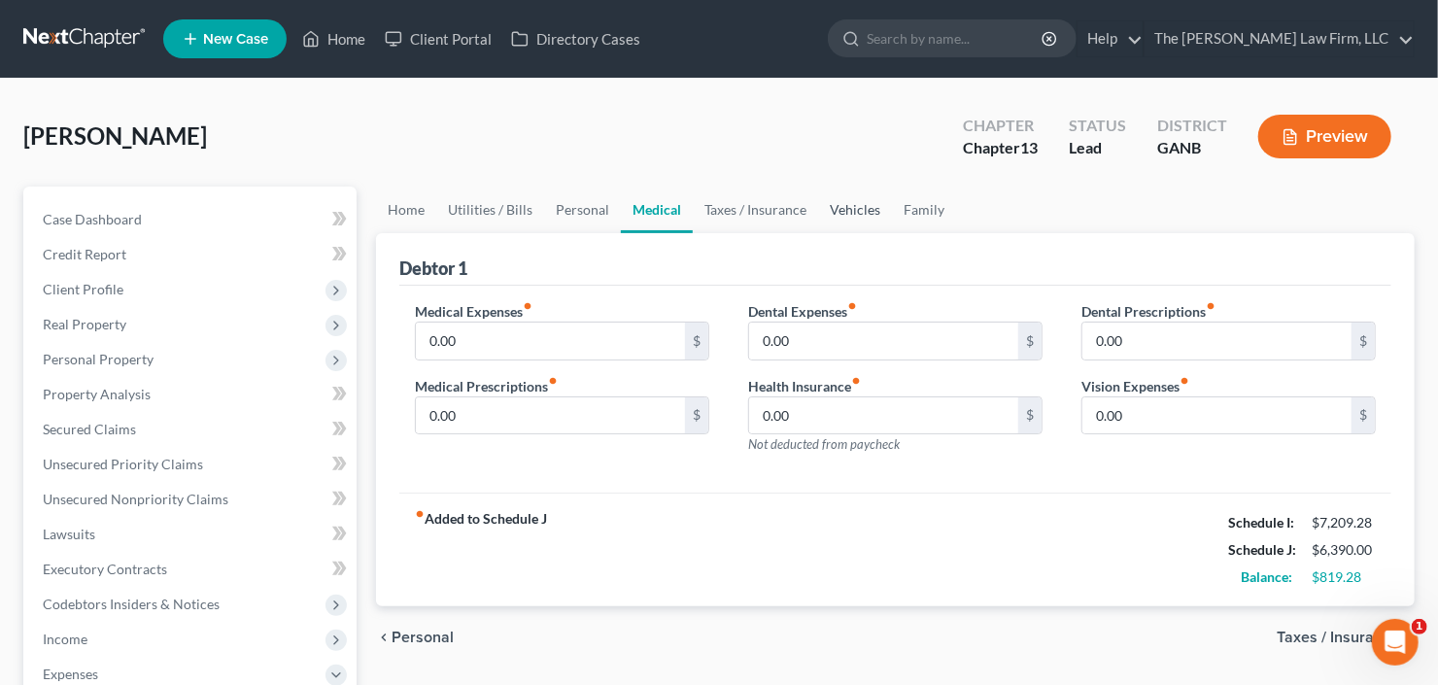
click at [843, 207] on link "Vehicles" at bounding box center [855, 210] width 74 height 47
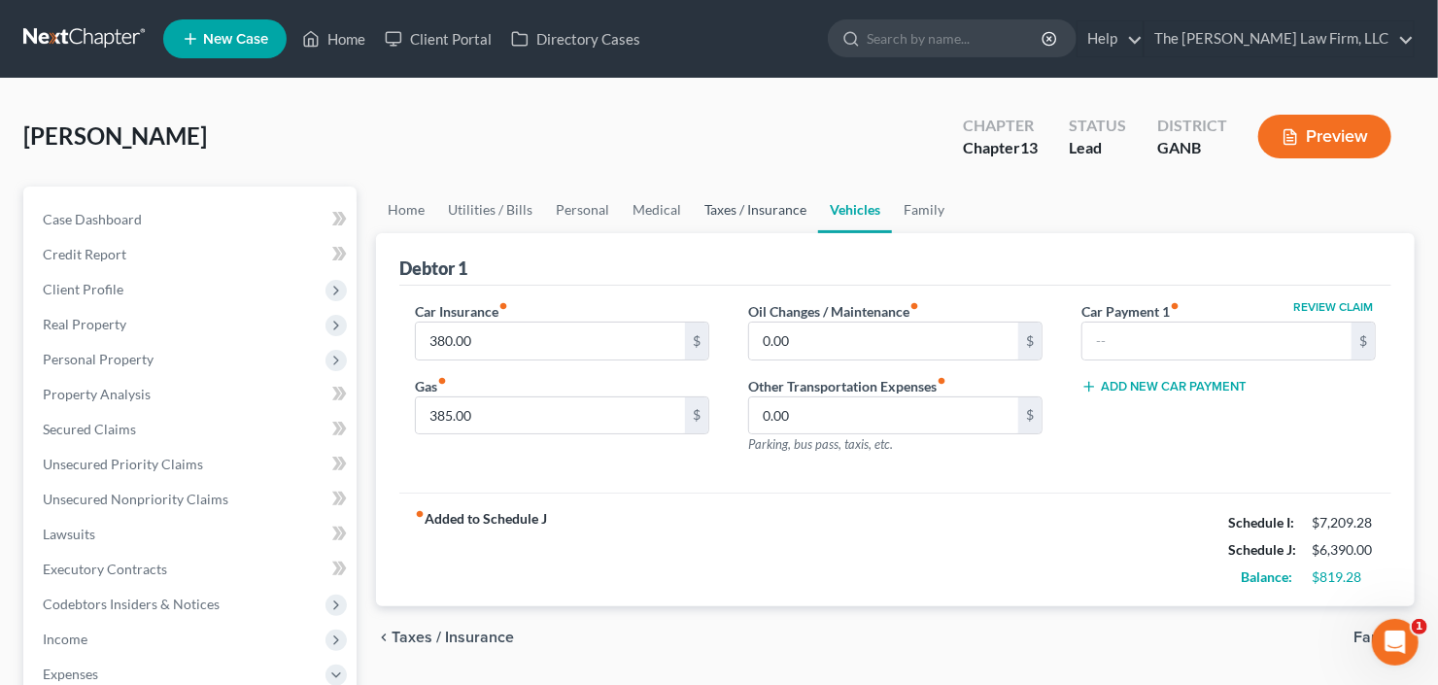
click at [759, 219] on link "Taxes / Insurance" at bounding box center [755, 210] width 125 height 47
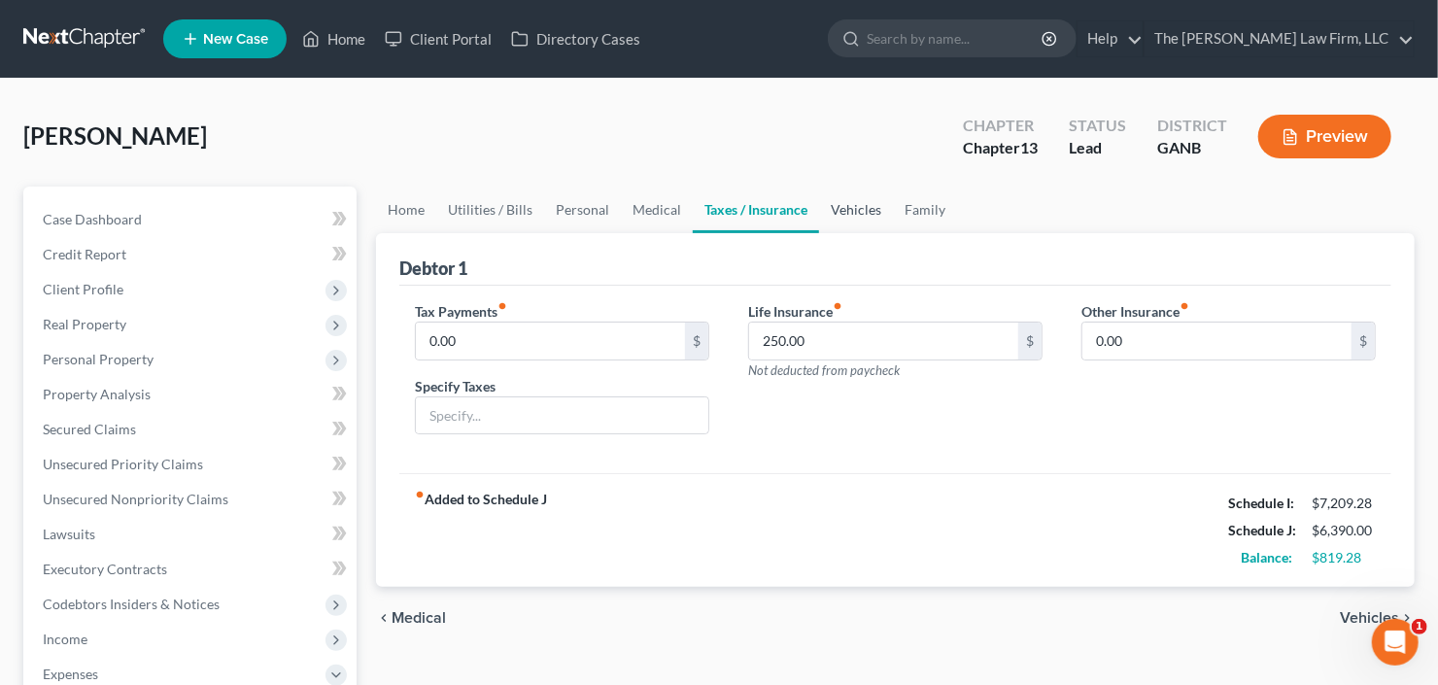
click at [842, 210] on link "Vehicles" at bounding box center [856, 210] width 74 height 47
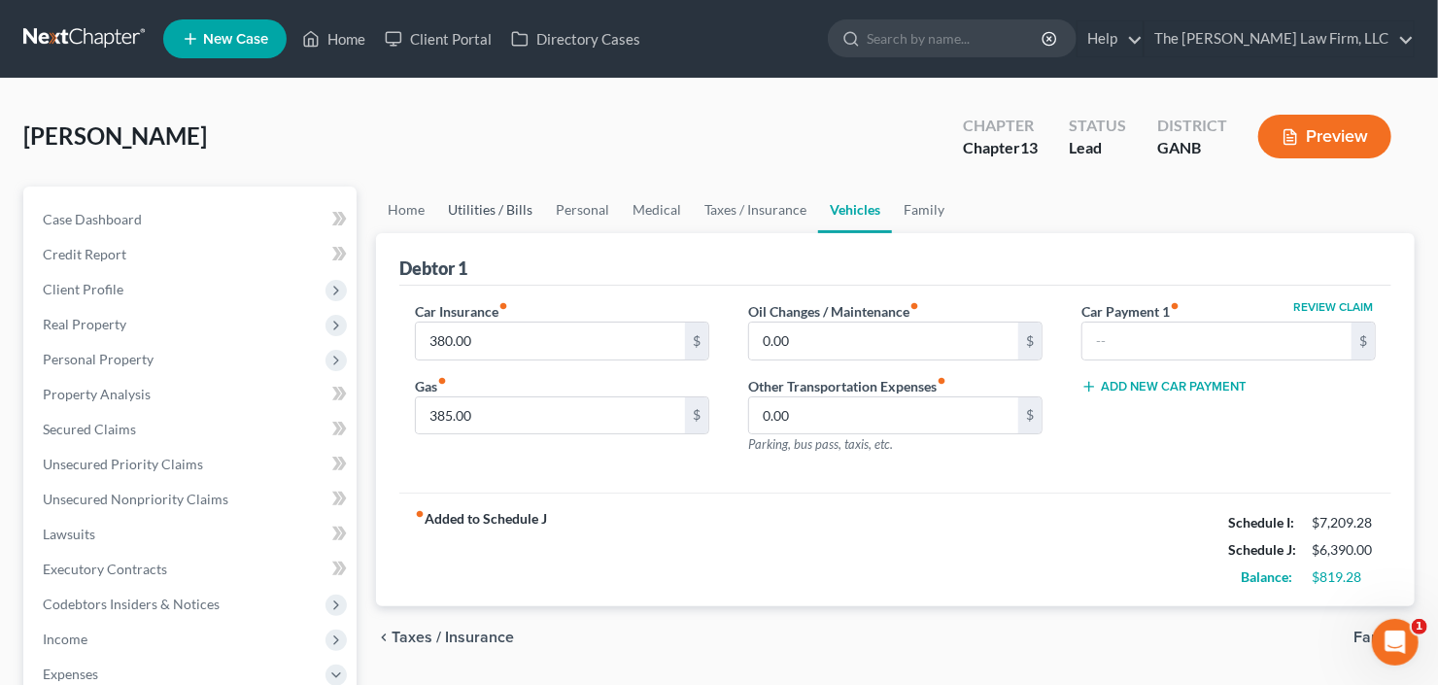
click at [478, 208] on link "Utilities / Bills" at bounding box center [490, 210] width 108 height 47
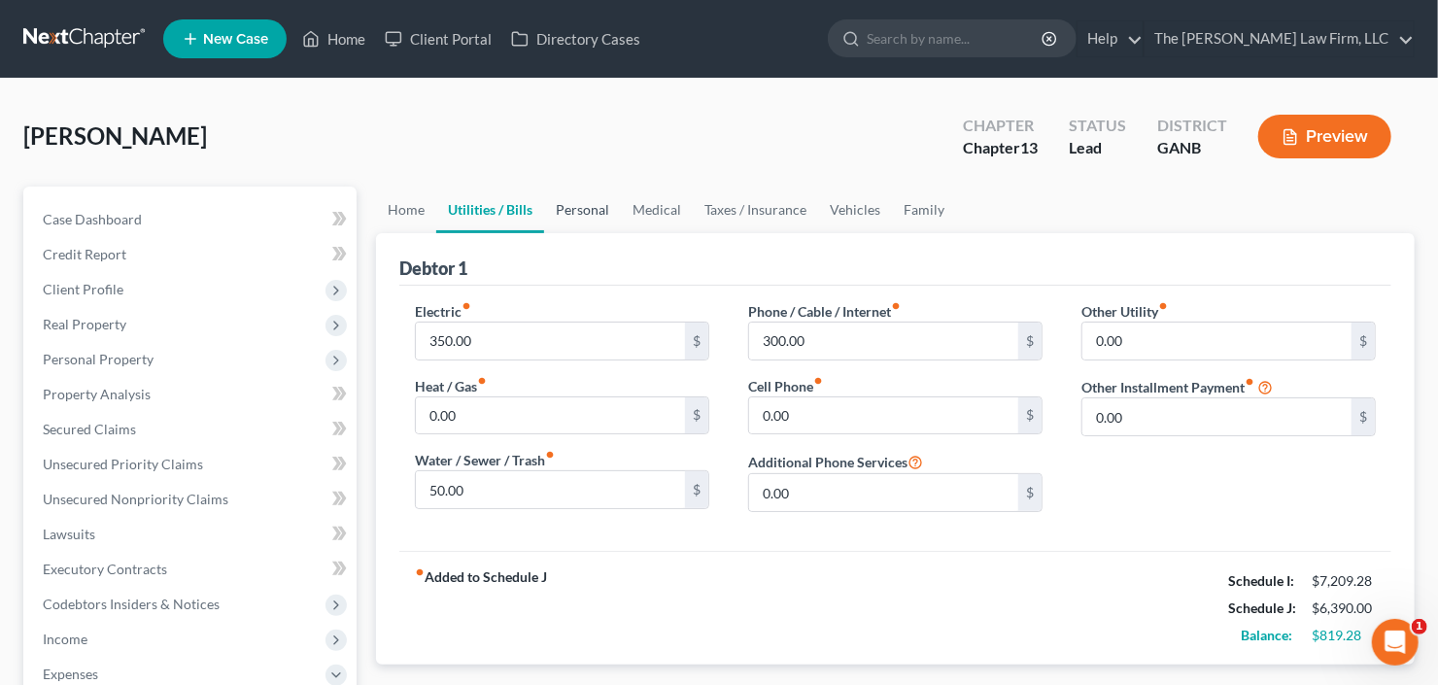
click at [572, 213] on link "Personal" at bounding box center [582, 210] width 77 height 47
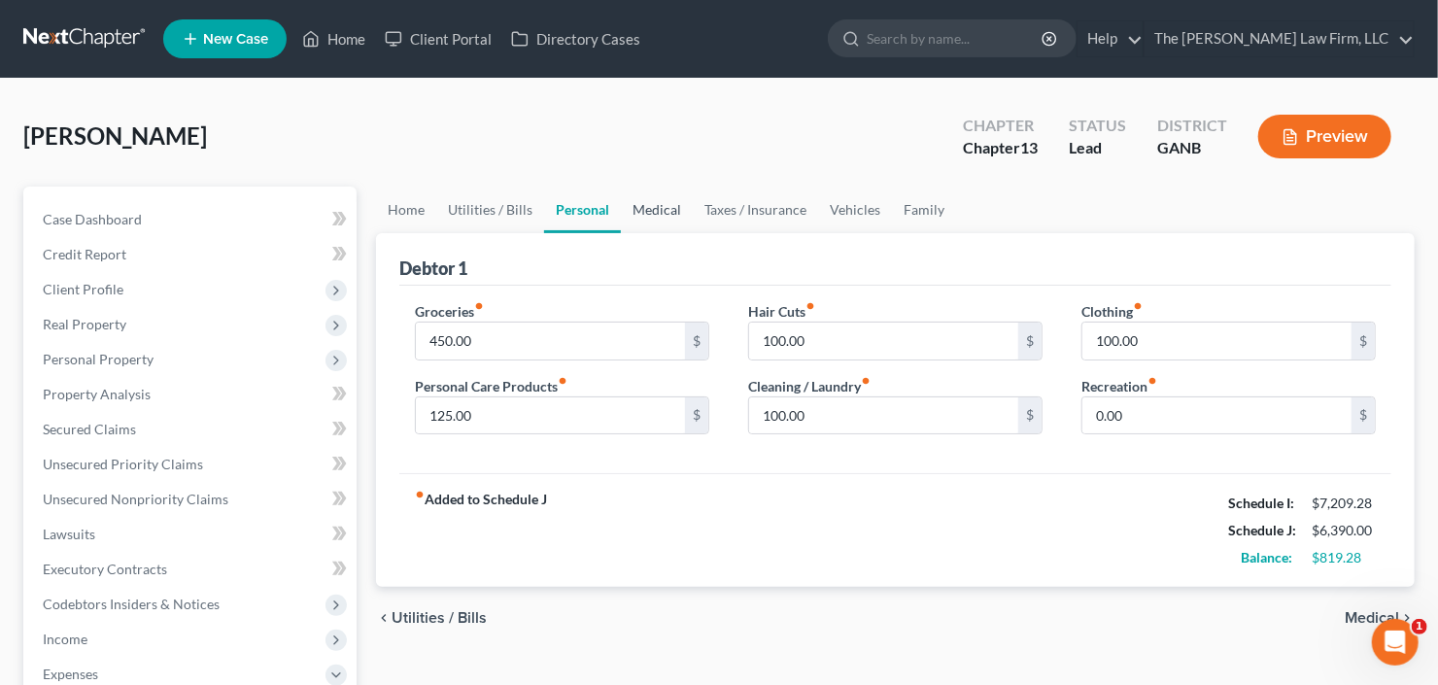
click at [676, 212] on link "Medical" at bounding box center [657, 210] width 72 height 47
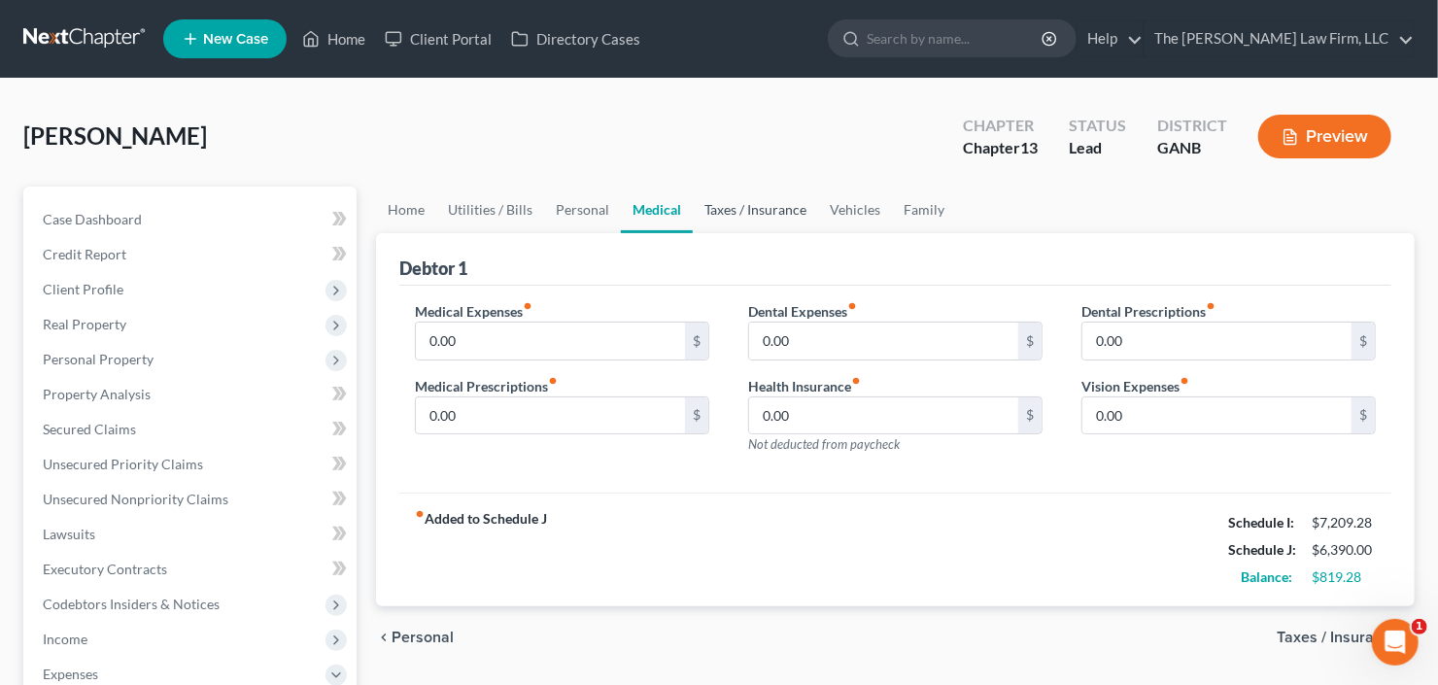
click at [757, 210] on link "Taxes / Insurance" at bounding box center [755, 210] width 125 height 47
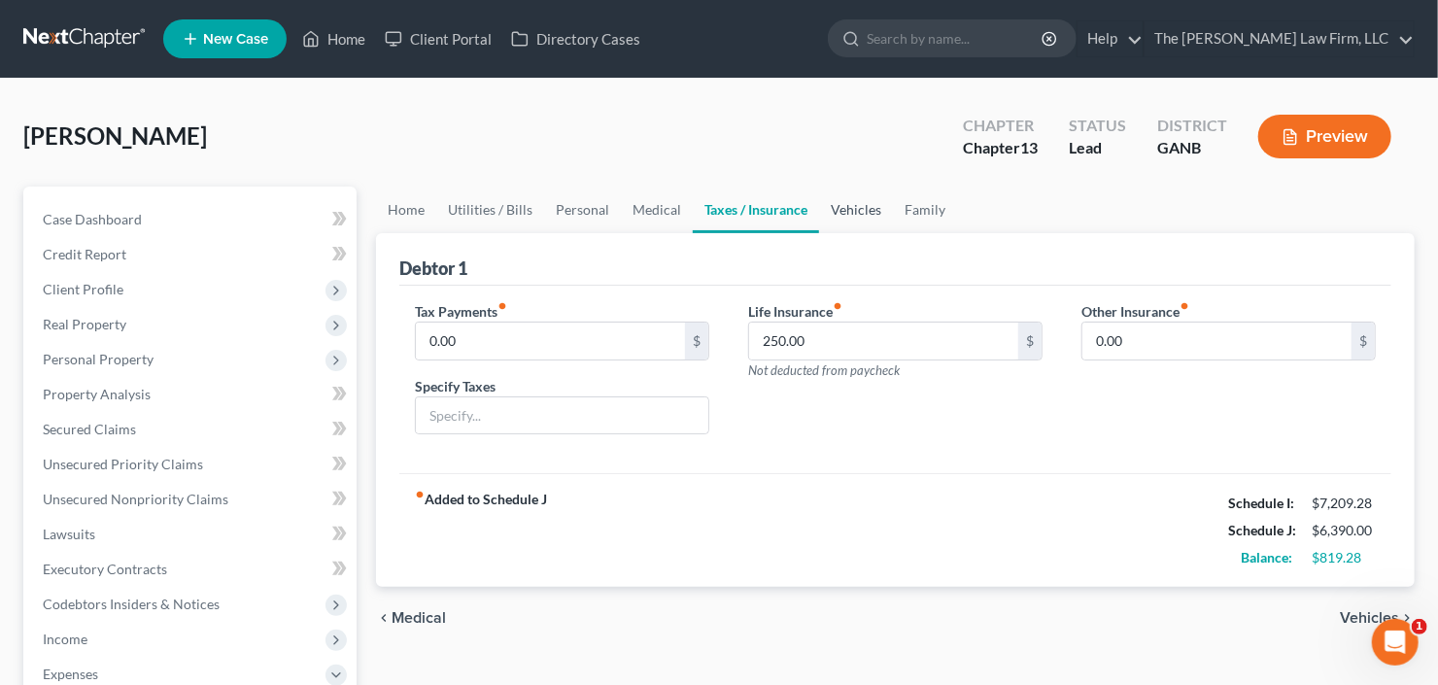
click at [851, 211] on link "Vehicles" at bounding box center [856, 210] width 74 height 47
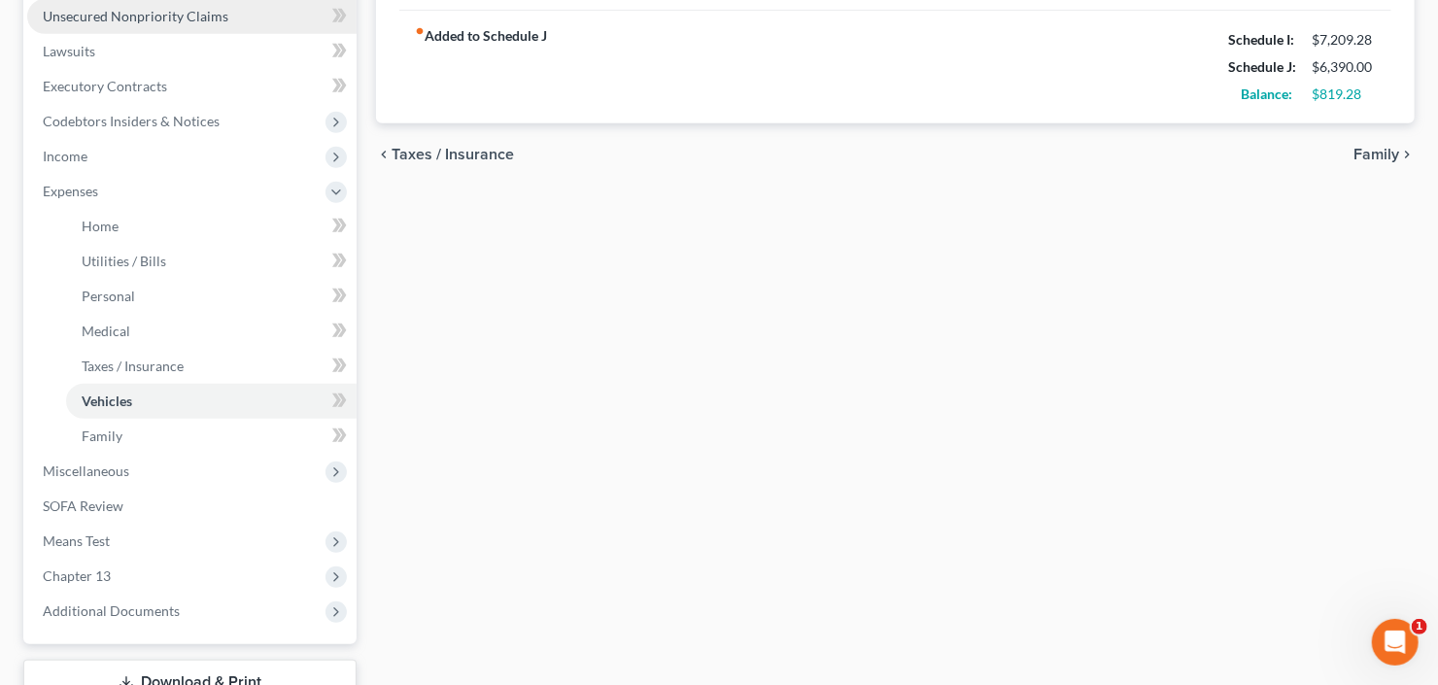
scroll to position [622, 0]
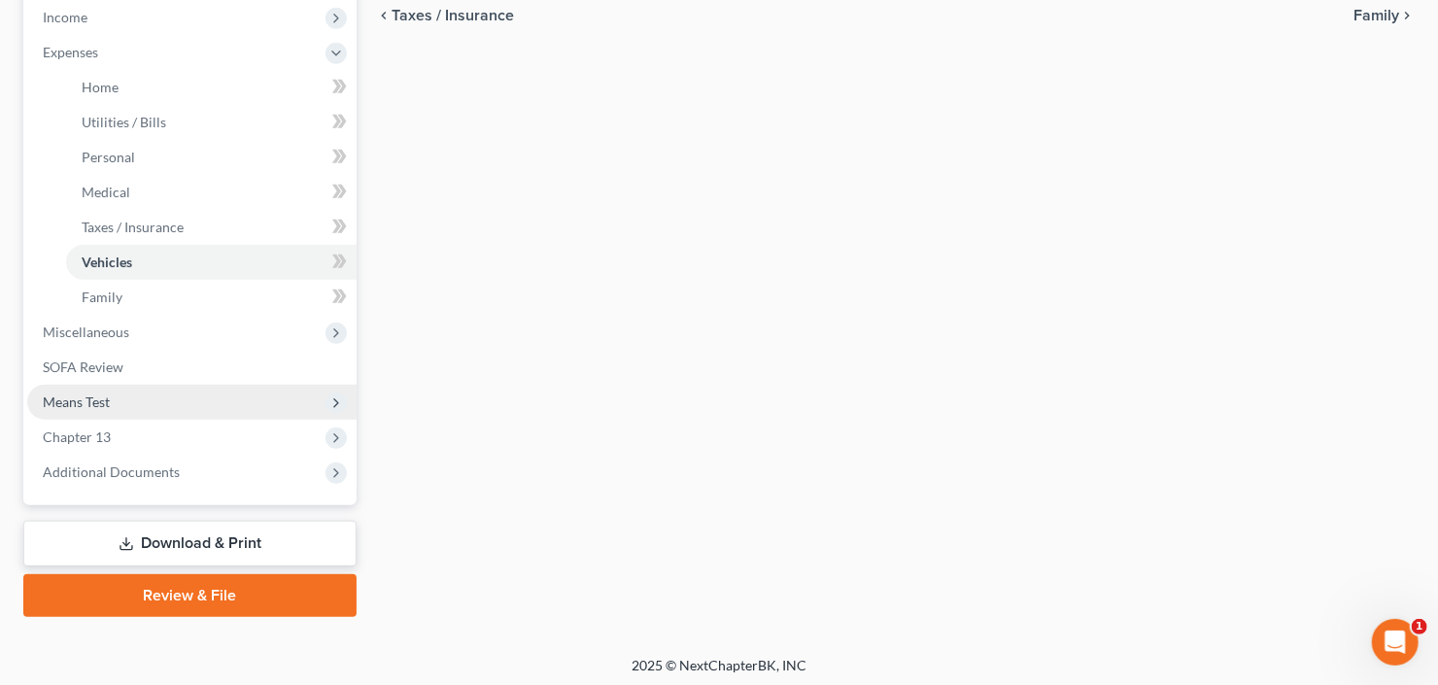
click at [126, 402] on span "Means Test" at bounding box center [191, 402] width 329 height 35
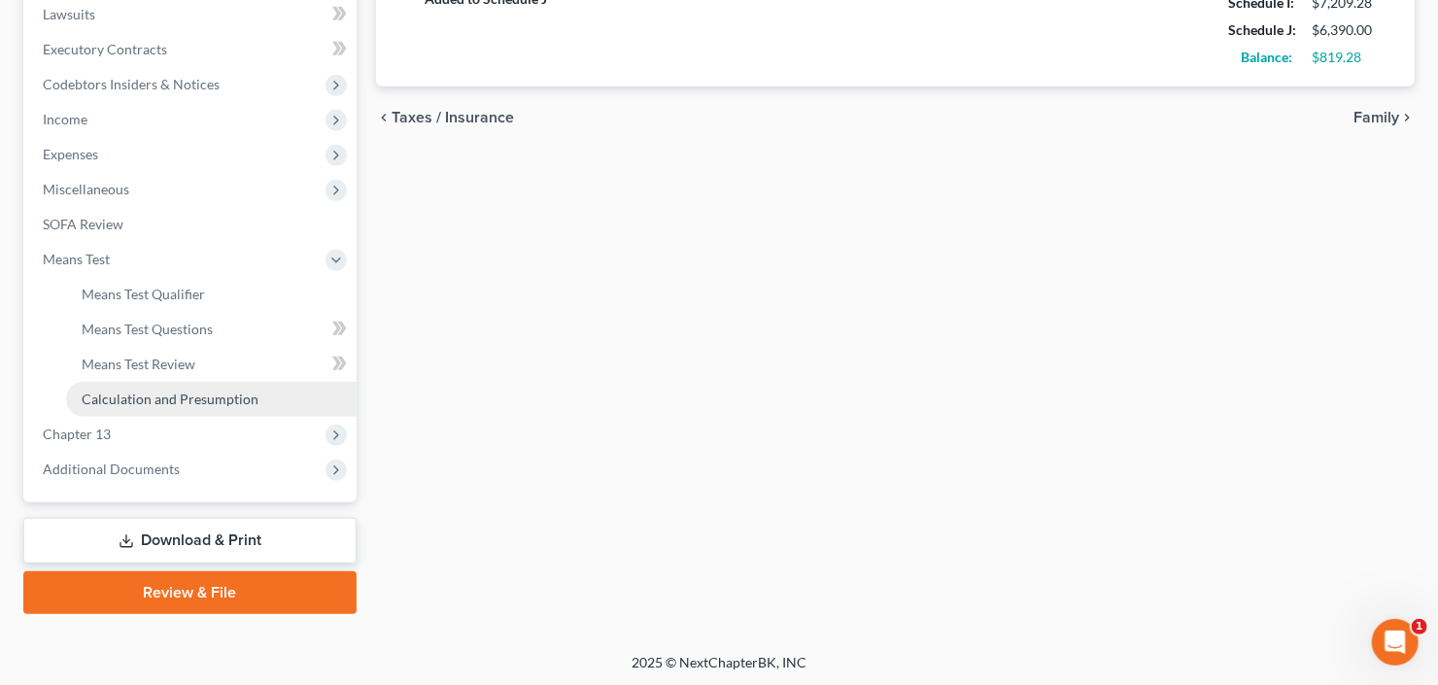
click at [159, 406] on link "Calculation and Presumption" at bounding box center [211, 399] width 291 height 35
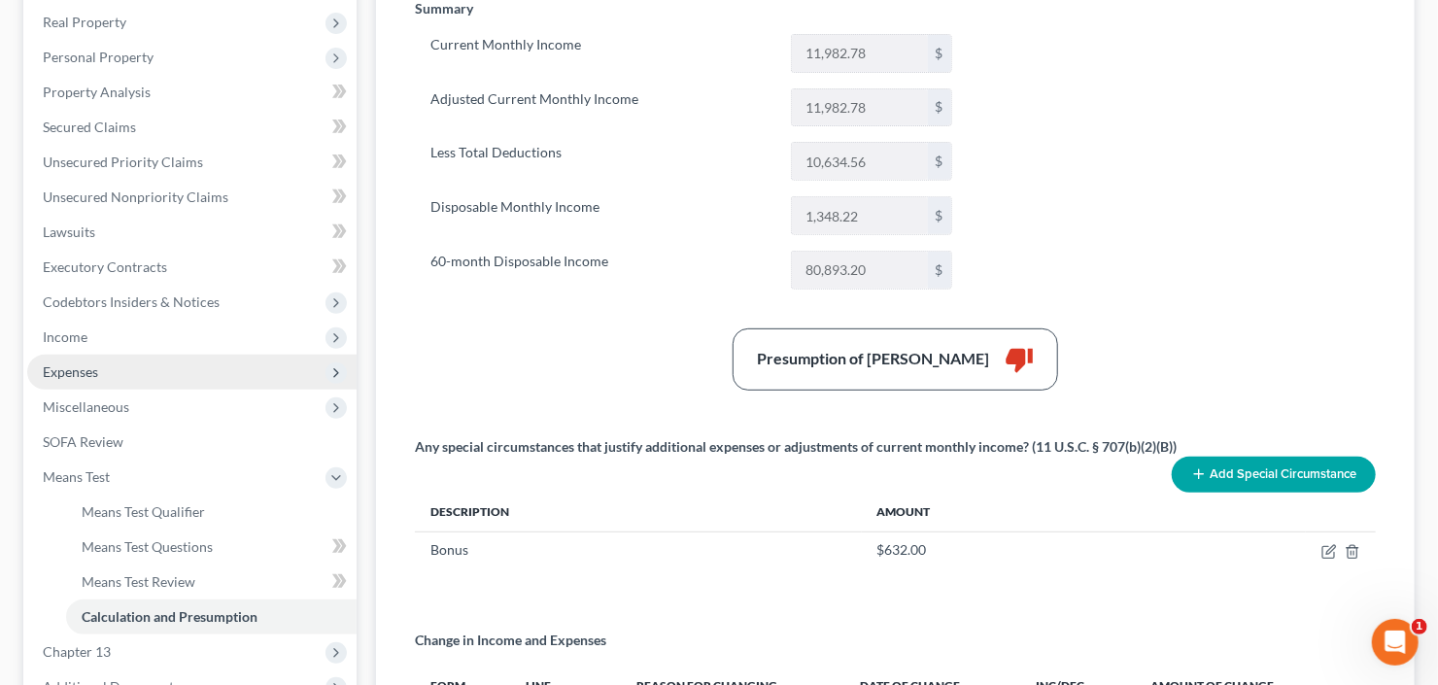
scroll to position [311, 0]
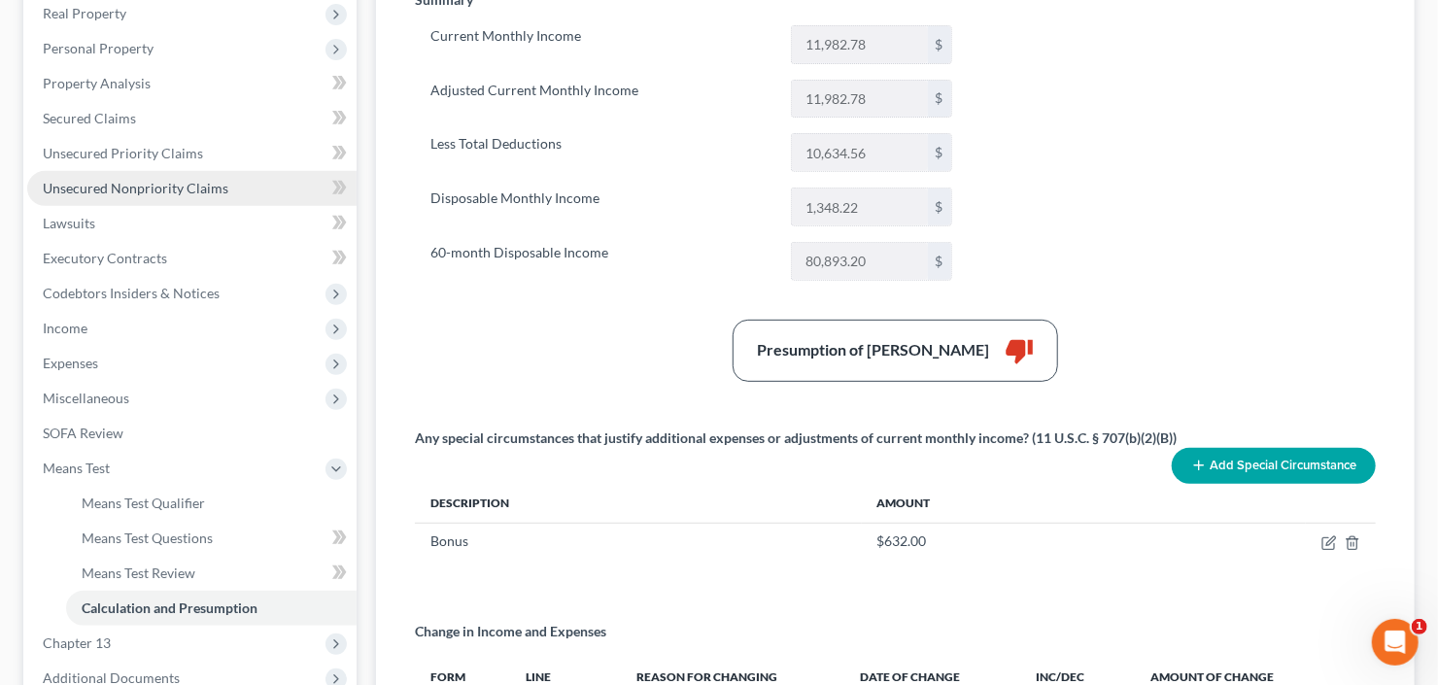
click at [86, 192] on span "Unsecured Nonpriority Claims" at bounding box center [136, 188] width 186 height 17
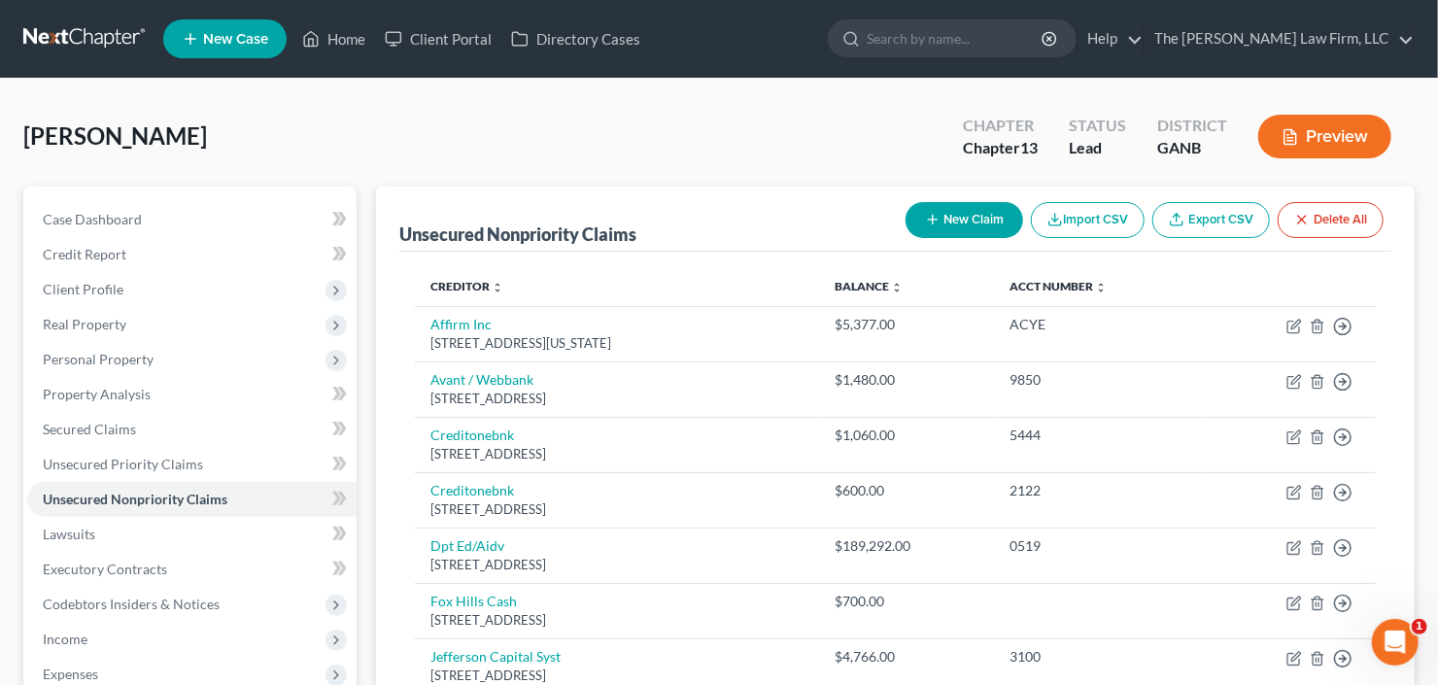
scroll to position [155, 0]
